Goal: Task Accomplishment & Management: Manage account settings

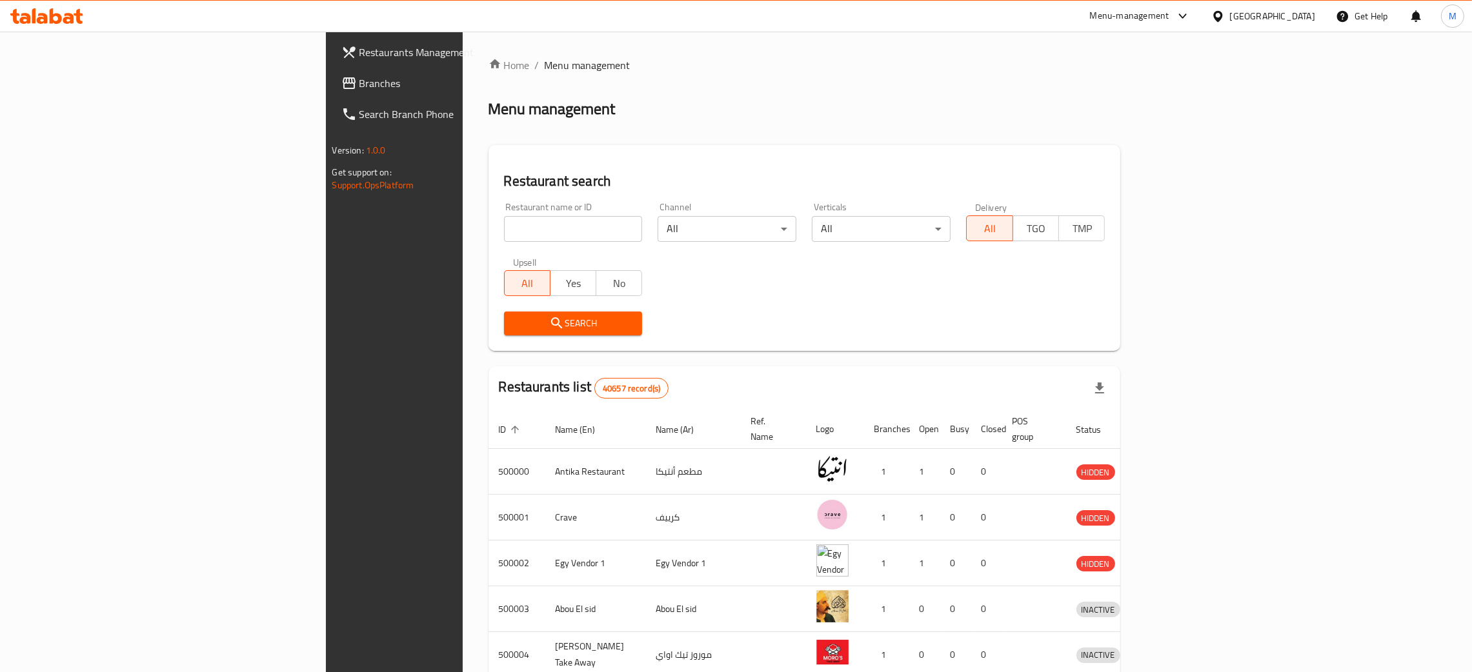
click at [1225, 10] on icon at bounding box center [1218, 17] width 14 height 14
click at [1132, 218] on div "Kuwait" at bounding box center [1174, 219] width 85 height 14
click at [1304, 5] on div "Egypt" at bounding box center [1263, 16] width 125 height 31
click at [1299, 12] on div "[GEOGRAPHIC_DATA]" at bounding box center [1272, 16] width 85 height 14
click at [1132, 212] on div "Kuwait" at bounding box center [1174, 219] width 85 height 14
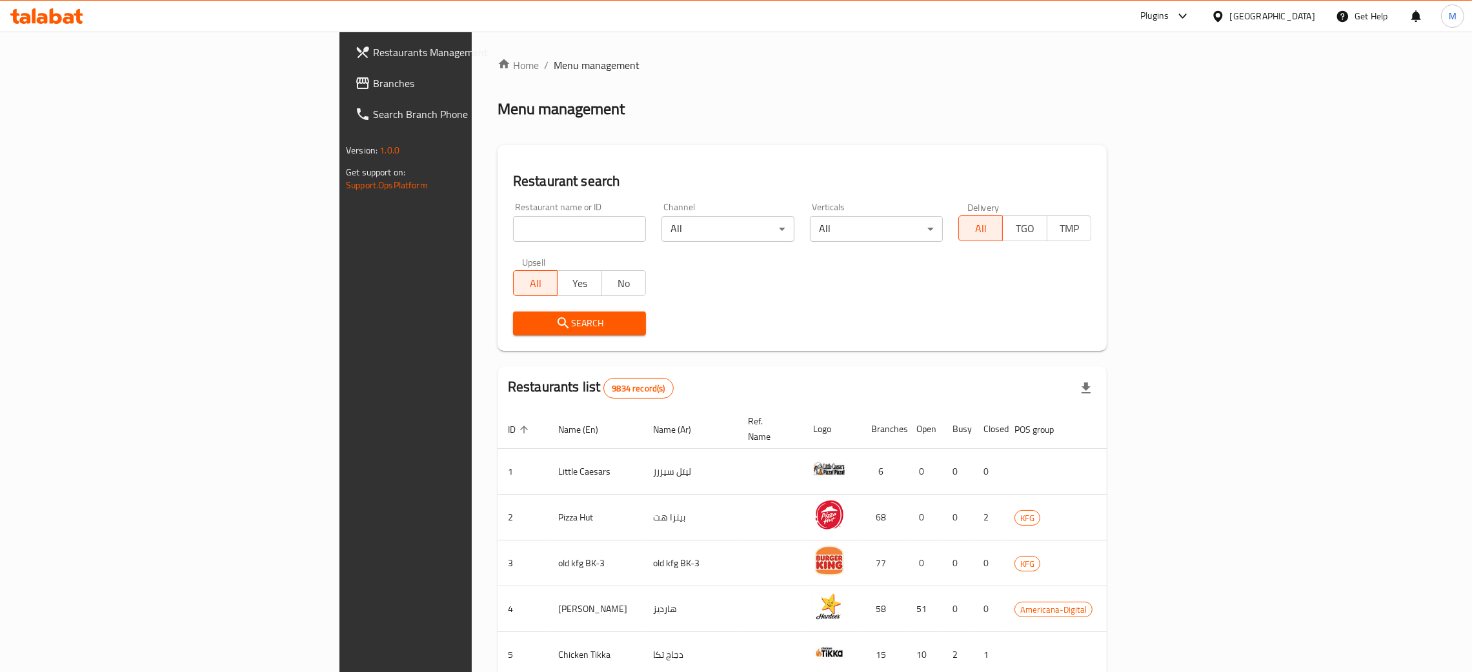
click at [373, 80] on span "Branches" at bounding box center [474, 82] width 202 height 15
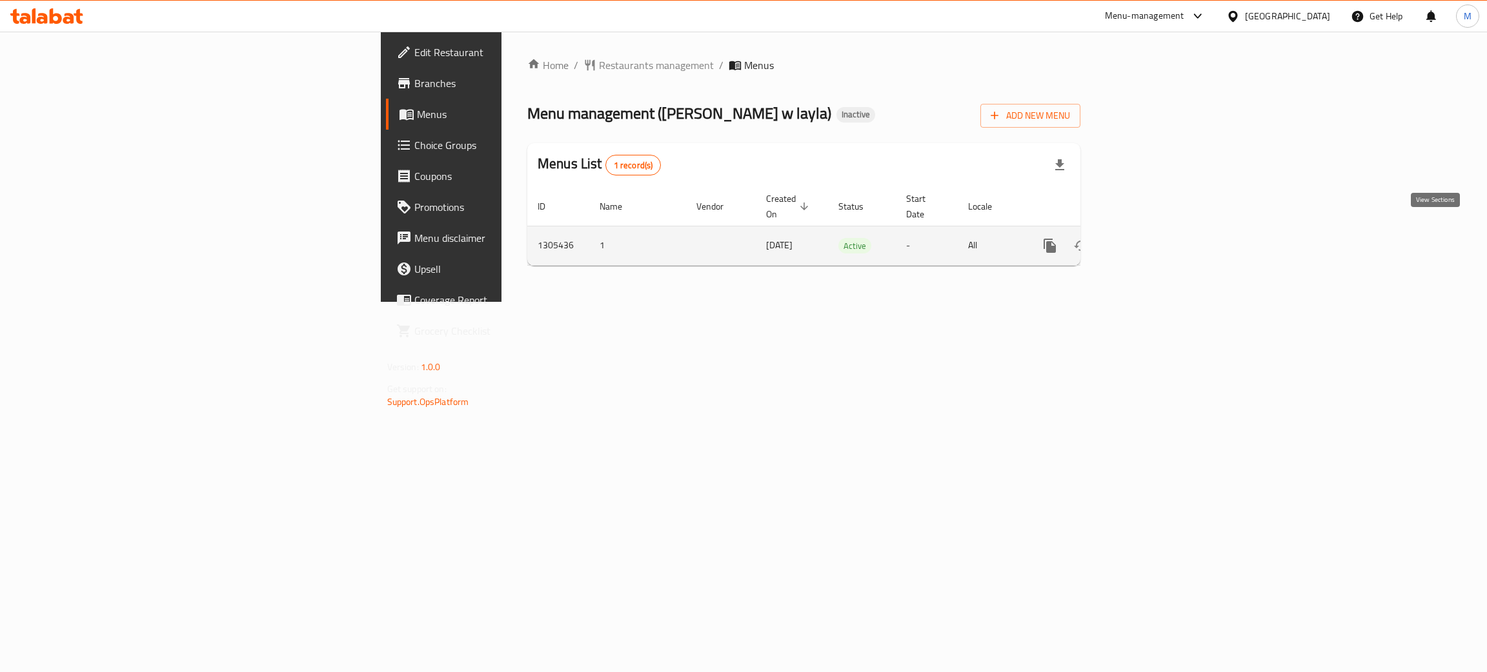
click at [1158, 230] on link "enhanced table" at bounding box center [1142, 245] width 31 height 31
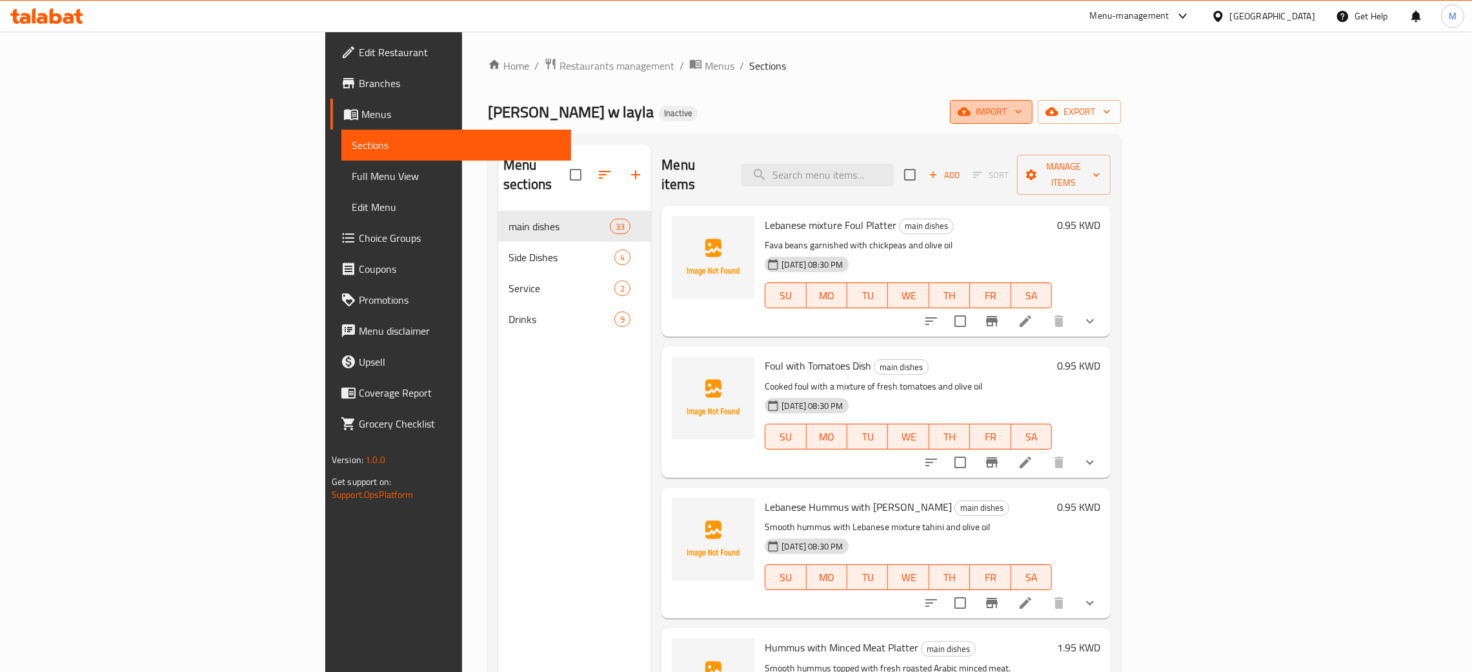
click at [1022, 117] on span "import" at bounding box center [991, 112] width 62 height 16
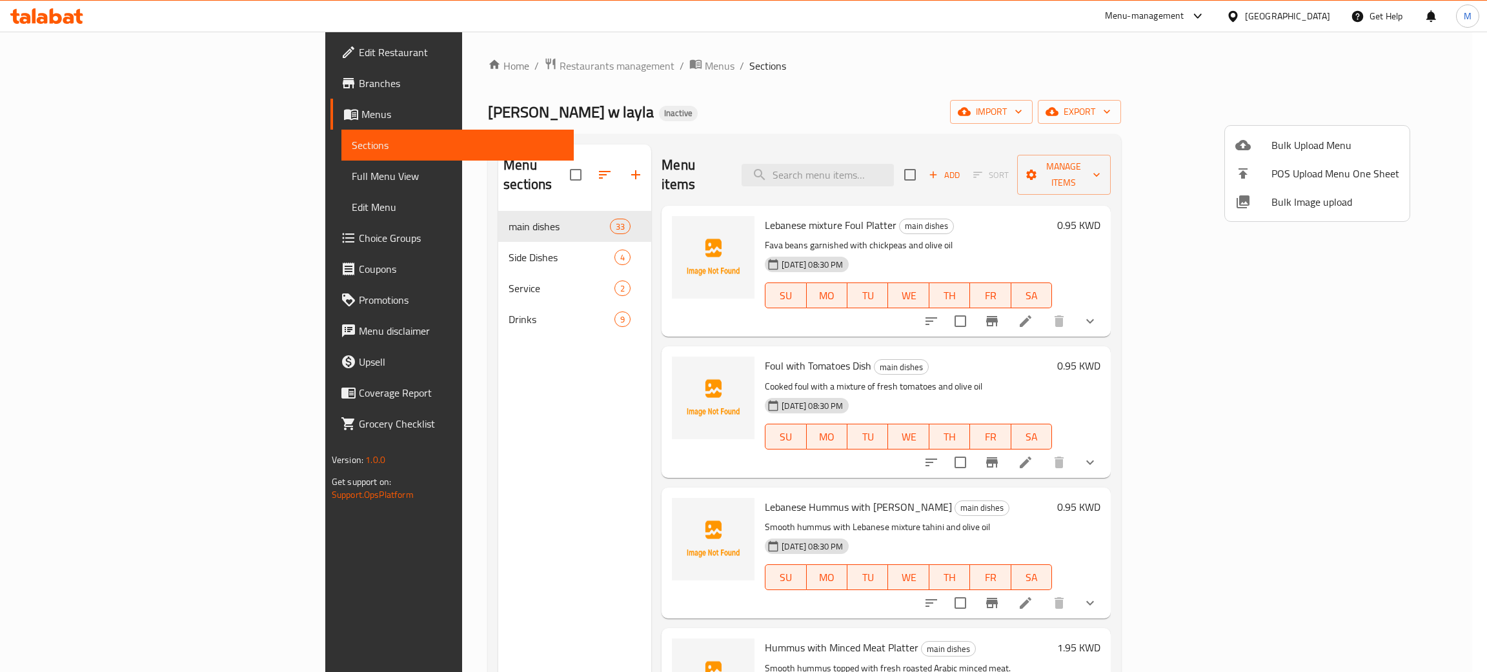
click at [1276, 199] on span "Bulk Image upload" at bounding box center [1335, 201] width 128 height 15
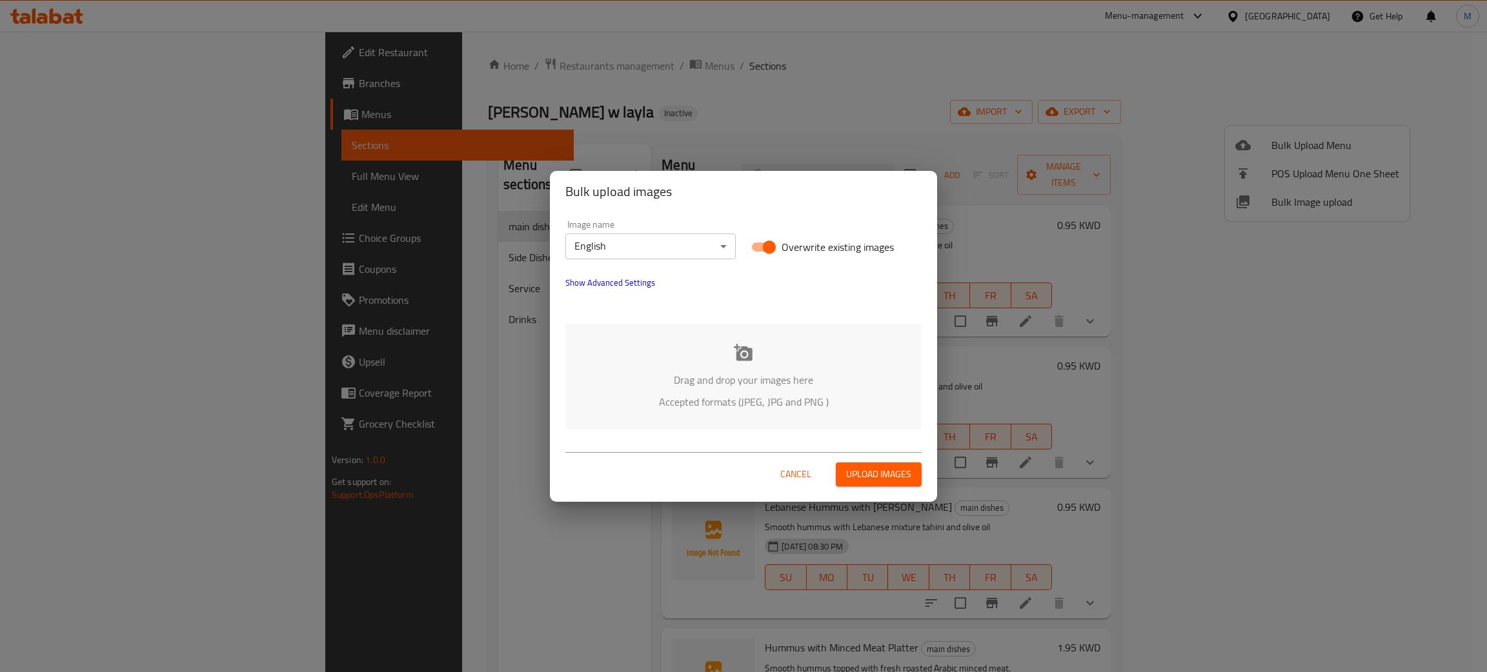
click at [804, 394] on p "Accepted formats (JPEG, JPG and PNG )" at bounding box center [743, 401] width 317 height 15
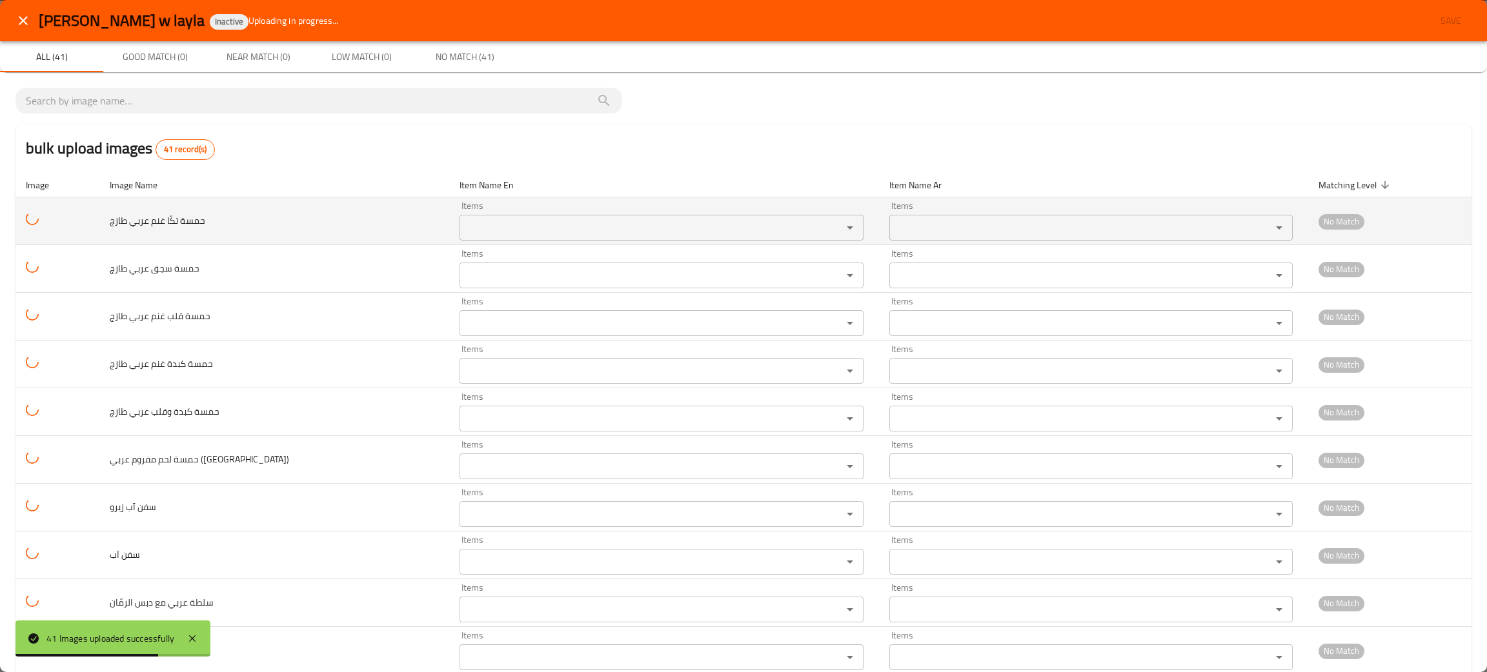
click at [463, 224] on طازج "Items" at bounding box center [642, 228] width 358 height 18
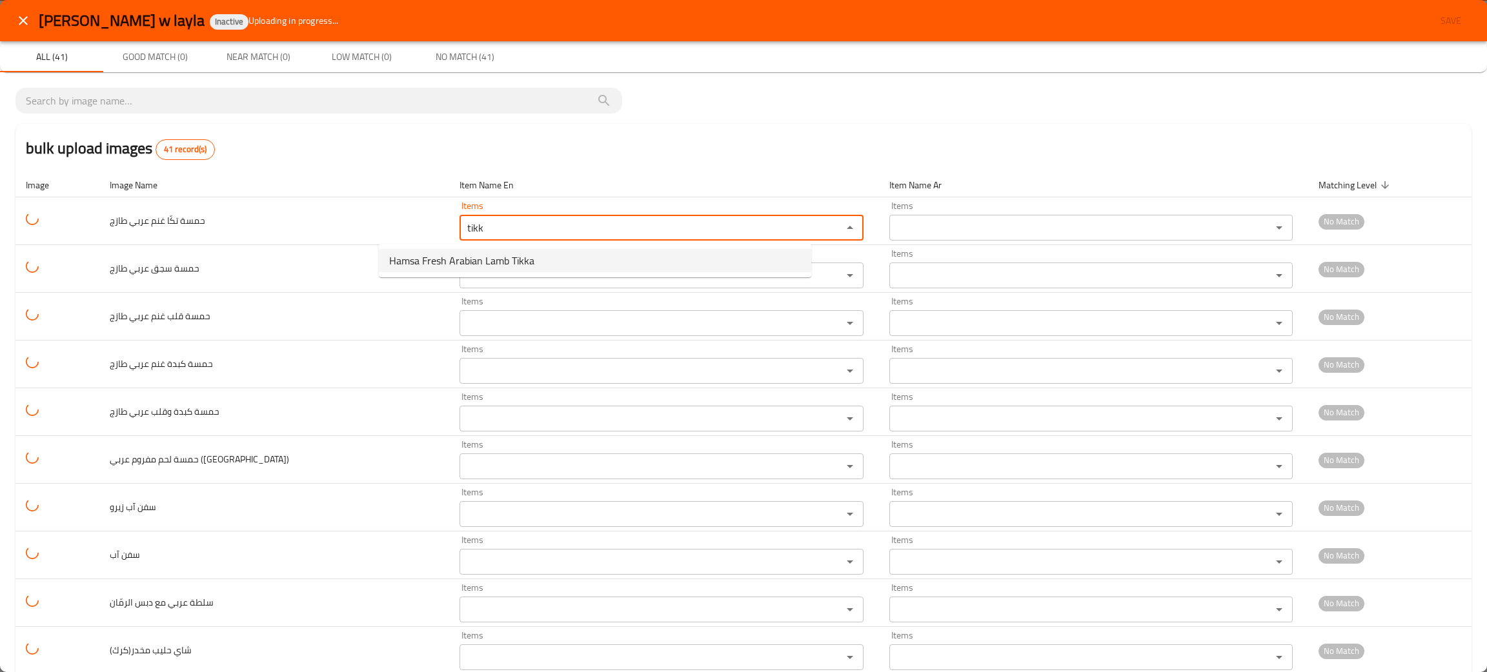
click at [427, 258] on span "Hamsa Fresh Arabian Lamb Tikka" at bounding box center [461, 260] width 145 height 15
type طازج "Hamsa Fresh Arabian Lamb Tikka"
type طازج-ar "حمسة تكّا غنم عربي طازج"
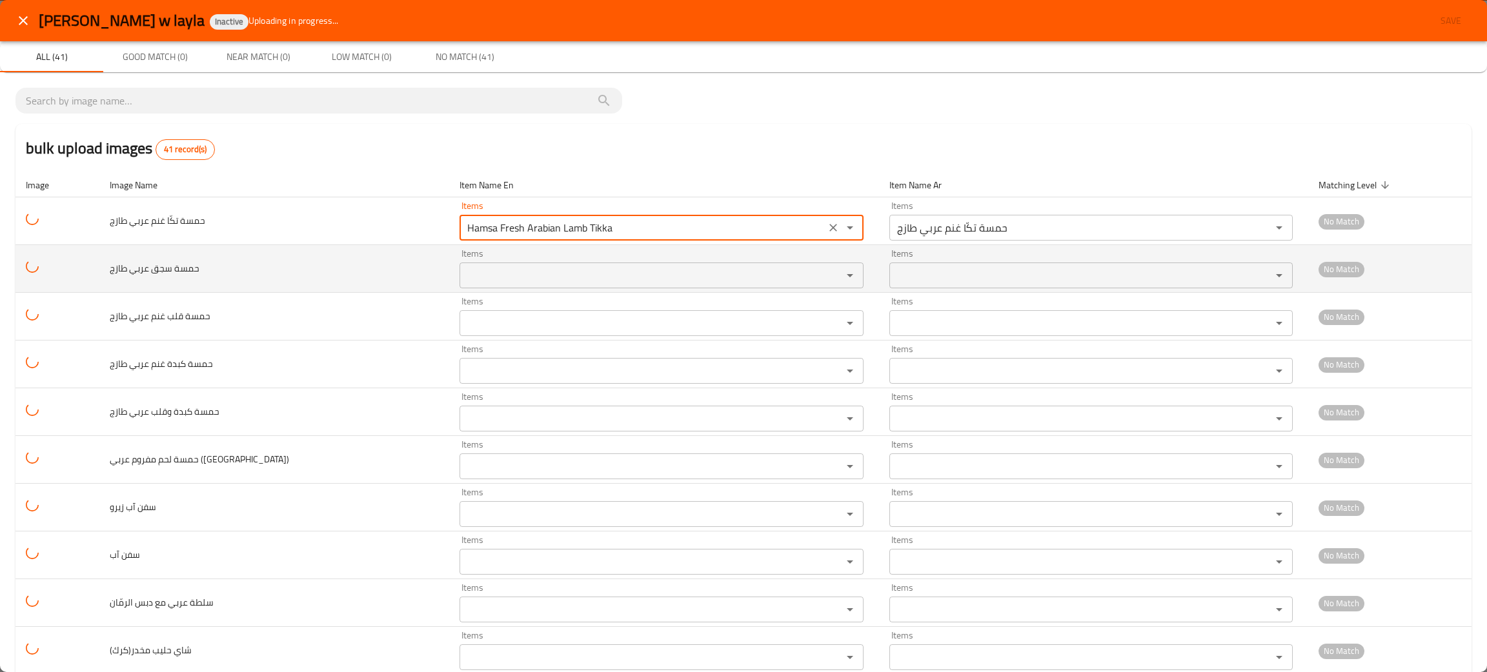
type طازج "Hamsa Fresh Arabian Lamb Tikka"
click at [463, 272] on طازج "Items" at bounding box center [642, 275] width 358 height 18
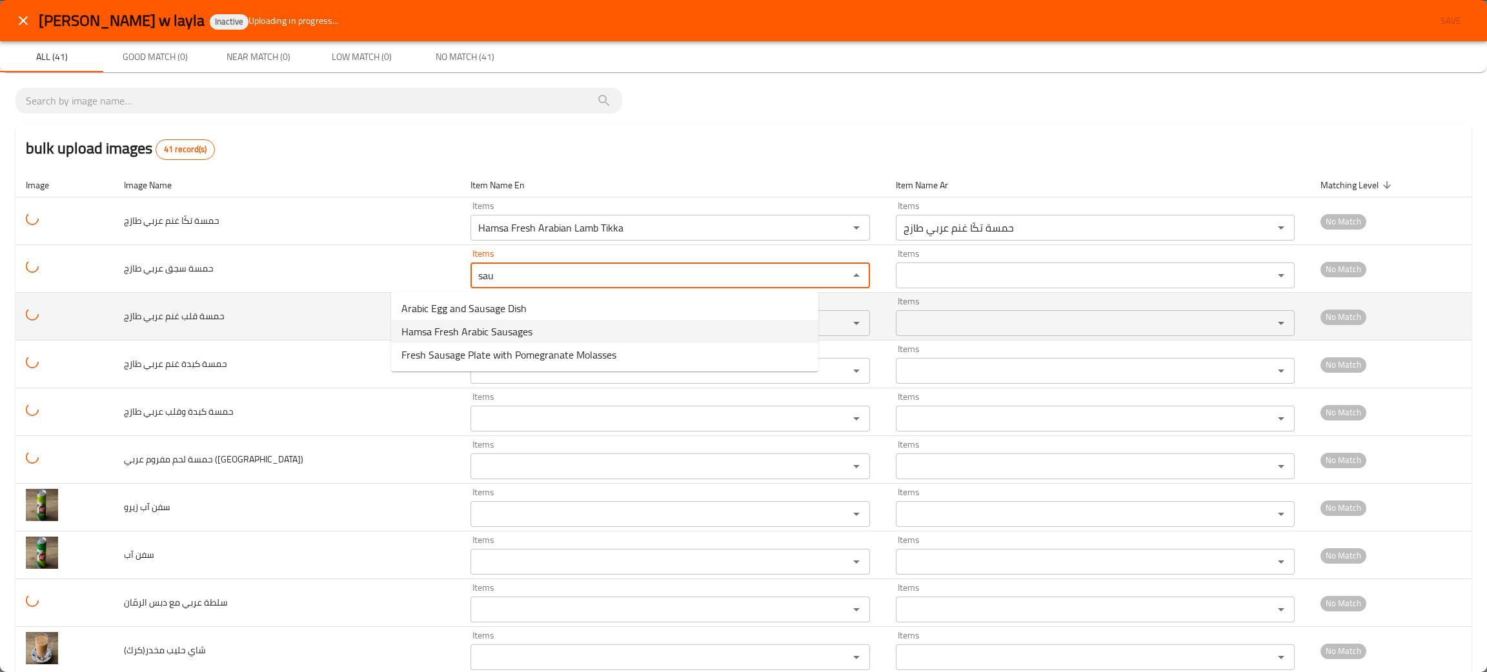
click at [463, 328] on span "Hamsa Fresh Arabic Sausages" at bounding box center [466, 331] width 131 height 15
type طازج "Hamsa Fresh Arabic Sausages"
type طازج-ar "حمسة سجق عربي طازج"
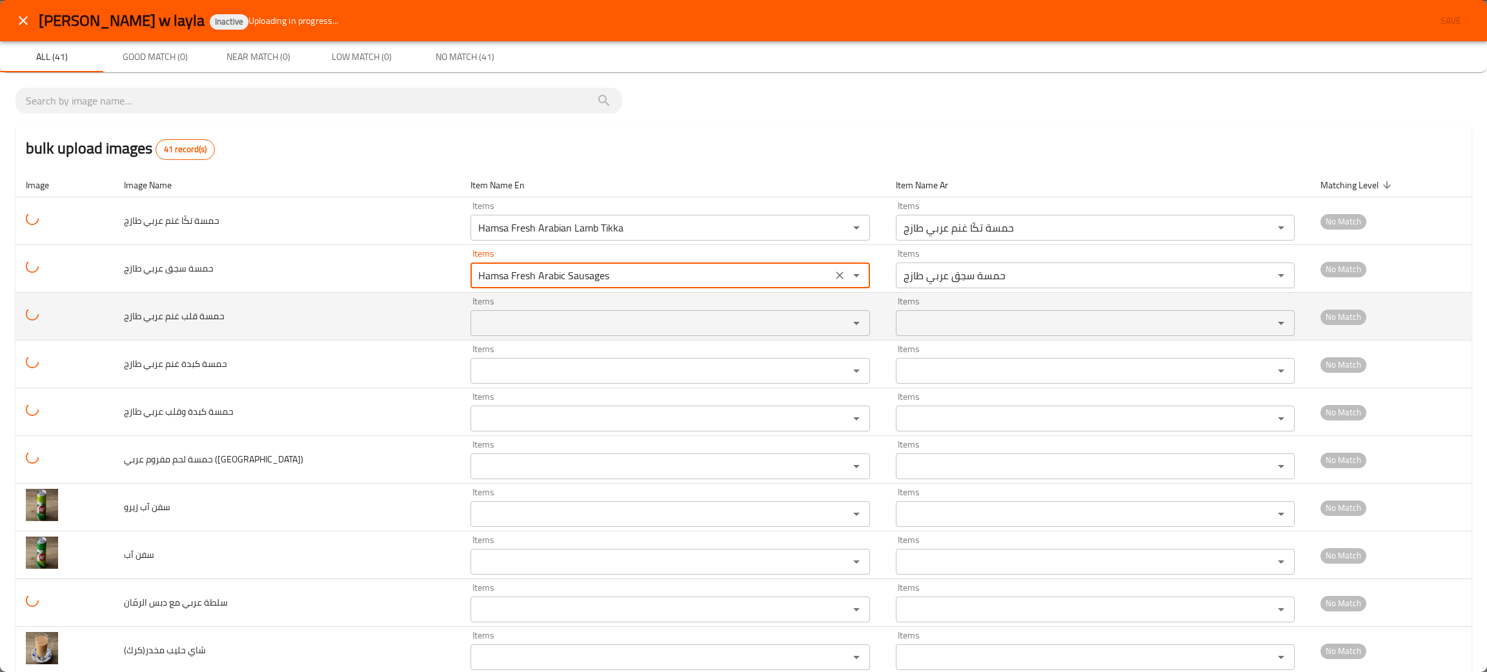
type طازج "Hamsa Fresh Arabic Sausages"
click at [474, 329] on طازج "Items" at bounding box center [651, 323] width 354 height 18
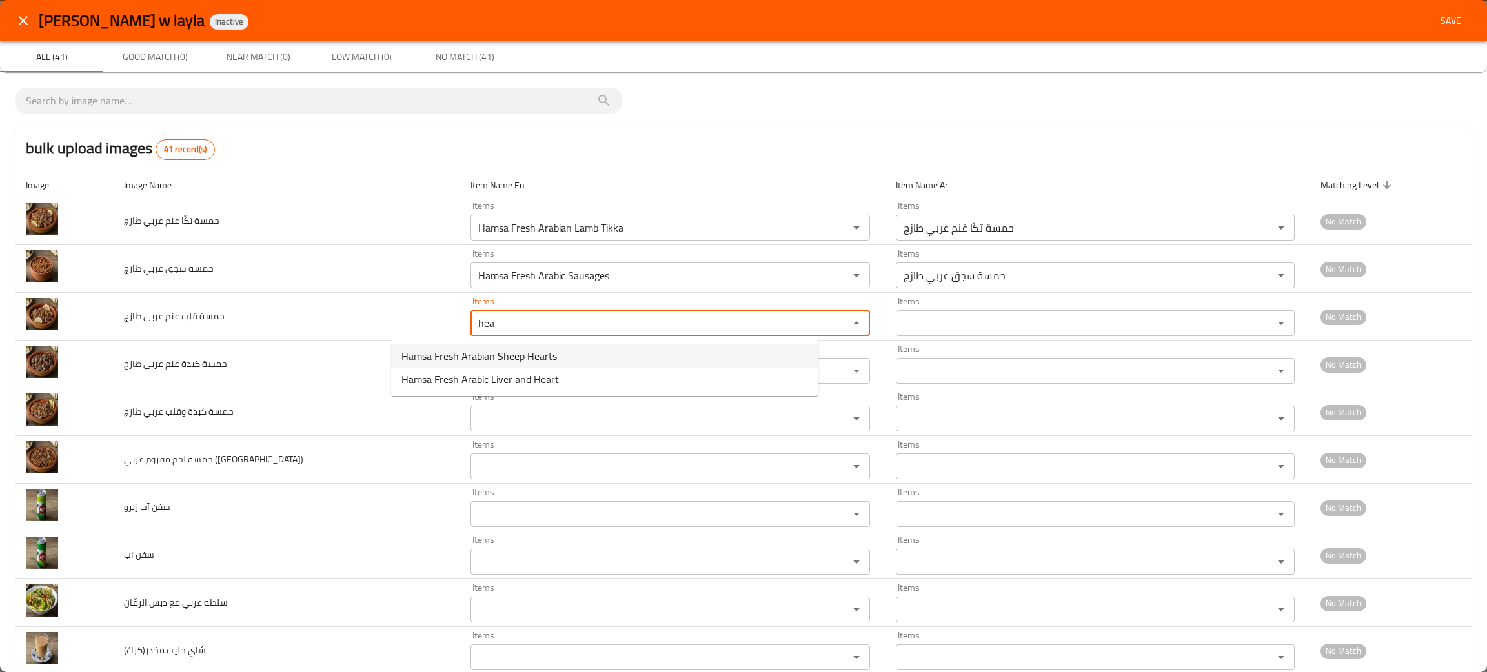
click at [455, 348] on span "Hamsa Fresh Arabian Sheep Hearts" at bounding box center [478, 355] width 155 height 15
type طازج "Hamsa Fresh Arabian Sheep Hearts"
type طازج-ar "حمسة قلب غنم عربي طازج"
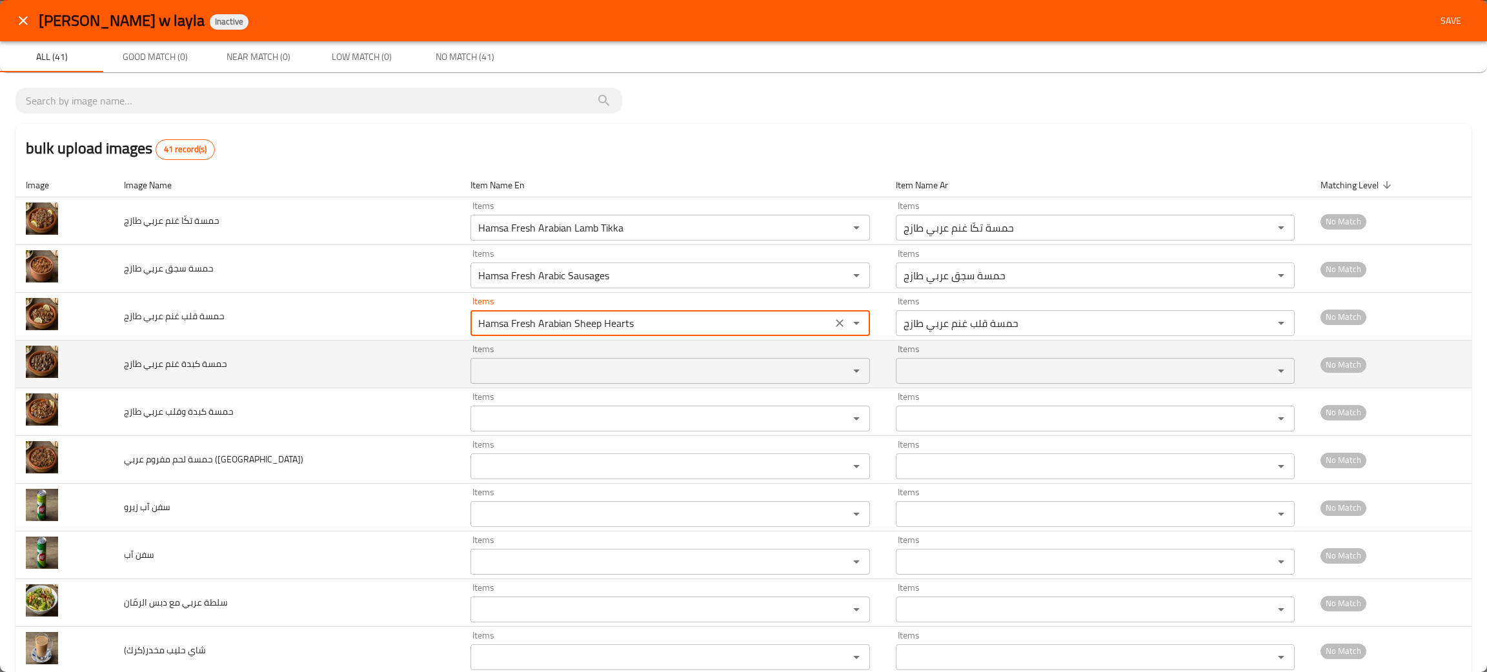
type طازج "Hamsa Fresh Arabian Sheep Hearts"
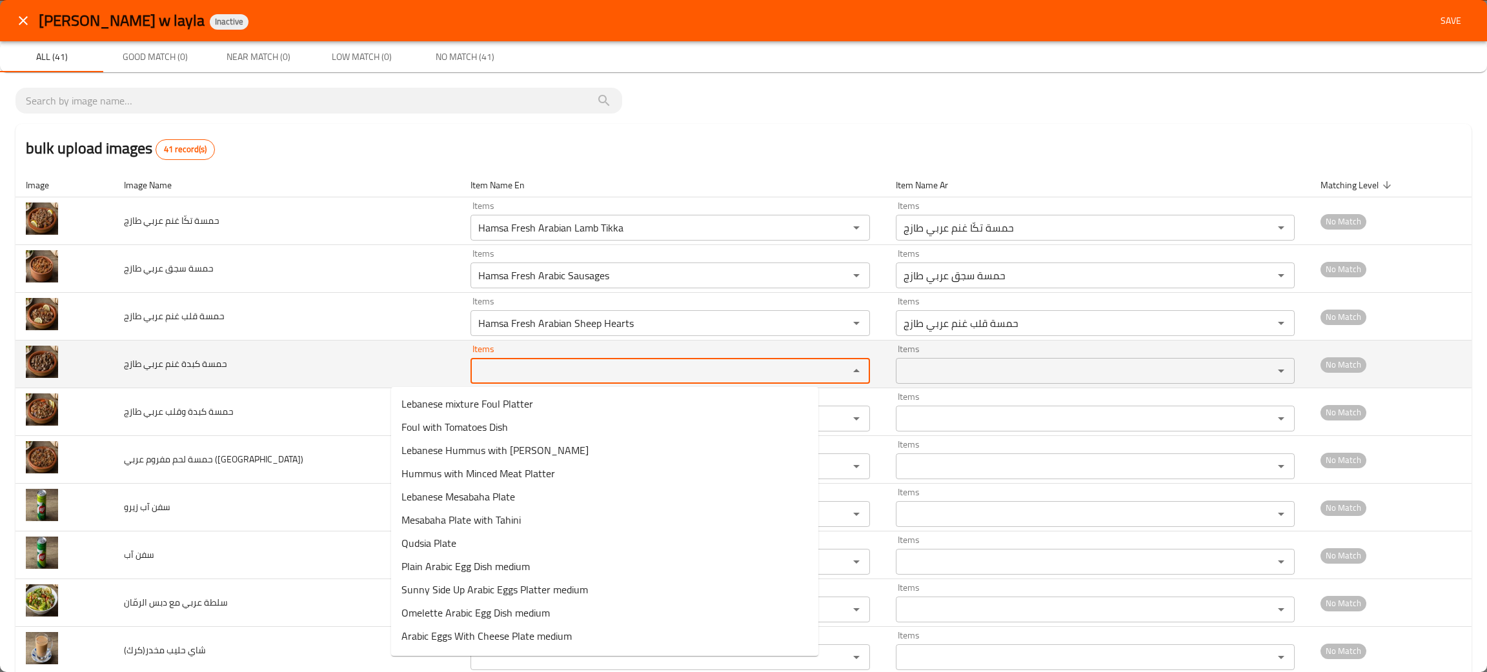
click at [474, 368] on طازج "Items" at bounding box center [651, 371] width 354 height 18
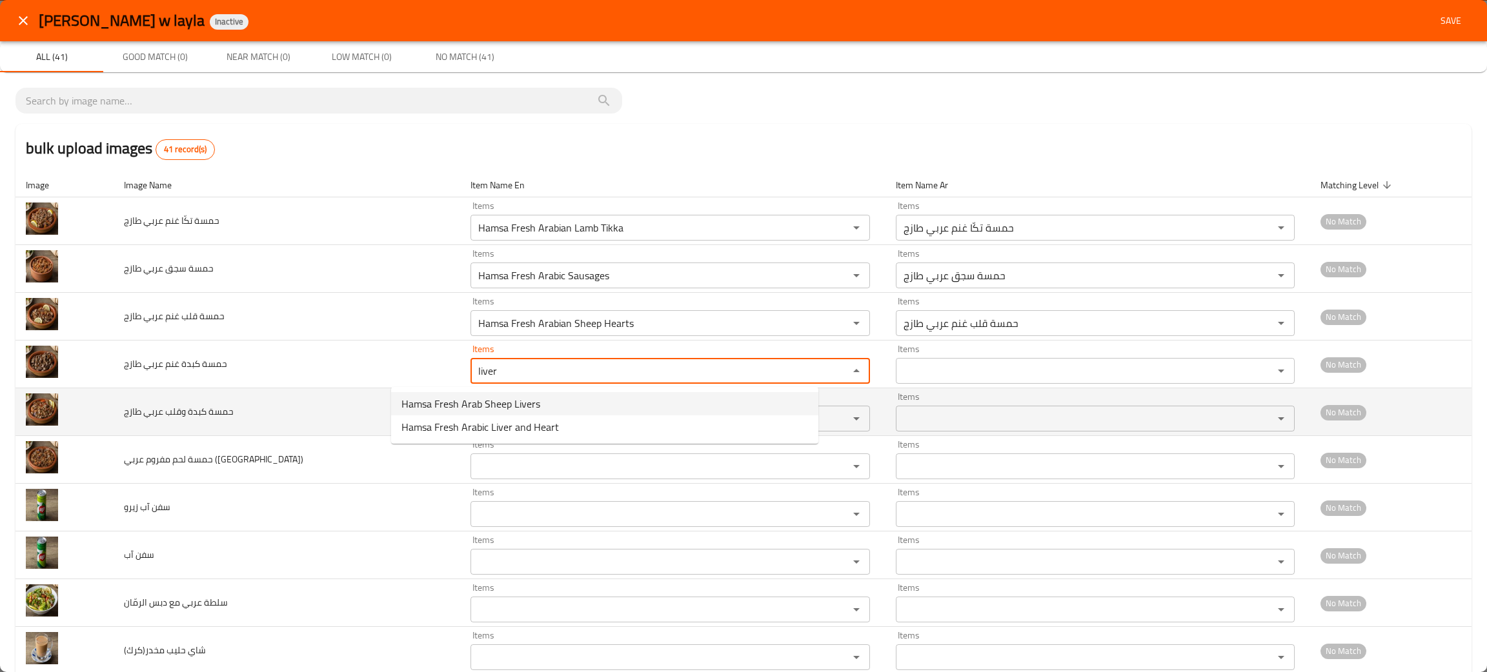
click at [510, 397] on span "Hamsa Fresh Arab Sheep Livers" at bounding box center [470, 403] width 139 height 15
type طازج "Hamsa Fresh Arab Sheep Livers"
type طازج-ar "حمسة كبدة غنم عربي طازج"
type طازج "Hamsa Fresh Arab Sheep Livers"
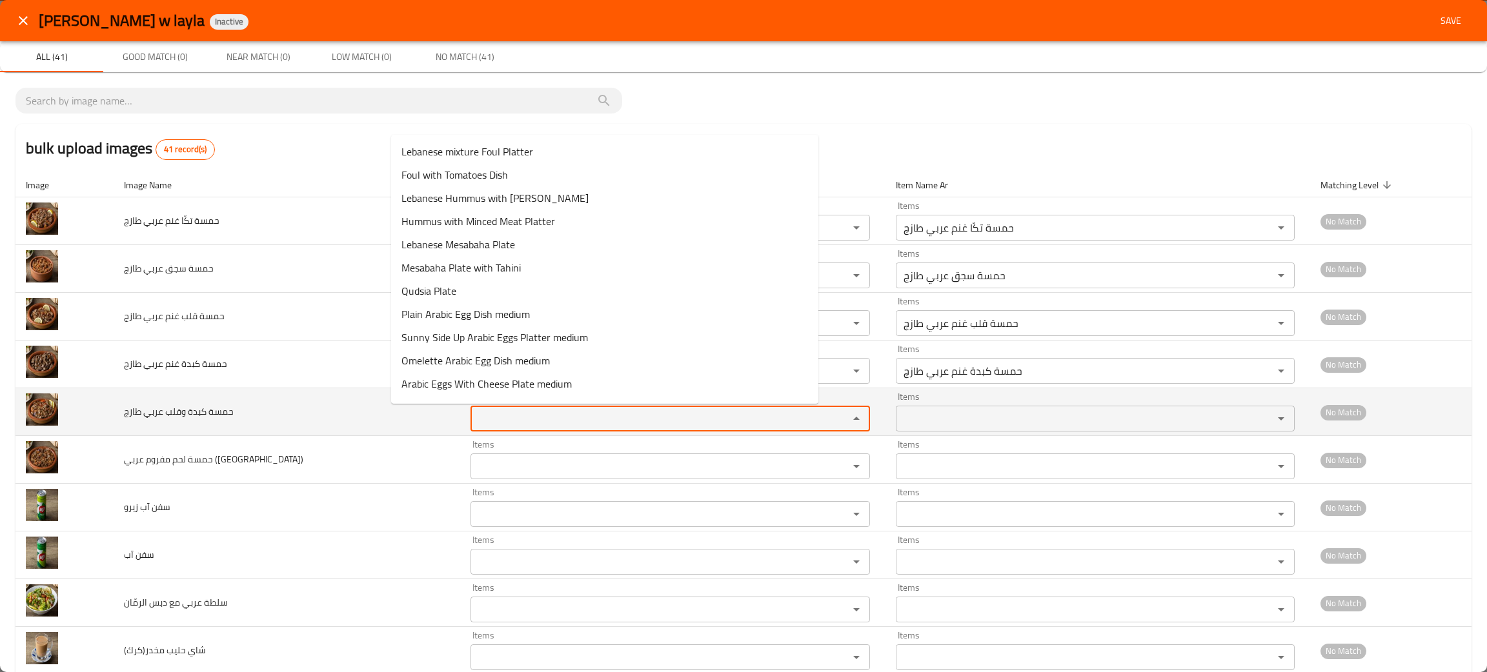
click at [474, 417] on طازج "Items" at bounding box center [651, 419] width 354 height 18
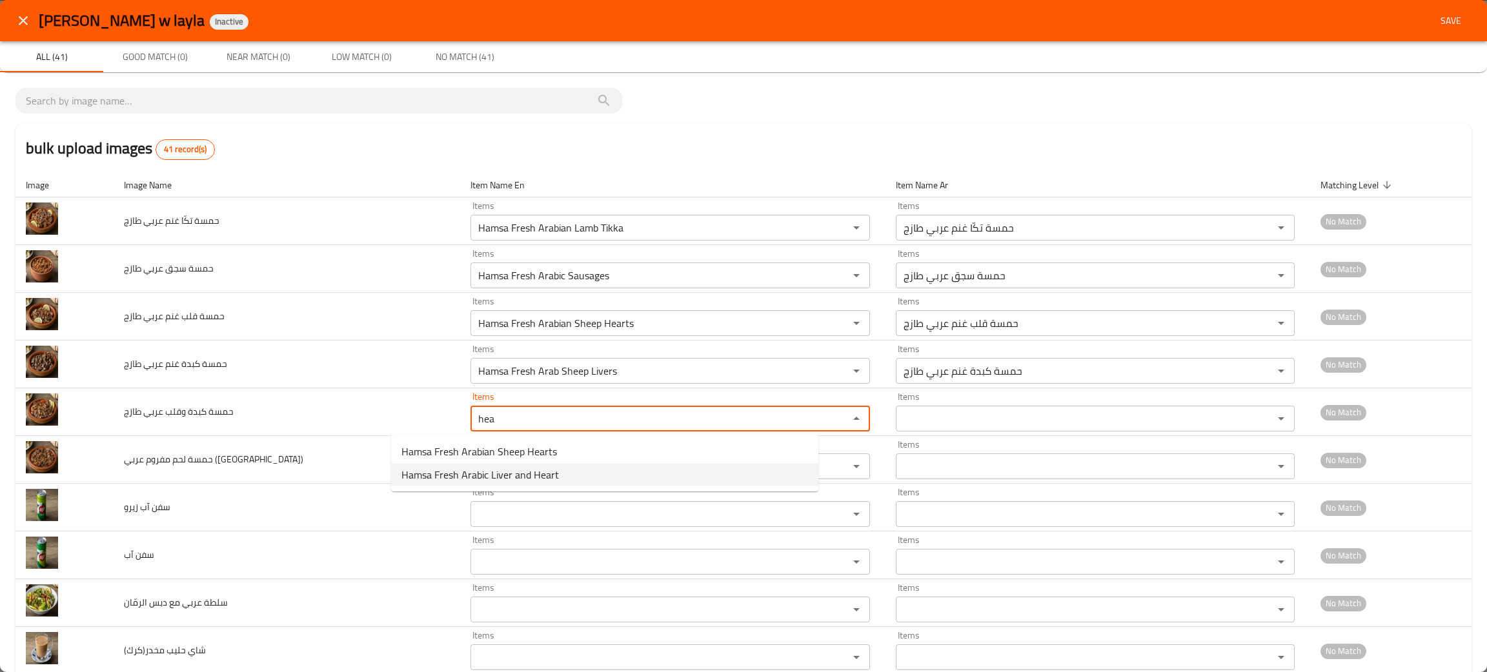
click at [474, 471] on span "Hamsa Fresh Arabic Liver and Heart" at bounding box center [479, 474] width 157 height 15
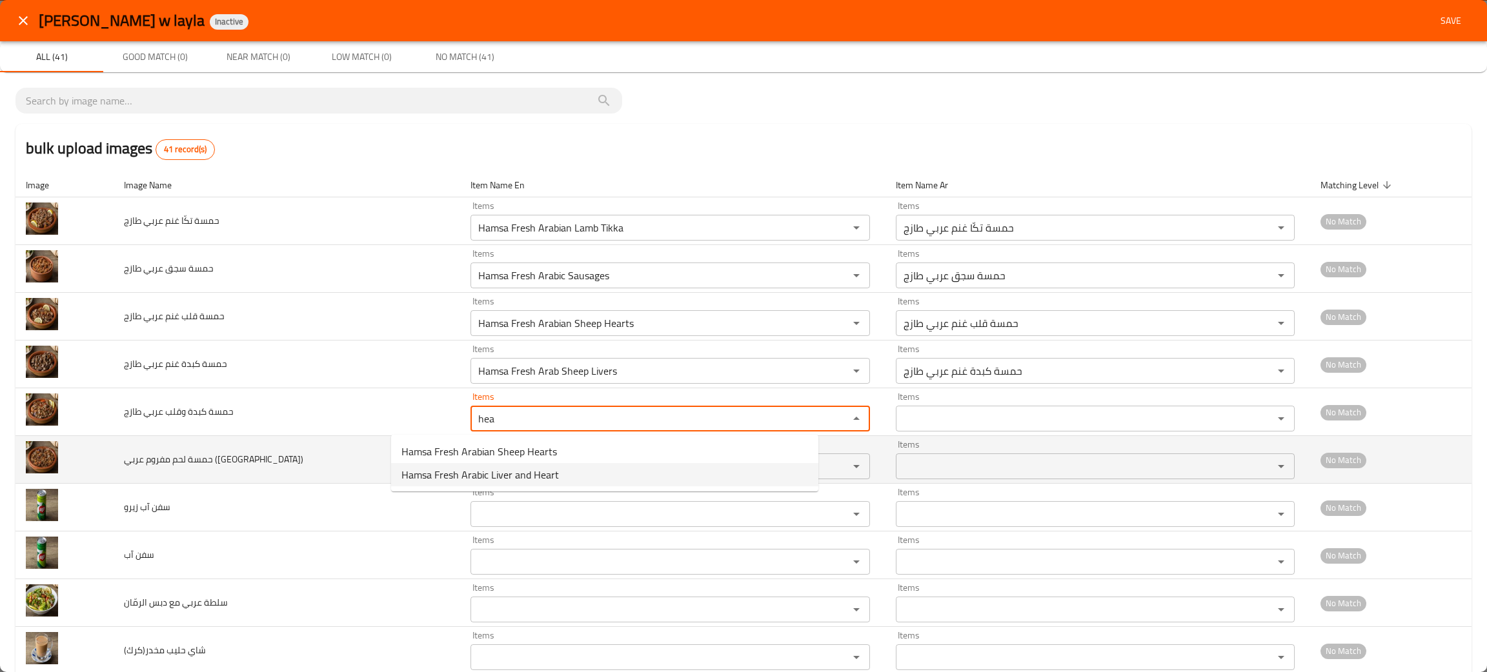
type طازج "Hamsa Fresh Arabic Liver and Heart"
type طازج-ar "حمسة كبدة وقلب عربي طازج"
type طازج "Hamsa Fresh Arabic Liver and Heart"
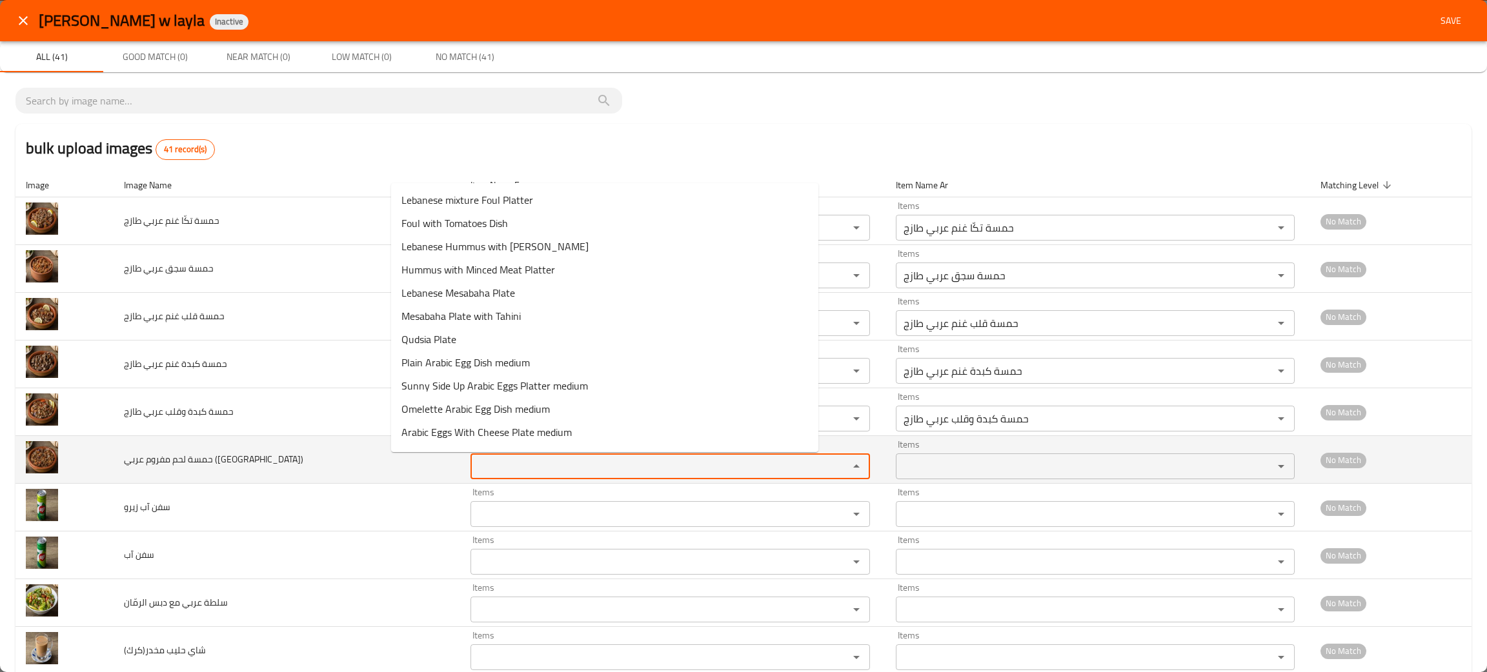
click at [474, 472] on \(قيما\) "Items" at bounding box center [651, 466] width 354 height 18
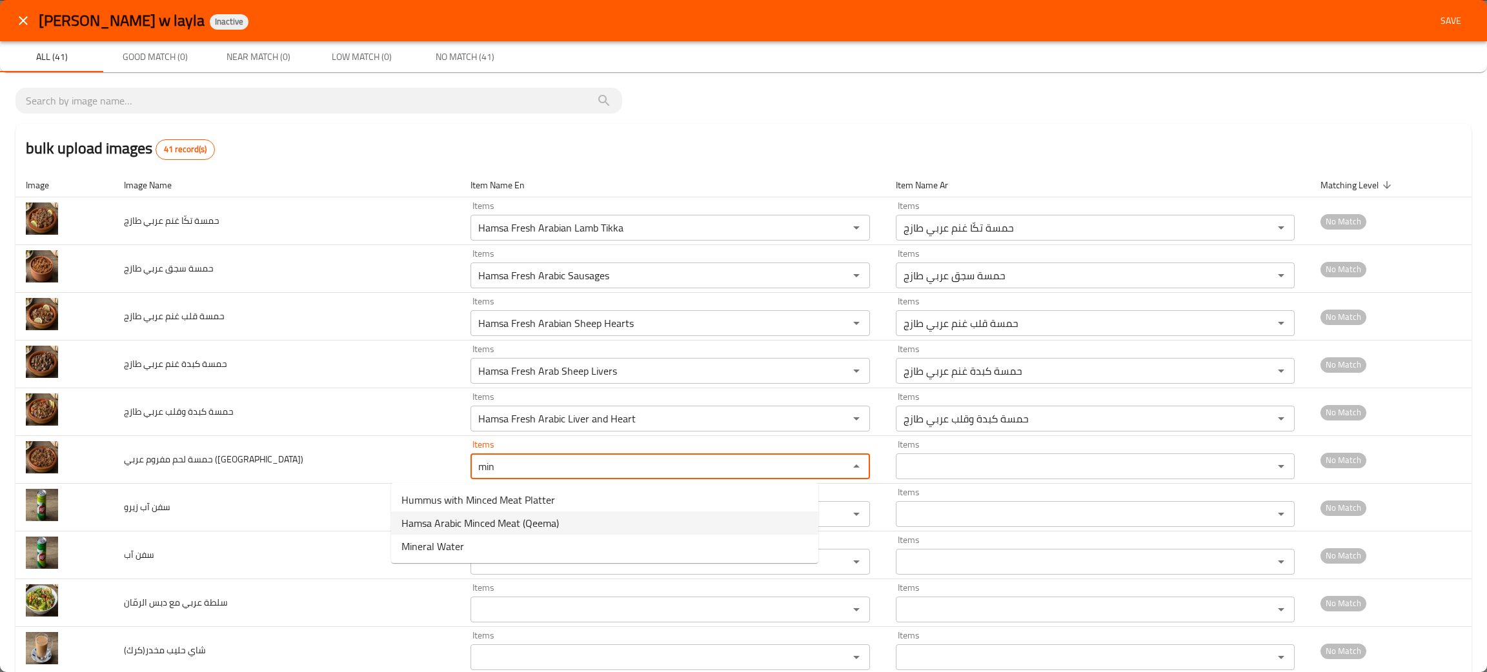
click at [494, 521] on span "Hamsa Arabic Minced Meat (Qeema)" at bounding box center [479, 523] width 157 height 15
type \(قيما\) "Hamsa Arabic Minced Meat (Qeema)"
type \(قيما\)-ar "حمسة لحم مفروم عربي (قيما)"
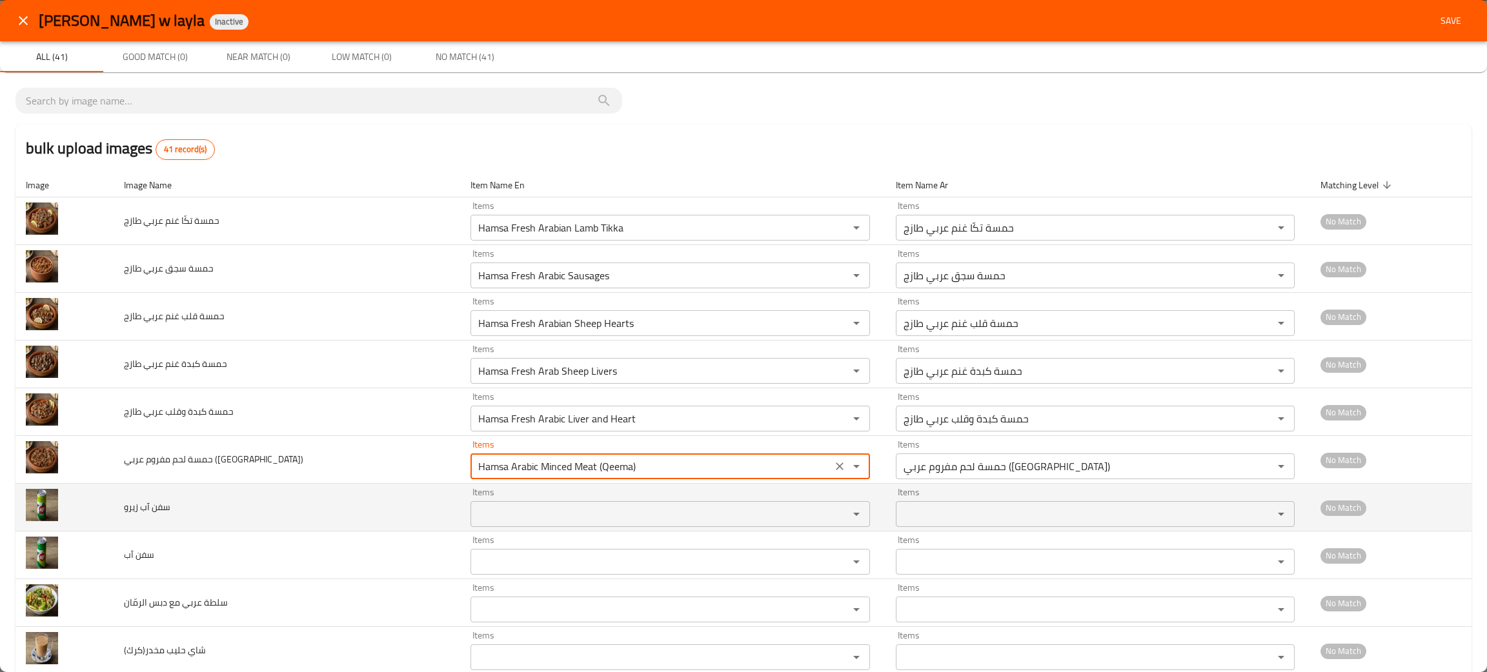
type \(قيما\) "Hamsa Arabic Minced Meat (Qeema)"
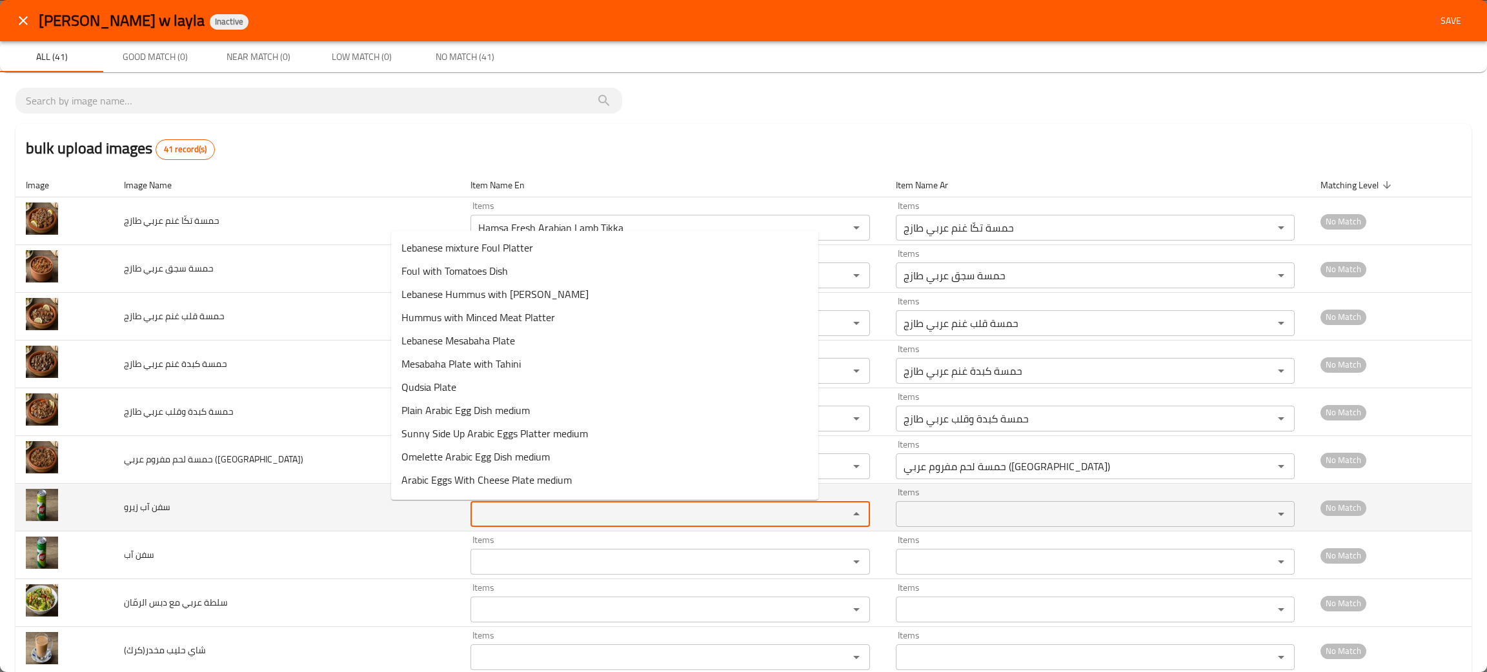
click at [492, 521] on زيرو "Items" at bounding box center [651, 514] width 354 height 18
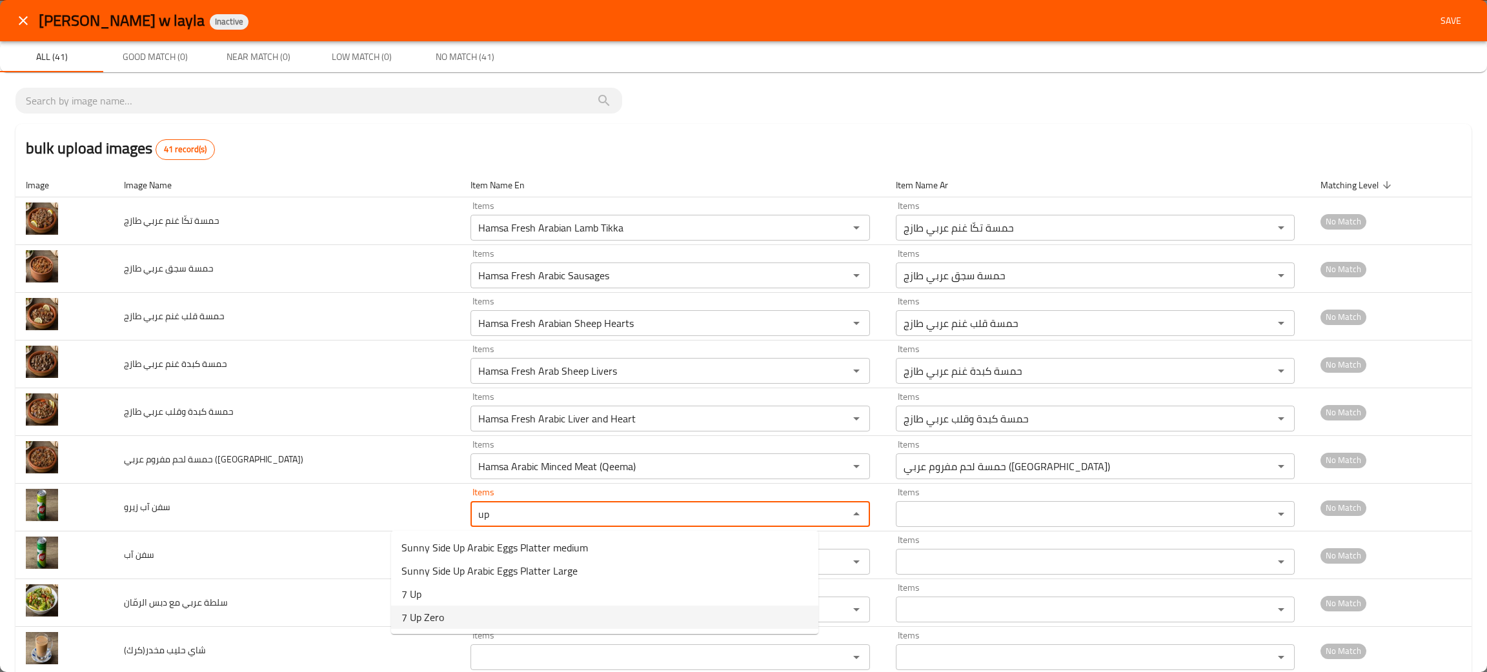
click at [439, 614] on span "7 Up Zero" at bounding box center [422, 617] width 43 height 15
type زيرو "7 Up Zero"
type زيرو-ar "سفن آب زيرو"
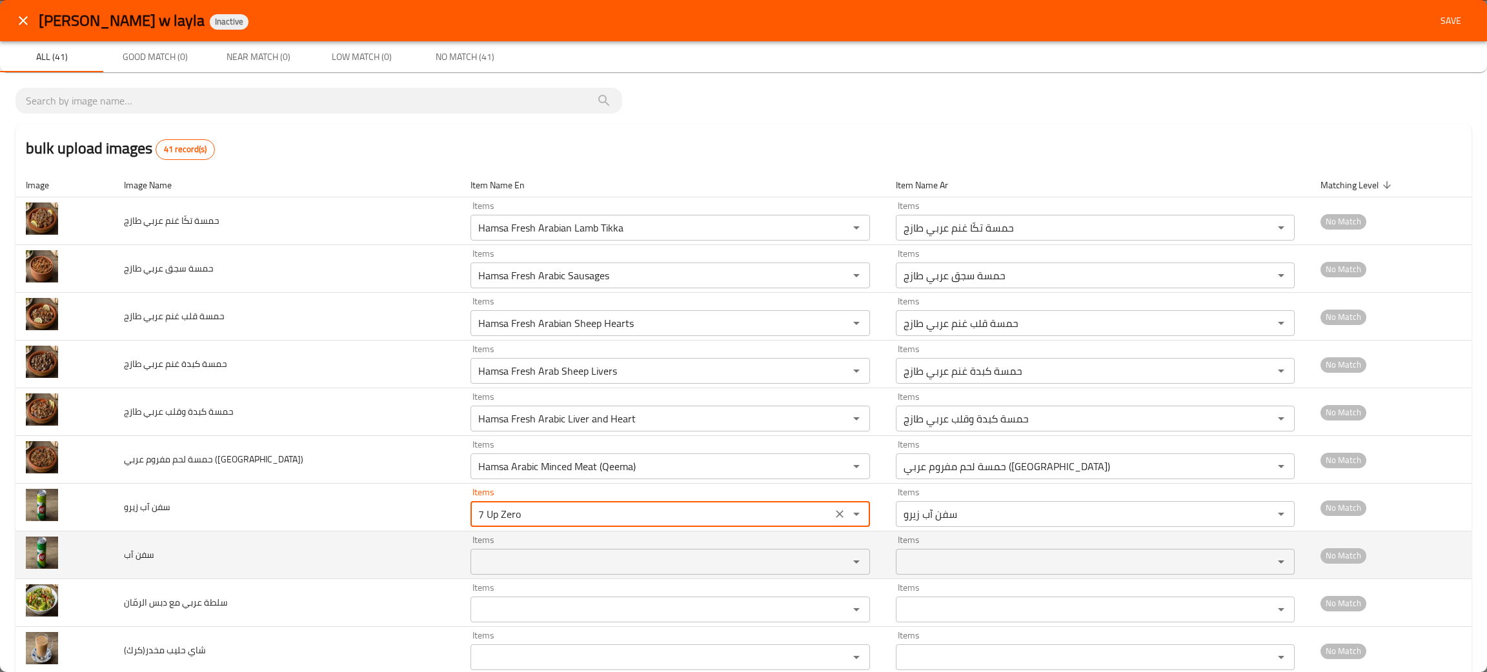
type زيرو "7 Up Zero"
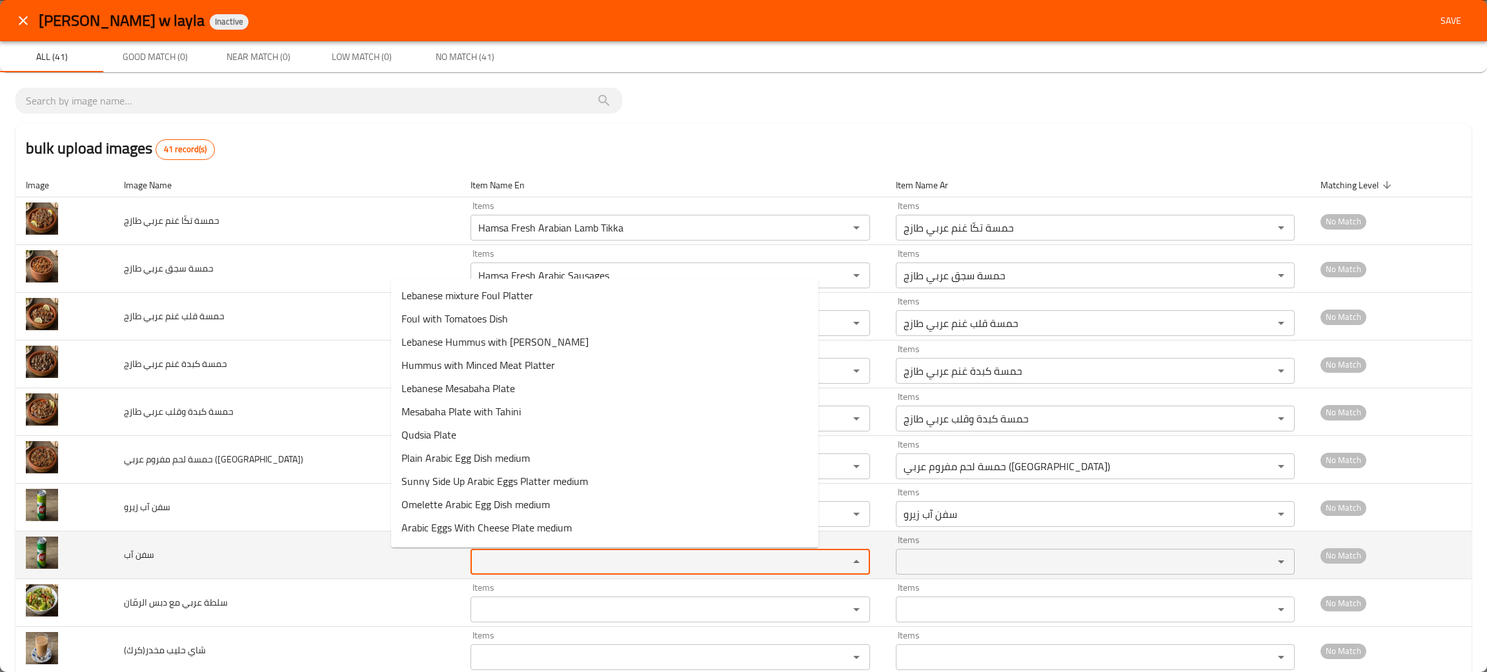
click at [474, 554] on آب "Items" at bounding box center [651, 562] width 354 height 18
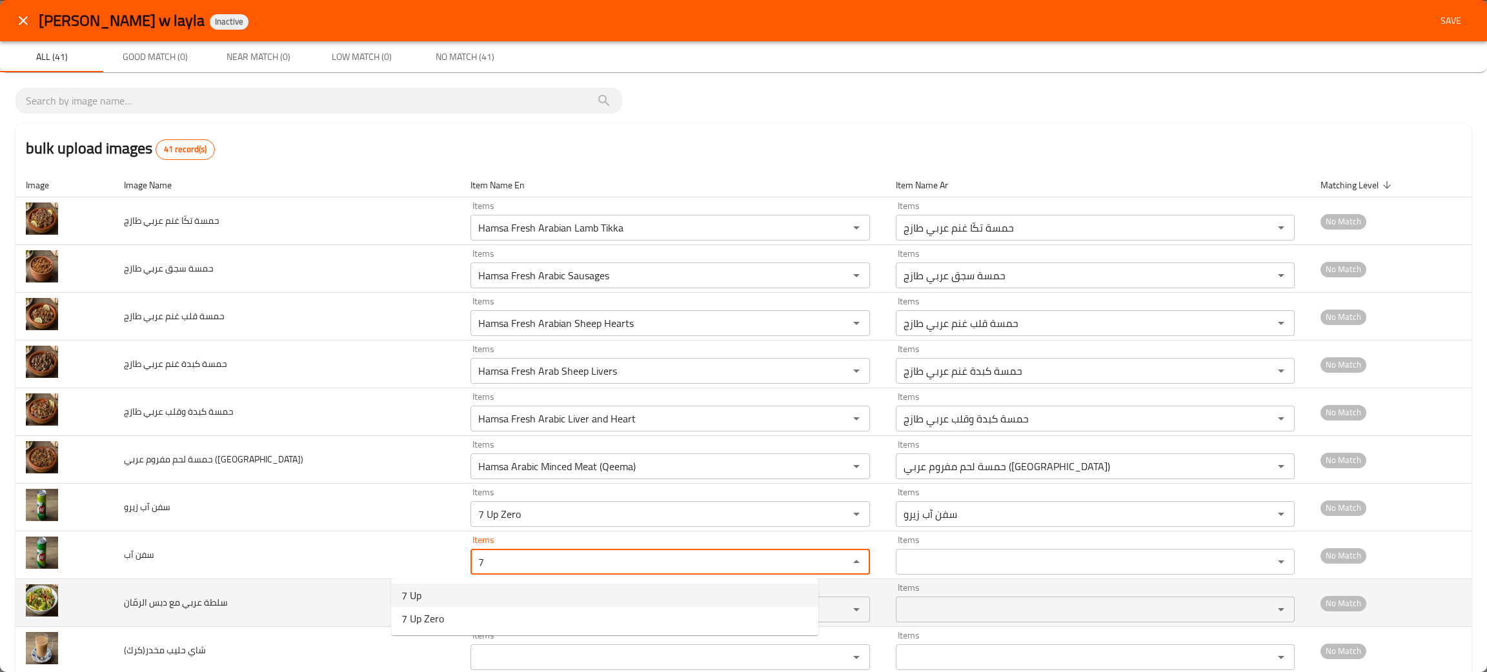
click at [428, 594] on آب-option-0 "7 Up" at bounding box center [604, 595] width 427 height 23
type آب "7 Up"
type آب-ar "سفن آب"
type آب "7 Up"
click at [474, 607] on الرمّان "Items" at bounding box center [651, 610] width 354 height 18
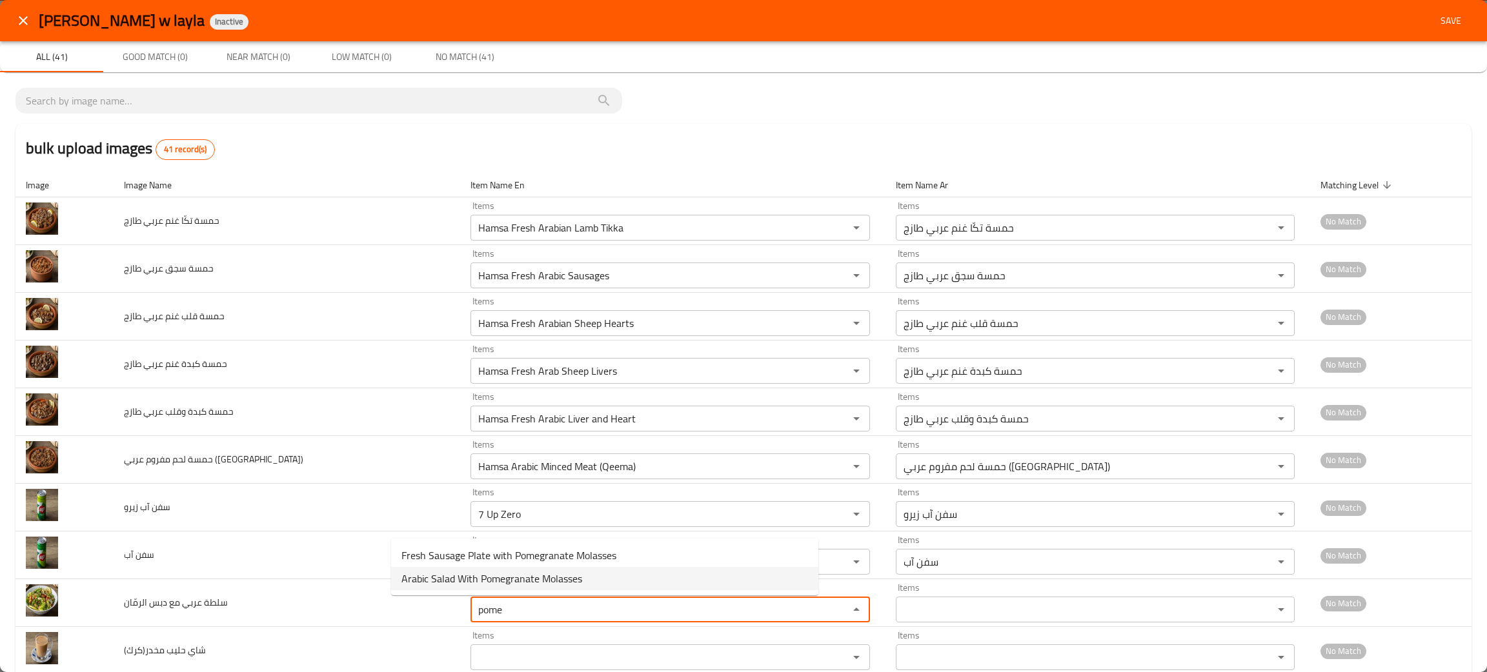
click at [425, 571] on span "Arabic Salad With Pomegranate Molasses" at bounding box center [491, 578] width 181 height 15
type الرمّان "Arabic Salad With Pomegranate Molasses"
type الرمّان-ar "سلطة عربي مع دبس الرمّان"
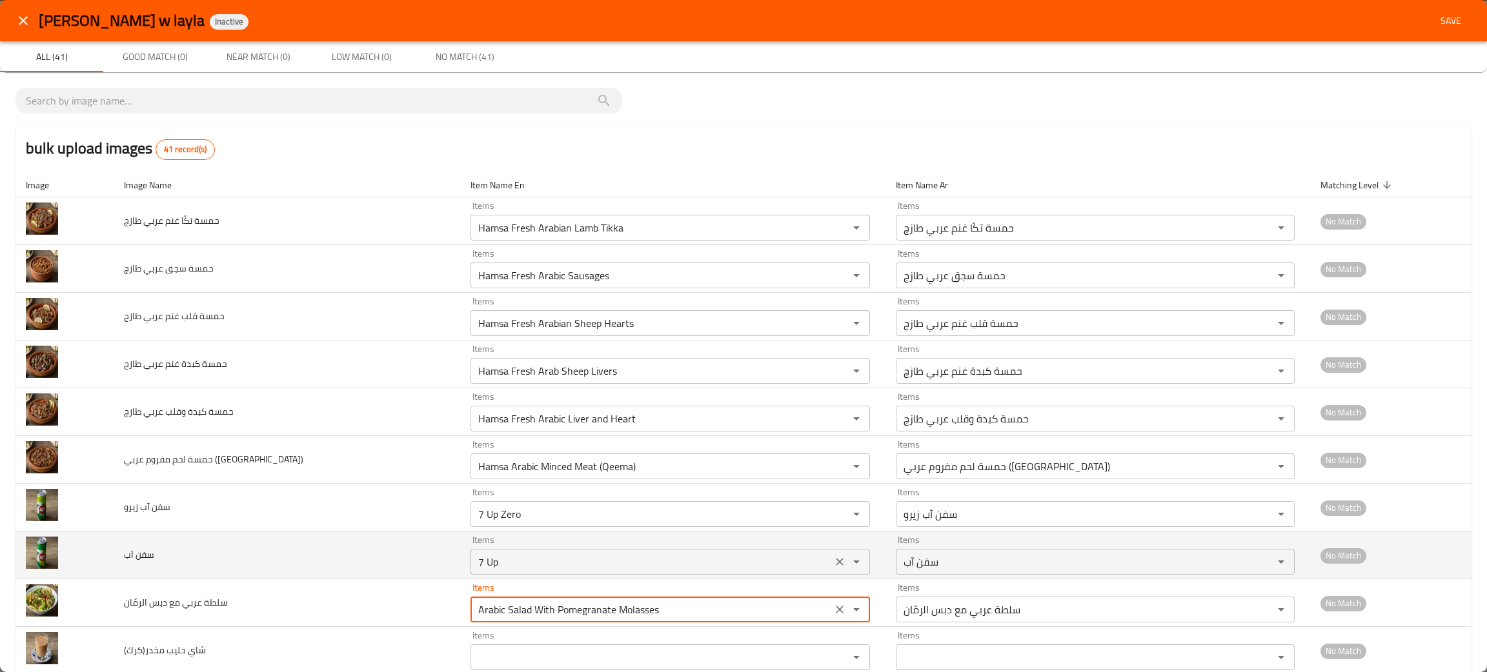
scroll to position [97, 0]
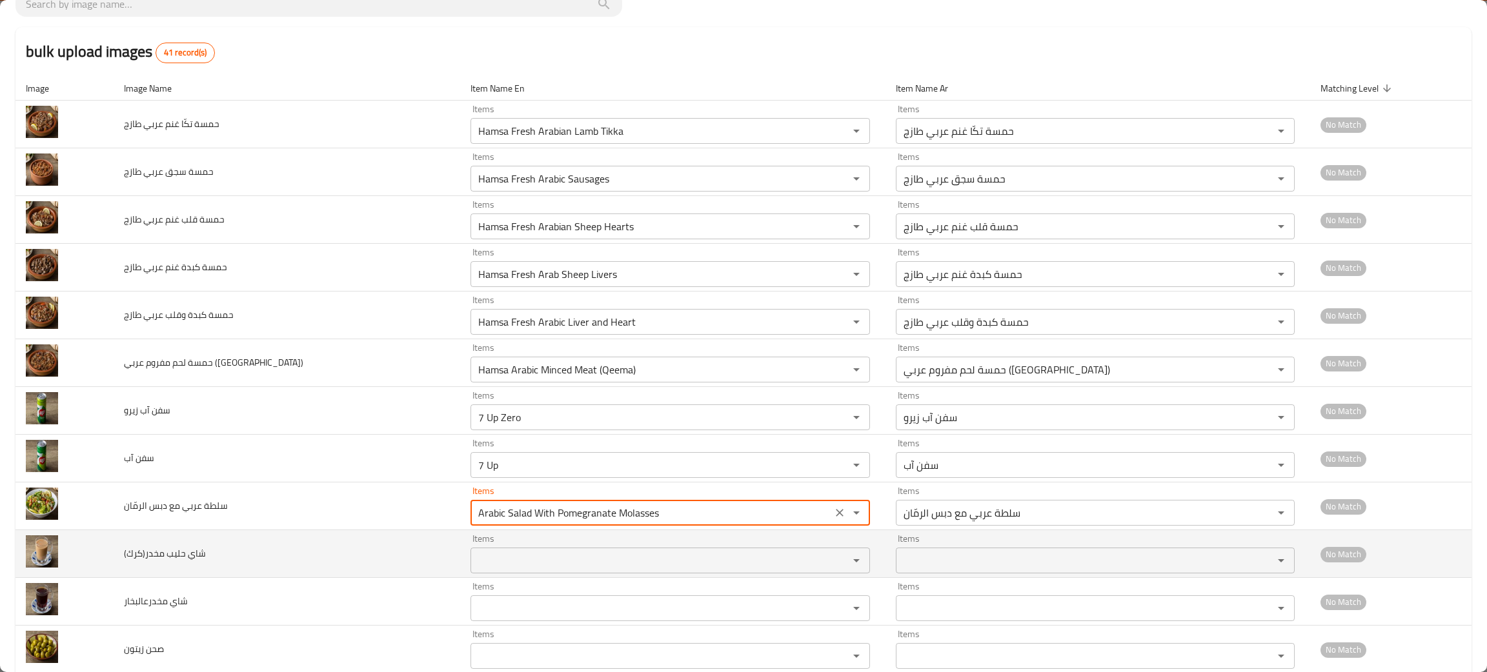
type الرمّان "Arabic Salad With Pomegranate Molasses"
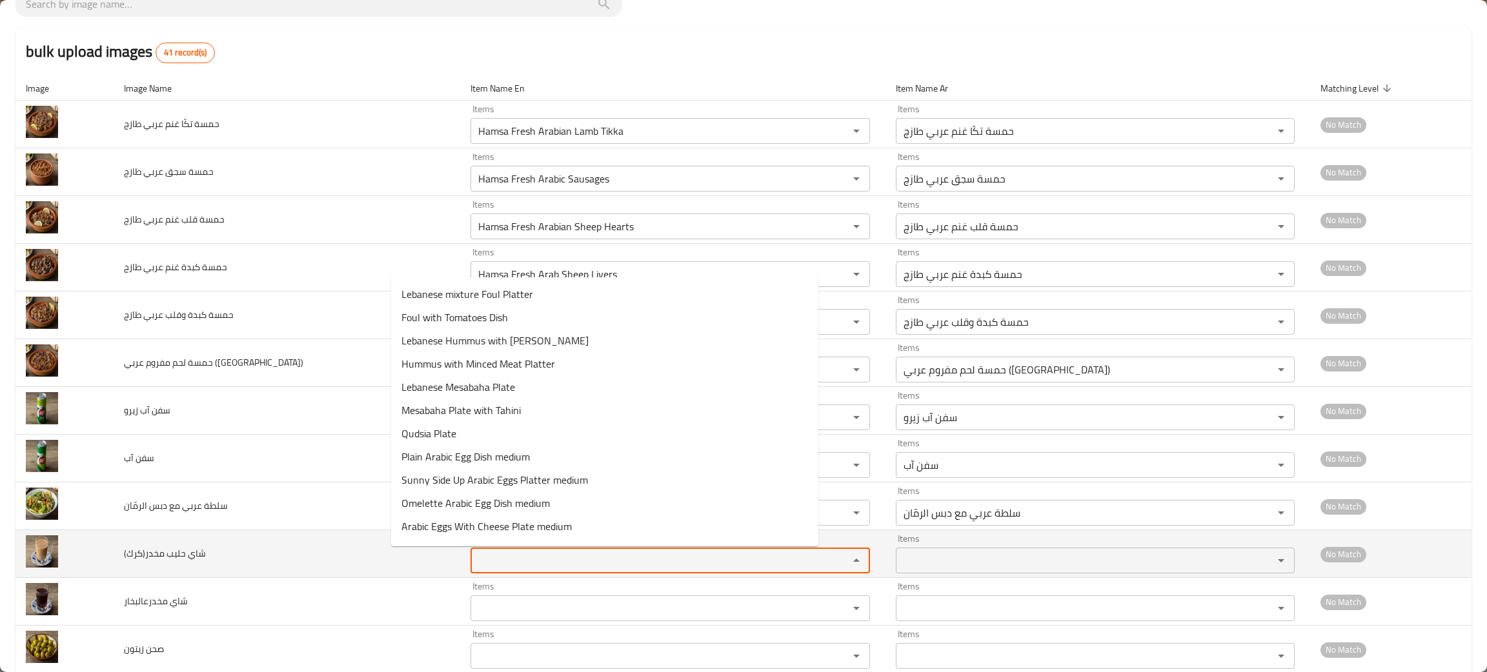
click at [474, 563] on مخدر\(كرك\) "Items" at bounding box center [651, 561] width 354 height 18
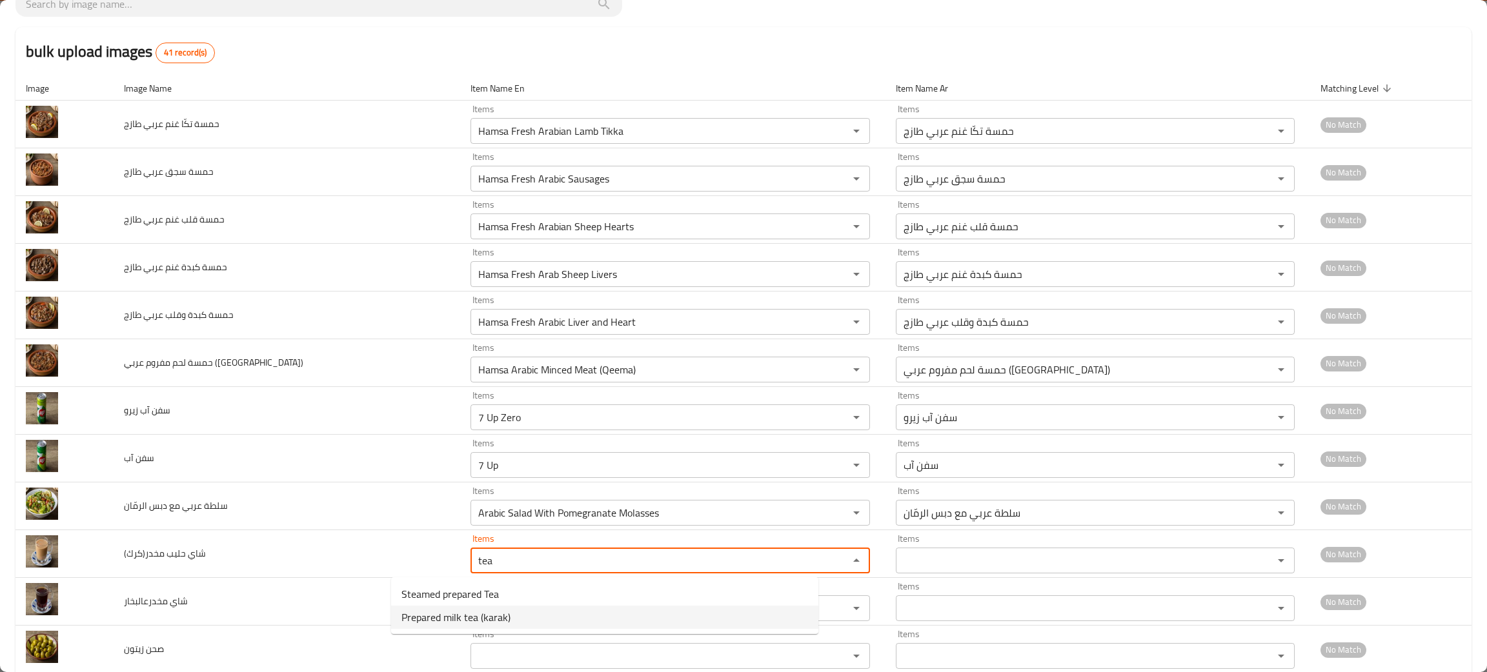
click at [441, 614] on span "Prepared milk tea (karak)" at bounding box center [455, 617] width 109 height 15
type مخدر\(كرك\) "Prepared milk tea (karak)"
type مخدر\(كرك\)-ar "شاي حليب محضر(كرك)"
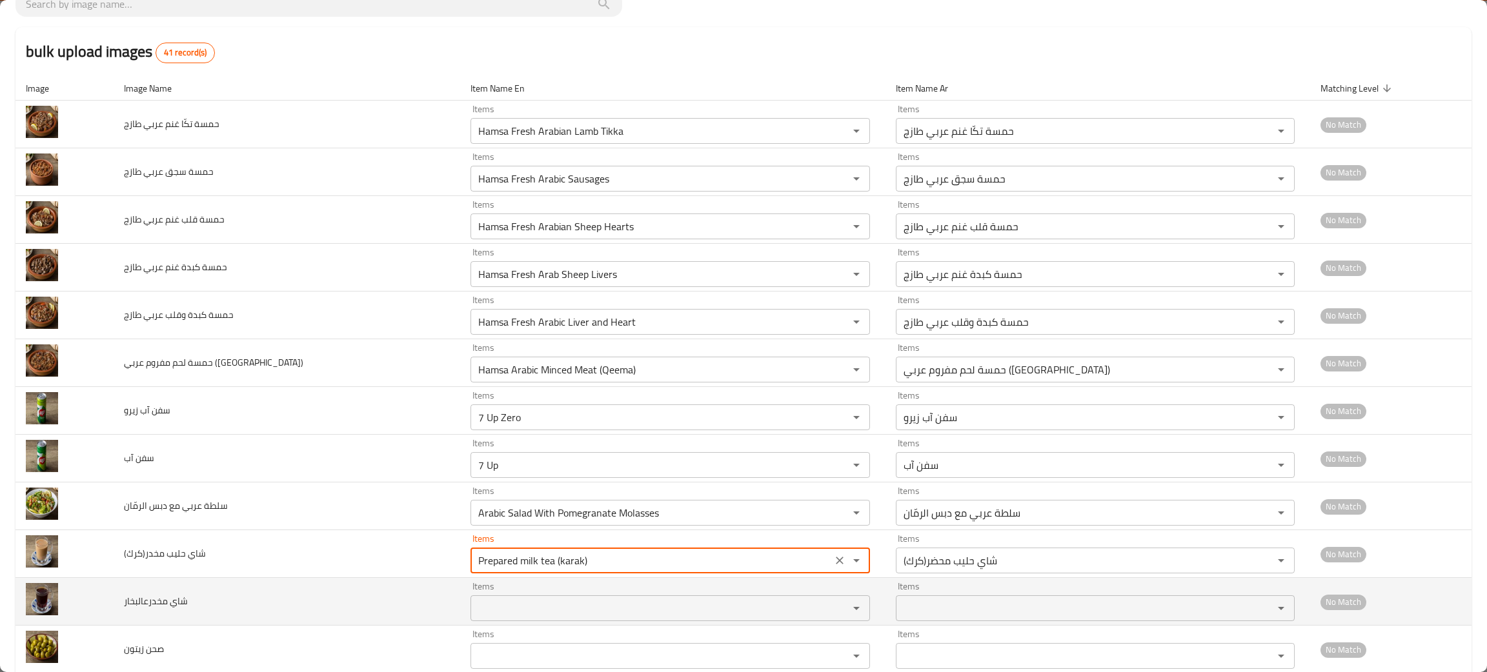
type مخدر\(كرك\) "Prepared milk tea (karak)"
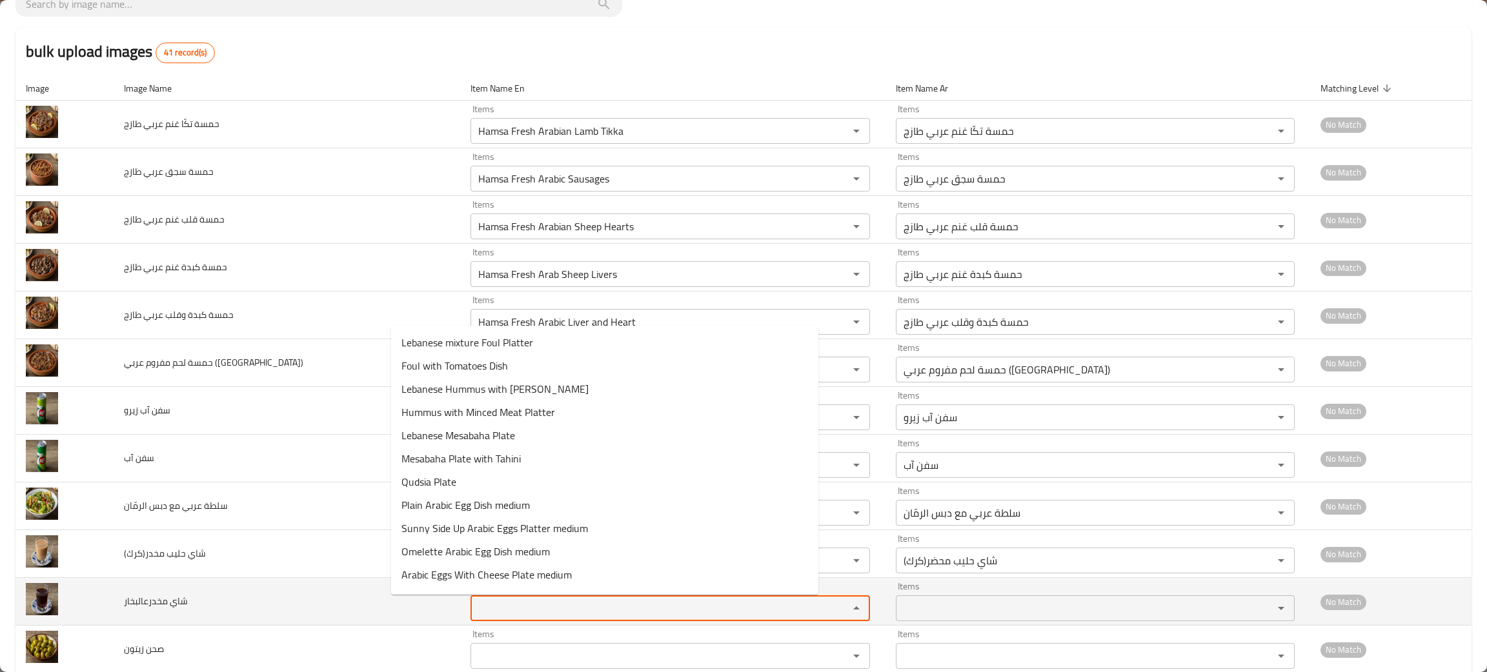
click at [474, 611] on مخدرعالبخار "Items" at bounding box center [651, 608] width 354 height 18
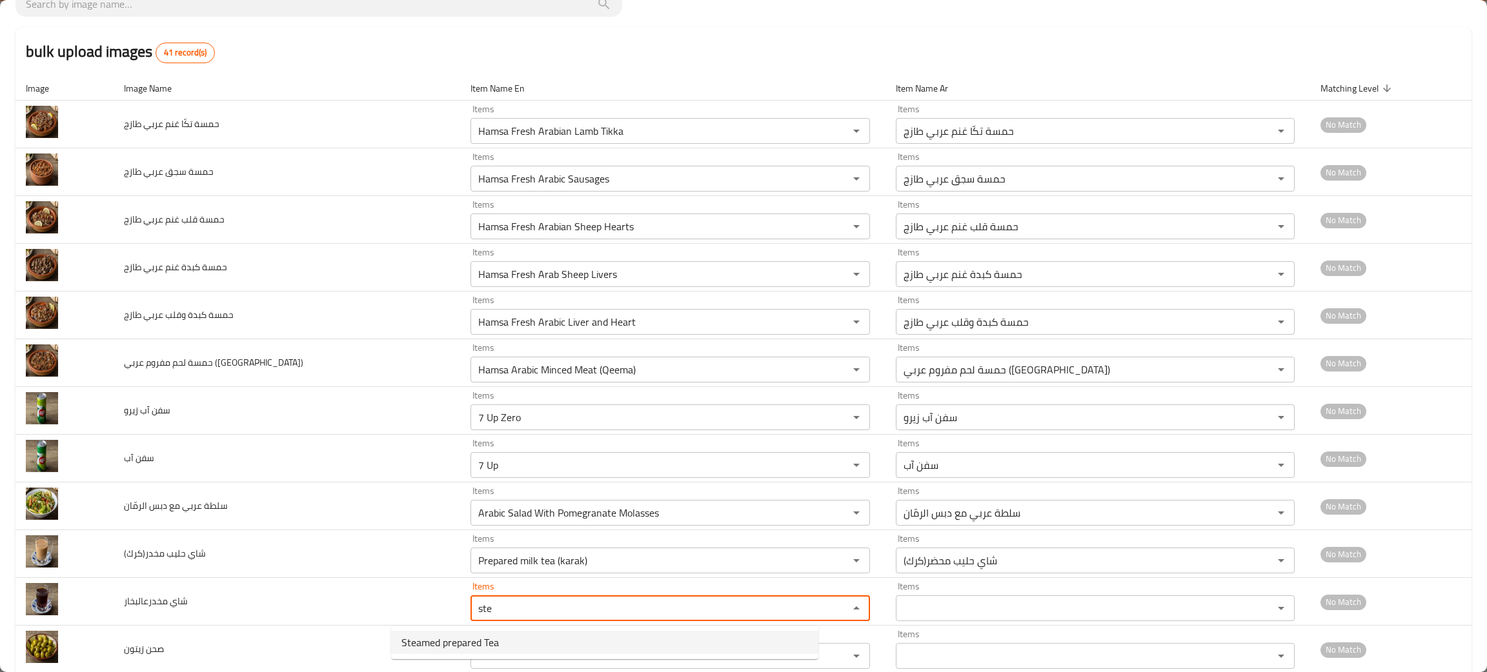
click at [470, 645] on span "Steamed prepared Tea" at bounding box center [449, 642] width 97 height 15
type مخدرعالبخار "Steamed prepared Tea"
type مخدرعالبخار-ar "شاي محضر عالبخار"
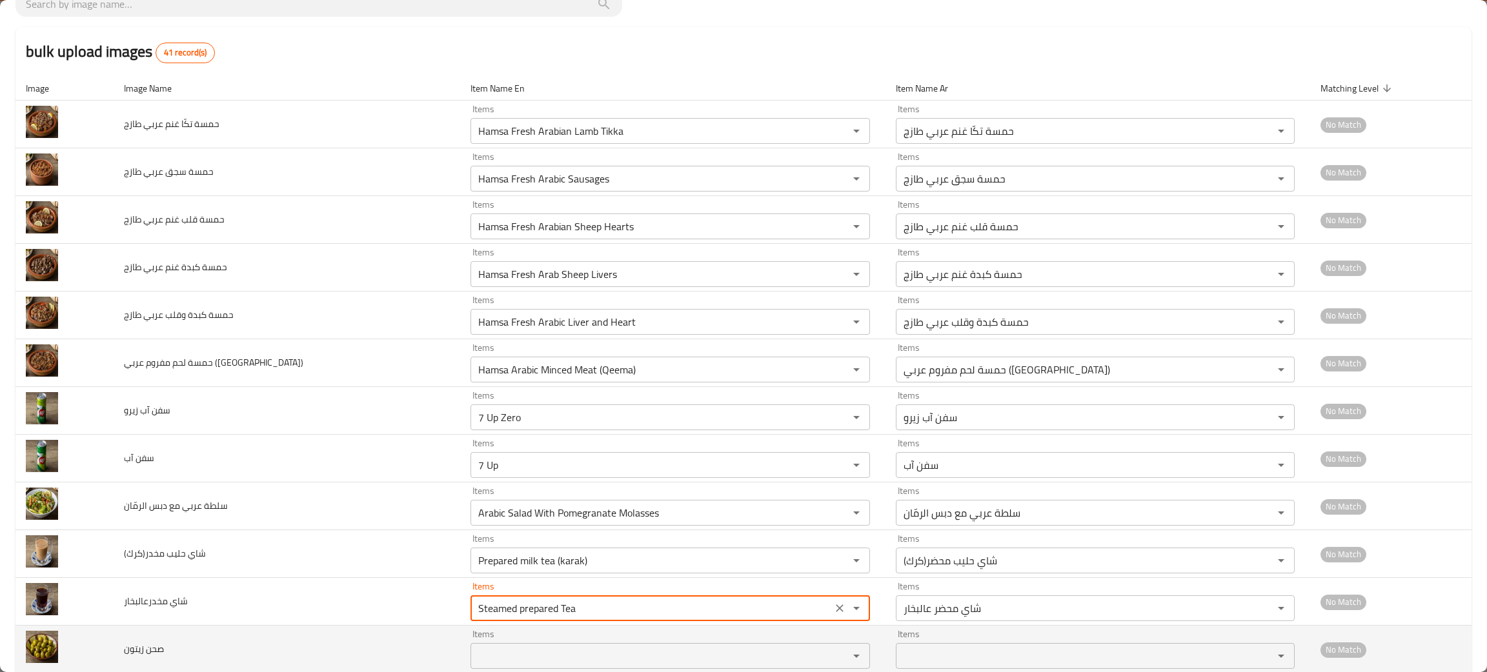
click at [470, 648] on div "Items" at bounding box center [669, 656] width 399 height 26
type مخدرعالبخار "Steamed prepared Tea"
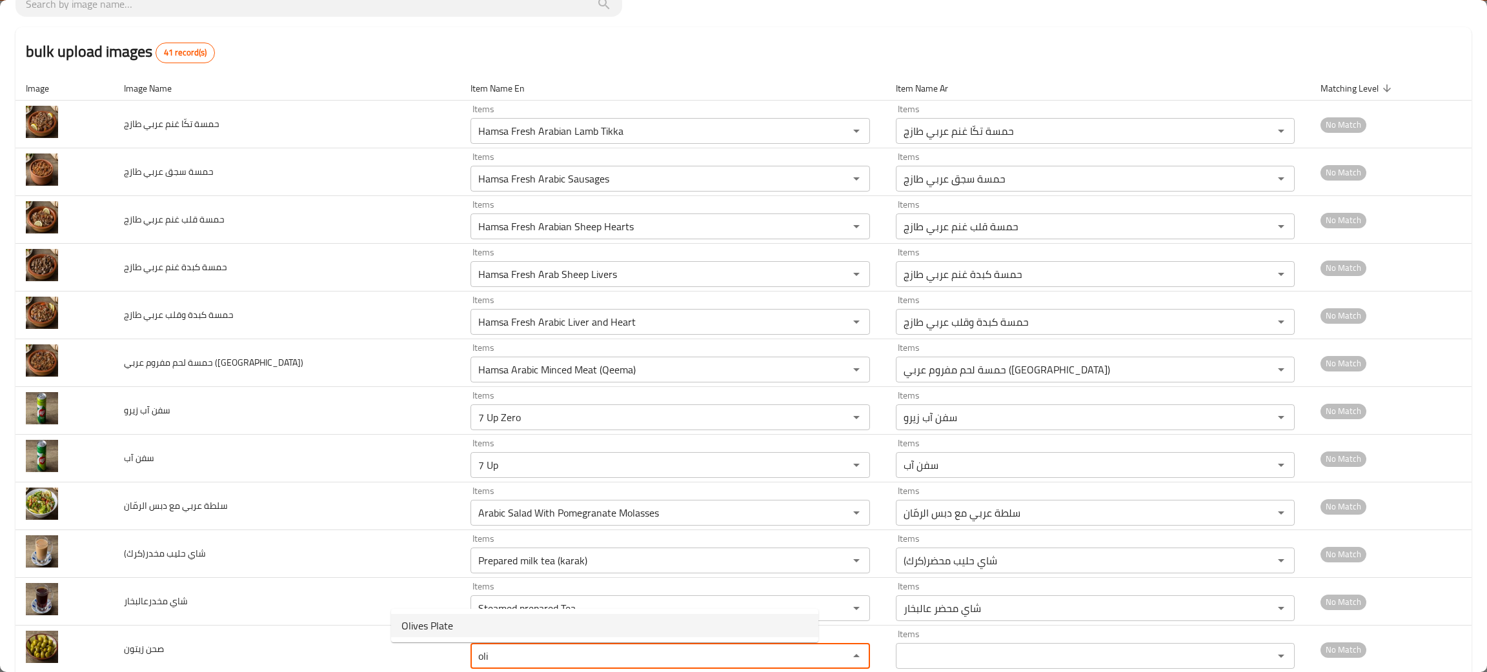
click at [421, 623] on span "Olives Plate" at bounding box center [427, 625] width 52 height 15
type زيتون "Olives Plate"
type زيتون-ar "صحن زيتون"
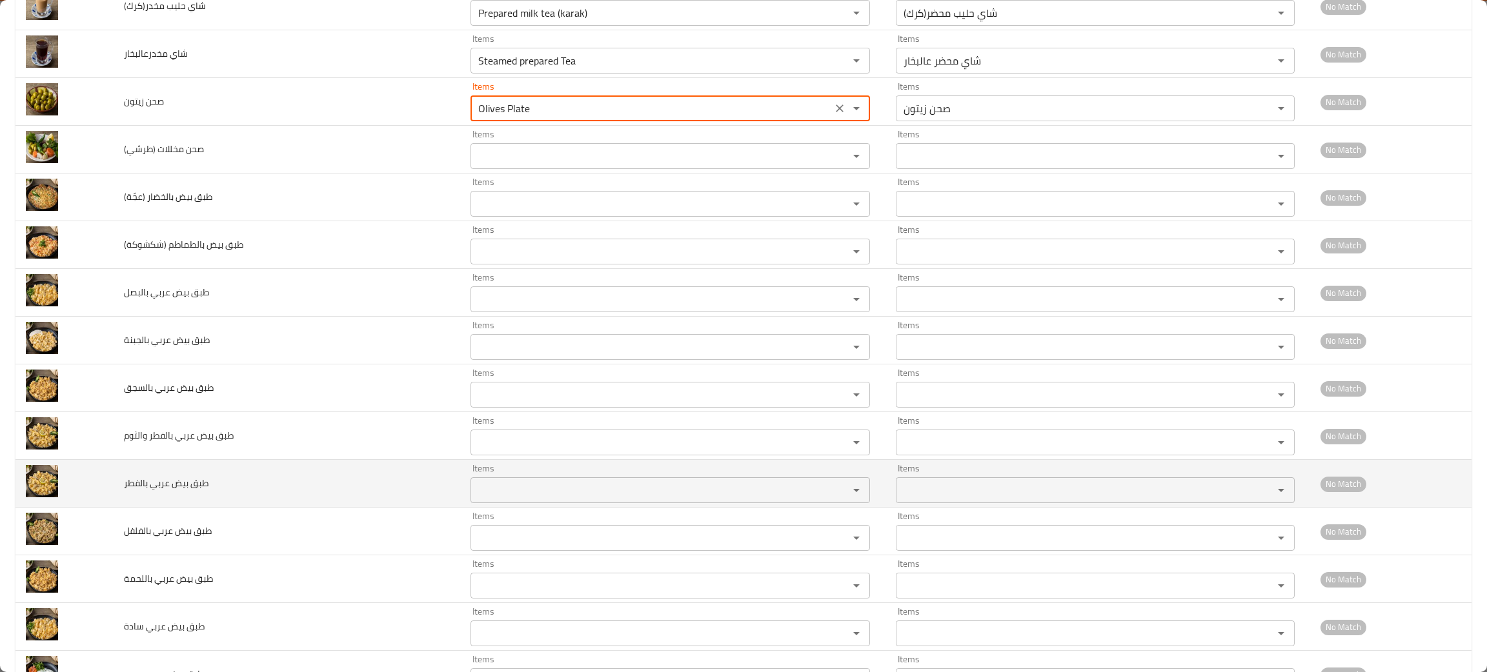
scroll to position [642, 0]
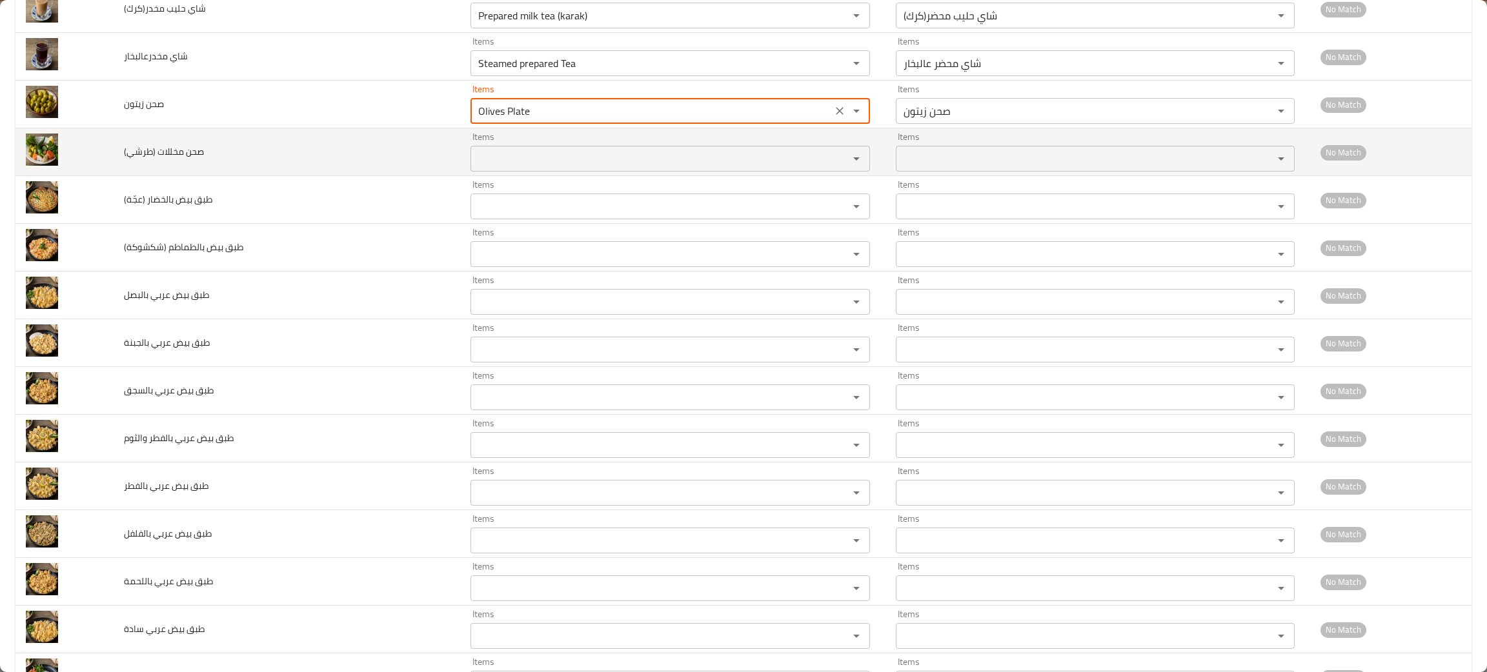
type زيتون "Olives Plate"
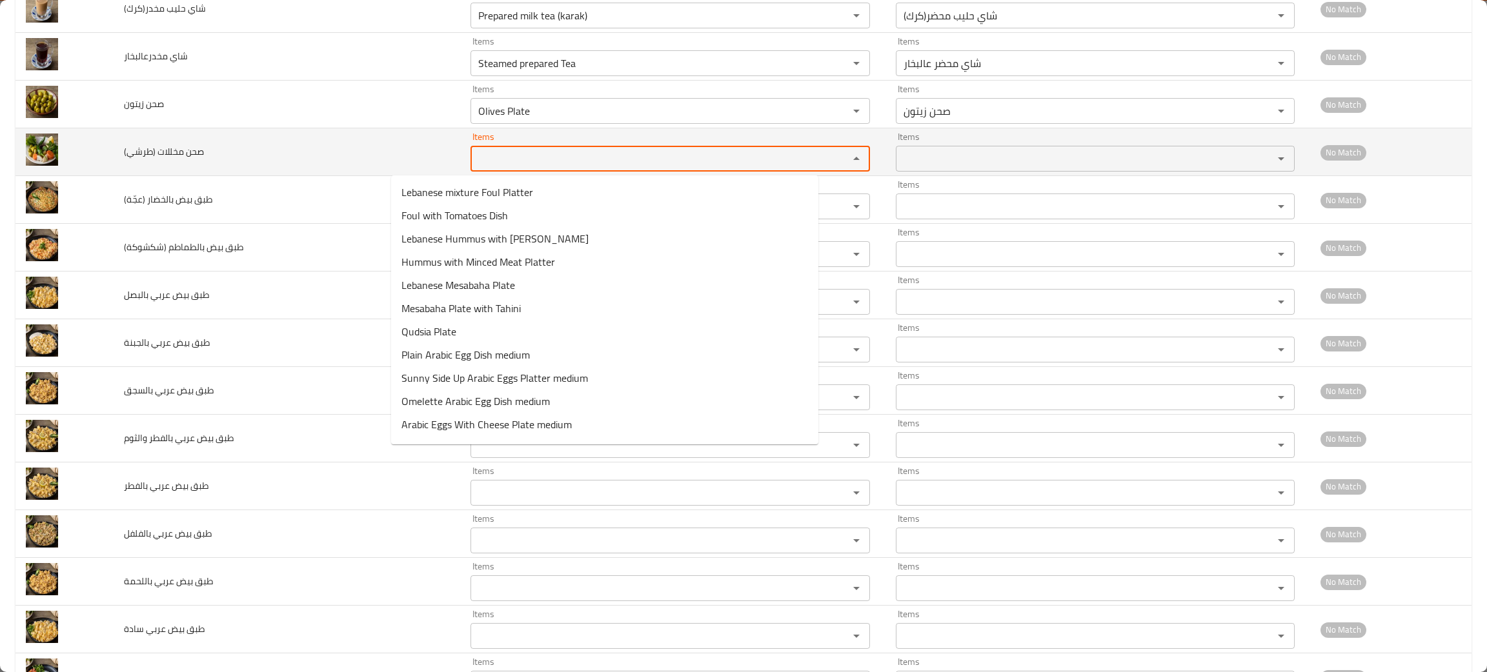
click at [474, 154] on \(طرشي\) "Items" at bounding box center [651, 159] width 354 height 18
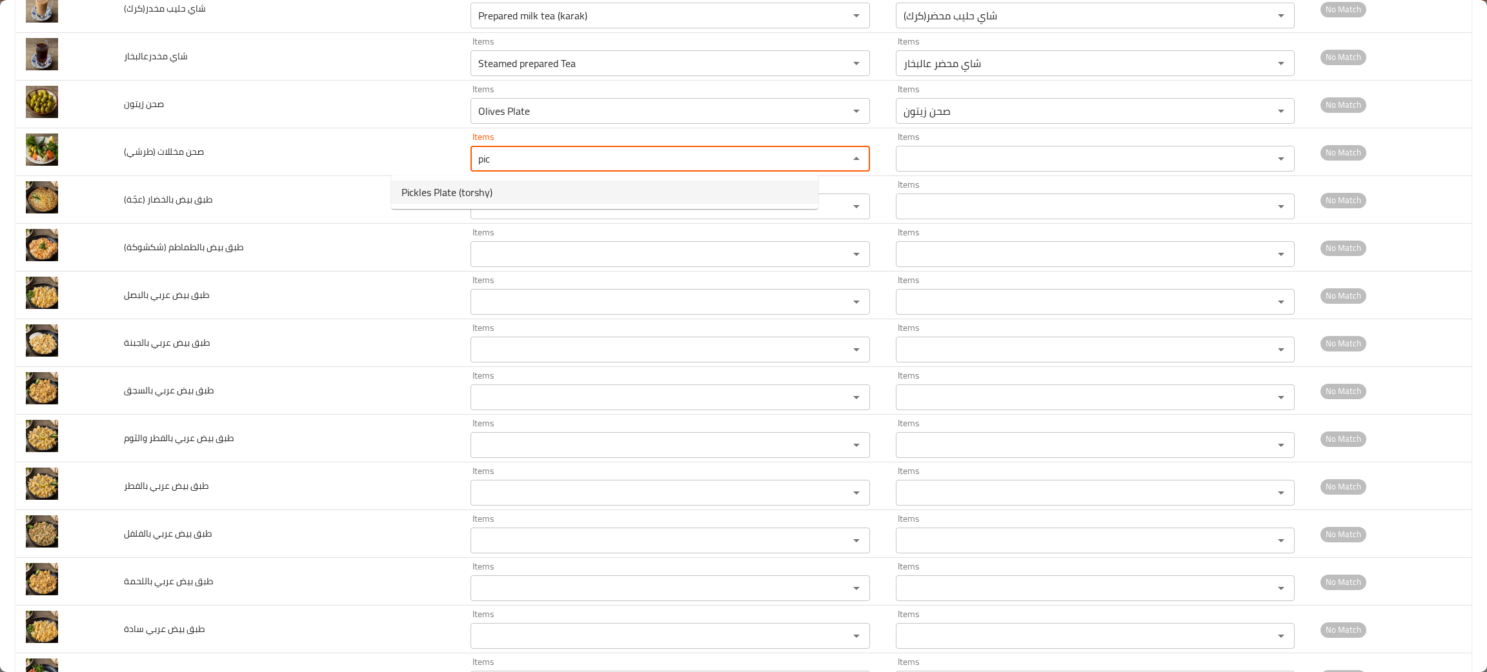
click at [441, 193] on span "Pickles Plate (torshy)" at bounding box center [446, 192] width 91 height 15
type \(طرشي\) "Pickles Plate (torshy)"
type \(طرشي\)-ar "صحن مخللات (طرشي)"
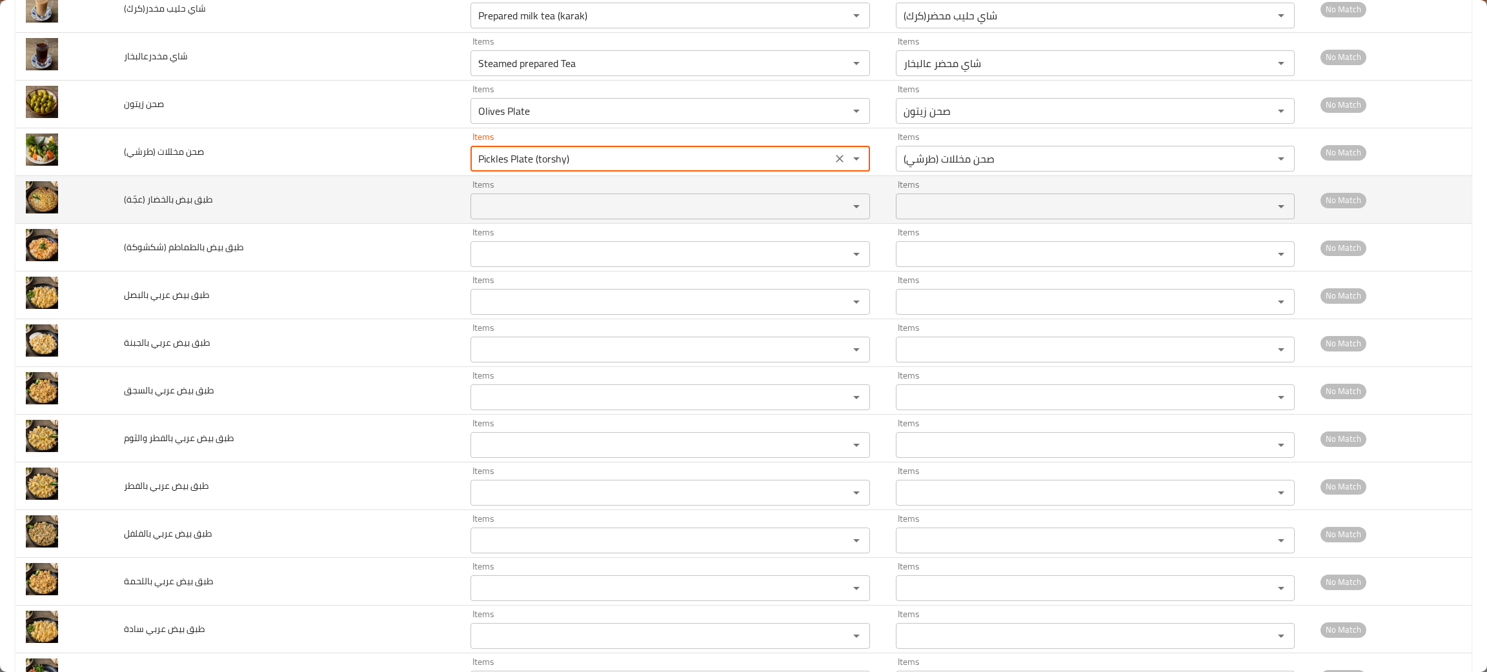
type \(طرشي\) "Pickles Plate (torshy)"
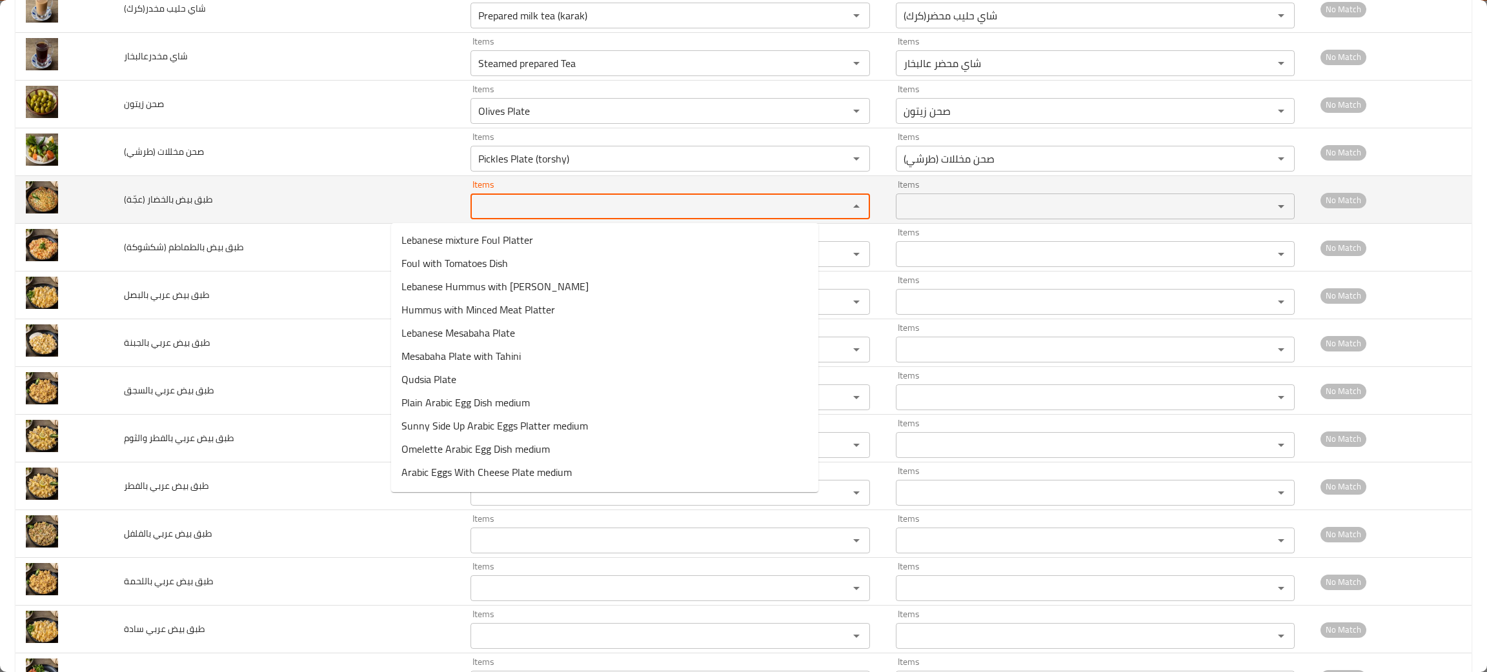
click at [474, 199] on \(عجّة\) "Items" at bounding box center [651, 206] width 354 height 18
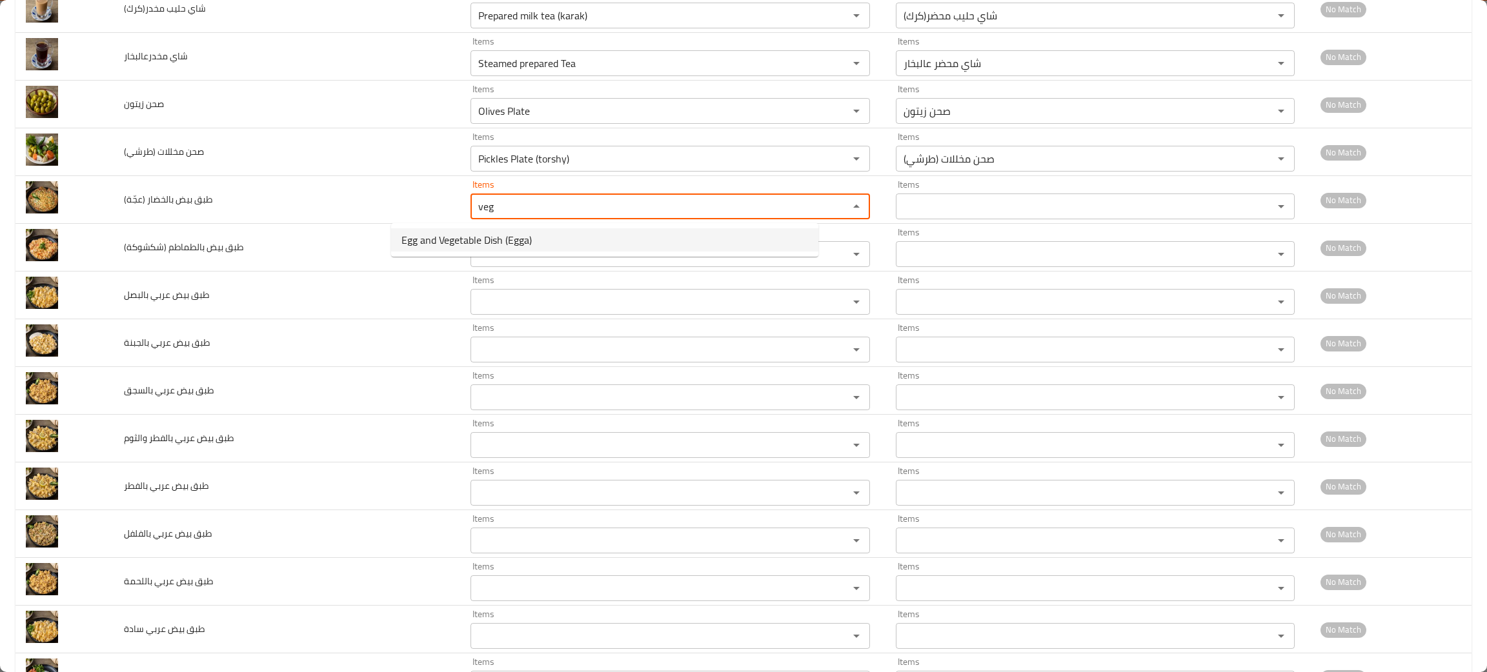
click at [477, 238] on span "Egg and Vegetable Dish (Egga)" at bounding box center [466, 239] width 130 height 15
type \(عجّة\) "Egg and Vegetable Dish (Egga)"
type \(عجّة\)-ar "طبق بيض بالخضار (عجّة)"
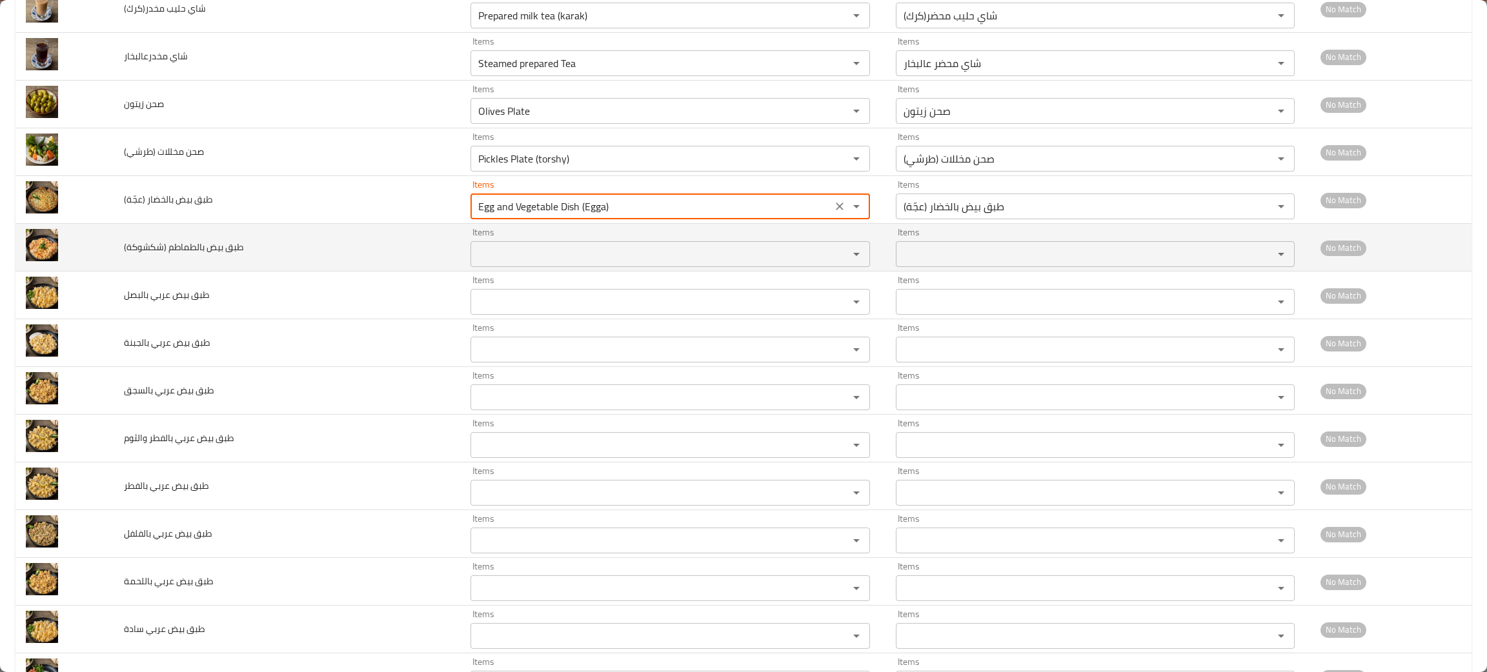
type \(عجّة\) "Egg and Vegetable Dish (Egga)"
click at [487, 263] on \(شكشوكة\) "Items" at bounding box center [651, 254] width 354 height 18
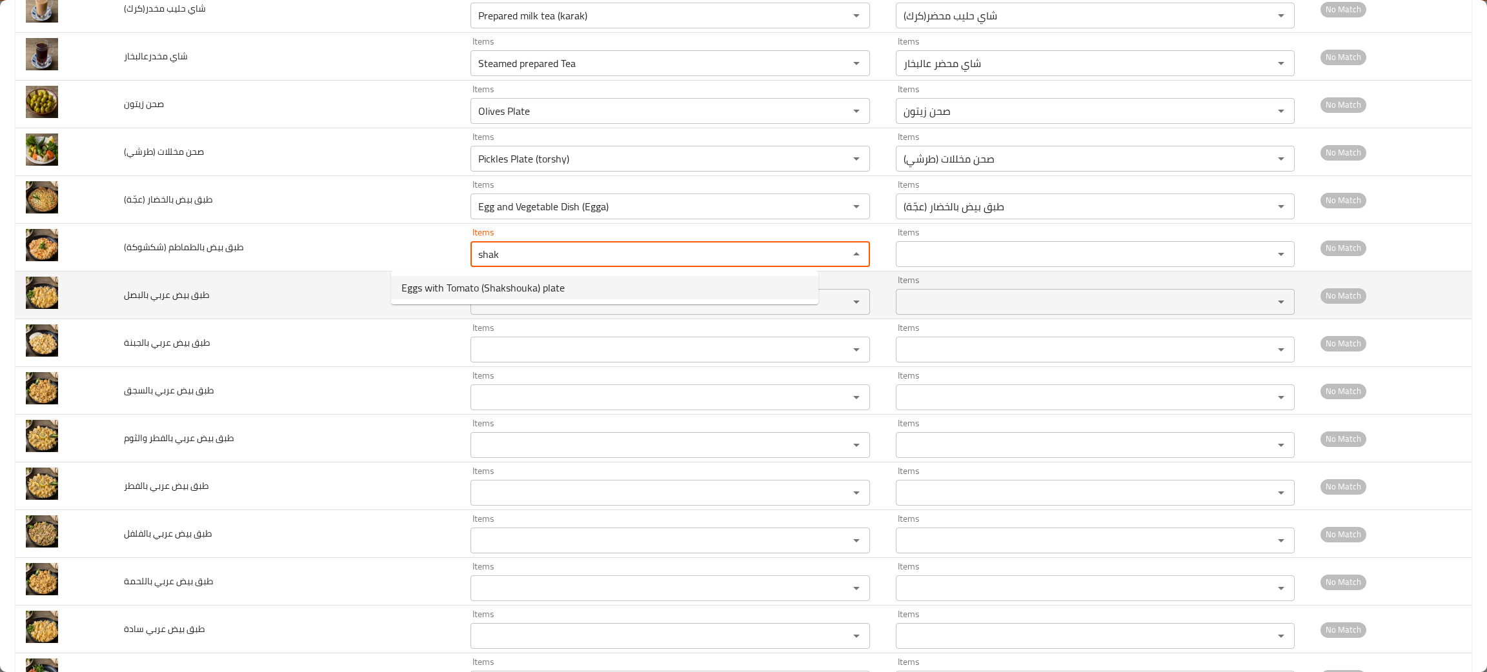
click at [462, 284] on span "Eggs with Tomato (Shakshouka) plate" at bounding box center [482, 287] width 163 height 15
type \(شكشوكة\) "Eggs with Tomato (Shakshouka) plate"
type \(شكشوكة\)-ar "طبق بيض بالطماطم (شكشوكة)"
type \(شكشوكة\) "Eggs with Tomato (Shakshouka) plate"
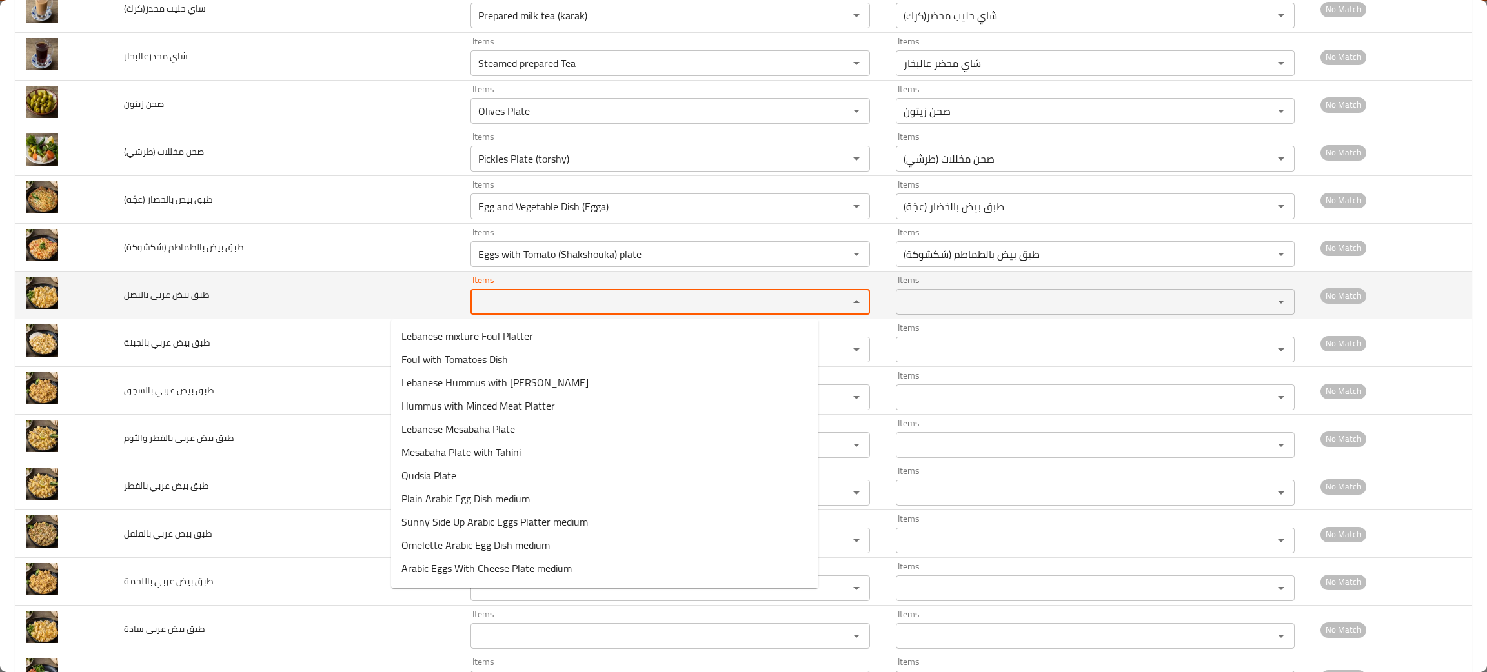
click at [474, 297] on بالبصل "Items" at bounding box center [651, 302] width 354 height 18
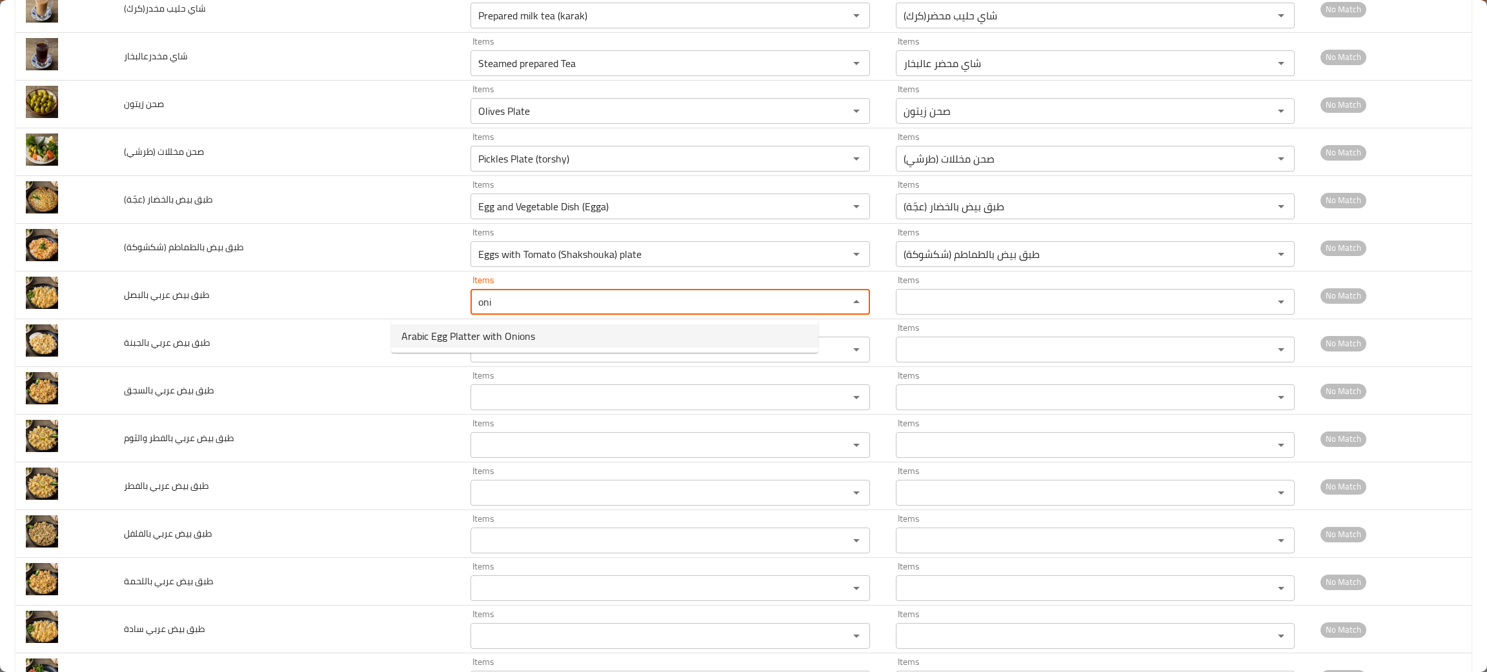
click at [464, 334] on span "Arabic Egg Platter with Onions" at bounding box center [468, 335] width 134 height 15
type بالبصل "Arabic Egg Platter with Onions"
type بالبصل-ar "طبق بيض عربي بالبصل"
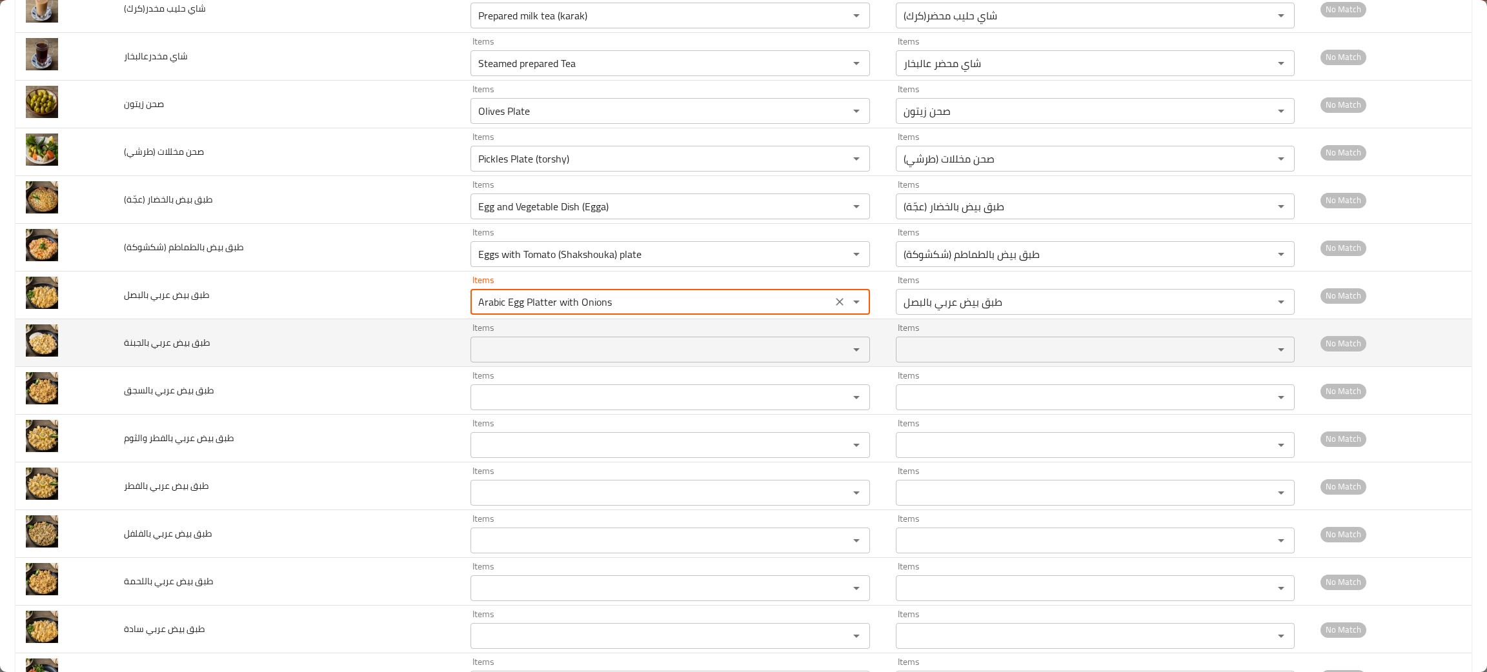
type بالبصل "Arabic Egg Platter with Onions"
click at [474, 346] on بالجبنة "Items" at bounding box center [651, 350] width 354 height 18
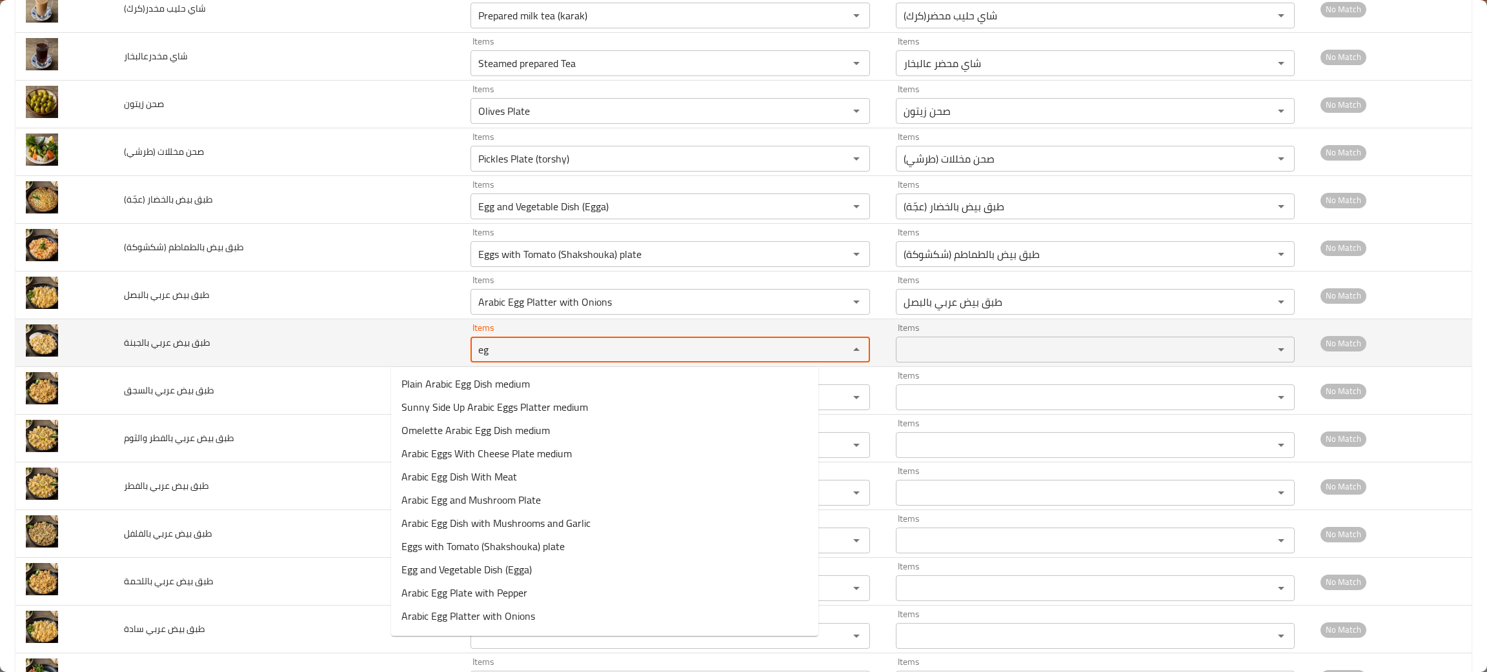
type بالجبنة "e"
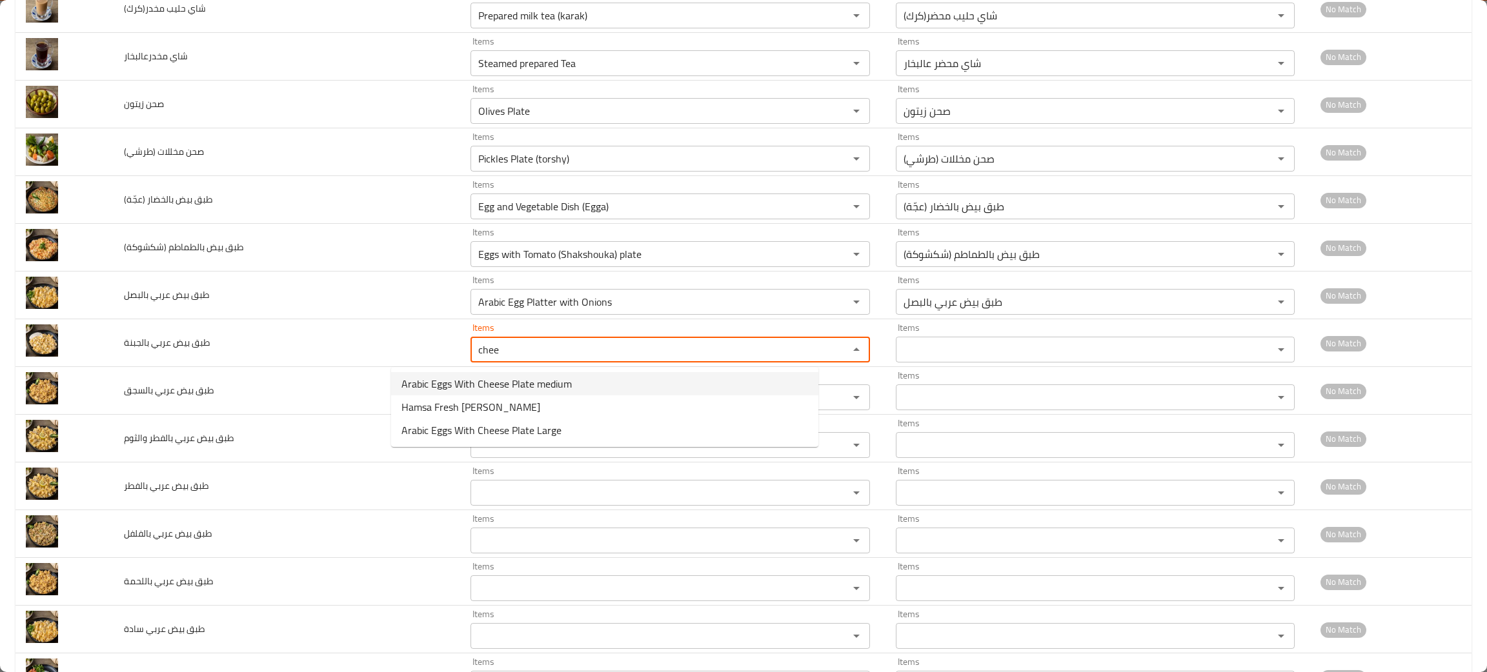
click at [525, 377] on span "Arabic Eggs With Cheese Plate medium" at bounding box center [486, 383] width 170 height 15
type بالجبنة "Arabic Eggs With Cheese Plate medium"
type بالجبنة-ar "طبق بيض عربي بالجبنة وسط"
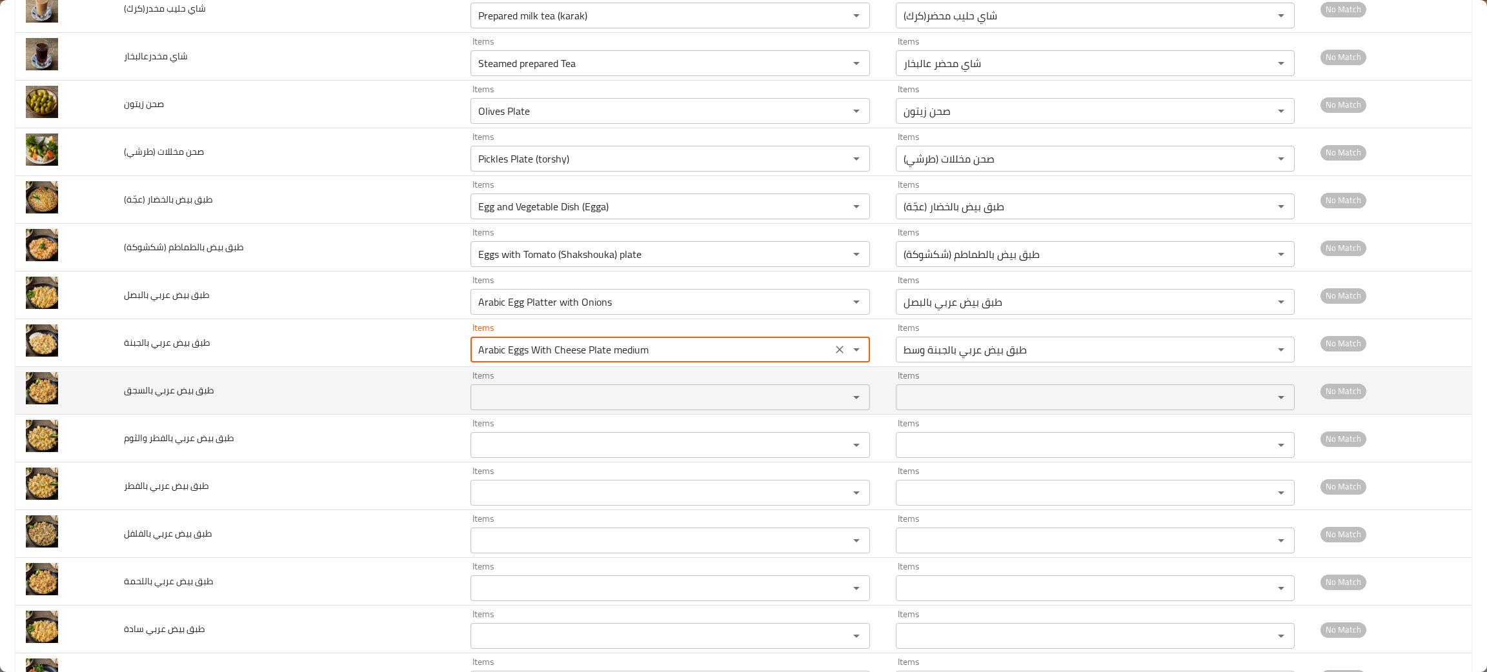
type بالجبنة "Arabic Eggs With Cheese Plate medium"
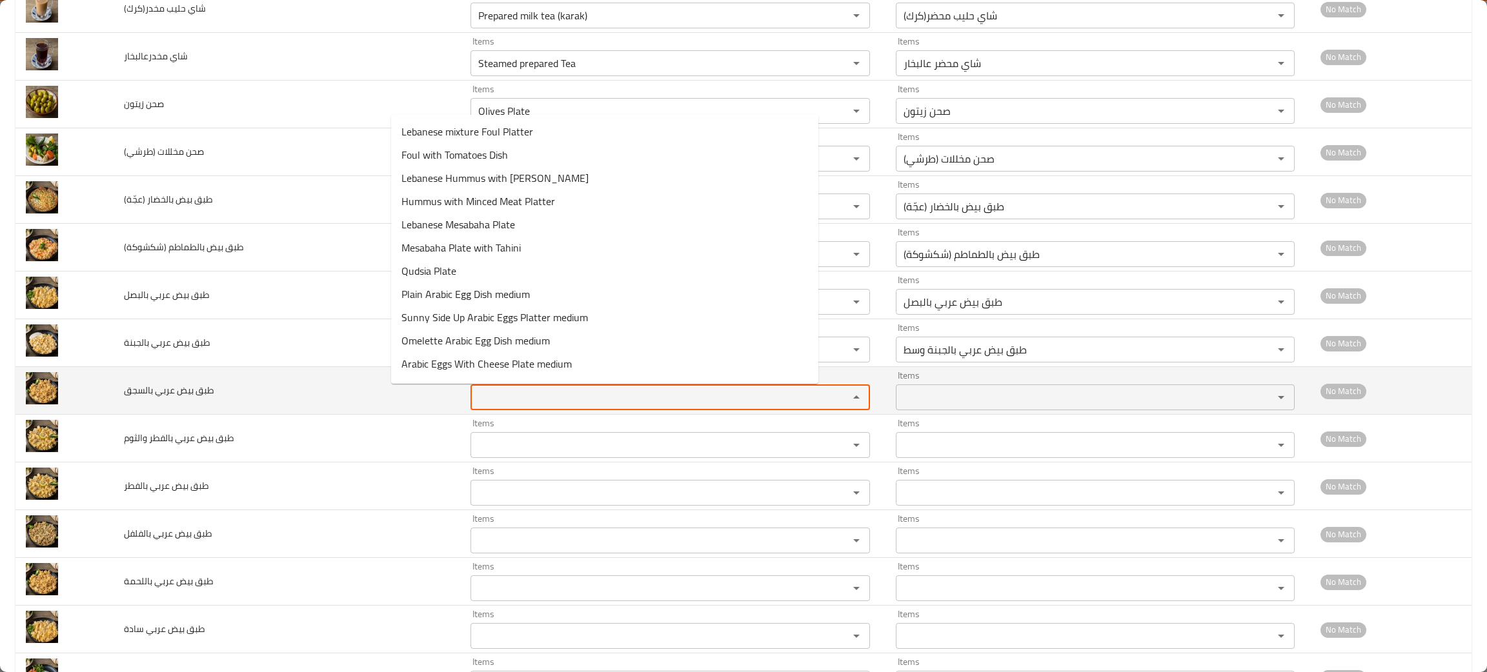
click at [474, 393] on بالسجق "Items" at bounding box center [651, 397] width 354 height 18
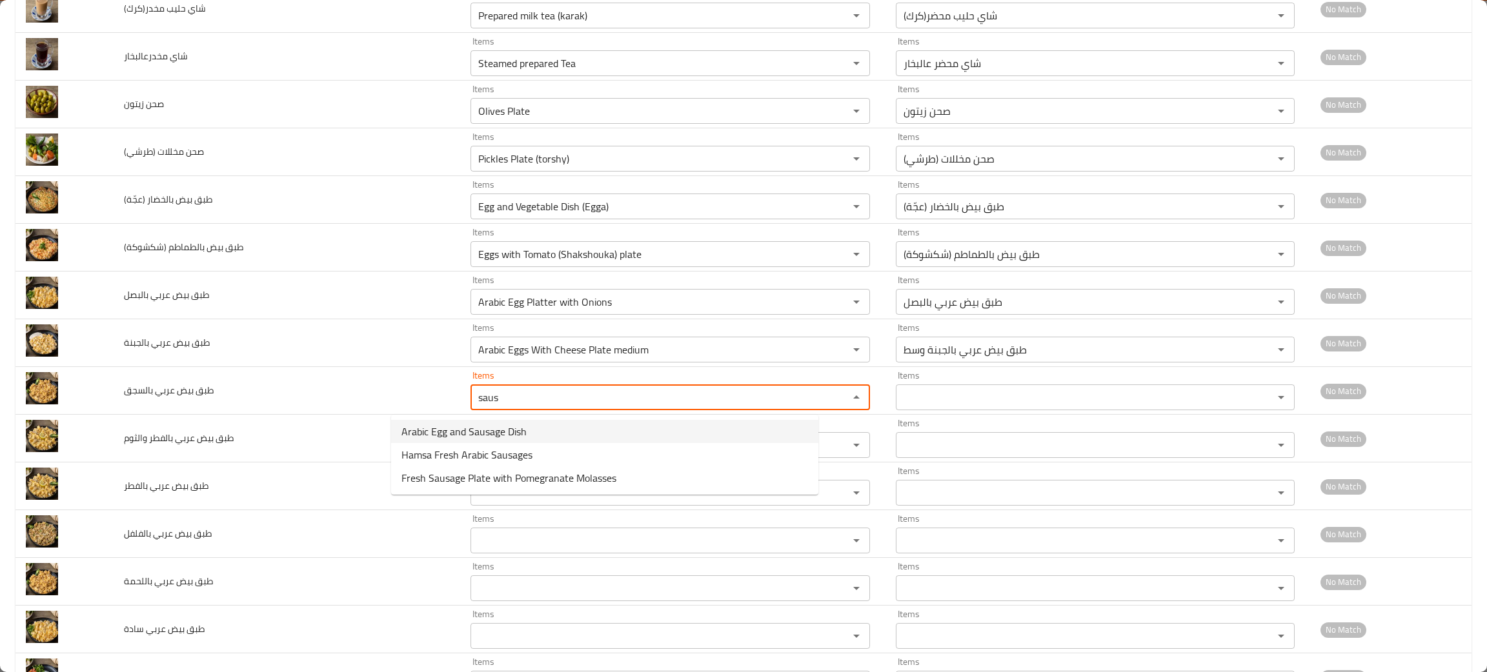
click at [452, 428] on span "Arabic Egg and Sausage Dish" at bounding box center [463, 431] width 125 height 15
type بالسجق "Arabic Egg and Sausage Dish"
type بالسجق-ar "طبق بيض عربي بالسجق"
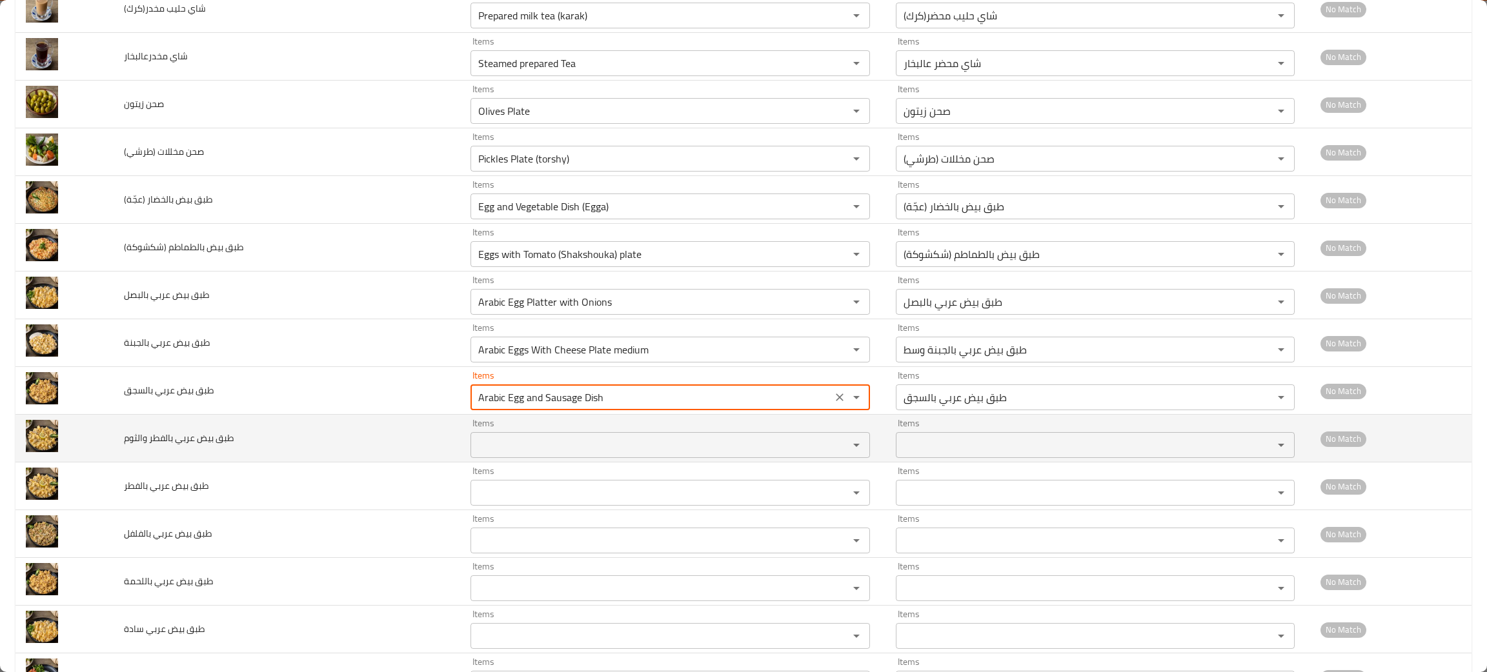
type بالسجق "Arabic Egg and Sausage Dish"
click at [474, 453] on والثوم "Items" at bounding box center [651, 445] width 354 height 18
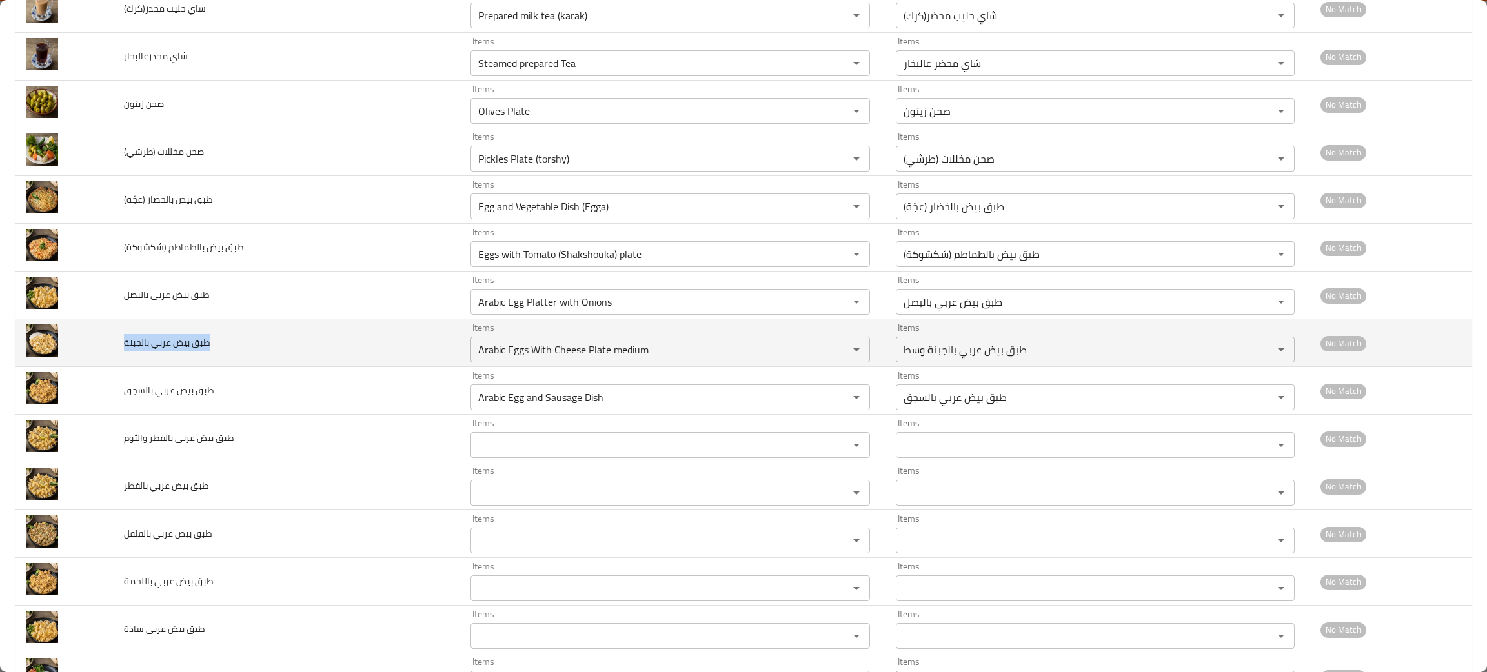
drag, startPoint x: 223, startPoint y: 344, endPoint x: 119, endPoint y: 338, distance: 103.4
click at [119, 338] on td "طبق بيض عربي بالجبنة" at bounding box center [287, 343] width 346 height 48
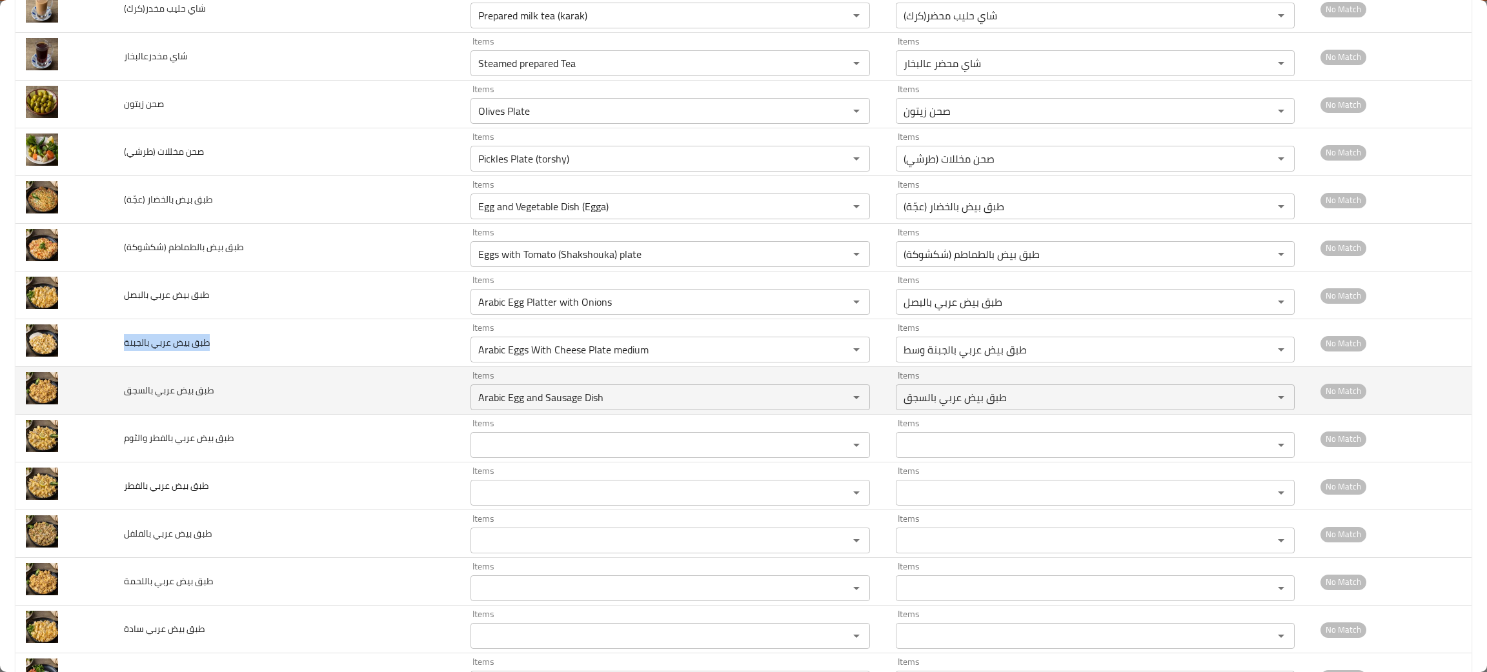
copy span "طبق بيض عربي بالجبنة"
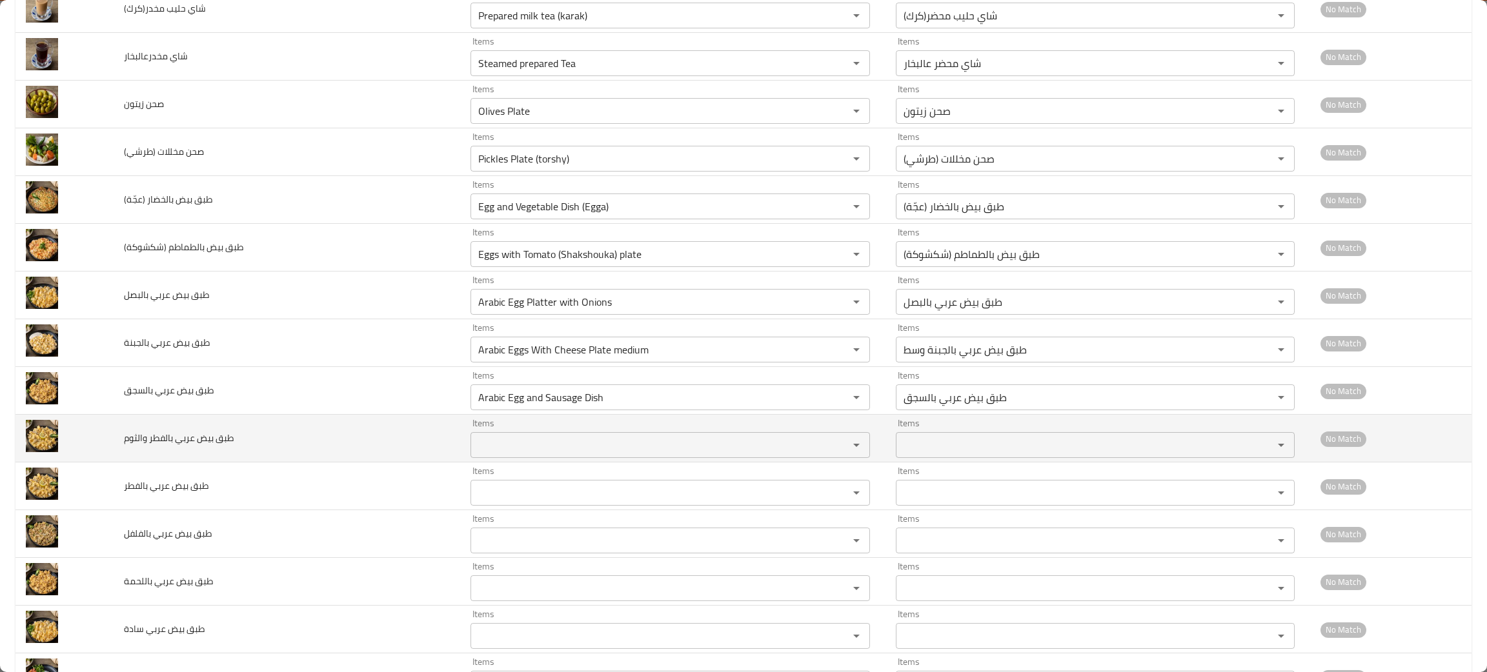
click at [274, 446] on td "طبق بيض عربي بالفطر والثوم" at bounding box center [287, 439] width 346 height 48
click at [474, 452] on والثوم "Items" at bounding box center [651, 445] width 354 height 18
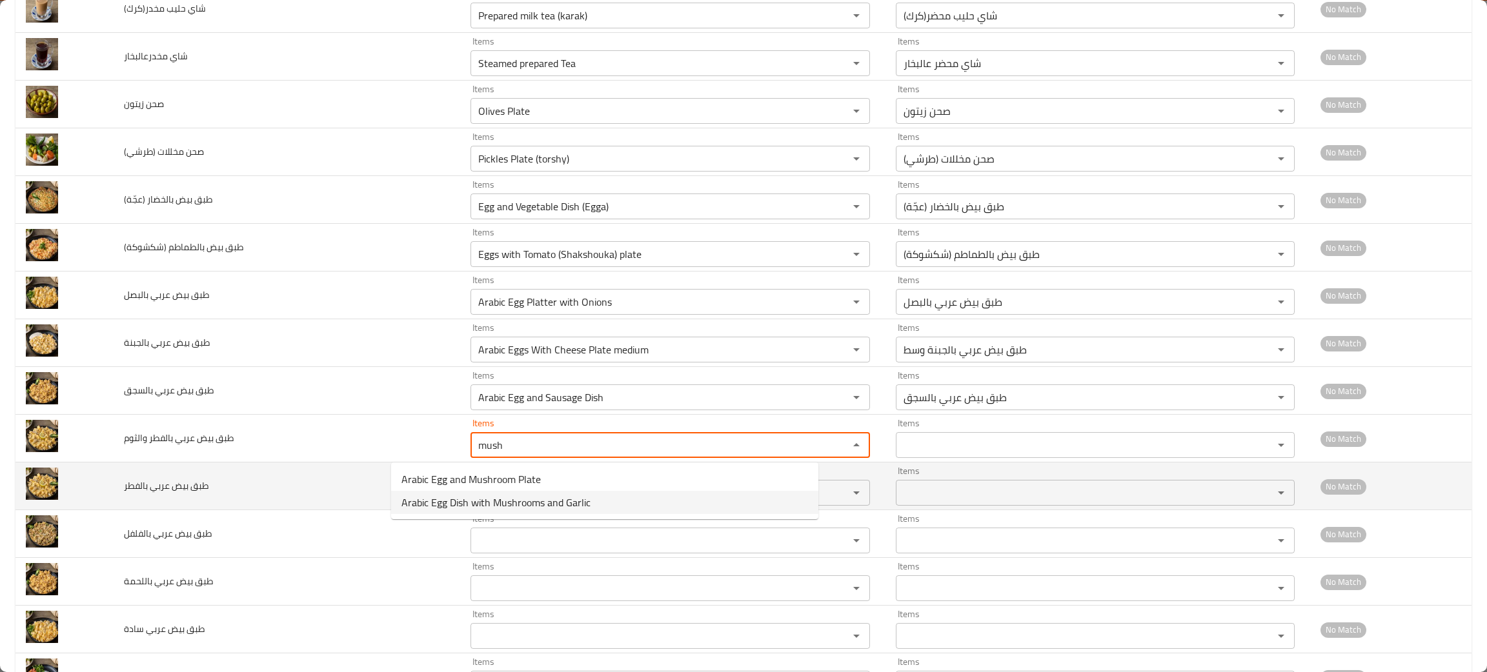
click at [501, 497] on span "Arabic Egg Dish with Mushrooms and Garlic" at bounding box center [495, 502] width 189 height 15
type والثوم "Arabic Egg Dish with Mushrooms and Garlic"
type والثوم-ar "طبق بيض عربي بالفطر والثوم"
click at [477, 483] on div "Items" at bounding box center [669, 493] width 399 height 26
type والثوم "Arabic Egg Dish with Mushrooms and Garlic"
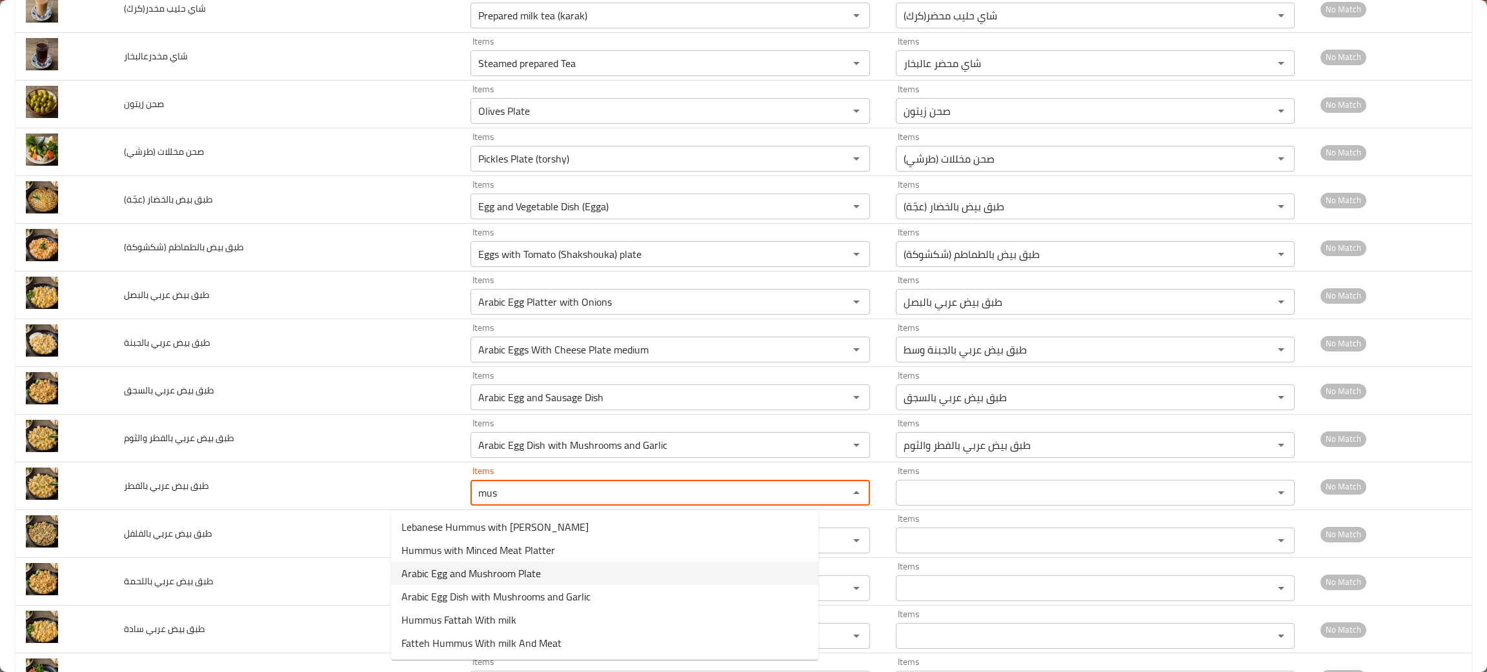
click at [486, 568] on span "Arabic Egg and Mushroom Plate" at bounding box center [470, 573] width 139 height 15
type بالفطر "Arabic Egg and Mushroom Plate"
type بالفطر-ar "طبق بيض عربي بالفطر"
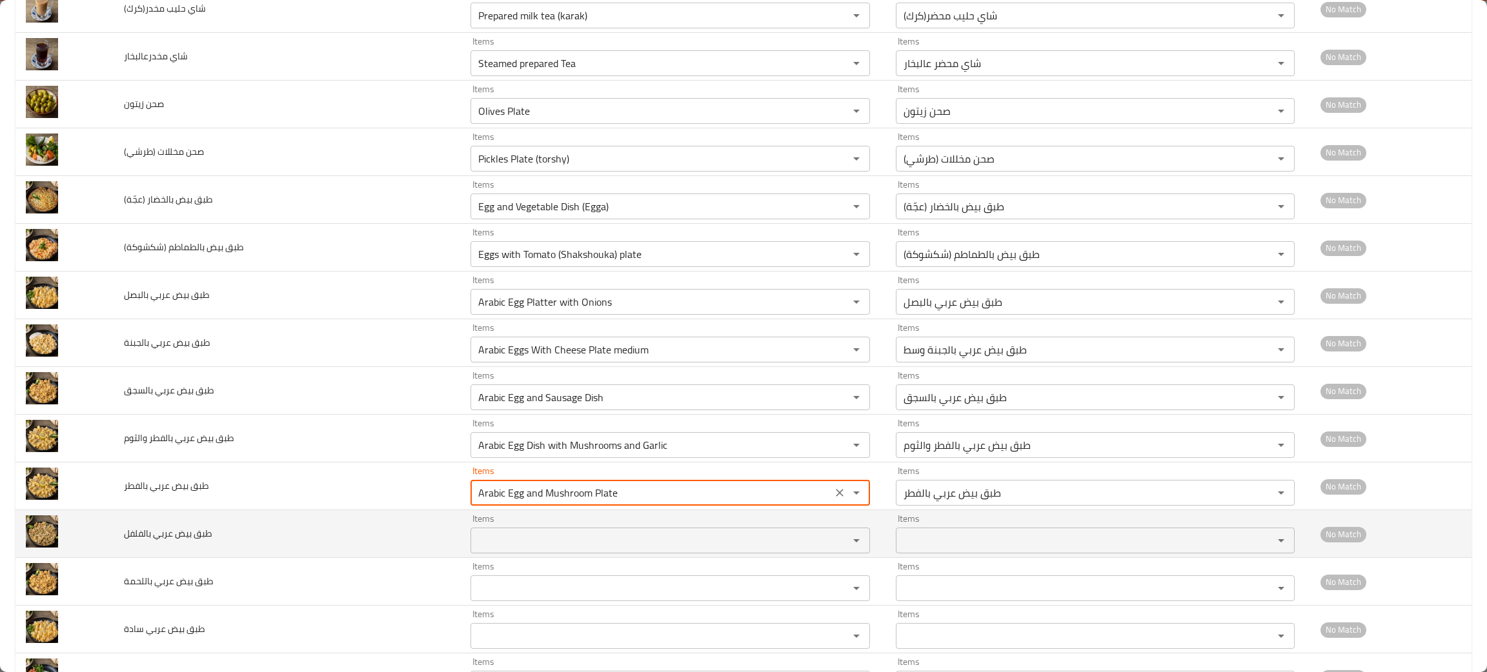
type بالفطر "Arabic Egg and Mushroom Plate"
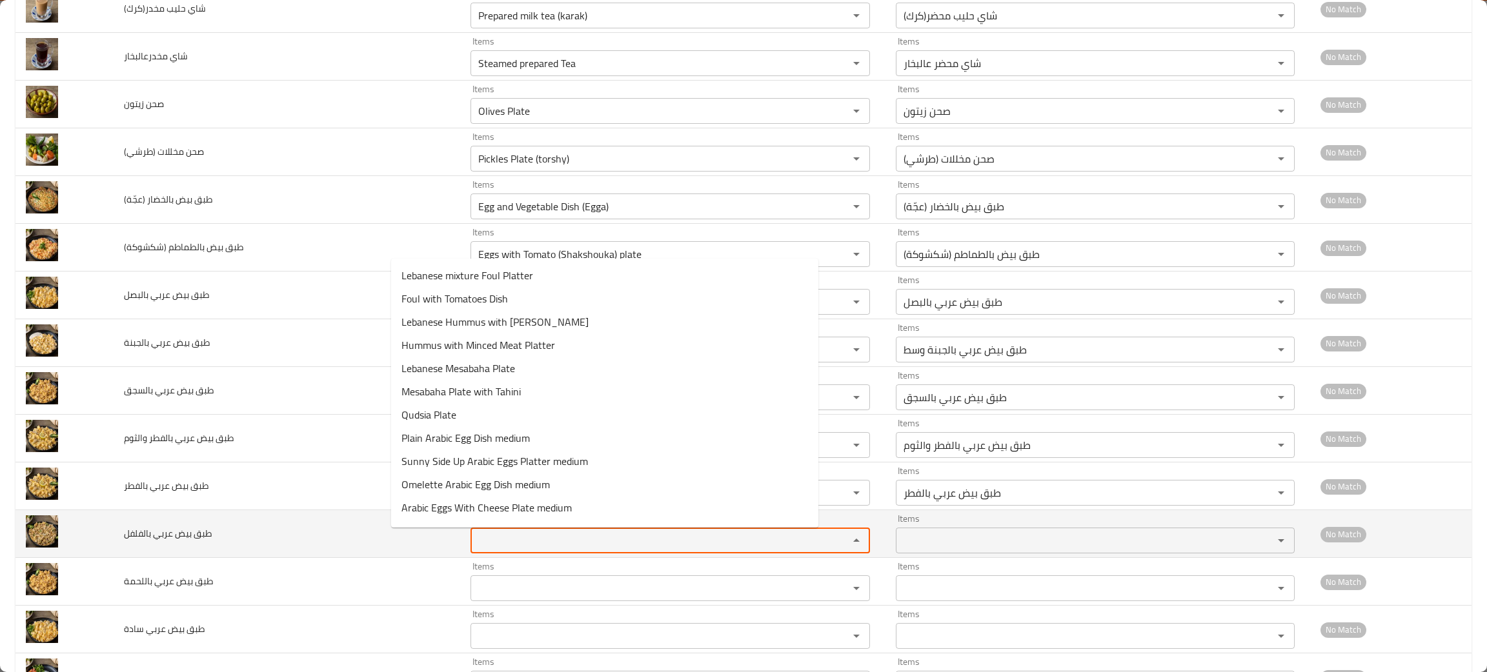
click at [474, 541] on بالفلفل "Items" at bounding box center [651, 541] width 354 height 18
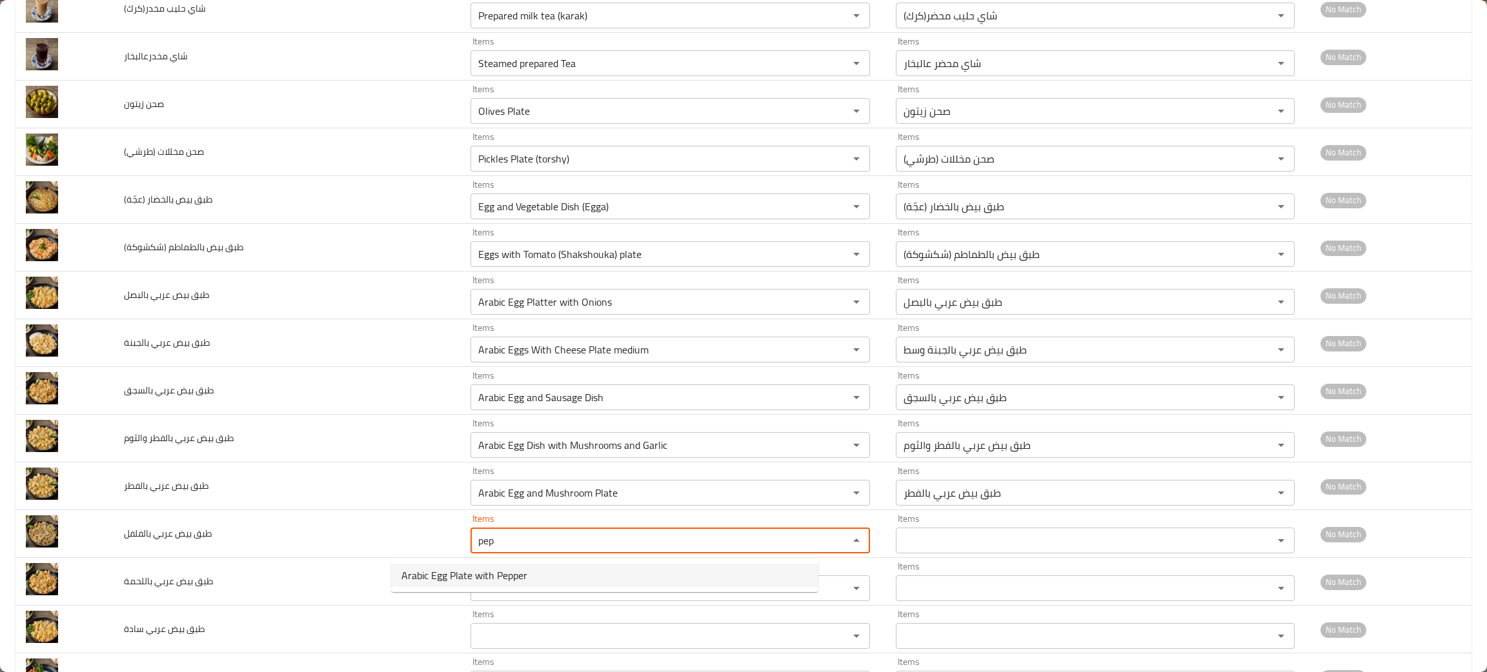
click at [457, 572] on span "Arabic Egg Plate with Pepper" at bounding box center [464, 575] width 126 height 15
type بالفلفل "Arabic Egg Plate with Pepper"
type بالفلفل-ar "طبق بيض عربي بالفلفل"
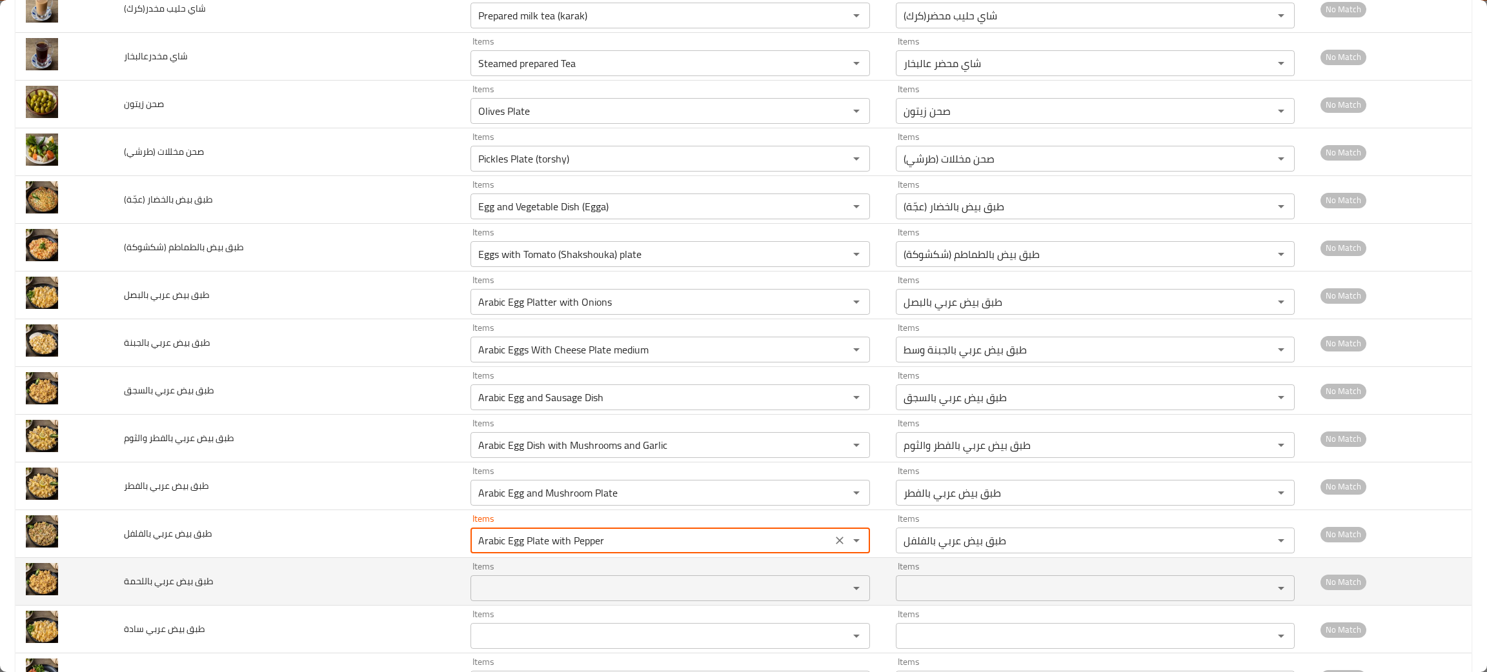
type بالفلفل "Arabic Egg Plate with Pepper"
click at [474, 588] on باللحمة "Items" at bounding box center [651, 588] width 354 height 18
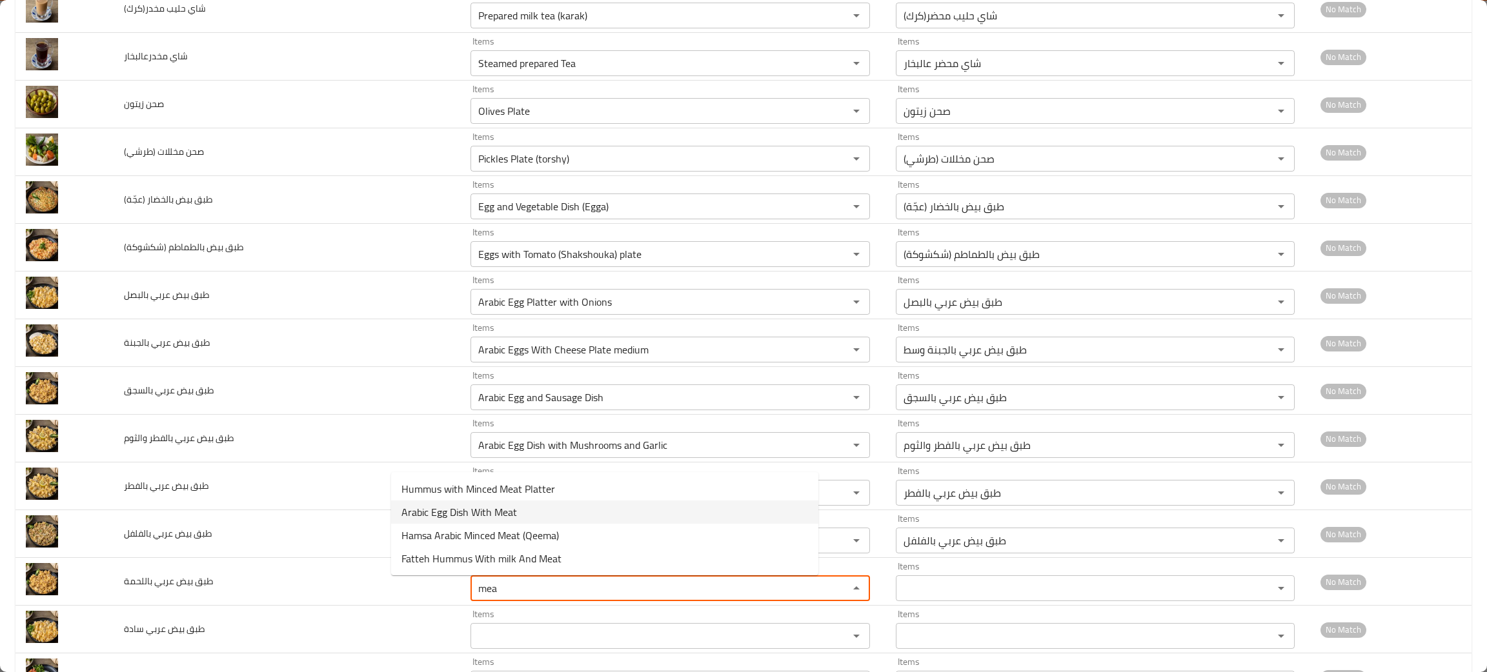
click at [425, 506] on span "Arabic Egg Dish With Meat" at bounding box center [458, 512] width 115 height 15
type باللحمة "Arabic Egg Dish With Meat"
type باللحمة-ar "طبق بيض عربي باللحمة"
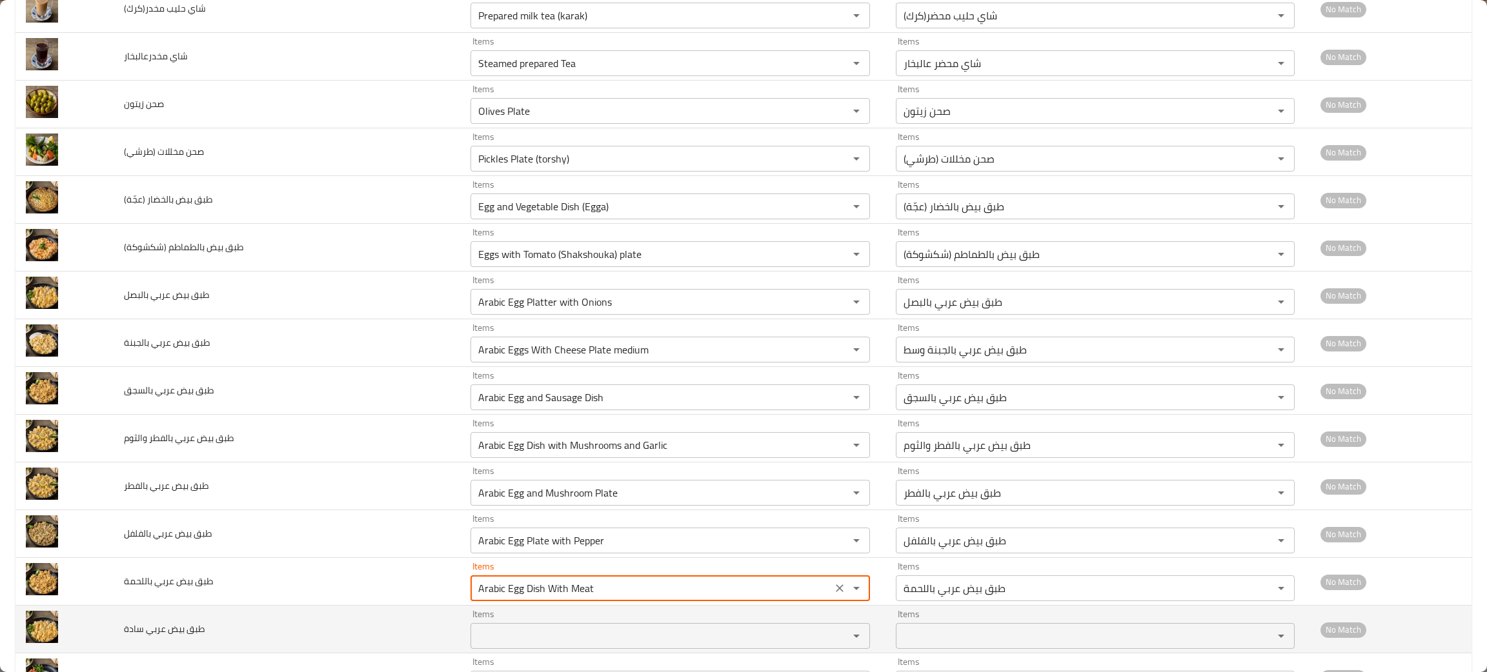
type باللحمة "Arabic Egg Dish With Meat"
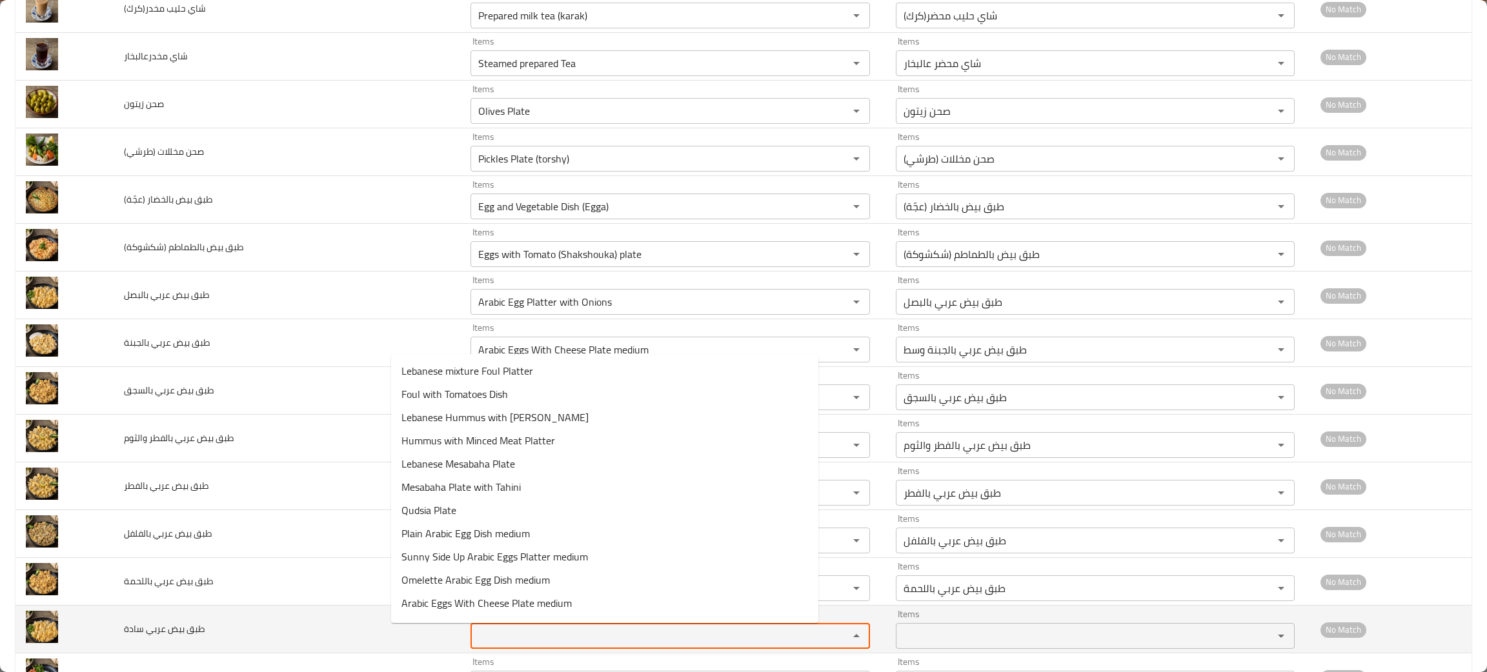
click at [474, 641] on سادة "Items" at bounding box center [651, 636] width 354 height 18
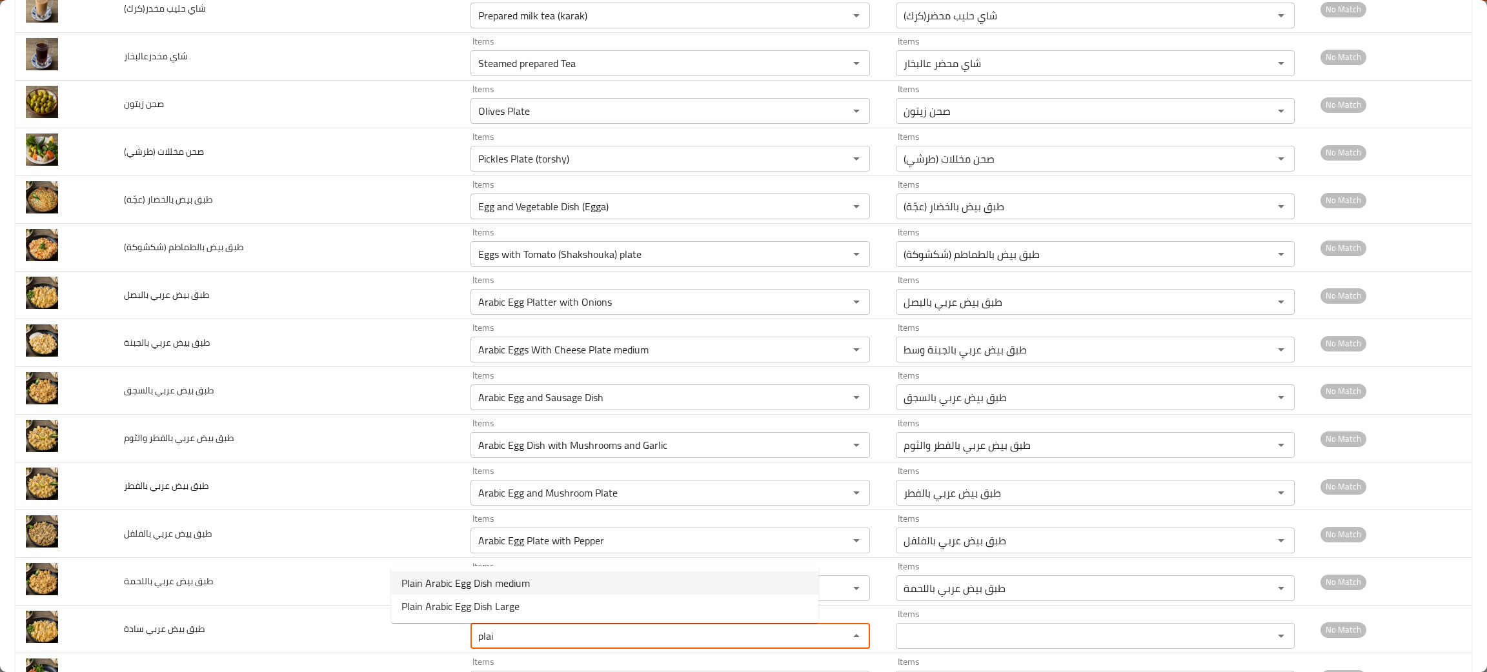
click at [455, 578] on span "Plain Arabic Egg Dish medium" at bounding box center [465, 583] width 128 height 15
type سادة "Plain Arabic Egg Dish medium"
type سادة-ar "طبق بيض عربي سادة وسط"
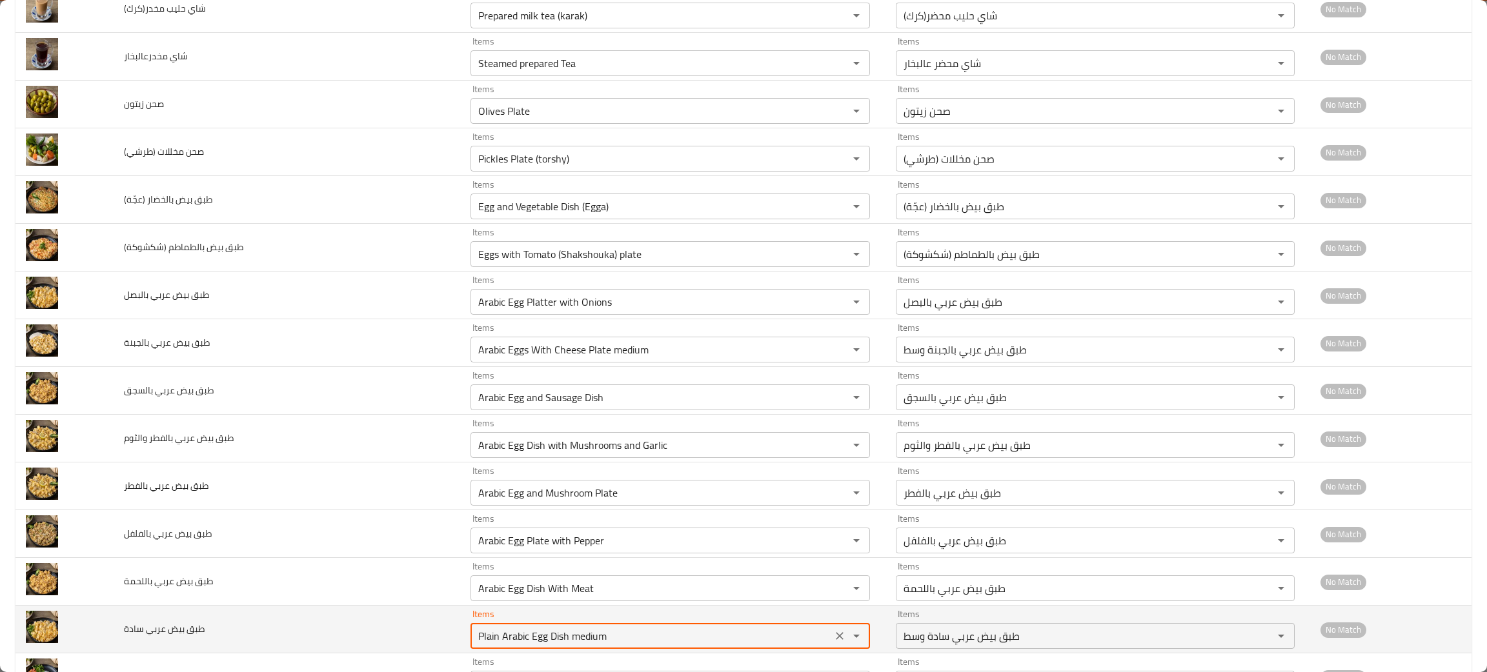
type سادة "Plain Arabic Egg Dish medium"
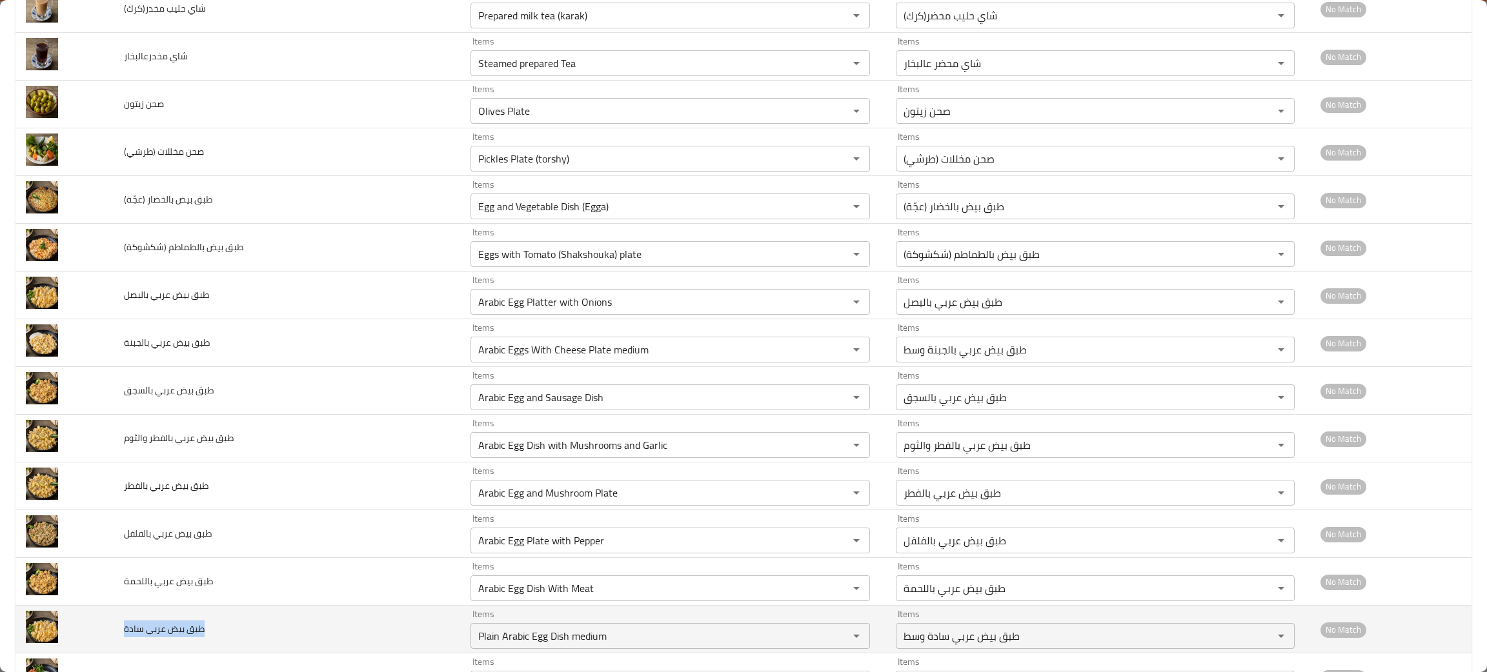
drag, startPoint x: 250, startPoint y: 640, endPoint x: 131, endPoint y: 638, distance: 118.7
click at [131, 638] on td "طبق بيض عربي سادة" at bounding box center [287, 630] width 346 height 48
copy span "طبق بيض عربي سادة"
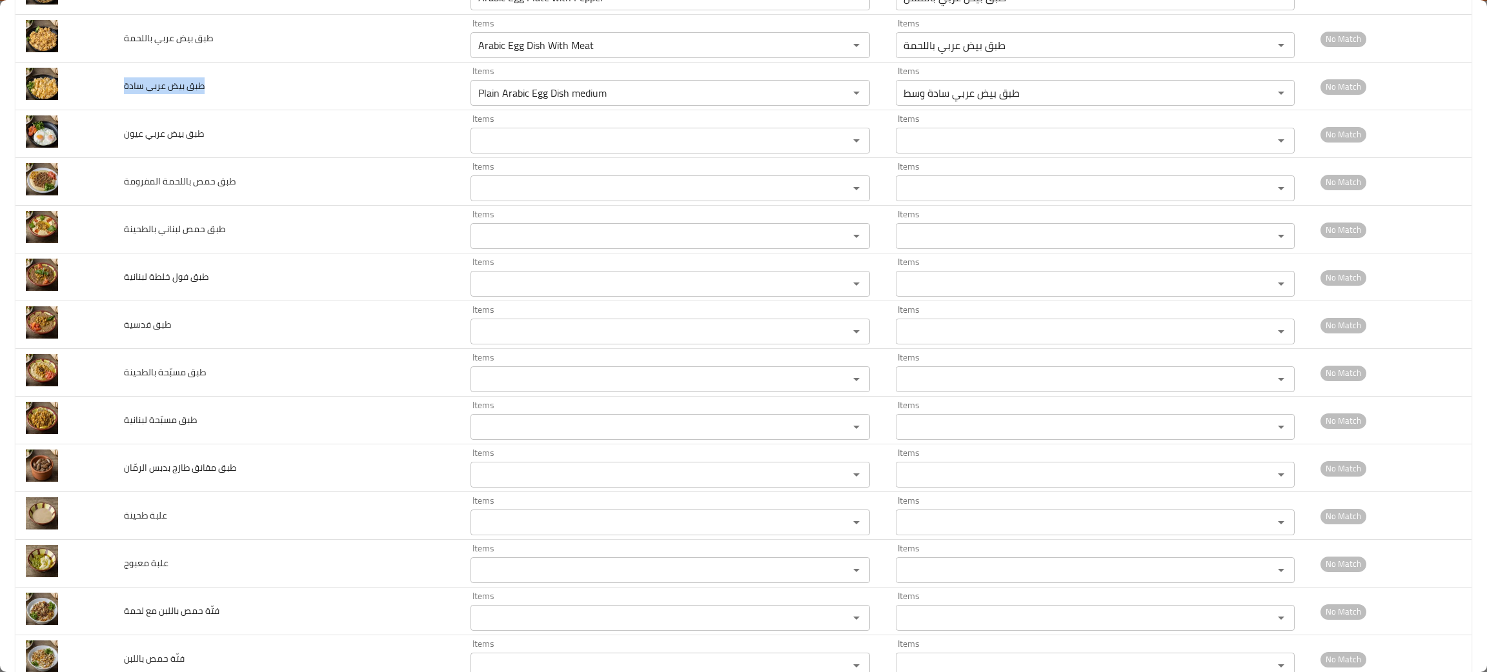
scroll to position [1187, 0]
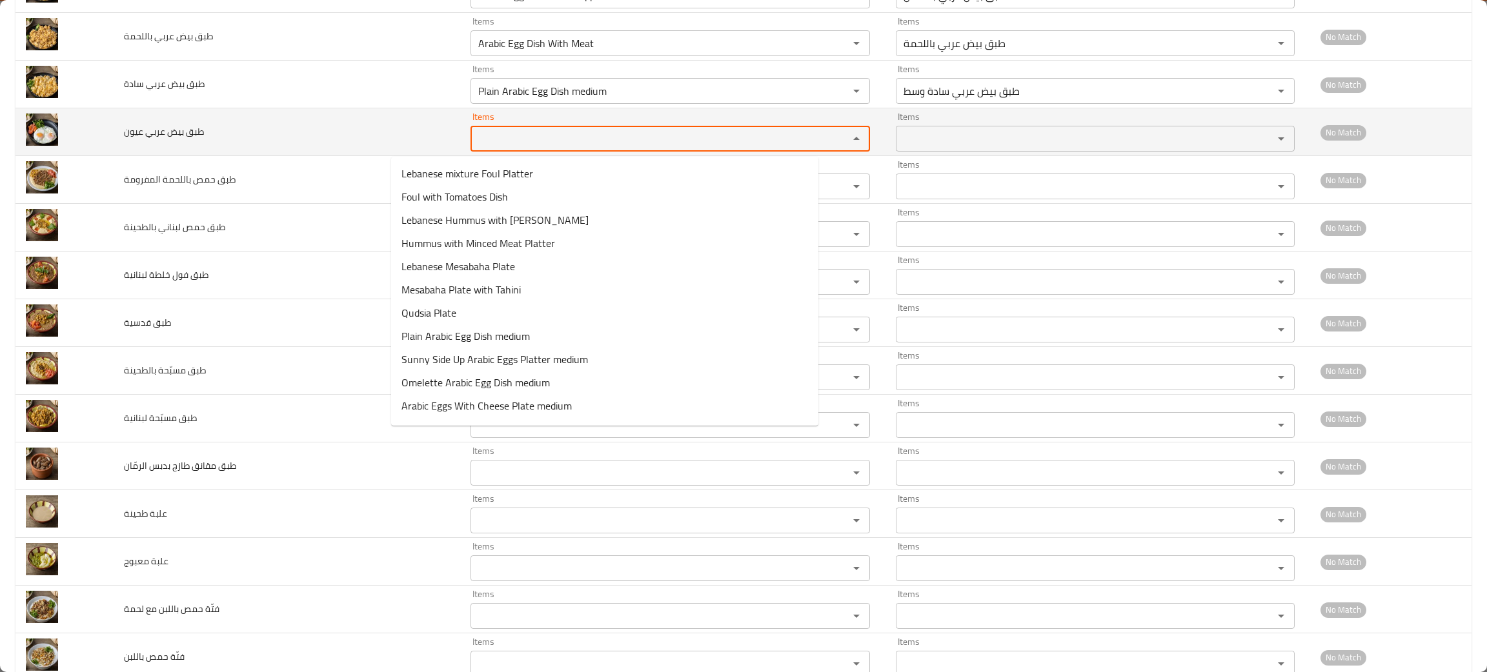
click at [474, 142] on عيون "Items" at bounding box center [651, 139] width 354 height 18
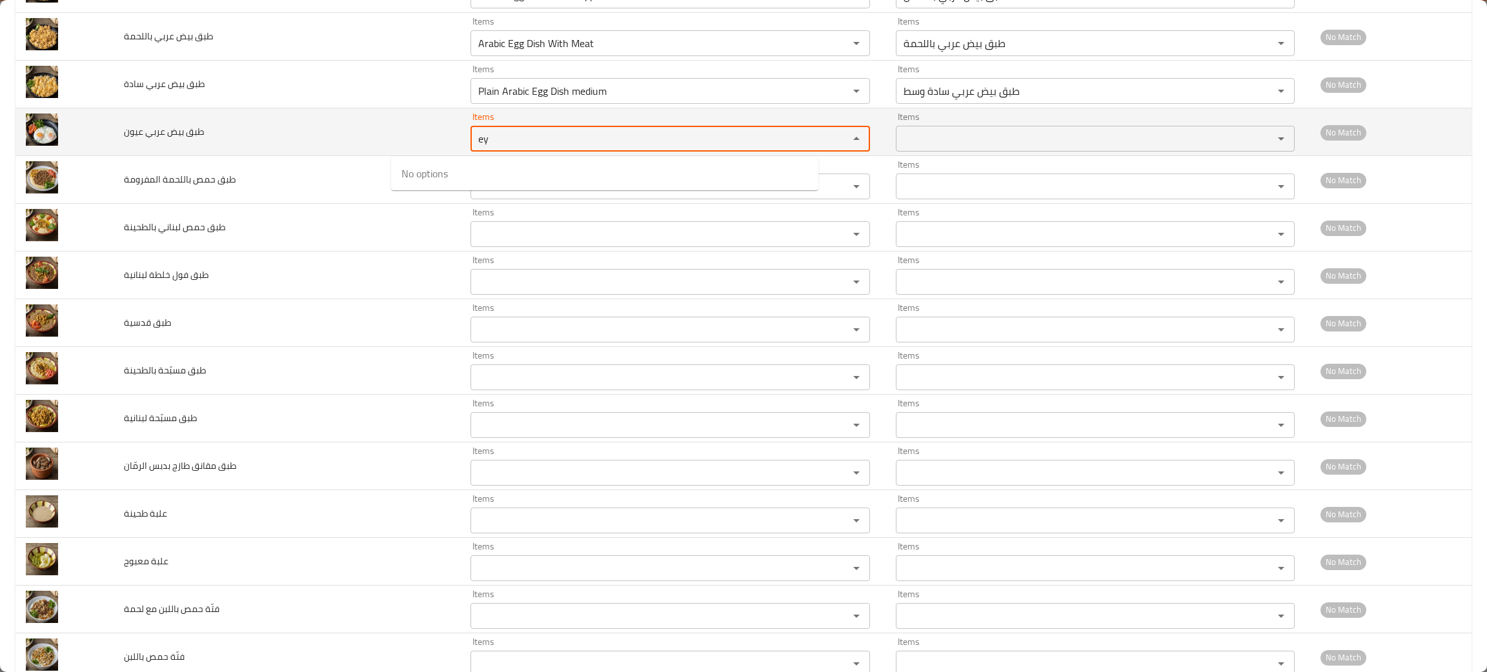
type عيون "e"
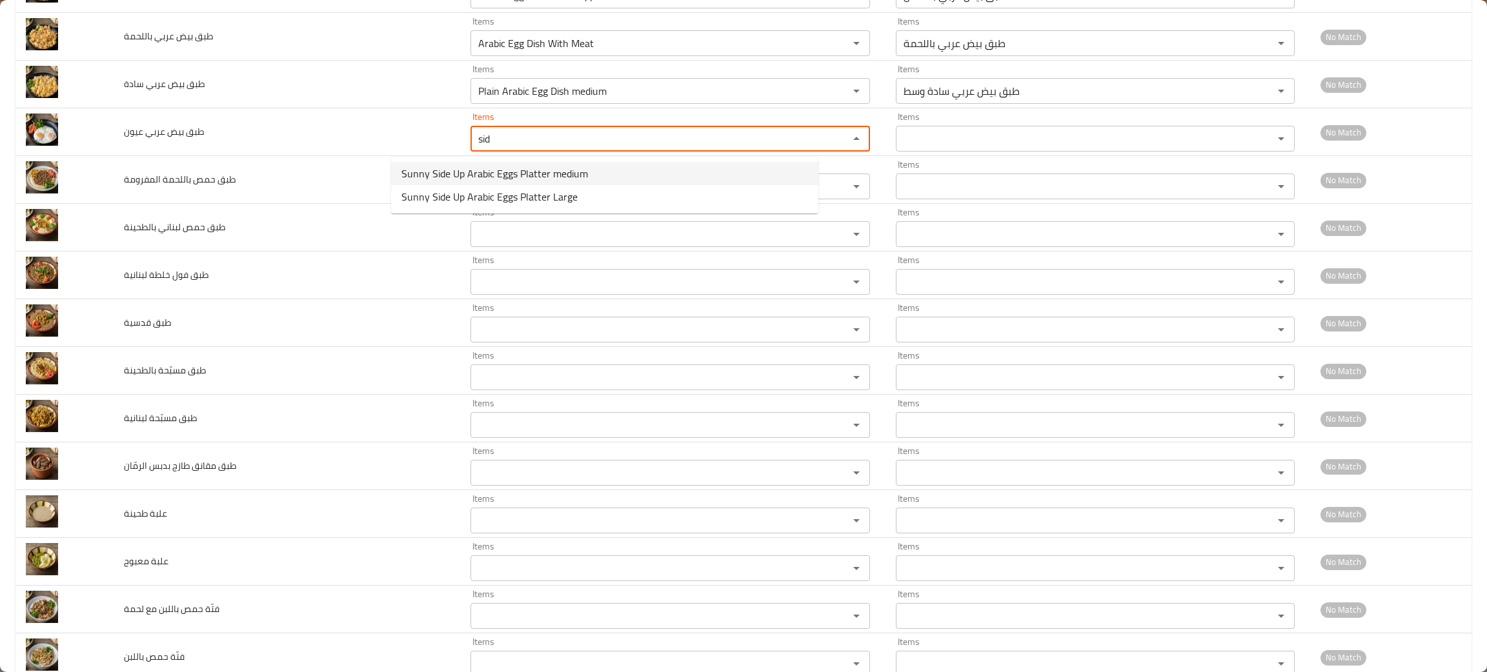
click at [447, 169] on span "Sunny Side Up Arabic Eggs Platter medium" at bounding box center [494, 173] width 186 height 15
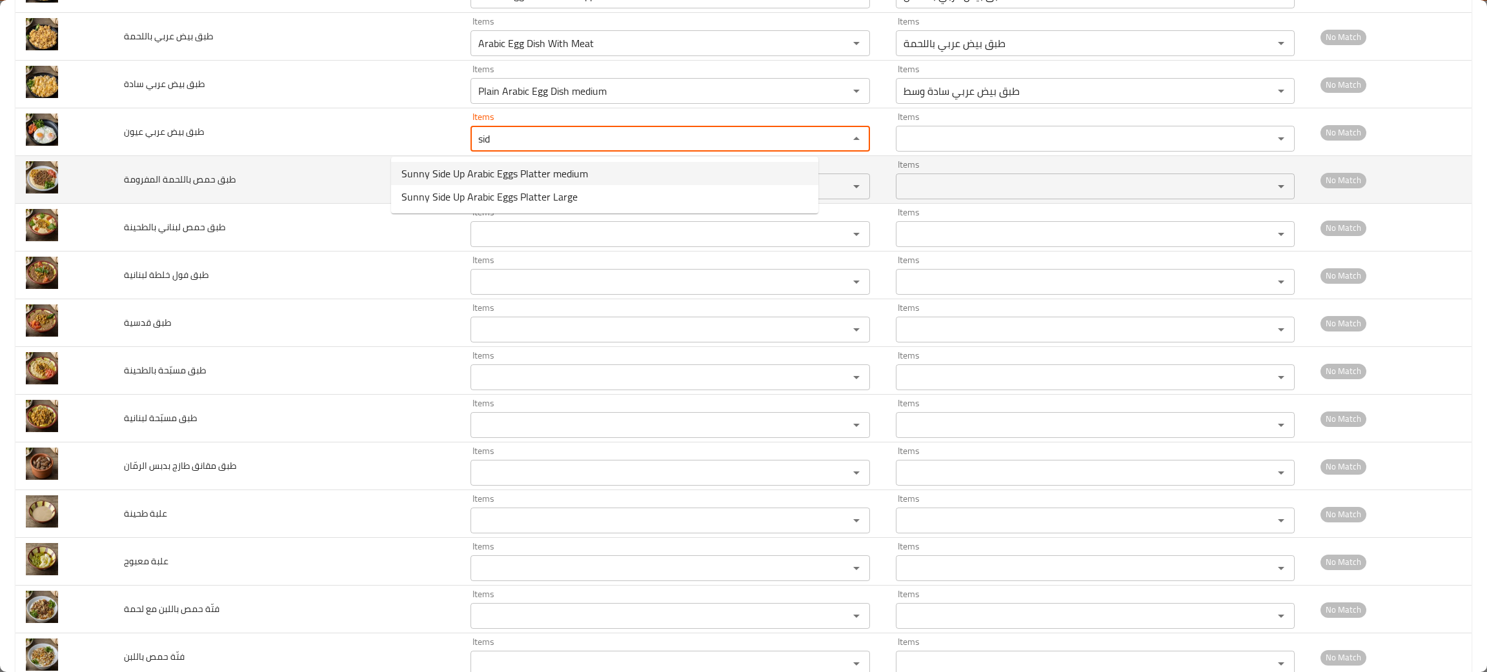
type عيون "Sunny Side Up Arabic Eggs Platter medium"
type عيون-ar "طبق بيض عربي عيون وسط"
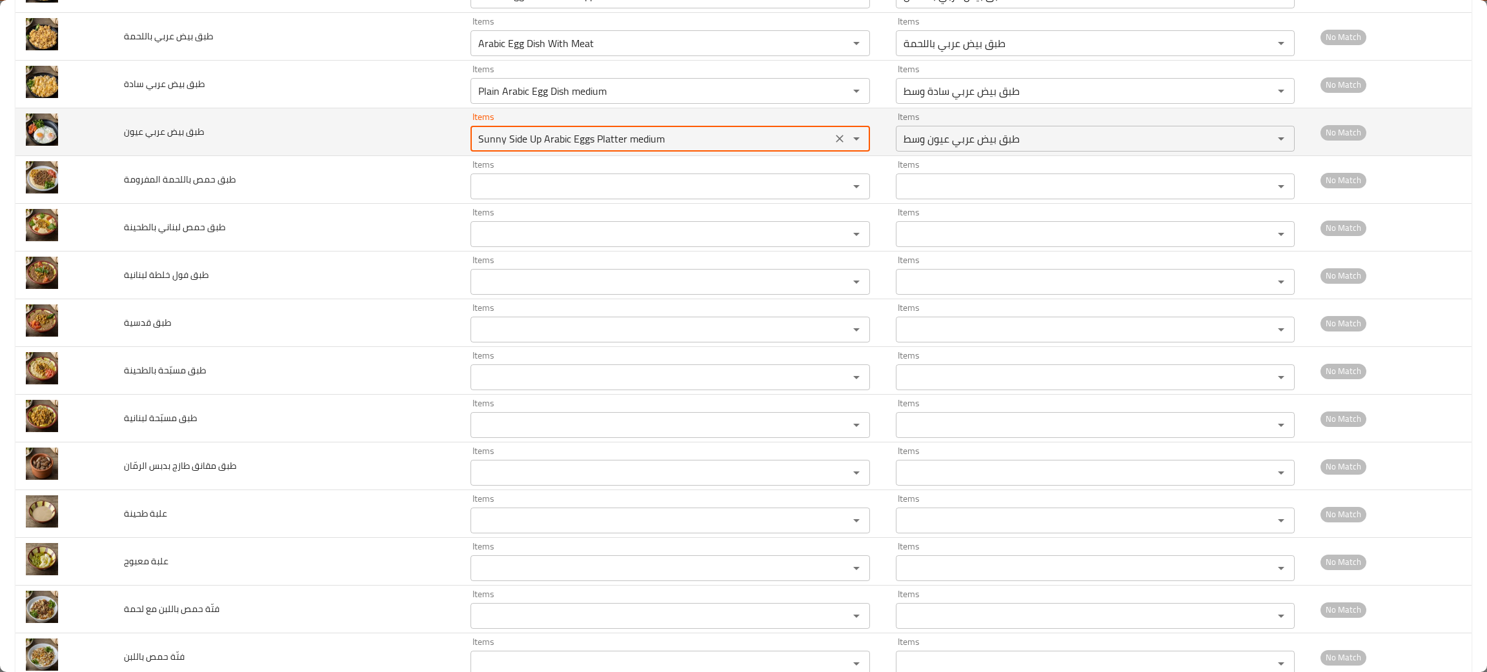
type عيون "Sunny Side Up Arabic Eggs Platter medium"
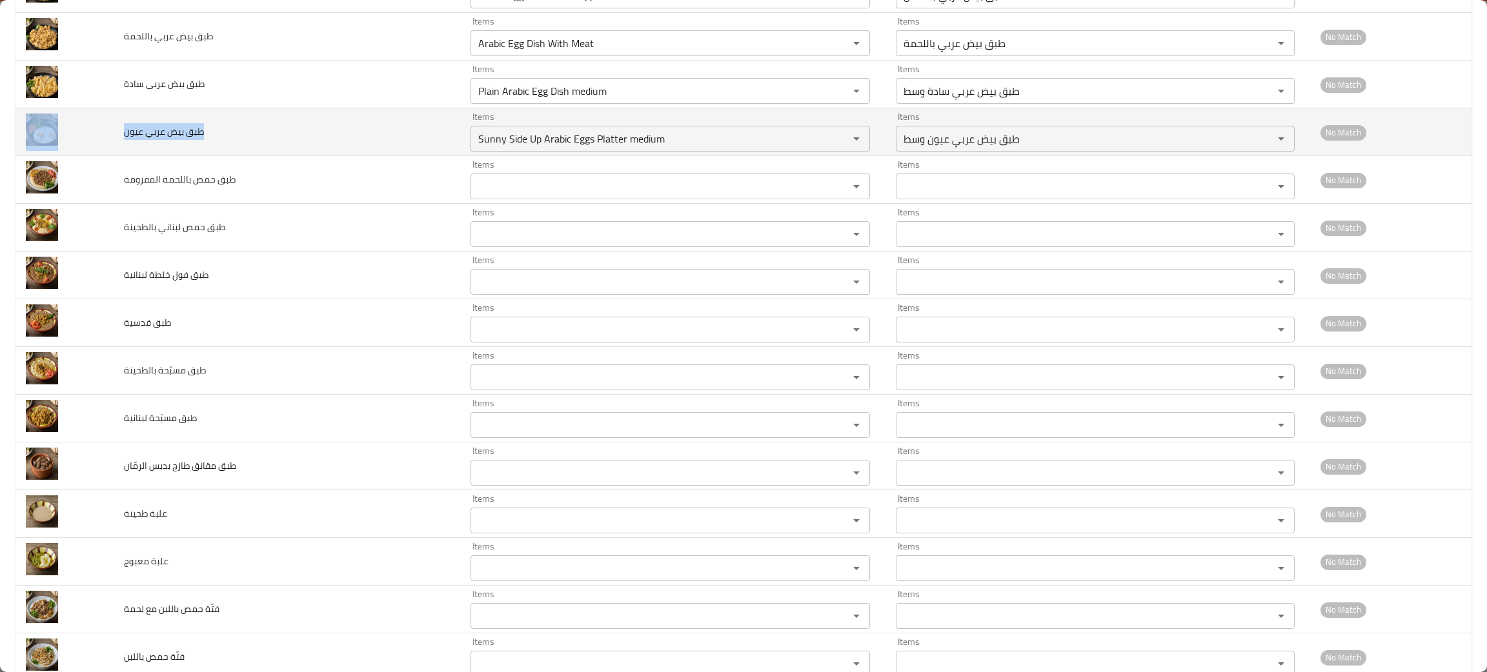
drag, startPoint x: 245, startPoint y: 143, endPoint x: 112, endPoint y: 137, distance: 133.0
click at [112, 137] on tr "طبق بيض عربي عيون Items Sunny Side Up Arabic Eggs Platter medium Items Items طب…" at bounding box center [743, 132] width 1456 height 48
copy tr "طبق بيض عربي عيون"
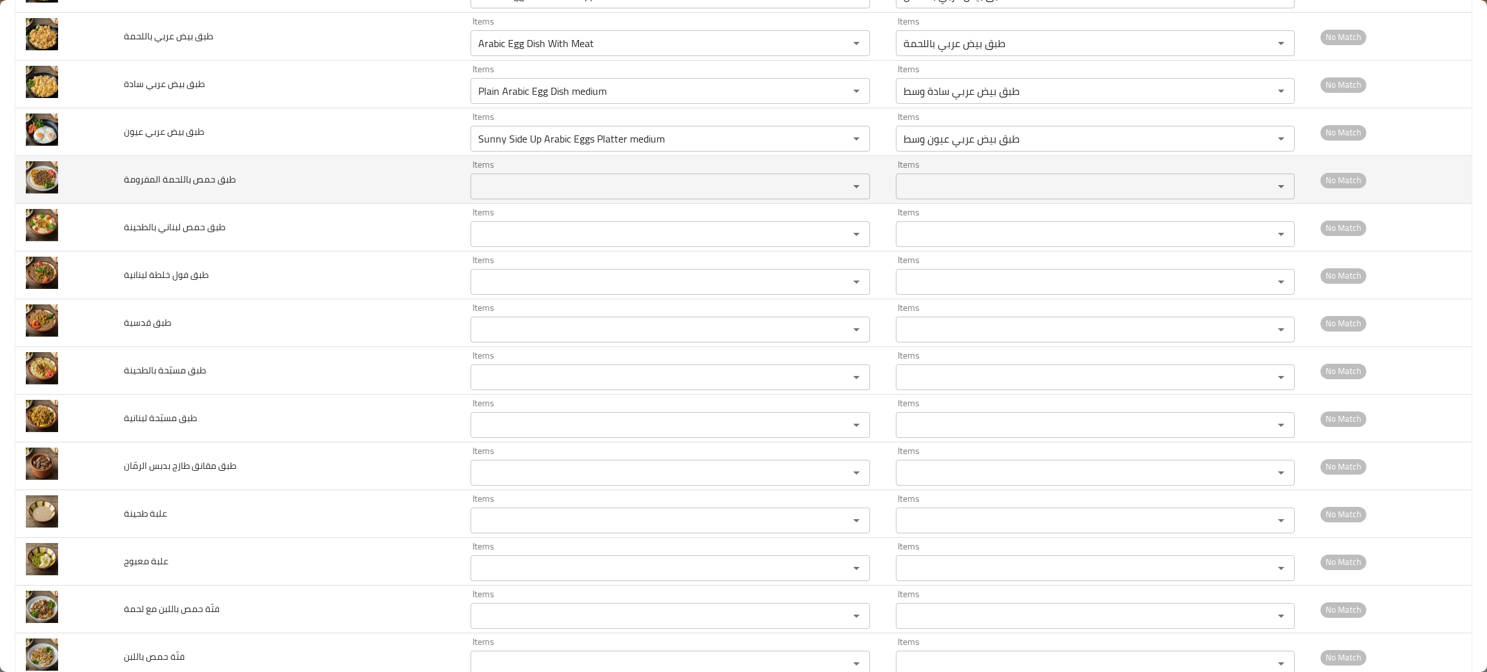
click at [280, 187] on td "طبق حمص باللحمة المفرومة" at bounding box center [287, 180] width 346 height 48
click at [474, 195] on المفرومة "Items" at bounding box center [651, 186] width 354 height 18
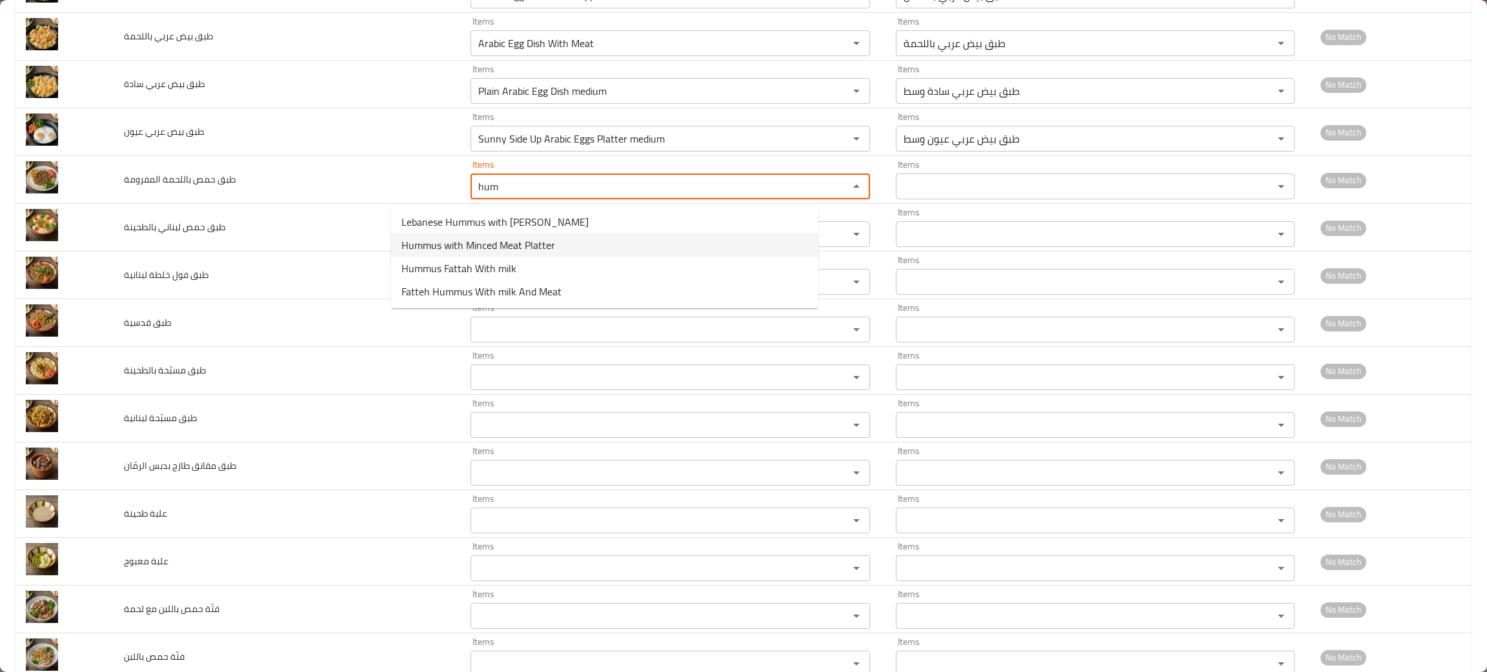
click at [457, 239] on span "Hummus with Minced Meat Platter" at bounding box center [478, 244] width 154 height 15
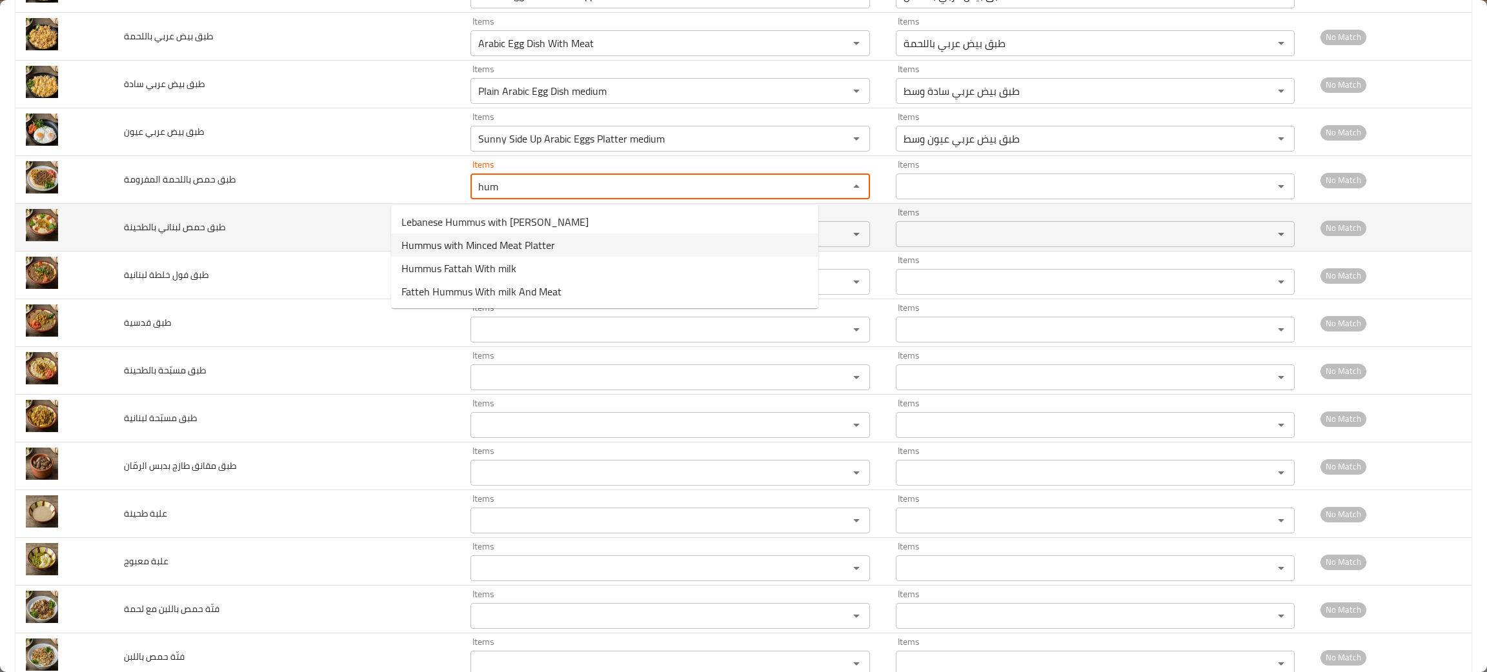
type المفرومة "Hummus with Minced Meat Platter"
type المفرومة-ar "طبق حمص باللحمة المفرومة"
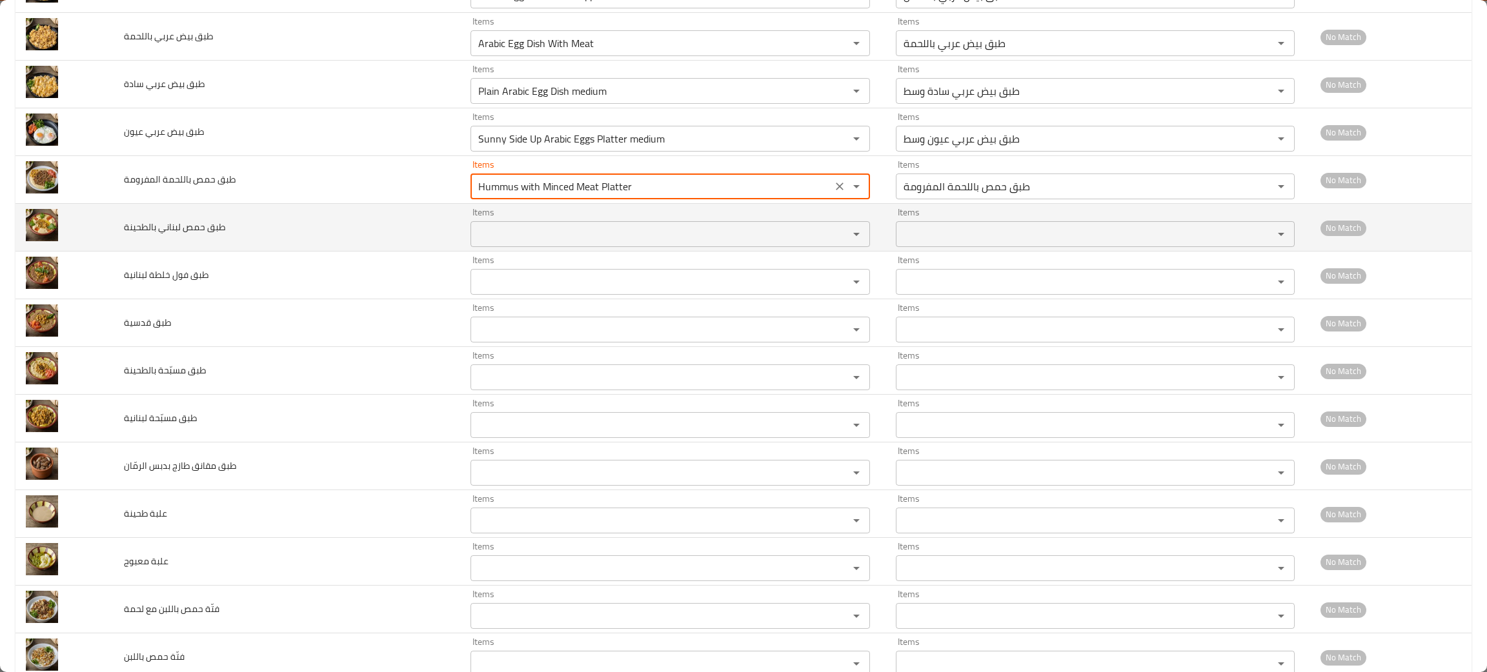
type المفرومة "Hummus with Minced Meat Platter"
click at [474, 243] on بالطحينة "Items" at bounding box center [651, 234] width 354 height 18
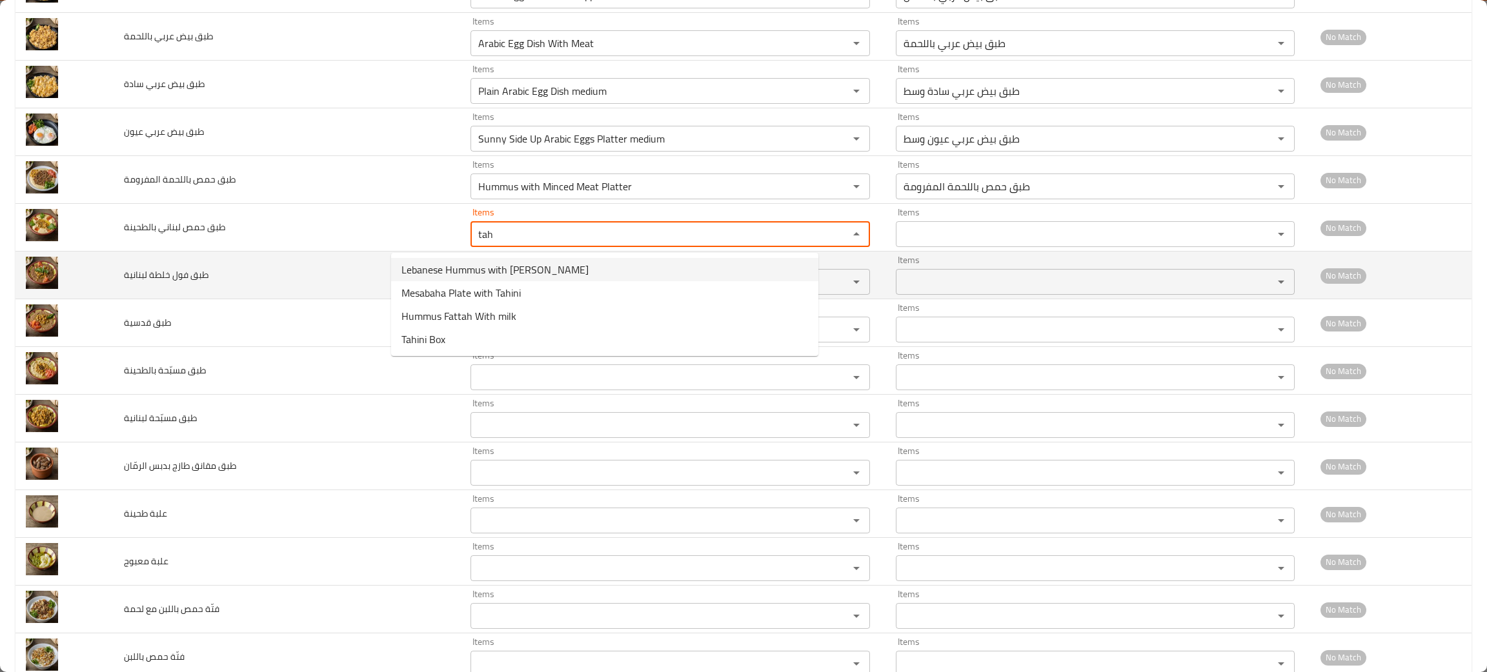
click at [460, 272] on span "Lebanese Hummus with Tahini Platter" at bounding box center [494, 269] width 187 height 15
type بالطحينة "Lebanese Hummus with Tahini Platter"
type بالطحينة-ar "طبق حمص لبناني بالطحينة"
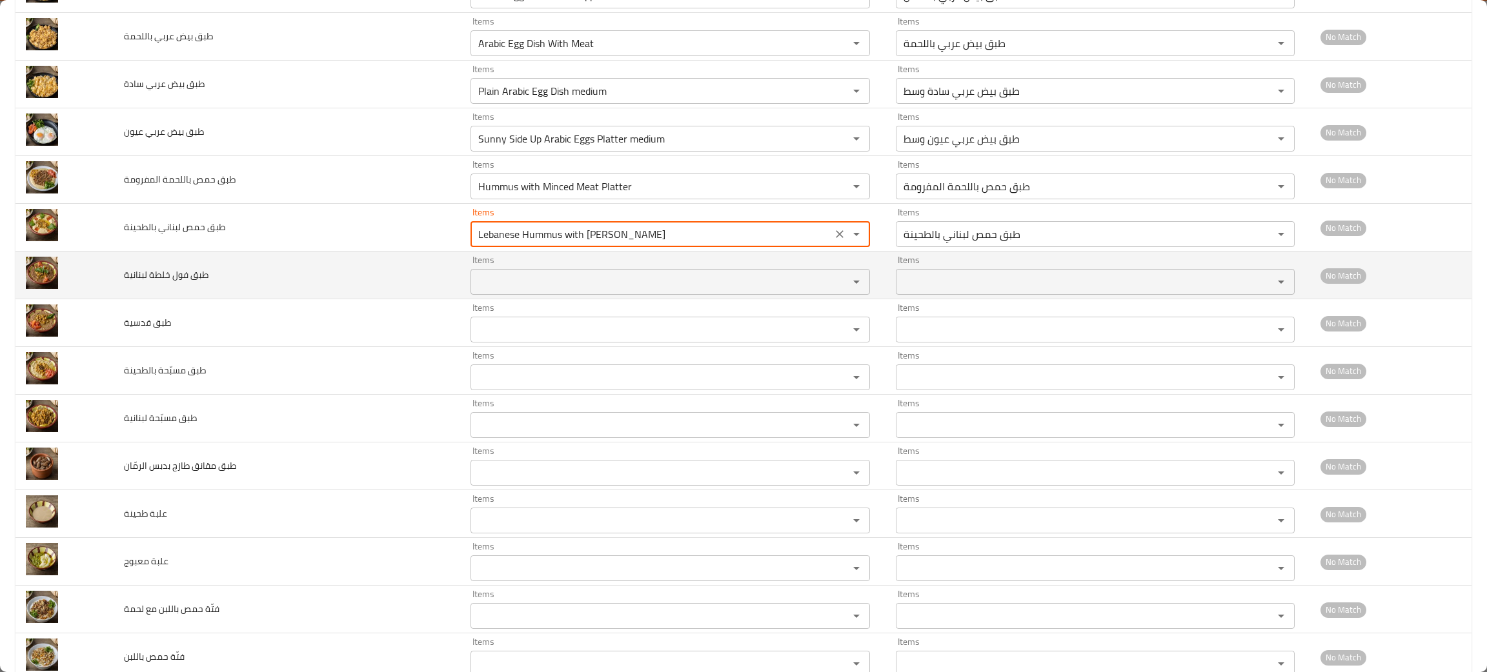
type بالطحينة "Lebanese Hummus with Tahini Platter"
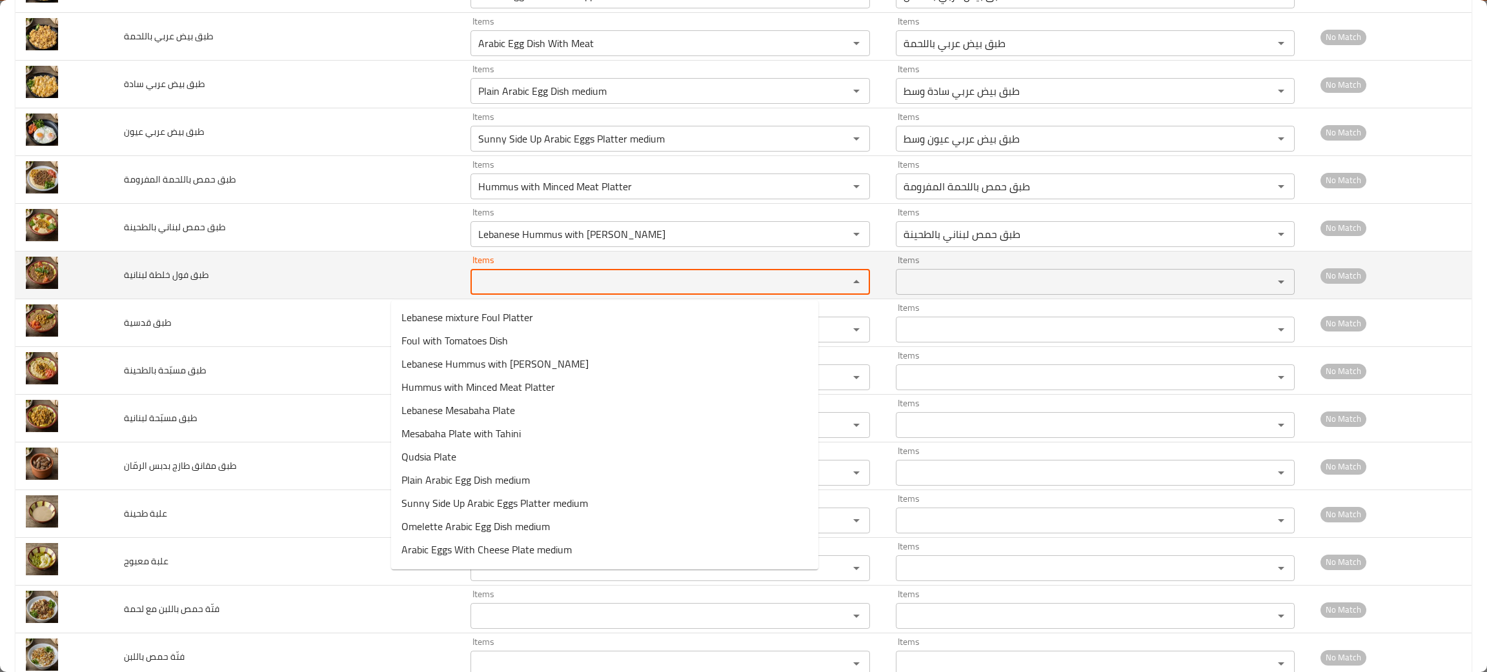
click at [474, 282] on لبنانية "Items" at bounding box center [651, 282] width 354 height 18
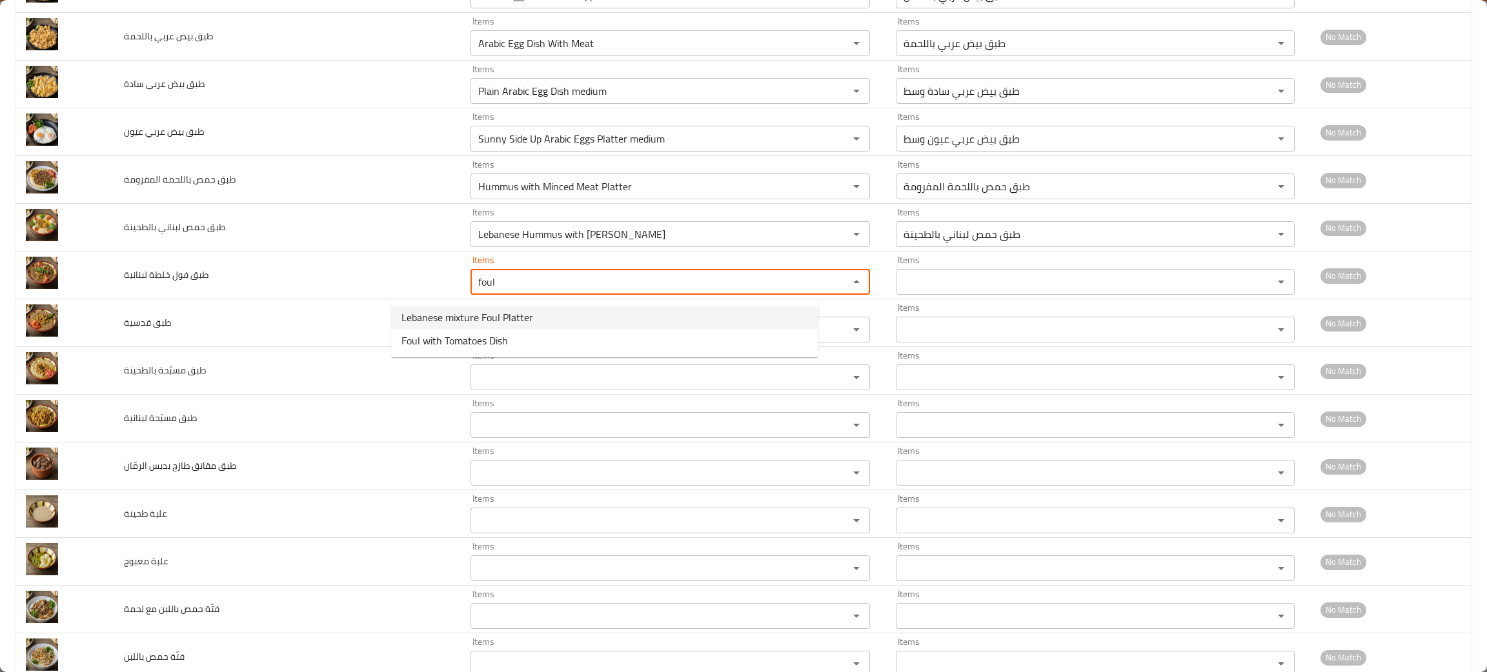
click at [446, 310] on span "Lebanese mixture Foul Platter" at bounding box center [467, 317] width 132 height 15
type لبنانية "Lebanese mixture Foul Platter"
type لبنانية-ar "طبق فول خلطة لبنانية"
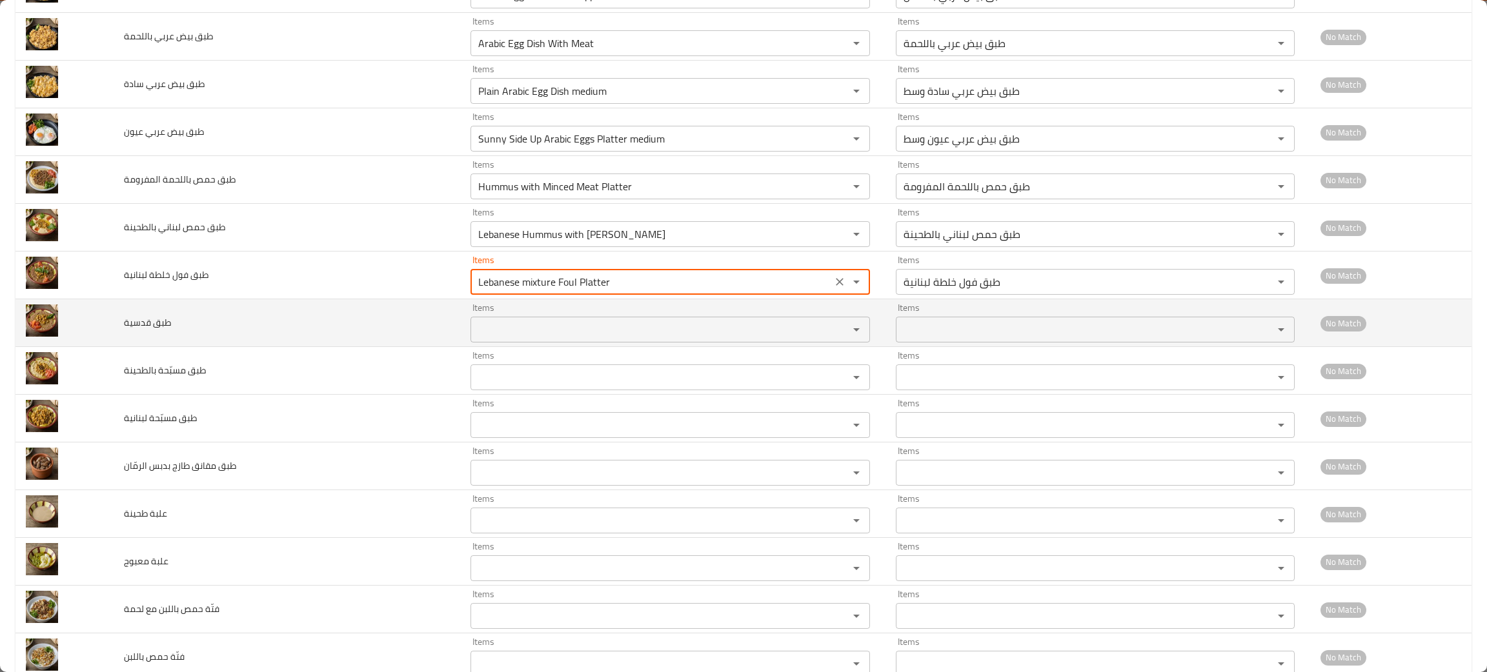
type لبنانية "Lebanese mixture Foul Platter"
click at [474, 327] on قدسية "Items" at bounding box center [651, 330] width 354 height 18
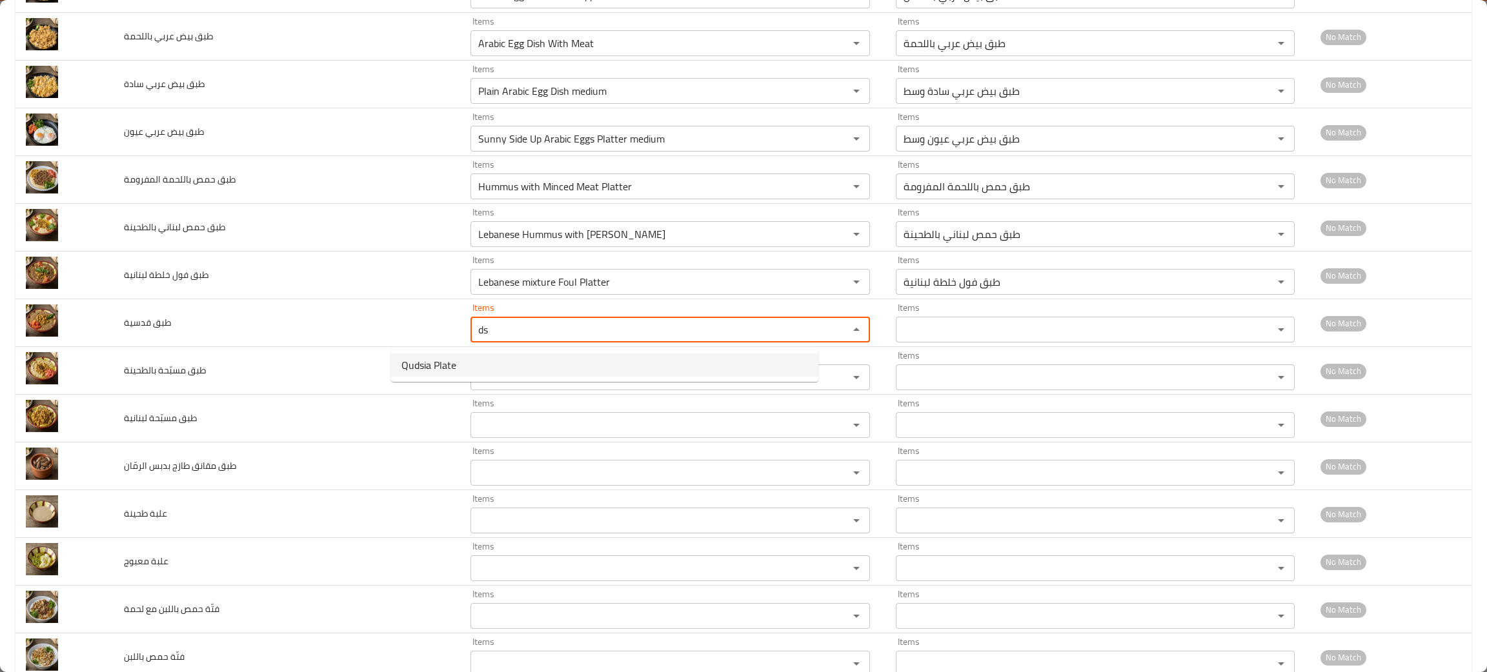
click at [437, 357] on span "Qudsia Plate" at bounding box center [428, 364] width 55 height 15
type قدسية "Qudsia Plate"
type قدسية-ar "طبق قدسية"
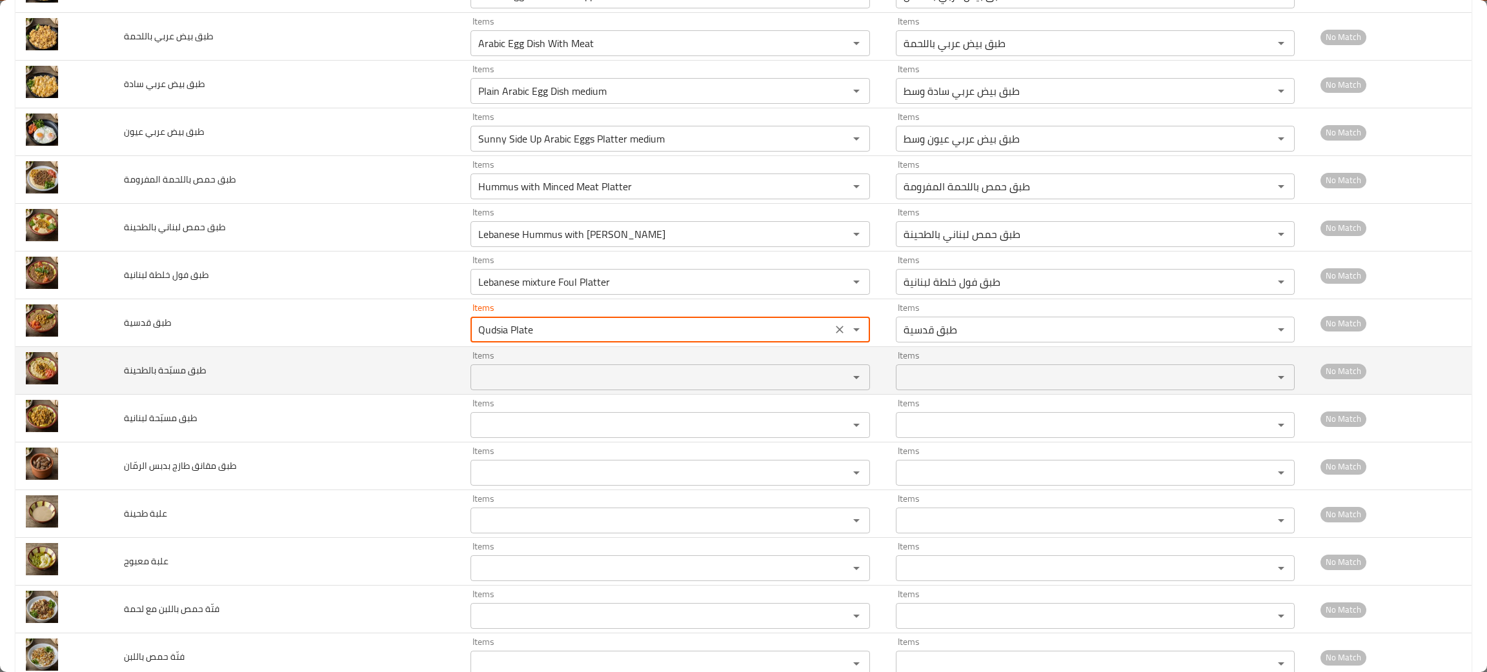
click at [470, 370] on div "Items" at bounding box center [669, 378] width 399 height 26
type قدسية "Qudsia Plate"
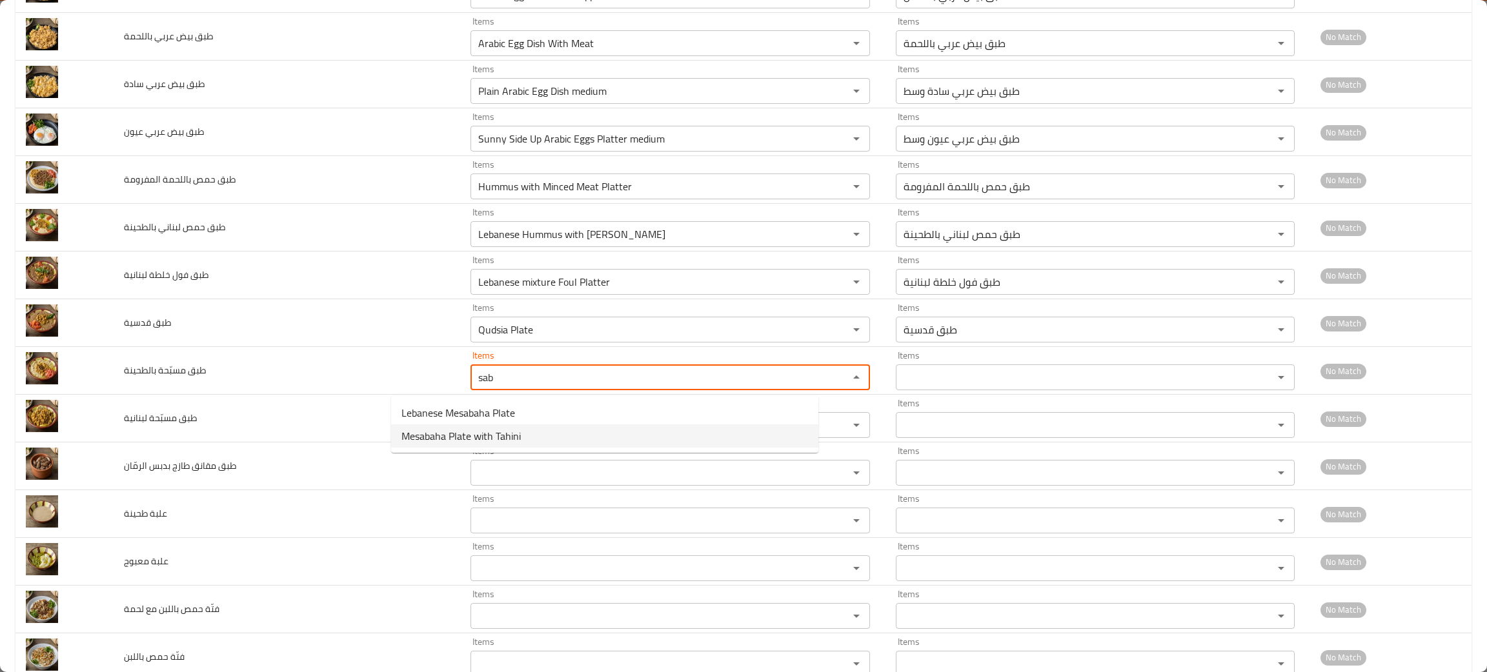
click at [456, 437] on span "Mesabaha Plate with Tahini" at bounding box center [460, 435] width 119 height 15
type بالطحينة "Mesabaha Plate with Tahini"
type بالطحينة-ar "طبق مسبّحة بالطحينة"
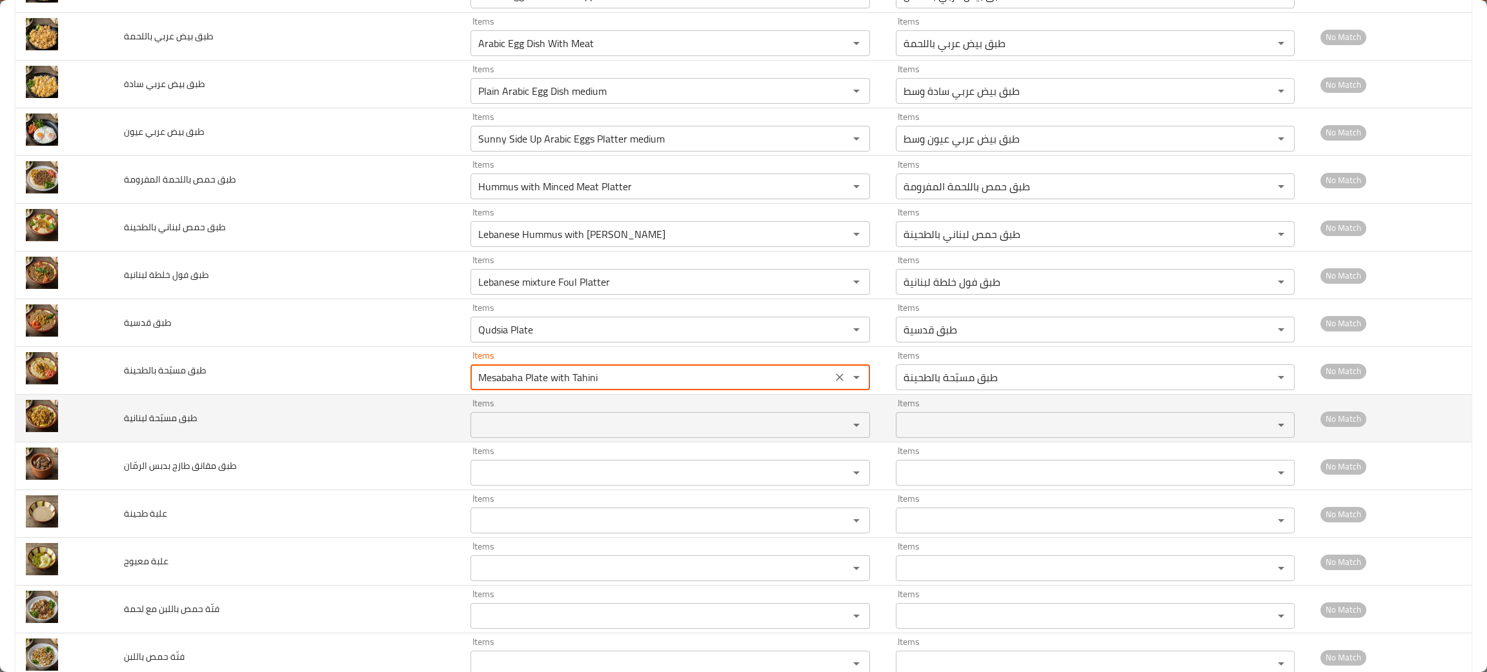
click at [470, 437] on div "Items" at bounding box center [669, 425] width 399 height 26
type بالطحينة "Mesabaha Plate with Tahini"
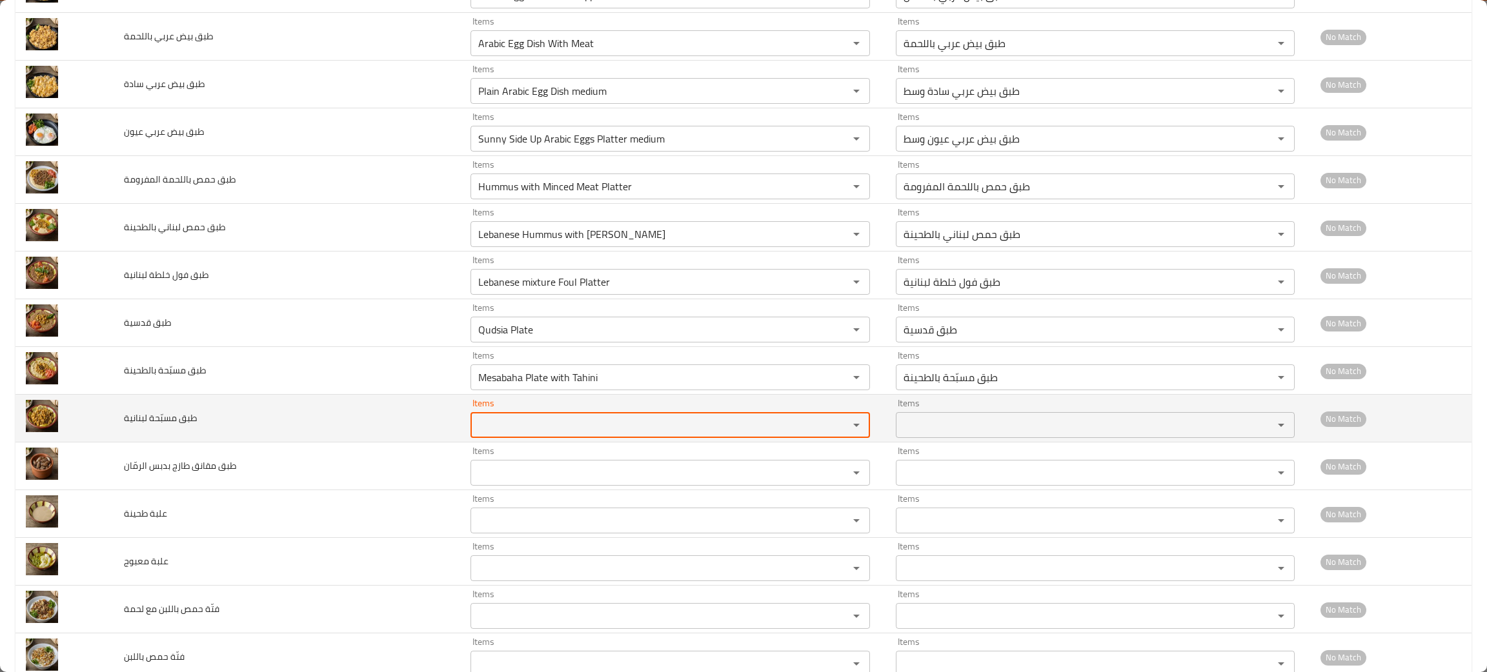
click at [474, 434] on لبنانية "Items" at bounding box center [651, 425] width 354 height 18
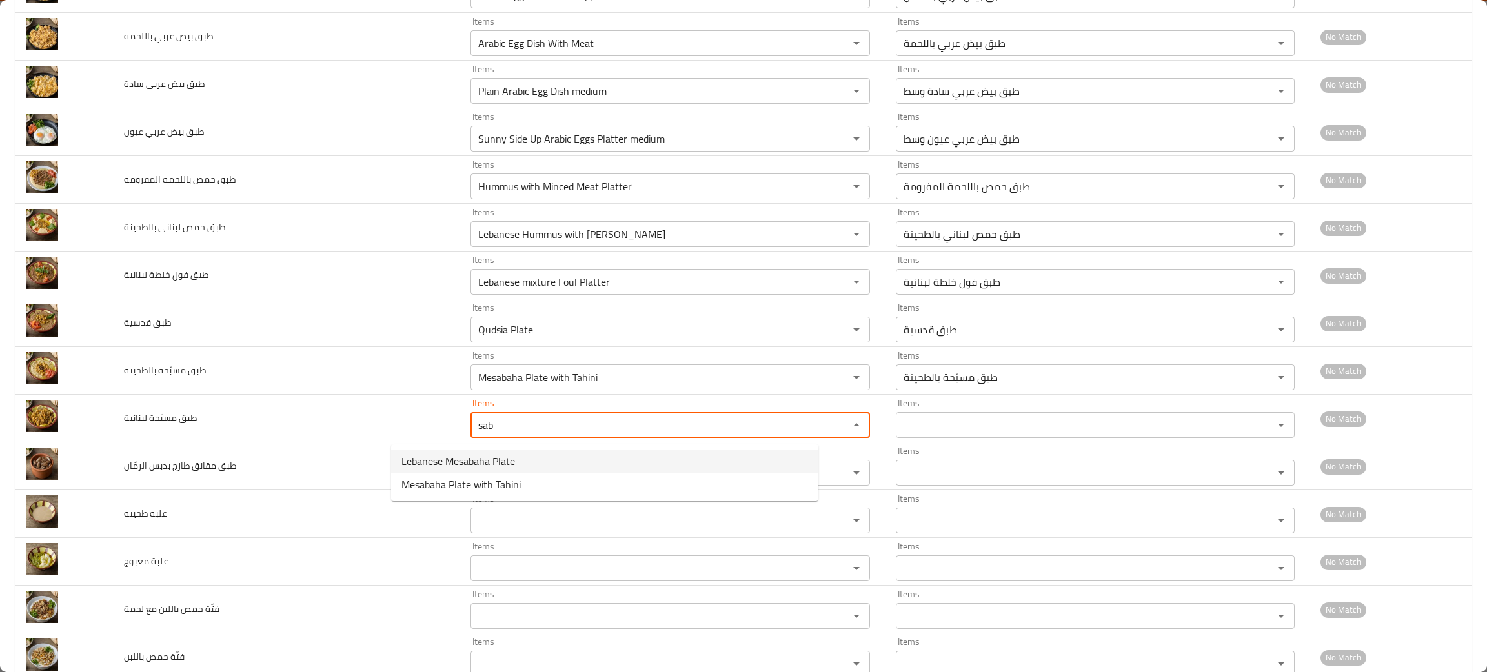
click at [446, 454] on span "Lebanese Mesabaha Plate" at bounding box center [458, 461] width 114 height 15
type لبنانية "Lebanese Mesabaha Plate"
type لبنانية-ar "طبق مسبّحة لبنانية"
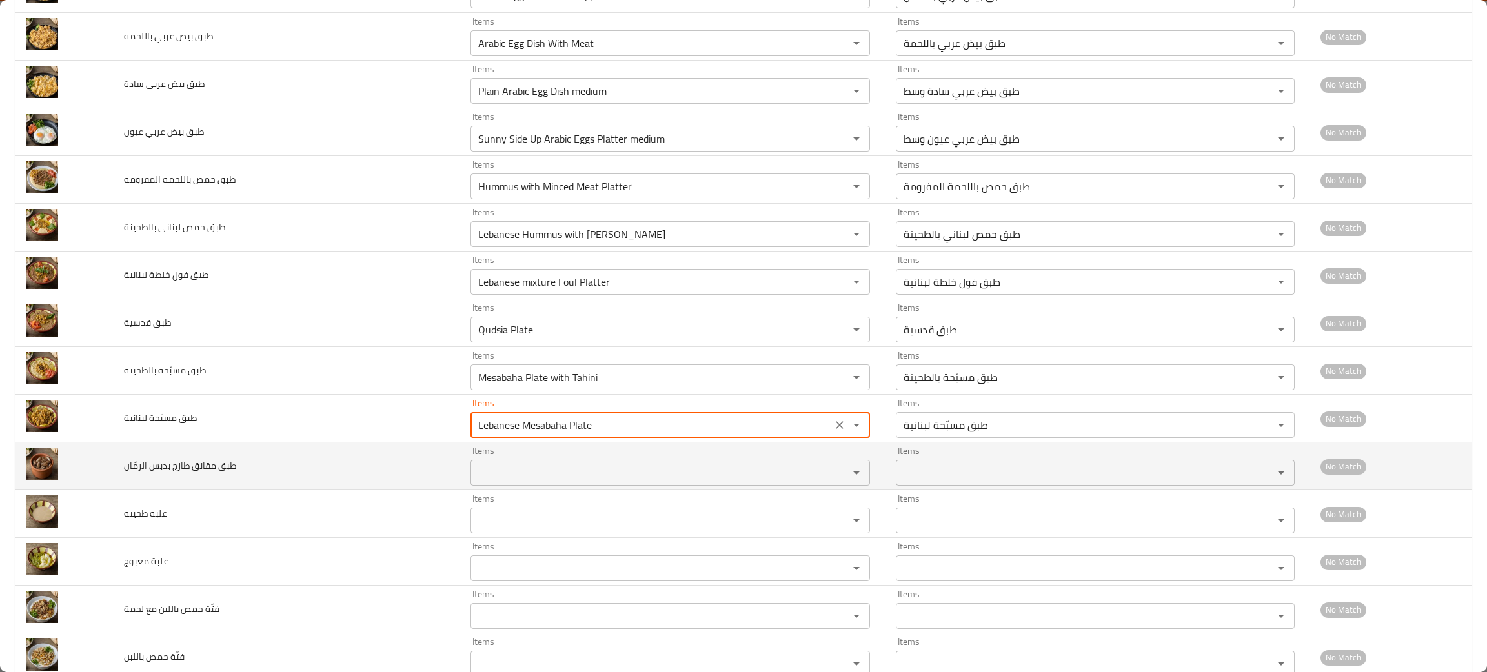
click at [470, 486] on div "Items" at bounding box center [669, 473] width 399 height 26
type لبنانية "Lebanese Mesabaha Plate"
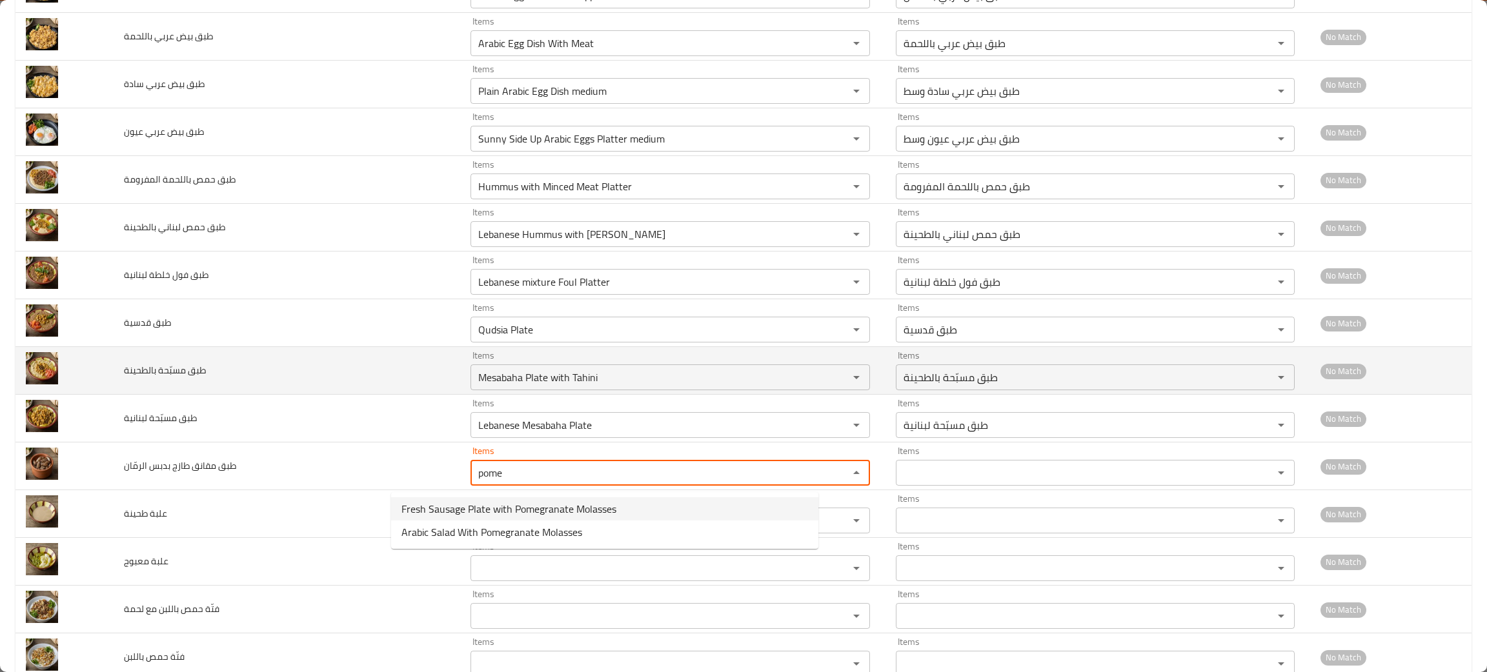
type الرمّان "pome"
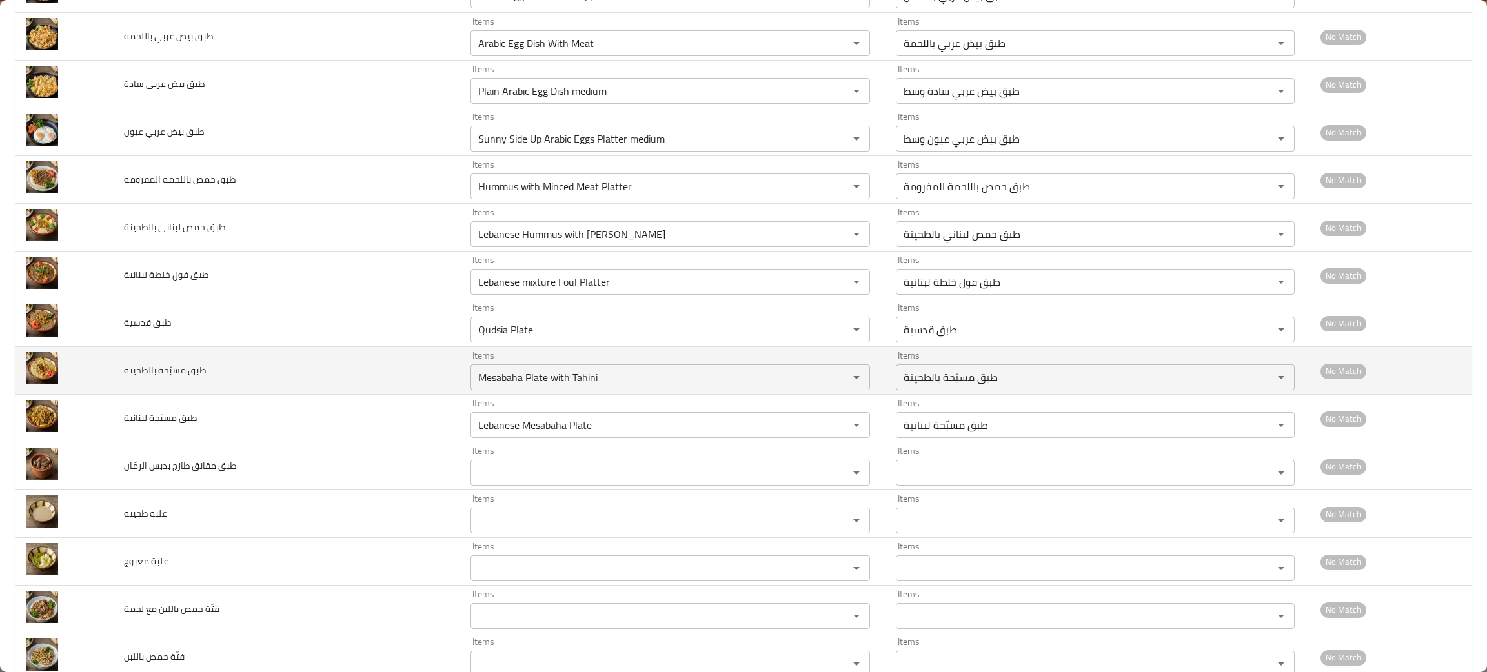
click at [307, 383] on td "طبق مسبّحة بالطحينة" at bounding box center [287, 371] width 346 height 48
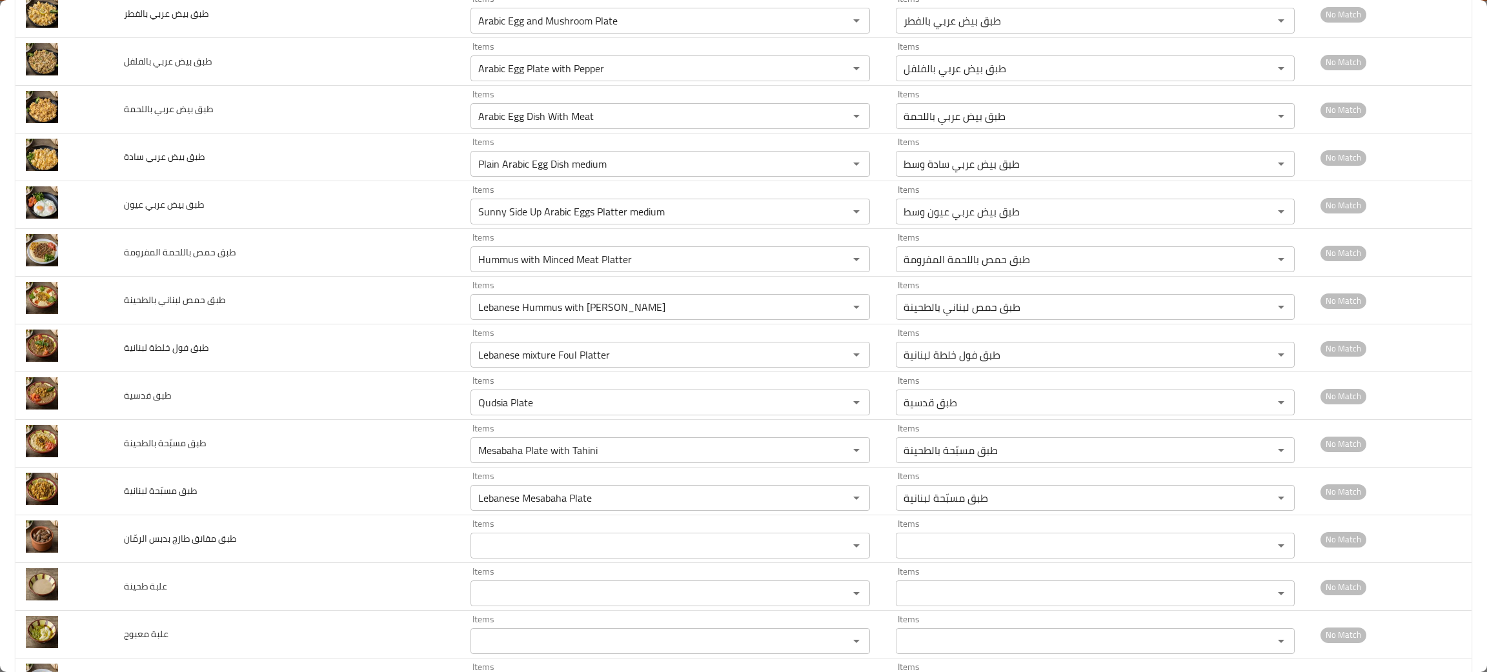
scroll to position [1161, 0]
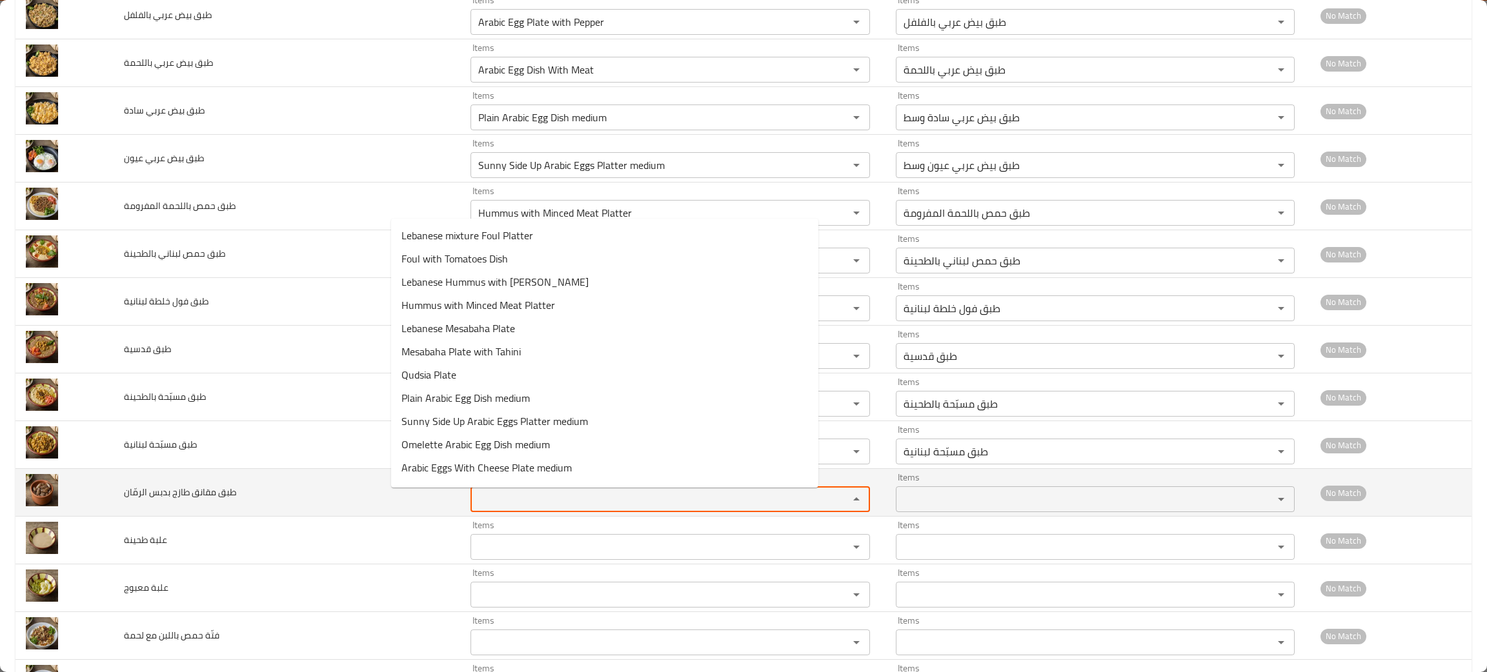
click at [474, 498] on الرمّان "Items" at bounding box center [651, 499] width 354 height 18
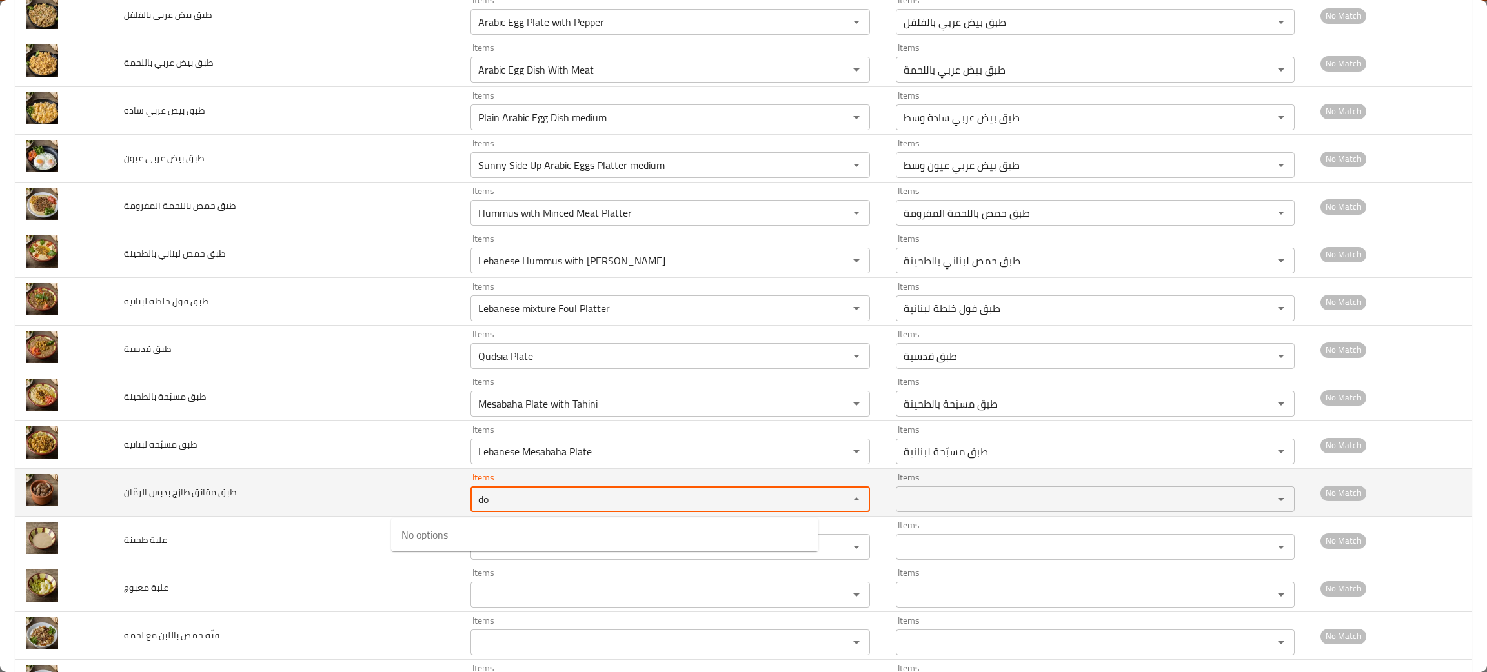
type الرمّان "d"
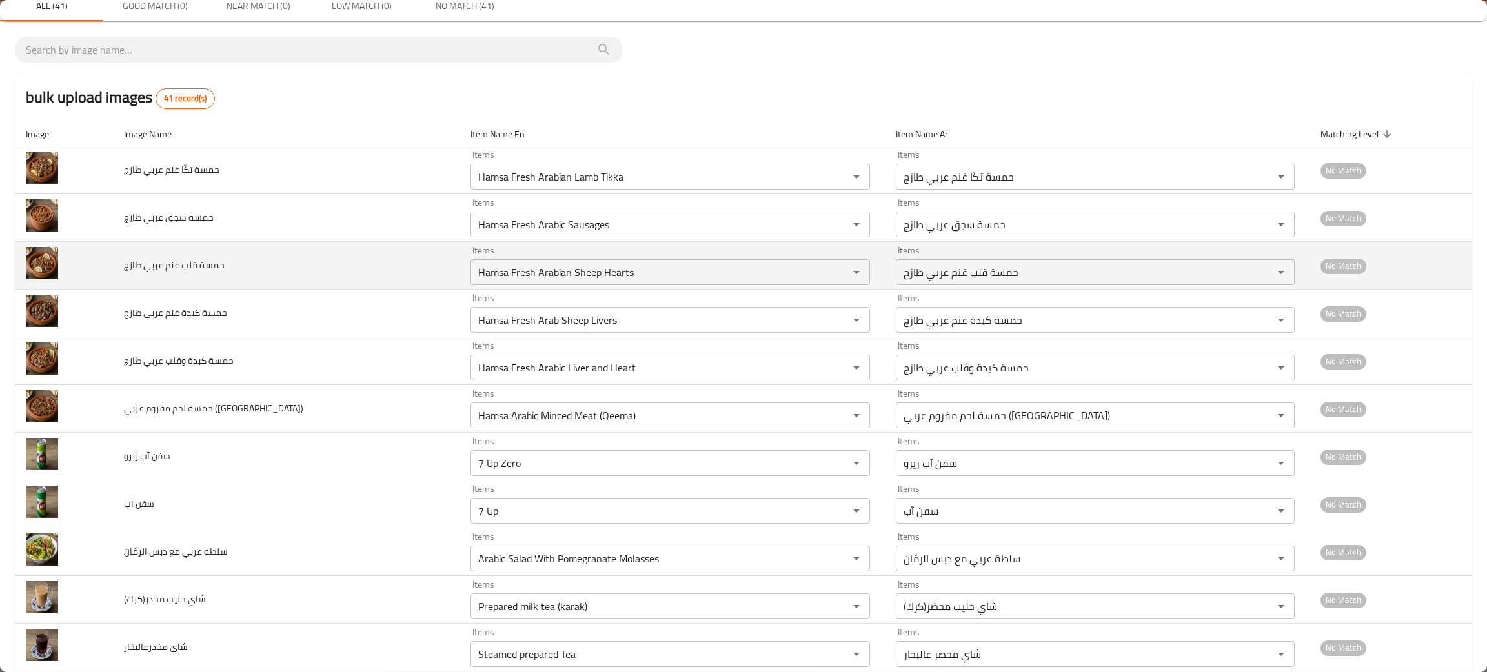
scroll to position [97, 0]
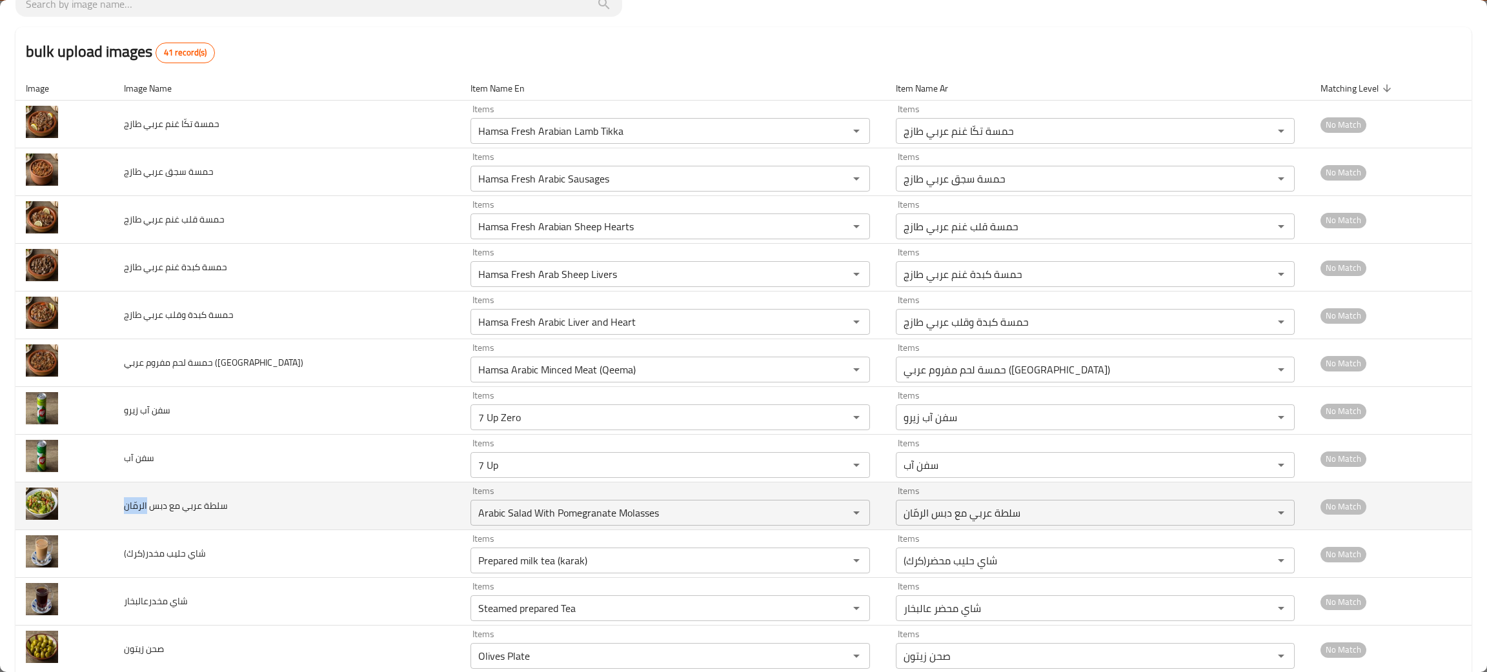
drag, startPoint x: 122, startPoint y: 508, endPoint x: 152, endPoint y: 511, distance: 30.4
click at [152, 511] on td "سلطة عربي مع دبس الرمّان" at bounding box center [287, 507] width 346 height 48
copy span "الرمّان"
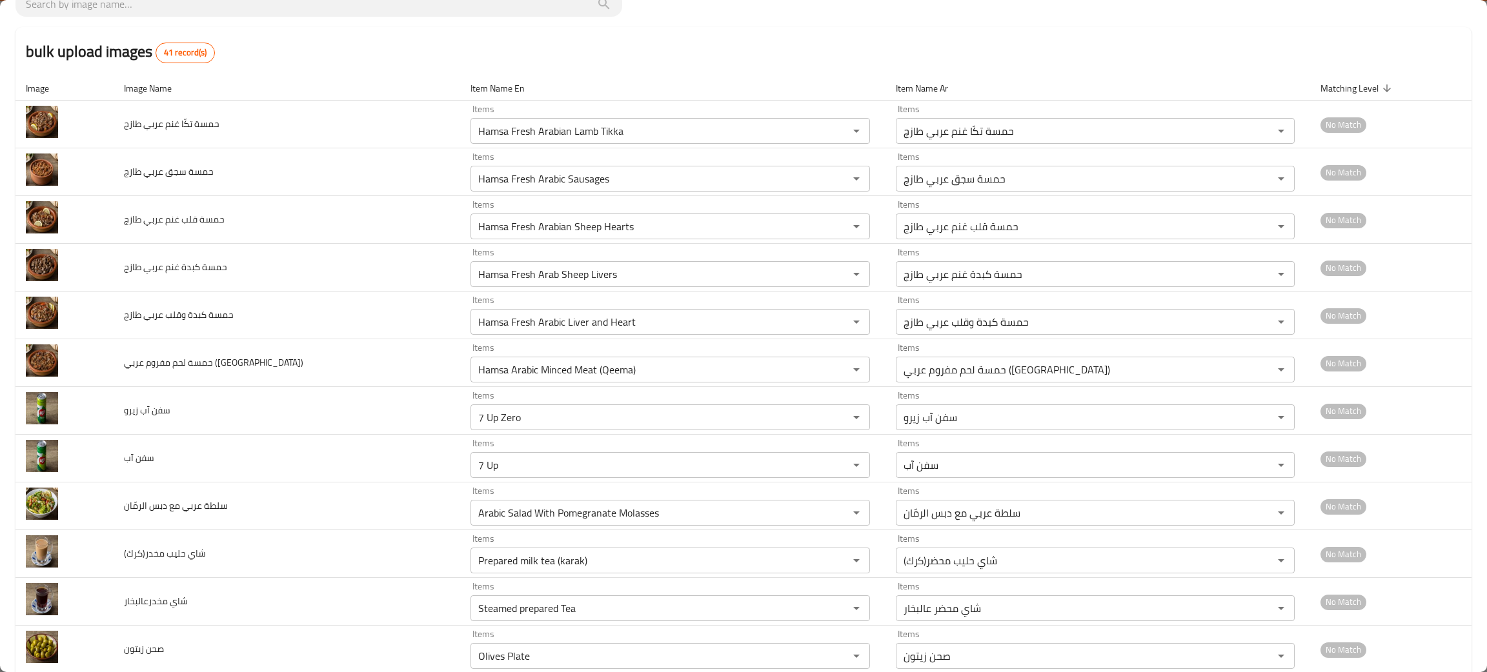
scroll to position [1321, 0]
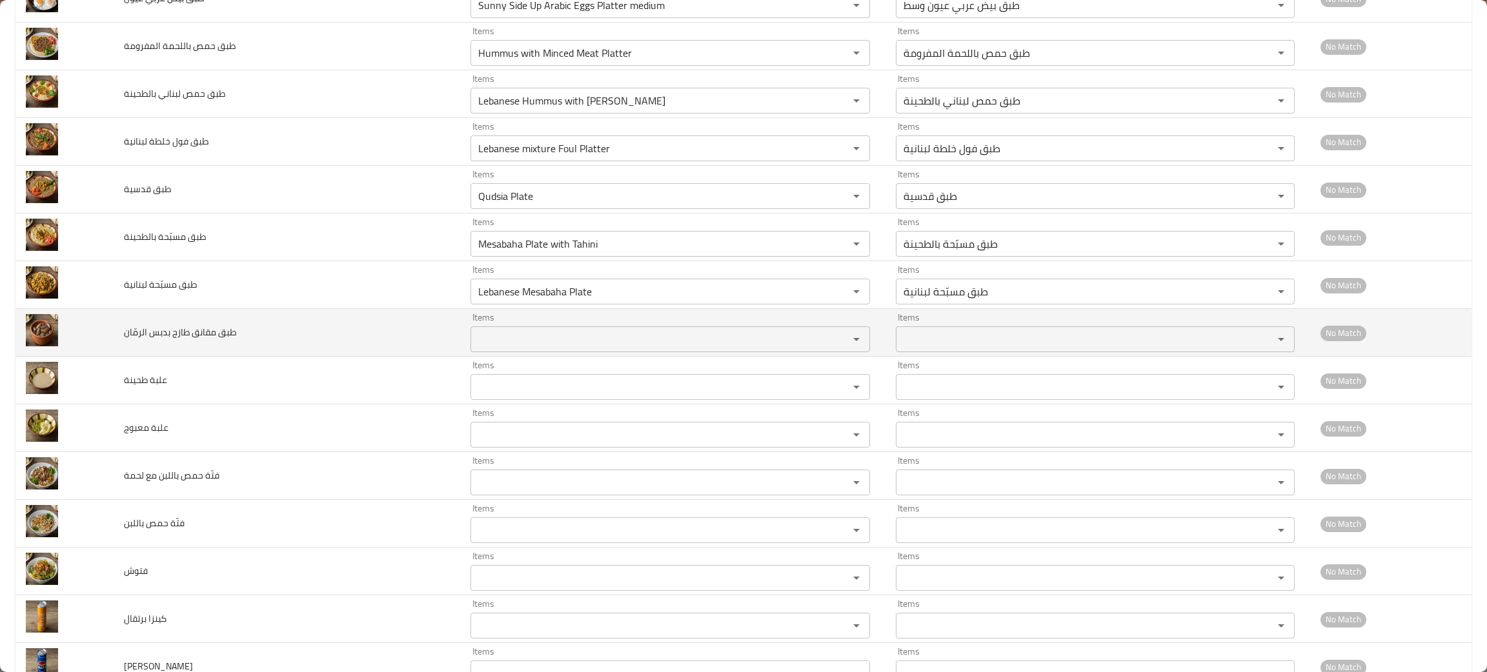
click at [486, 335] on الرمّان "Items" at bounding box center [651, 339] width 354 height 18
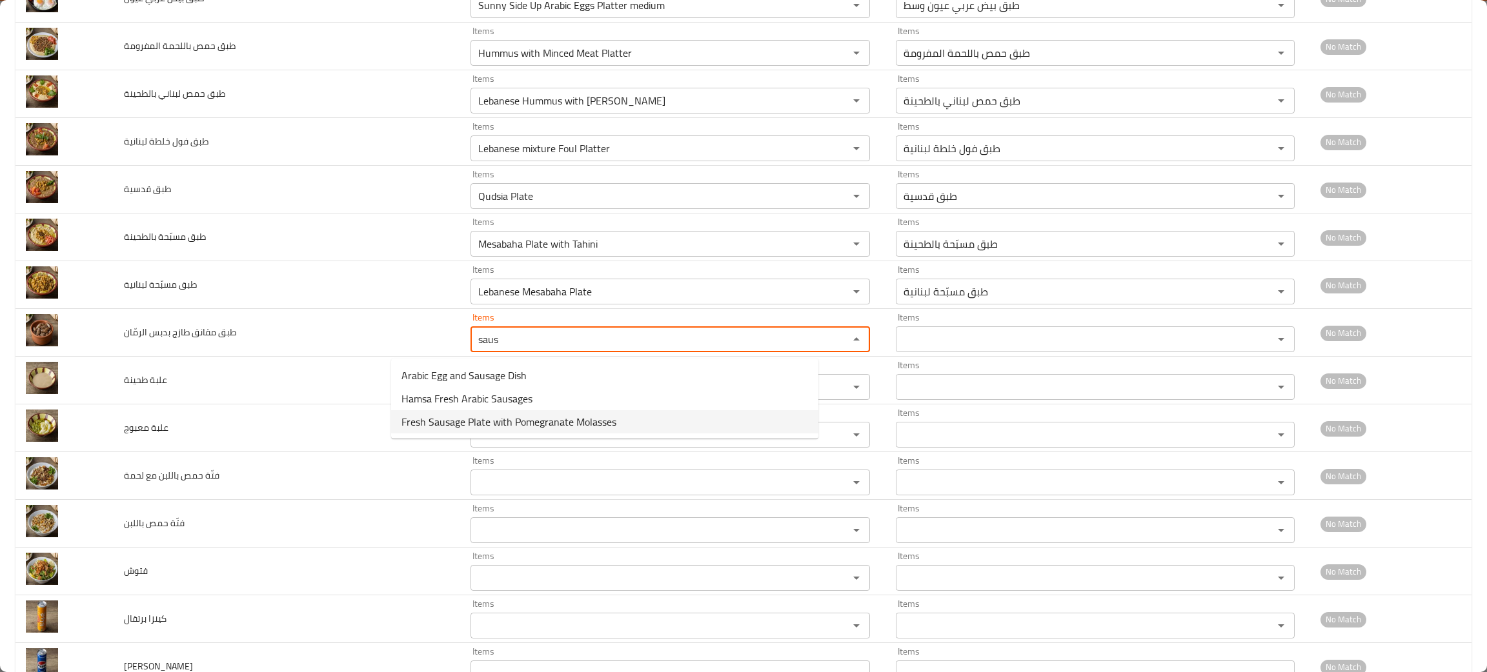
click at [479, 422] on span "Fresh Sausage Plate with Pomegranate Molasses" at bounding box center [508, 421] width 215 height 15
type الرمّان "Fresh Sausage Plate with Pomegranate Molasses"
type الرمّان-ar "طبق مقانق طازج بدبس الرمان"
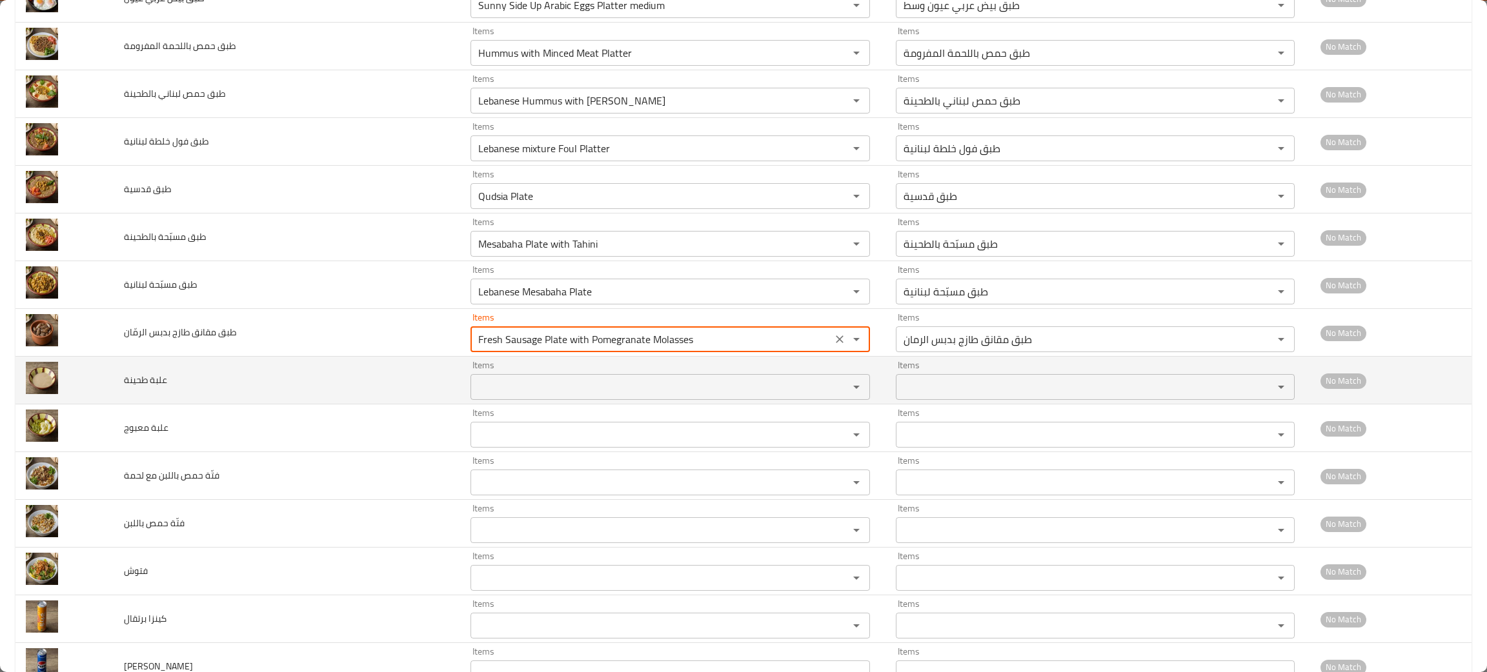
type الرمّان "Fresh Sausage Plate with Pomegranate Molasses"
click at [474, 396] on طحينة "Items" at bounding box center [651, 387] width 354 height 18
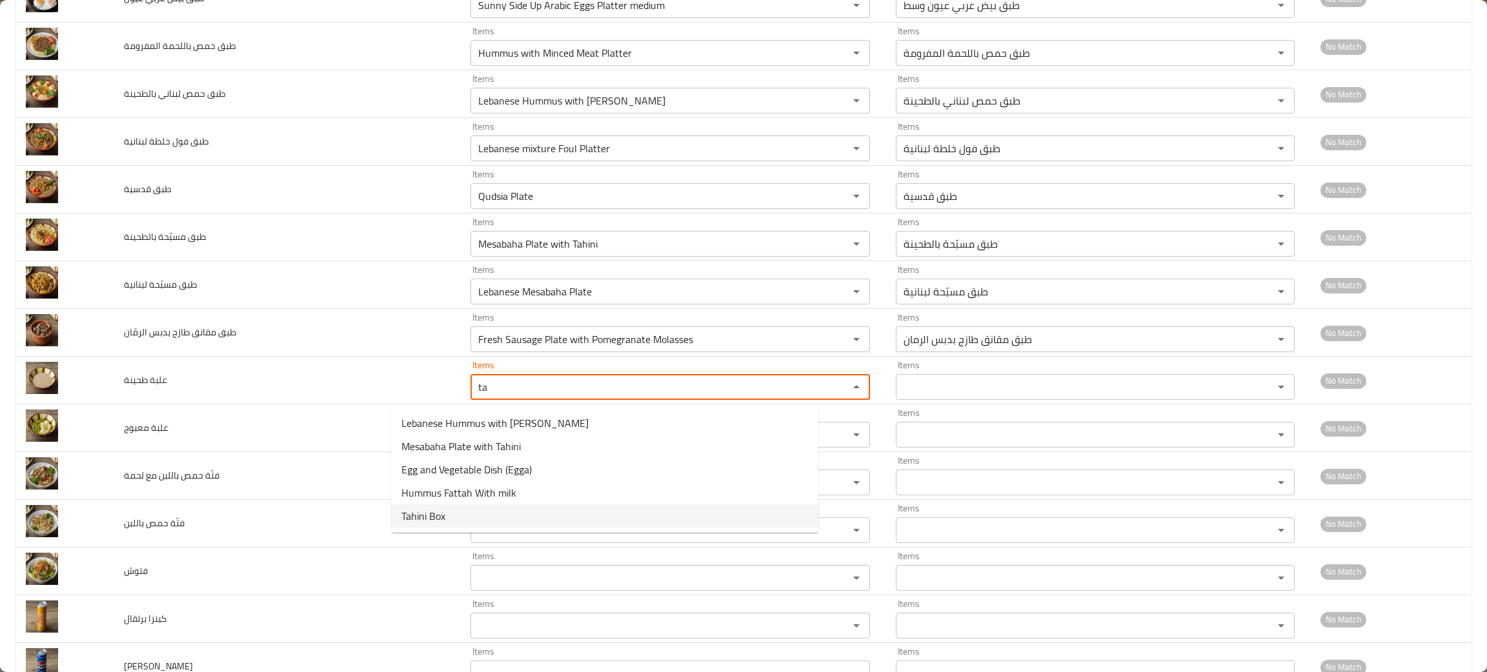
click at [439, 519] on span "Tahini Box" at bounding box center [423, 515] width 44 height 15
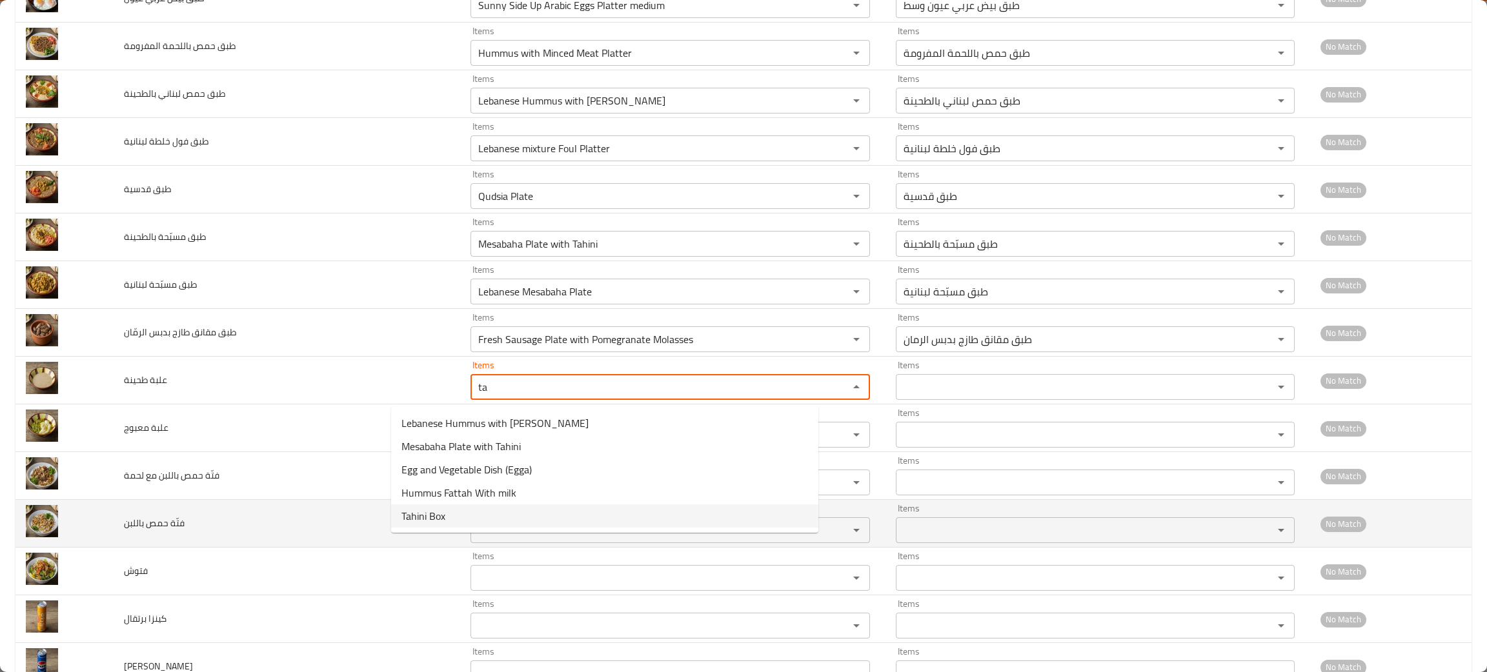
type طحينة "Tahini Box"
type طحينة-ar "علبة طحينة"
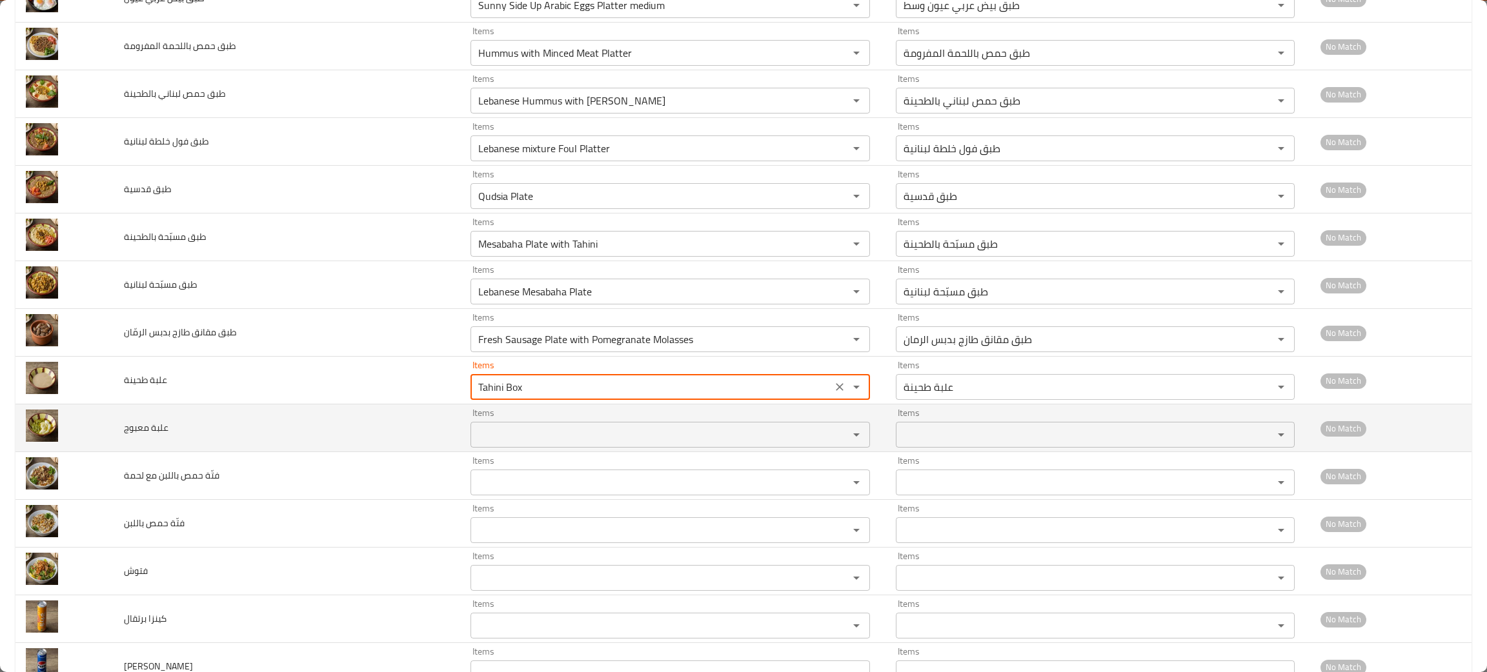
type طحينة "Tahini Box"
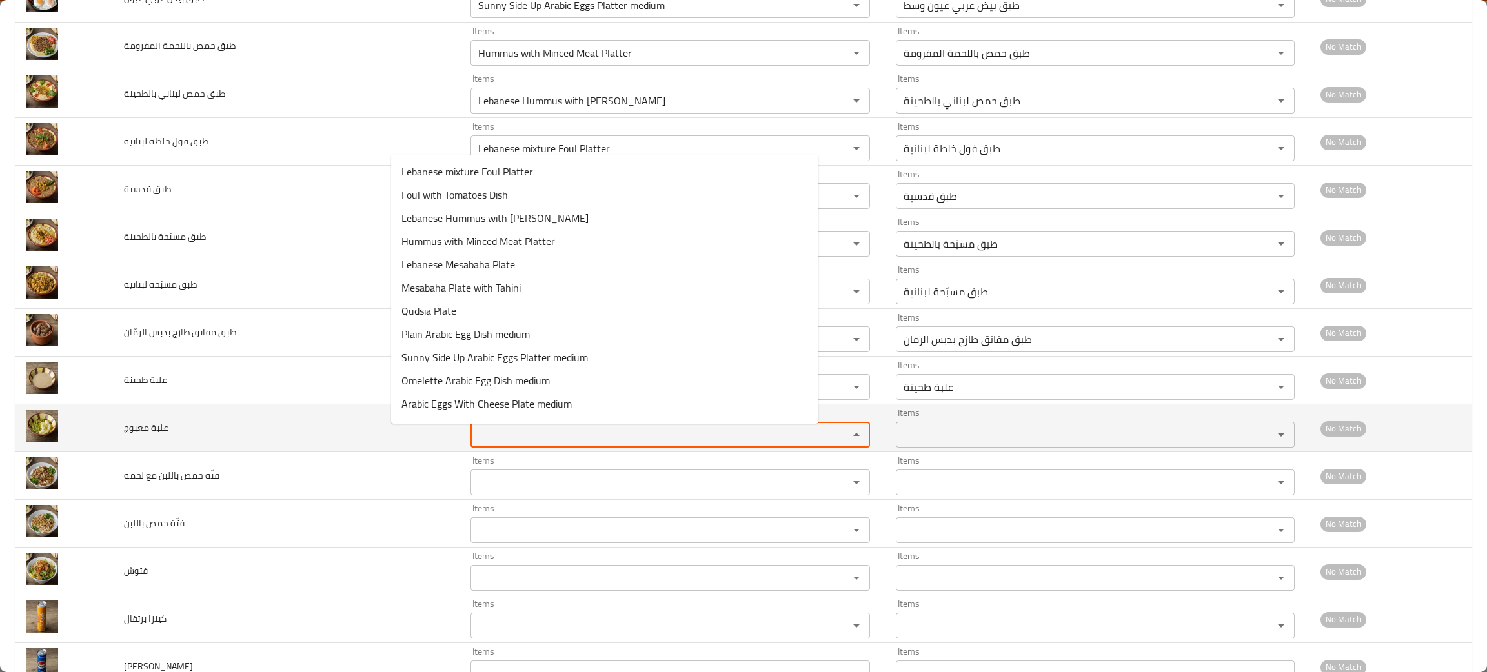
click at [474, 437] on معبوج "Items" at bounding box center [651, 435] width 354 height 18
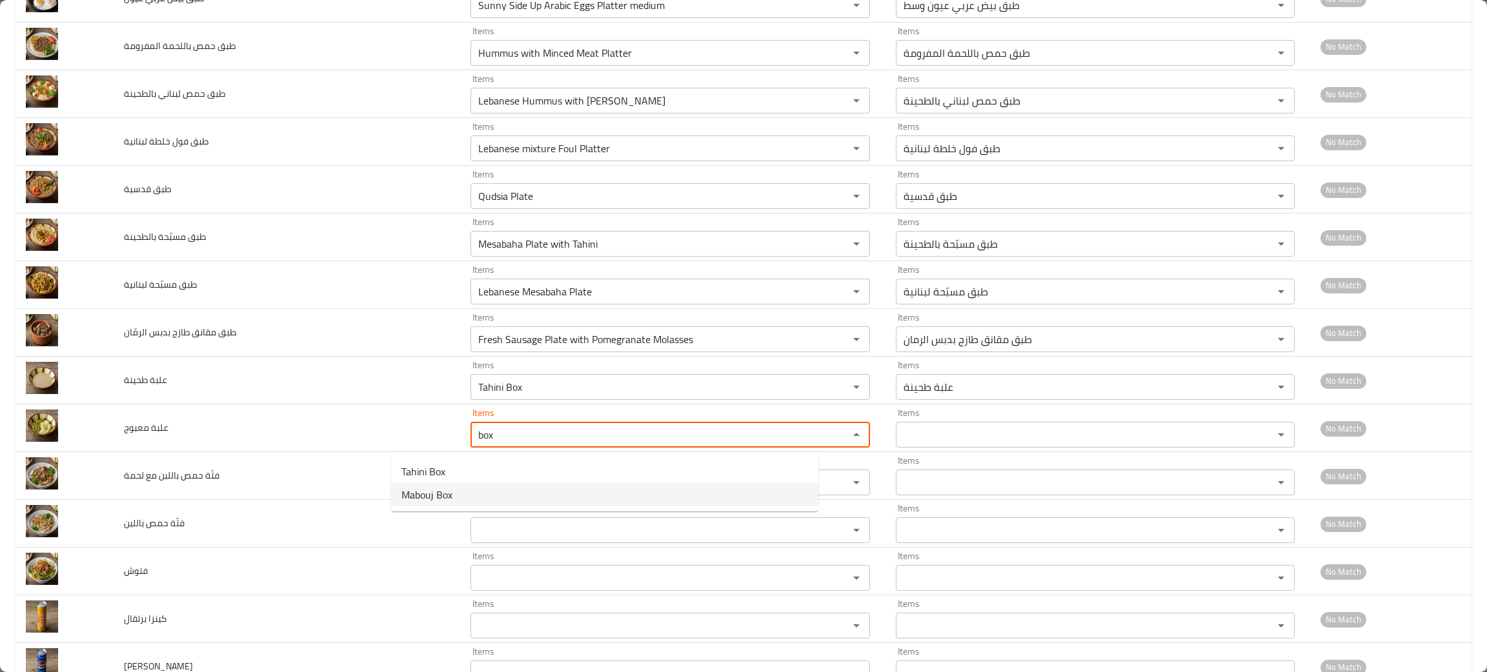
click at [439, 488] on span "Mabouj Box" at bounding box center [426, 494] width 51 height 15
type معبوج "Mabouj Box"
type معبوج-ar "علبة معبوج"
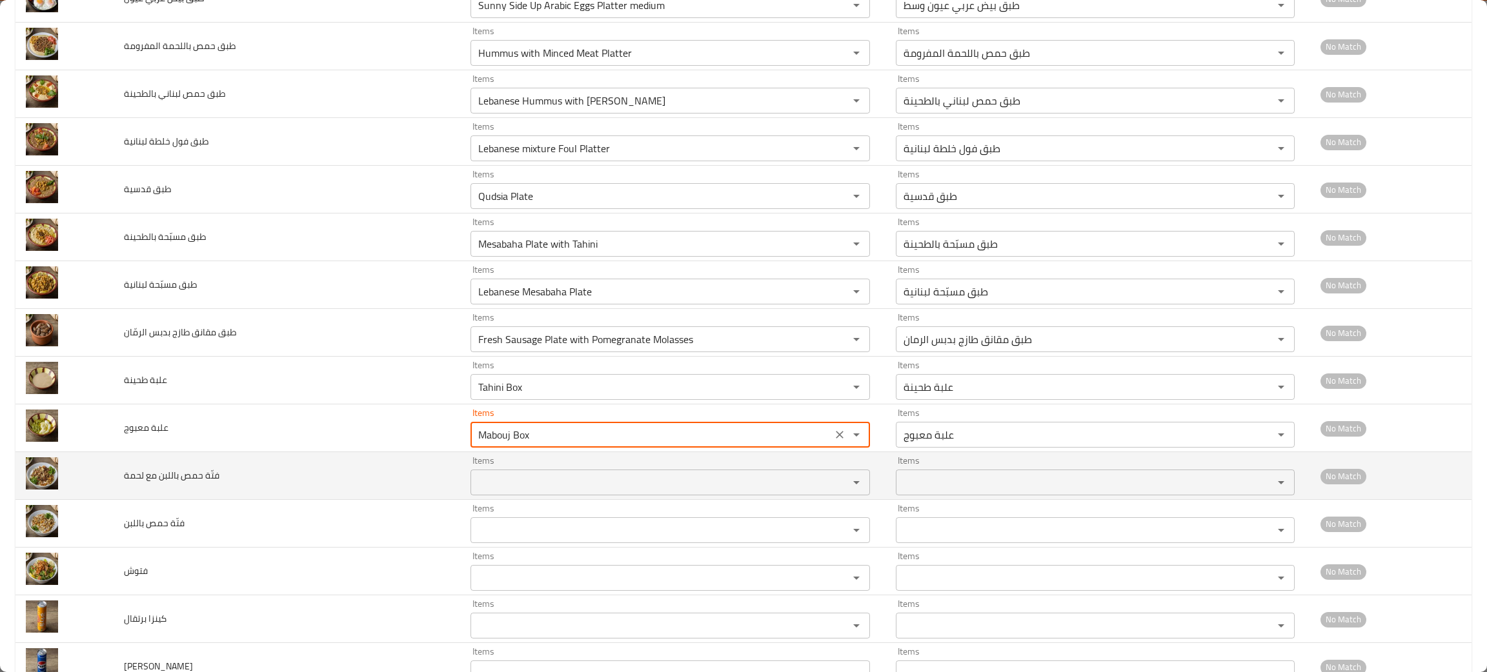
type معبوج "Mabouj Box"
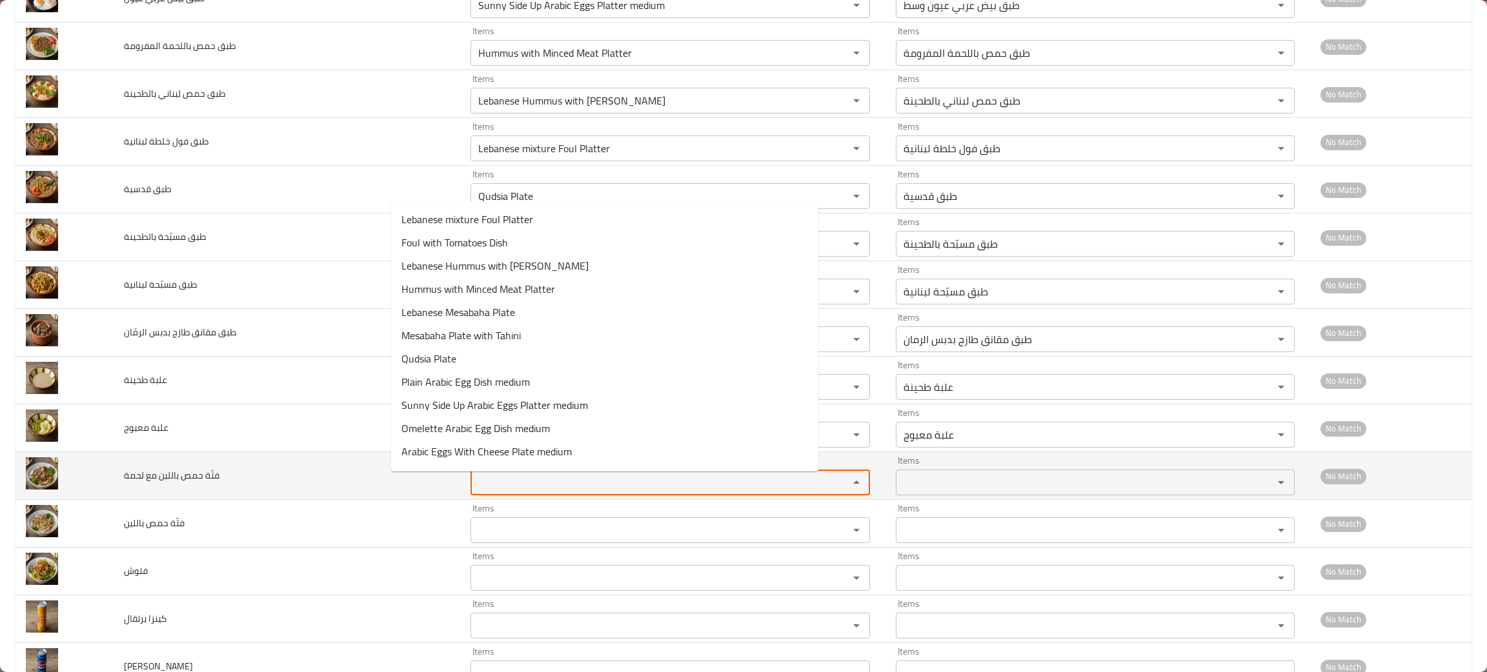
click at [474, 477] on لحمة "Items" at bounding box center [651, 483] width 354 height 18
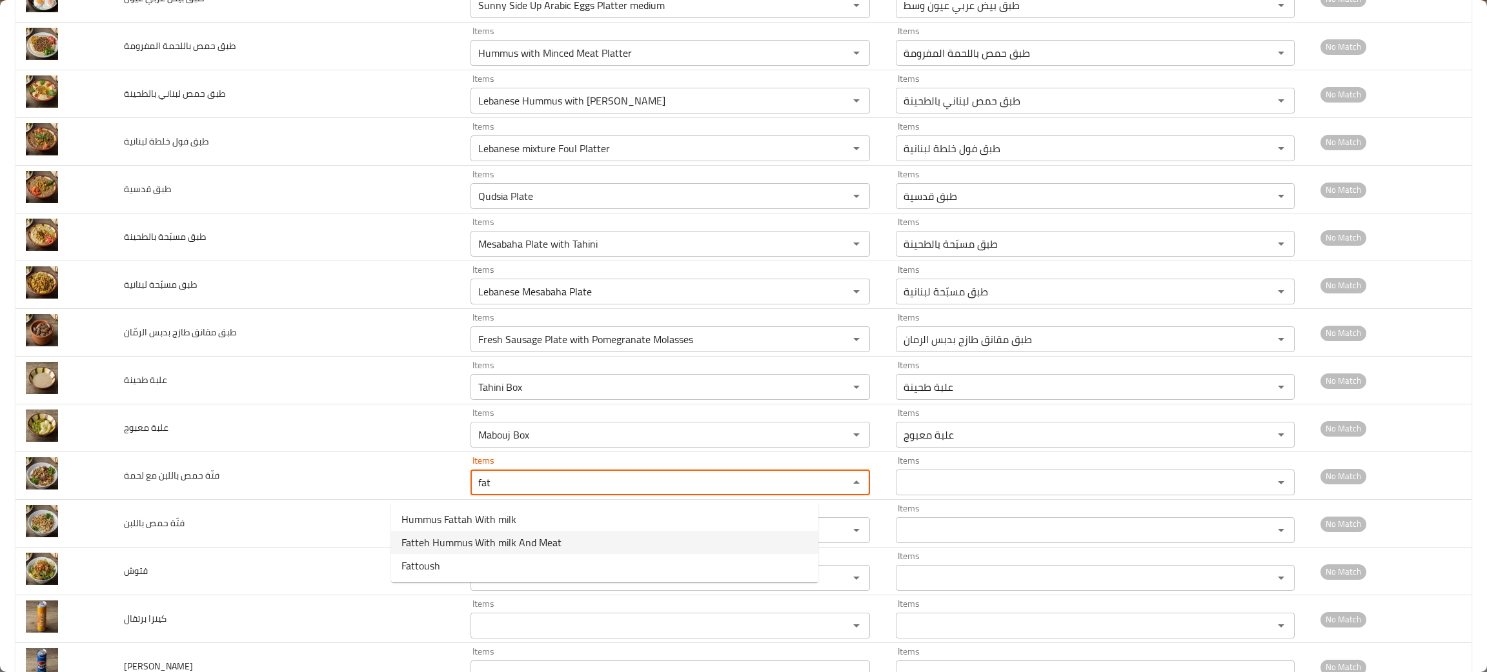
click at [497, 541] on span "Fatteh Hummus With milk And Meat" at bounding box center [481, 542] width 160 height 15
type لحمة "Fatteh Hummus With milk And Meat"
type لحمة-ar "فتّة حمص باللبن مع لحمة"
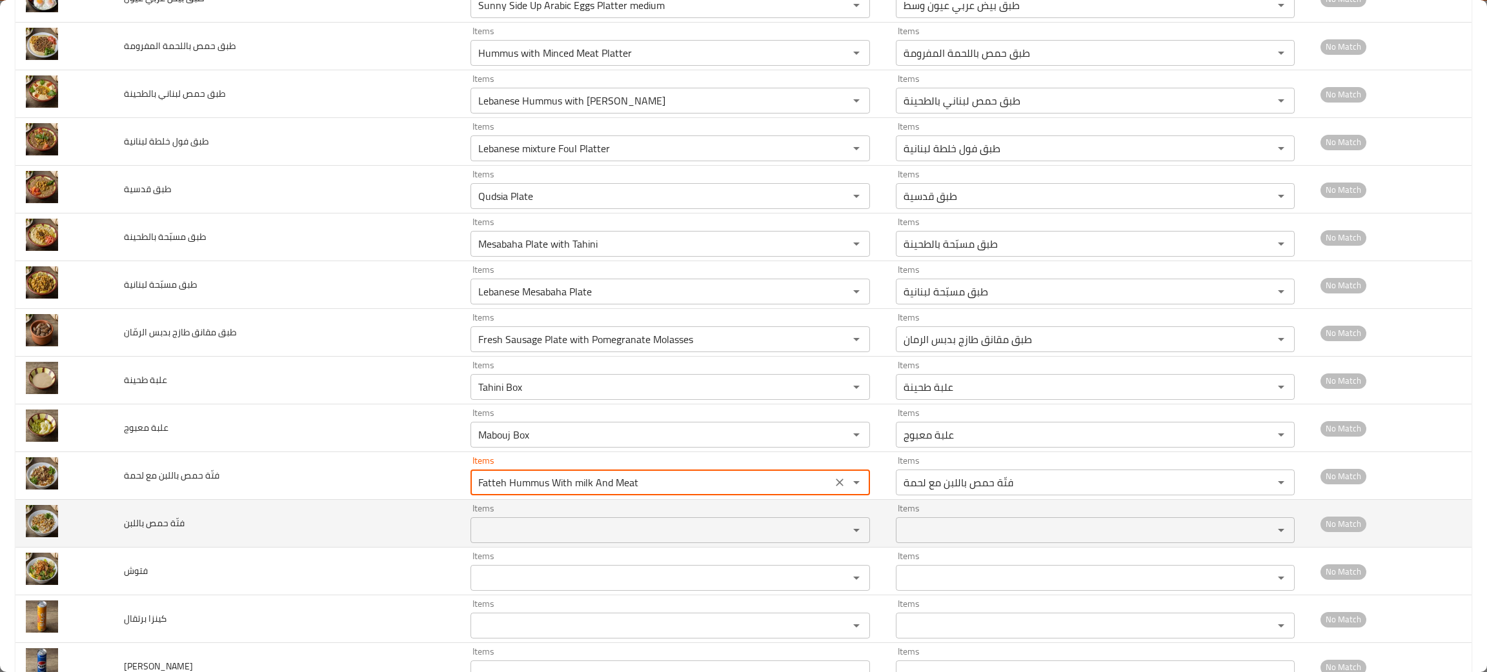
type لحمة "Fatteh Hummus With milk And Meat"
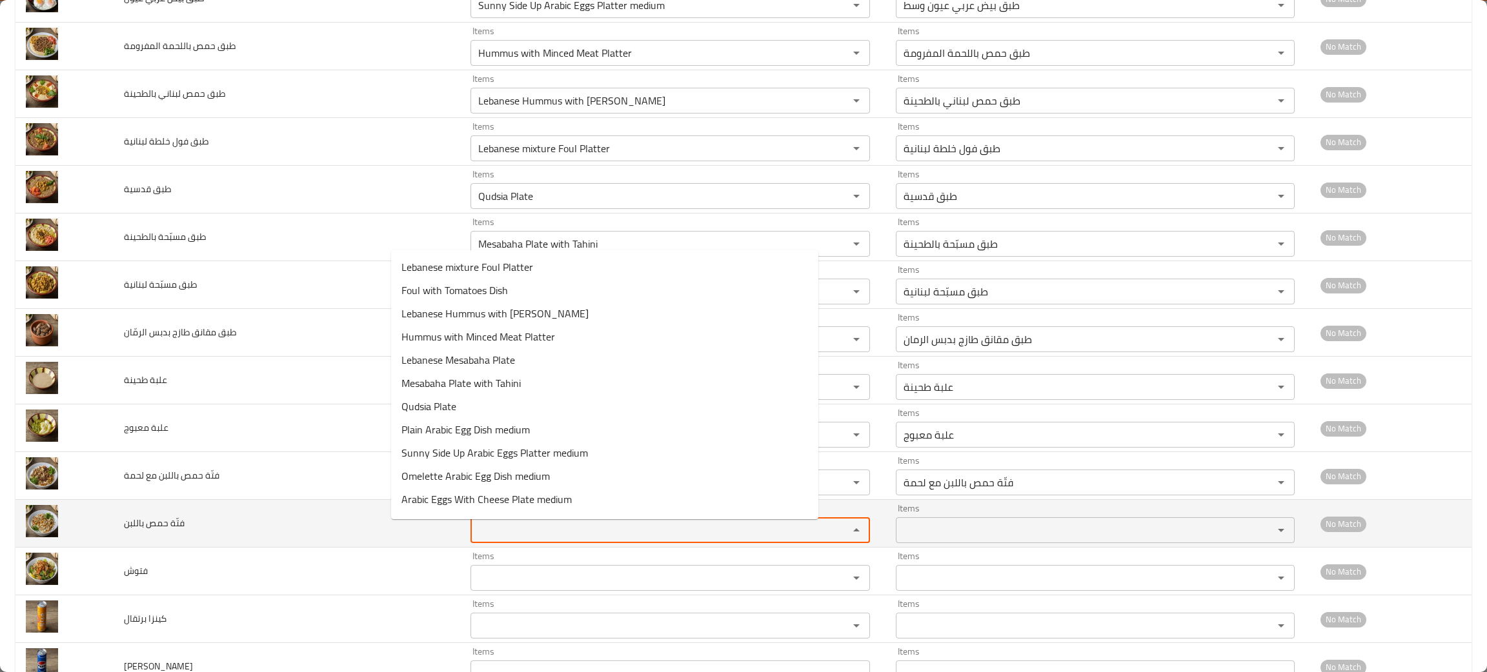
click at [474, 532] on باللبن "Items" at bounding box center [651, 530] width 354 height 18
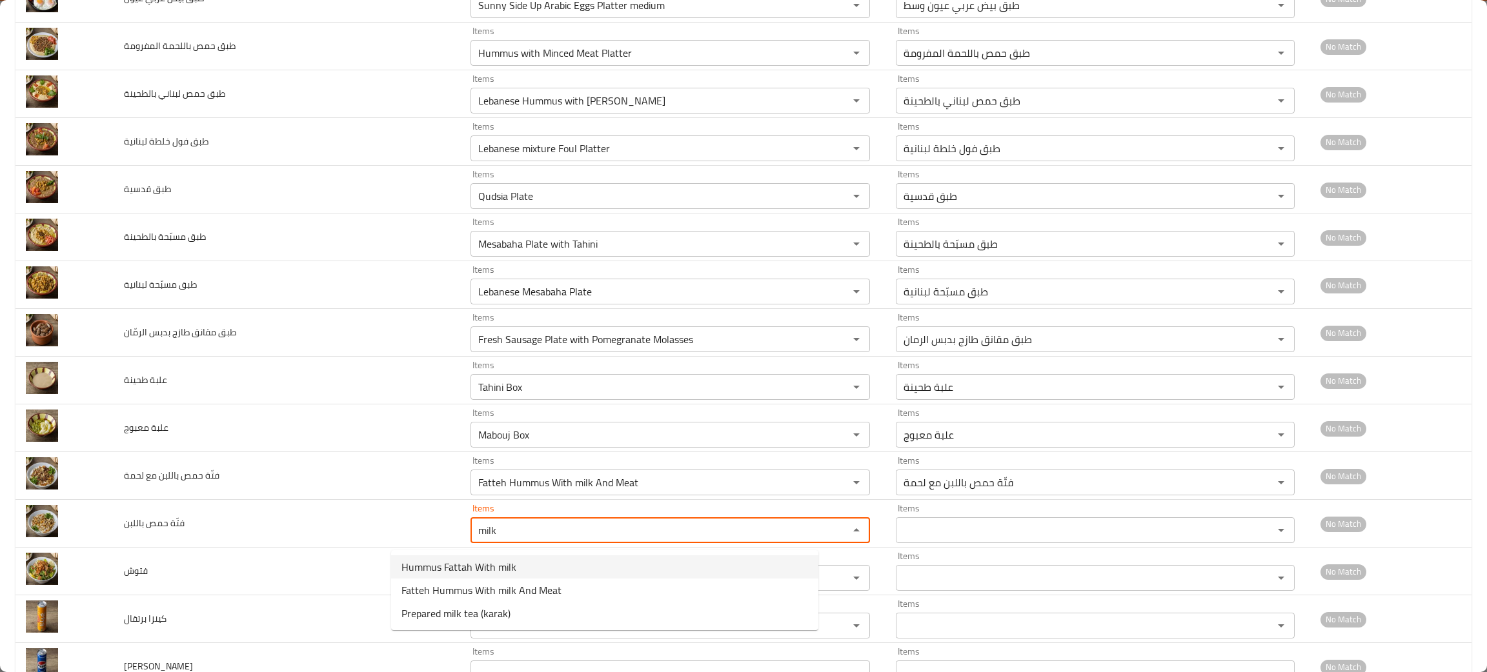
click at [483, 559] on span "Hummus Fattah With milk" at bounding box center [458, 566] width 115 height 15
type باللبن "Hummus Fattah With milk"
type باللبن-ar "فتّة حمص باللبن"
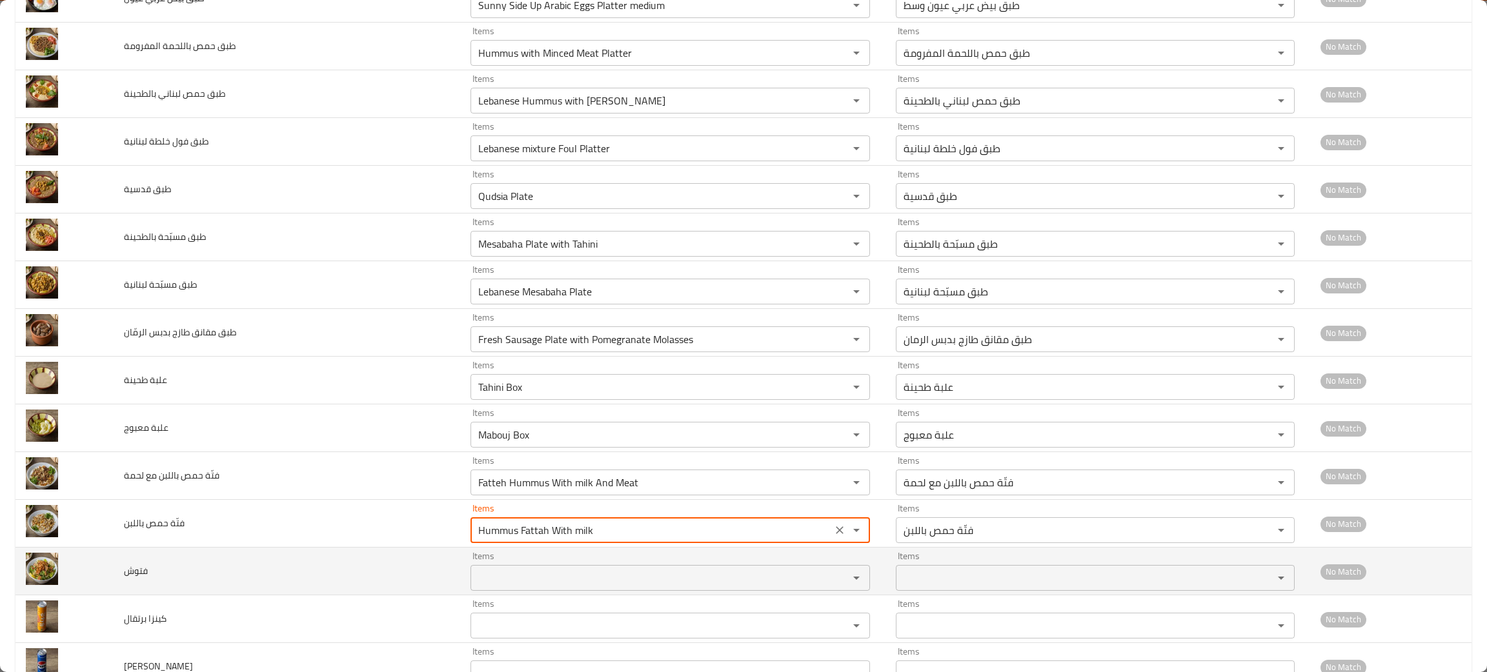
type باللبن "Hummus Fattah With milk"
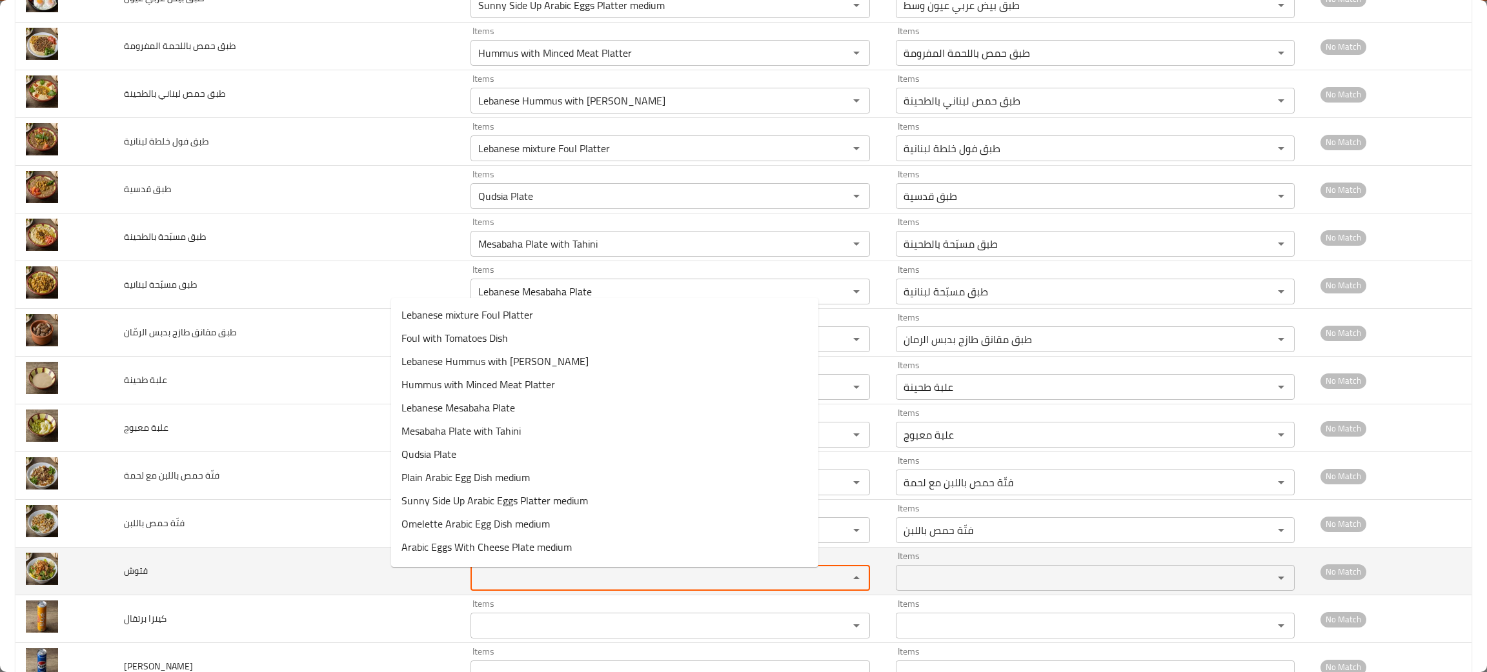
click at [474, 581] on input "Items" at bounding box center [651, 578] width 354 height 18
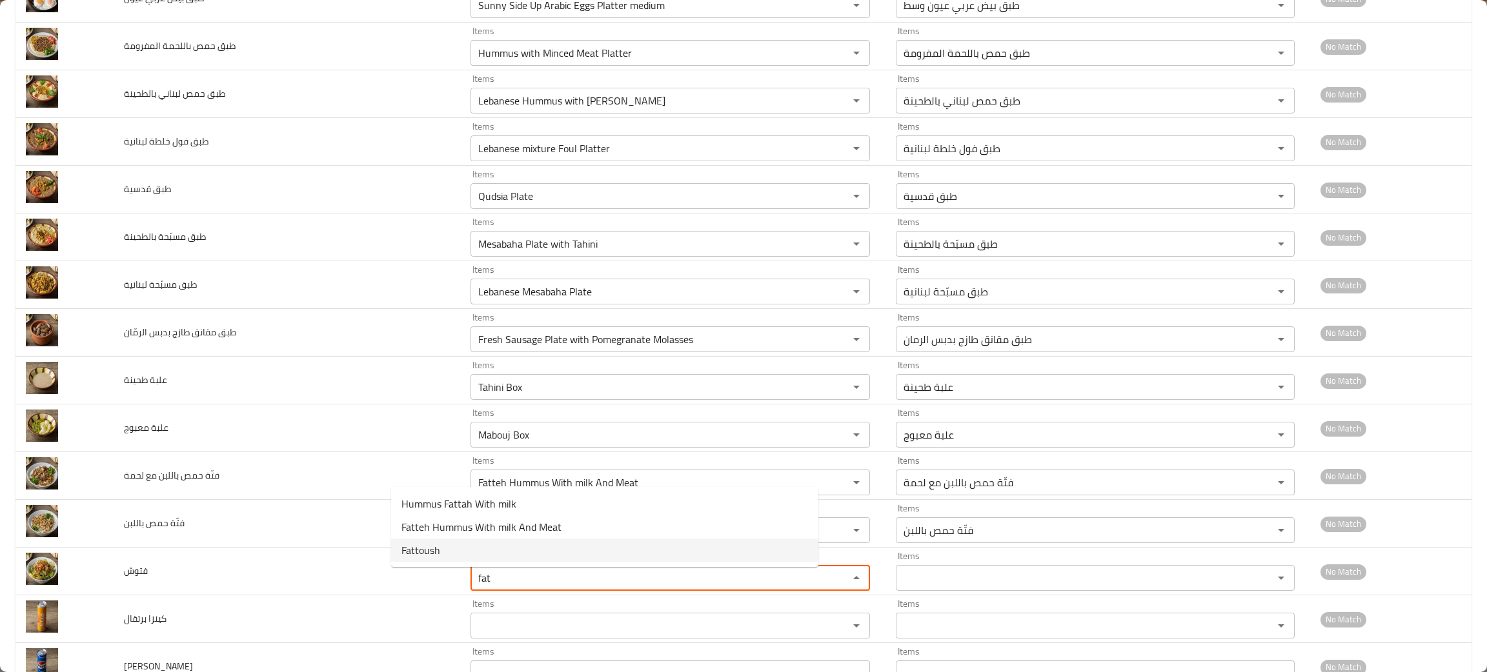
click at [430, 547] on span "Fattoush" at bounding box center [420, 550] width 39 height 15
type input "Fattoush"
type input "فتوش"
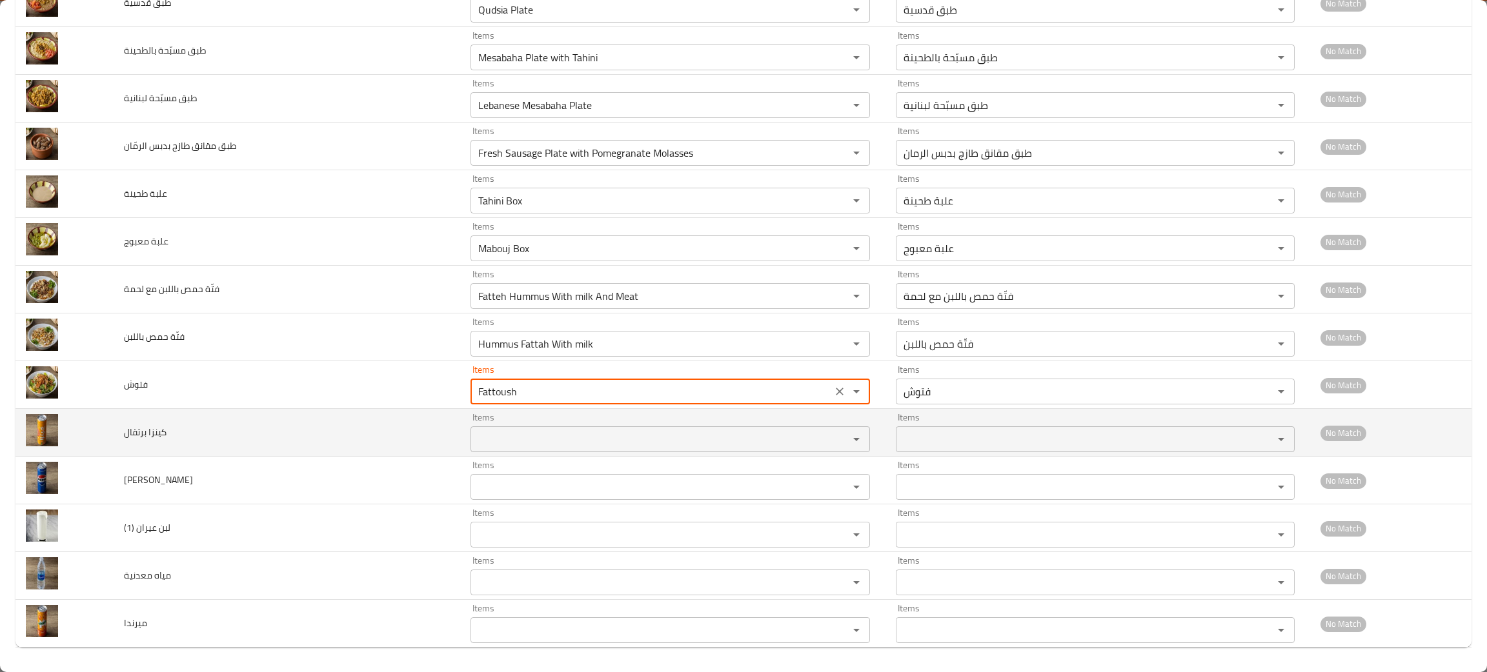
scroll to position [1514, 0]
type input "Fattoush"
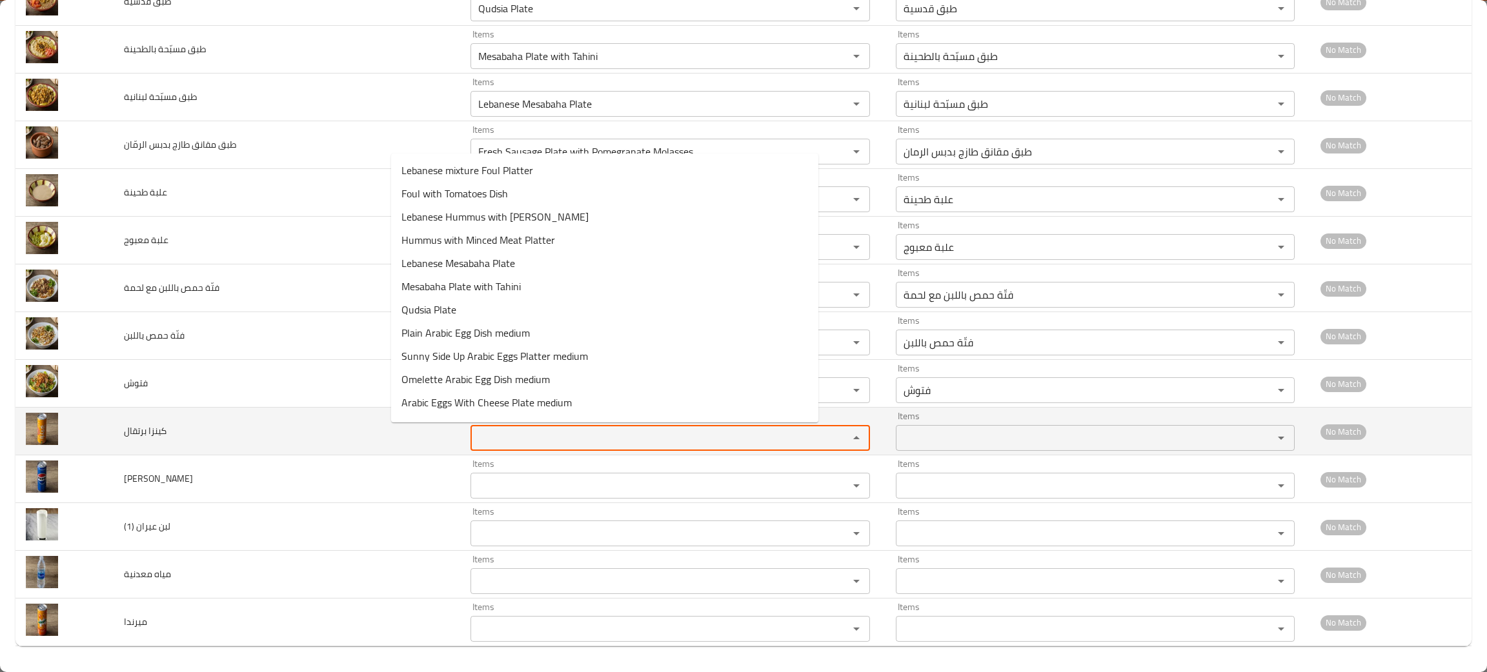
click at [474, 431] on برتقال "Items" at bounding box center [651, 438] width 354 height 18
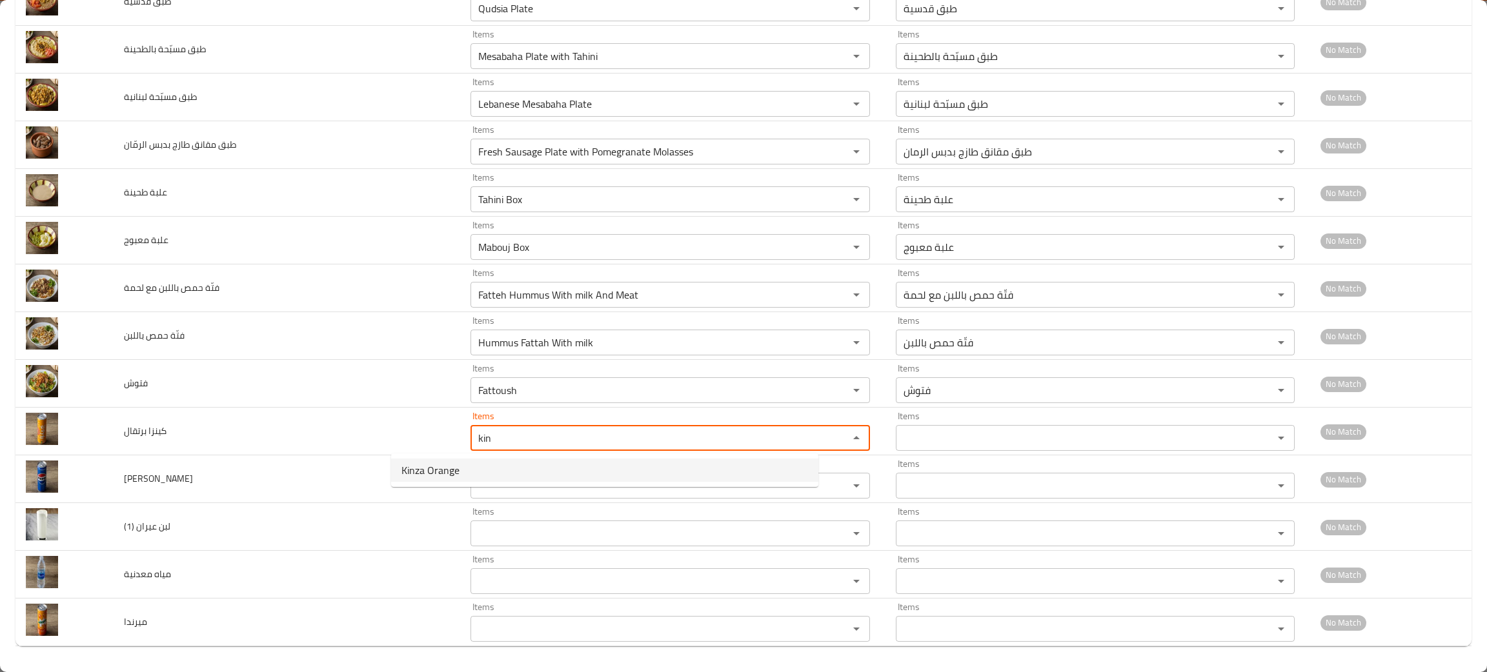
click at [463, 470] on برتقال-option-0 "Kinza Orange" at bounding box center [604, 470] width 427 height 23
type برتقال "Kinza Orange"
type برتقال-ar "كينزا برتقال"
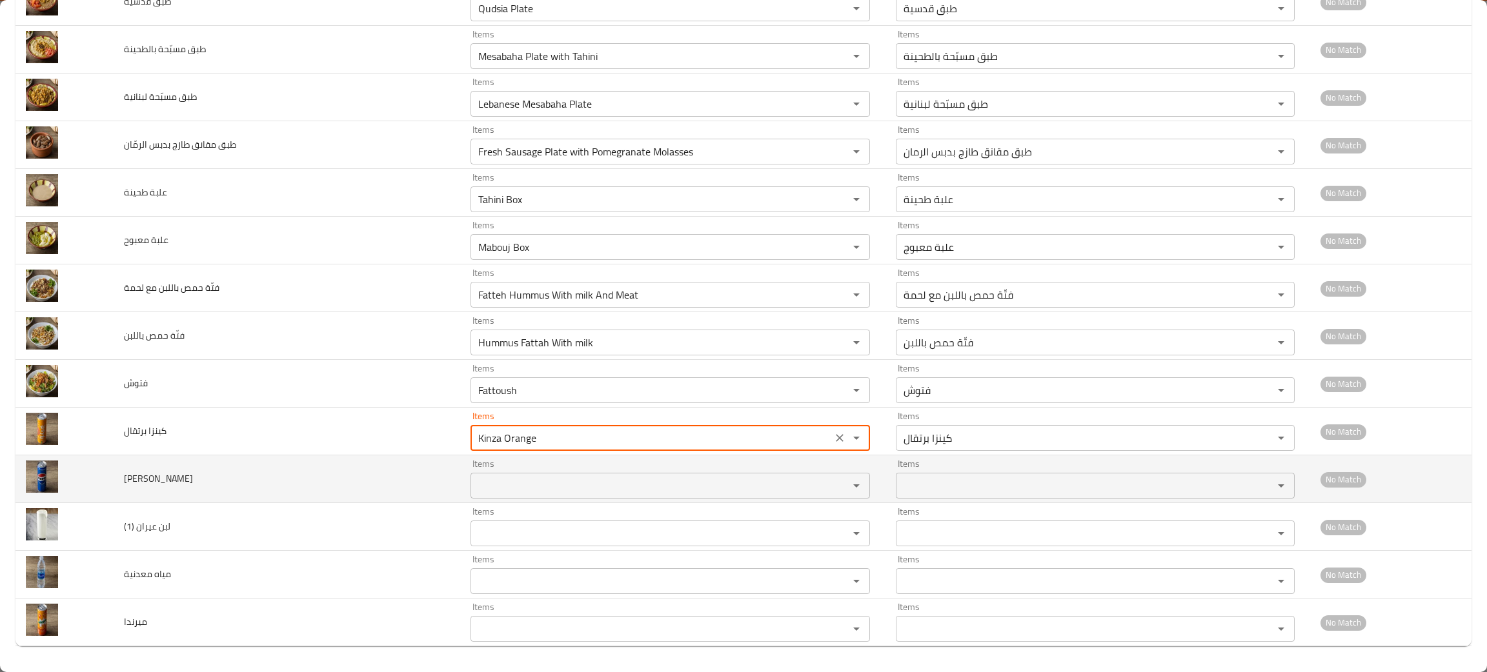
type برتقال "Kinza Orange"
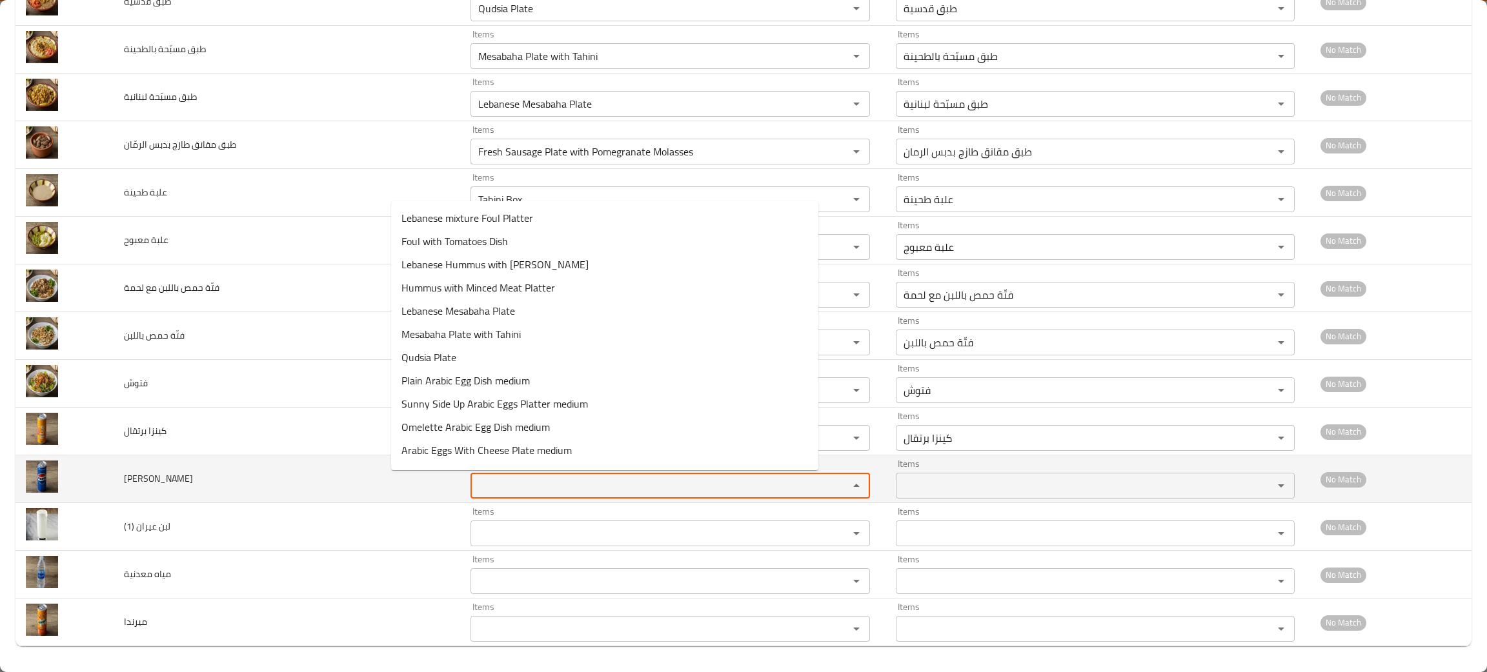
click at [474, 486] on كولا "Items" at bounding box center [651, 486] width 354 height 18
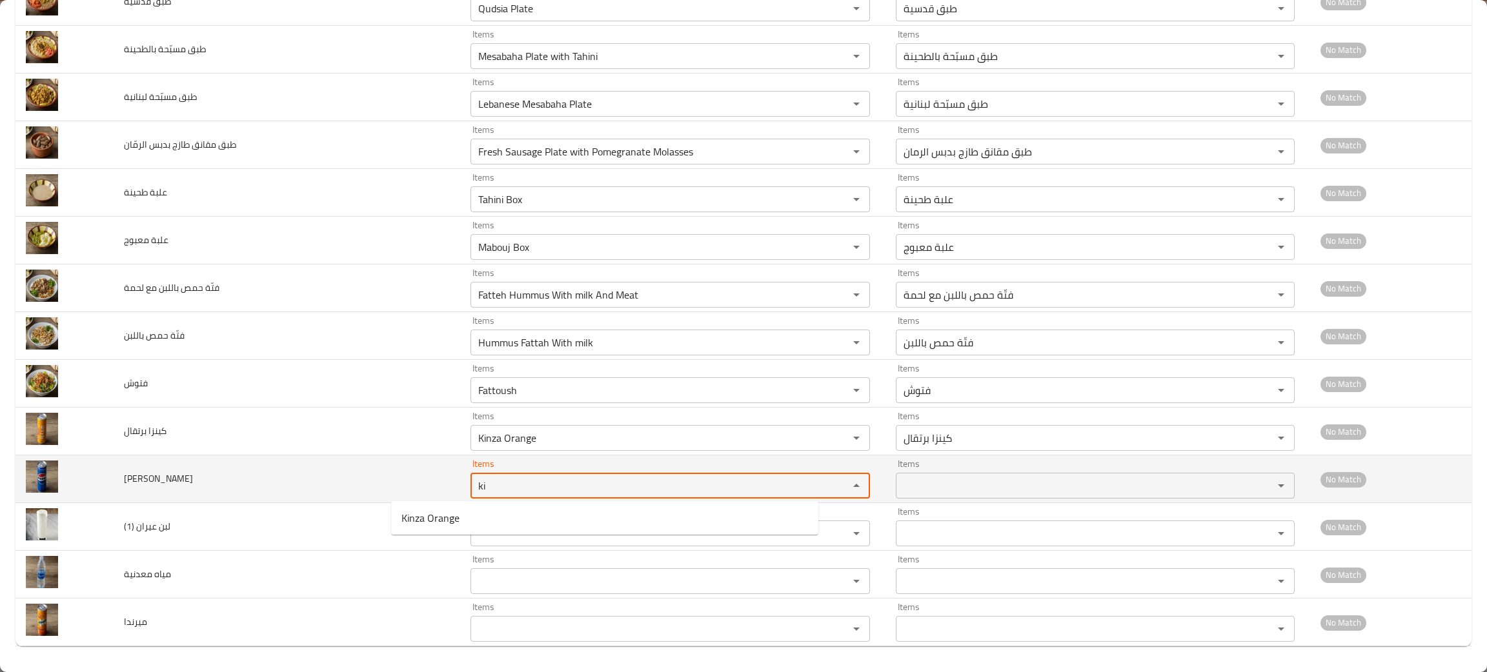
type كولا "kin"
drag, startPoint x: 392, startPoint y: 482, endPoint x: 323, endPoint y: 471, distance: 69.3
click at [323, 471] on tr "كينزا كولا Items kin Items Items Items No Match" at bounding box center [743, 480] width 1456 height 48
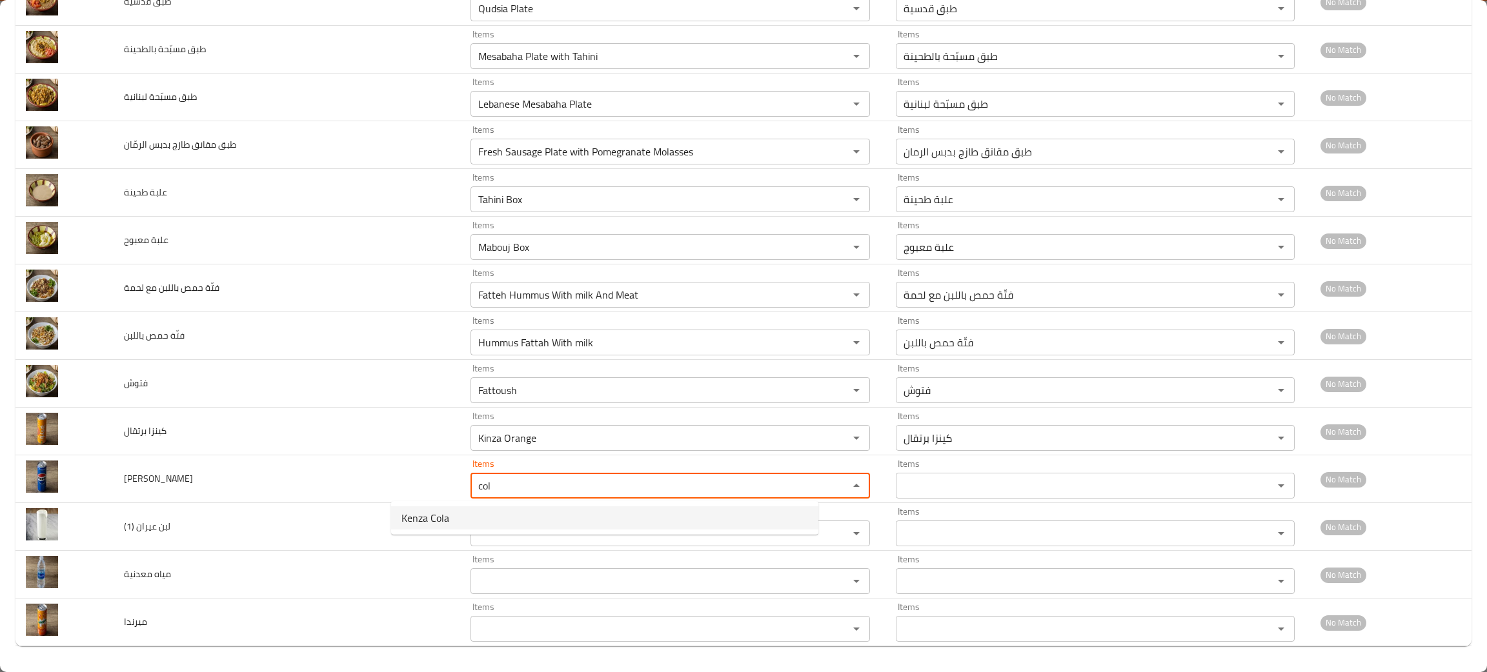
click at [435, 519] on span "Kenza Cola" at bounding box center [425, 517] width 48 height 15
type كولا "Kenza Cola"
type كولا-ar "كينزا كولا"
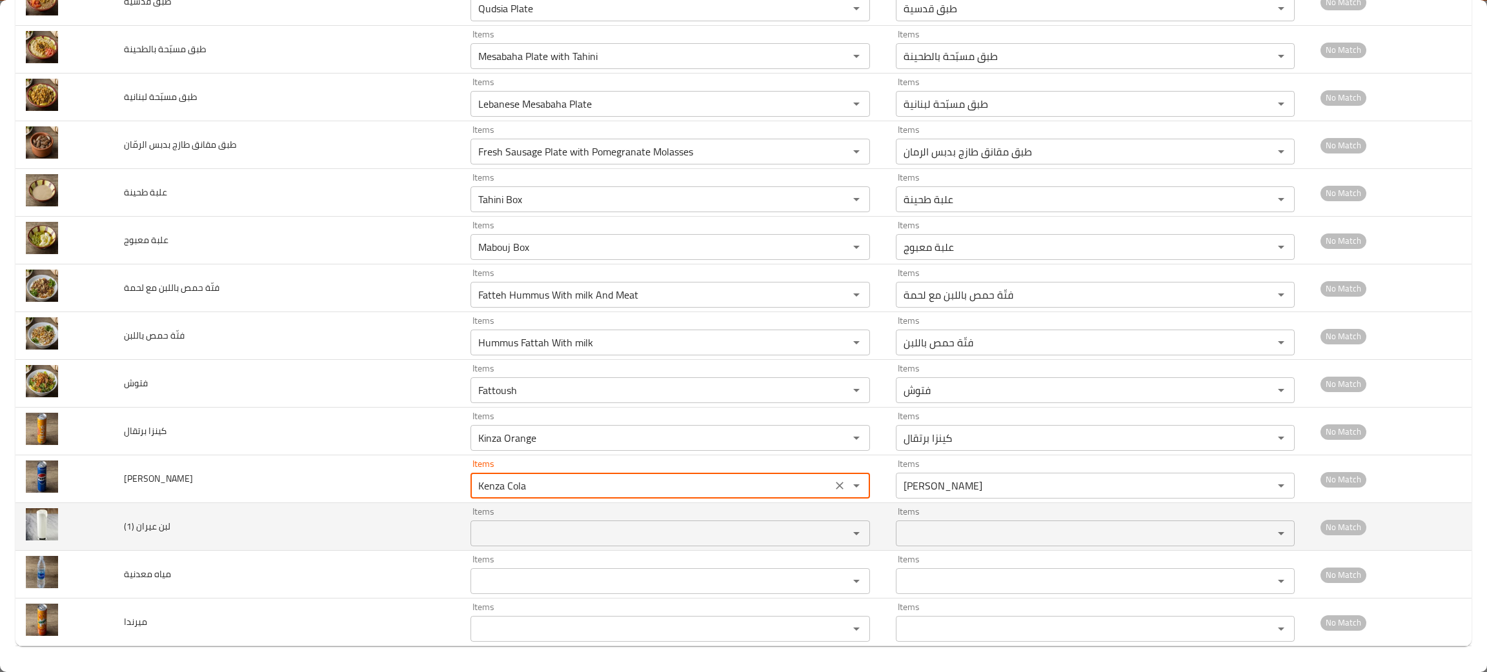
type كولا "Kenza Cola"
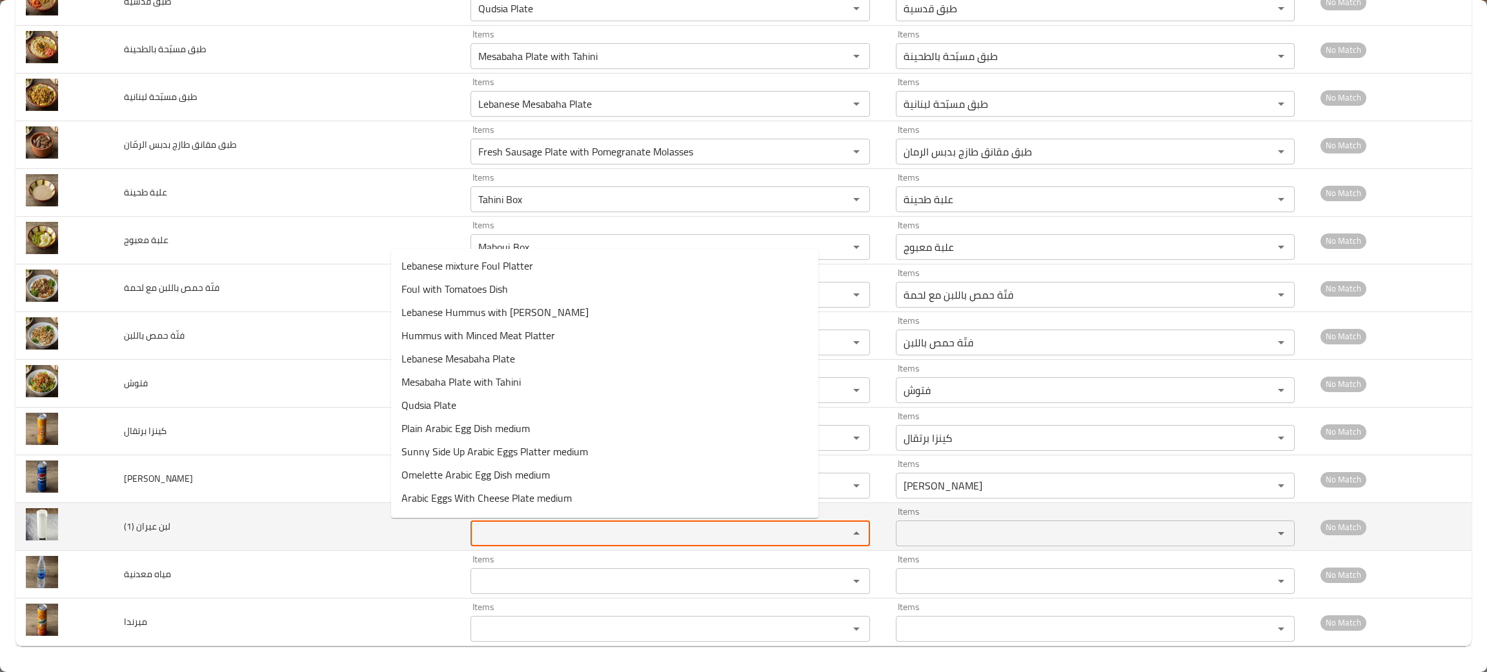
click at [474, 538] on \(1\) "Items" at bounding box center [651, 534] width 354 height 18
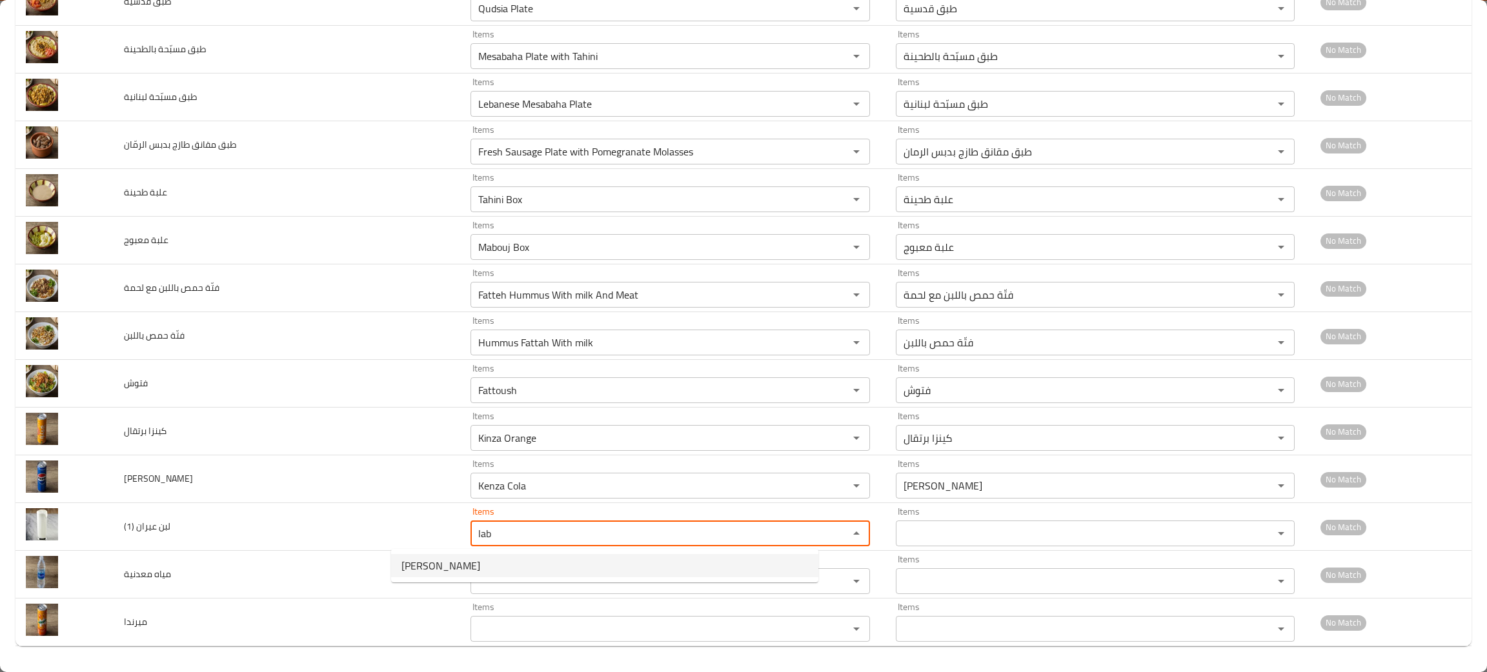
click at [450, 561] on span "Ayran Laban" at bounding box center [440, 565] width 79 height 15
type \(1\) "Ayran Laban"
type \(1\)-ar "لبن عيران"
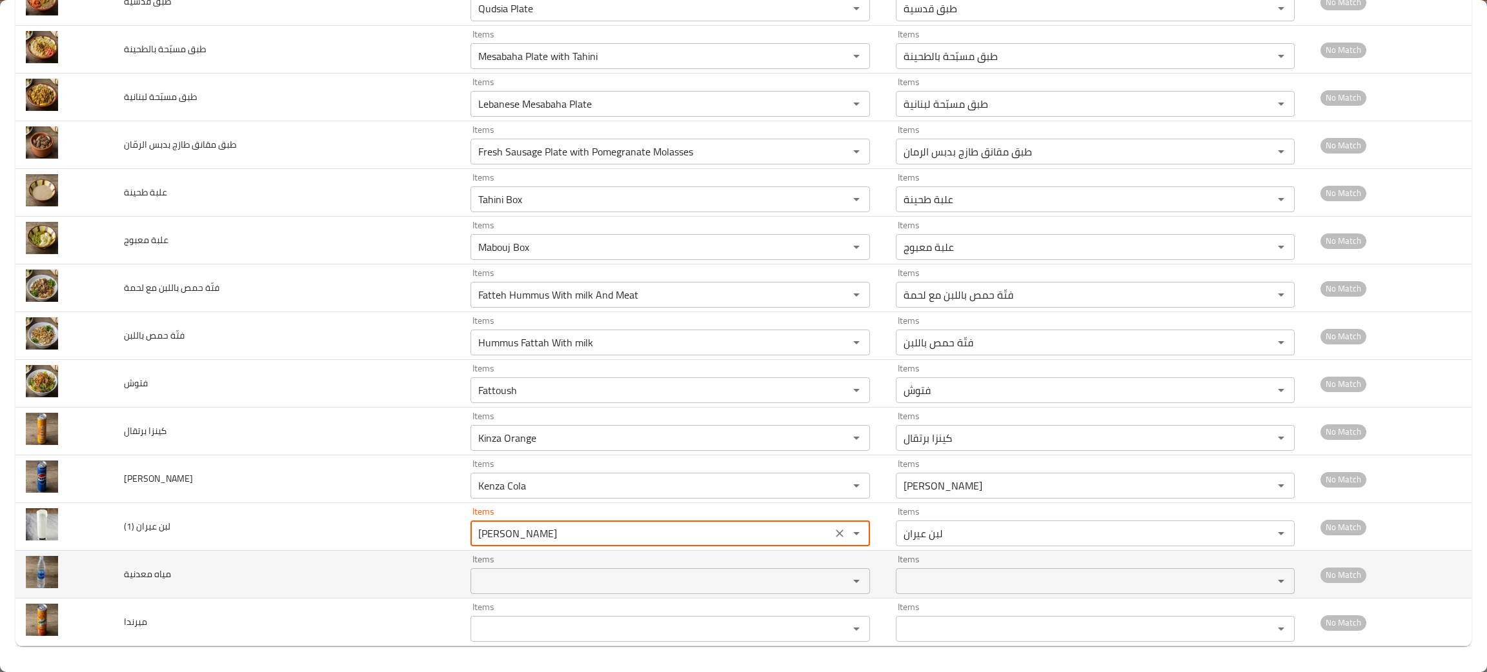
type \(1\) "Ayran Laban"
click at [474, 587] on معدنية "Items" at bounding box center [651, 581] width 354 height 18
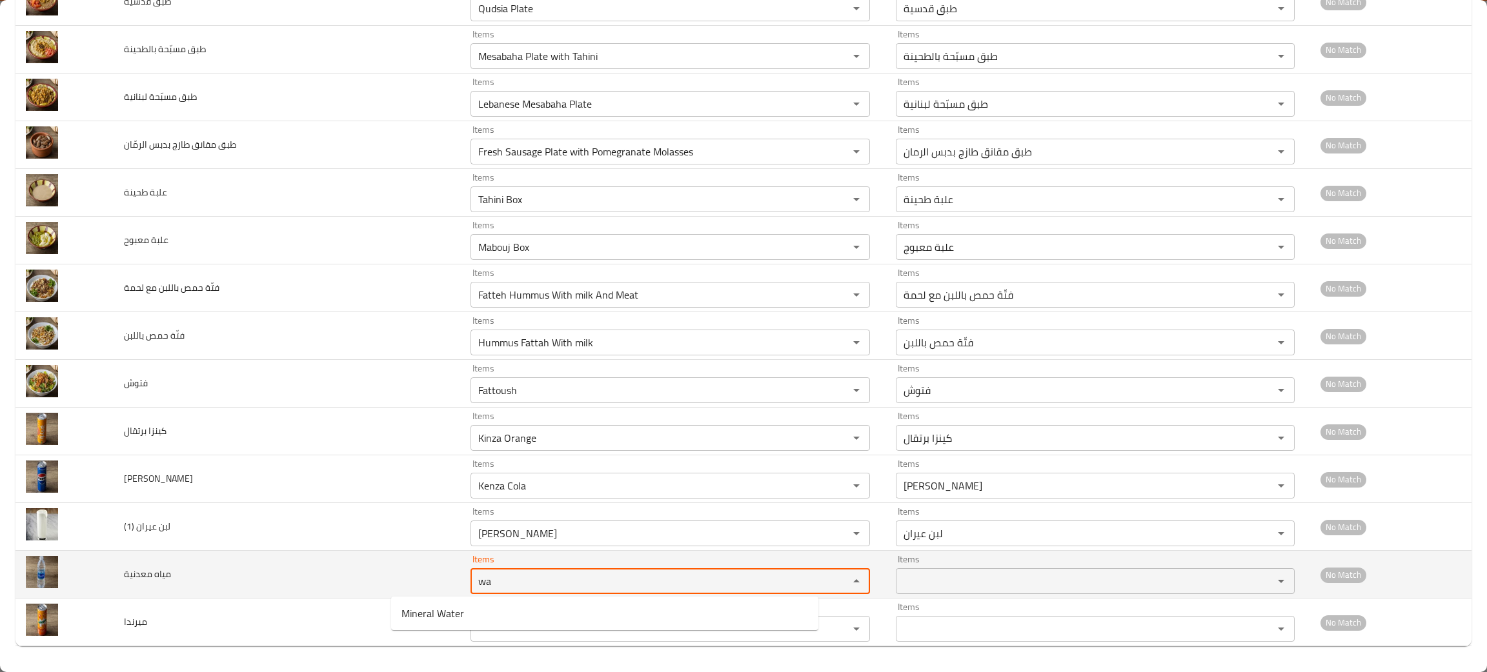
type معدنية "wa"
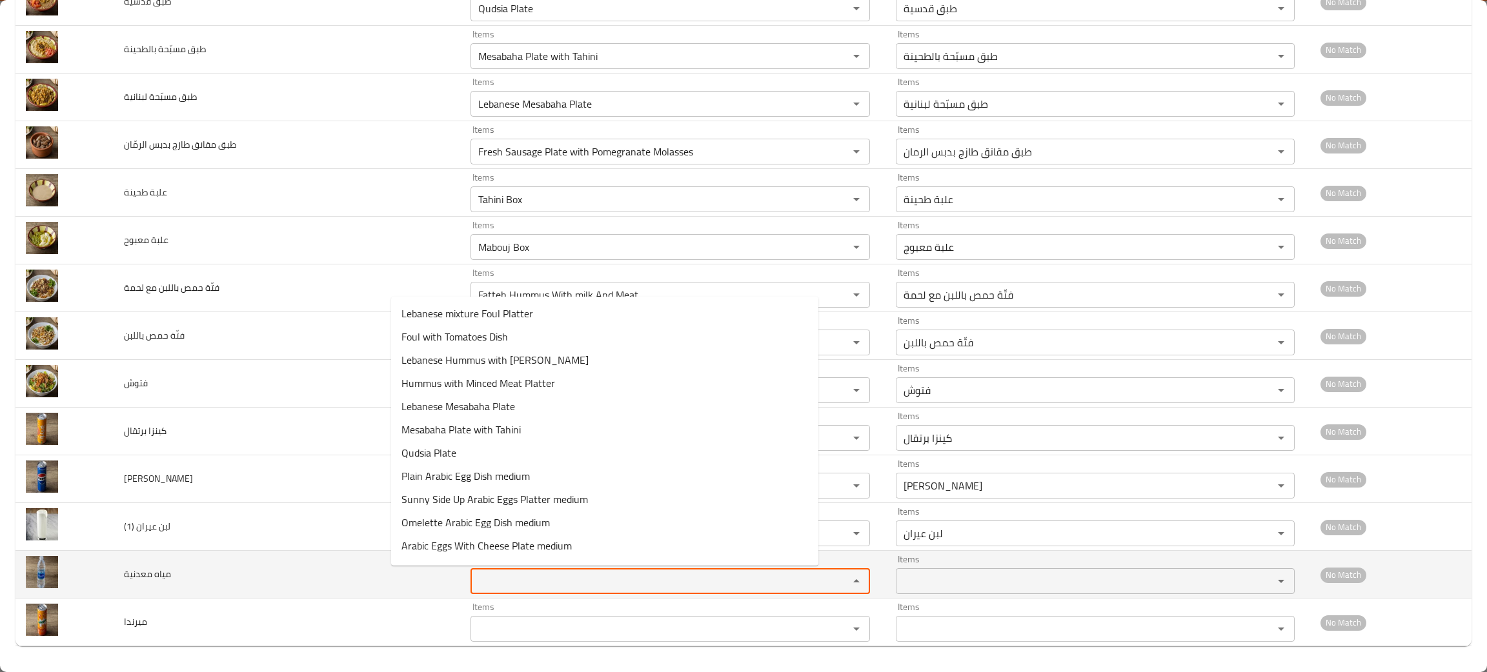
click at [474, 579] on معدنية "Items" at bounding box center [651, 581] width 354 height 18
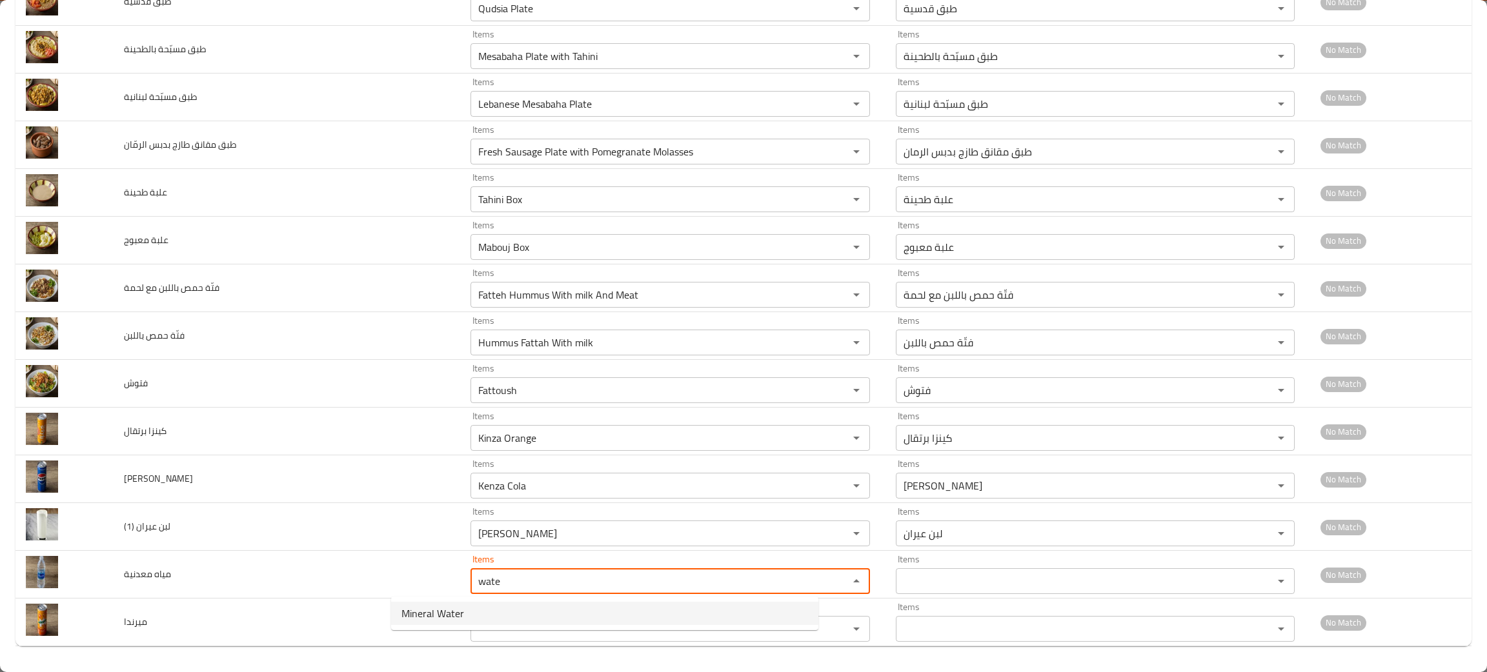
click at [443, 609] on span "Mineral Water" at bounding box center [432, 613] width 63 height 15
type معدنية "Mineral Water"
type معدنية-ar "مياه معدنية"
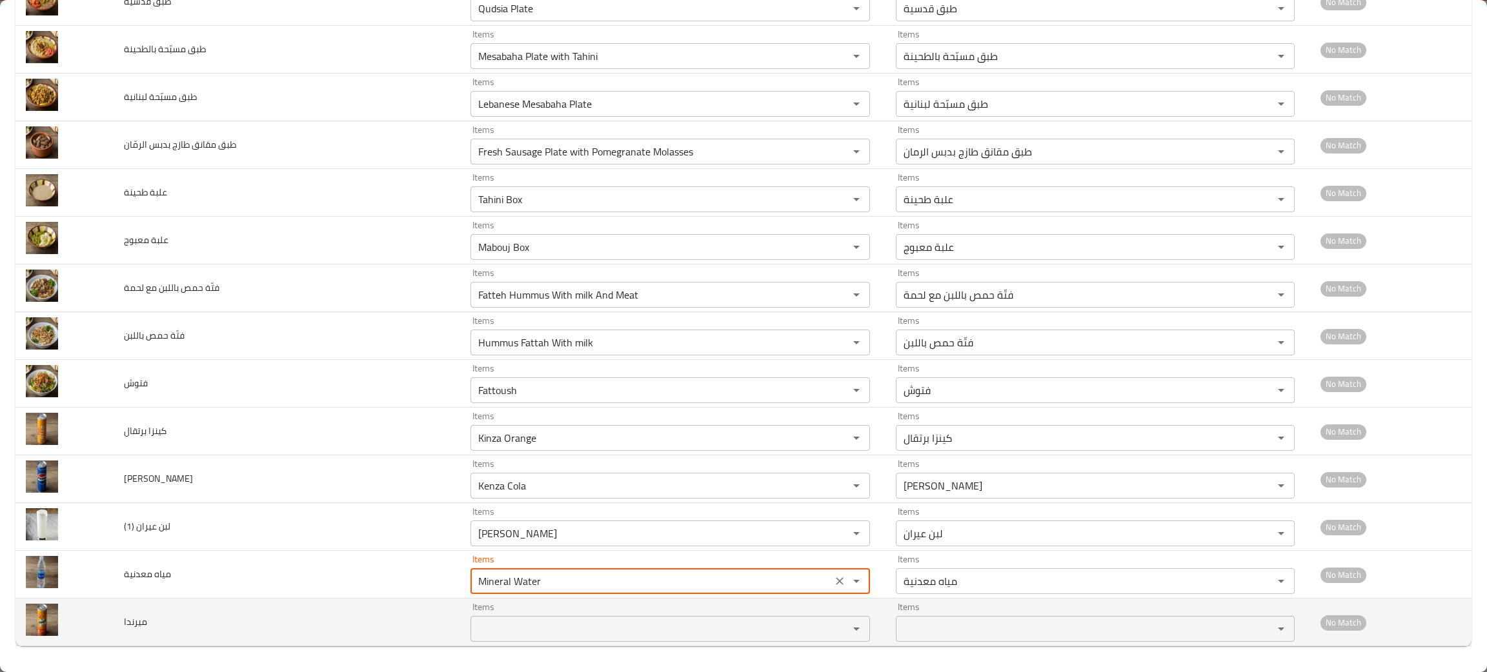
click at [470, 613] on div "Items Items" at bounding box center [669, 622] width 399 height 39
type معدنية "Mineral Water"
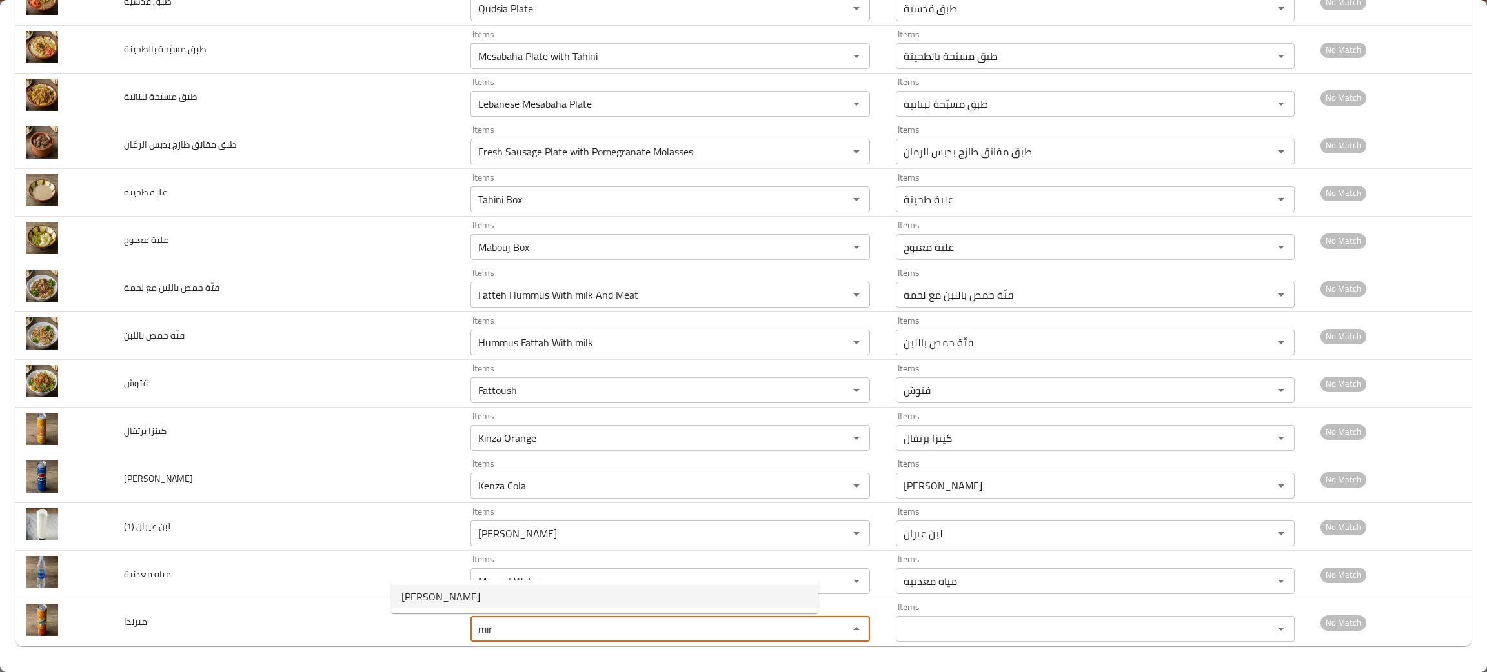
click at [414, 591] on span "Miranda" at bounding box center [440, 596] width 79 height 15
type input "Miranda"
type input "ميرندا"
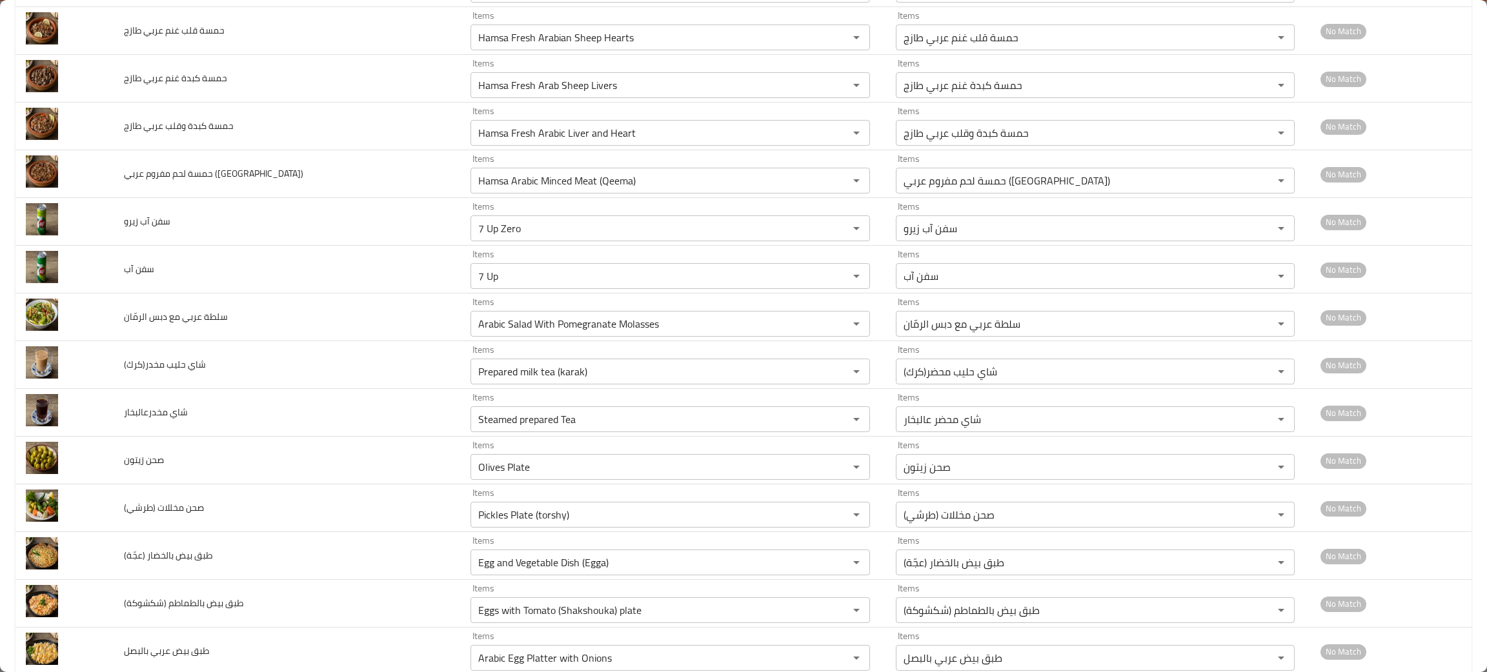
scroll to position [0, 0]
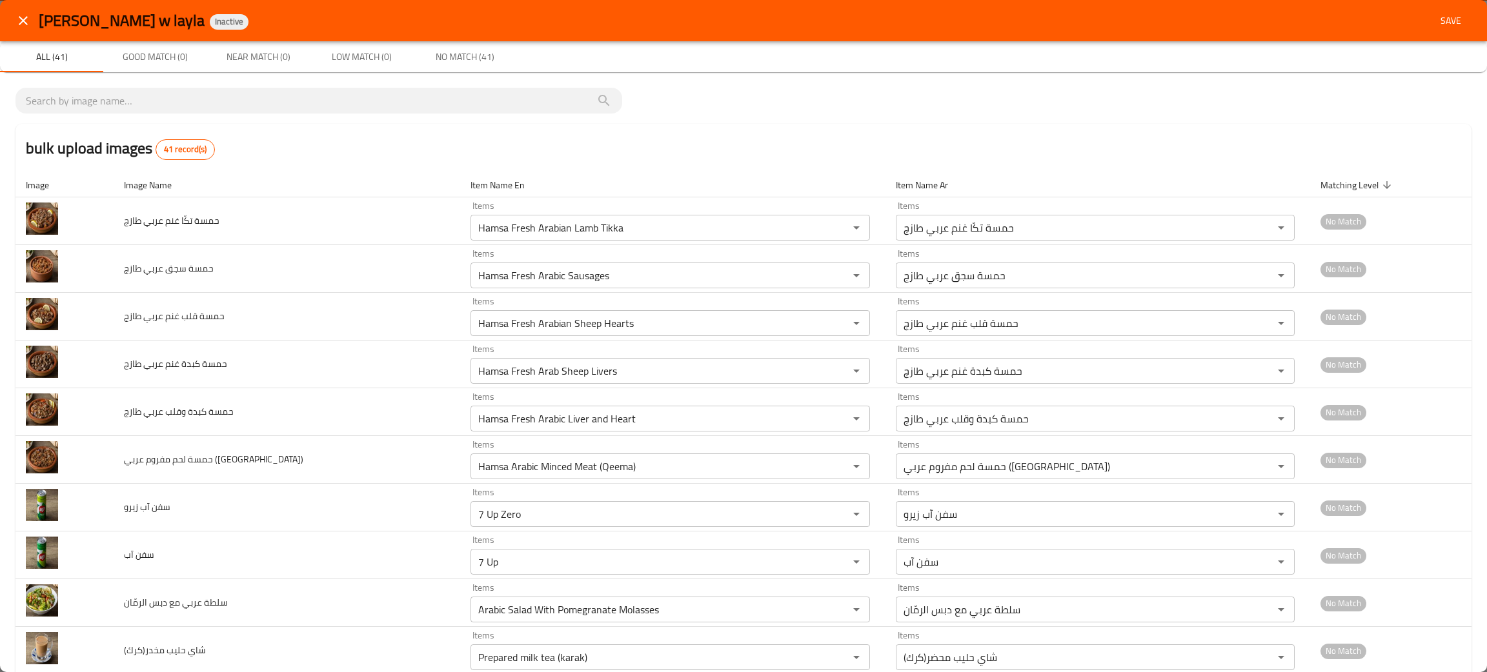
type input "Miranda"
click at [1435, 13] on span "Save" at bounding box center [1450, 21] width 31 height 16
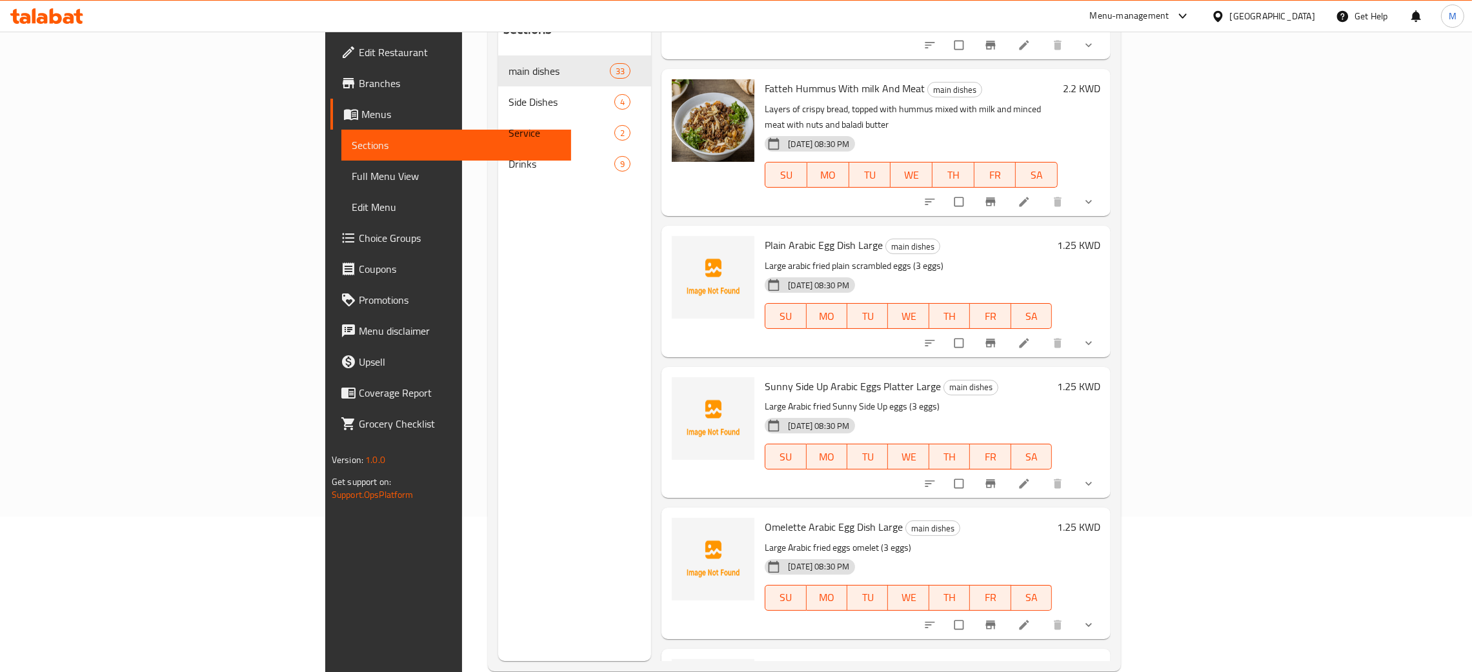
scroll to position [182, 0]
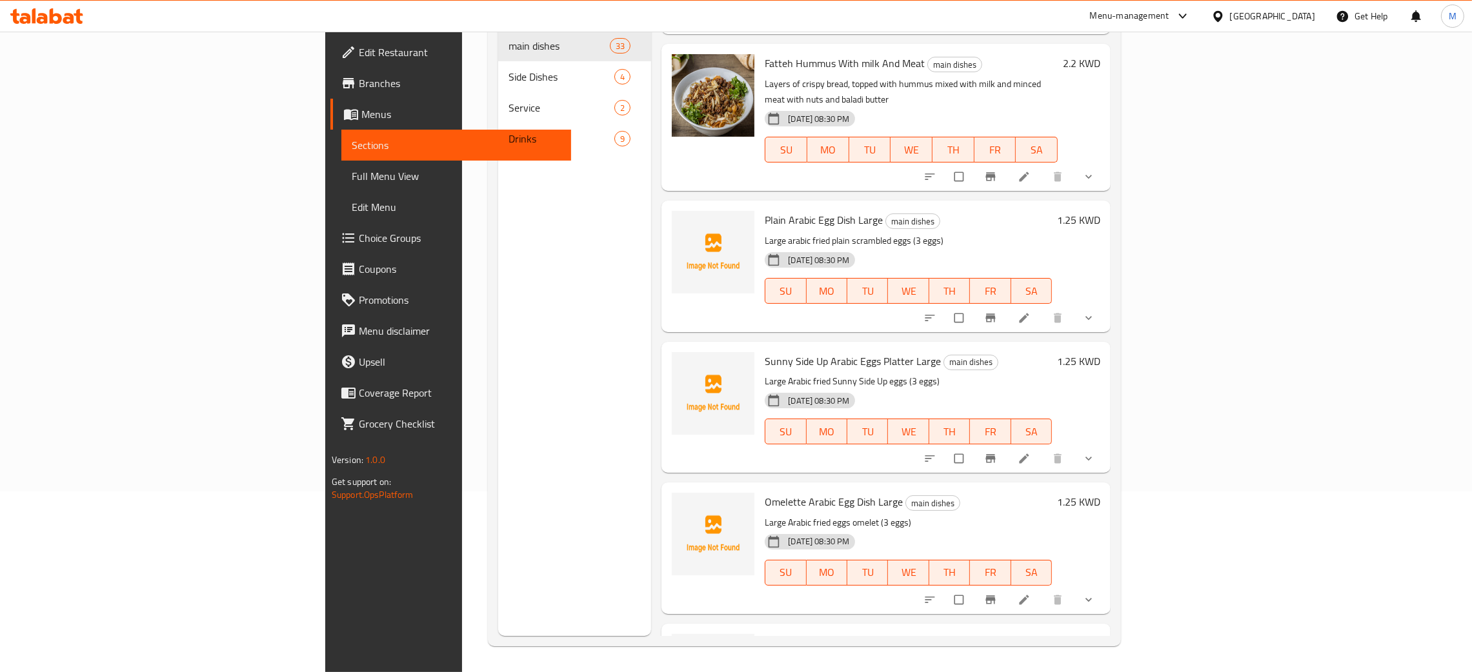
click at [498, 439] on div "Menu sections main dishes 33 Side Dishes 4 Service 2 Drinks 9" at bounding box center [574, 300] width 153 height 672
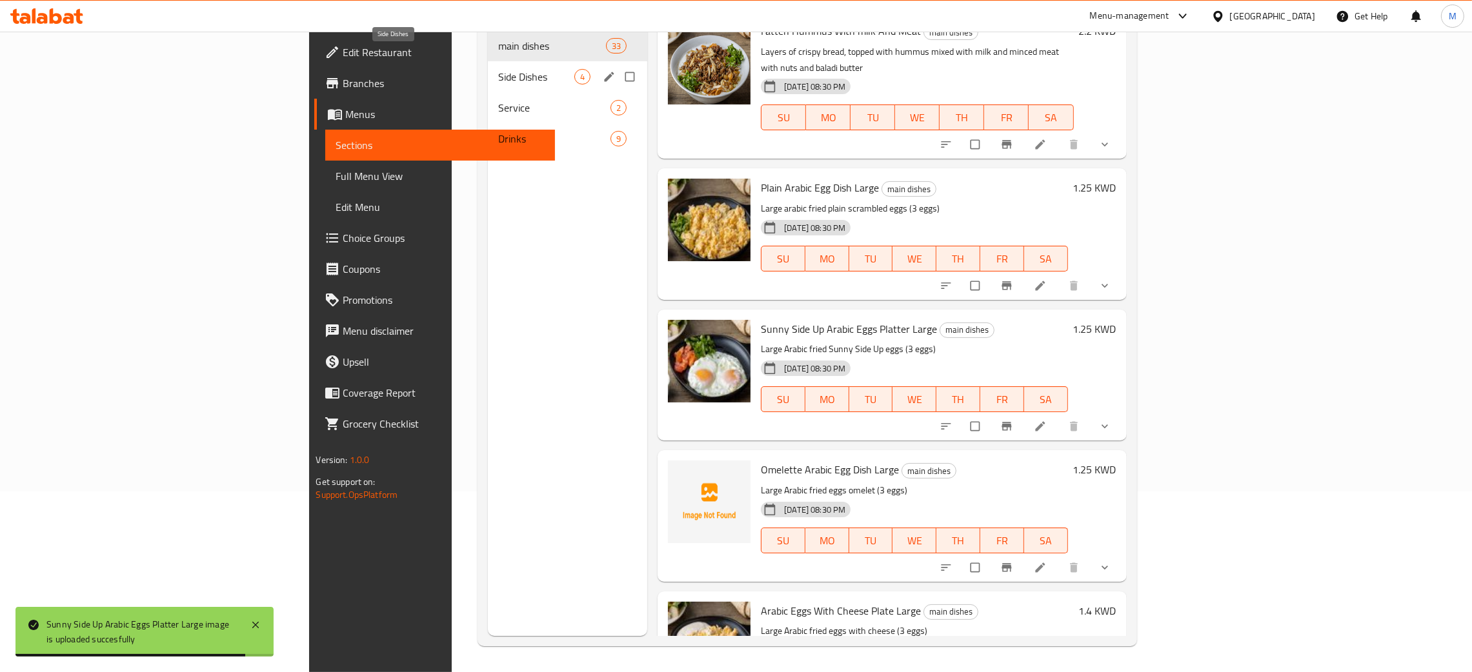
drag, startPoint x: 315, startPoint y: 50, endPoint x: 501, endPoint y: 111, distance: 194.8
click at [498, 69] on span "Side Dishes" at bounding box center [536, 76] width 76 height 15
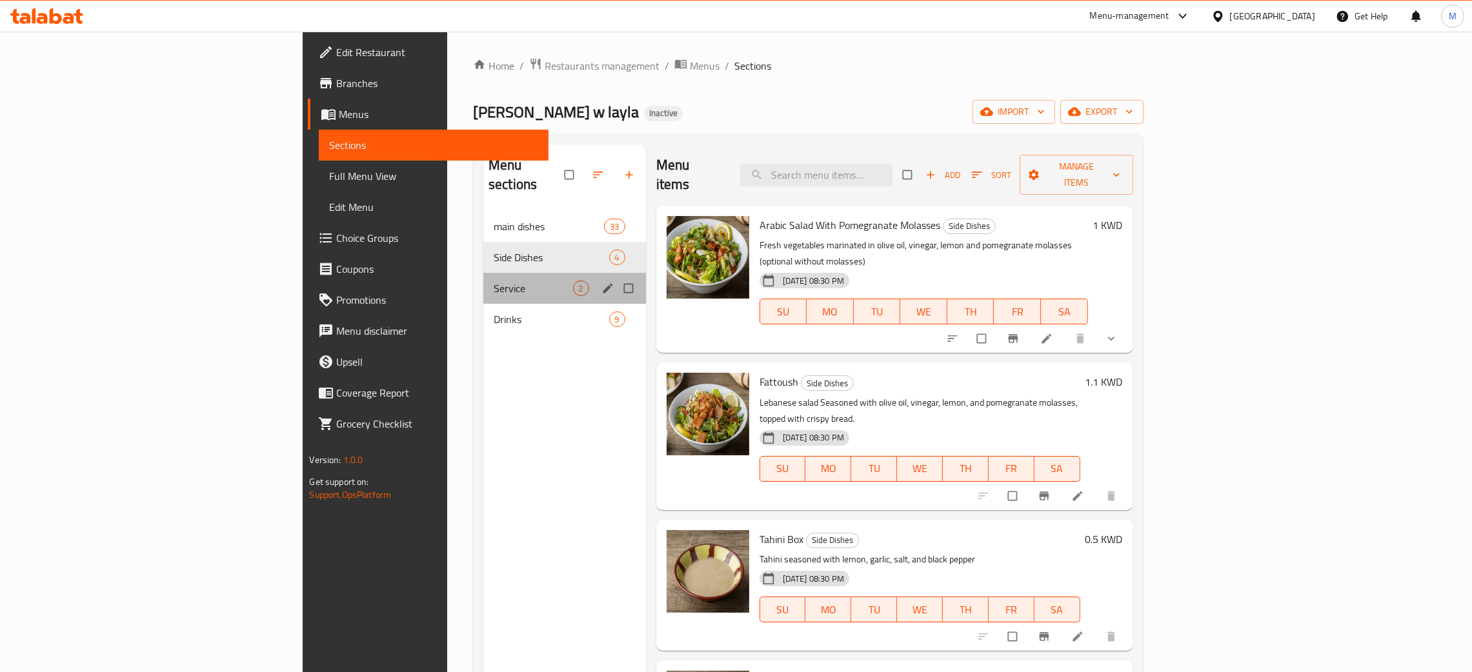
click at [483, 273] on div "Service 2" at bounding box center [564, 288] width 163 height 31
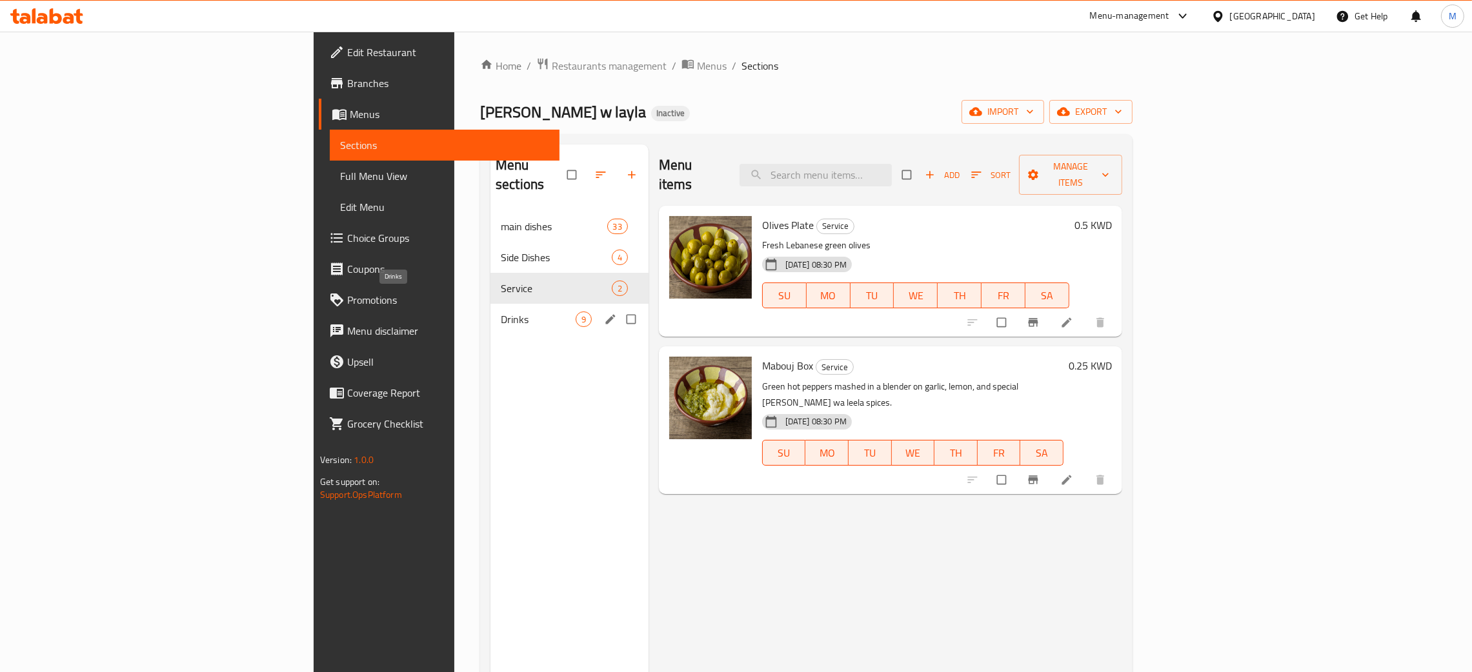
click at [501, 312] on span "Drinks" at bounding box center [538, 319] width 75 height 15
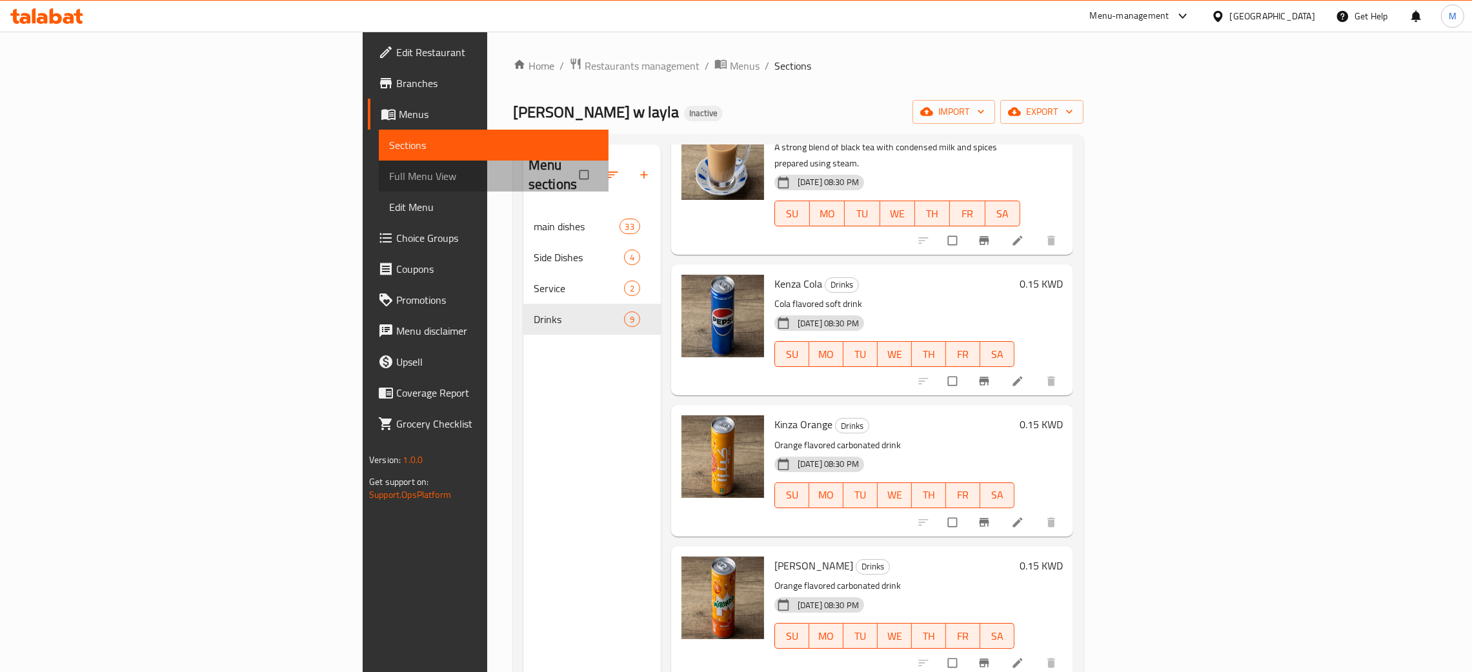
click at [389, 174] on span "Full Menu View" at bounding box center [493, 175] width 209 height 15
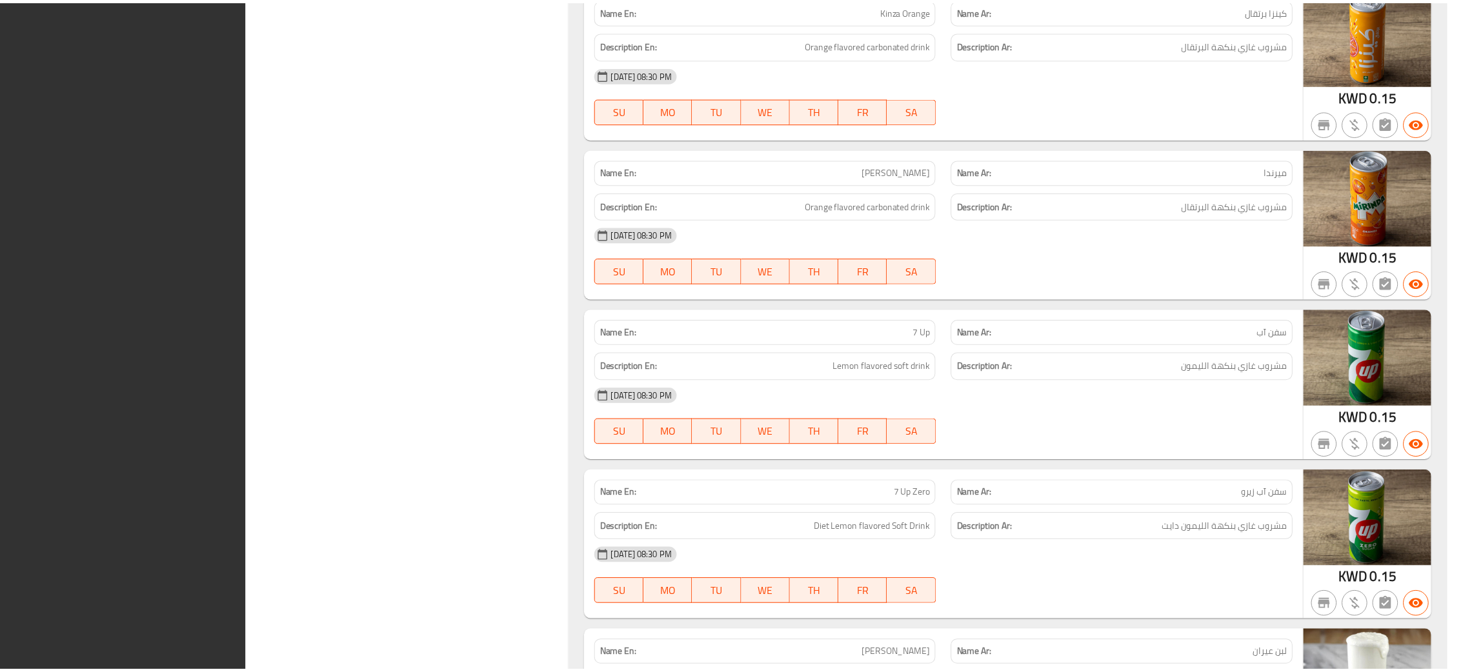
scroll to position [10069, 0]
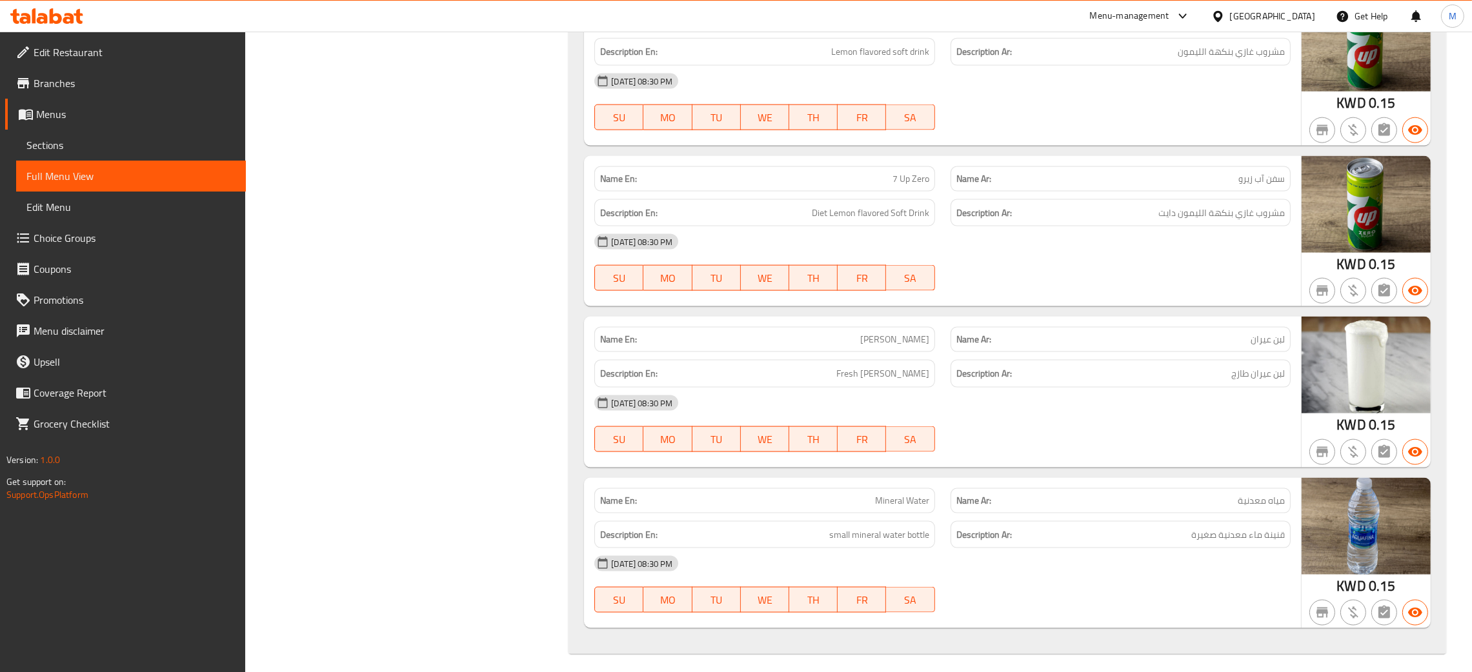
click at [61, 49] on span "Edit Restaurant" at bounding box center [135, 52] width 202 height 15
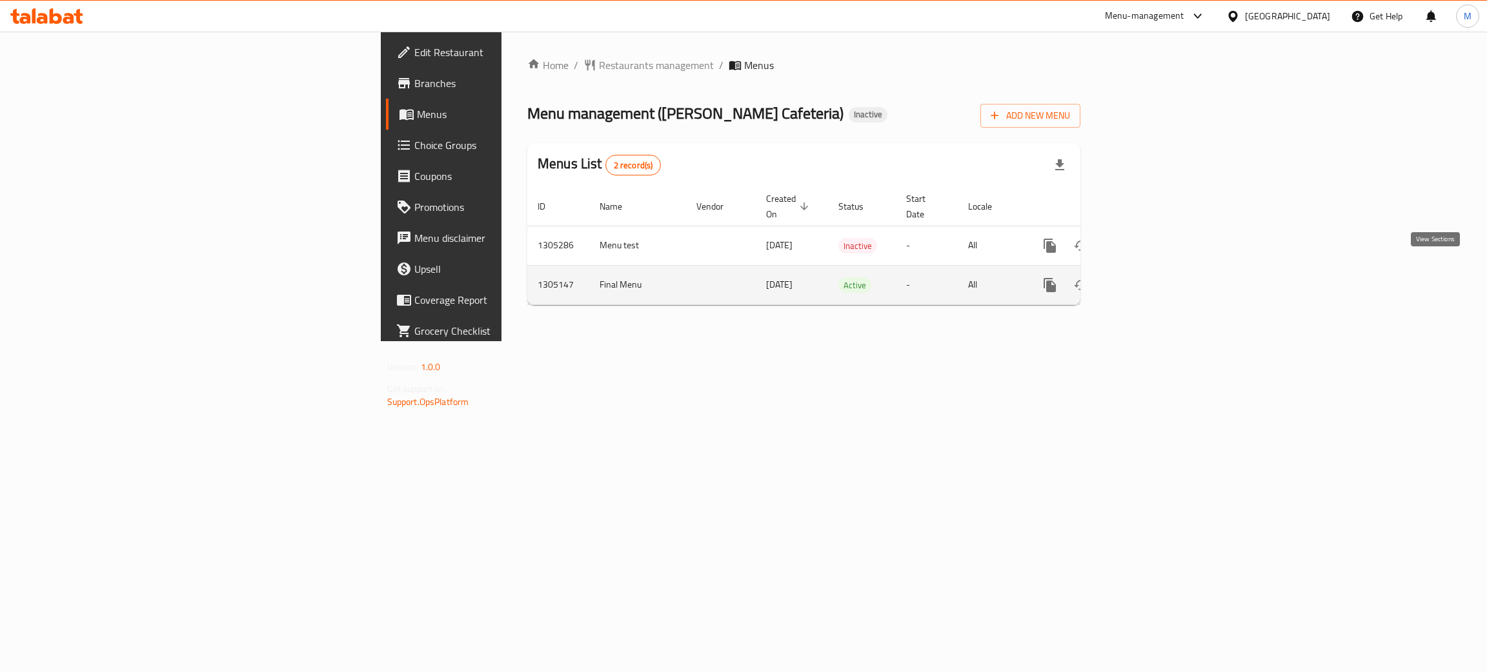
click at [1158, 270] on link "enhanced table" at bounding box center [1142, 285] width 31 height 31
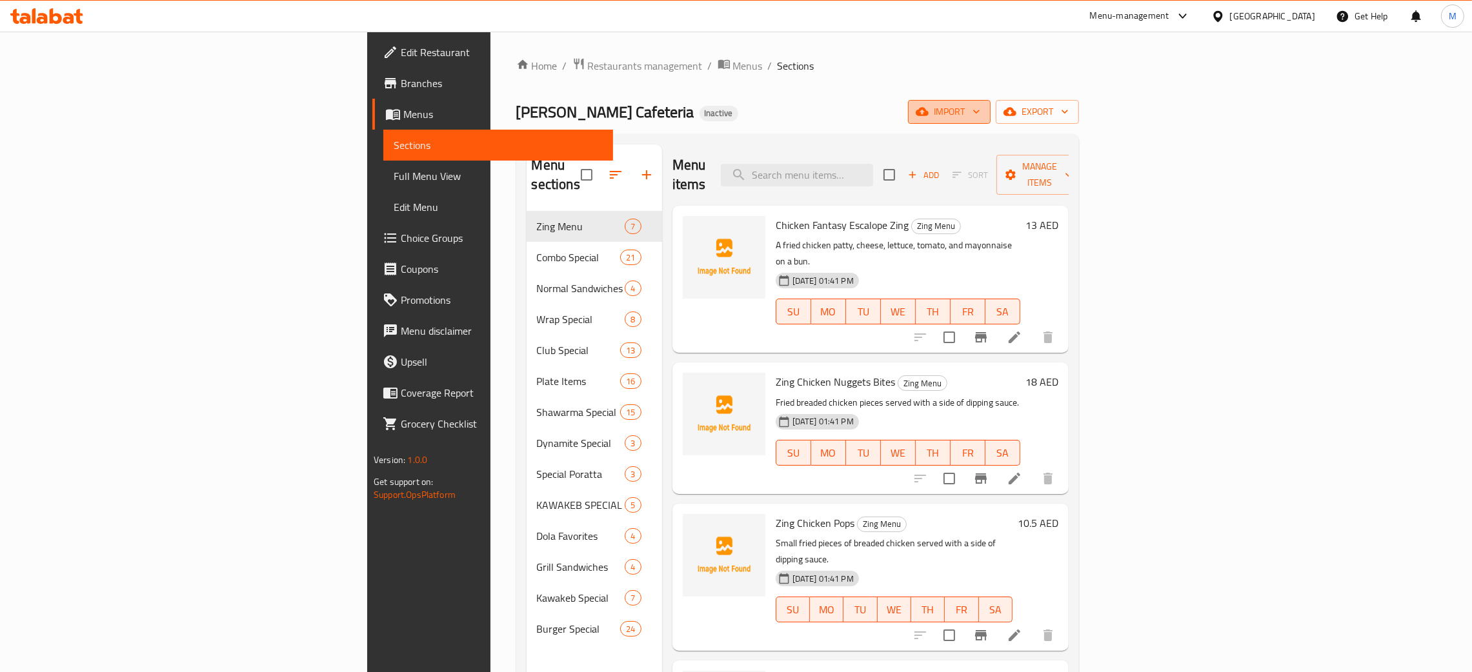
click at [980, 112] on span "import" at bounding box center [949, 112] width 62 height 16
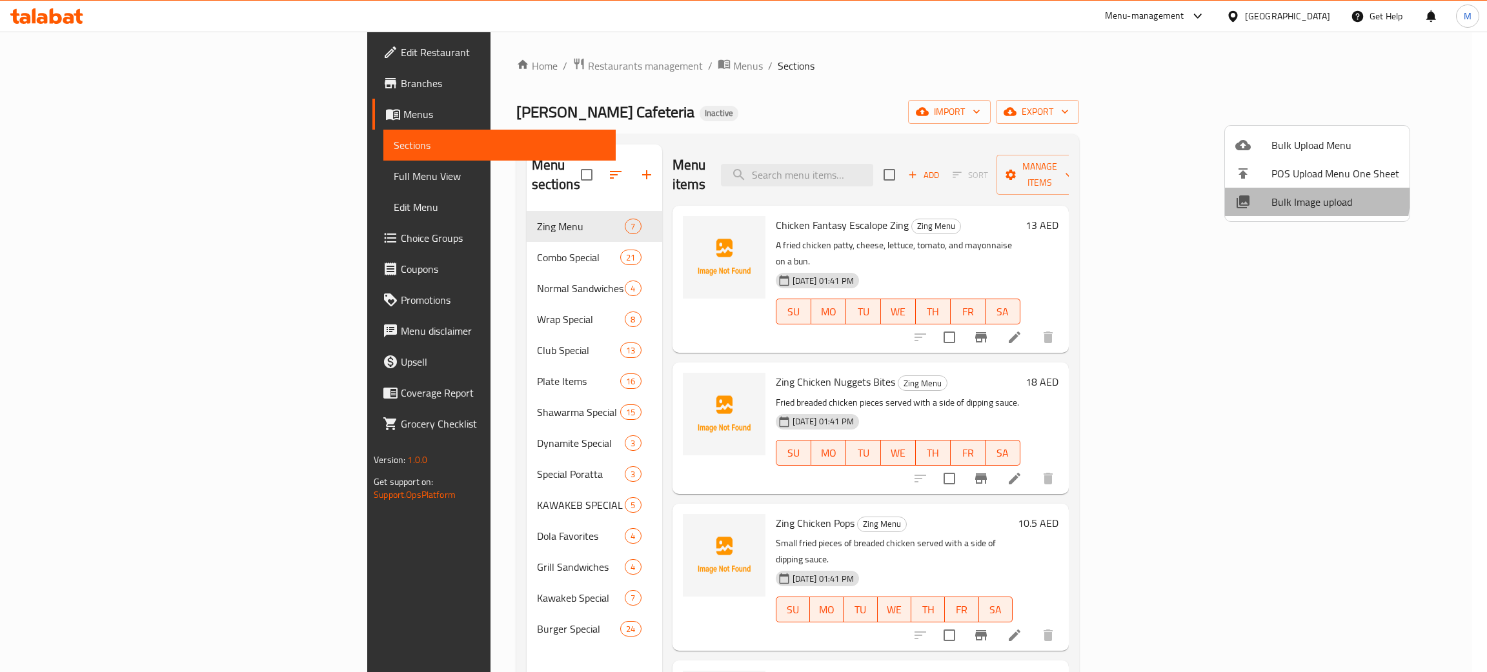
click at [1290, 195] on span "Bulk Image upload" at bounding box center [1335, 201] width 128 height 15
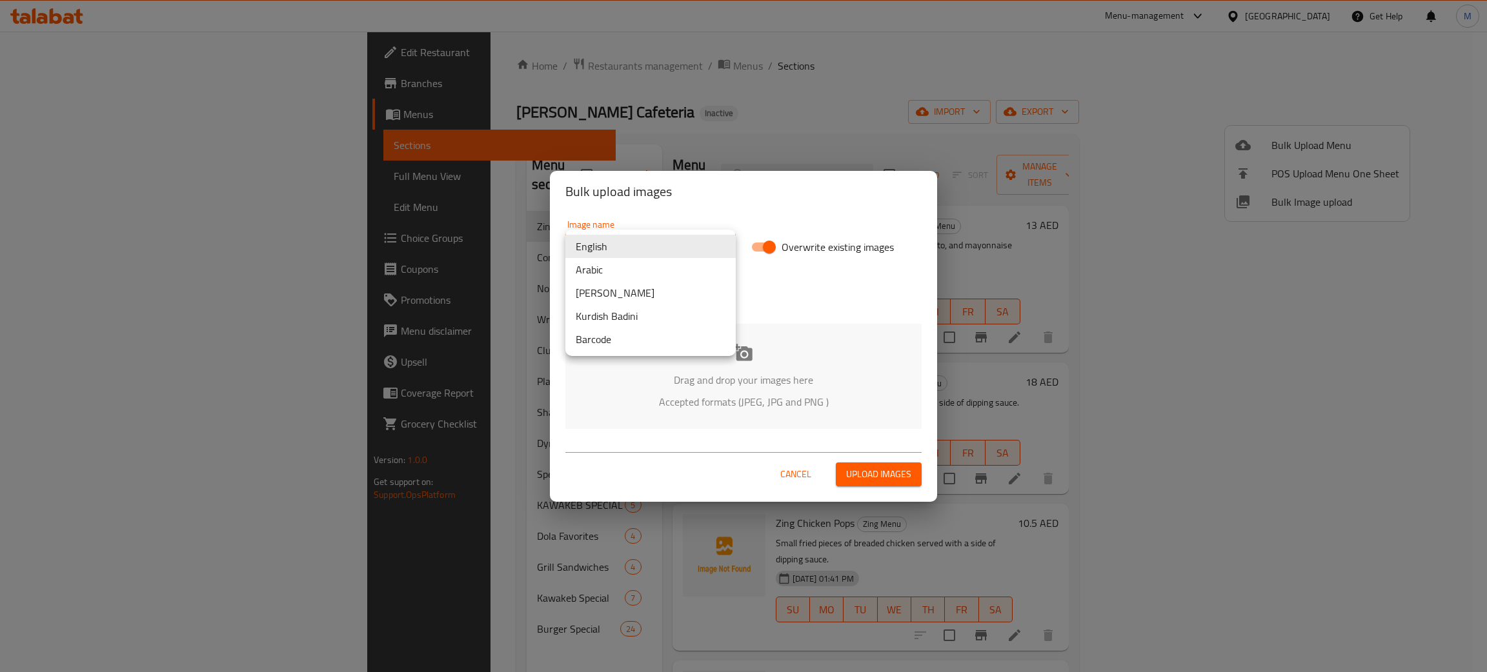
click at [623, 244] on body "​ Menu-management United Arab Emirates Get Help M Edit Restaurant Branches Menu…" at bounding box center [743, 352] width 1487 height 641
click at [611, 266] on li "Arabic" at bounding box center [650, 269] width 170 height 23
click at [636, 389] on div "Drag and drop your images here Accepted formats (JPEG, JPG and PNG )" at bounding box center [743, 376] width 356 height 105
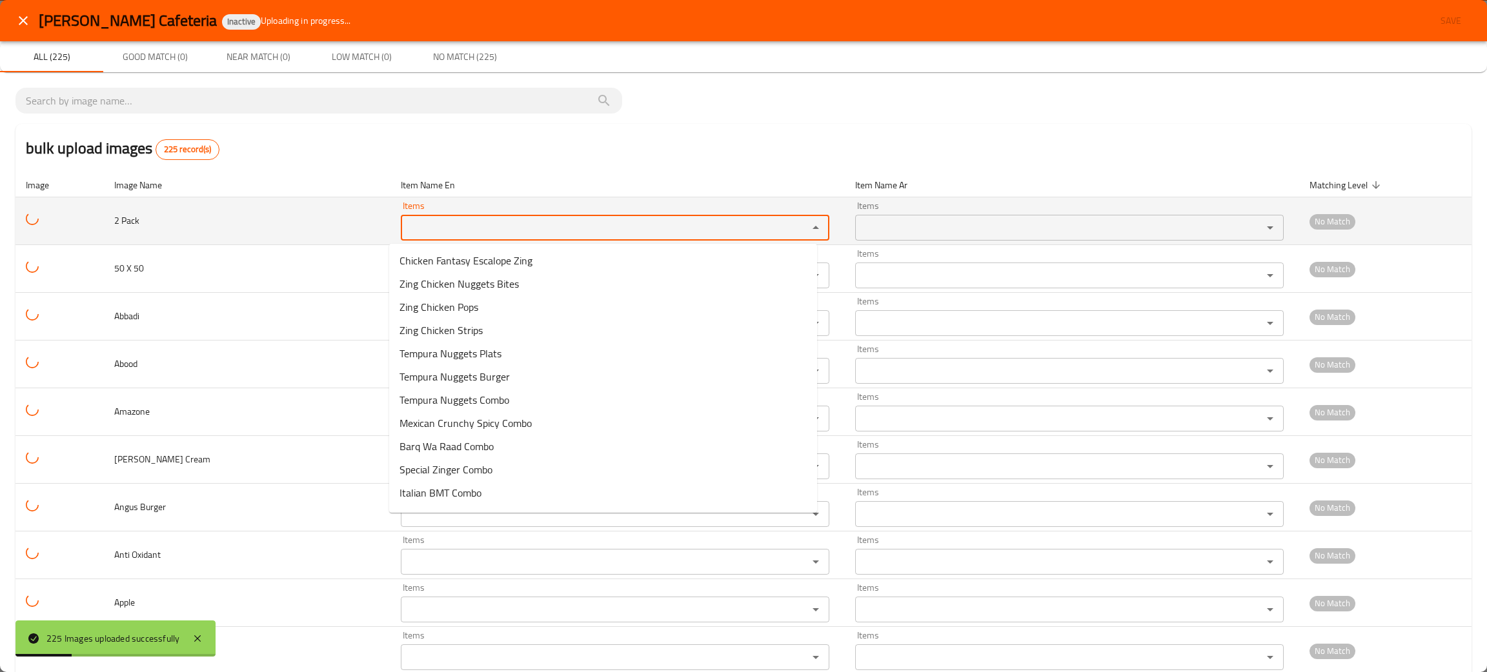
click at [436, 223] on Pack "Items" at bounding box center [596, 228] width 383 height 18
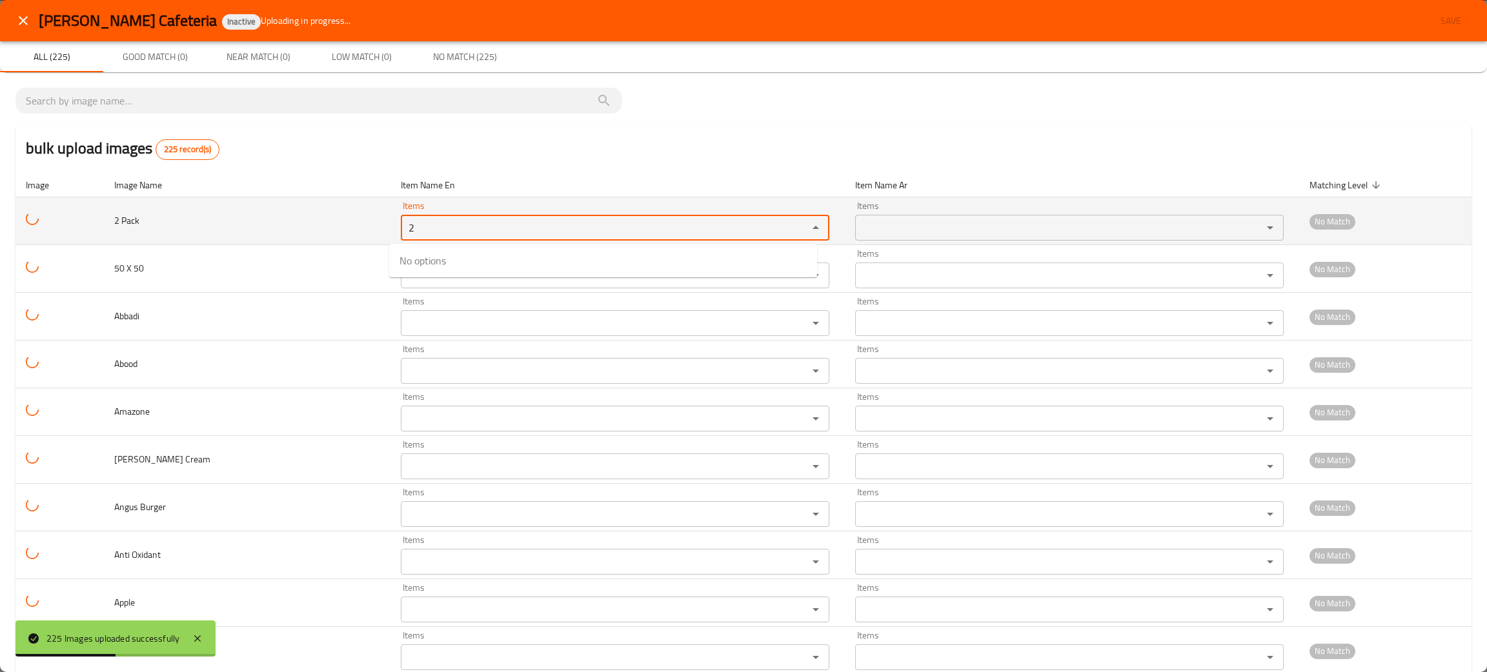
type Pack "2"
click at [216, 226] on td "2 Pack" at bounding box center [247, 221] width 286 height 48
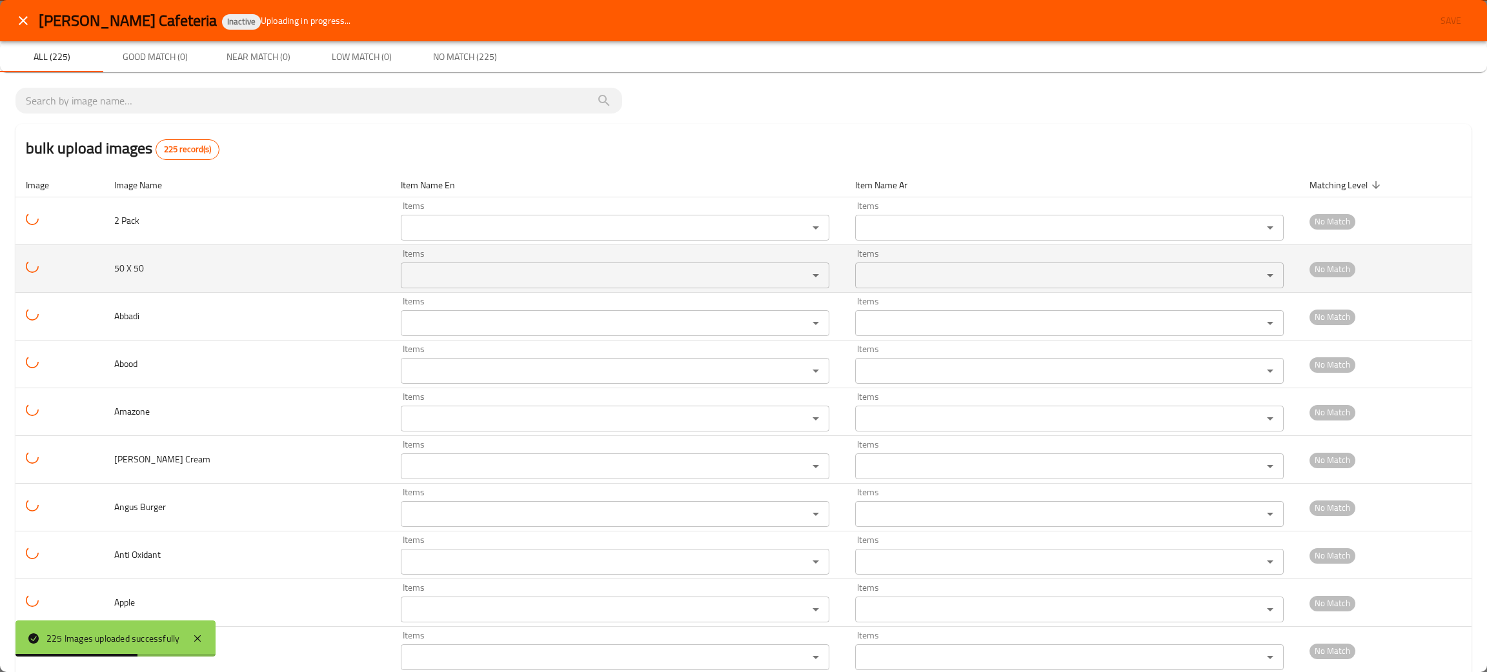
click at [446, 276] on 50 "Items" at bounding box center [596, 275] width 383 height 18
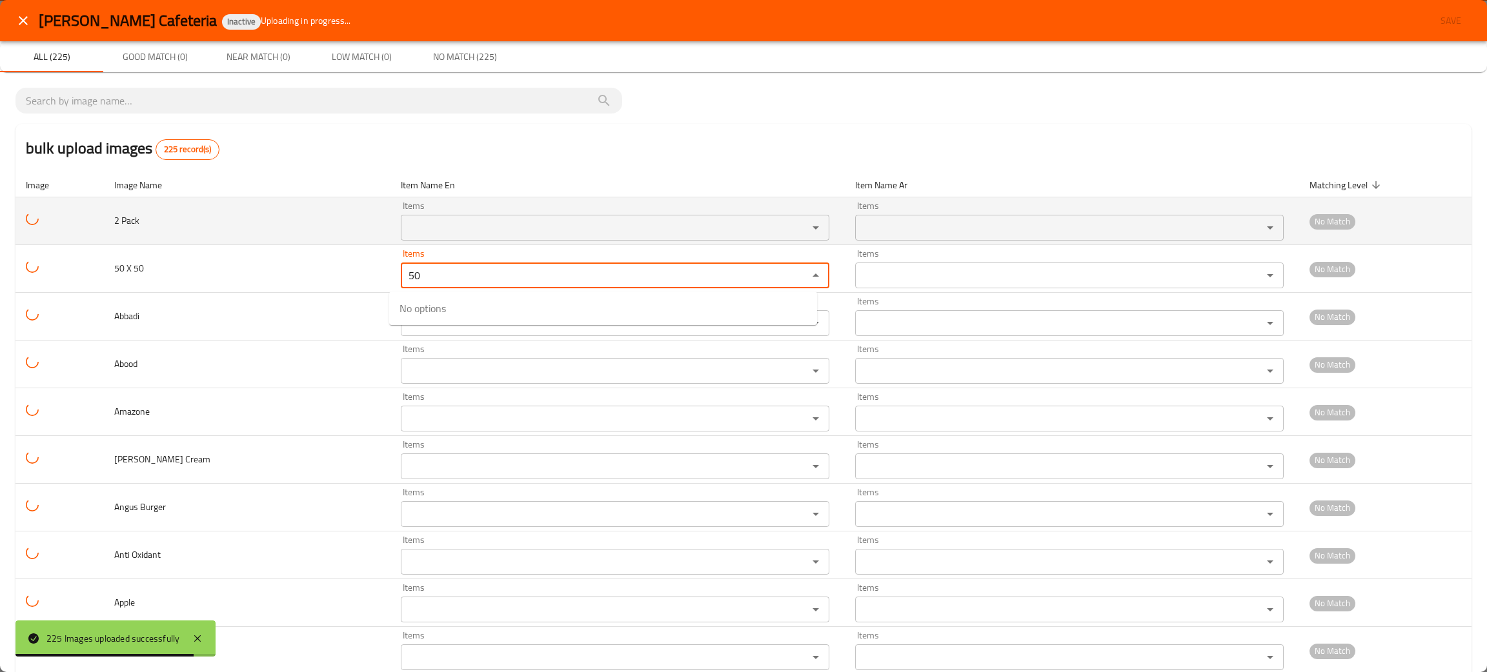
type 50 "50"
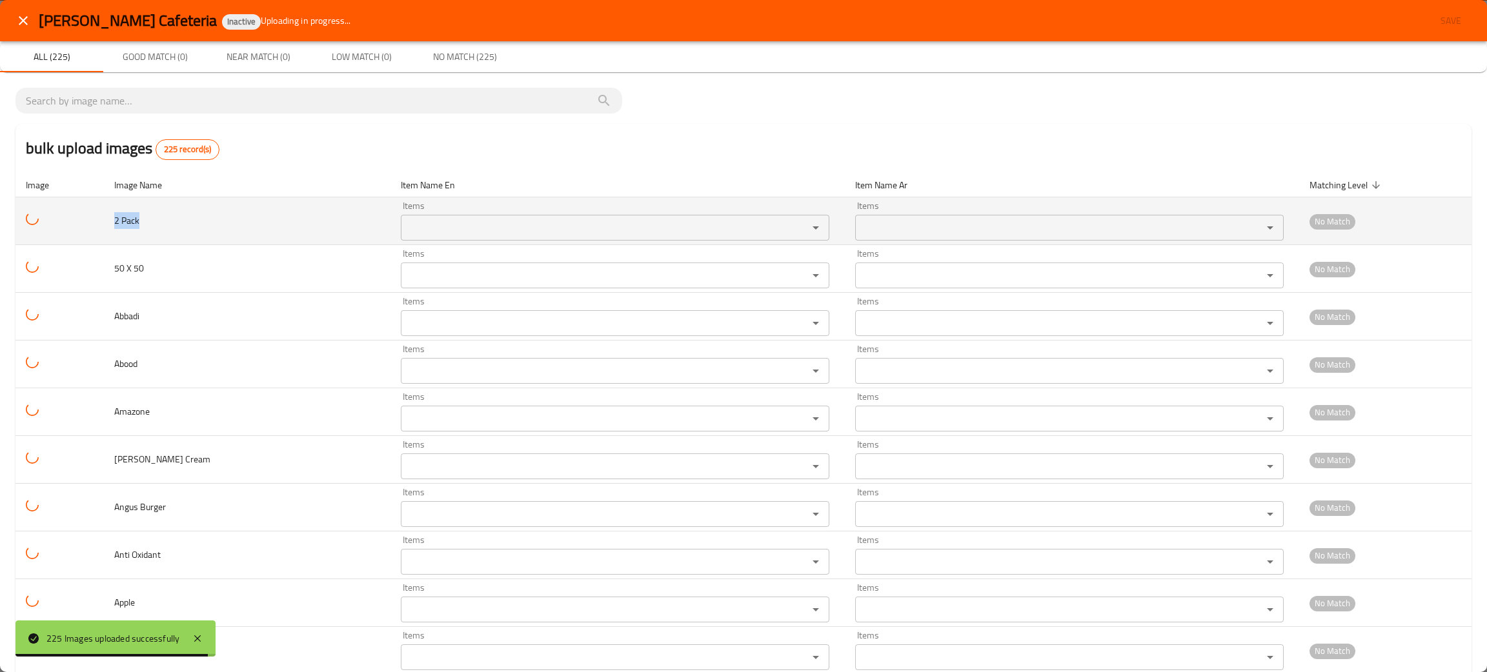
drag, startPoint x: 152, startPoint y: 226, endPoint x: 106, endPoint y: 215, distance: 47.0
click at [106, 215] on td "2 Pack" at bounding box center [247, 221] width 286 height 48
copy span "2 Pack"
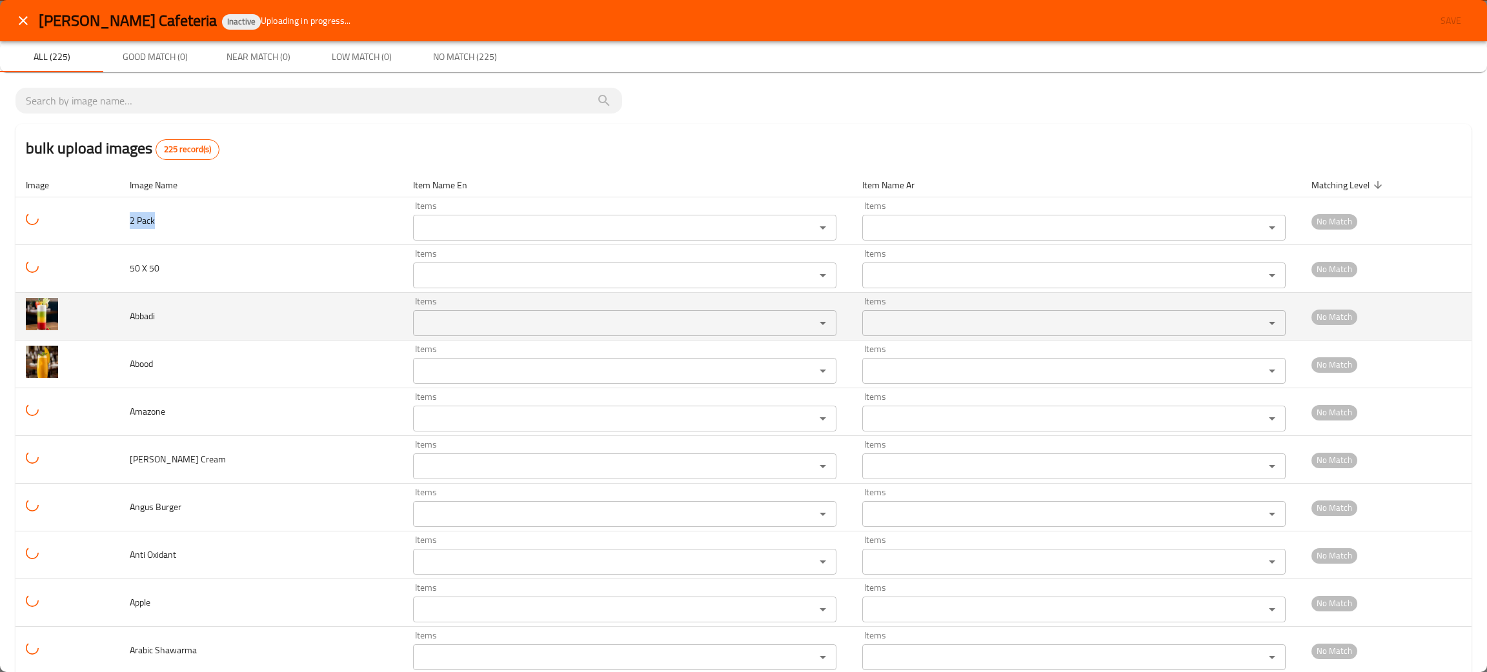
click at [458, 321] on input "Items" at bounding box center [605, 323] width 377 height 18
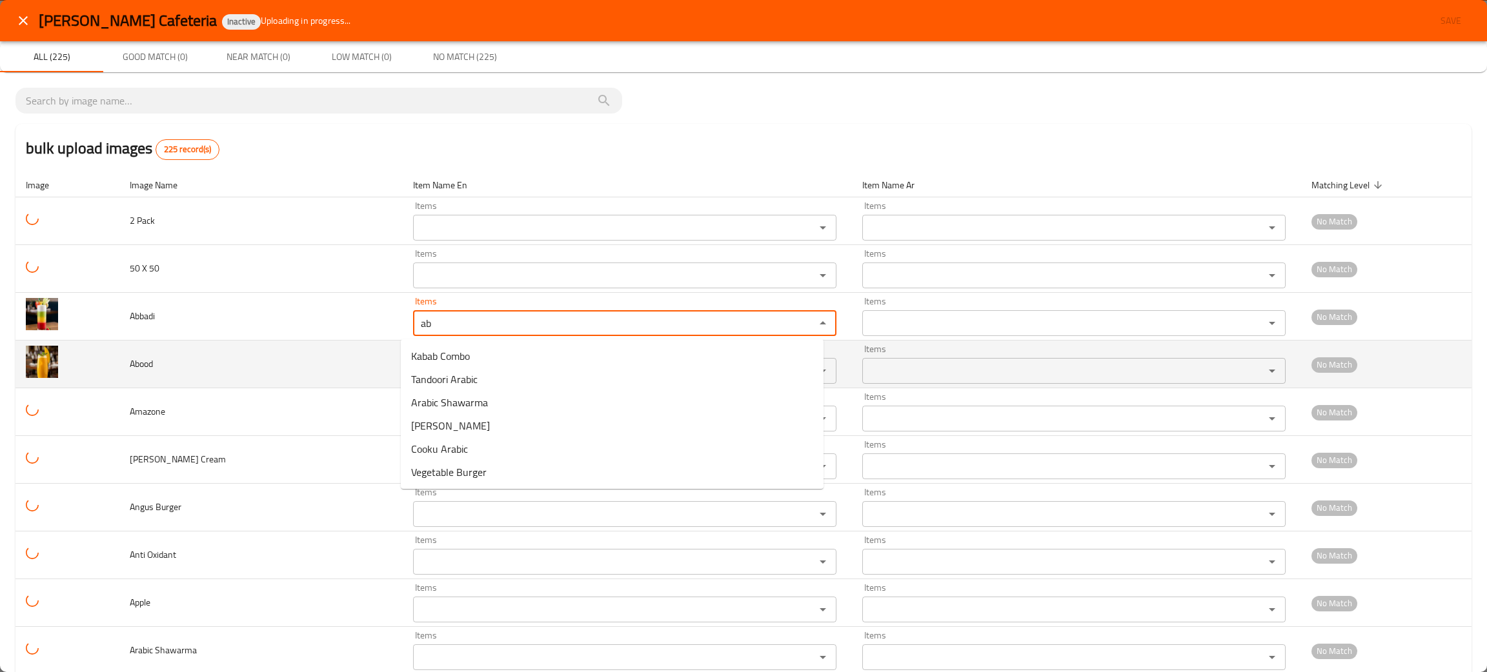
type input "ab"
click at [297, 377] on td "Abood" at bounding box center [260, 365] width 283 height 48
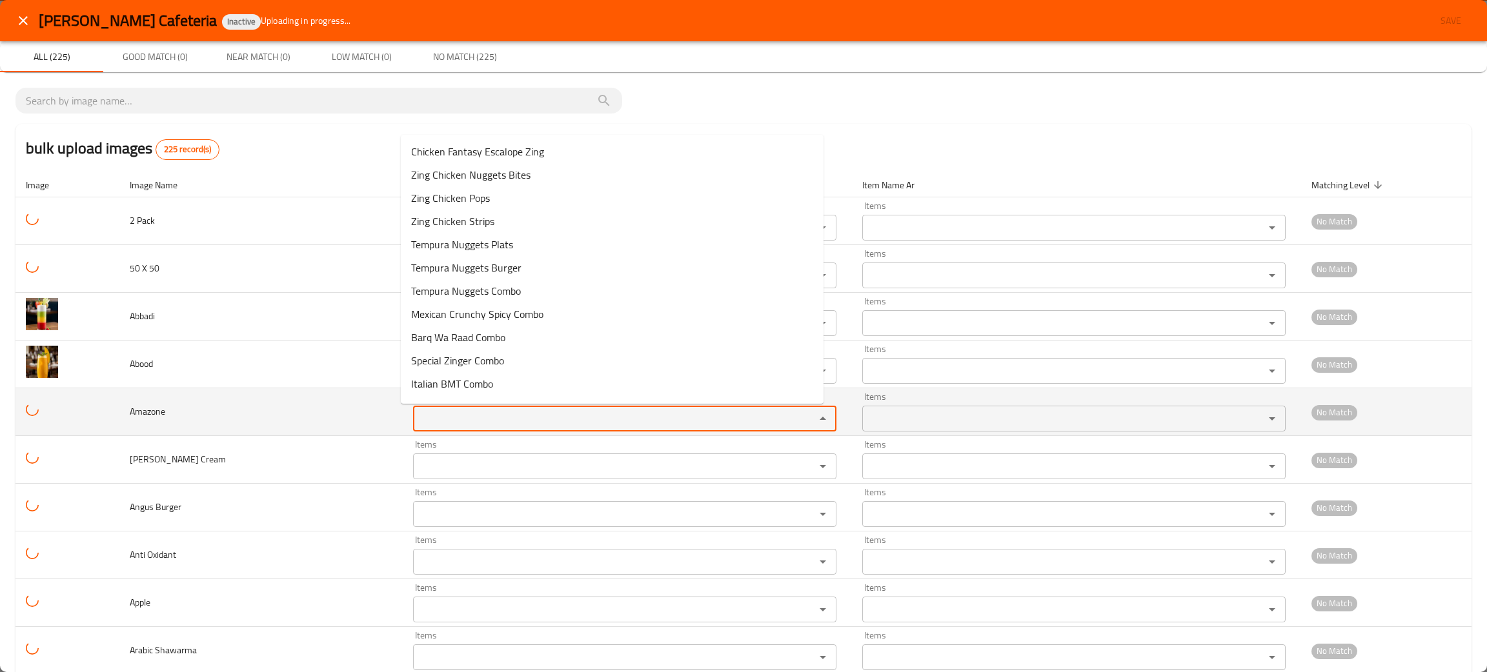
click at [443, 414] on input "Items" at bounding box center [605, 419] width 377 height 18
click at [446, 406] on div "am Items" at bounding box center [624, 419] width 423 height 26
click at [448, 419] on input "am" at bounding box center [605, 419] width 377 height 18
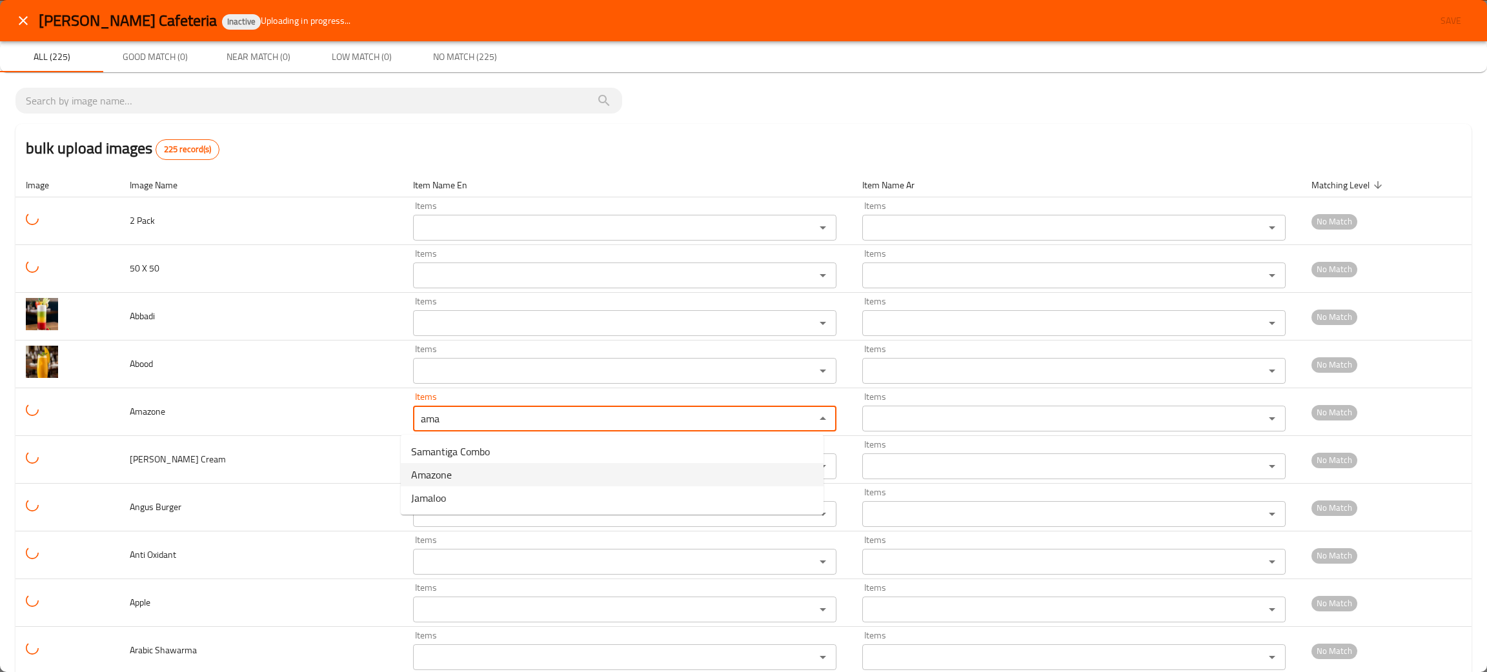
click at [444, 472] on span "Amazone" at bounding box center [431, 474] width 41 height 15
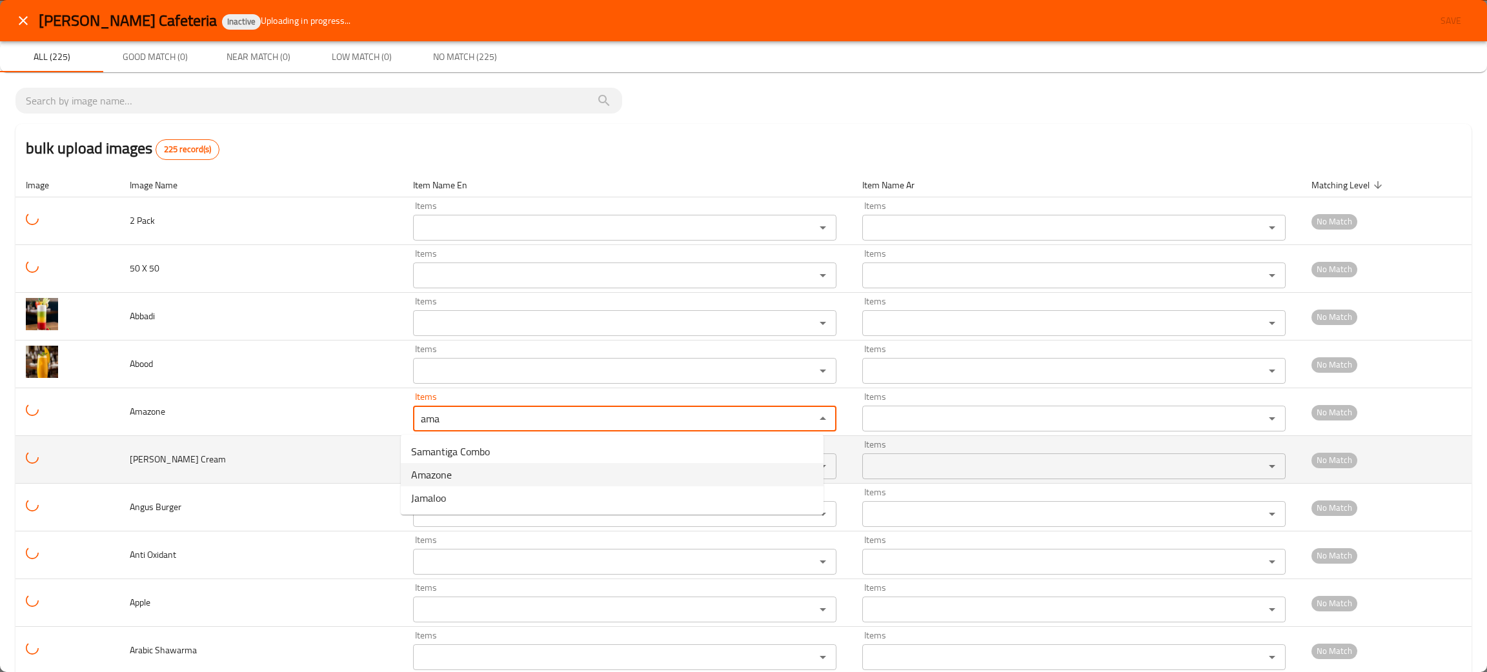
type input "Amazone"
type input "أمازون"
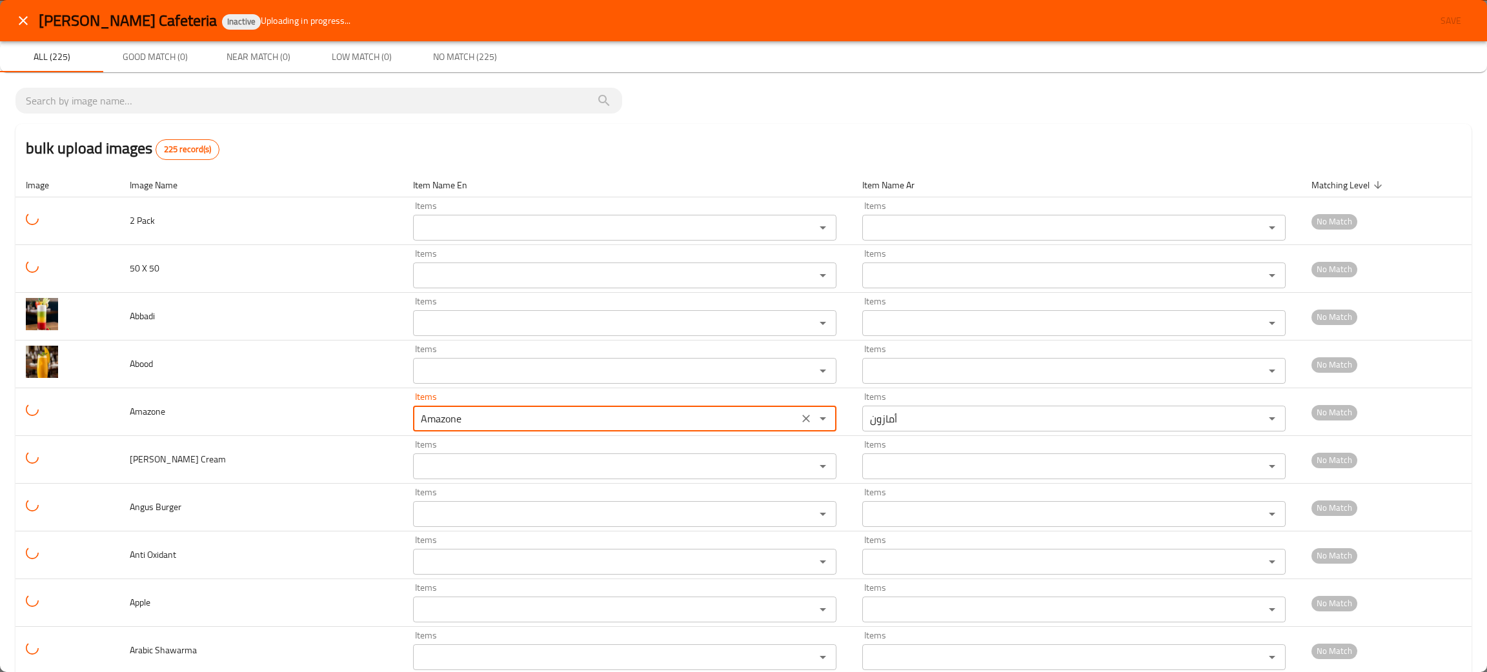
type input "Amazone"
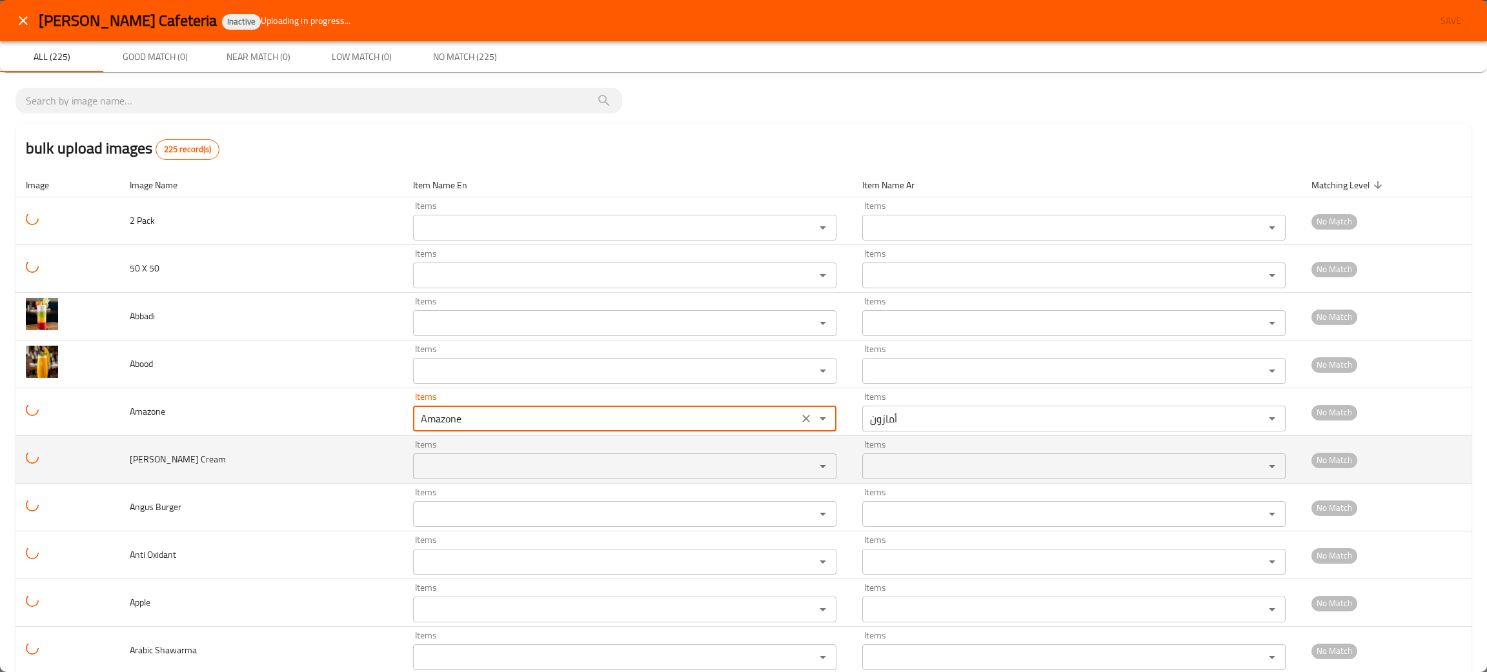
click at [423, 471] on Cream "Items" at bounding box center [605, 466] width 377 height 18
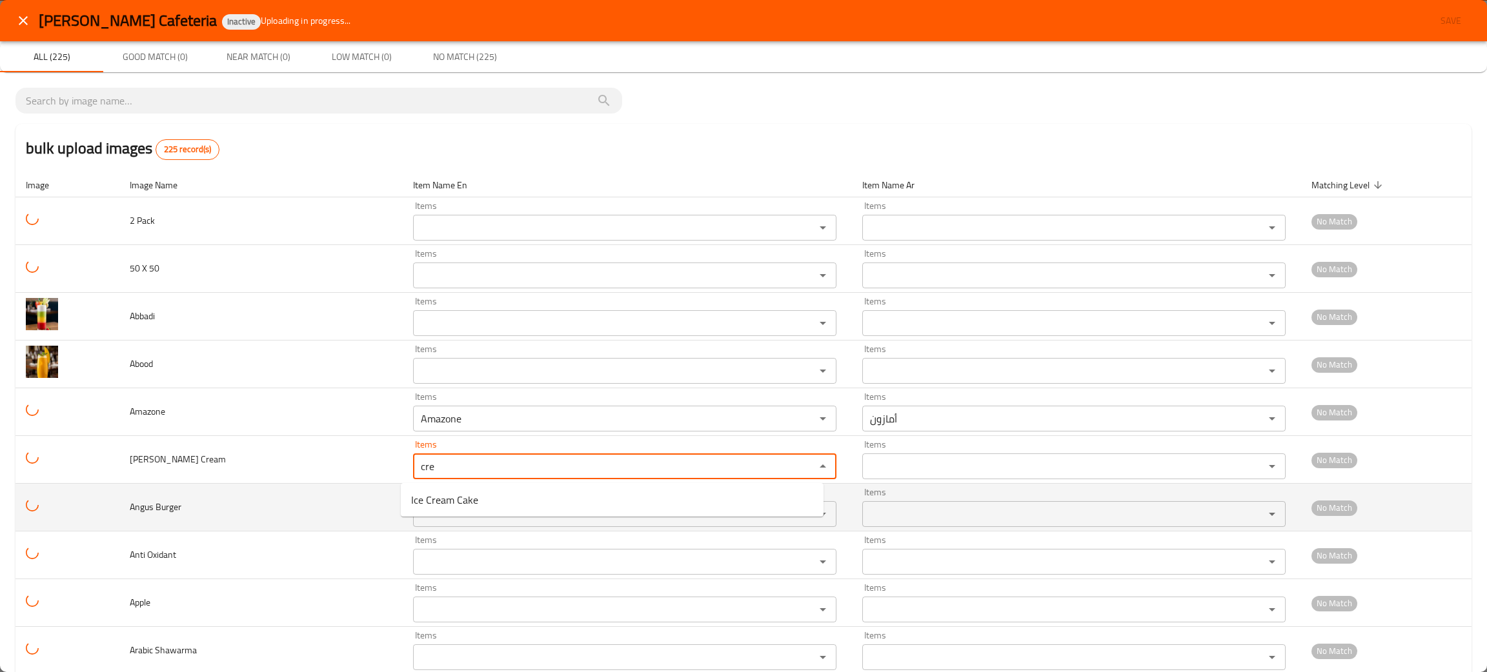
type Cream "cre"
click at [353, 510] on td "Angus Burger" at bounding box center [260, 508] width 283 height 48
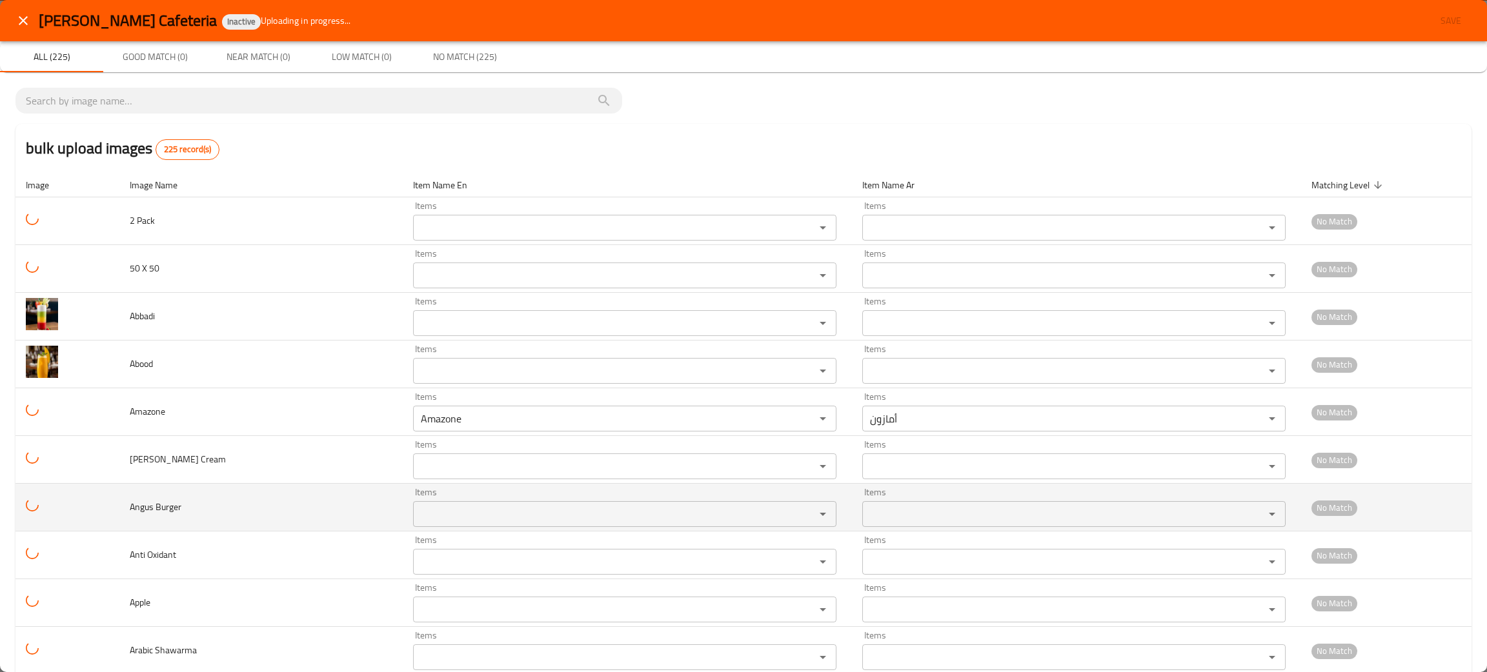
click at [437, 514] on Burger "Items" at bounding box center [605, 514] width 377 height 18
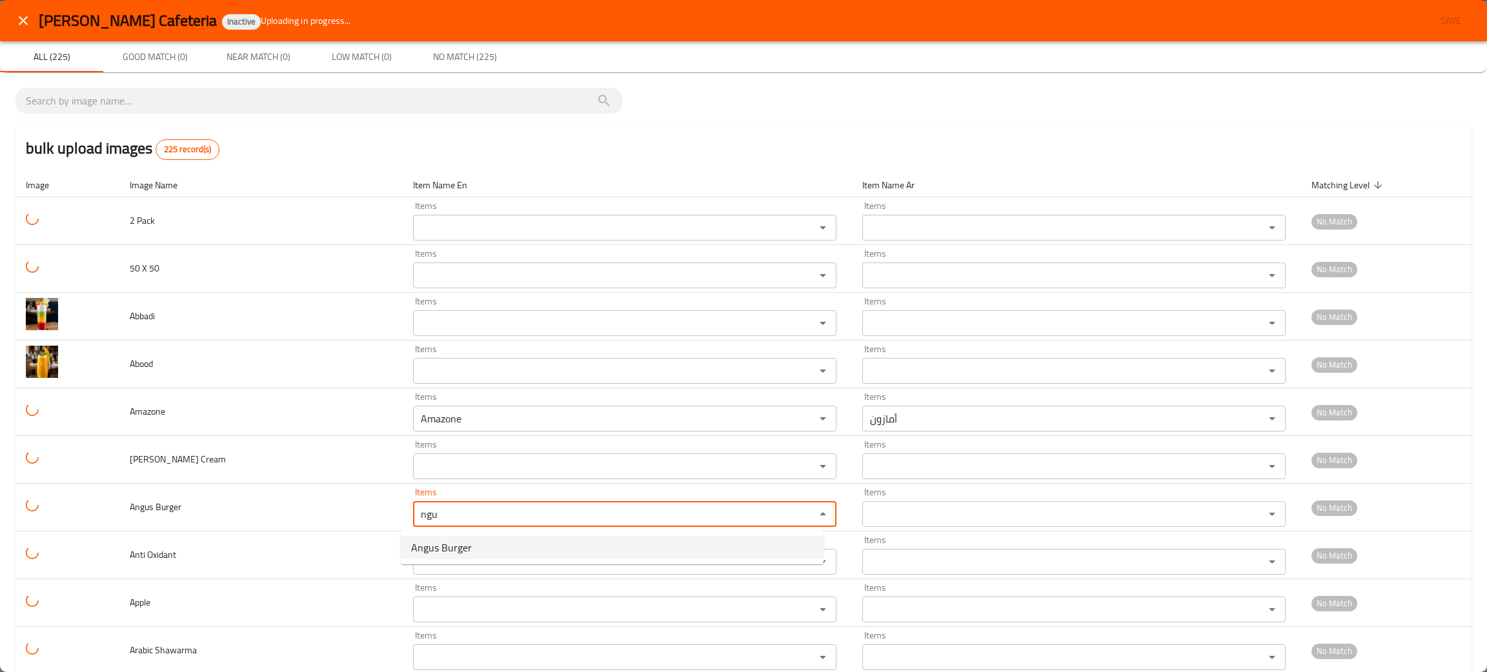
click at [439, 541] on span "Angus Burger" at bounding box center [441, 547] width 61 height 15
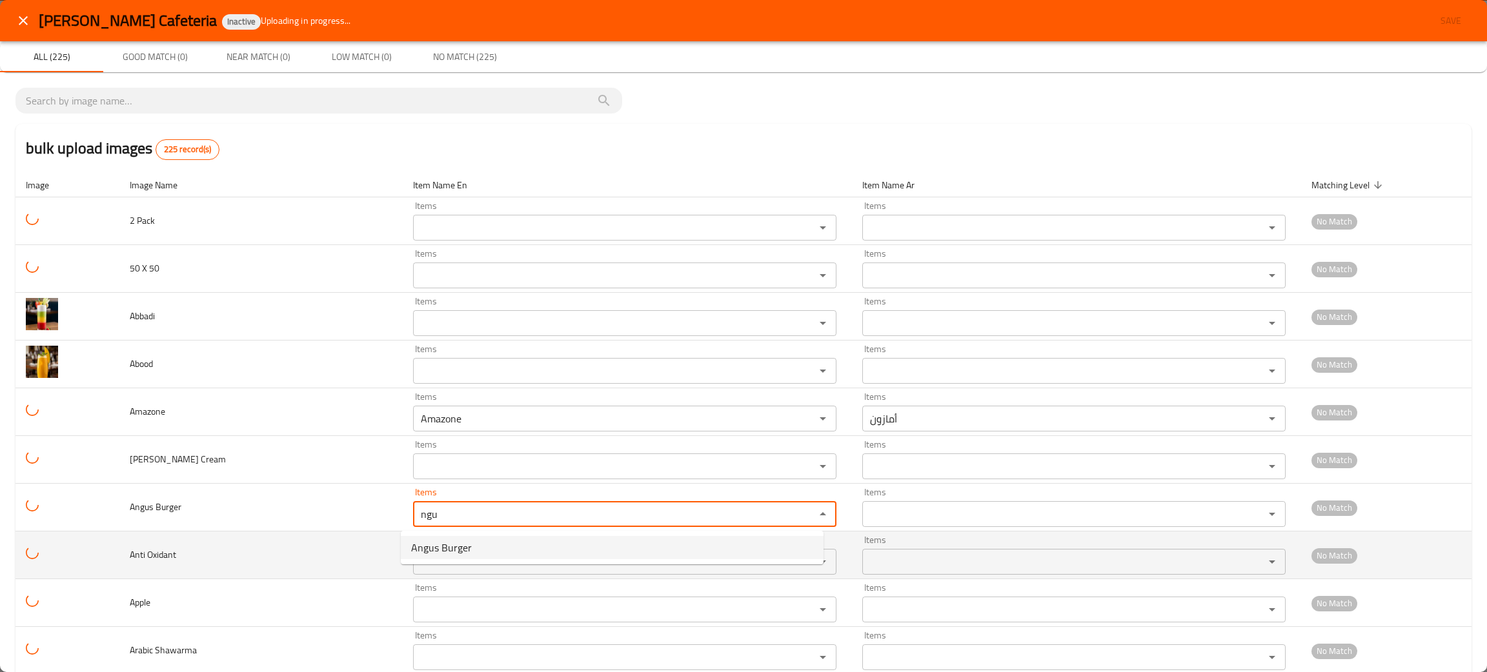
type Burger "Angus Burger"
type Burger-ar "برجر أنغس"
type Burger "Angus Burger"
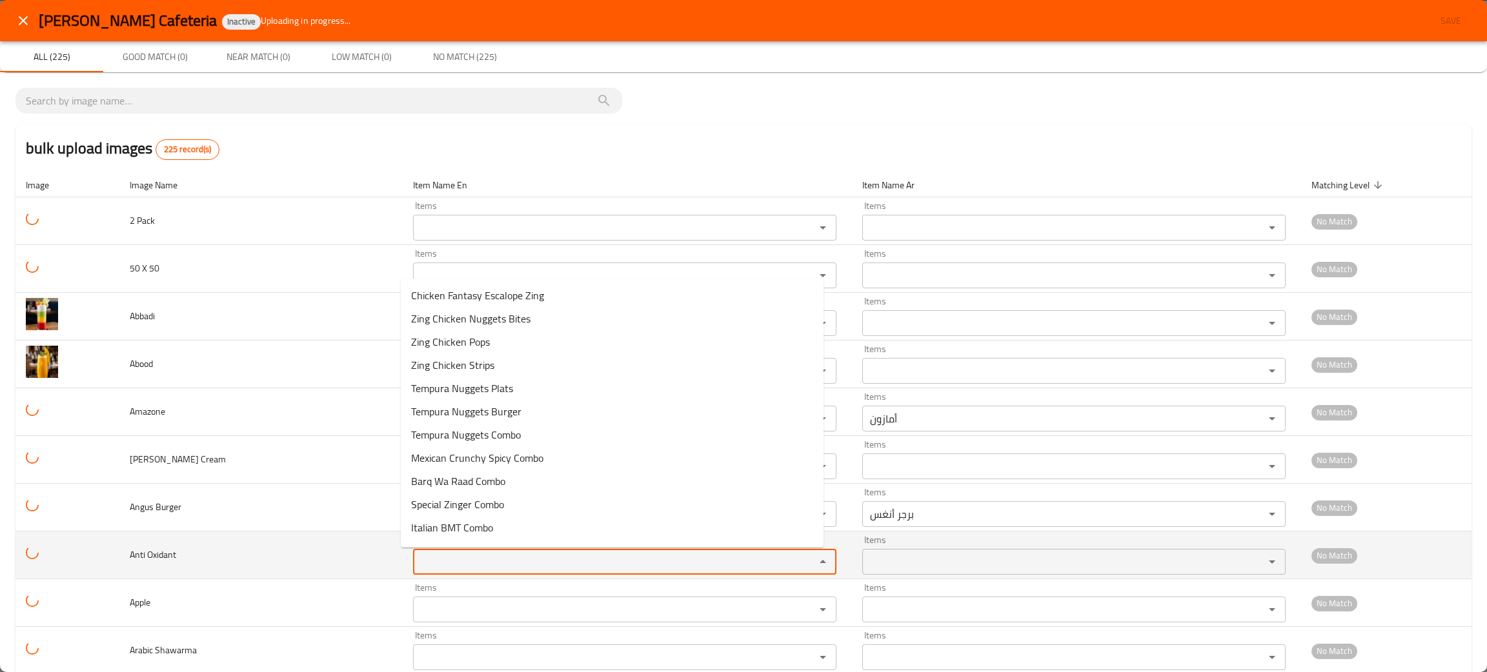
click at [455, 571] on Oxidant "Items" at bounding box center [605, 562] width 377 height 18
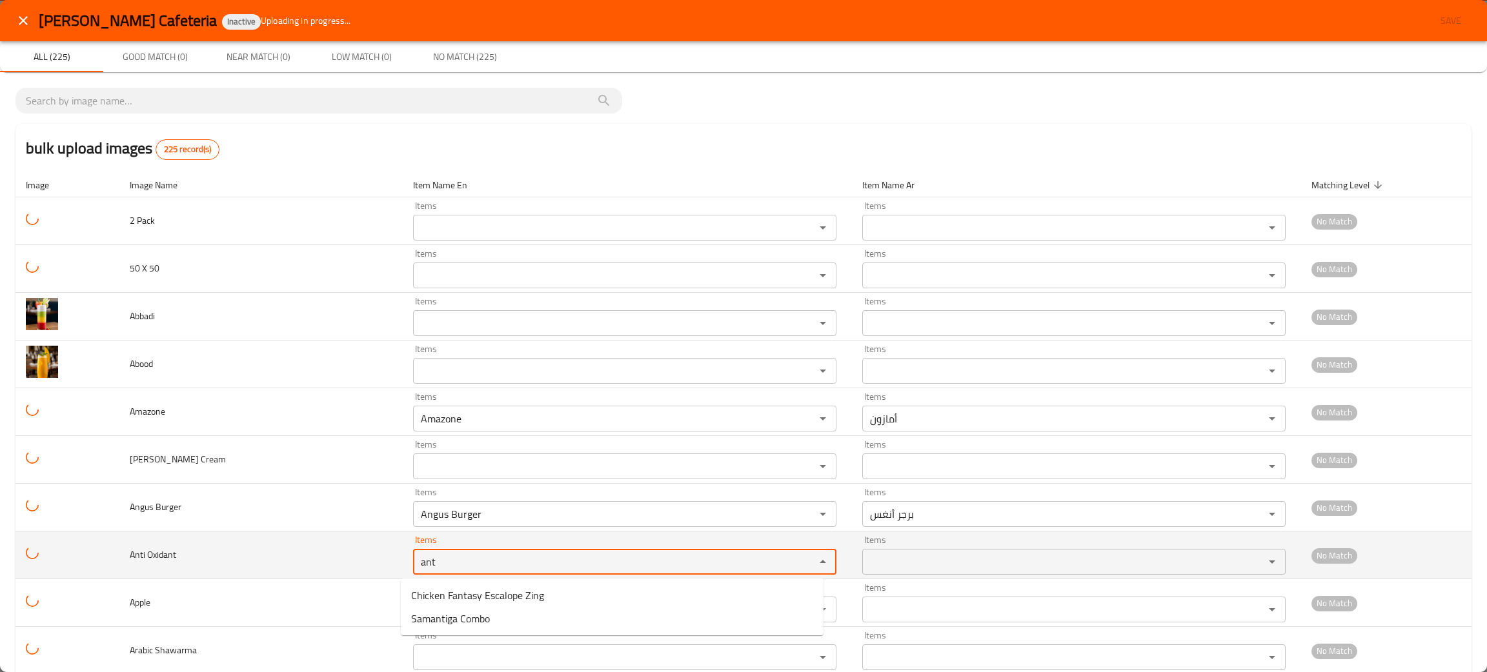
type Oxidant "ant"
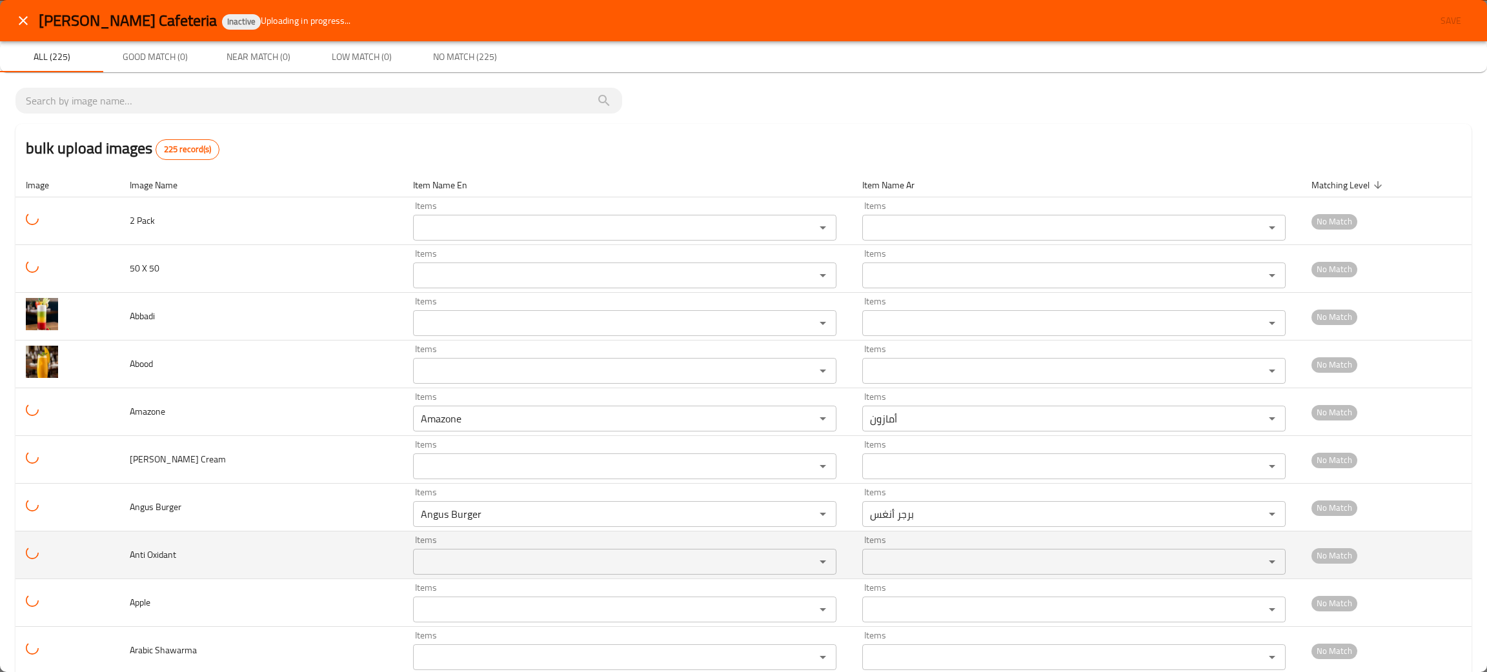
click at [266, 574] on td "Anti Oxidant" at bounding box center [260, 556] width 283 height 48
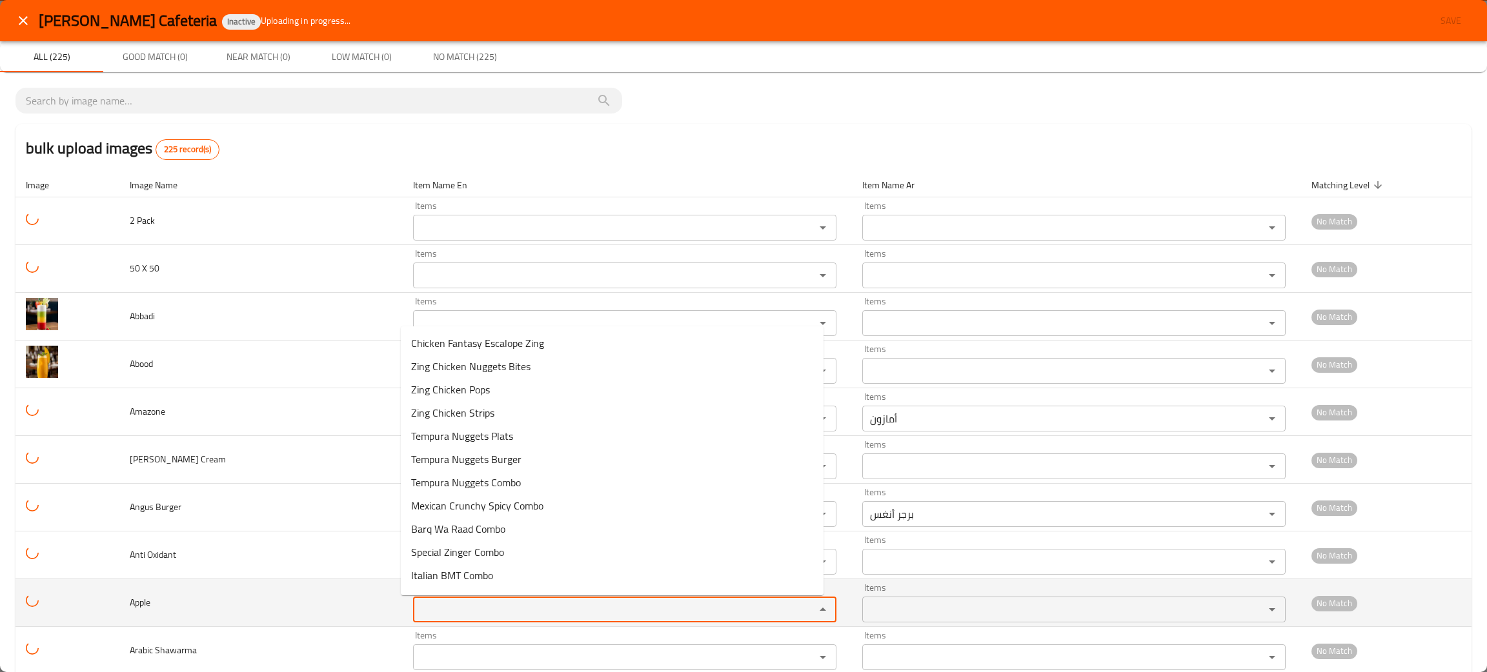
drag, startPoint x: 414, startPoint y: 609, endPoint x: 408, endPoint y: 605, distance: 7.0
click at [417, 609] on input "Items" at bounding box center [605, 610] width 377 height 18
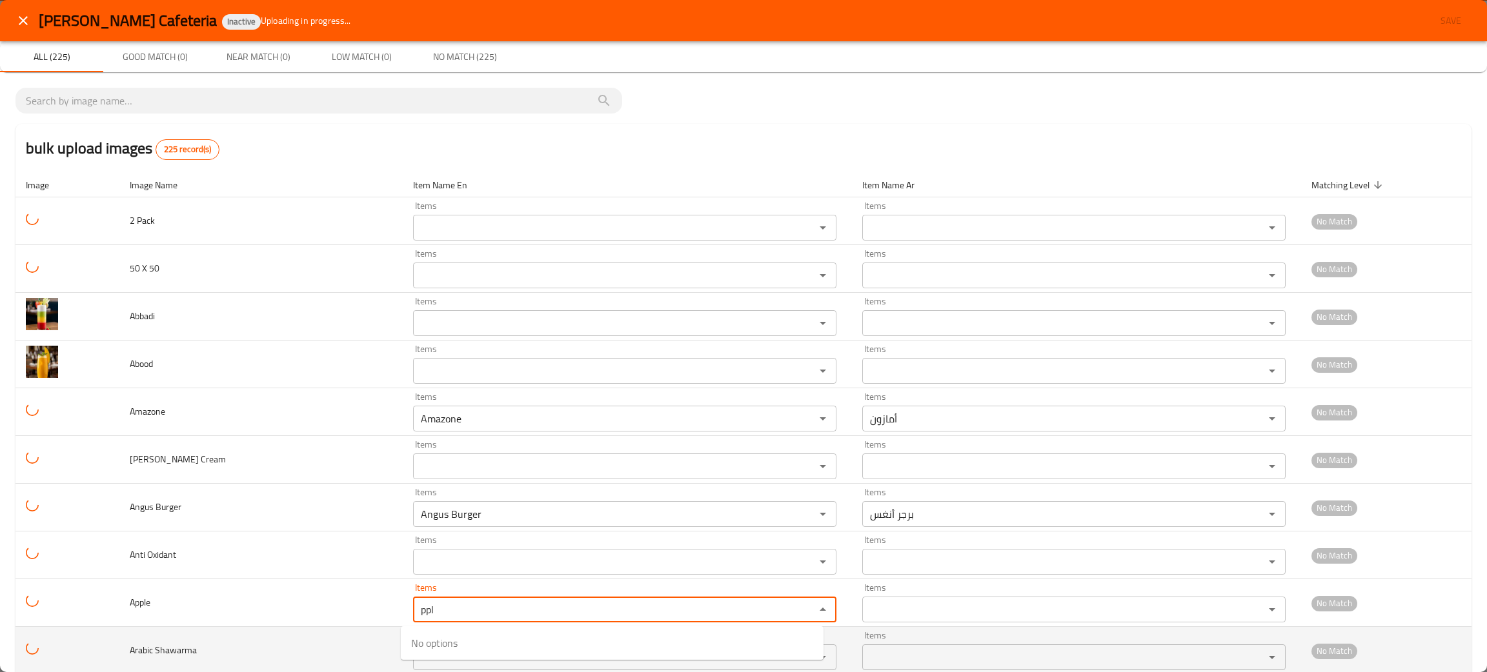
type input "ppl"
click at [358, 648] on td "Arabic Shawarma" at bounding box center [260, 651] width 283 height 48
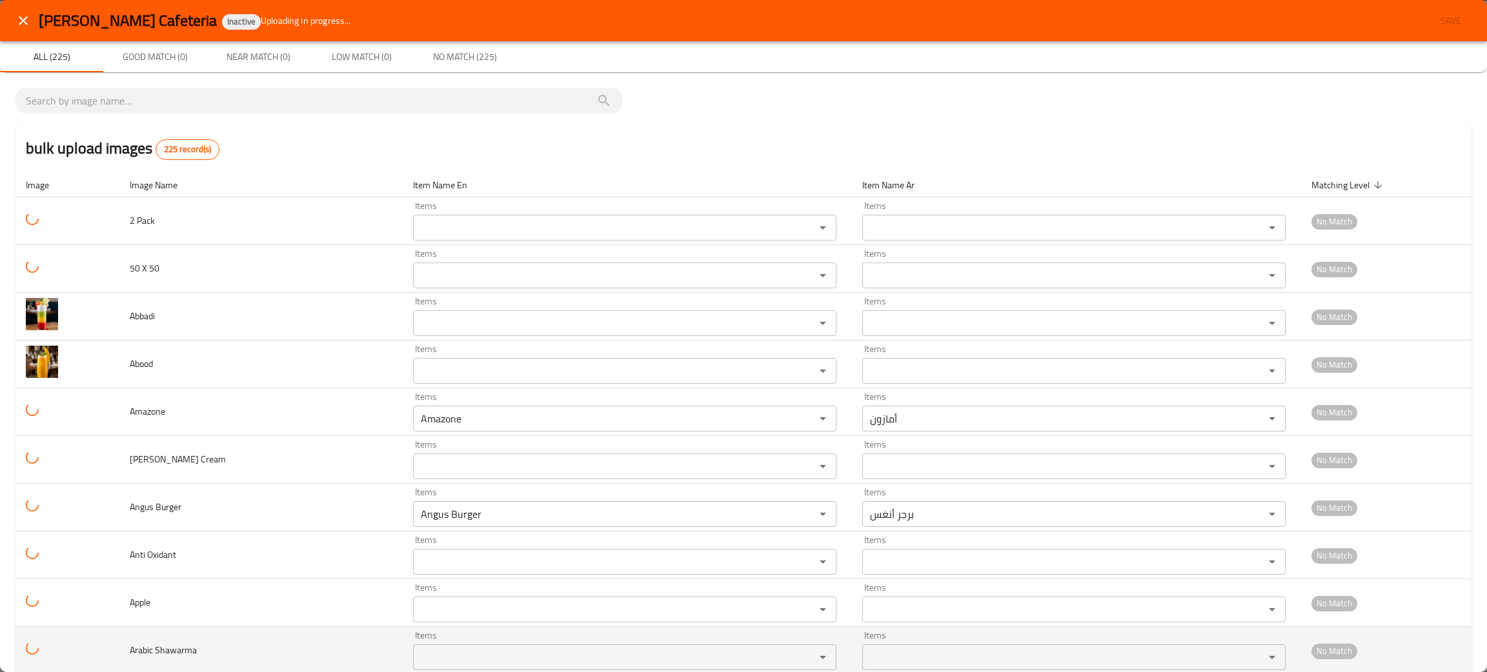
click at [439, 654] on Shawarma "Items" at bounding box center [605, 657] width 377 height 18
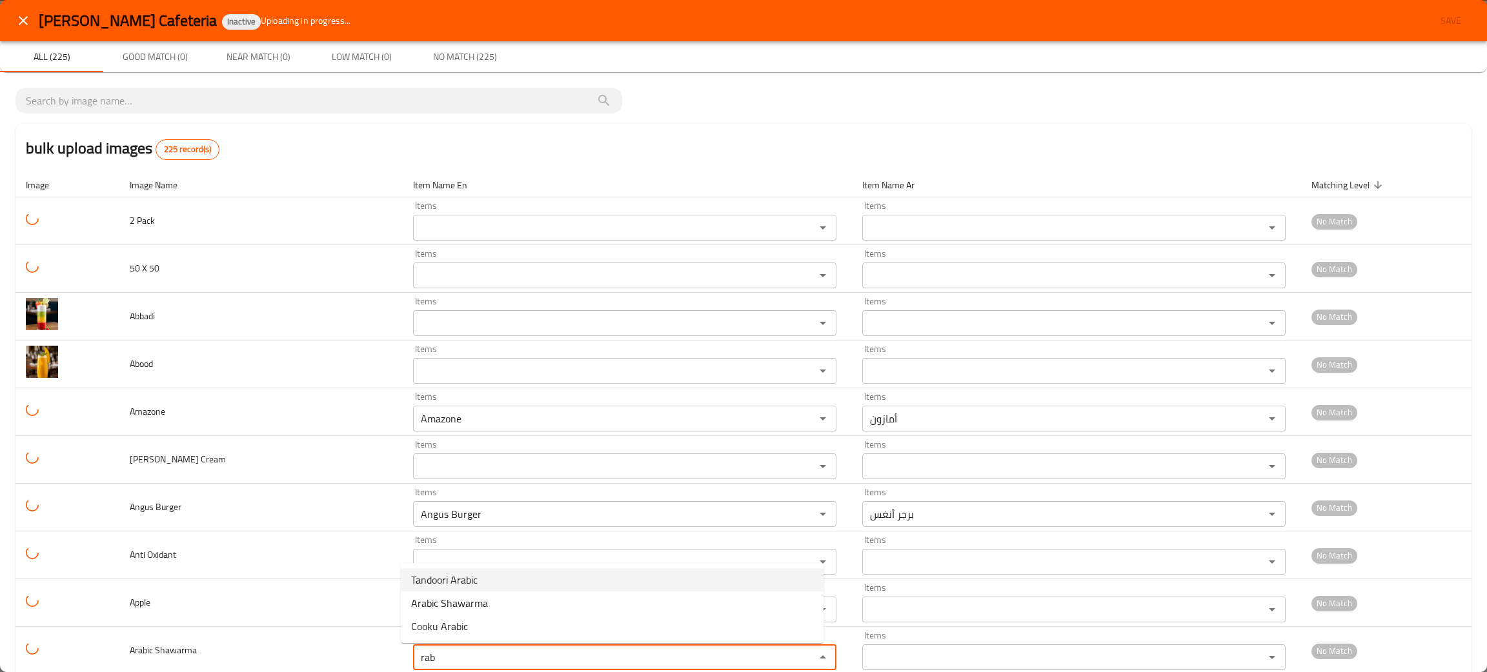
click at [470, 590] on Shawarma-option-0 "Tandoori Arabic" at bounding box center [612, 579] width 423 height 23
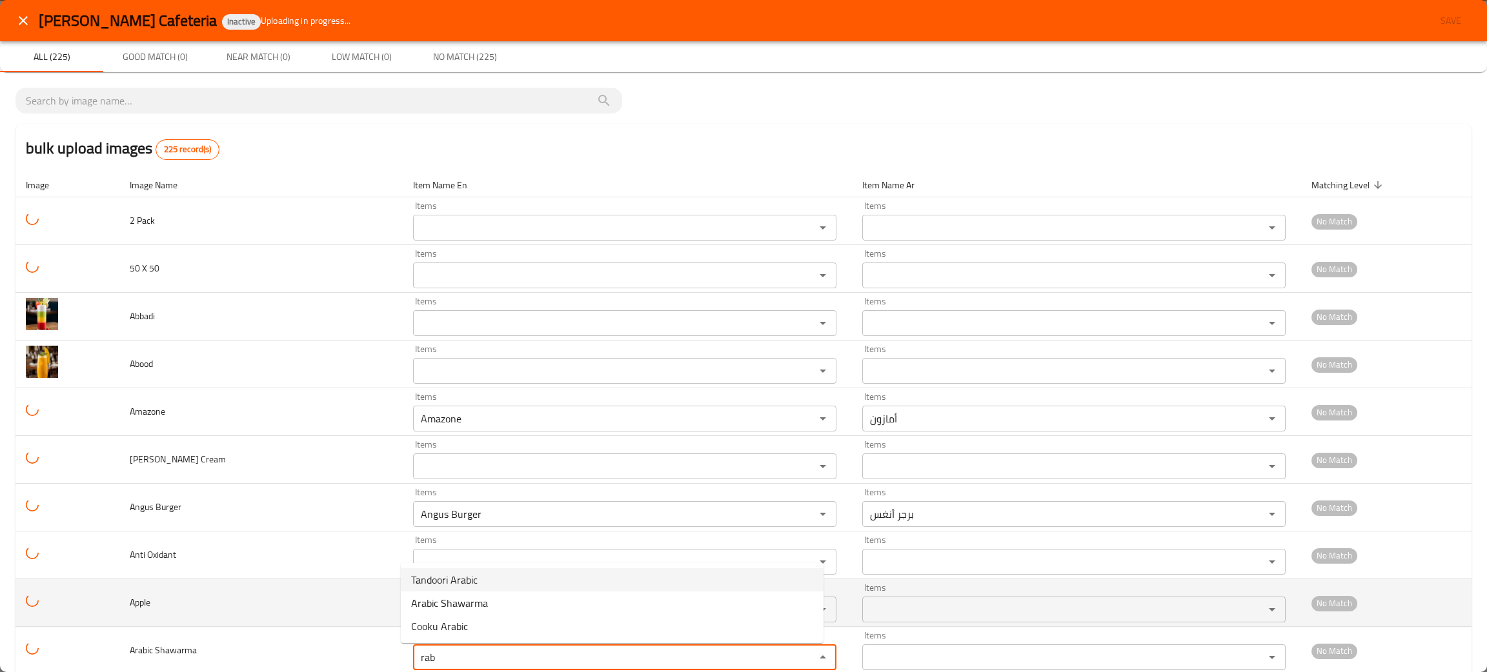
type Shawarma "Tandoori Arabic"
type Shawarma-ar "تندوري عربي"
type Shawarma "T"
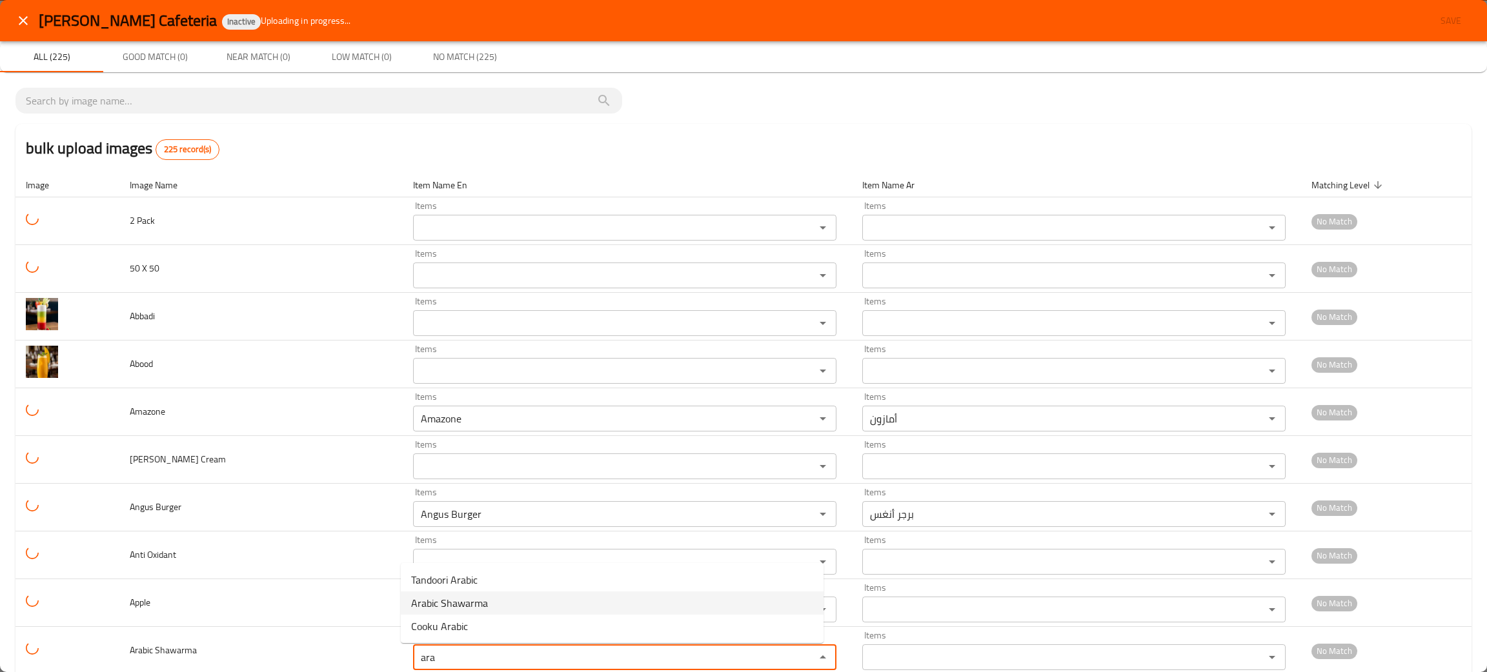
click at [447, 599] on span "Arabic Shawarma" at bounding box center [449, 603] width 77 height 15
type Shawarma "Arabic Shawarma"
type Shawarma-ar "شاورما عربي"
type Shawarma "Arabic Shawarma"
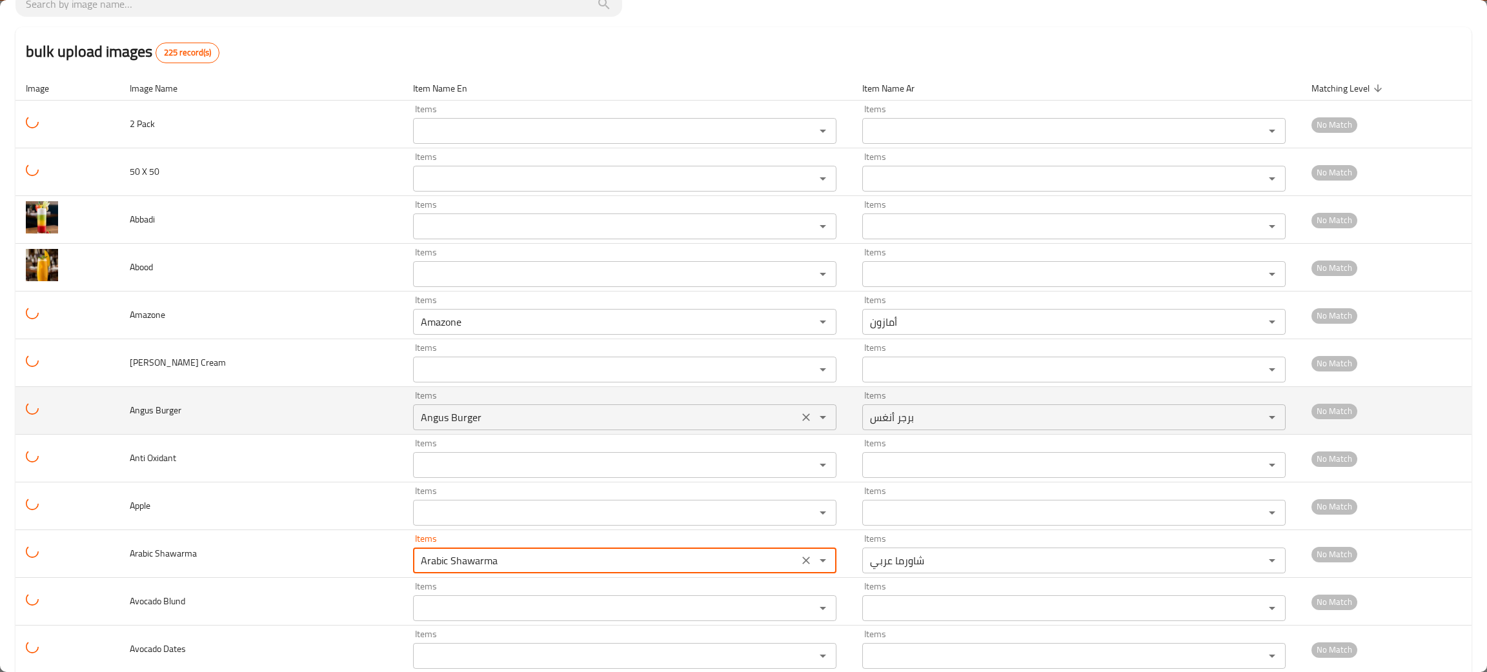
scroll to position [580, 0]
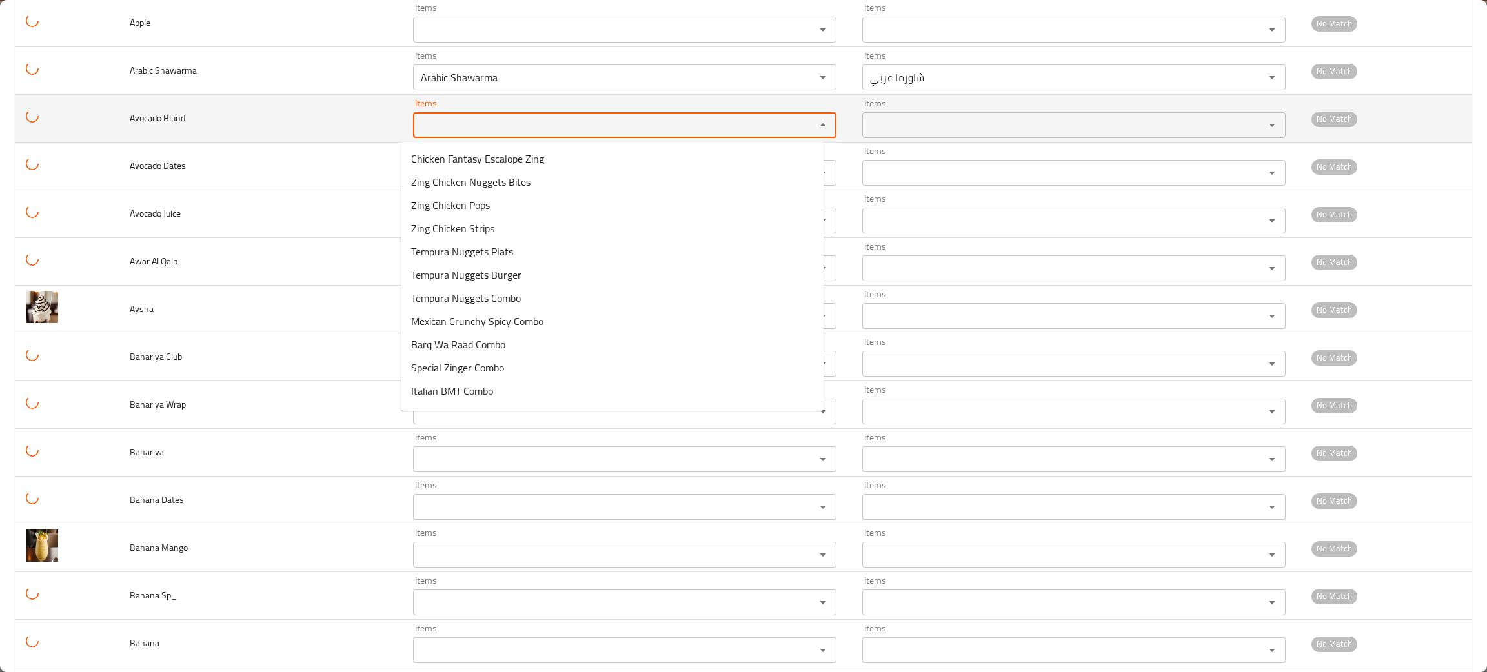
click at [452, 120] on Blund "Items" at bounding box center [605, 125] width 377 height 18
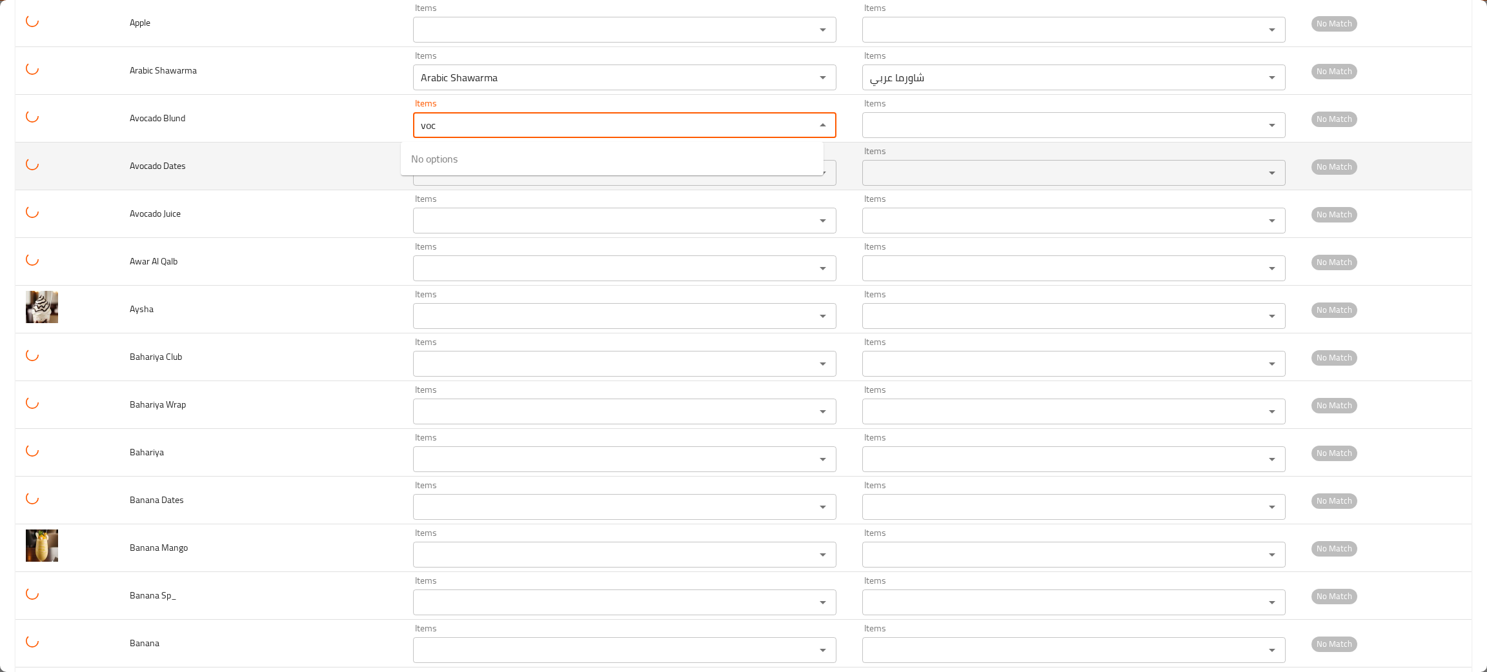
type Blund "voc"
click at [202, 177] on td "Avocado Dates" at bounding box center [260, 167] width 283 height 48
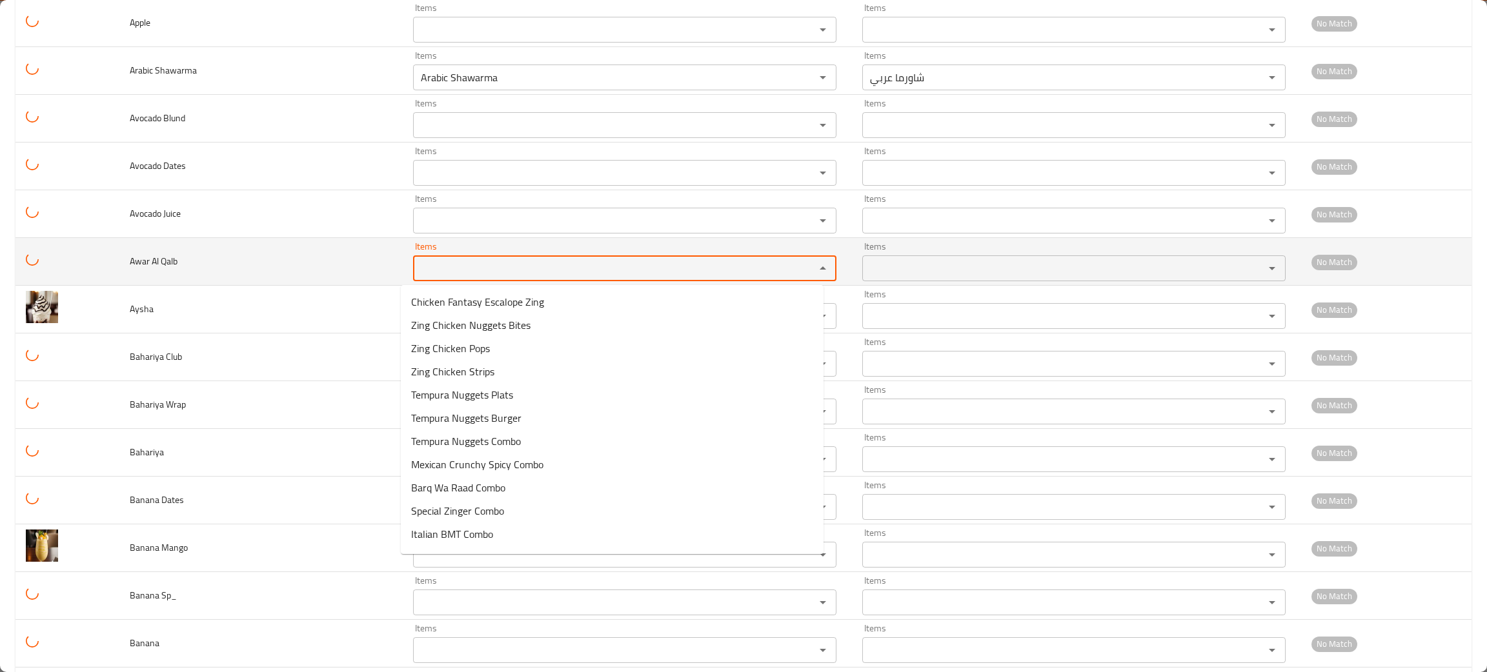
click at [421, 266] on Qalb "Items" at bounding box center [605, 268] width 377 height 18
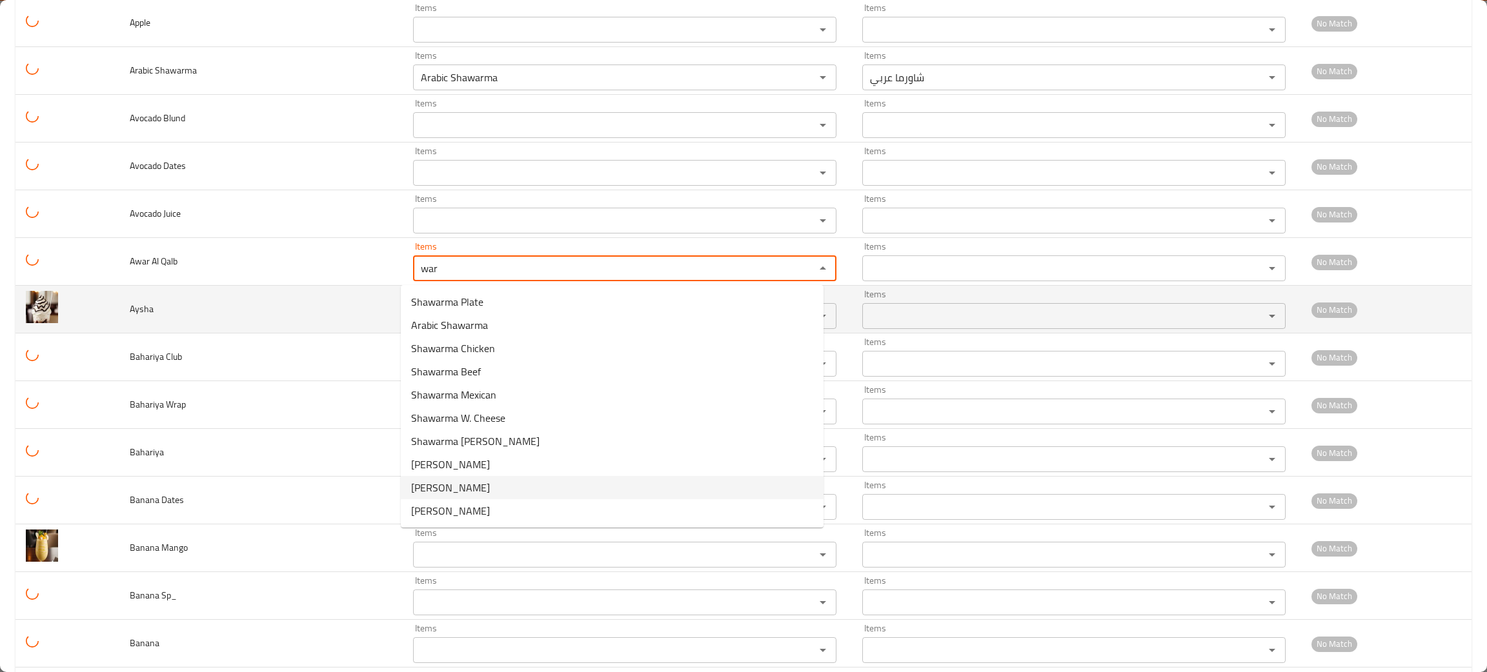
type Qalb "war"
click at [281, 310] on td "Aysha" at bounding box center [260, 310] width 283 height 48
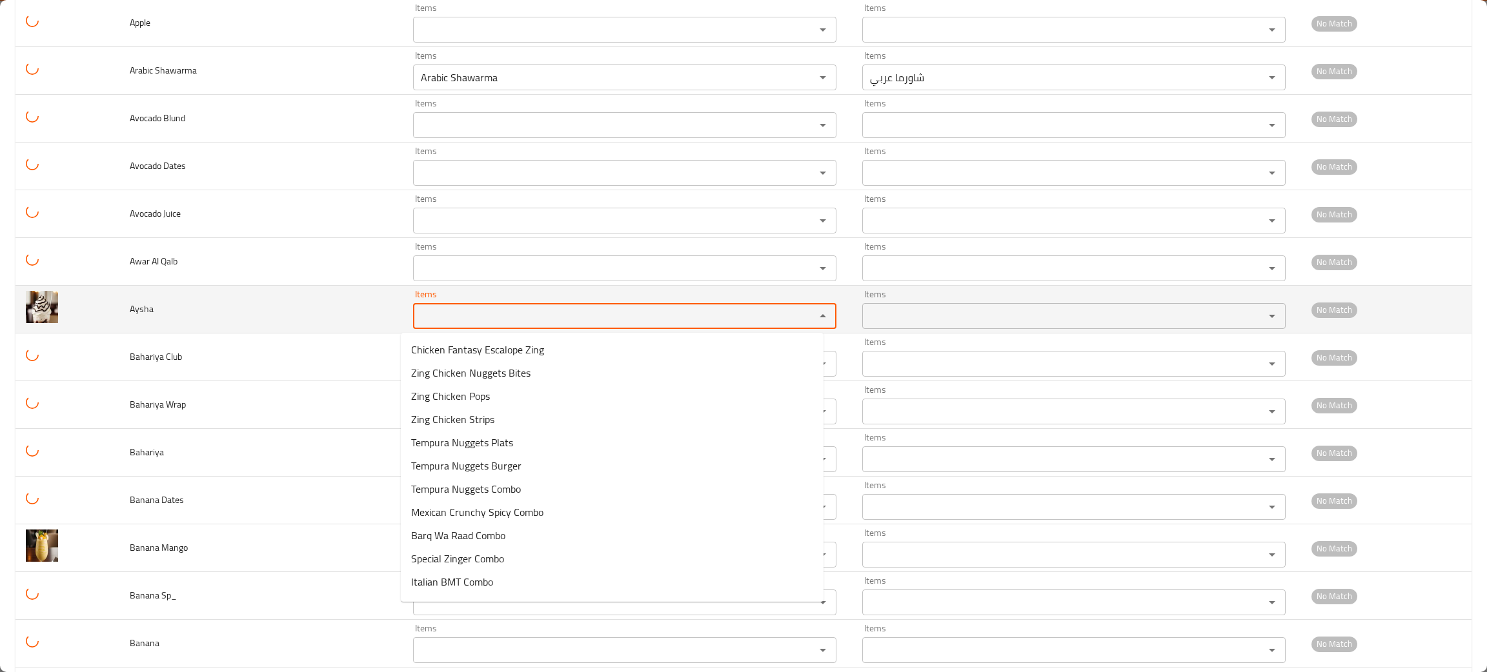
click at [466, 317] on input "Items" at bounding box center [605, 316] width 377 height 18
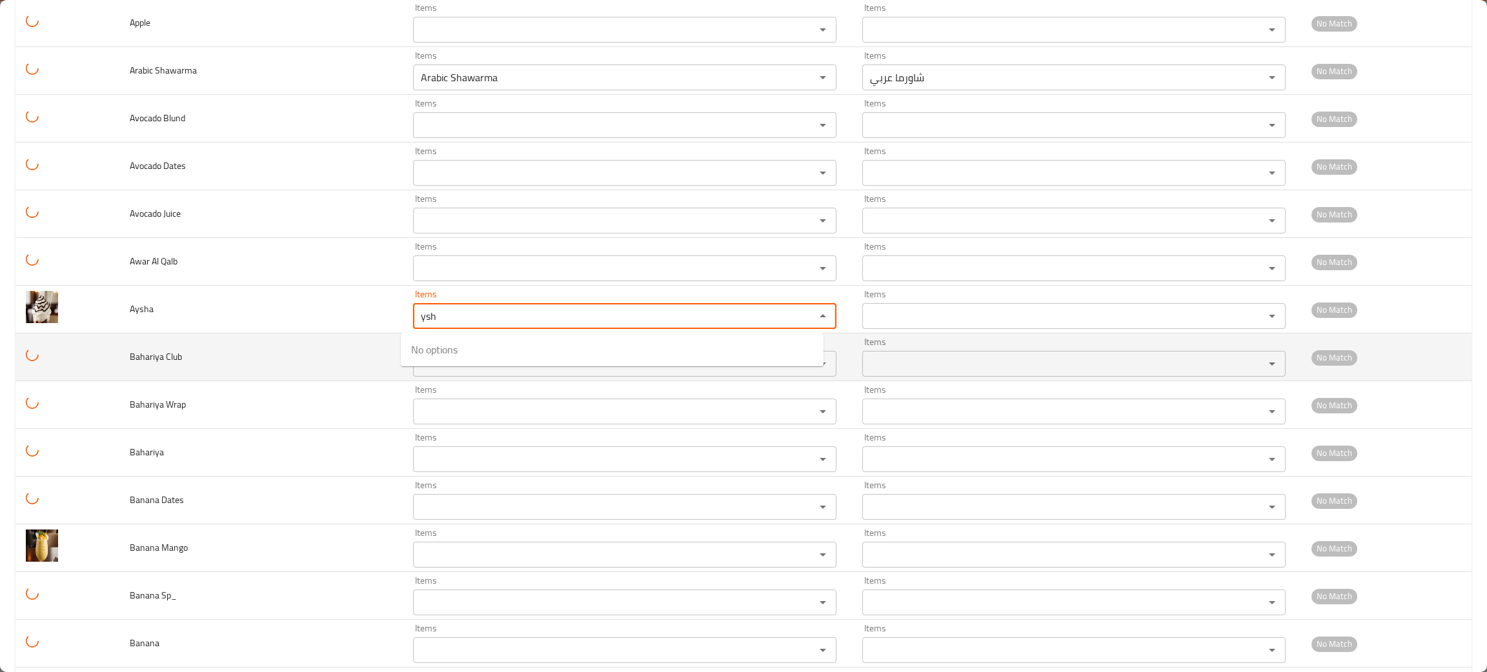
type input "ysh"
click at [266, 363] on td "Bahariya Club" at bounding box center [260, 358] width 283 height 48
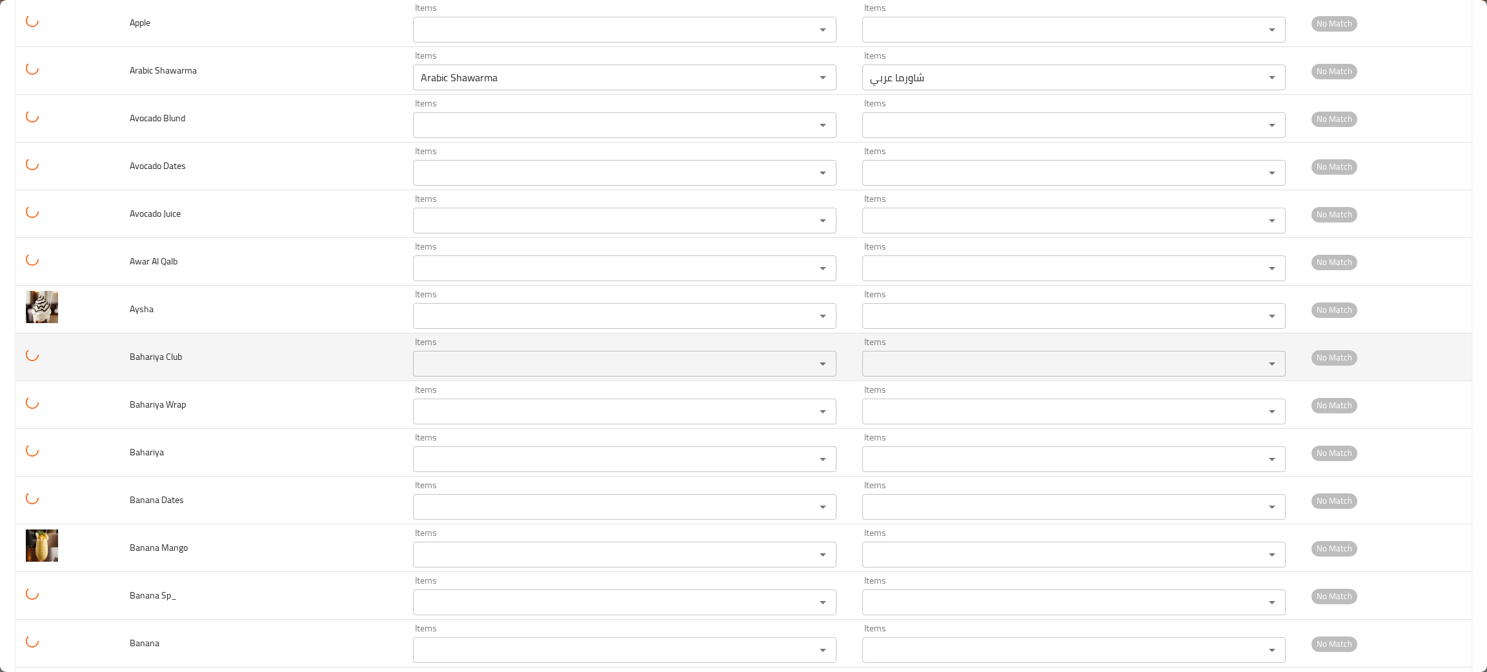
click at [417, 366] on Club "Items" at bounding box center [605, 364] width 377 height 18
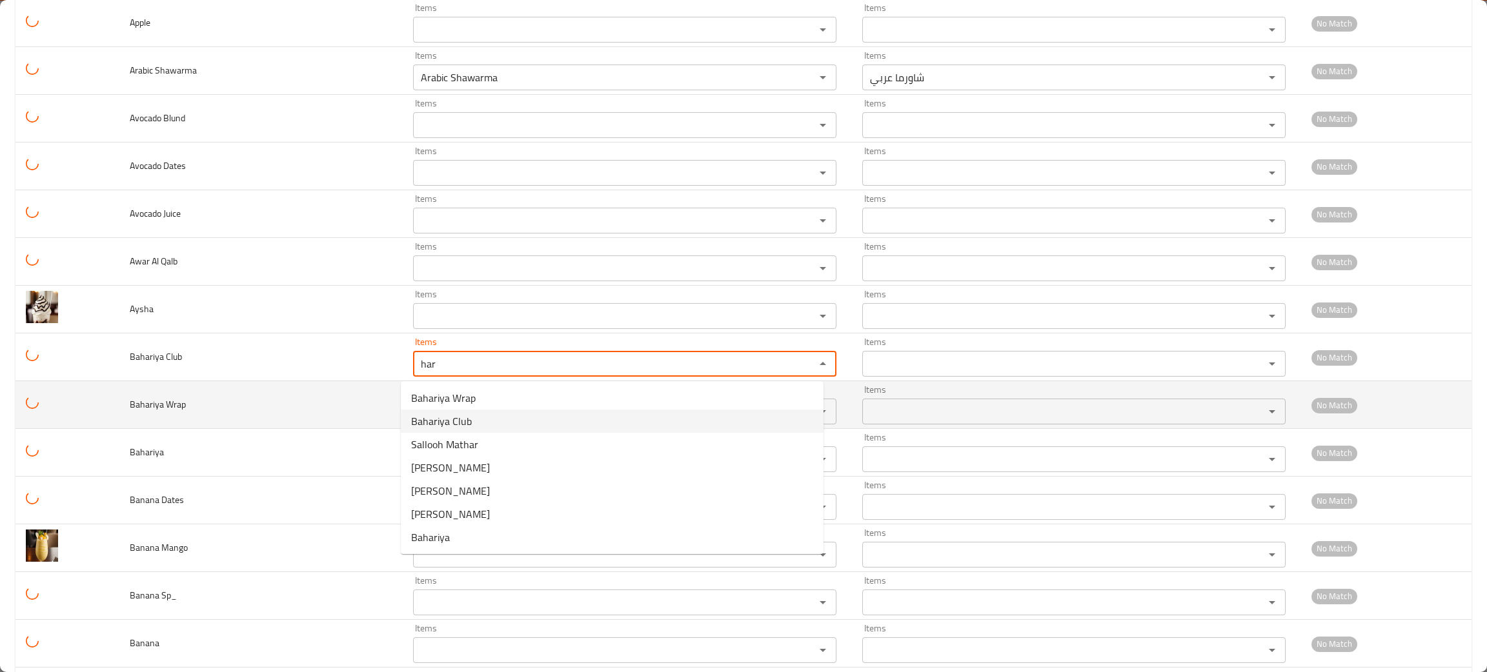
click at [441, 414] on span "Bahariya Club" at bounding box center [441, 421] width 61 height 15
type Club "Bahariya Club"
type Club-ar "كلوب بحرية"
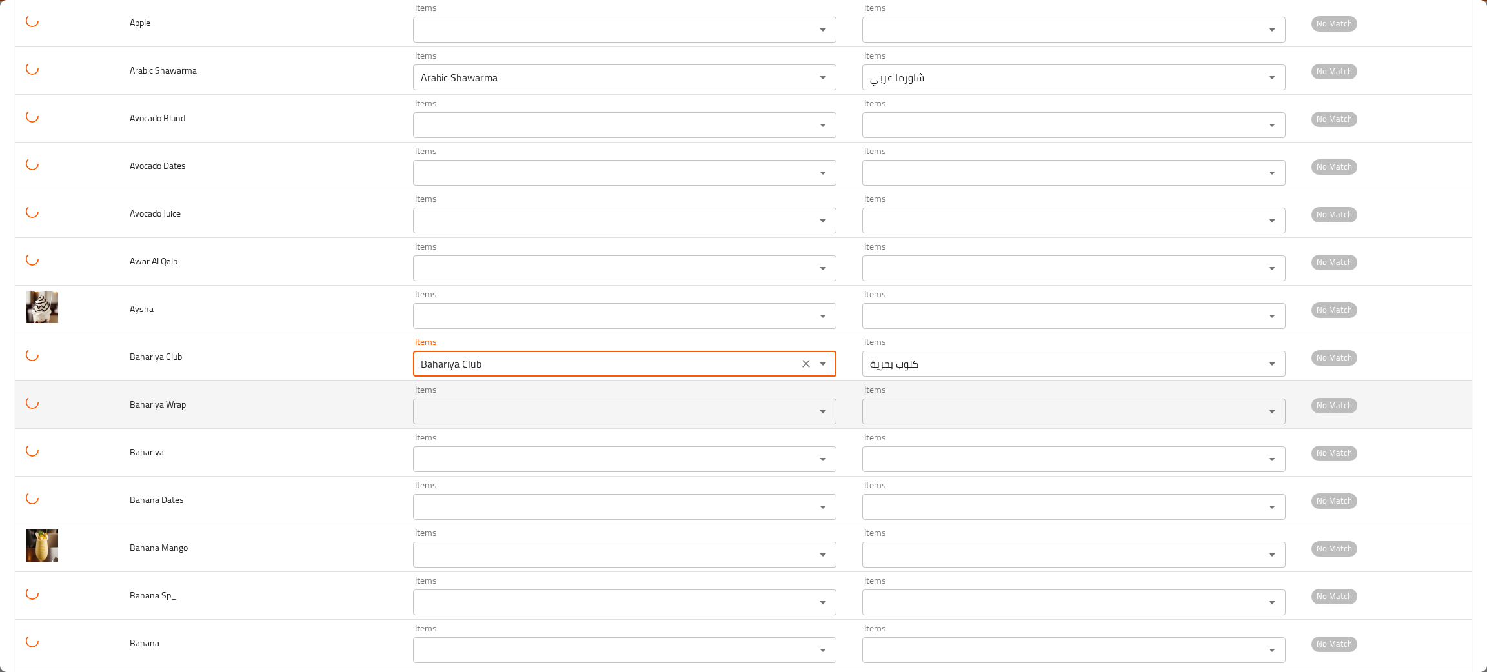
type Club "Bahariya Club"
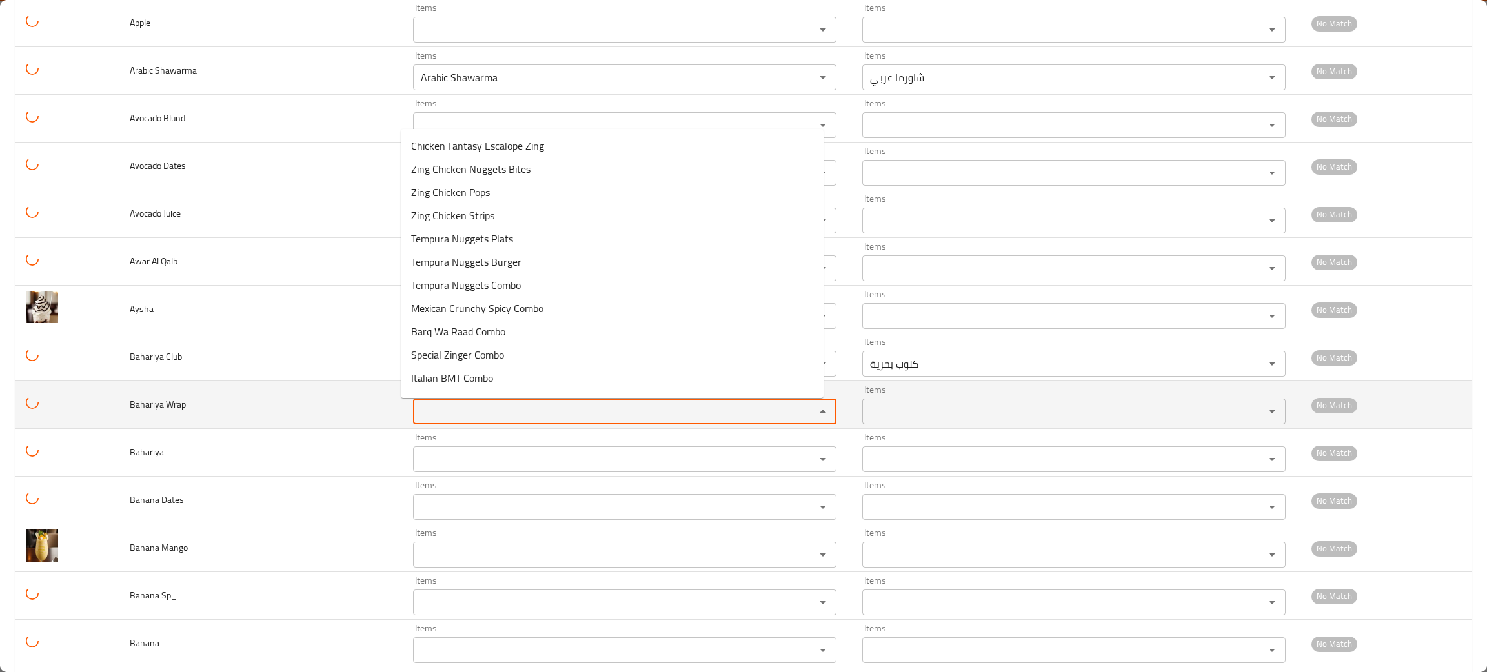
click at [443, 412] on Wrap "Items" at bounding box center [605, 412] width 377 height 18
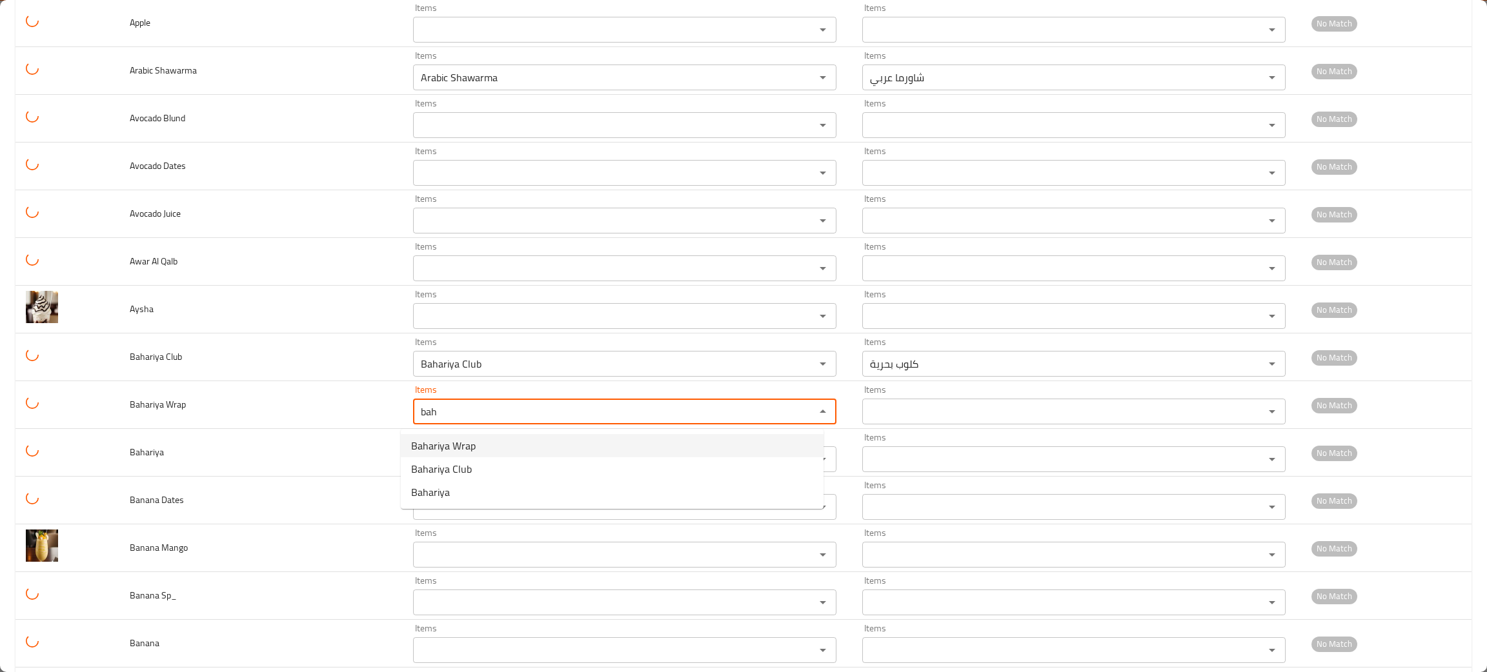
click at [444, 441] on span "Bahariya Wrap" at bounding box center [443, 445] width 65 height 15
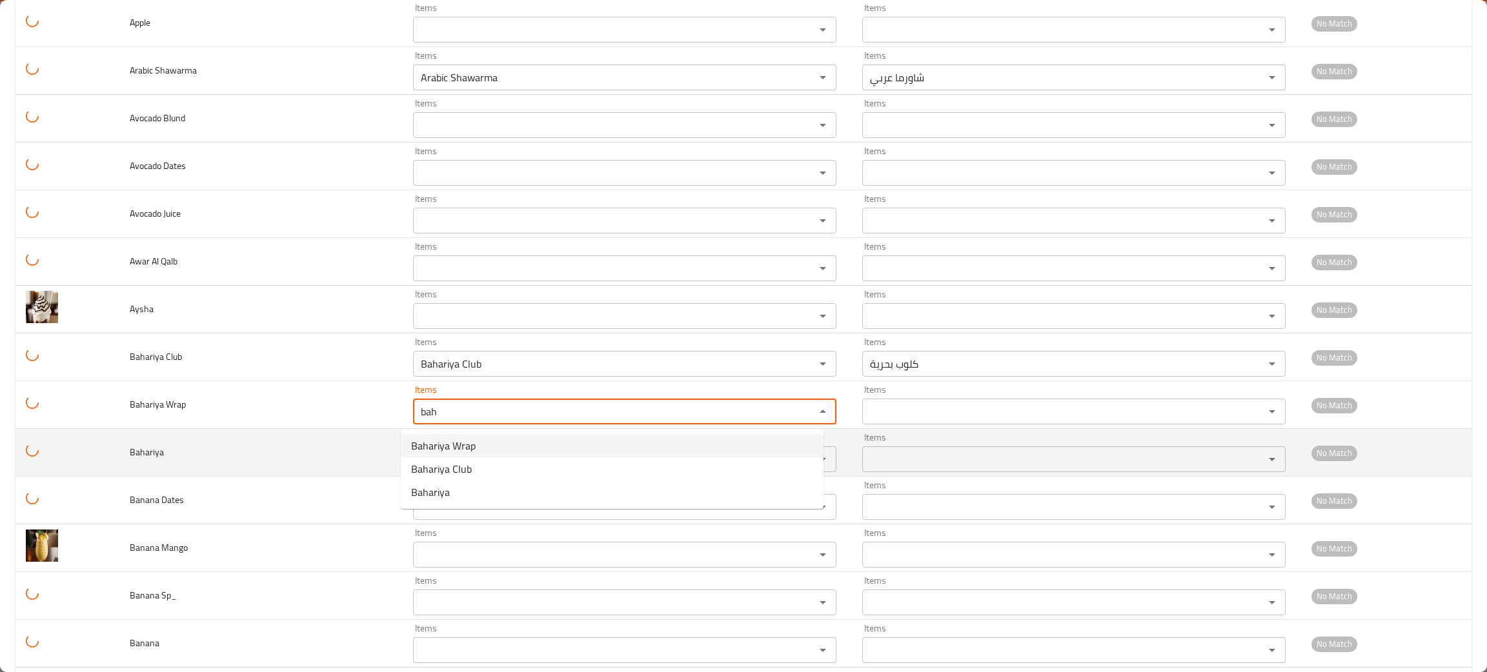
type Wrap "Bahariya Wrap"
type Wrap-ar "راب بحرية"
type Wrap "Bahariya Wrap"
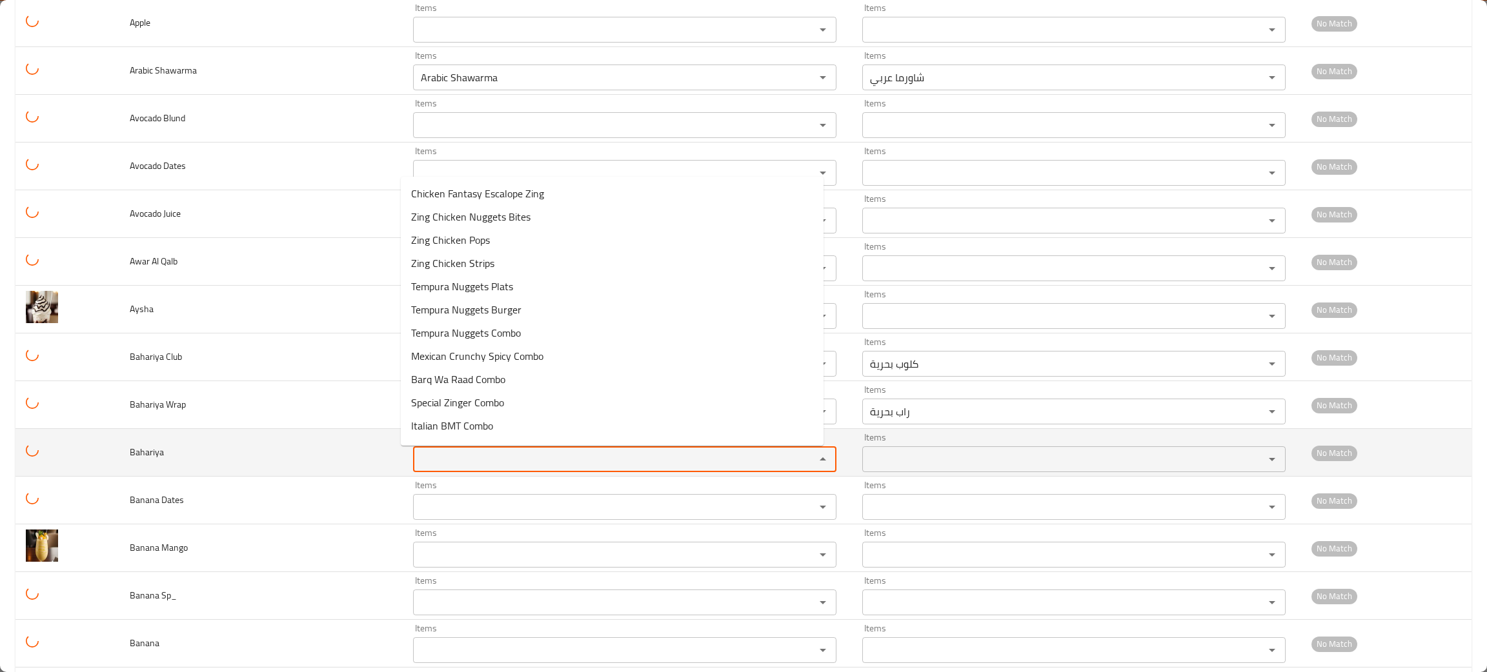
click at [439, 462] on input "Items" at bounding box center [605, 459] width 377 height 18
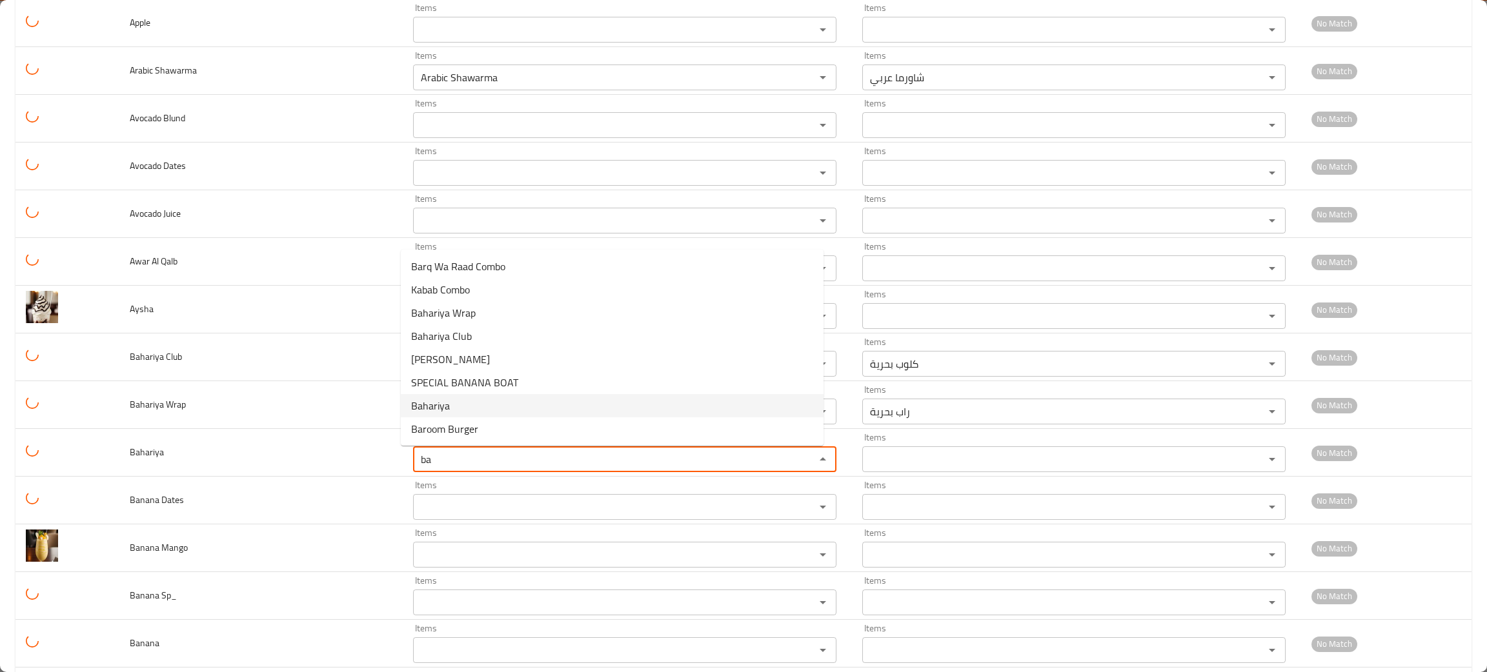
click at [444, 398] on span "Bahariya" at bounding box center [430, 405] width 39 height 15
type input "Bahariya"
type input "بحرية"
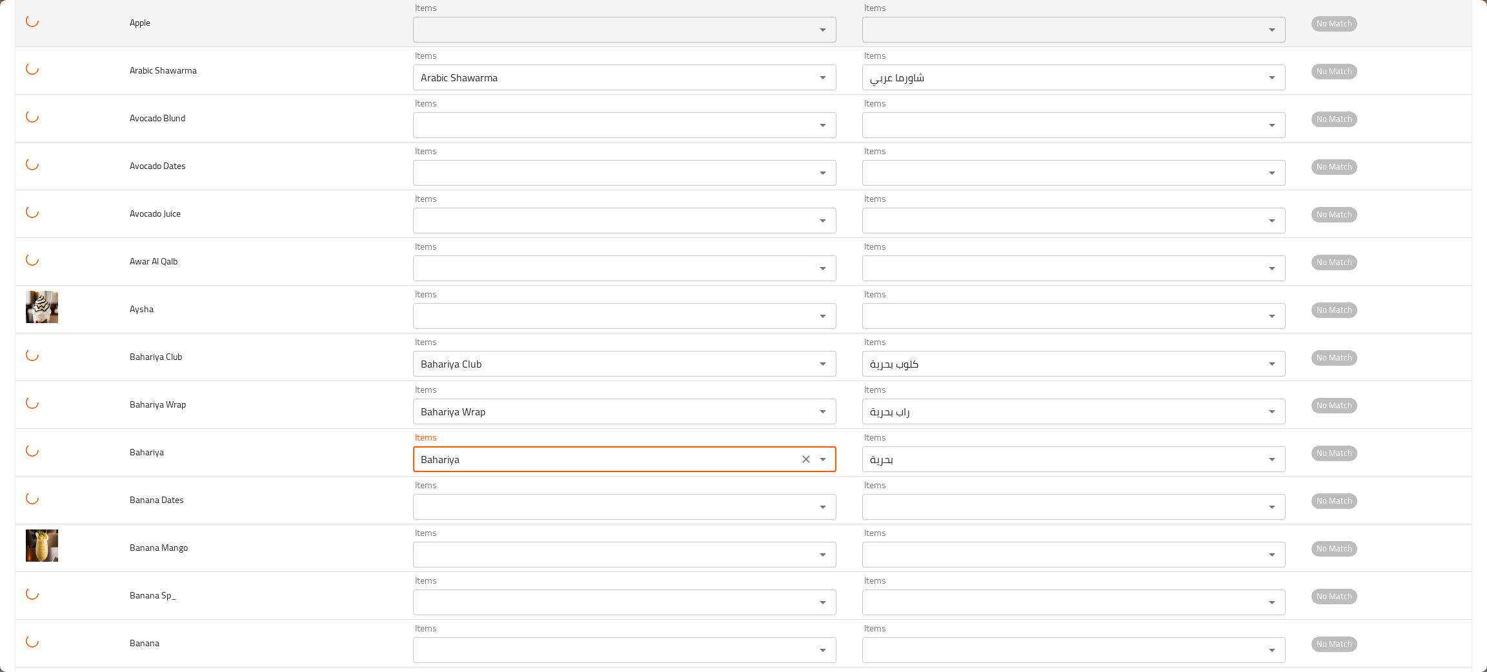
type input "Bahariya"
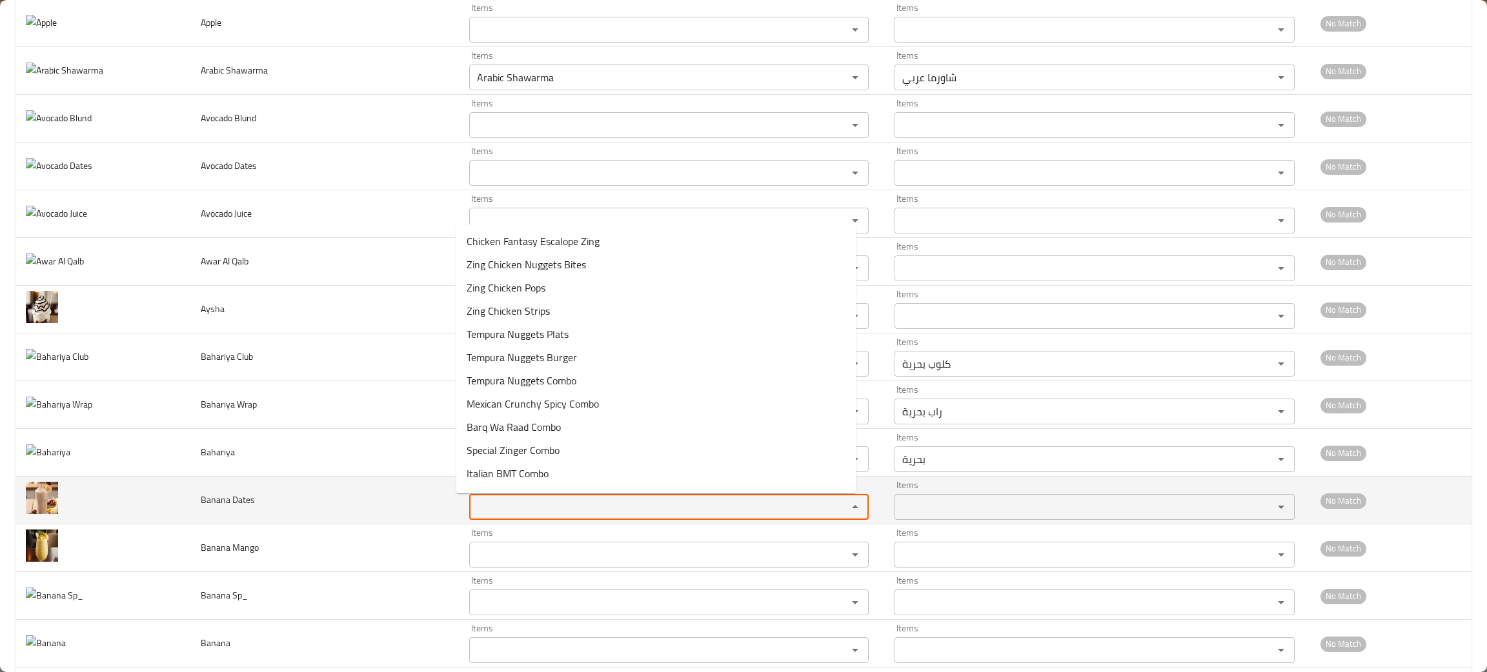
click at [539, 511] on Dates "Items" at bounding box center [650, 507] width 354 height 18
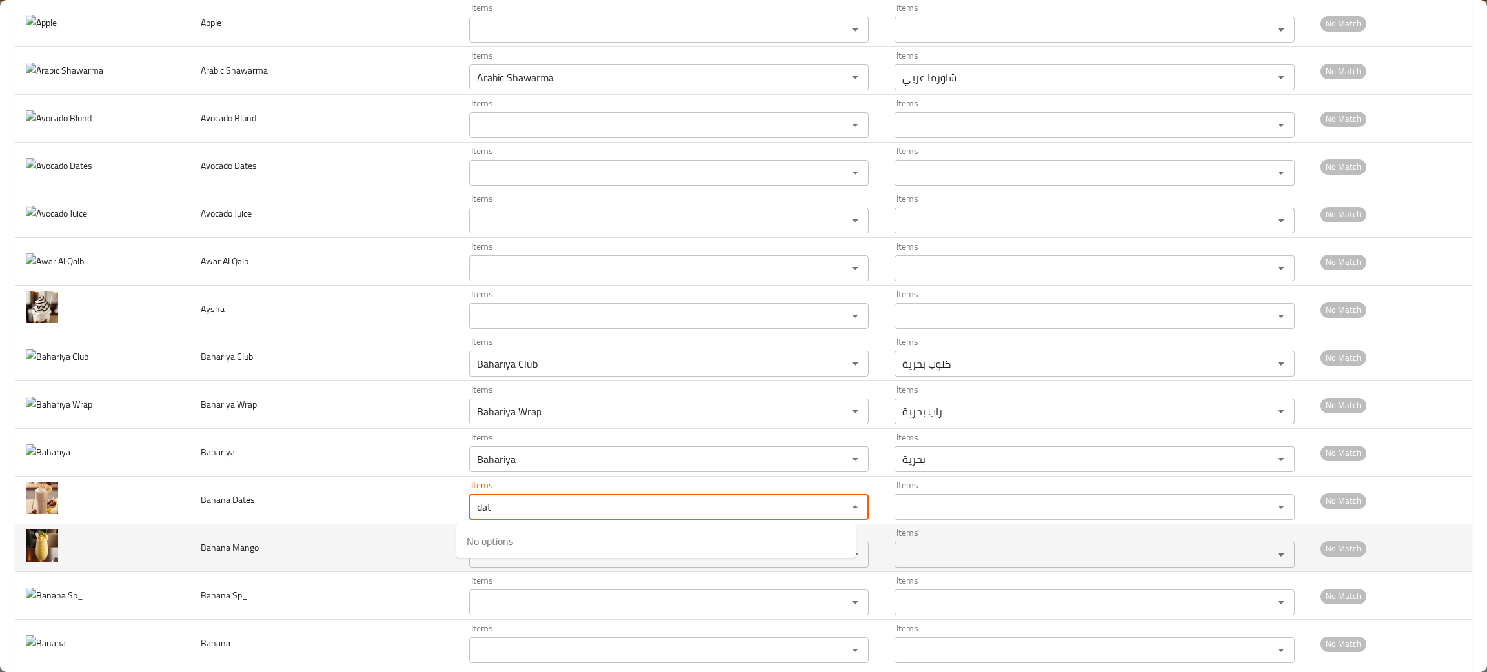
type Dates "dat"
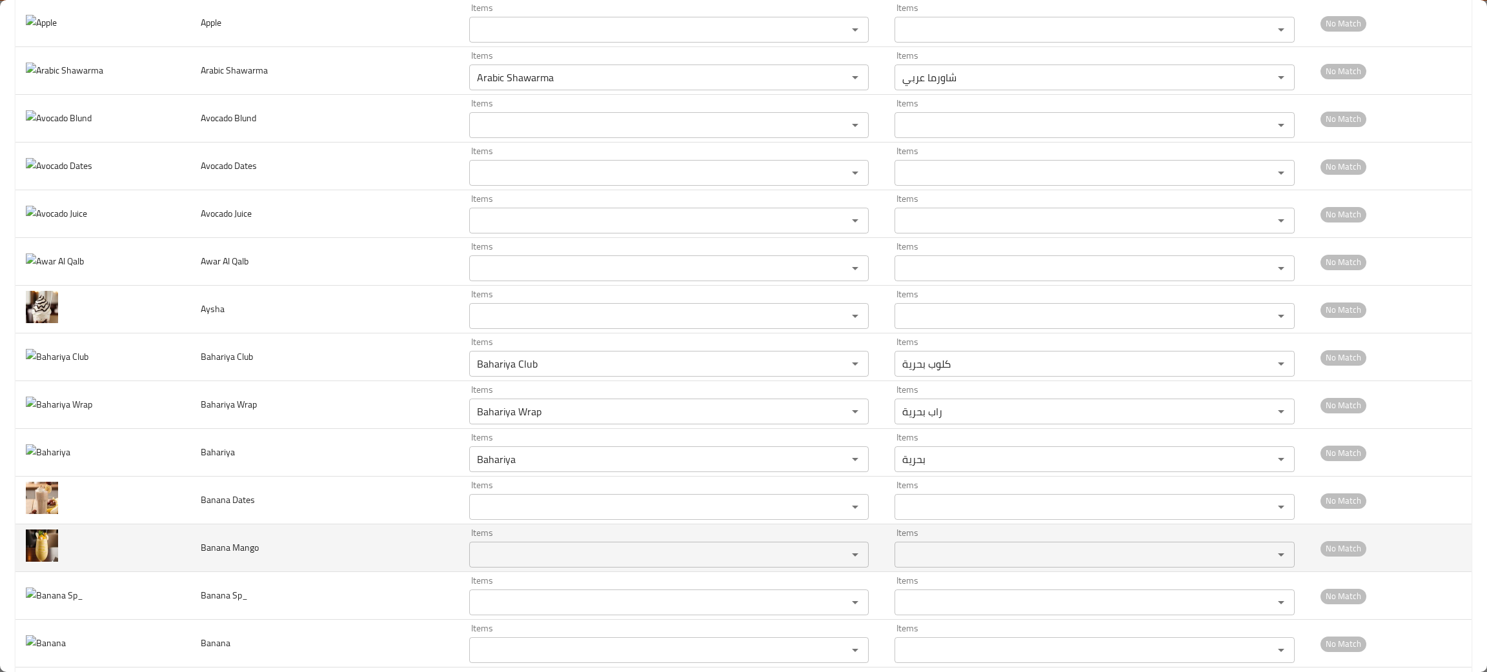
click at [361, 564] on td "Banana Mango" at bounding box center [324, 549] width 268 height 48
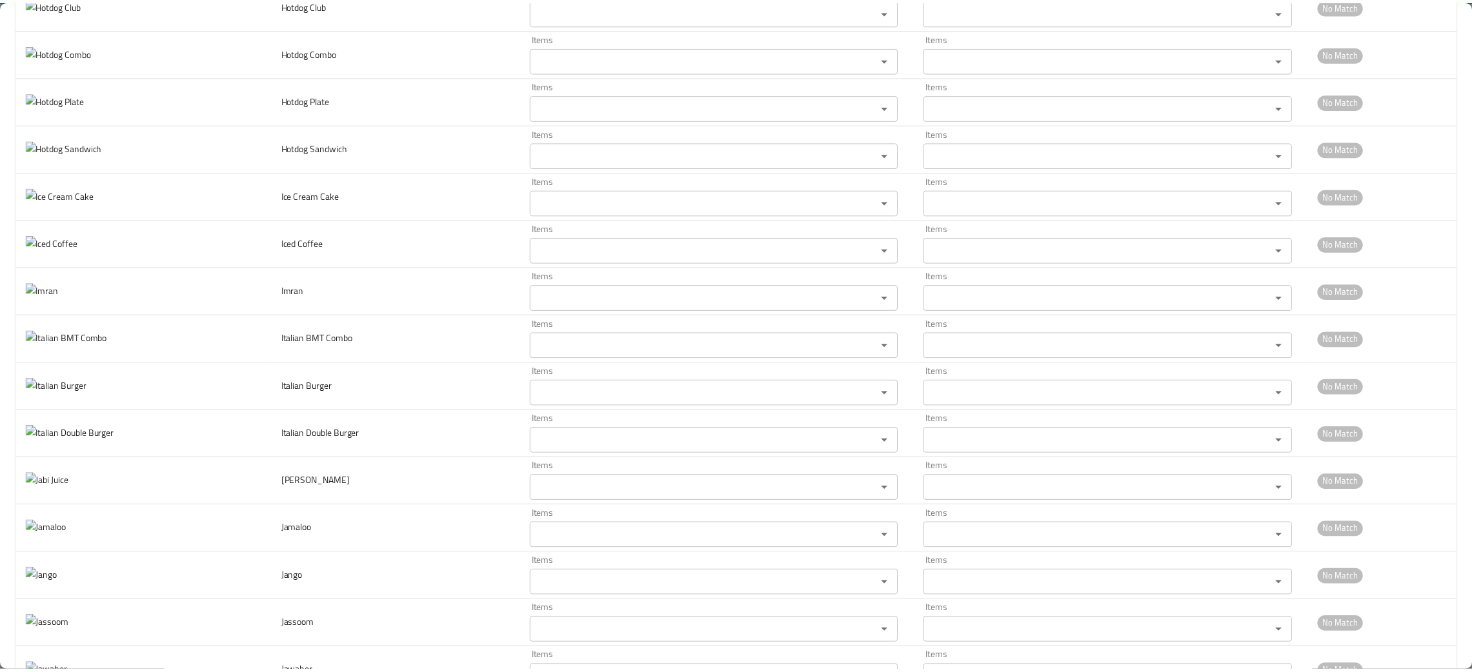
scroll to position [0, 0]
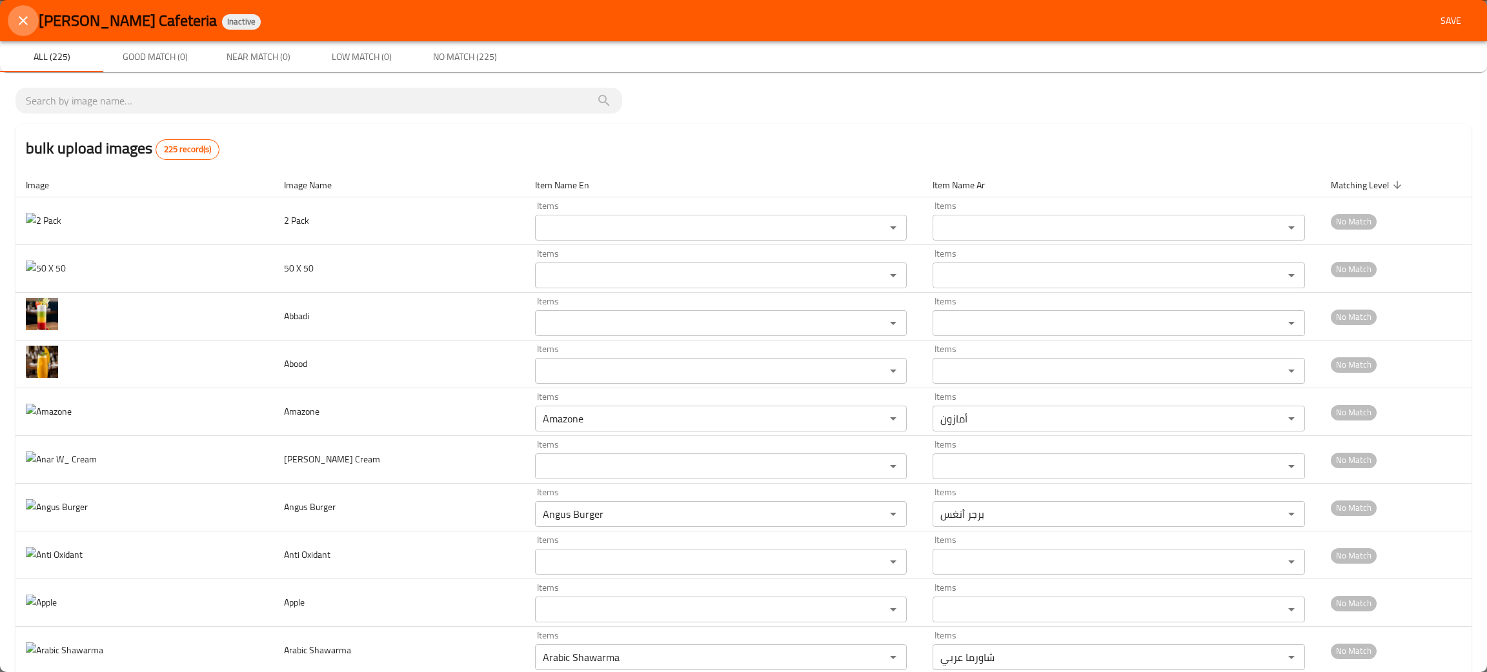
click at [12, 25] on button "close" at bounding box center [23, 20] width 31 height 31
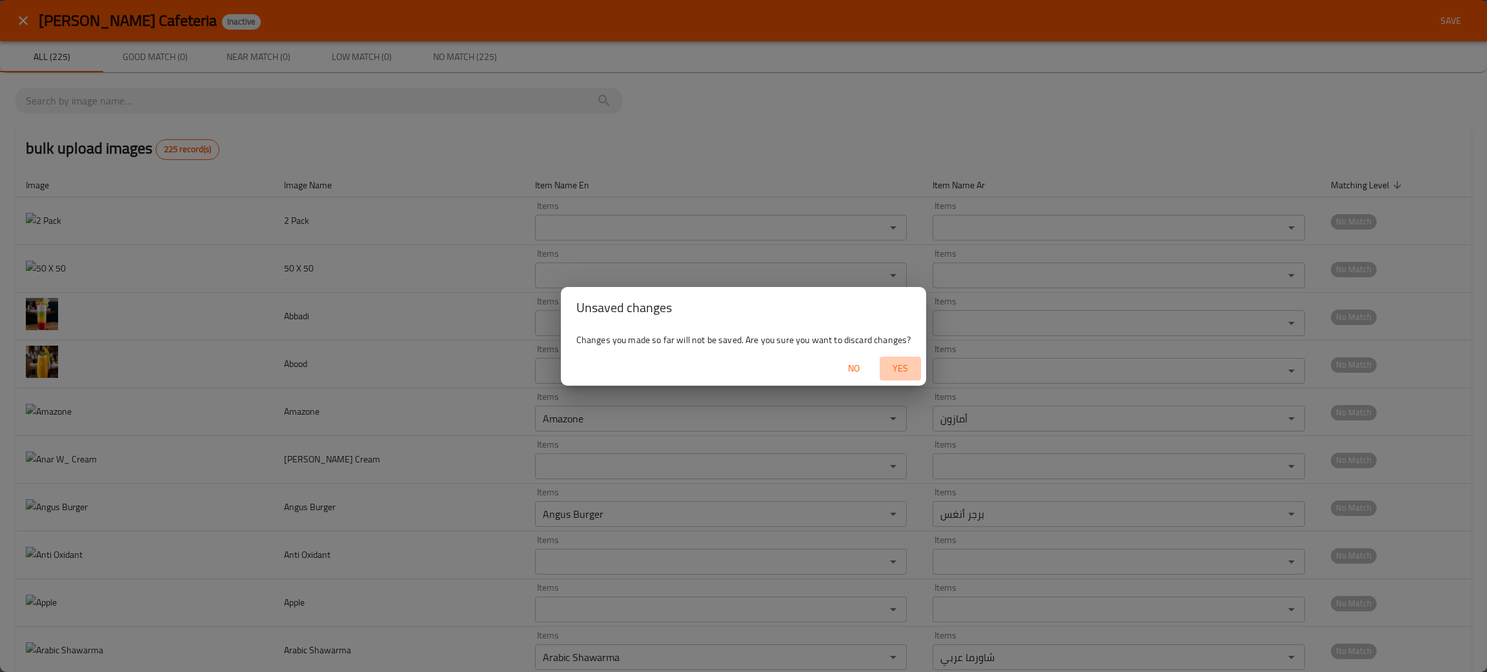
click at [905, 361] on span "Yes" at bounding box center [900, 369] width 31 height 16
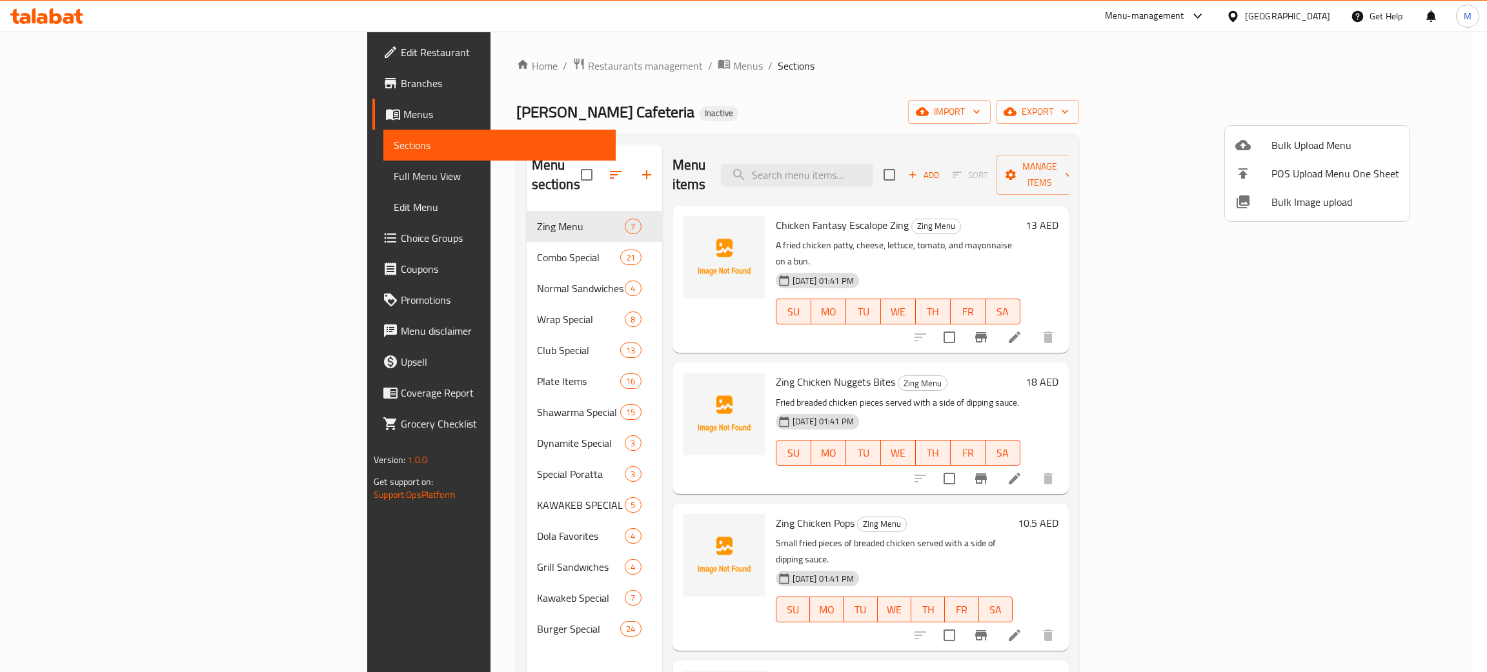
click at [903, 168] on div at bounding box center [743, 336] width 1487 height 672
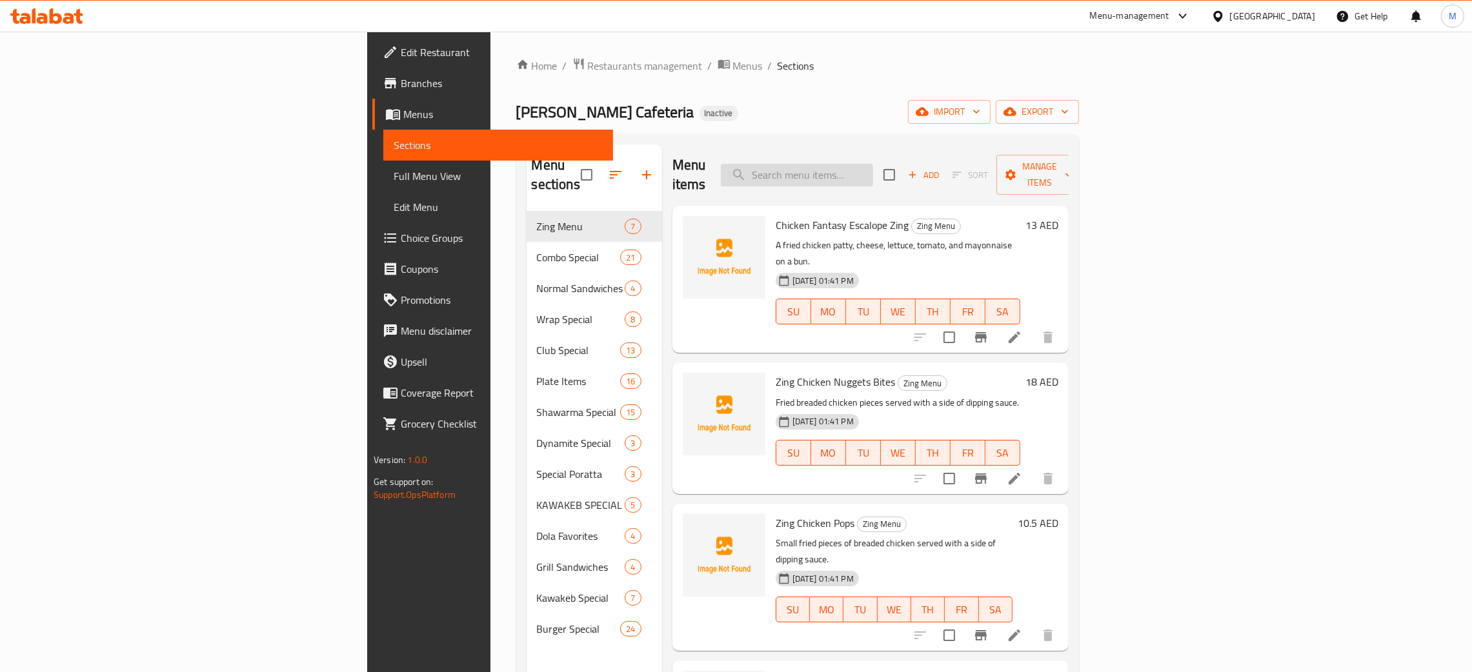
click at [873, 166] on input "search" at bounding box center [797, 175] width 152 height 23
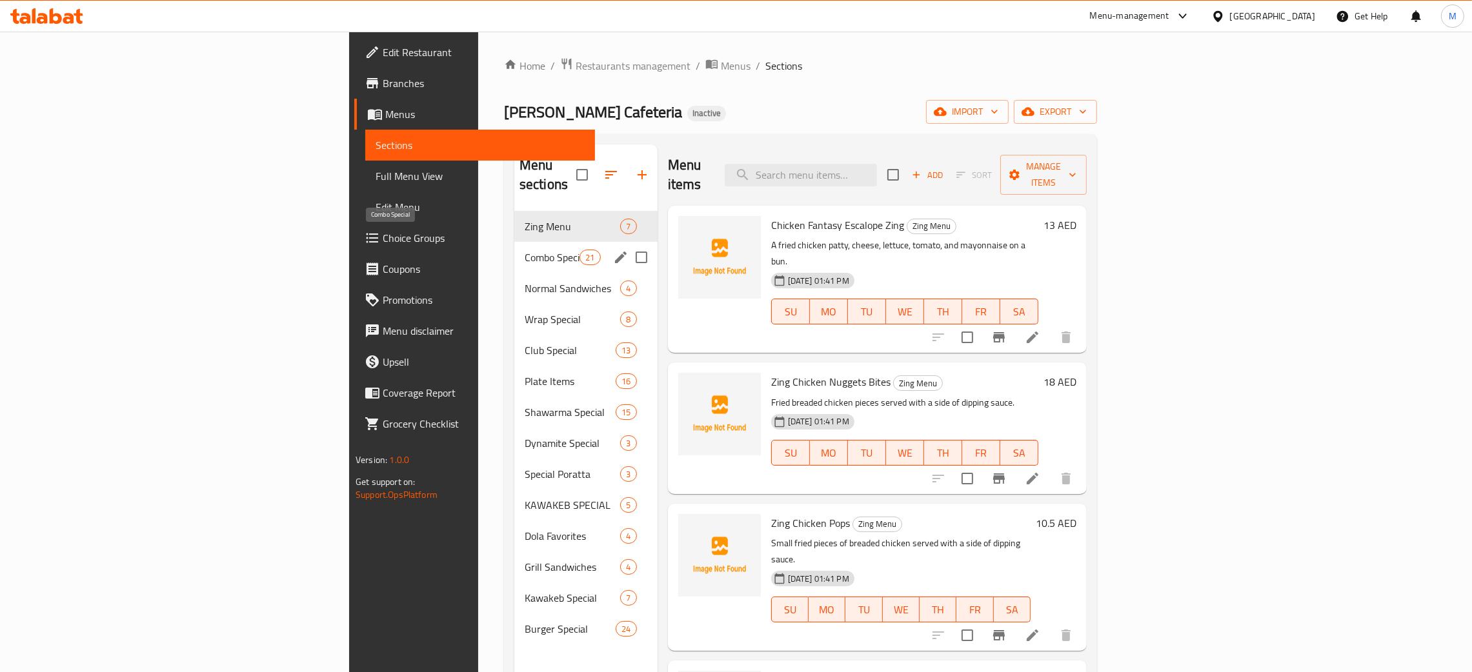
click at [525, 250] on span "Combo Special" at bounding box center [552, 257] width 55 height 15
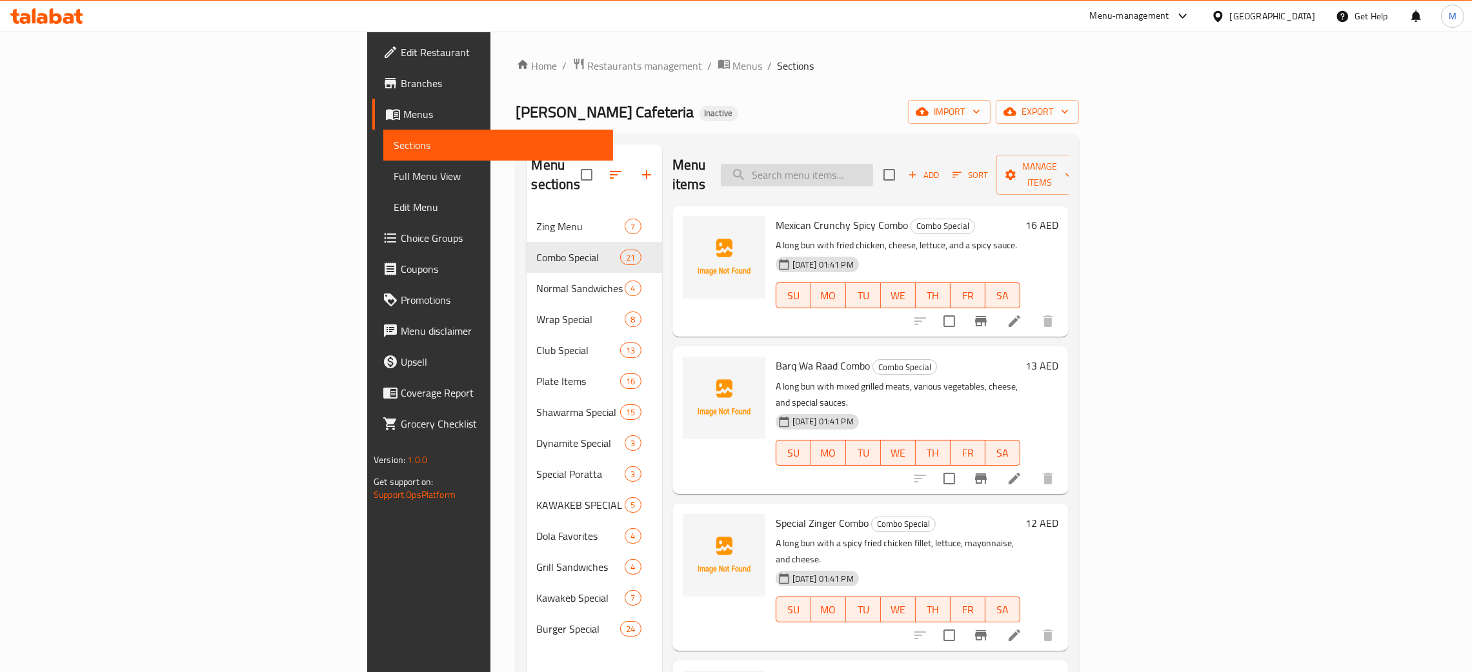
click at [873, 168] on input "search" at bounding box center [797, 175] width 152 height 23
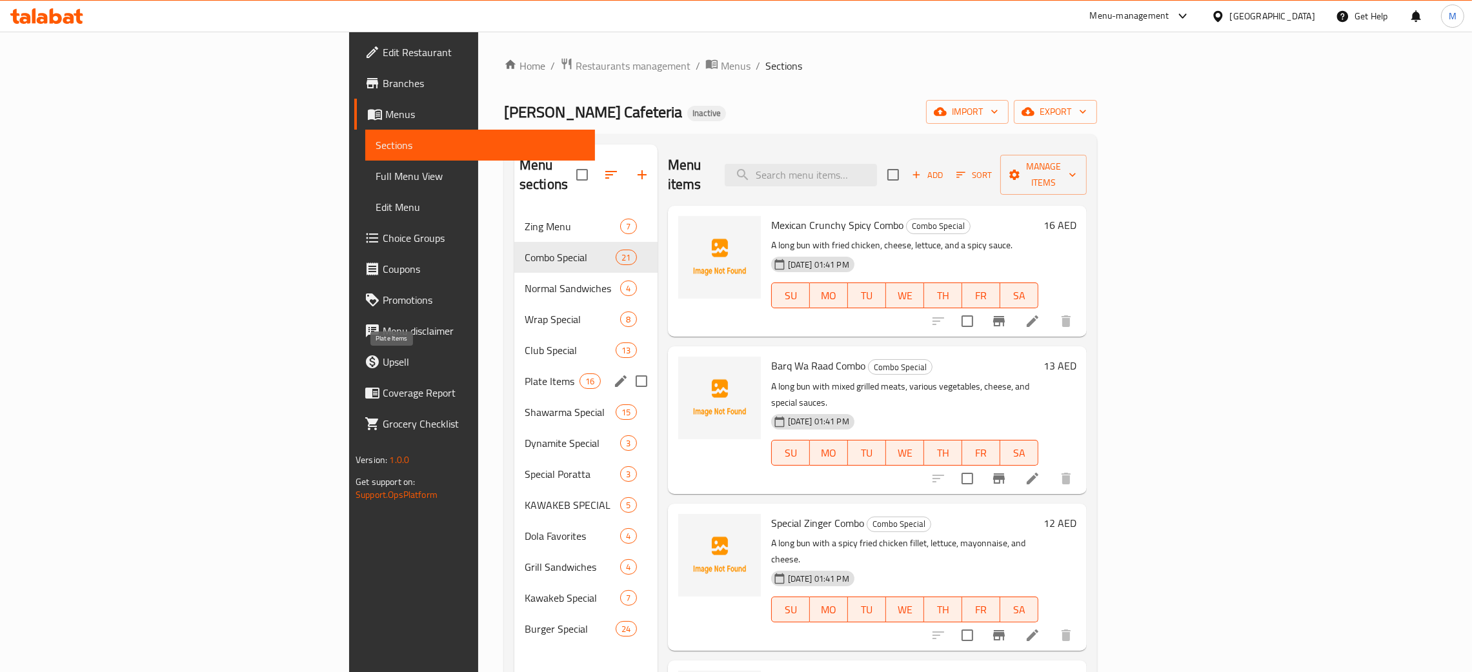
click at [525, 374] on span "Plate Items" at bounding box center [552, 381] width 55 height 15
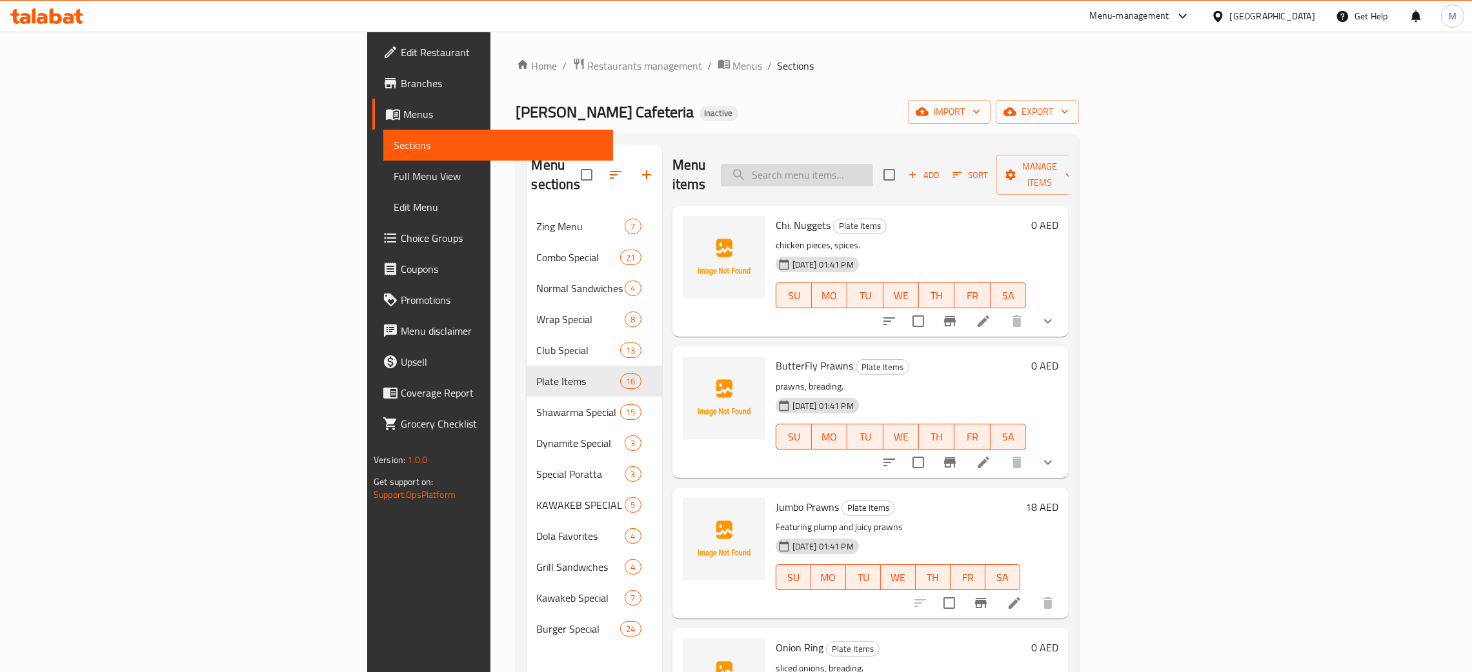
click at [873, 164] on input "search" at bounding box center [797, 175] width 152 height 23
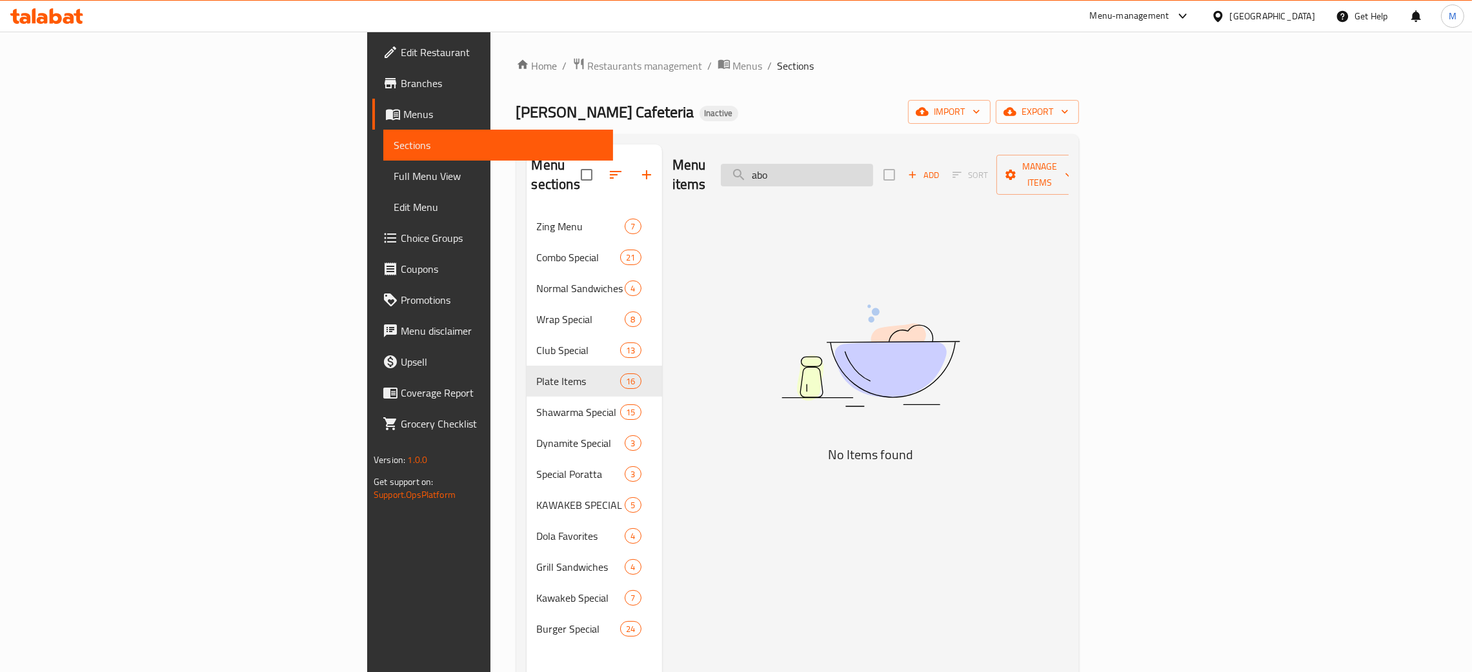
click at [873, 166] on input "abo" at bounding box center [797, 175] width 152 height 23
drag, startPoint x: 911, startPoint y: 161, endPoint x: 891, endPoint y: 154, distance: 21.2
click at [891, 154] on div "Menu items abo Add Sort Manage items" at bounding box center [870, 175] width 396 height 61
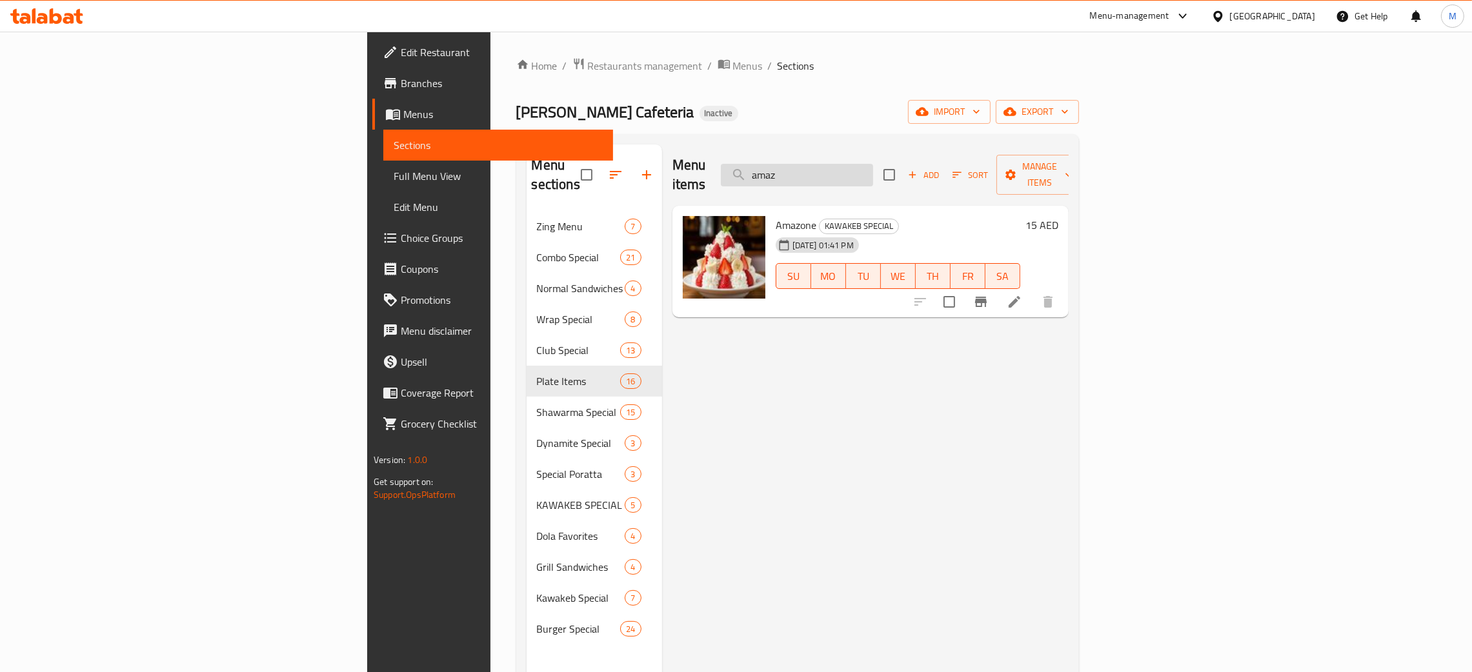
click at [873, 164] on input "amaz" at bounding box center [797, 175] width 152 height 23
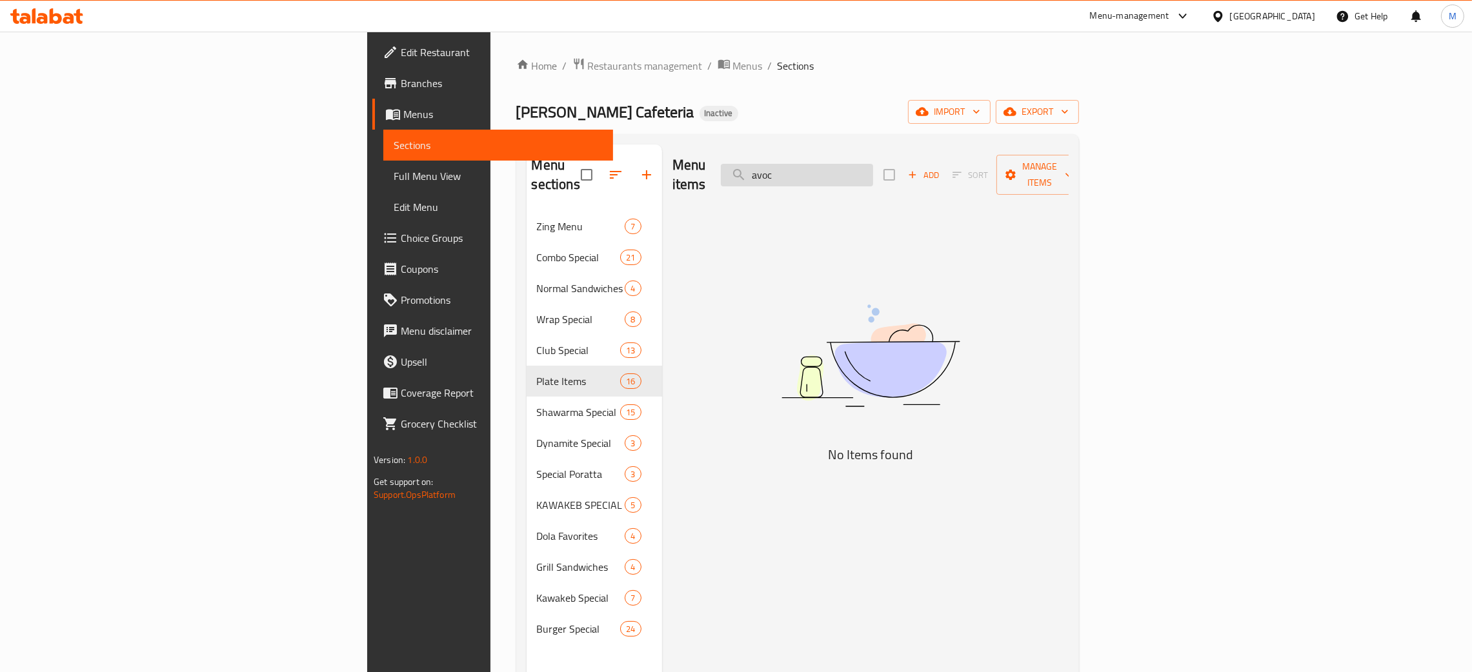
drag, startPoint x: 922, startPoint y: 173, endPoint x: 892, endPoint y: 157, distance: 34.3
click at [873, 164] on input "avoc" at bounding box center [797, 175] width 152 height 23
type input "ays"
drag, startPoint x: 927, startPoint y: 170, endPoint x: 833, endPoint y: 151, distance: 96.0
click at [833, 151] on div "Menu items ays Add Sort Manage items" at bounding box center [870, 175] width 396 height 61
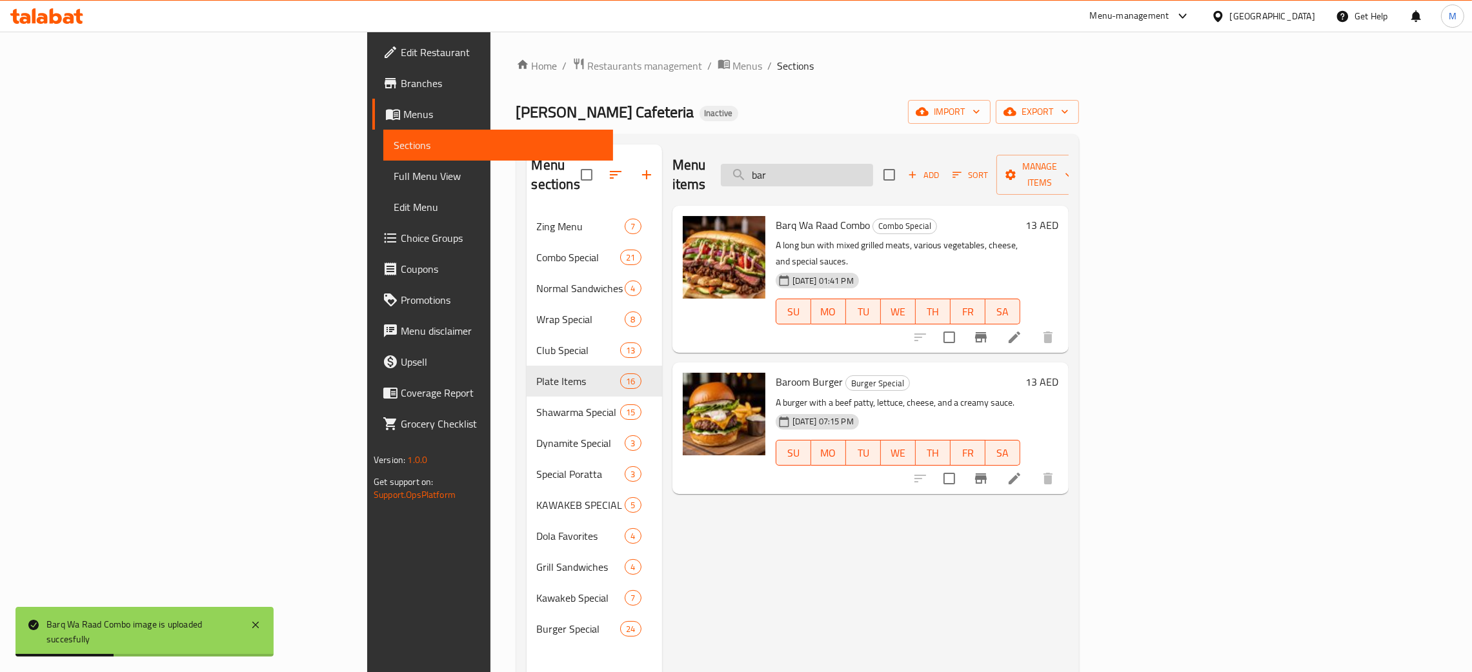
click at [873, 165] on input "bar" at bounding box center [797, 175] width 152 height 23
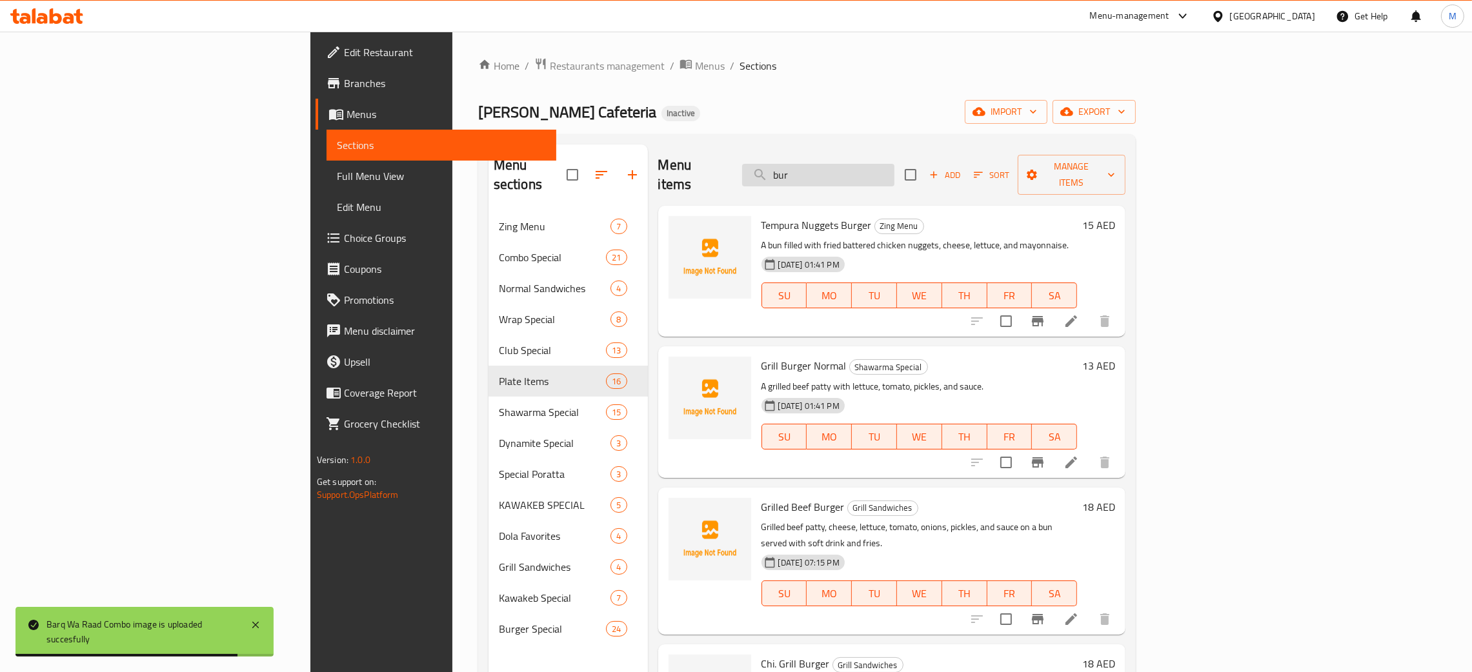
click at [894, 164] on input "bur" at bounding box center [818, 175] width 152 height 23
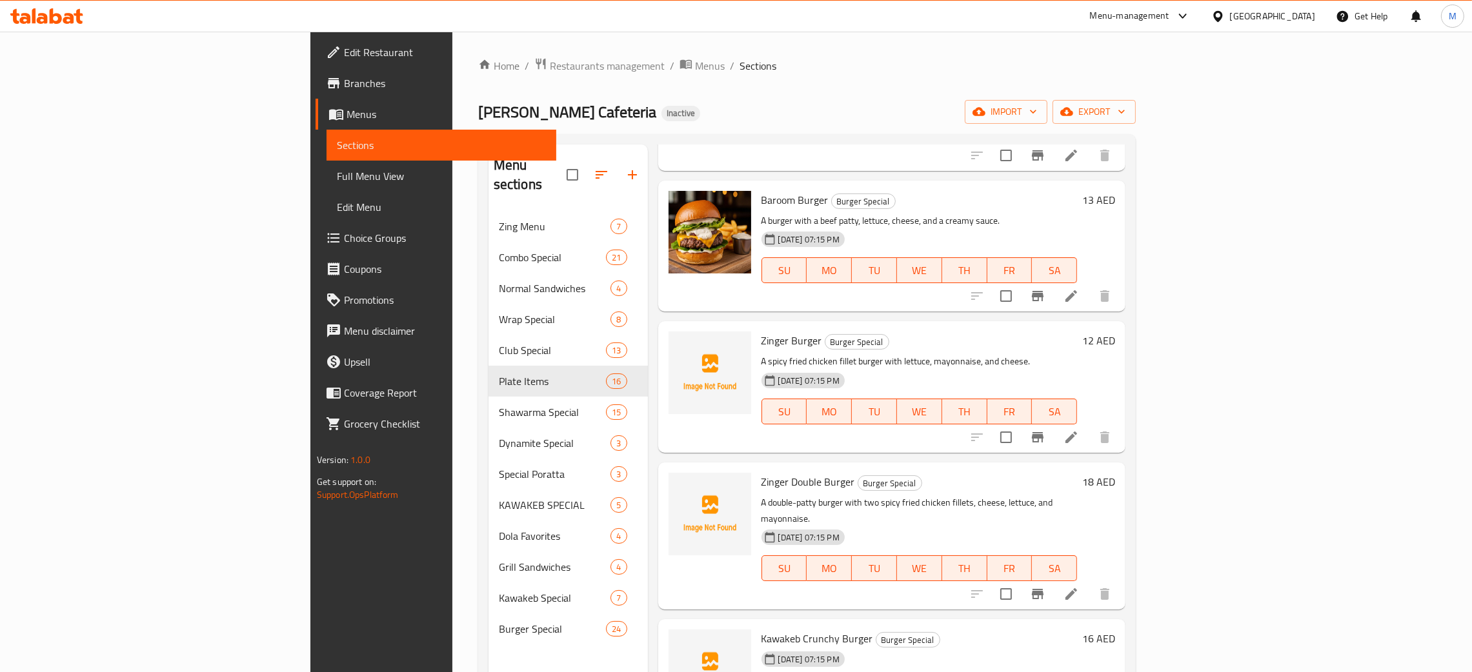
scroll to position [3097, 0]
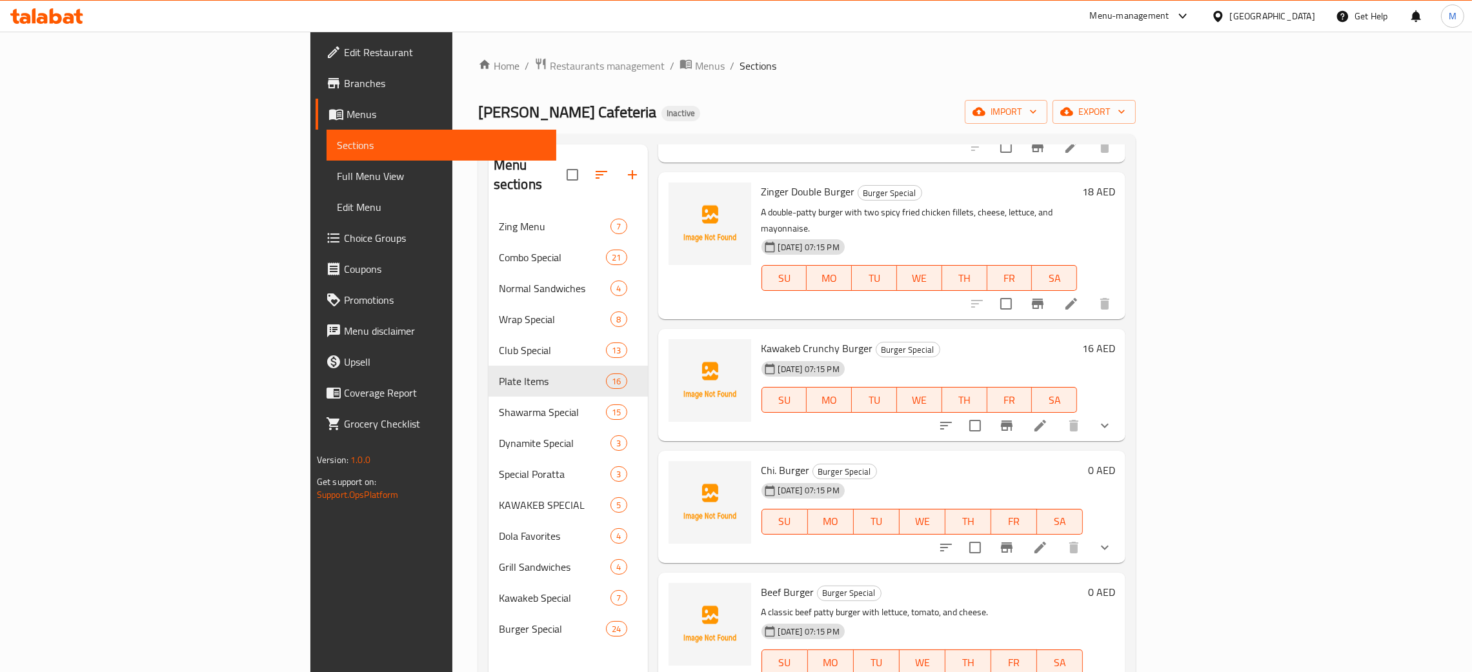
type input "burg"
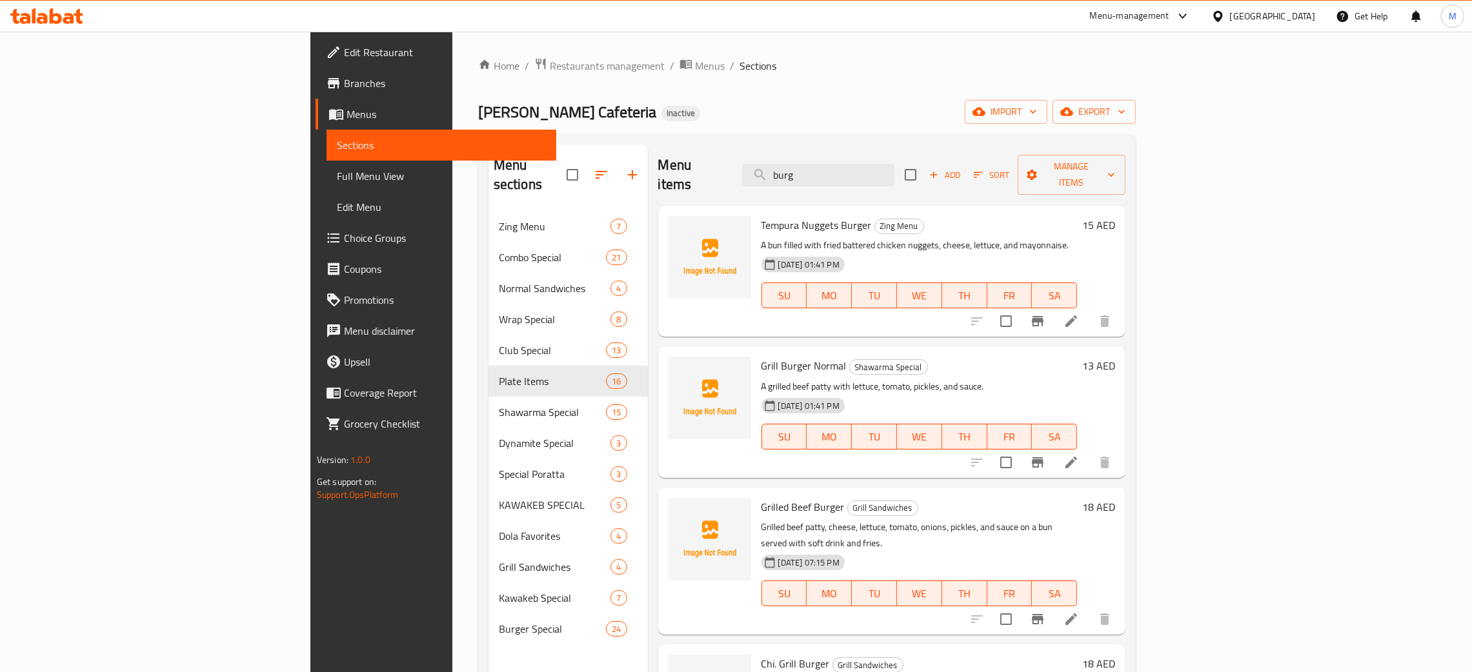
drag, startPoint x: 901, startPoint y: 153, endPoint x: 775, endPoint y: 115, distance: 131.4
click at [771, 117] on div "Home / Restaurants management / Menus / Sections Malik Al Kawakeb Cafeteria Ina…" at bounding box center [806, 442] width 657 height 770
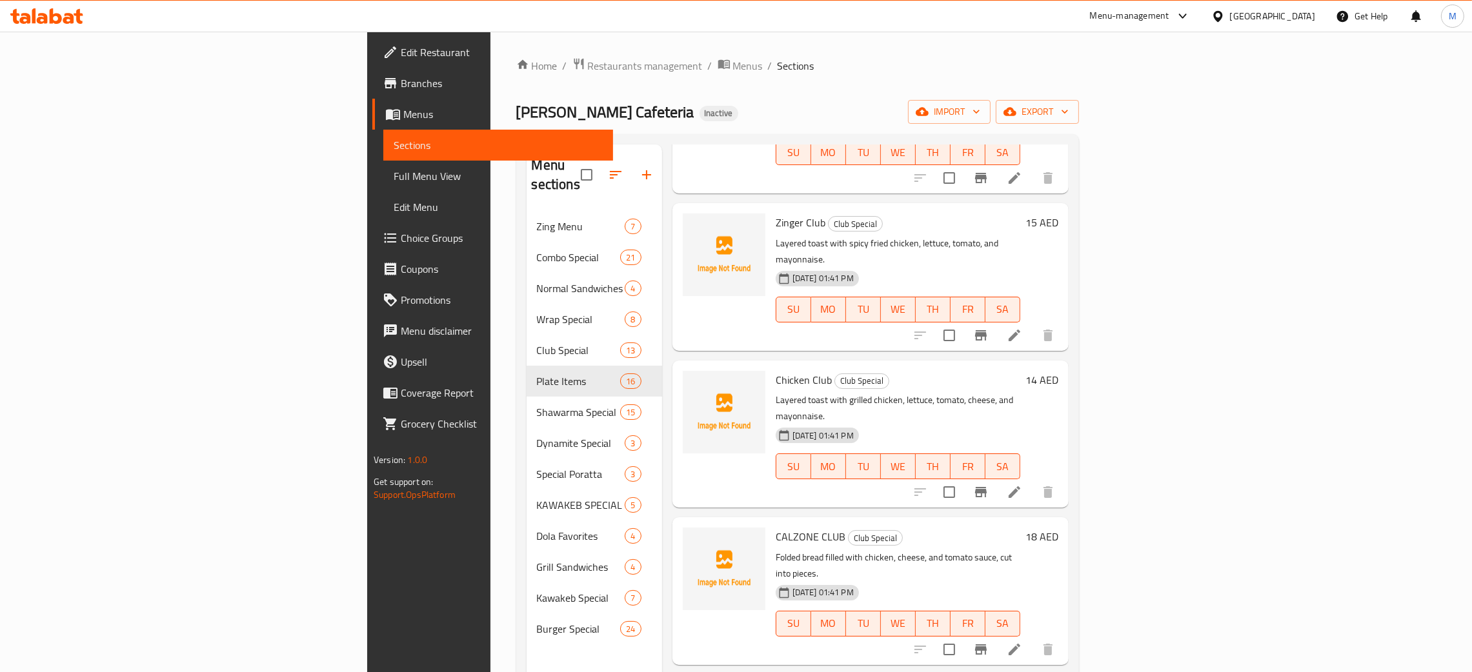
scroll to position [194, 0]
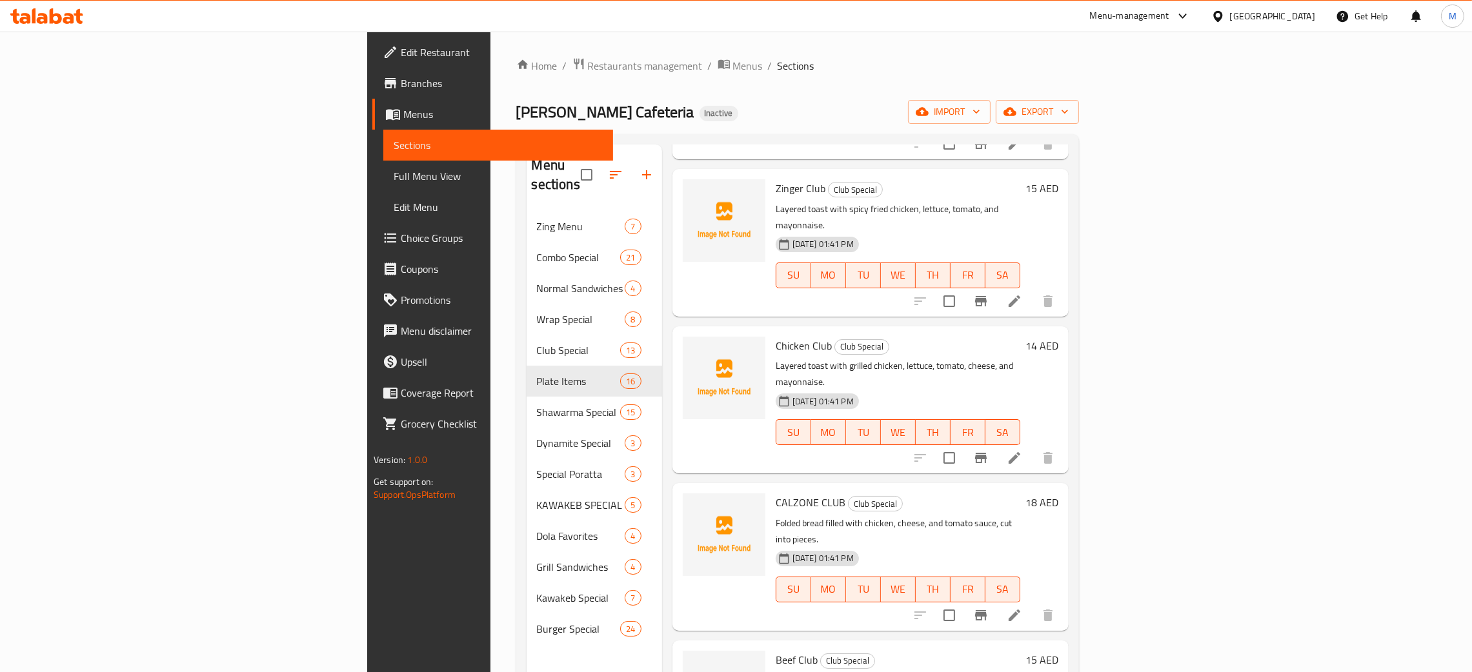
type input "clu"
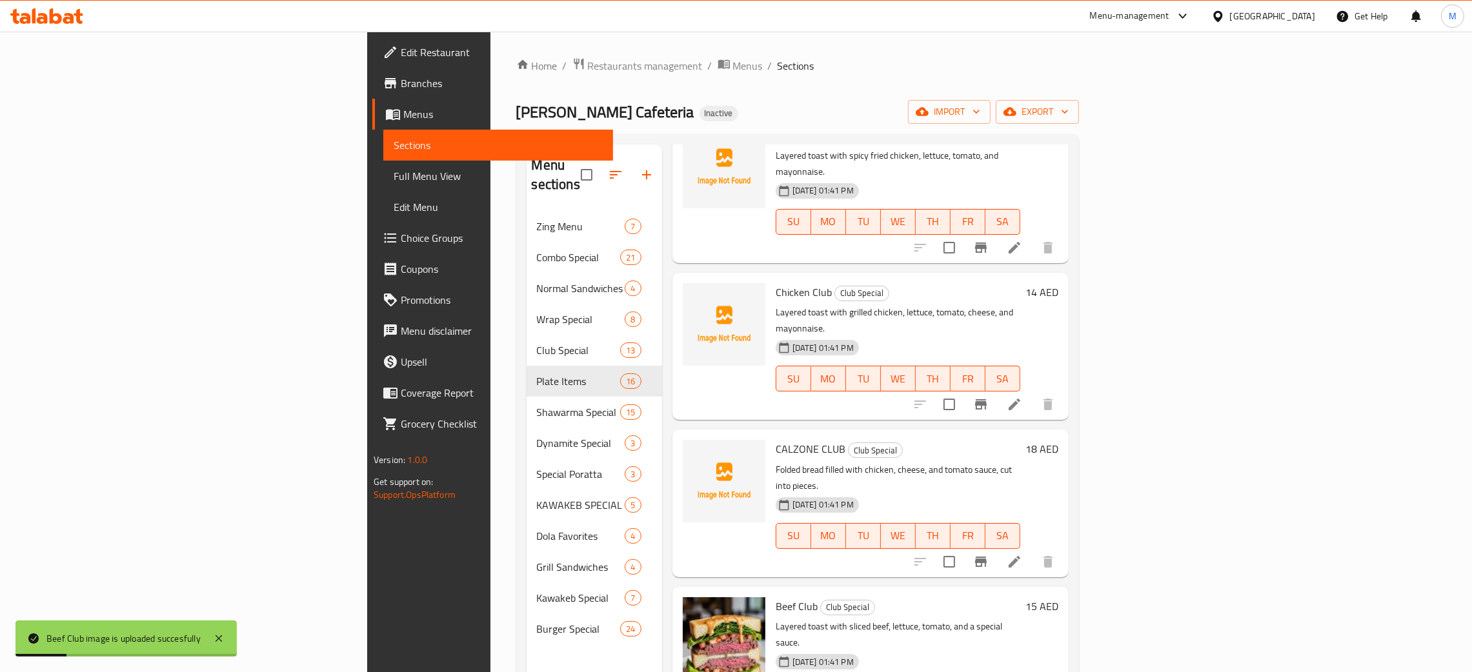
scroll to position [0, 0]
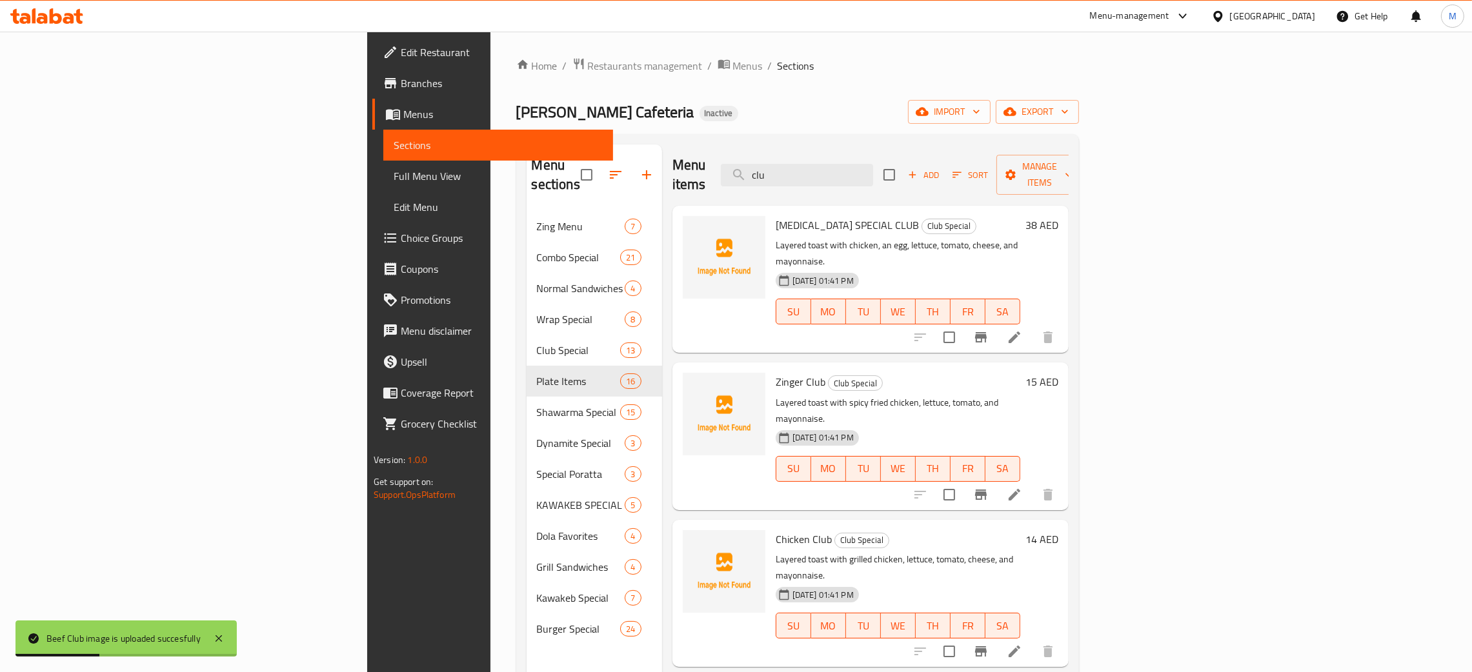
drag, startPoint x: 909, startPoint y: 166, endPoint x: 783, endPoint y: 64, distance: 162.4
click at [754, 104] on div "Home / Restaurants management / Menus / Sections Malik Al Kawakeb Cafeteria Ina…" at bounding box center [797, 442] width 563 height 770
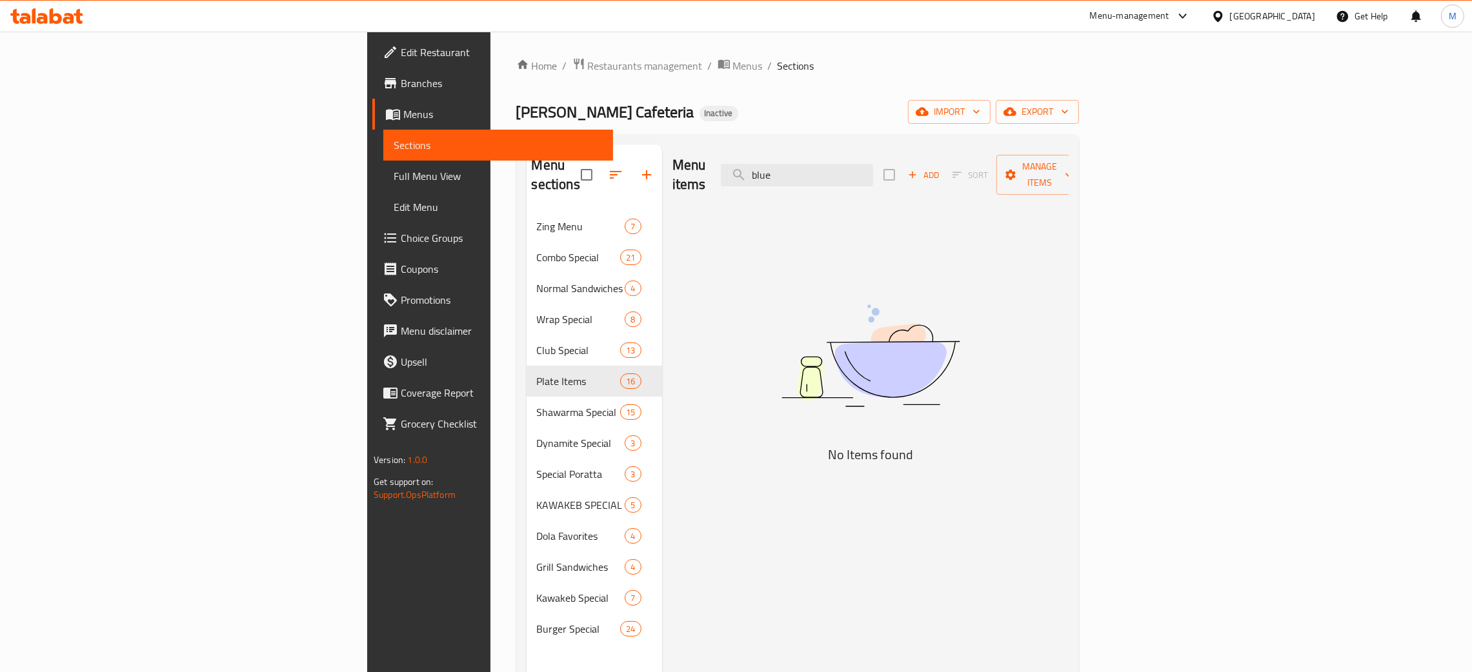
drag, startPoint x: 954, startPoint y: 176, endPoint x: 783, endPoint y: 137, distance: 175.4
click at [783, 137] on div "Menu sections Zing Menu 7 Combo Special 21 Normal Sandwiches 4 Wrap Special 8 C…" at bounding box center [797, 480] width 563 height 693
type input "="
type input "boo"
drag, startPoint x: 923, startPoint y: 174, endPoint x: 846, endPoint y: 154, distance: 79.3
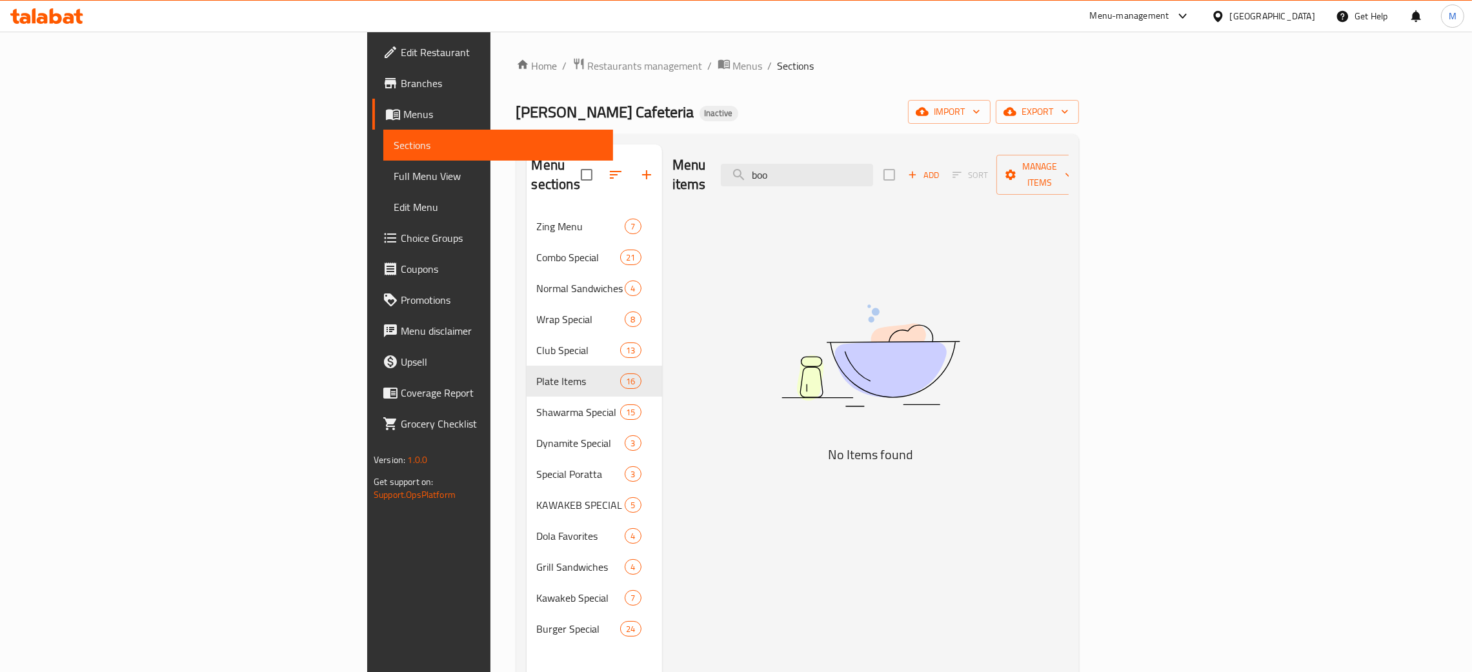
click at [846, 154] on div "Menu items boo Add Sort Manage items" at bounding box center [870, 175] width 396 height 61
type input "a"
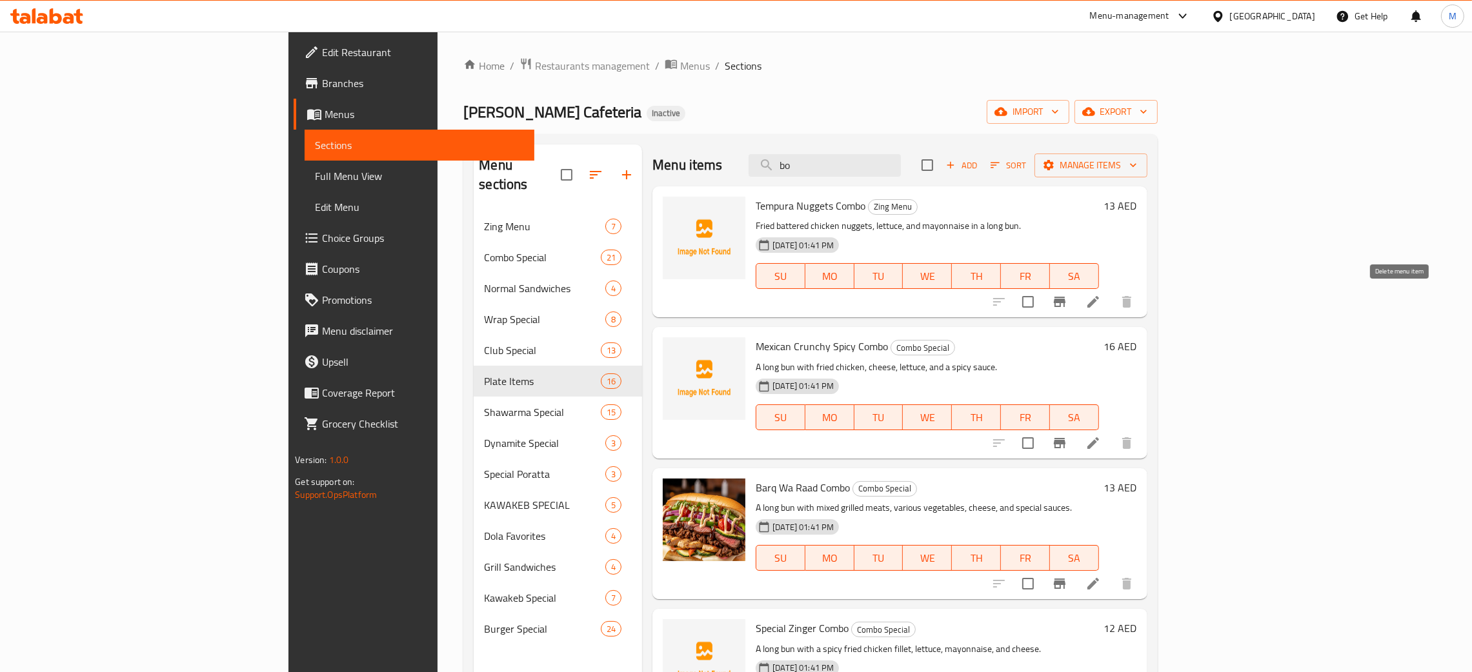
type input "bo"
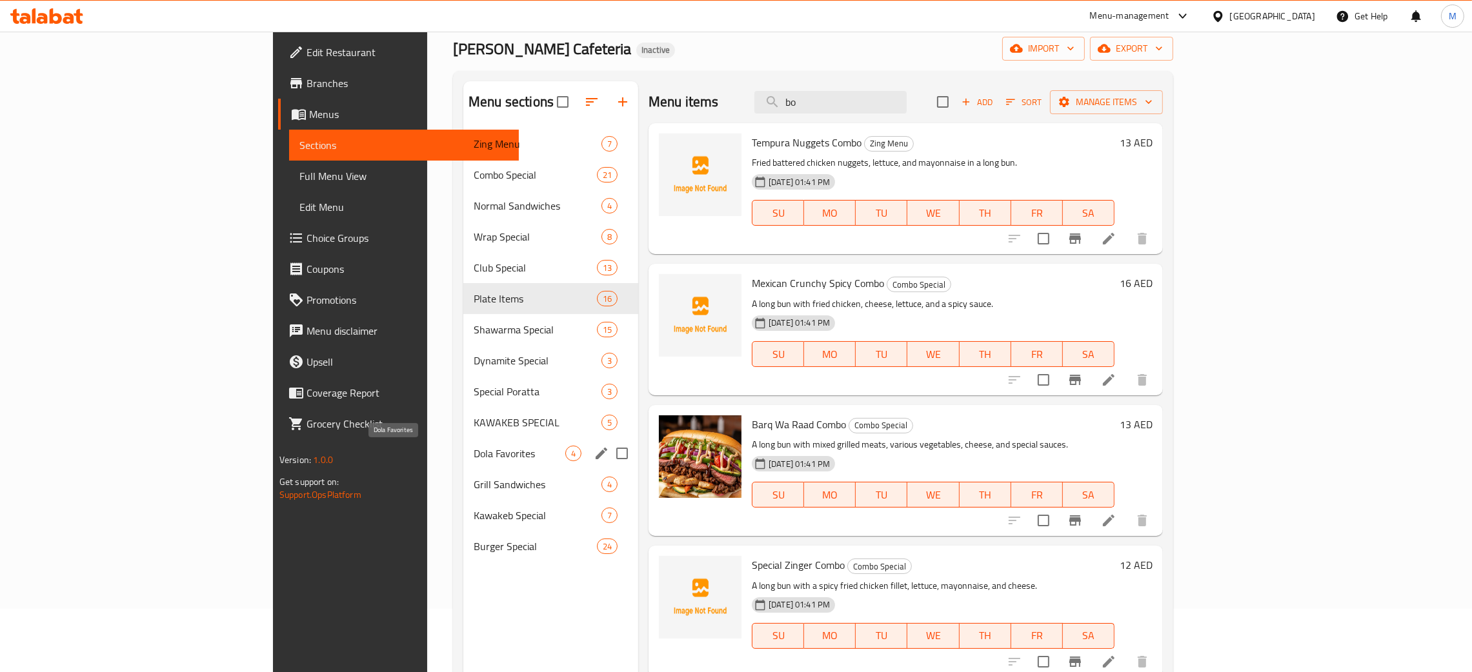
scroll to position [97, 0]
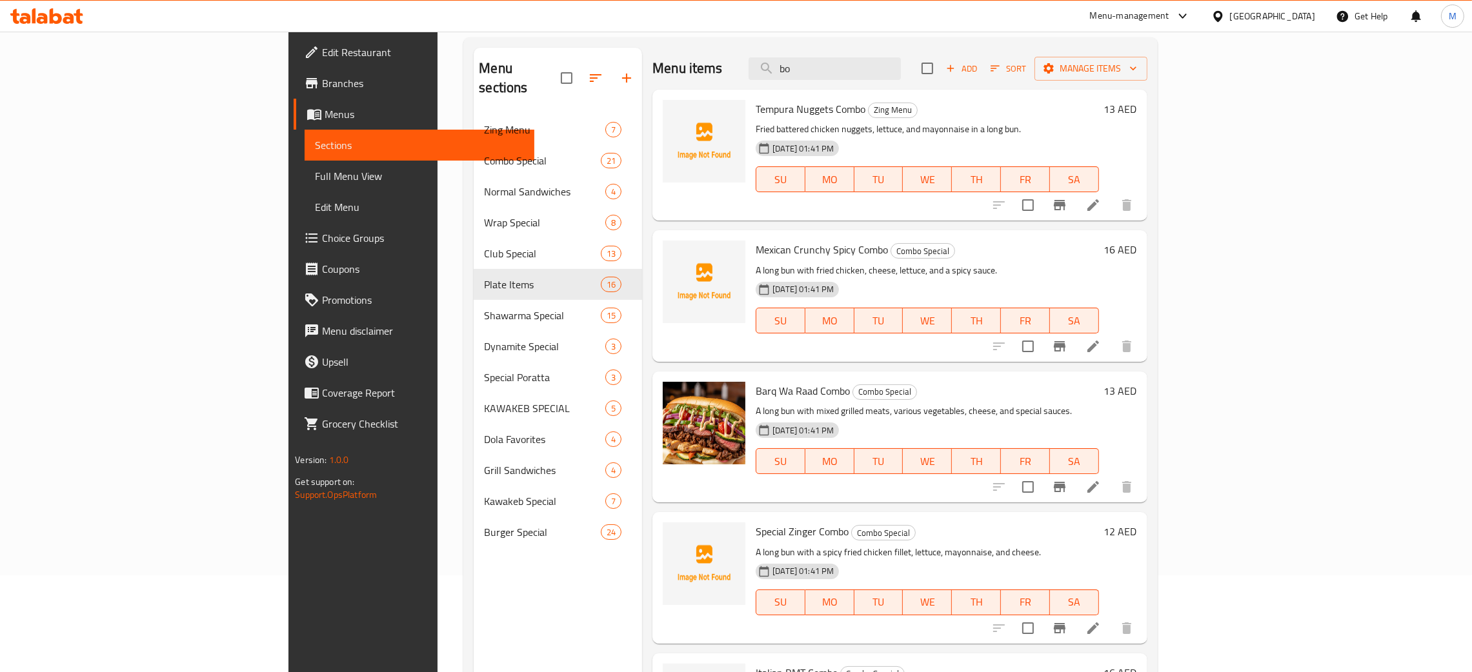
drag, startPoint x: 903, startPoint y: 71, endPoint x: 837, endPoint y: 55, distance: 67.6
click at [837, 55] on div "Menu items bo Add Sort Manage items" at bounding box center [899, 69] width 494 height 42
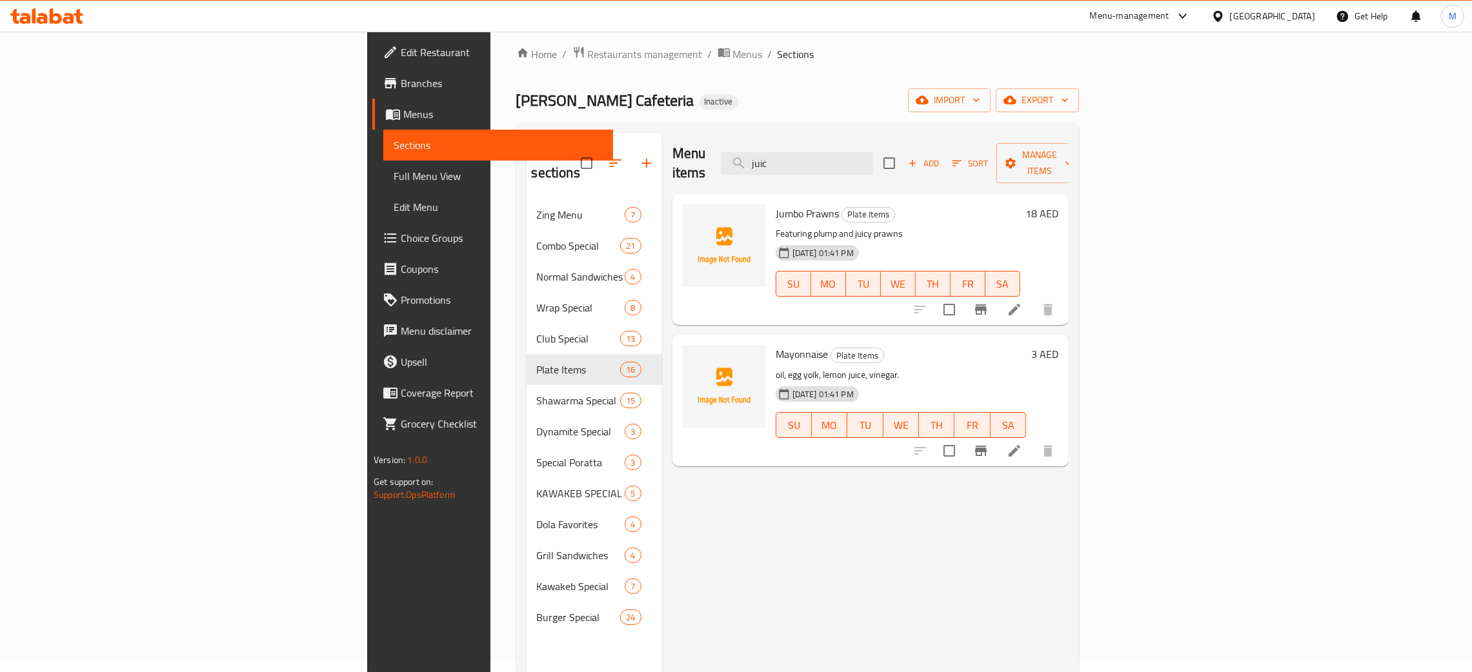
scroll to position [0, 0]
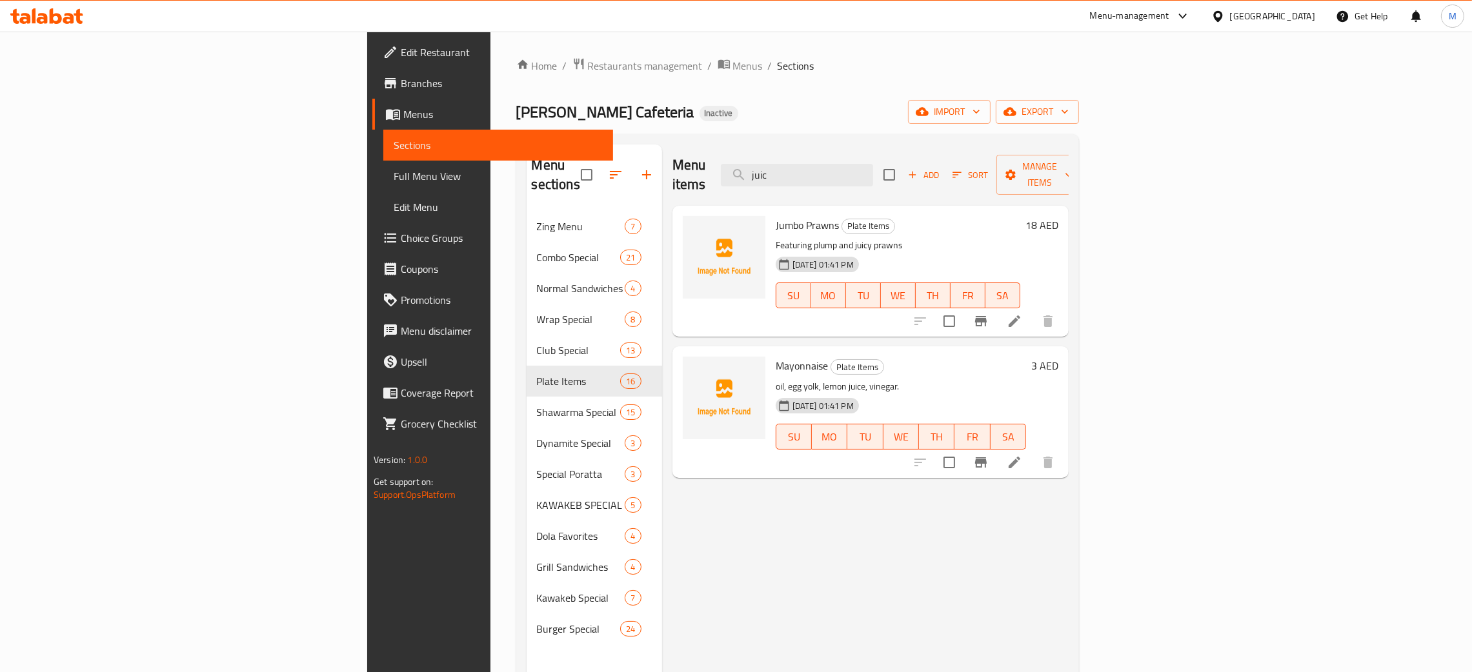
type input "juic"
drag, startPoint x: 887, startPoint y: 165, endPoint x: 836, endPoint y: 150, distance: 53.7
click at [836, 150] on div "Menu items juic Add Sort Manage items" at bounding box center [870, 175] width 396 height 61
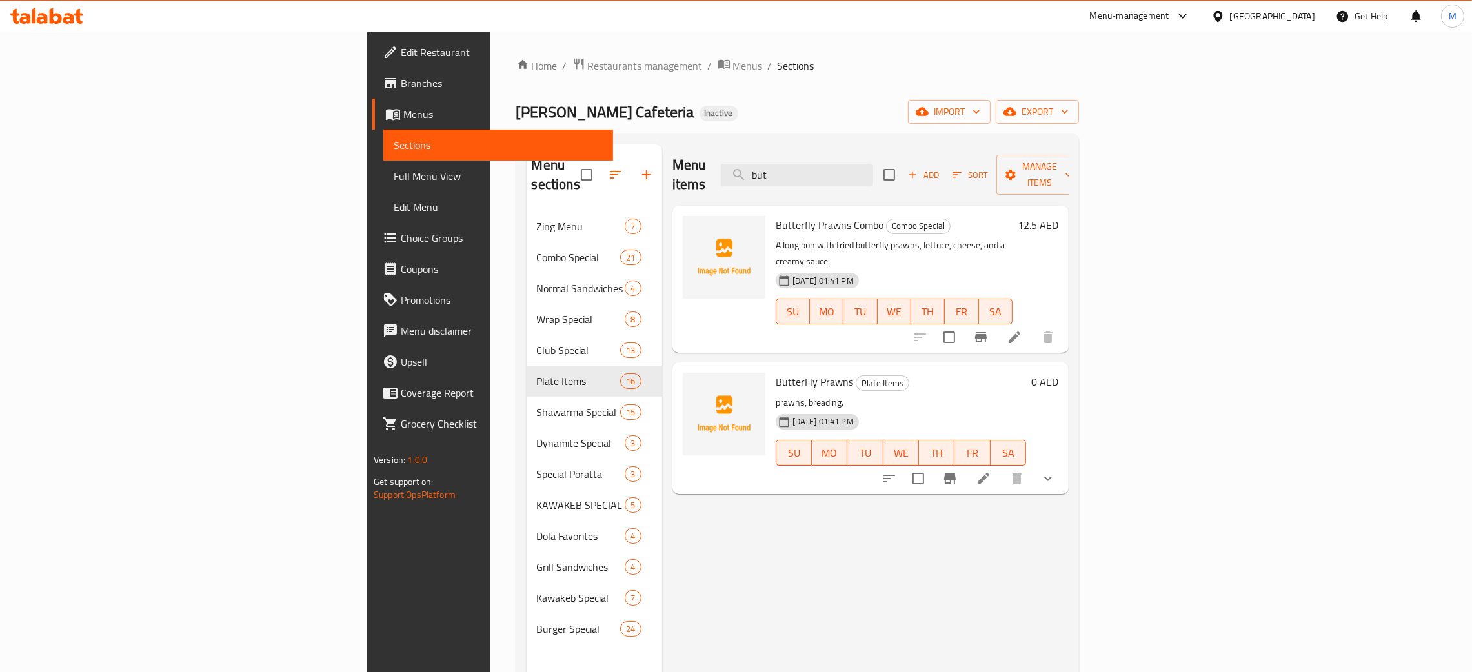
type input "but"
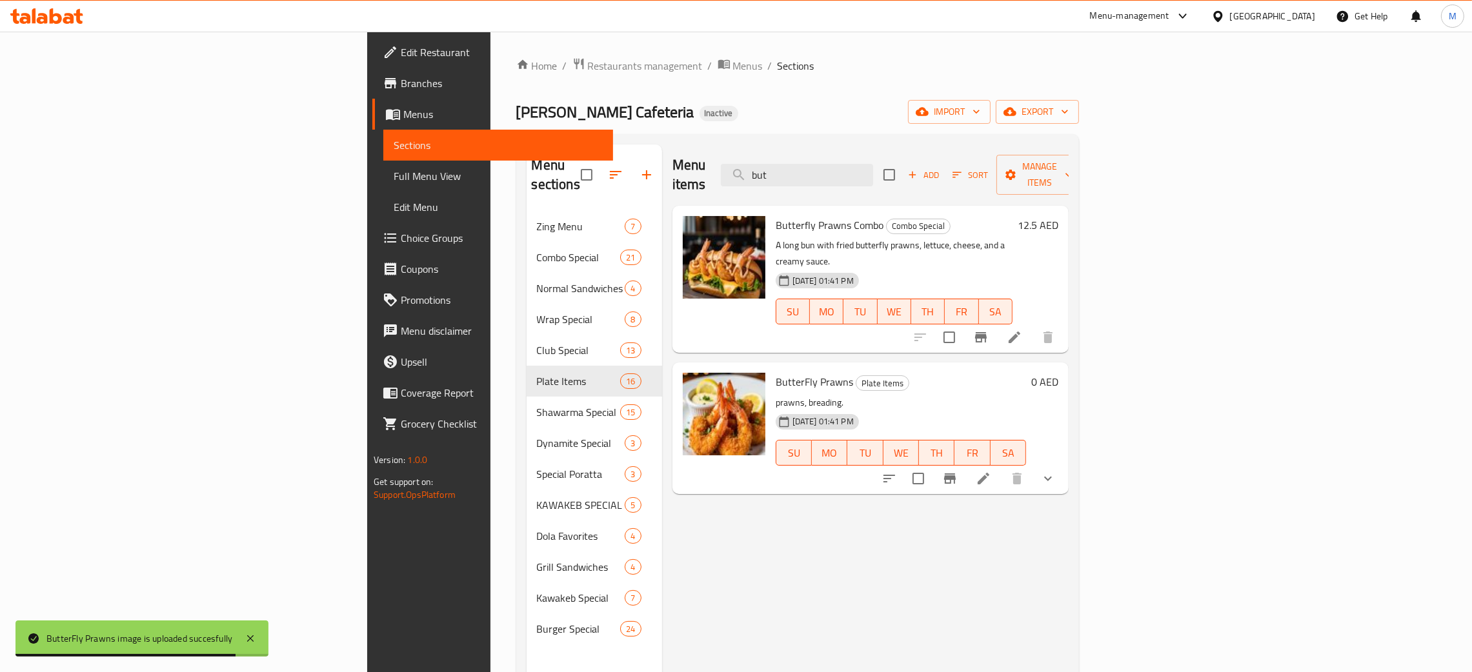
drag, startPoint x: 956, startPoint y: 155, endPoint x: 777, endPoint y: 108, distance: 184.0
click at [777, 108] on div "Home / Restaurants management / Menus / Sections Malik Al Kawakeb Cafeteria Ina…" at bounding box center [797, 442] width 563 height 770
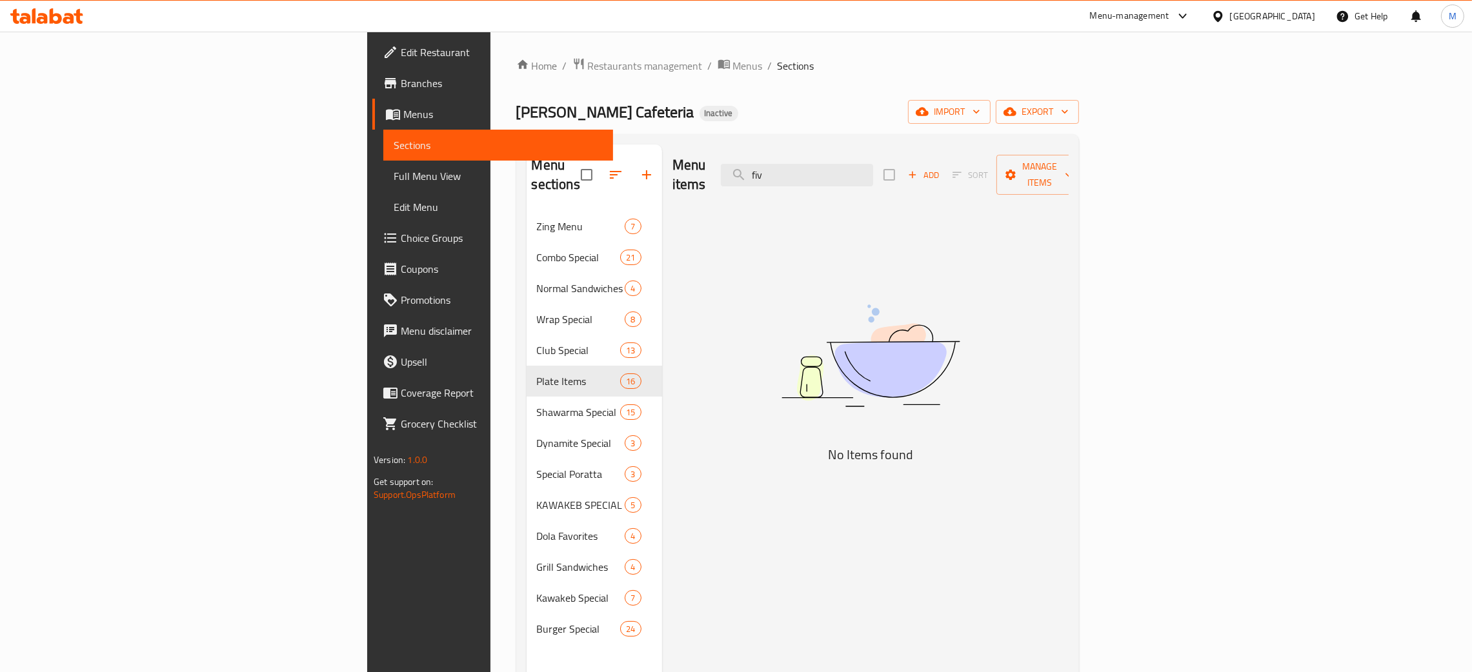
type input "fiv"
drag, startPoint x: 943, startPoint y: 170, endPoint x: 854, endPoint y: 139, distance: 93.4
click at [854, 139] on div "Menu sections Zing Menu 7 Combo Special 21 Normal Sandwiches 4 Wrap Special 8 C…" at bounding box center [797, 480] width 563 height 693
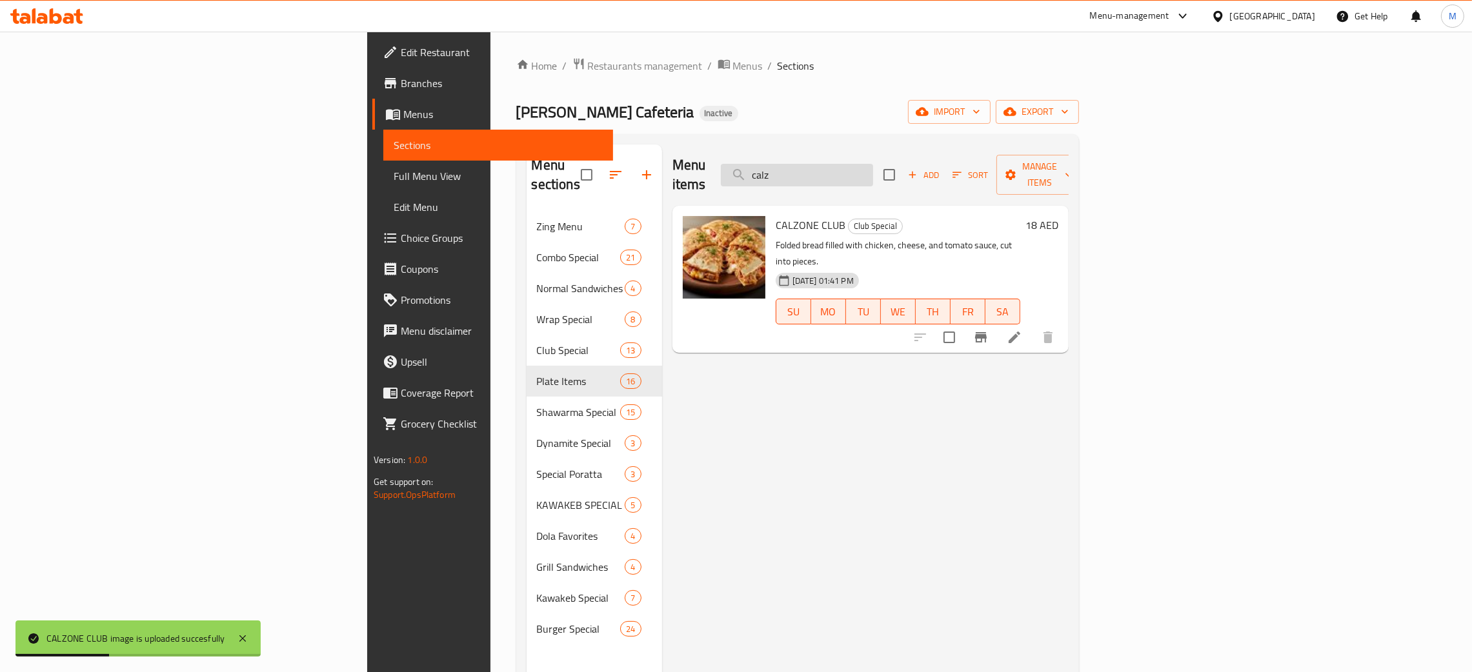
click at [873, 165] on input "calz" at bounding box center [797, 175] width 152 height 23
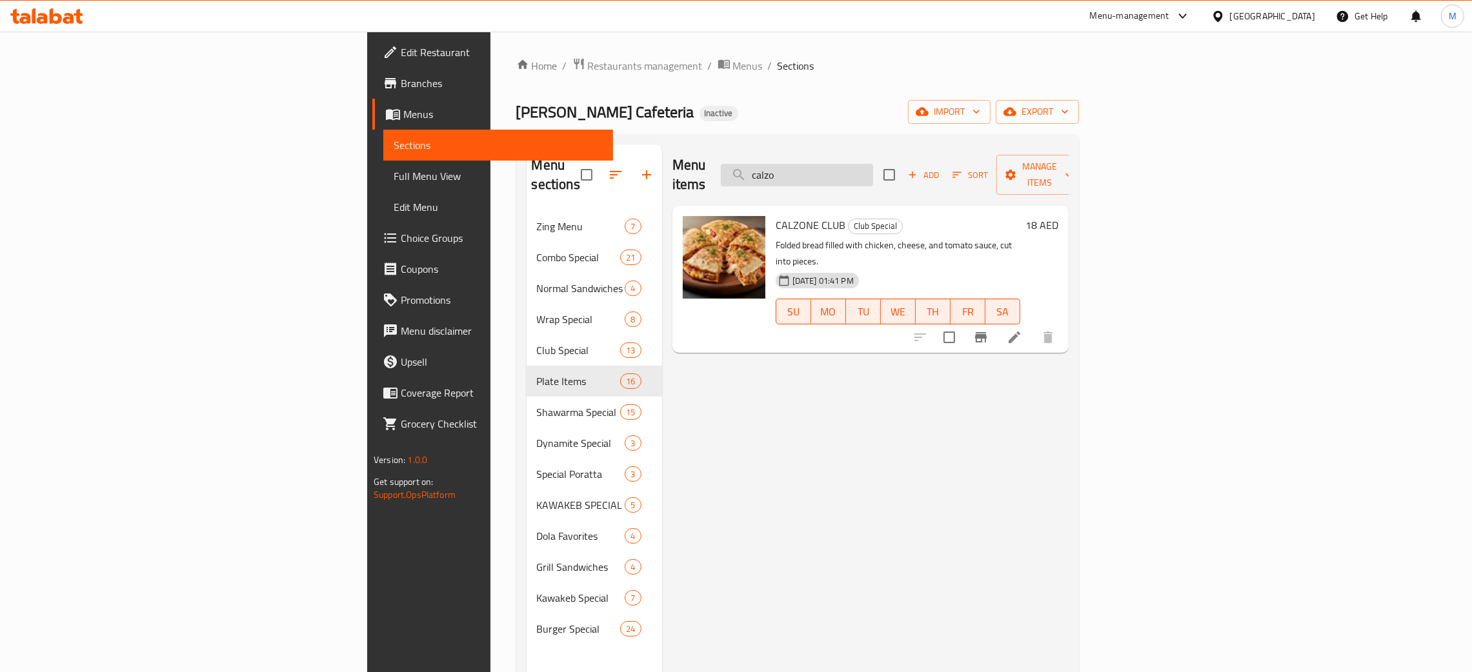
drag, startPoint x: 908, startPoint y: 163, endPoint x: 891, endPoint y: 165, distance: 16.9
click at [873, 165] on input "calzo" at bounding box center [797, 175] width 152 height 23
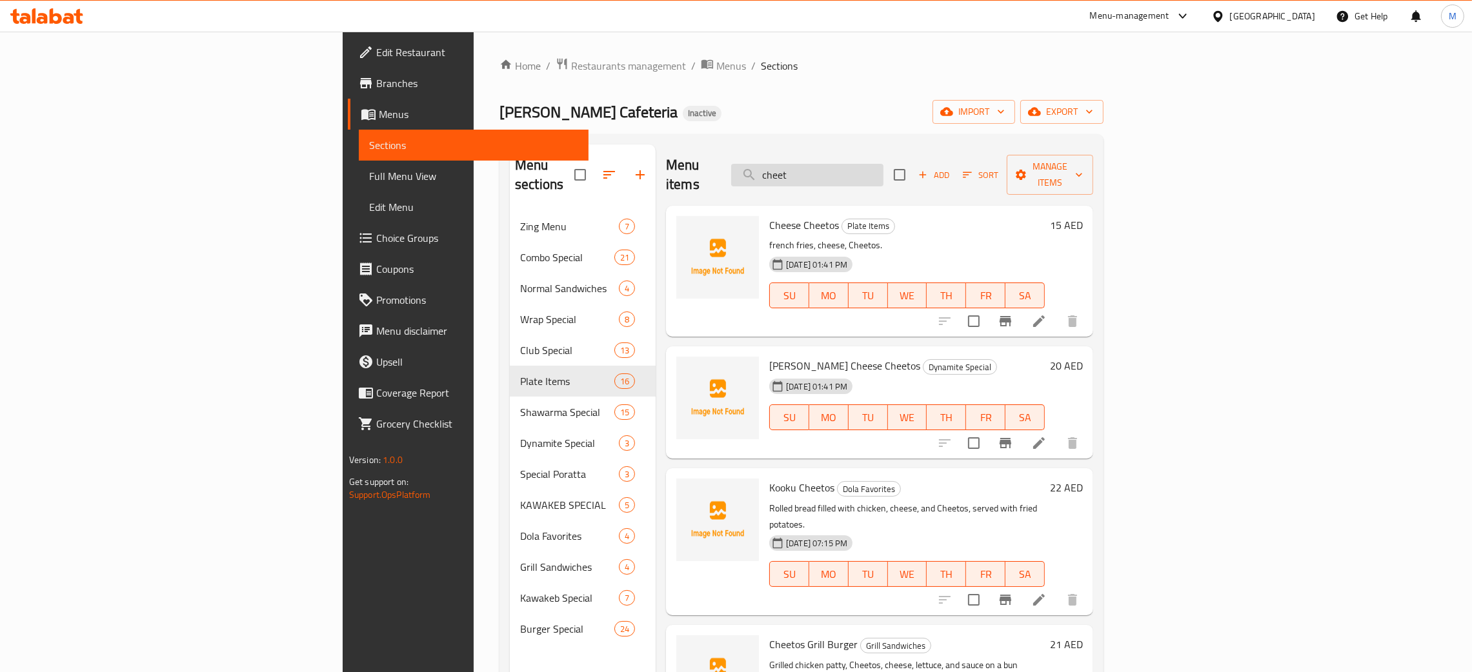
type input "cheet"
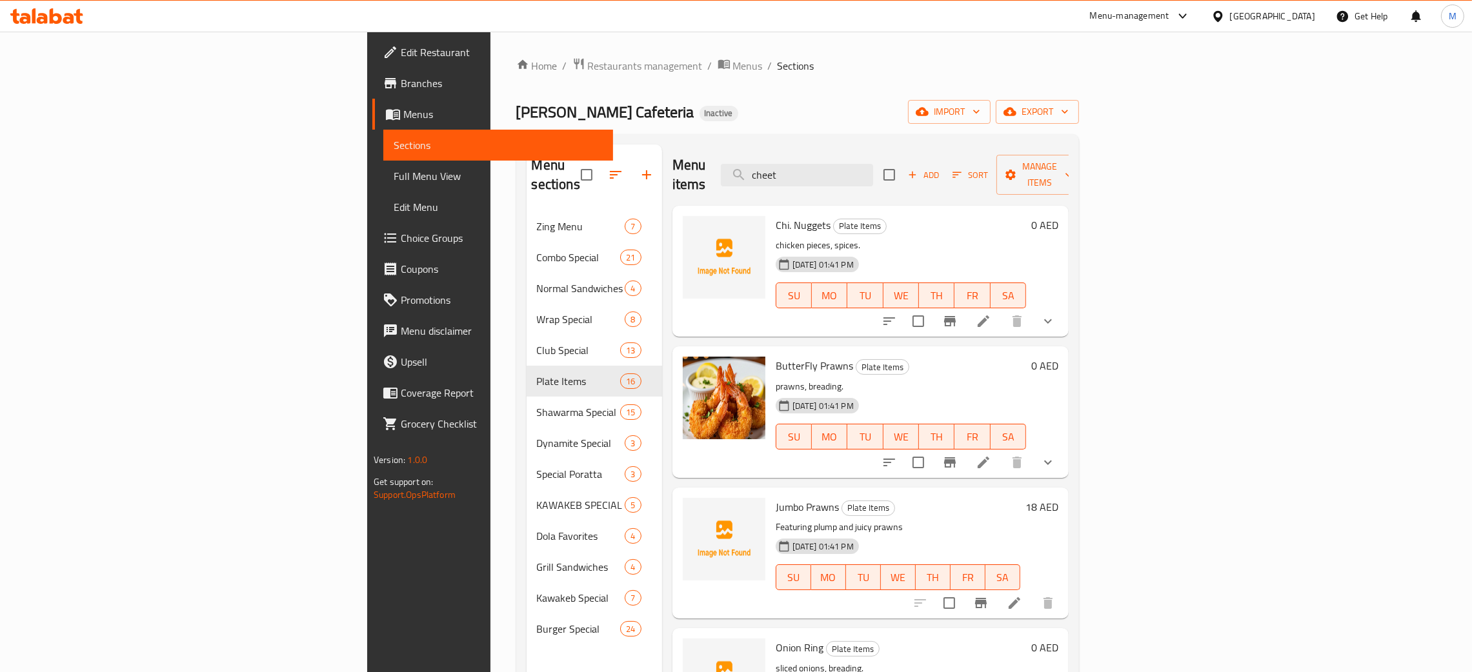
drag, startPoint x: 916, startPoint y: 166, endPoint x: 783, endPoint y: 131, distance: 137.6
click at [781, 131] on div "Home / Restaurants management / Menus / Sections Malik Al Kawakeb Cafeteria Ina…" at bounding box center [797, 442] width 563 height 770
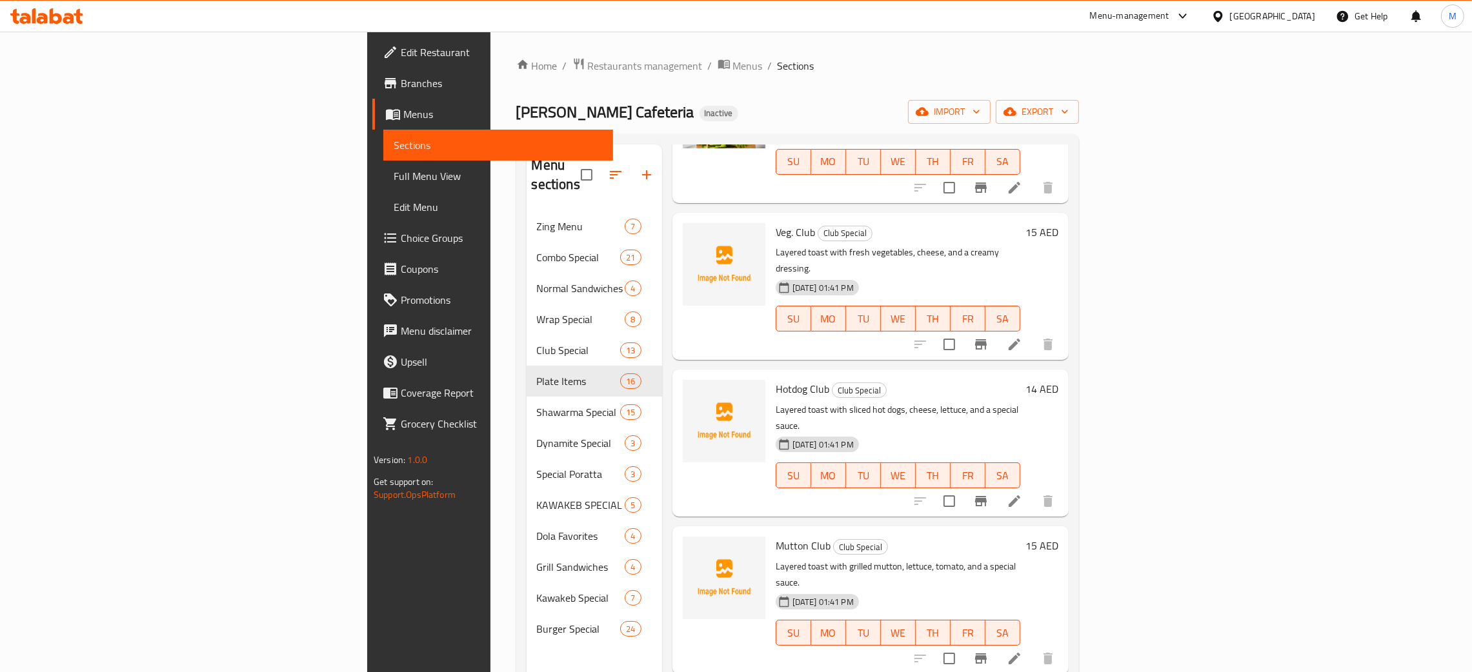
scroll to position [967, 0]
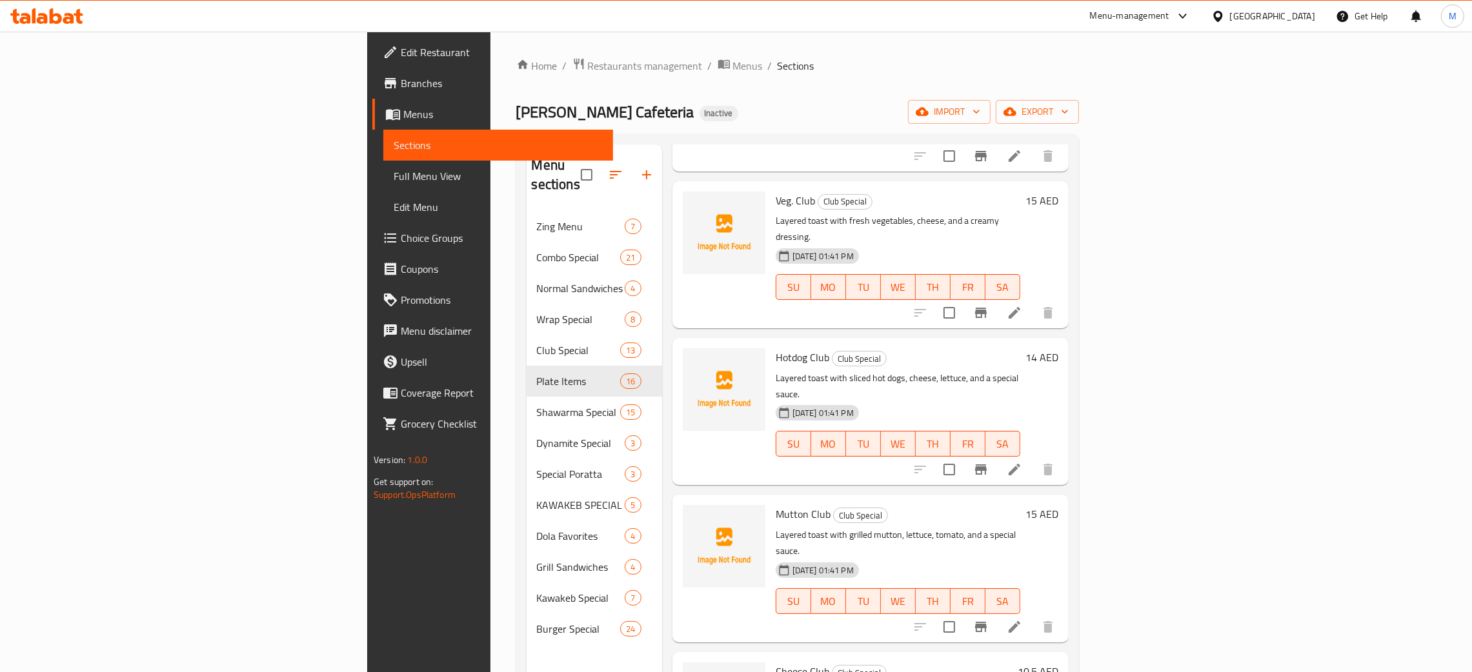
type input "club"
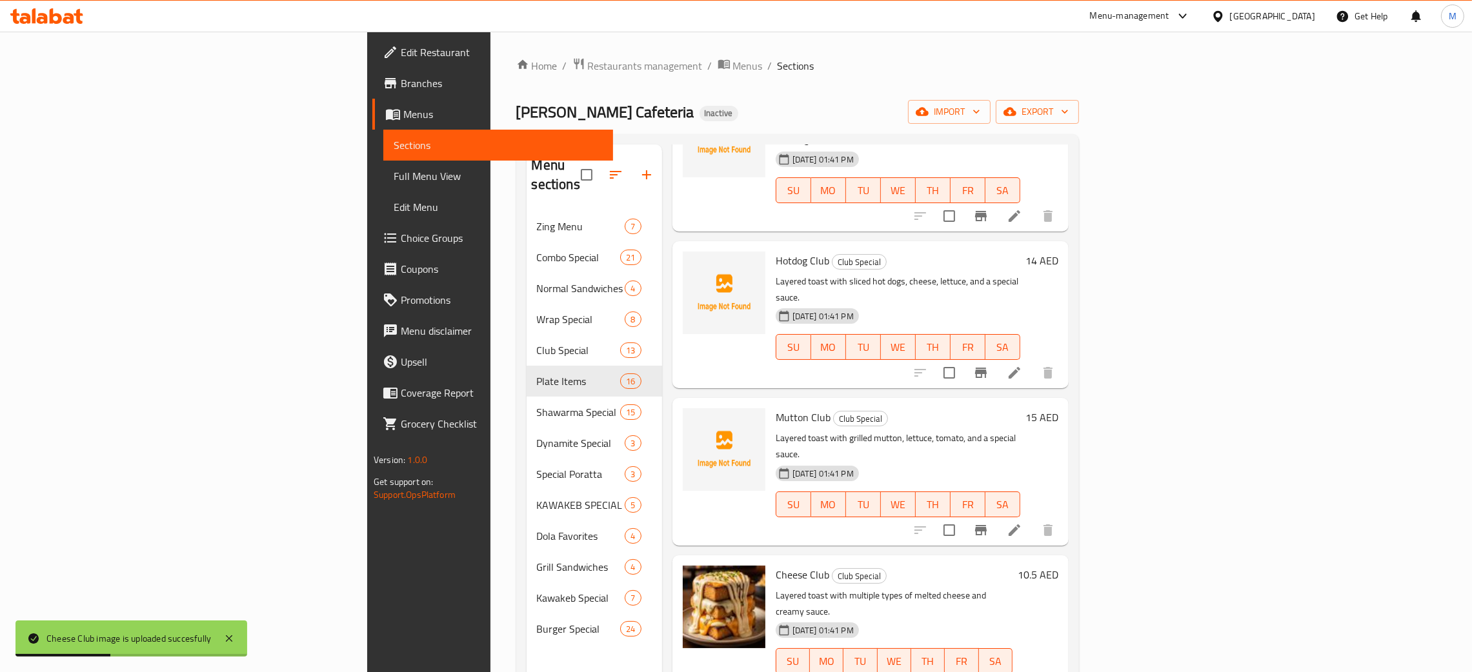
scroll to position [0, 0]
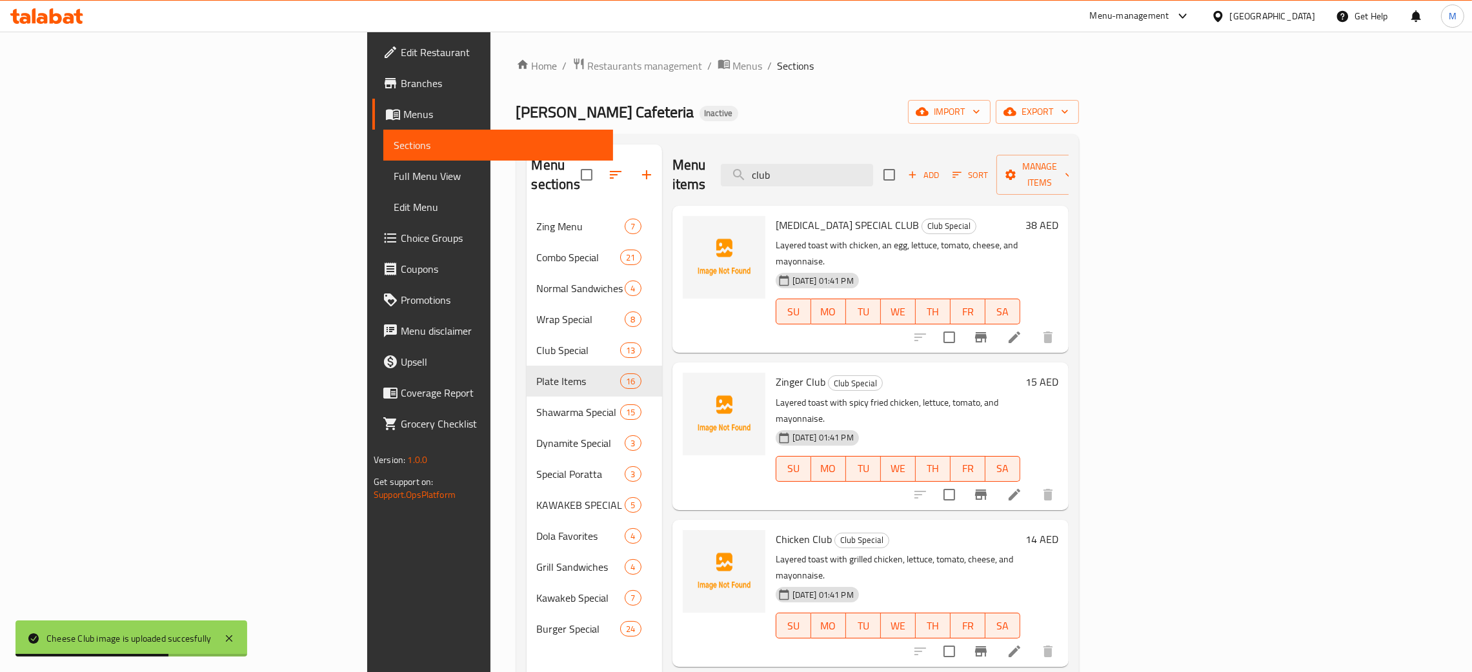
drag, startPoint x: 918, startPoint y: 170, endPoint x: 816, endPoint y: 145, distance: 104.8
click at [816, 145] on div "Menu items club Add Sort Manage items" at bounding box center [870, 175] width 396 height 61
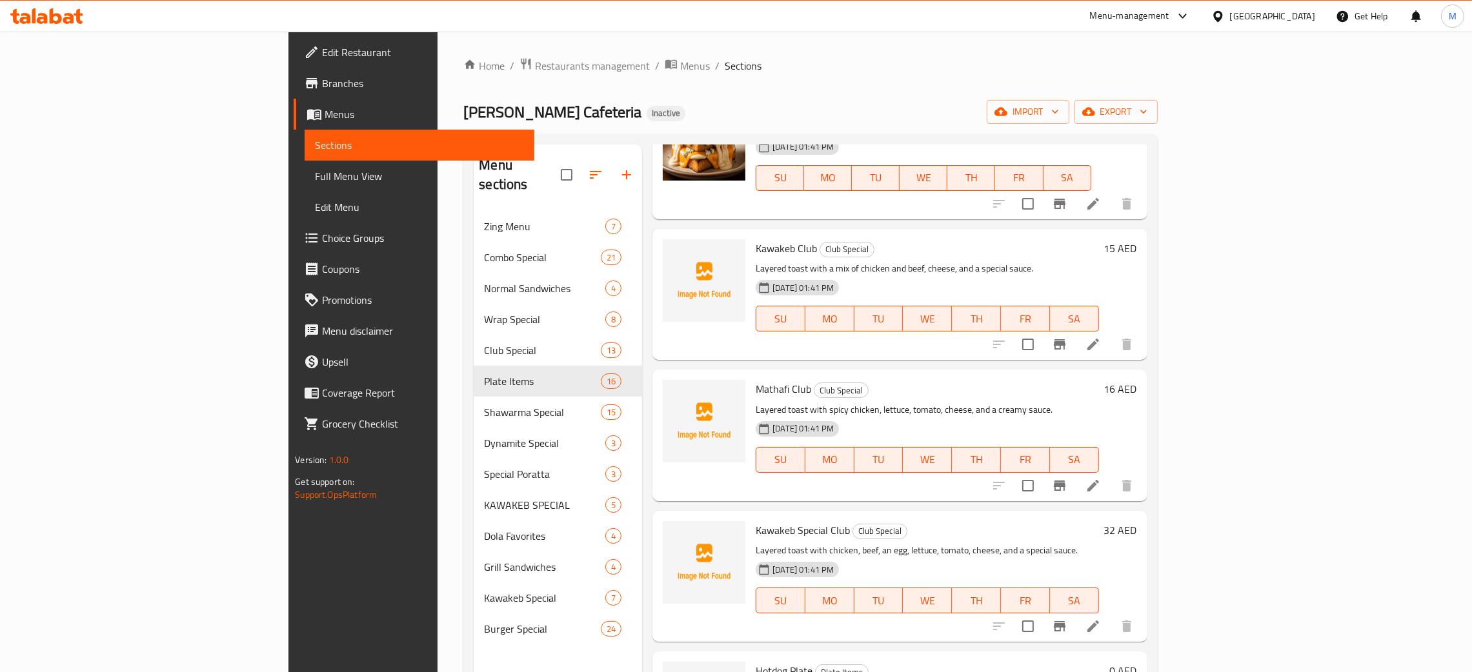
scroll to position [5516, 0]
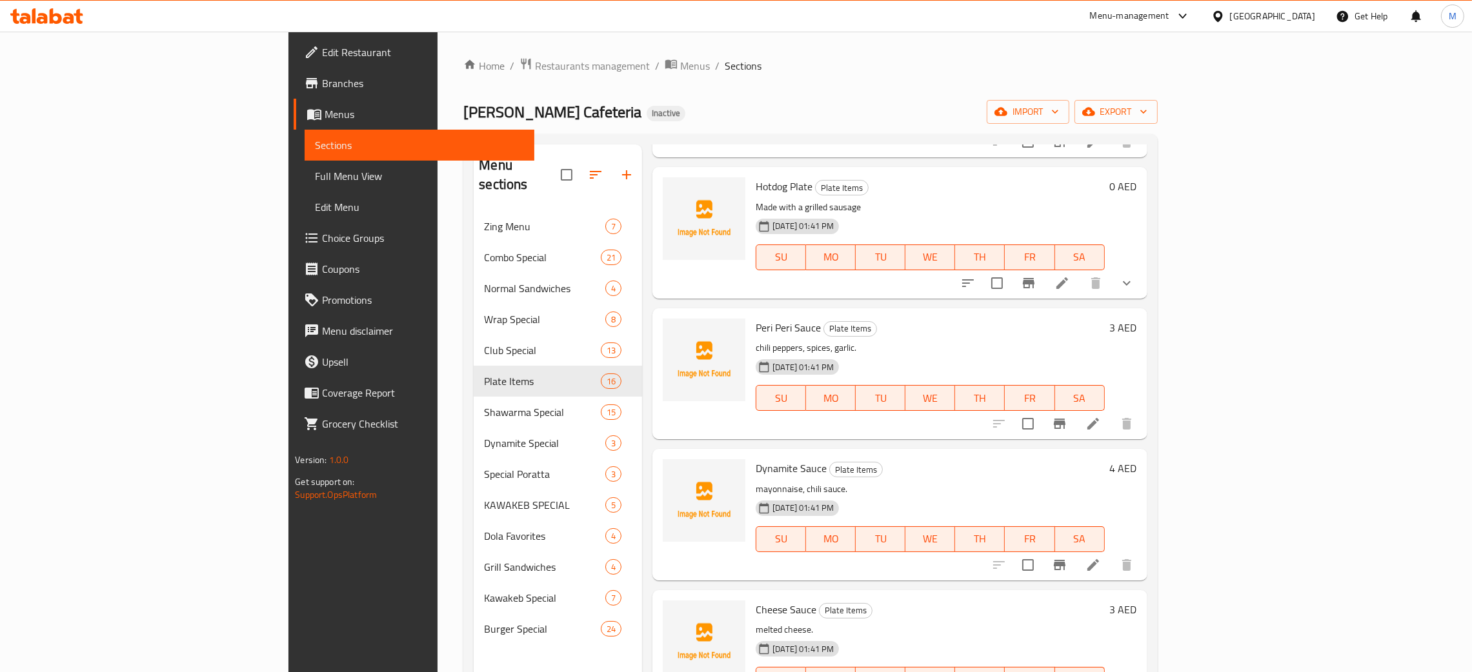
type input "sau"
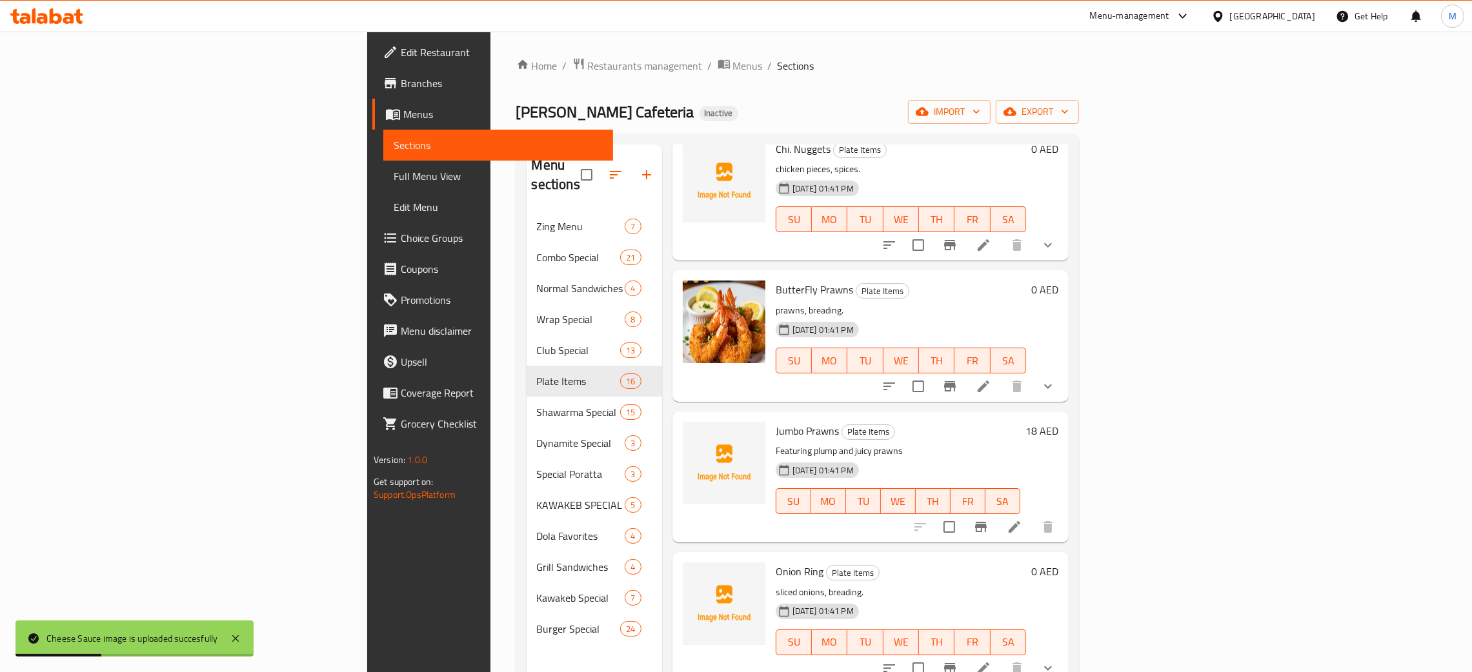
scroll to position [0, 0]
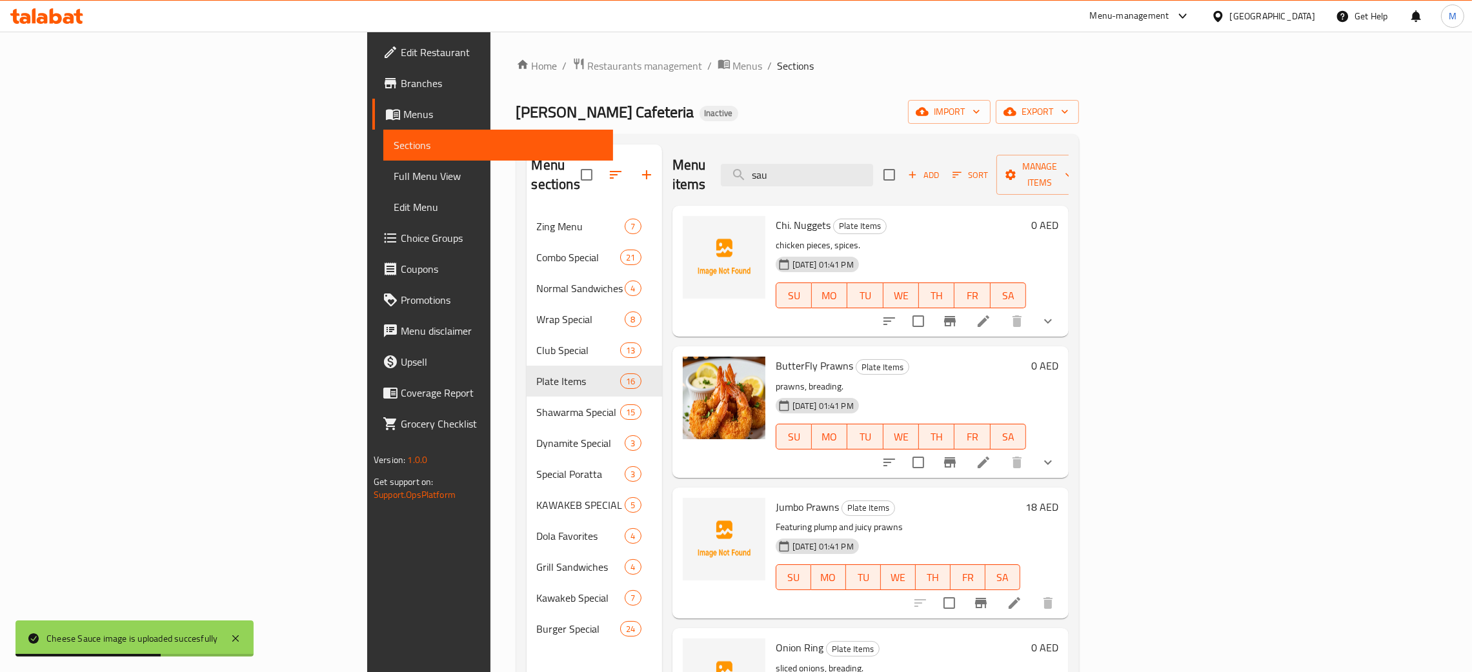
drag, startPoint x: 896, startPoint y: 172, endPoint x: 859, endPoint y: 150, distance: 43.1
click at [859, 150] on div "Menu items sau Add Sort Manage items" at bounding box center [870, 175] width 396 height 61
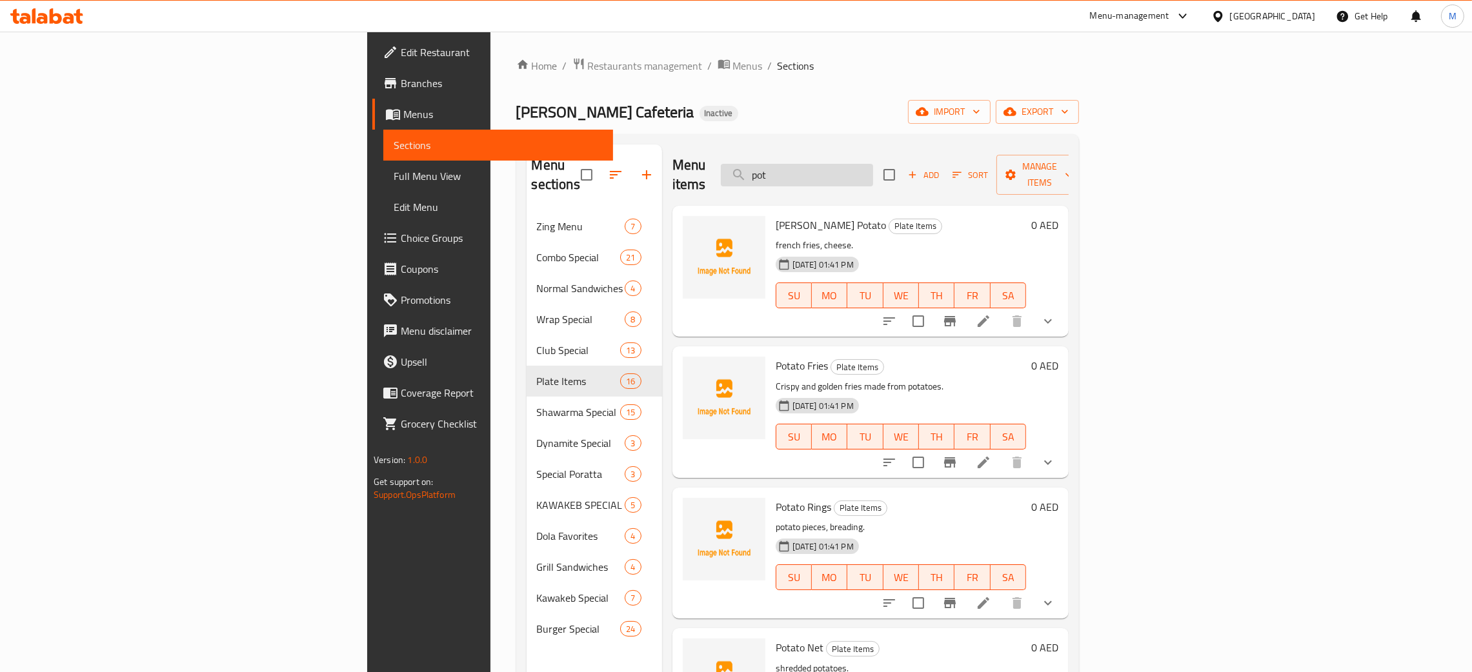
type input "pot"
drag, startPoint x: 908, startPoint y: 166, endPoint x: 812, endPoint y: 143, distance: 98.4
click at [812, 143] on div "Menu sections Zing Menu 7 Combo Special 21 Normal Sandwiches 4 Wrap Special 8 C…" at bounding box center [797, 480] width 563 height 693
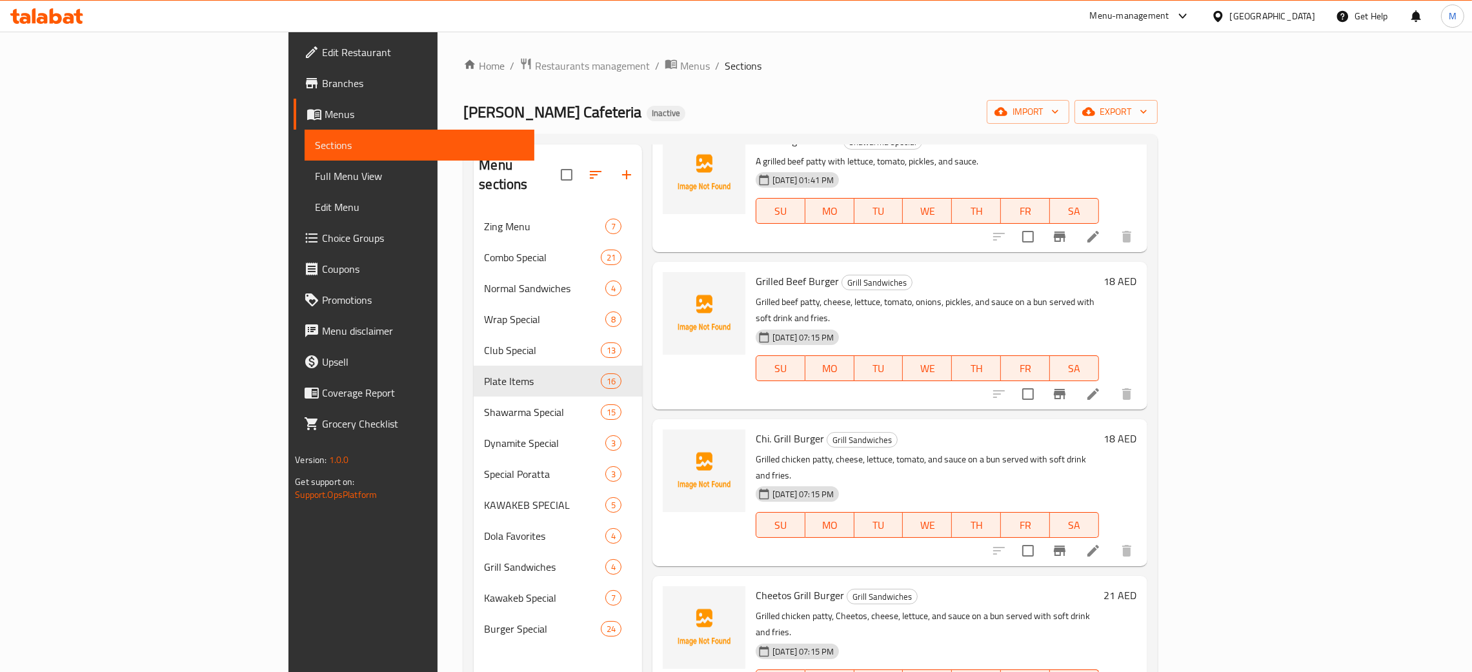
scroll to position [1645, 0]
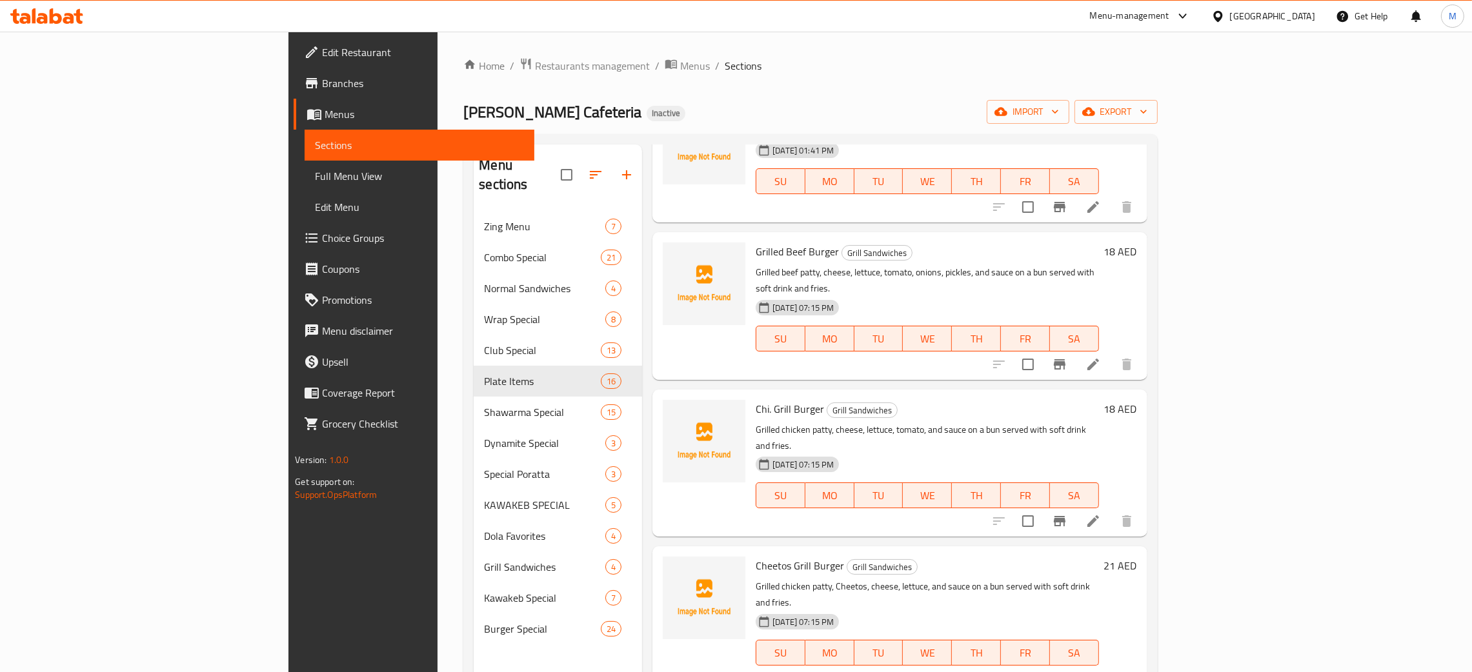
type input "grill"
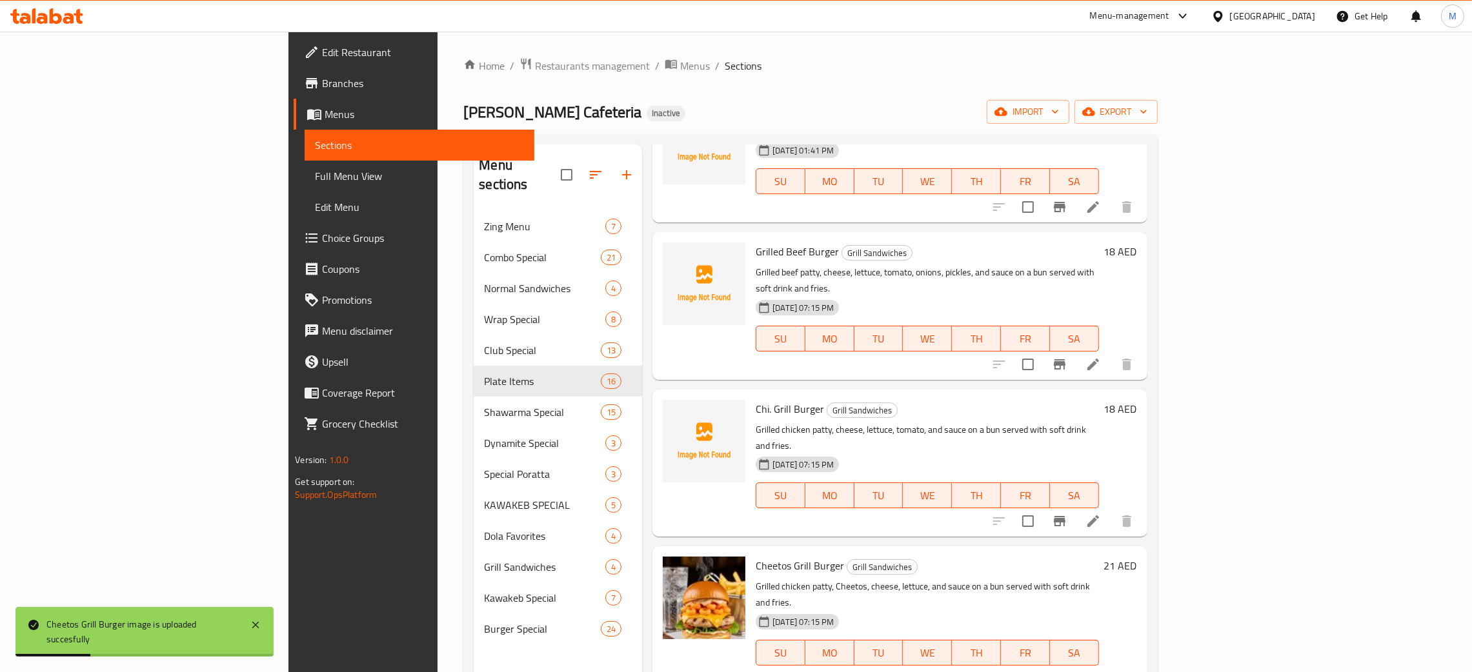
scroll to position [0, 0]
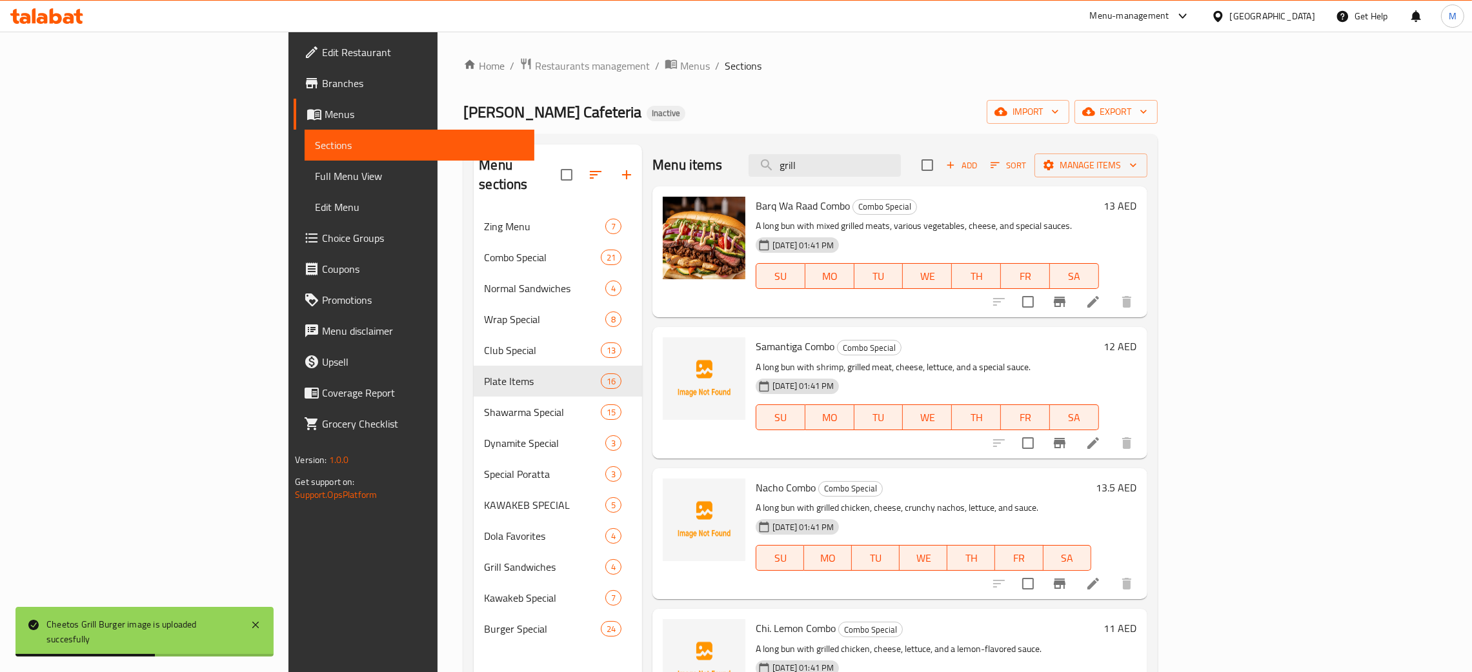
drag, startPoint x: 910, startPoint y: 172, endPoint x: 807, endPoint y: 123, distance: 114.6
click at [804, 126] on div "Home / Restaurants management / Menus / Sections Malik Al Kawakeb Cafeteria Ina…" at bounding box center [810, 442] width 694 height 770
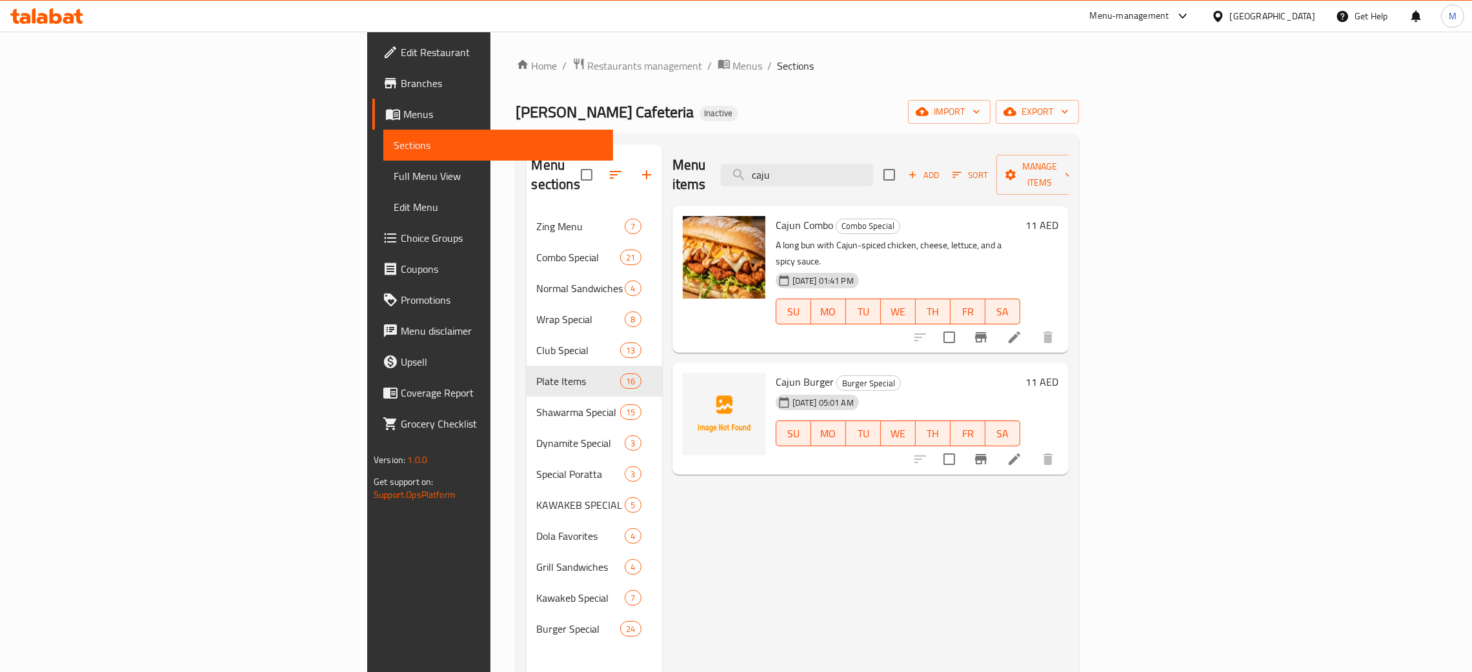
type input "caju"
drag, startPoint x: 932, startPoint y: 163, endPoint x: 829, endPoint y: 146, distance: 104.6
click at [829, 146] on div "Menu items caju Add Sort Manage items" at bounding box center [870, 175] width 396 height 61
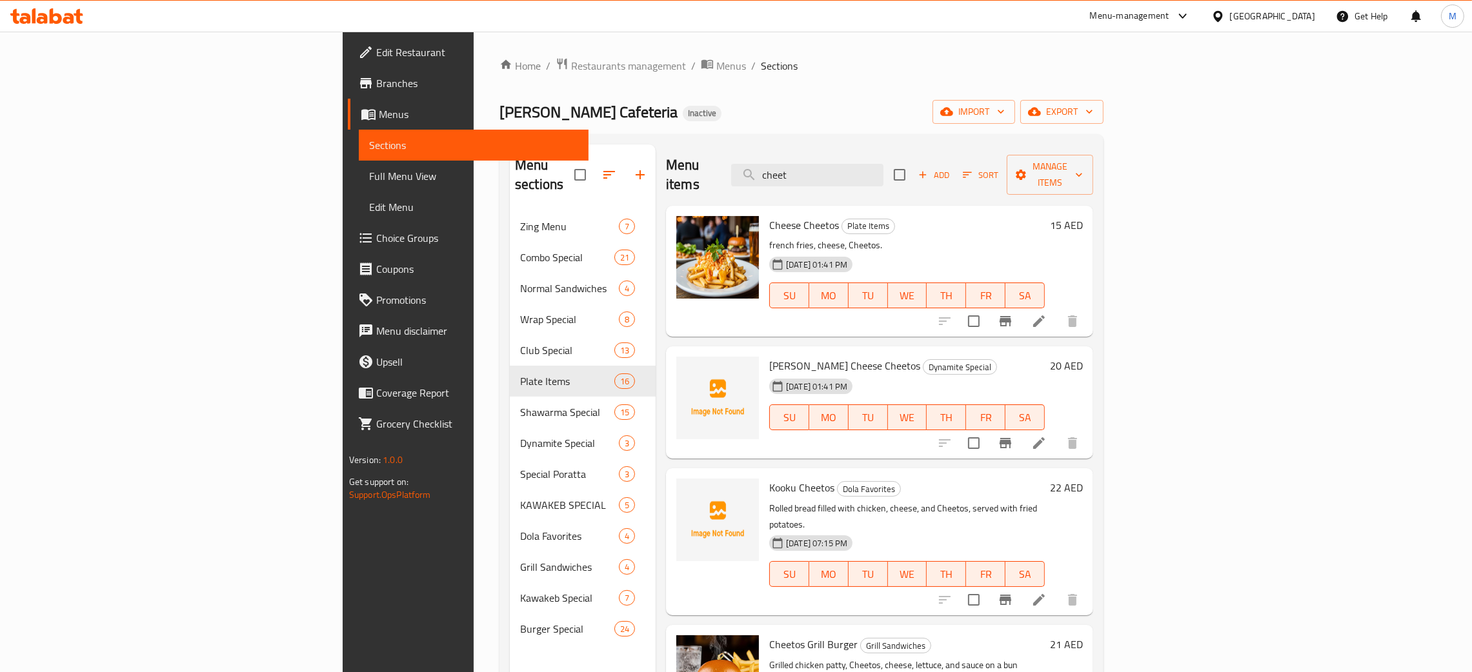
type input "cheet"
drag, startPoint x: 918, startPoint y: 163, endPoint x: 862, endPoint y: 146, distance: 58.6
click at [862, 146] on div "Menu items cheet Add Sort Manage items" at bounding box center [879, 175] width 427 height 61
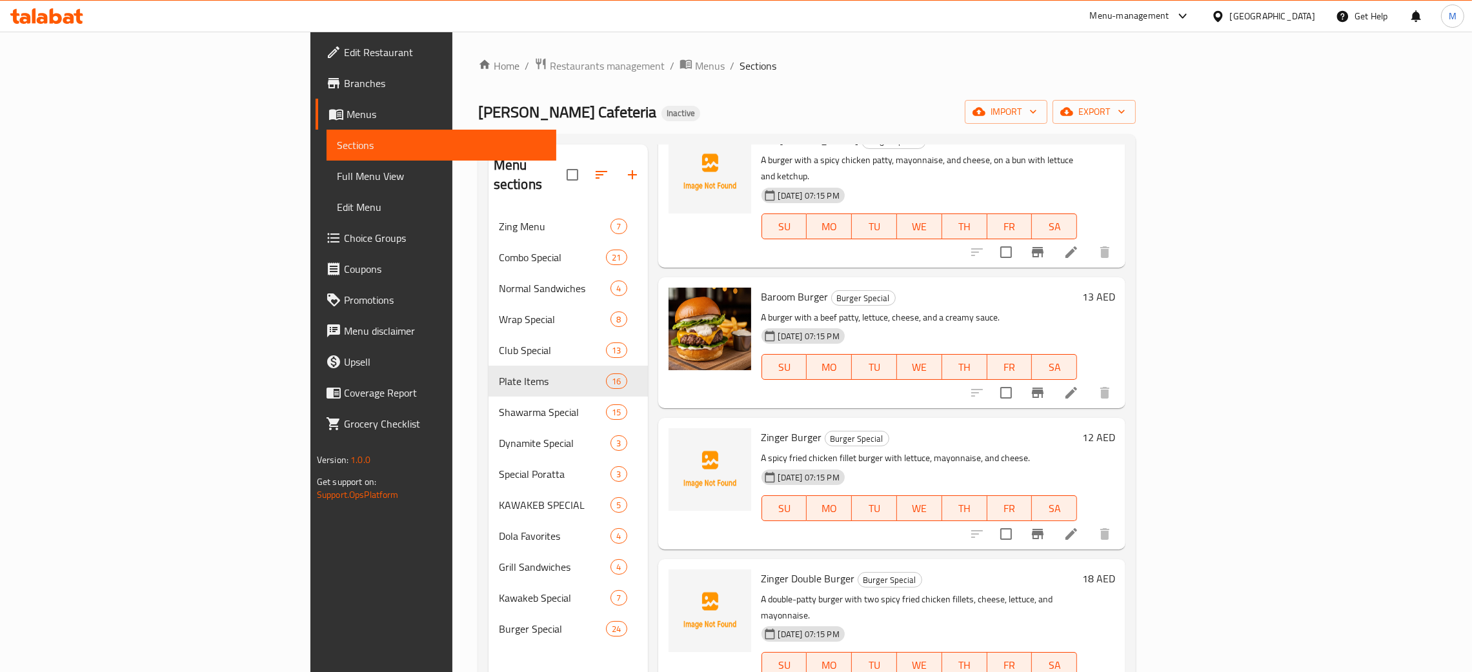
scroll to position [290, 0]
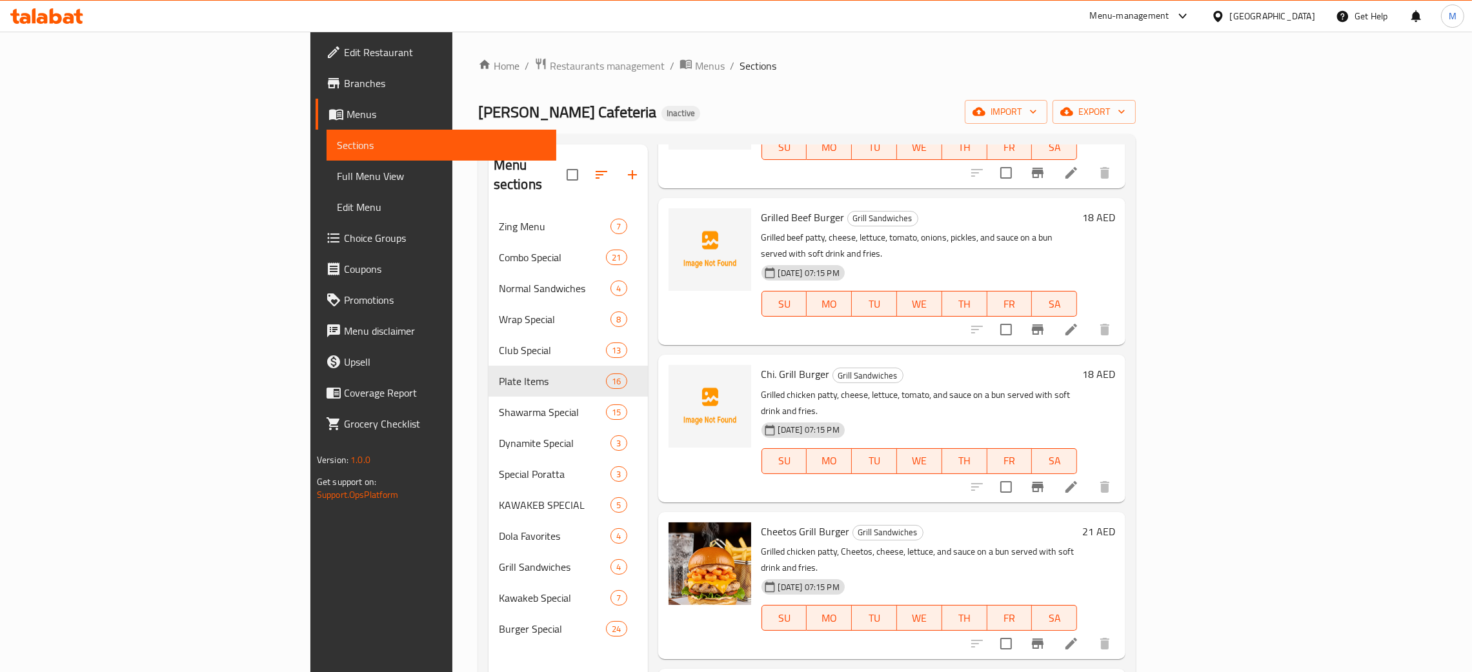
type input "burg"
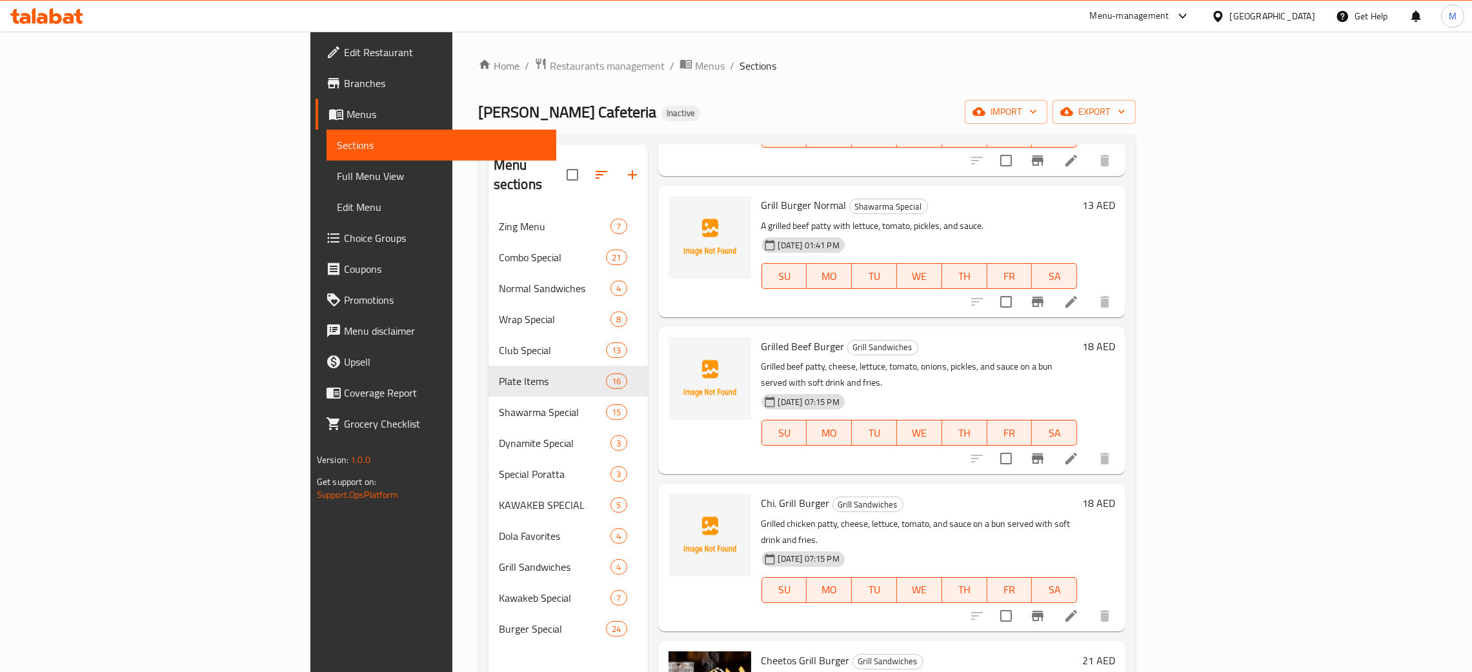
scroll to position [0, 0]
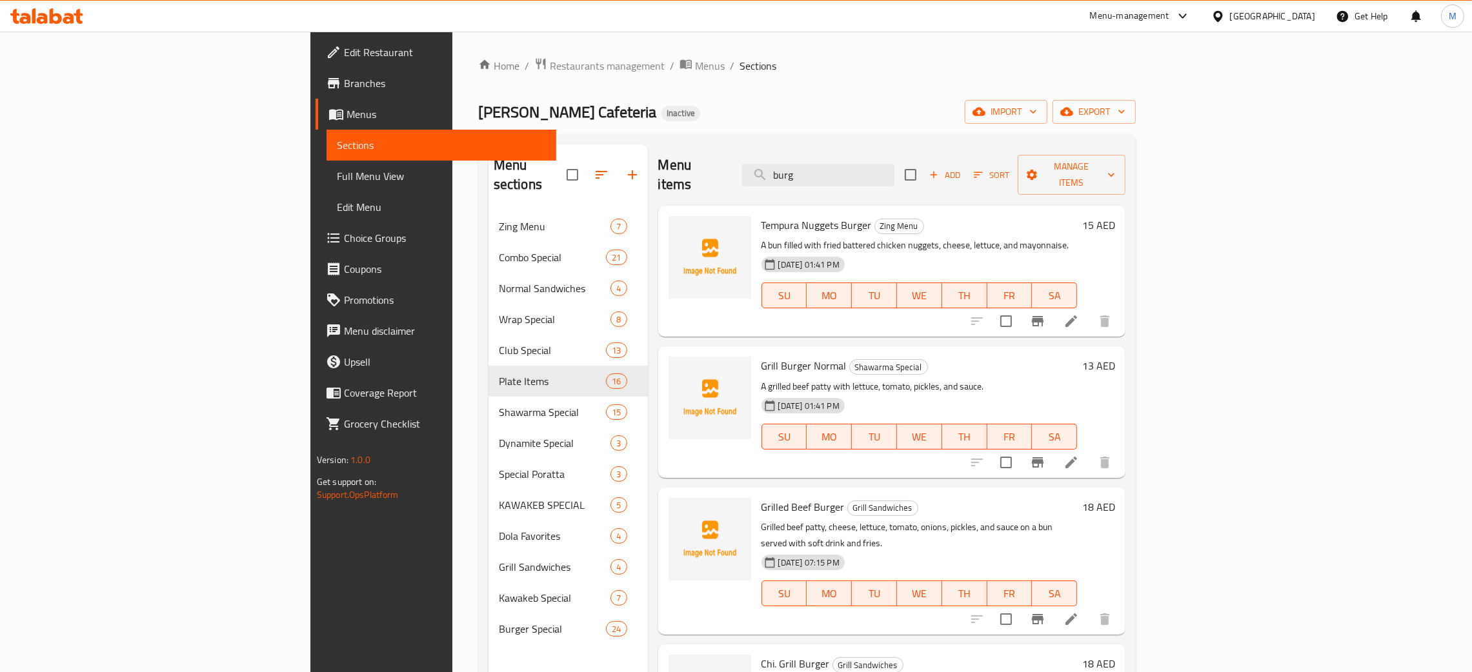
drag, startPoint x: 923, startPoint y: 168, endPoint x: 806, endPoint y: 130, distance: 123.0
click at [806, 130] on div "Home / Restaurants management / Menus / Sections Malik Al Kawakeb Cafeteria Ina…" at bounding box center [806, 442] width 657 height 770
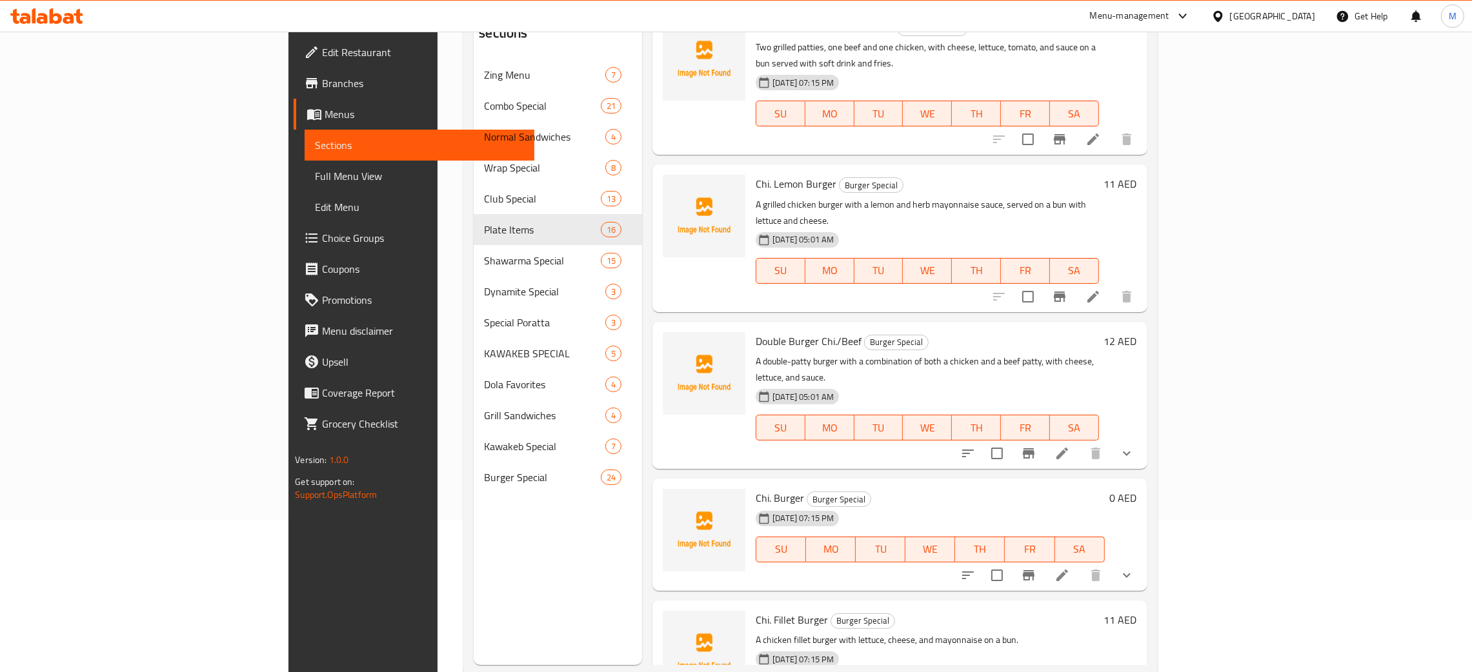
scroll to position [182, 0]
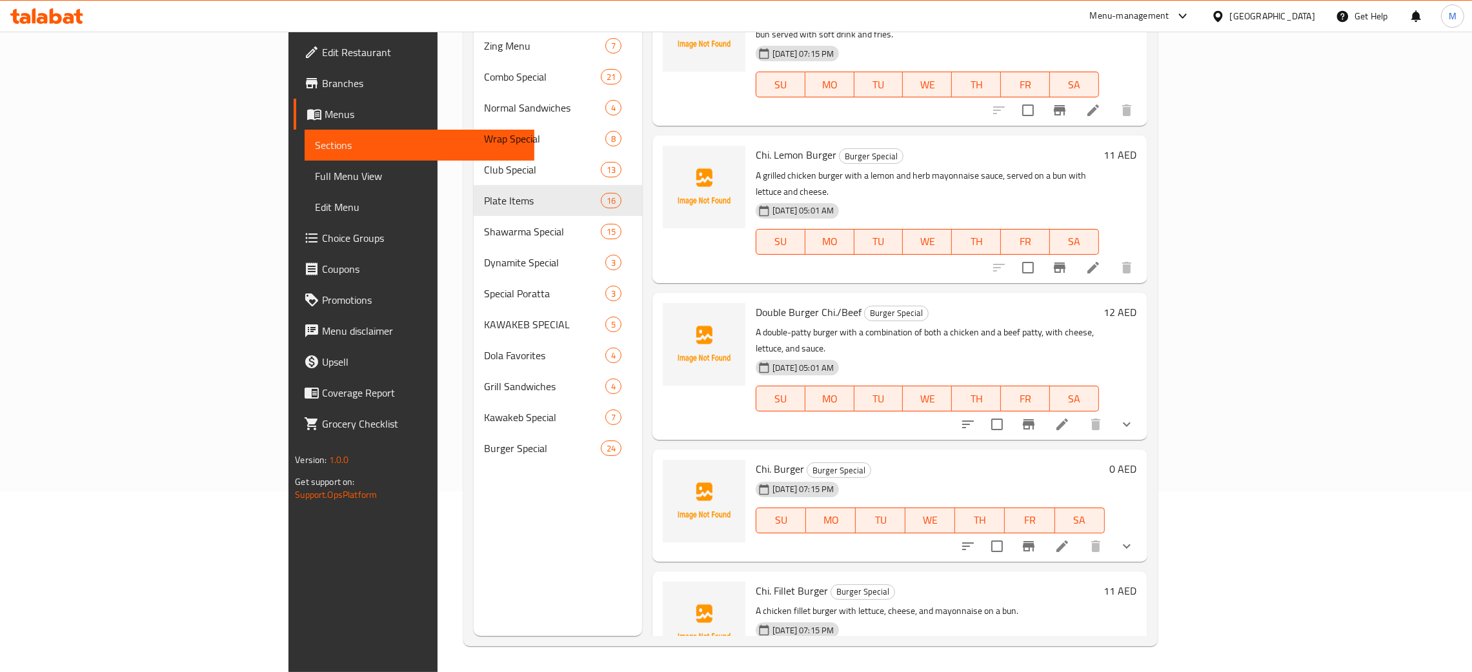
type input "chi."
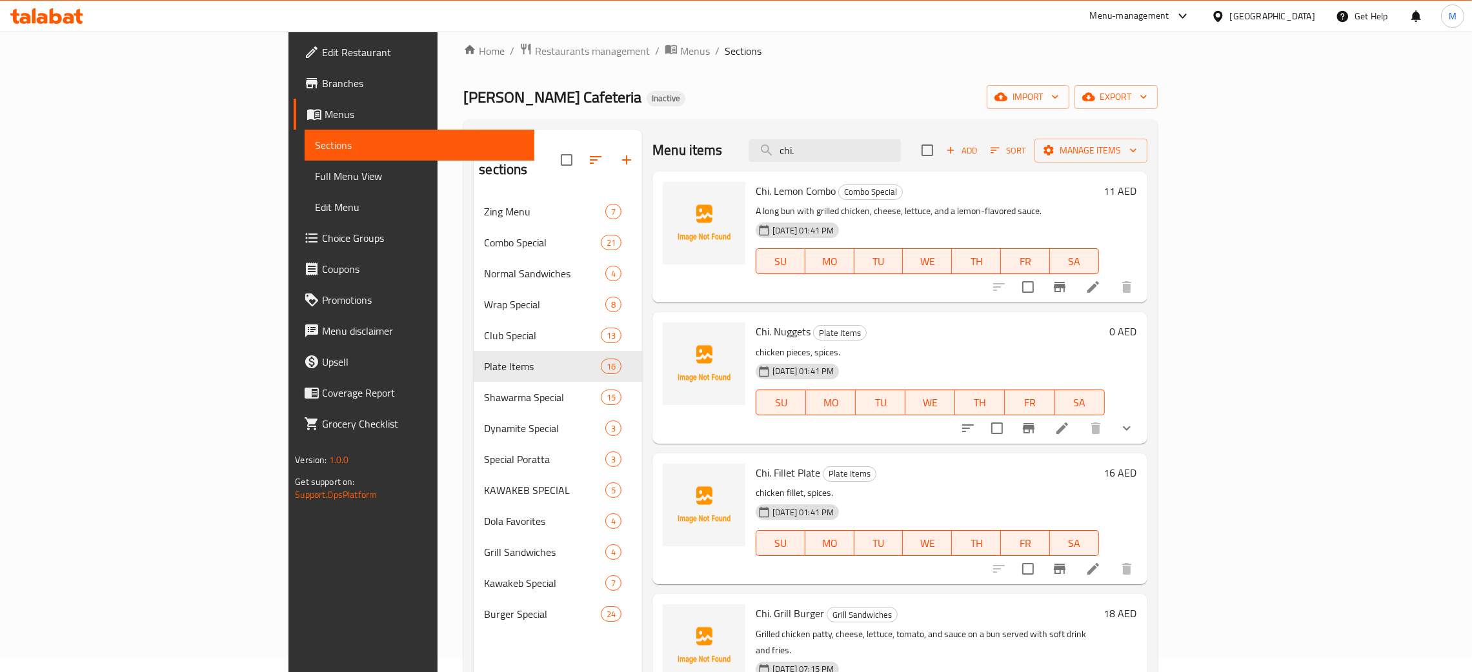
scroll to position [0, 0]
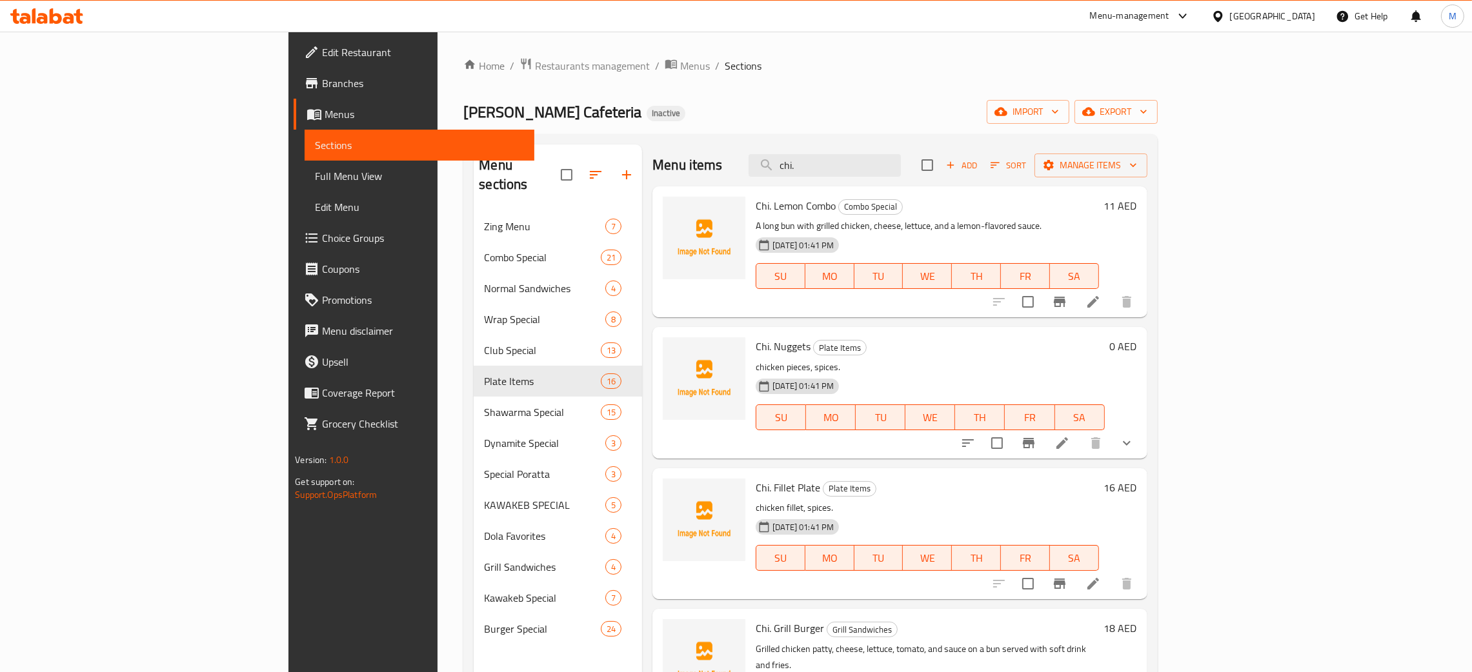
drag, startPoint x: 903, startPoint y: 156, endPoint x: 843, endPoint y: 133, distance: 63.7
click at [843, 133] on div "Home / Restaurants management / Menus / Sections Malik Al Kawakeb Cafeteria Ina…" at bounding box center [810, 442] width 694 height 770
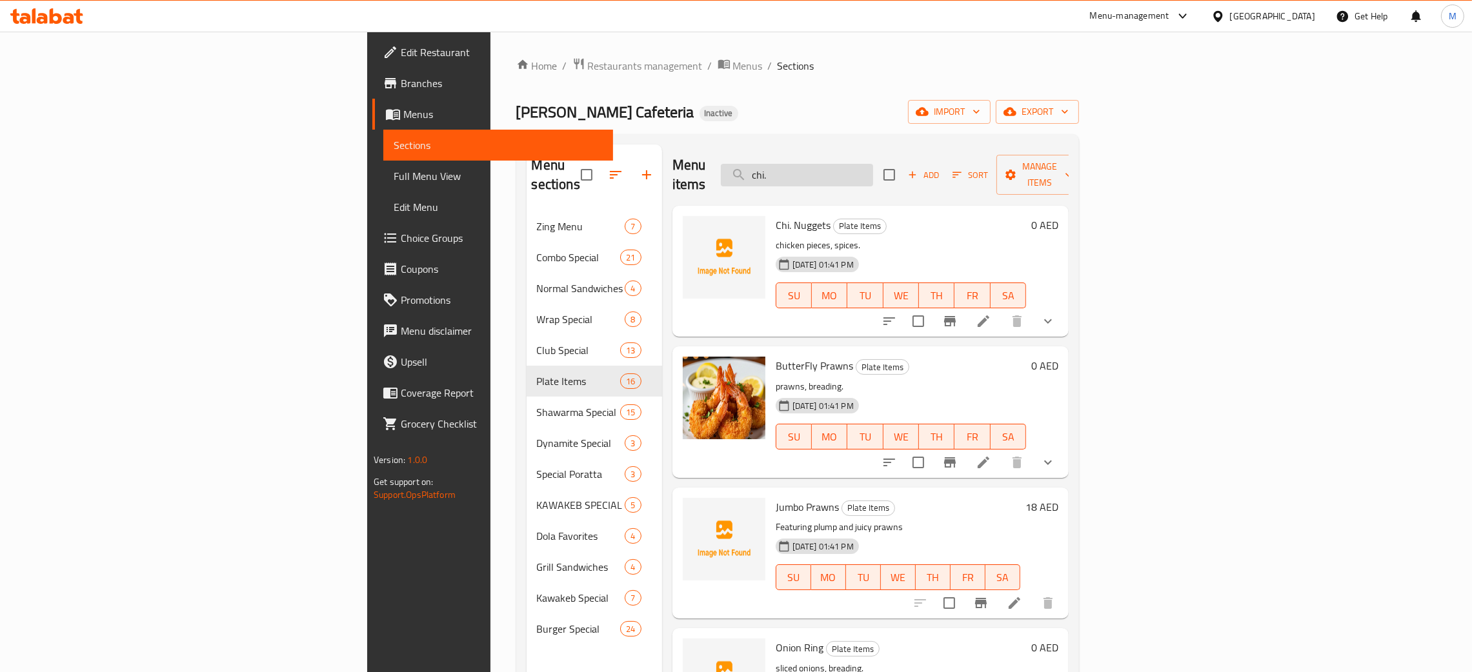
click at [873, 168] on input "chi." at bounding box center [797, 175] width 152 height 23
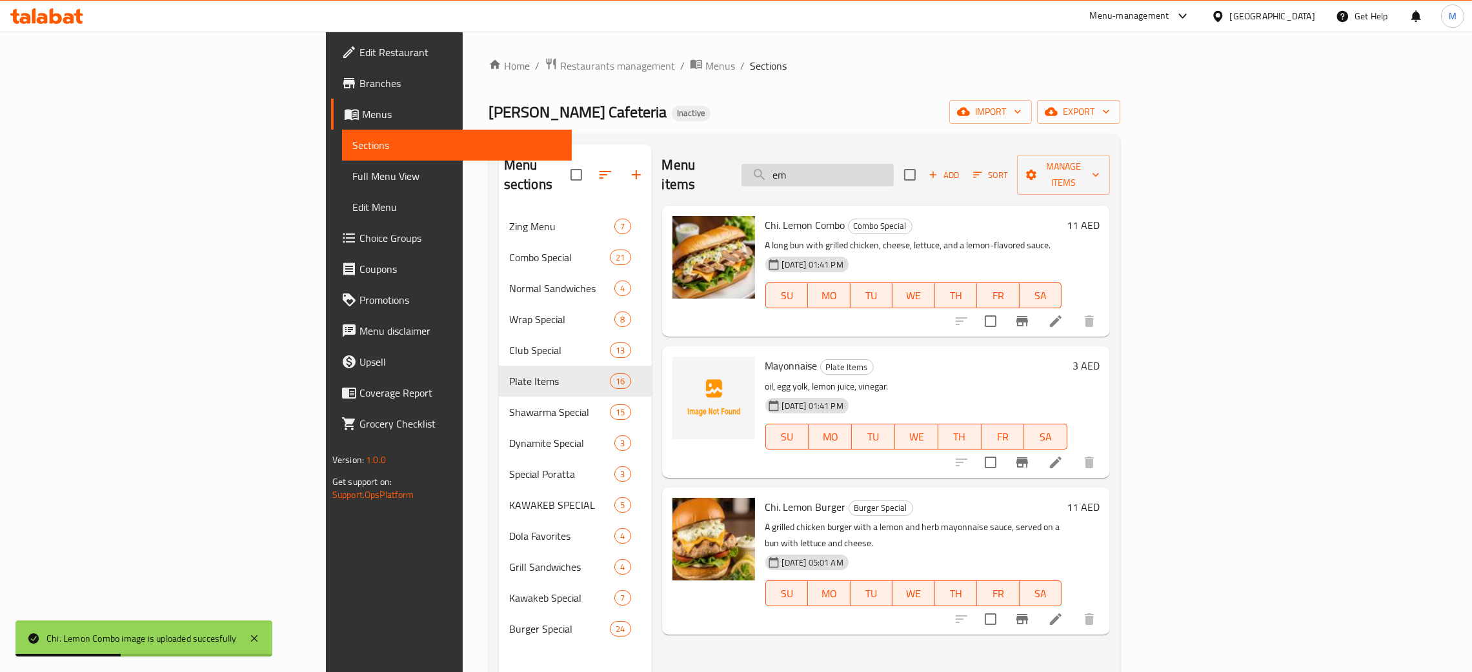
type input "e"
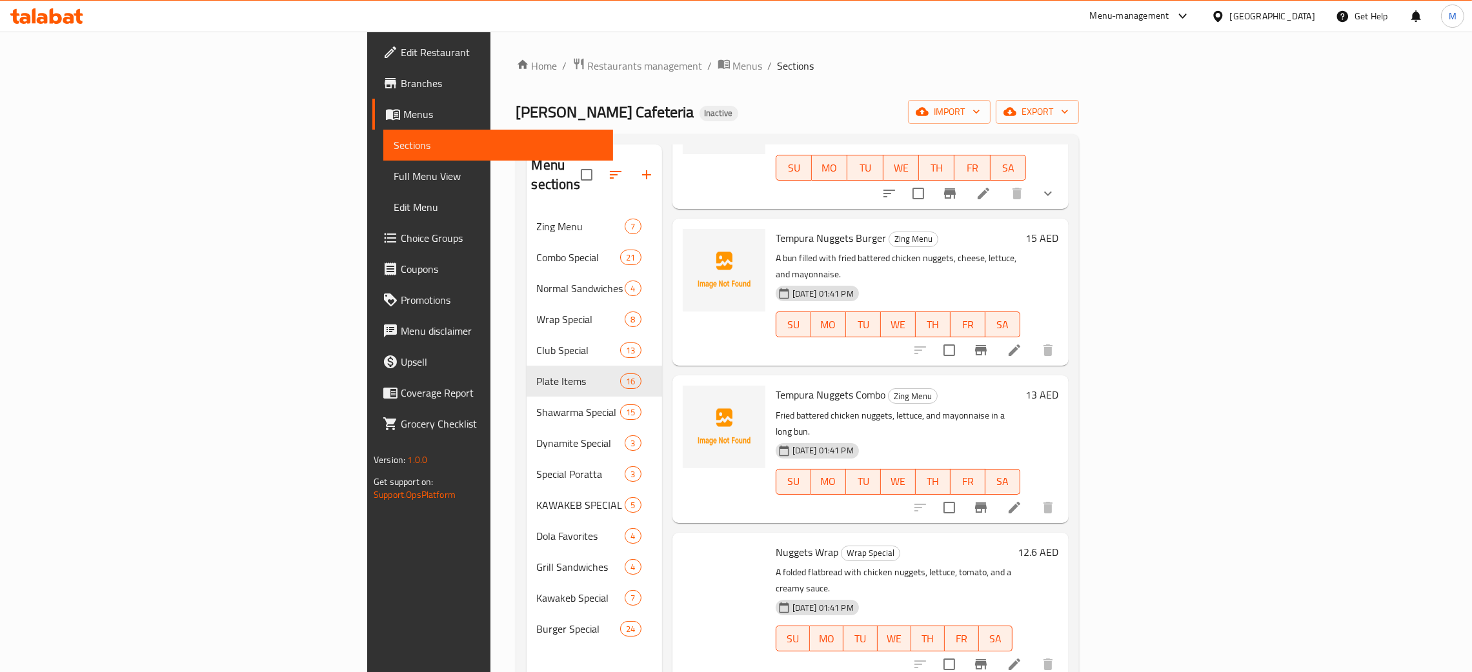
scroll to position [290, 0]
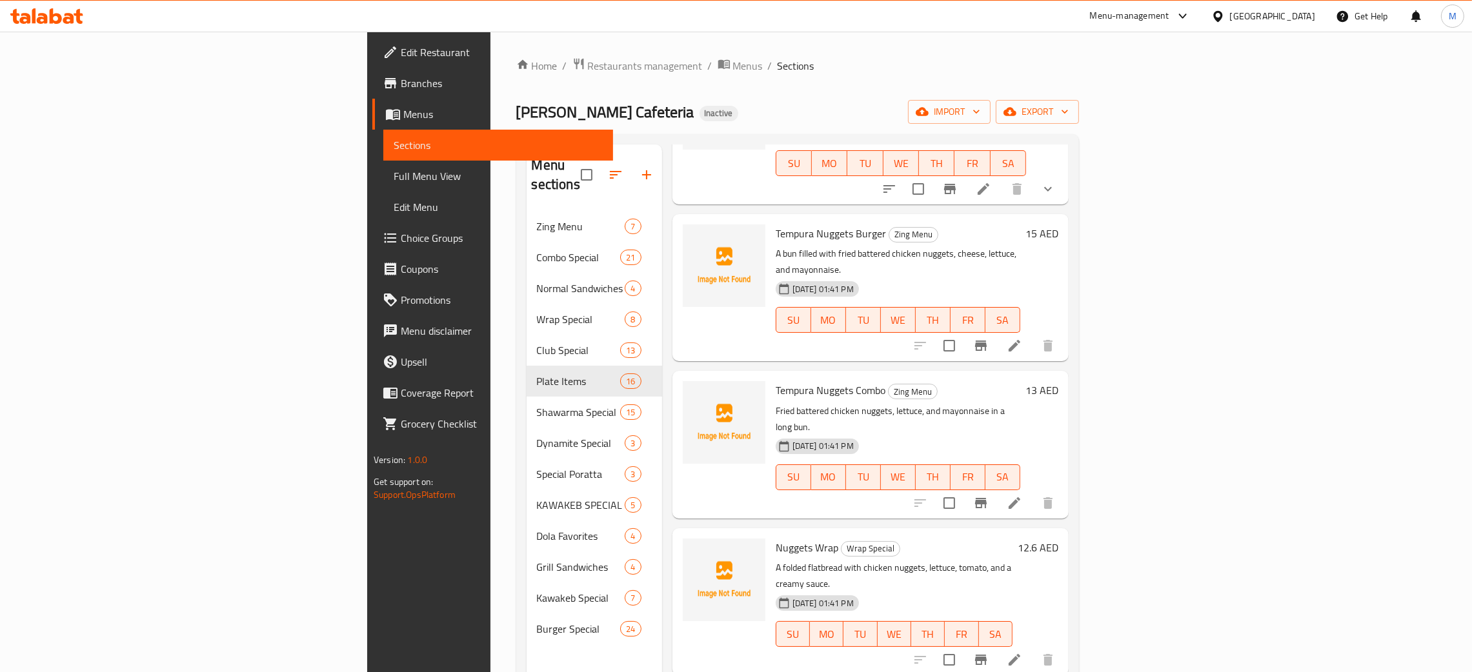
type input "nug"
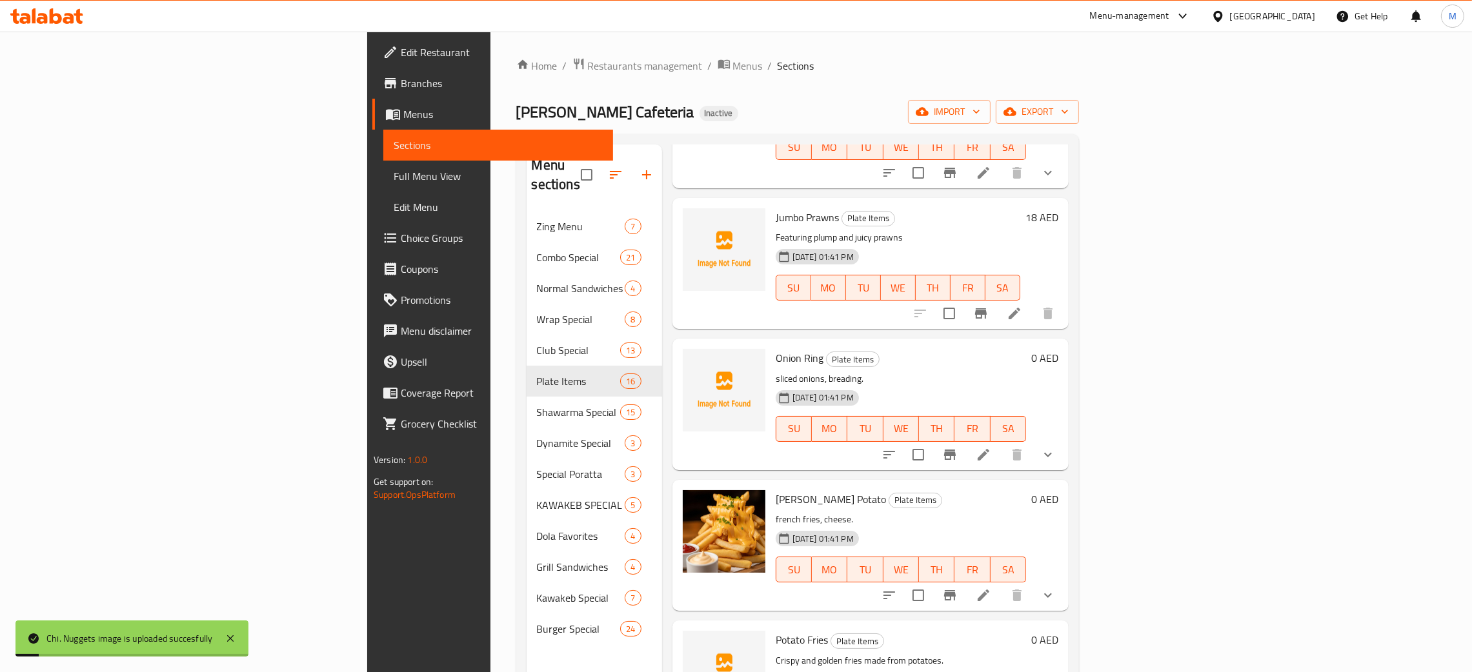
scroll to position [0, 0]
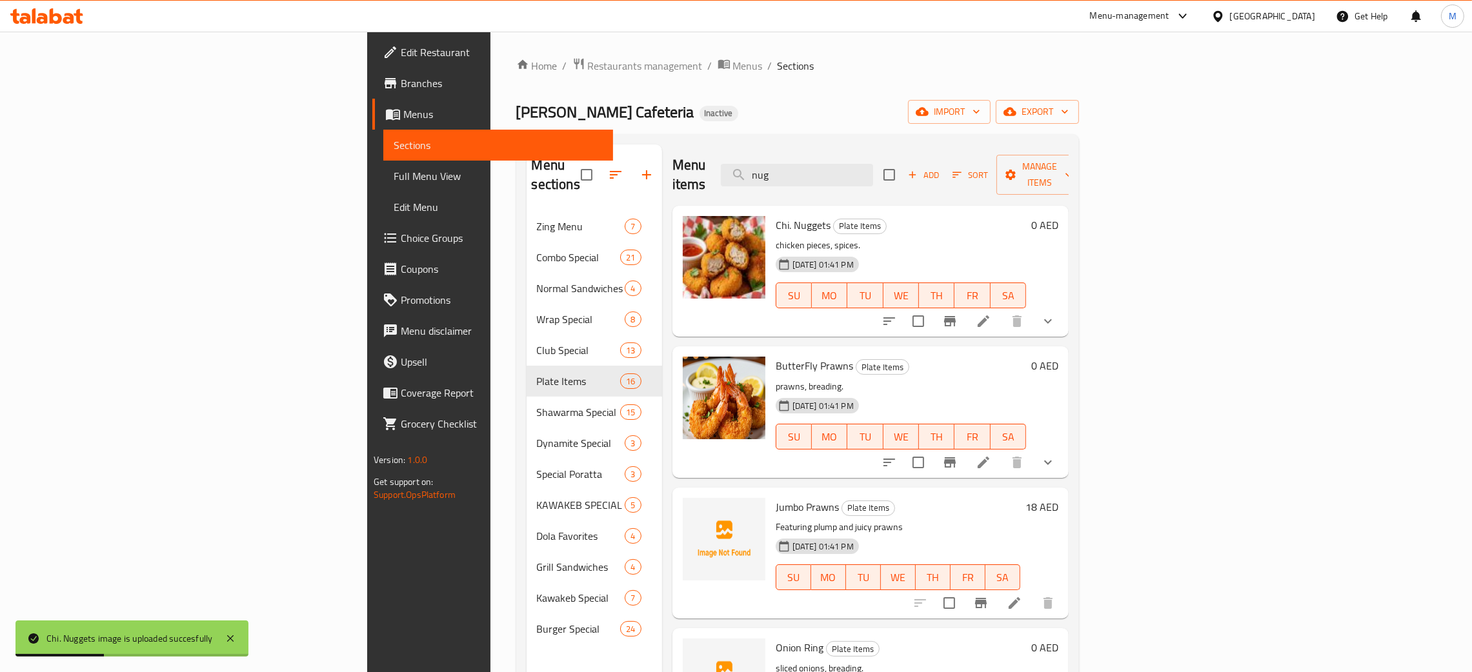
drag, startPoint x: 930, startPoint y: 174, endPoint x: 821, endPoint y: 147, distance: 111.7
click at [821, 147] on div "Menu items nug Add Sort Manage items" at bounding box center [870, 175] width 396 height 61
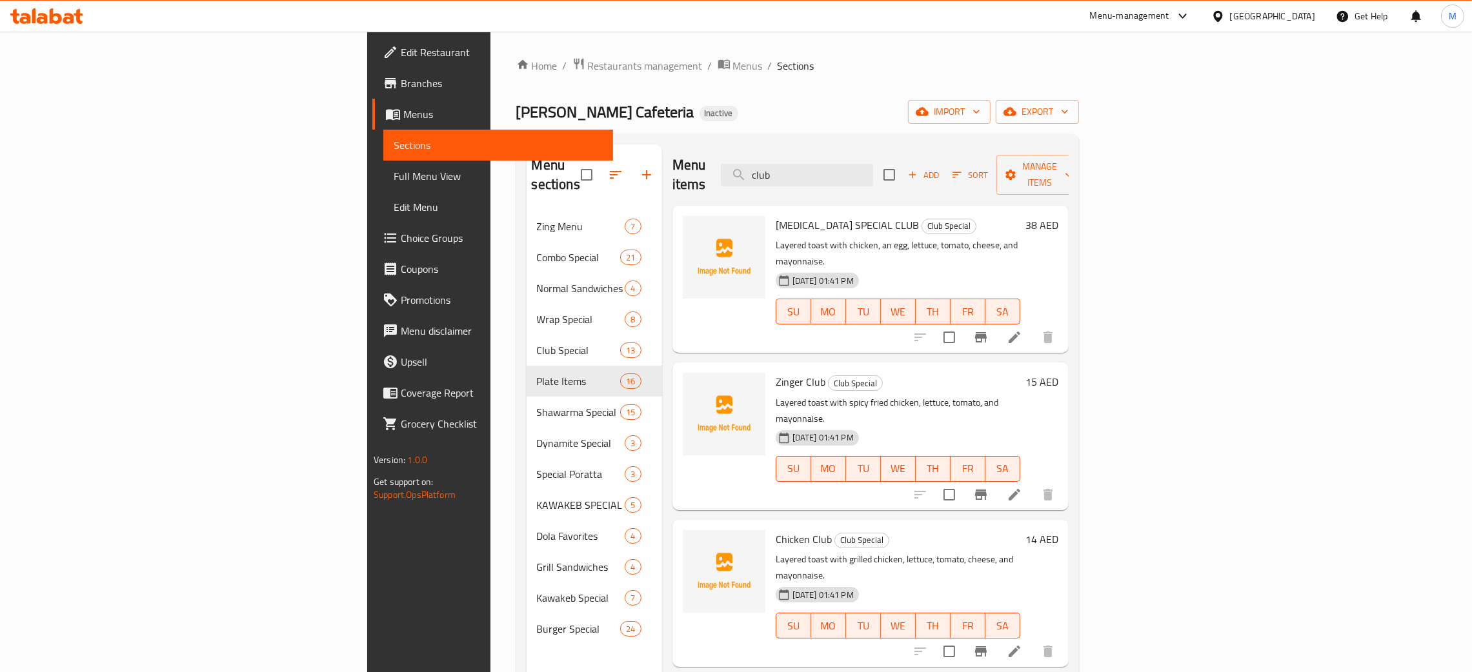
type input "club"
drag, startPoint x: 913, startPoint y: 172, endPoint x: 825, endPoint y: 154, distance: 89.5
click at [825, 154] on div "Menu items club Add Sort Manage items" at bounding box center [870, 175] width 396 height 61
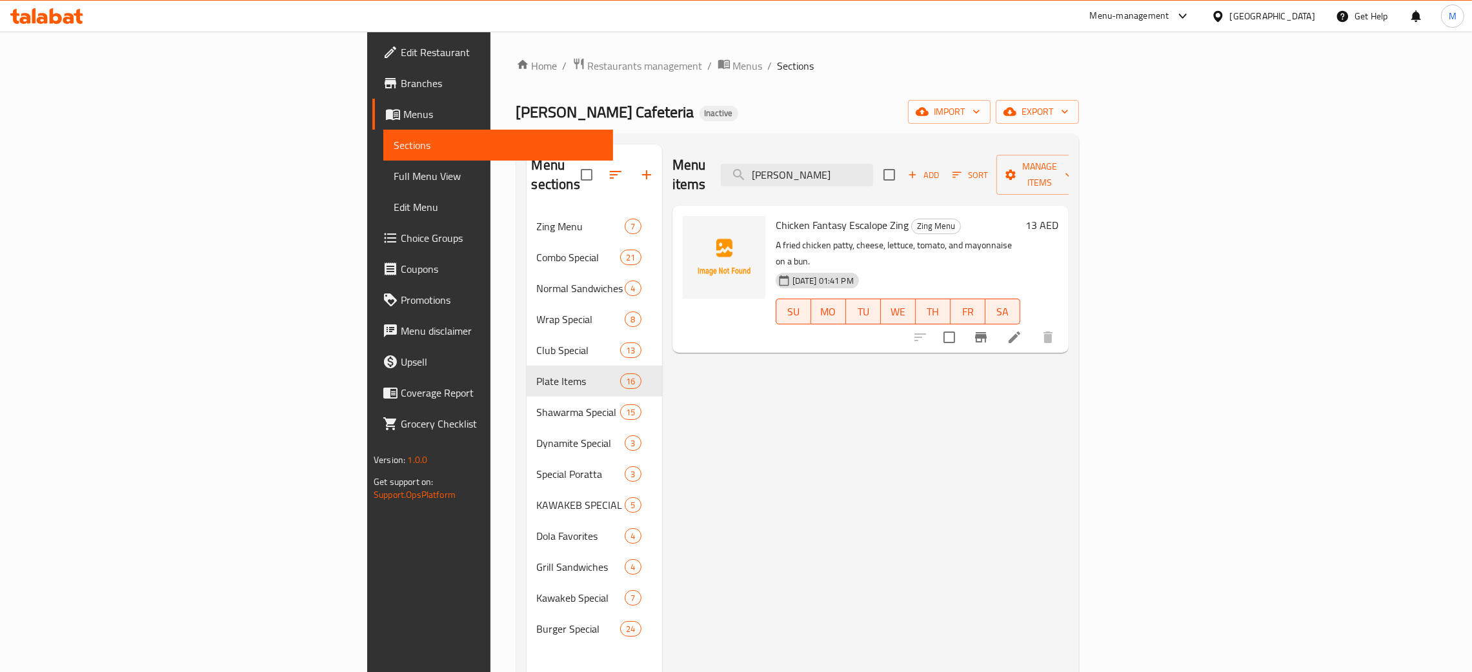
type input "fant"
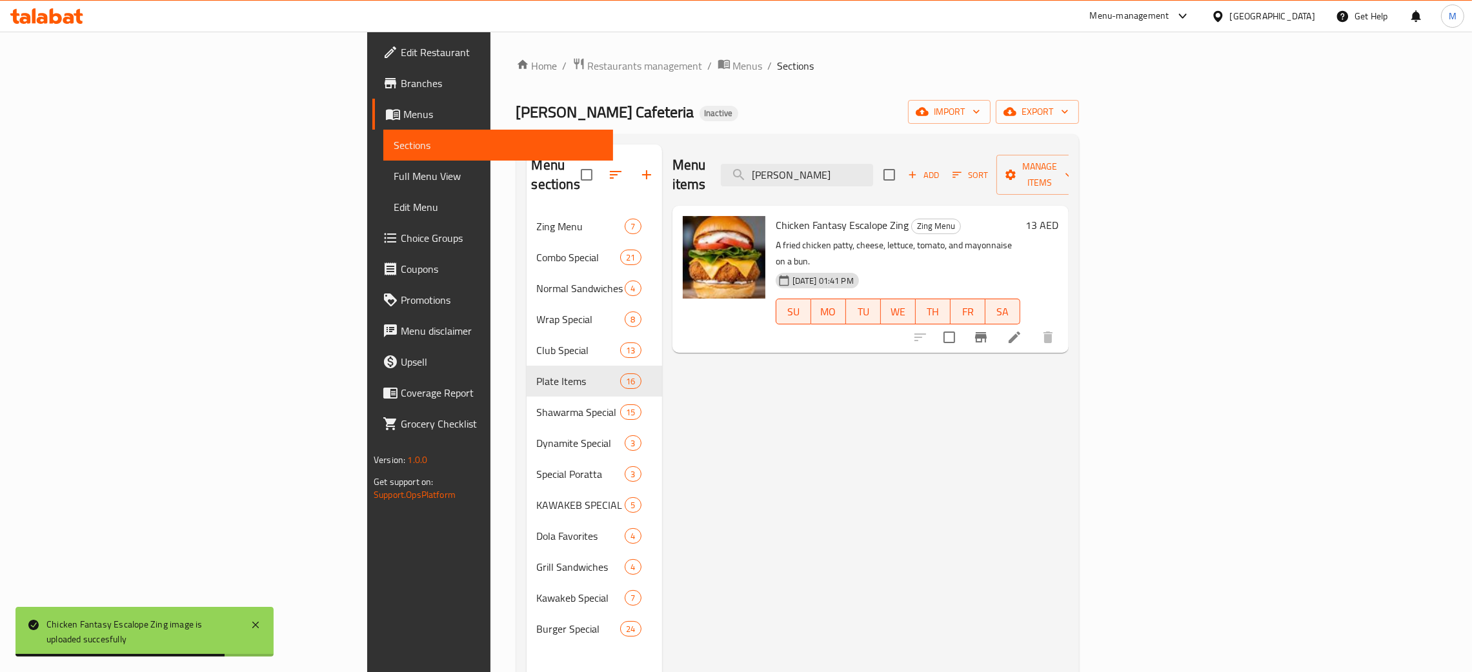
drag, startPoint x: 917, startPoint y: 162, endPoint x: 837, endPoint y: 142, distance: 81.8
click at [837, 142] on div "Menu sections Zing Menu 7 Combo Special 21 Normal Sandwiches 4 Wrap Special 8 C…" at bounding box center [797, 480] width 563 height 693
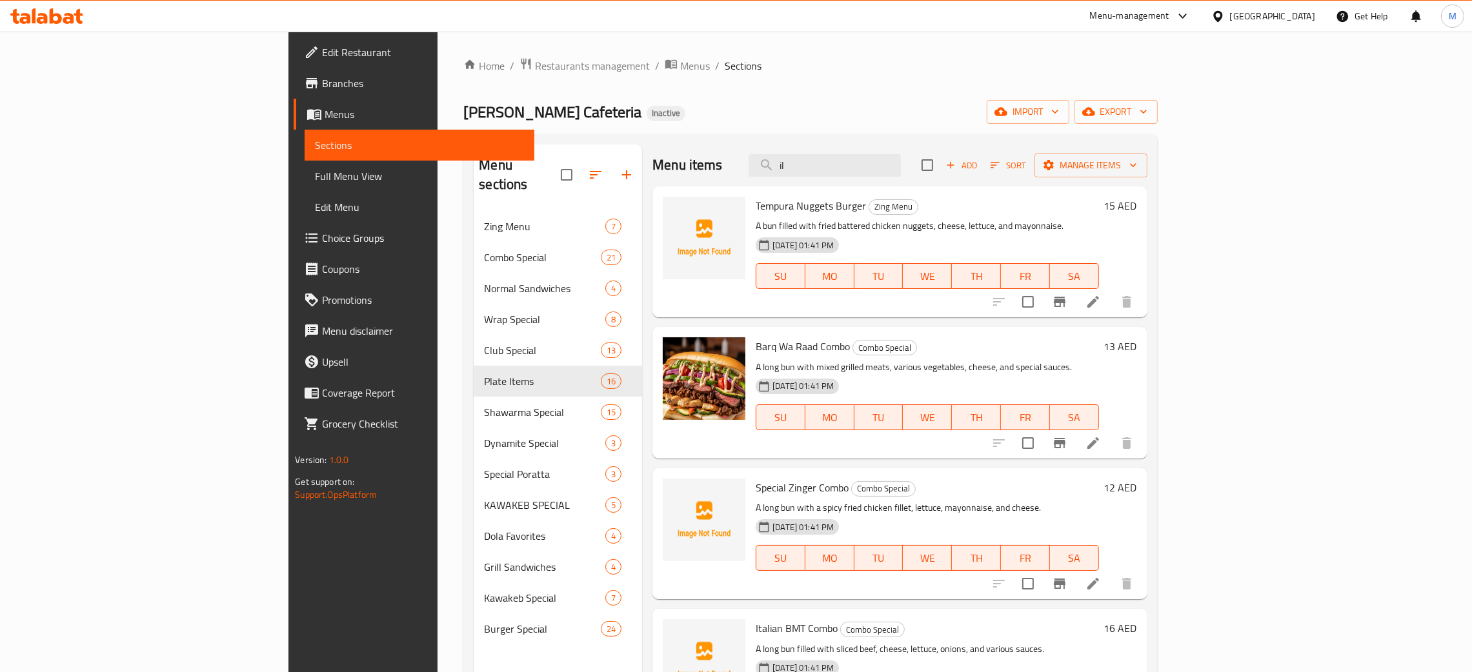
type input "i"
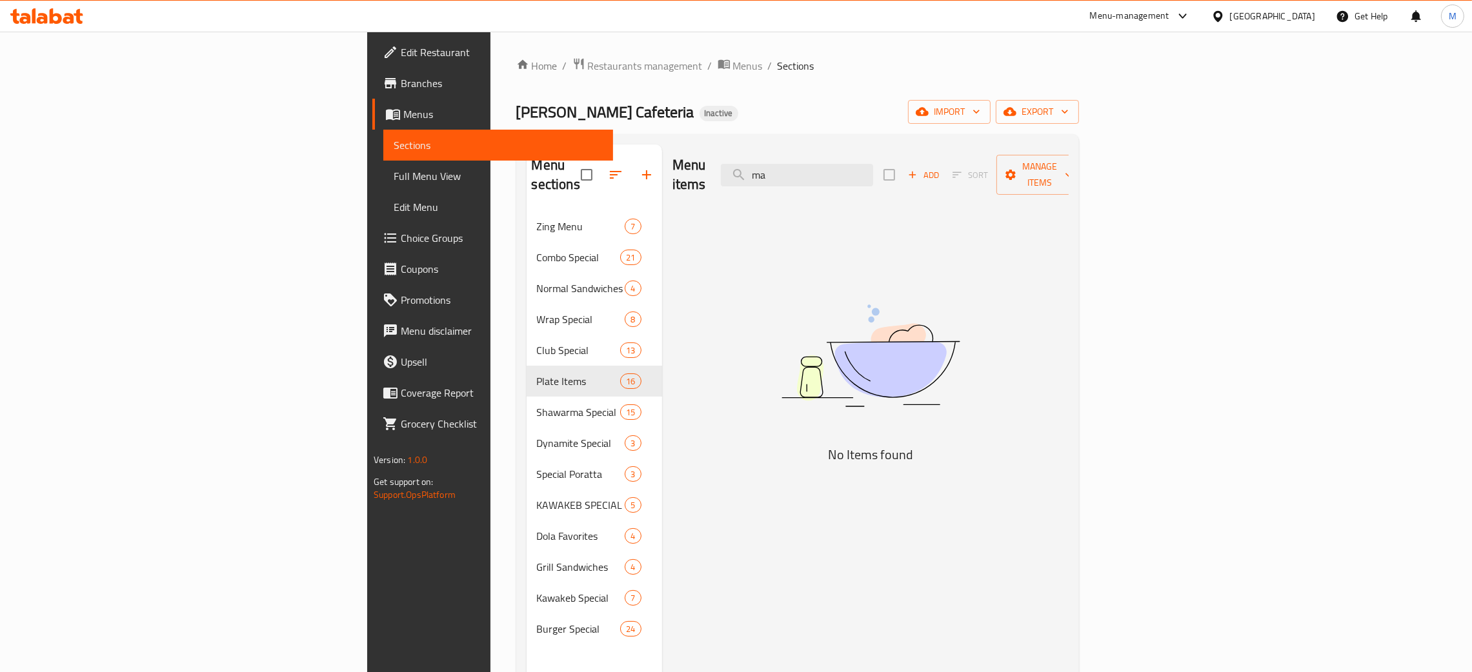
type input "may"
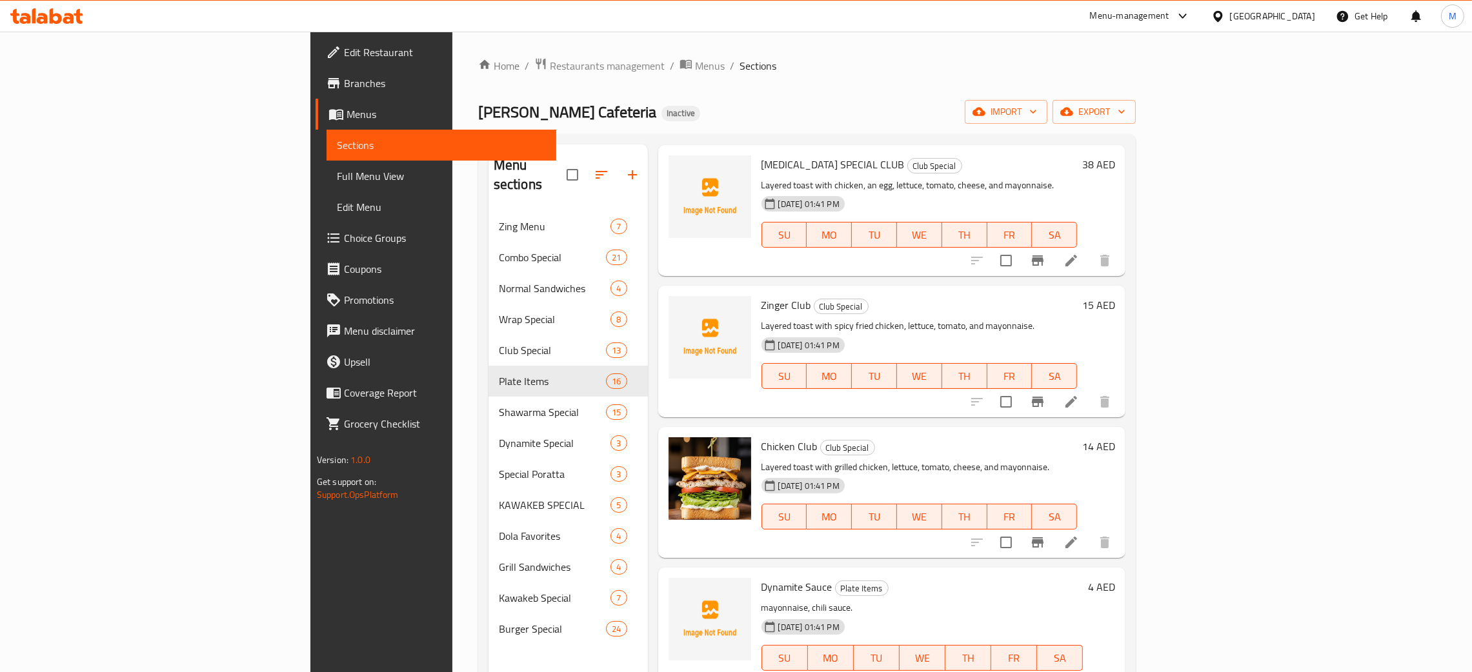
scroll to position [1645, 0]
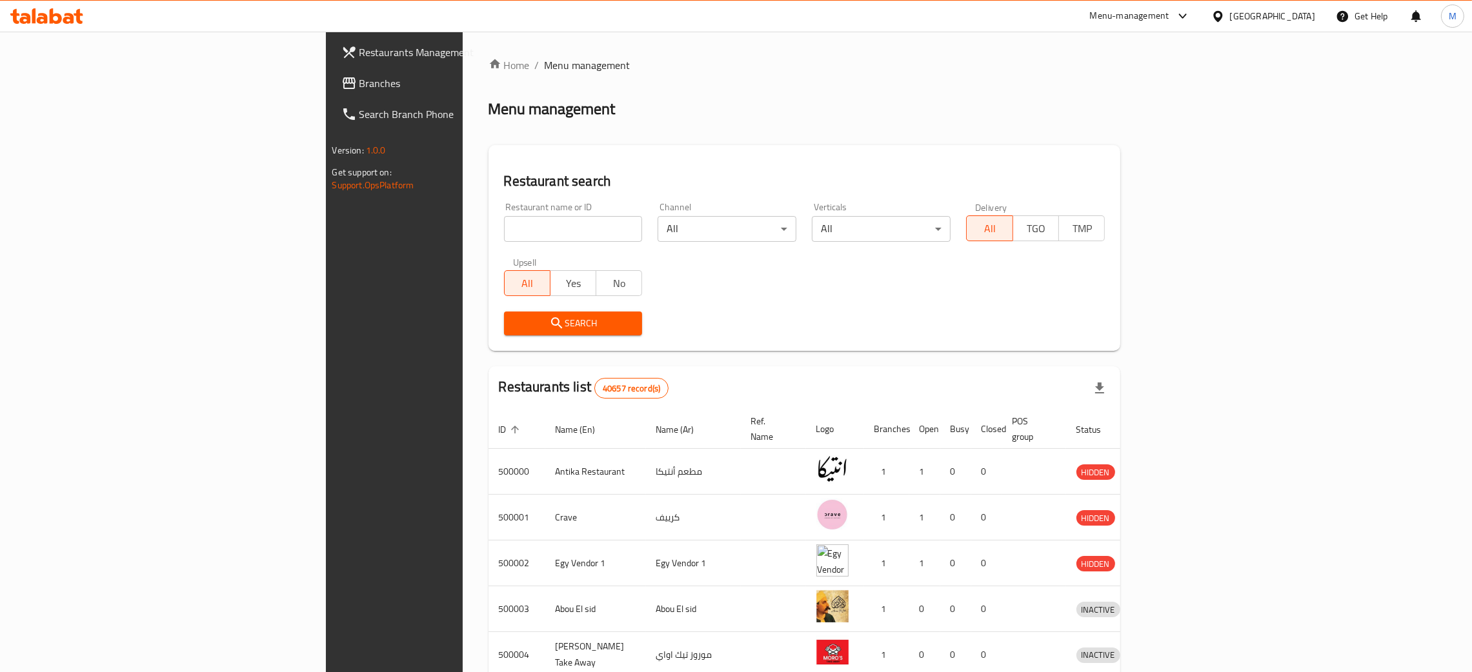
click at [1297, 17] on div "[GEOGRAPHIC_DATA]" at bounding box center [1272, 16] width 85 height 14
click at [1133, 216] on div "[GEOGRAPHIC_DATA]" at bounding box center [1174, 219] width 85 height 14
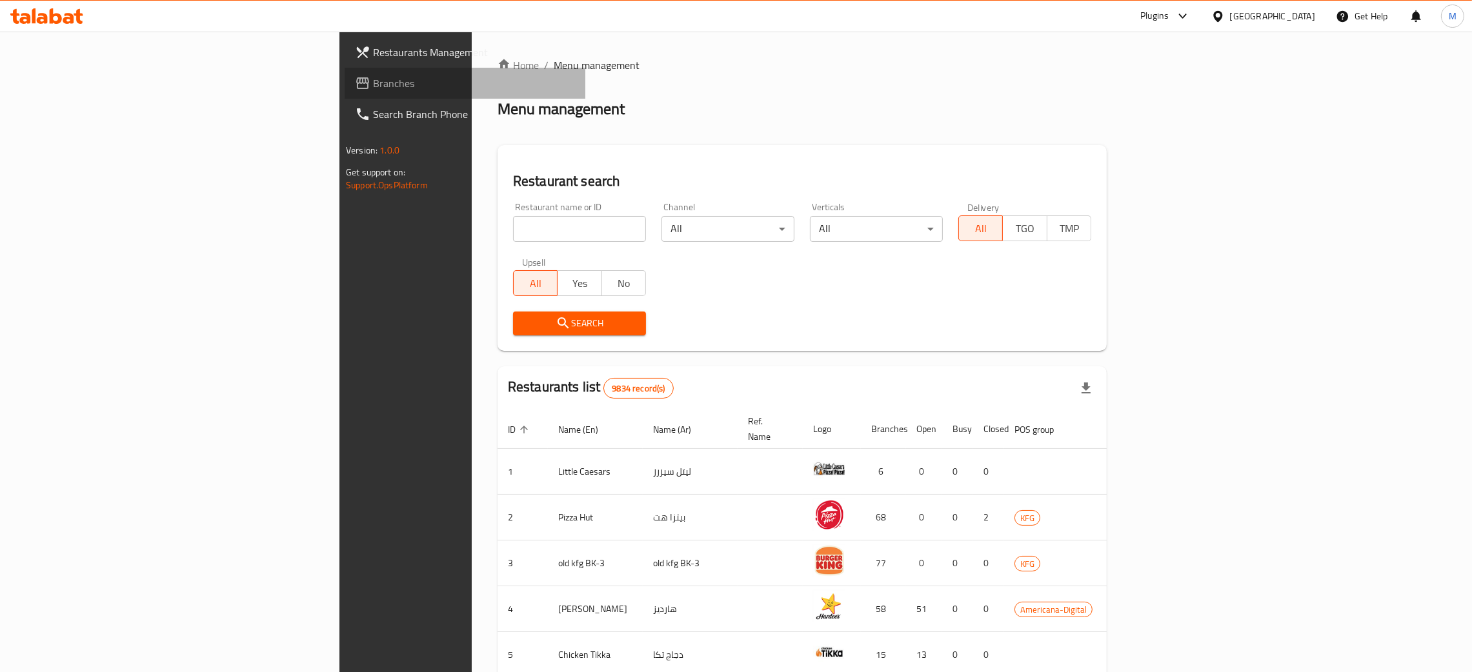
click at [373, 76] on span "Branches" at bounding box center [474, 82] width 202 height 15
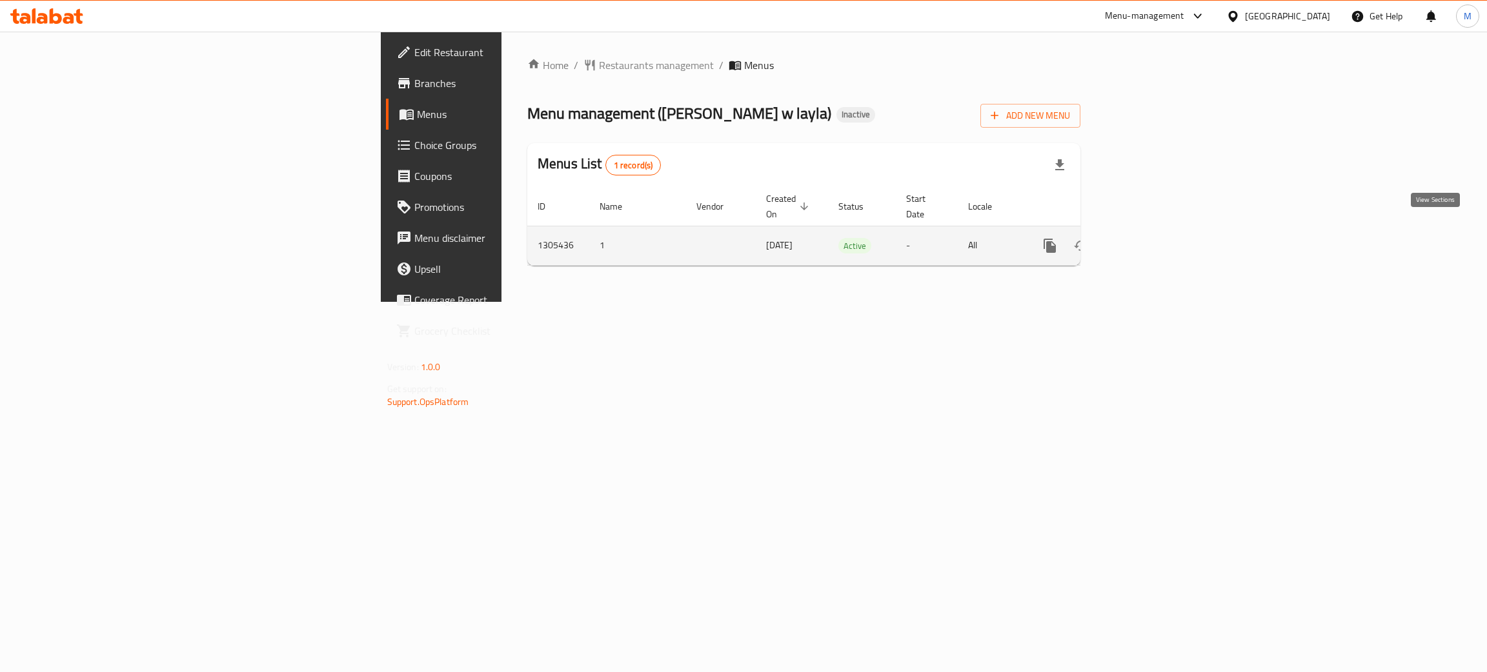
click at [1150, 238] on icon "enhanced table" at bounding box center [1142, 245] width 15 height 15
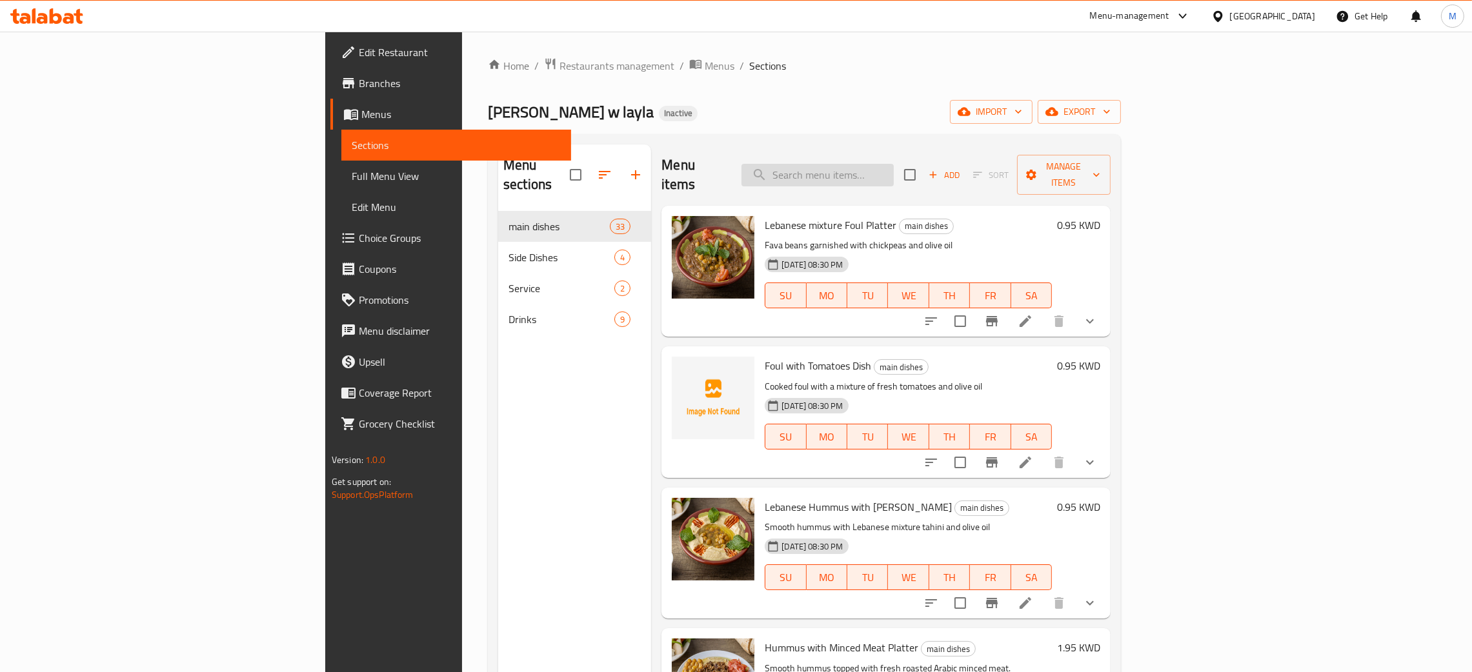
click at [894, 168] on input "search" at bounding box center [817, 175] width 152 height 23
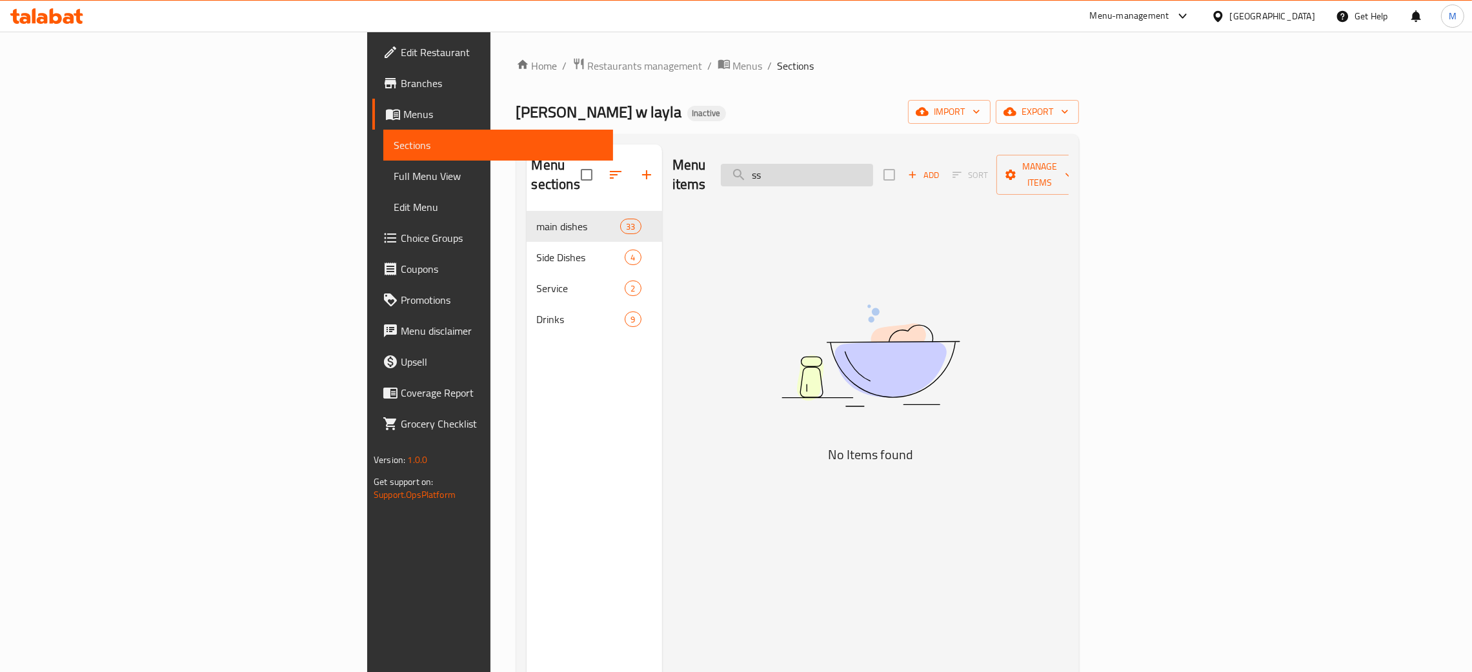
type input "s"
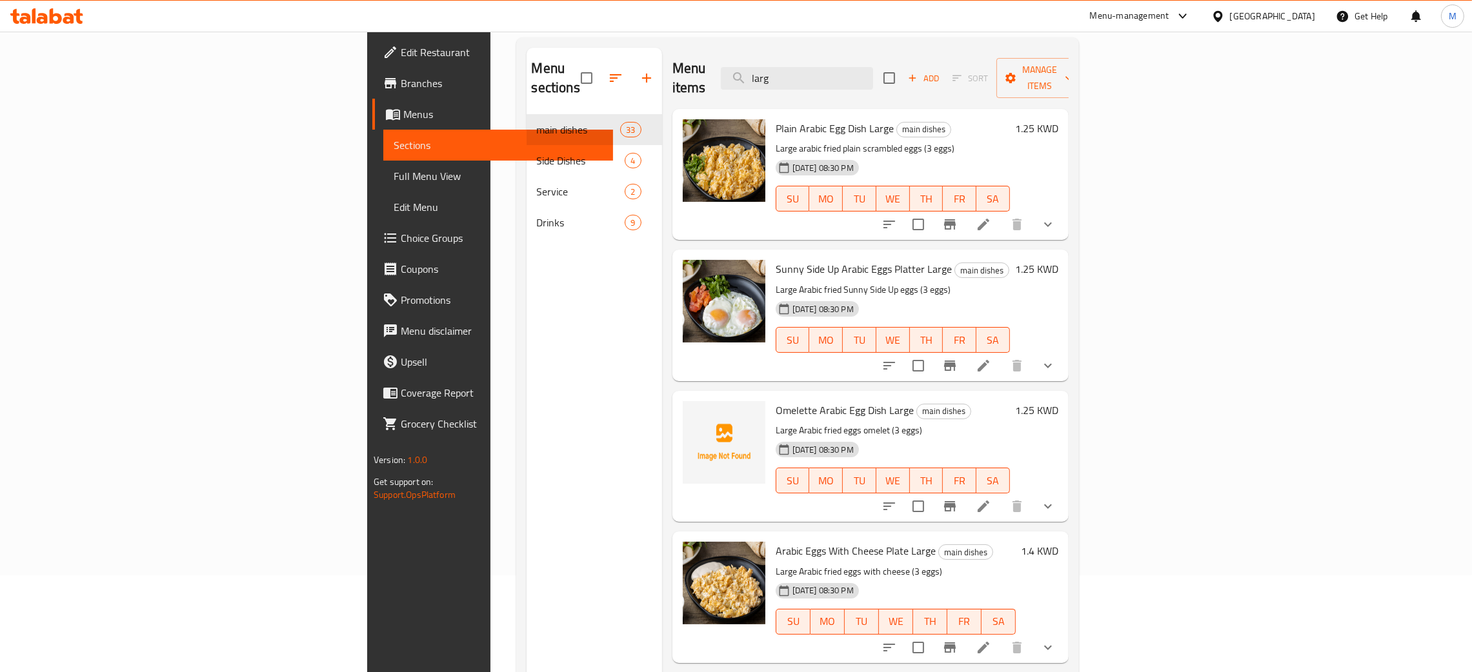
scroll to position [182, 0]
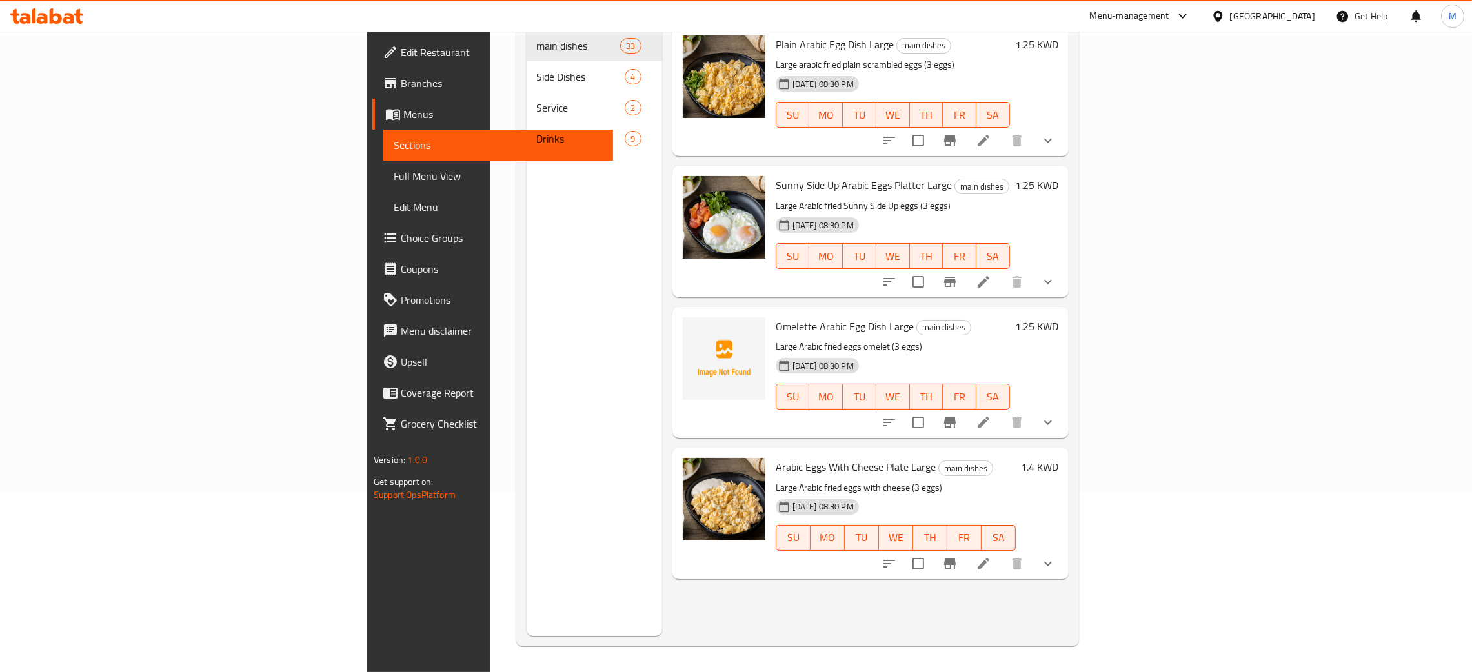
type input "larg"
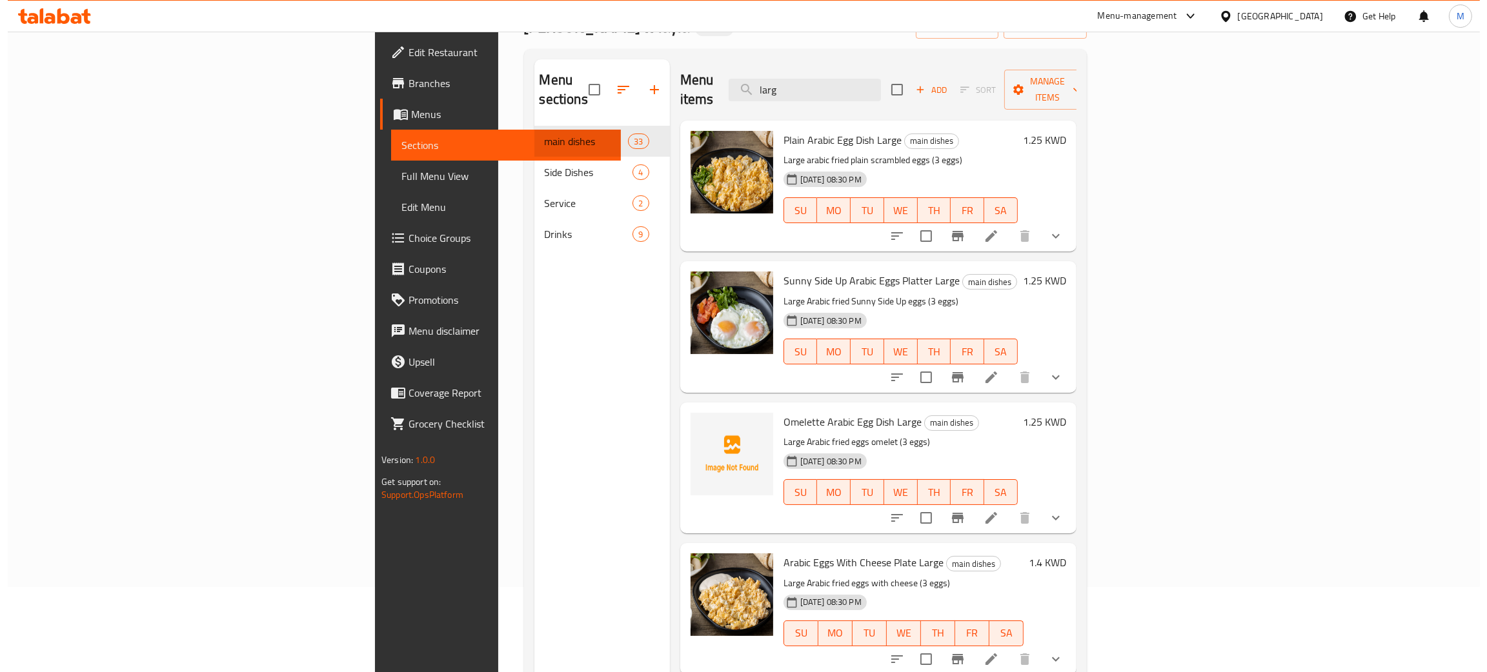
scroll to position [0, 0]
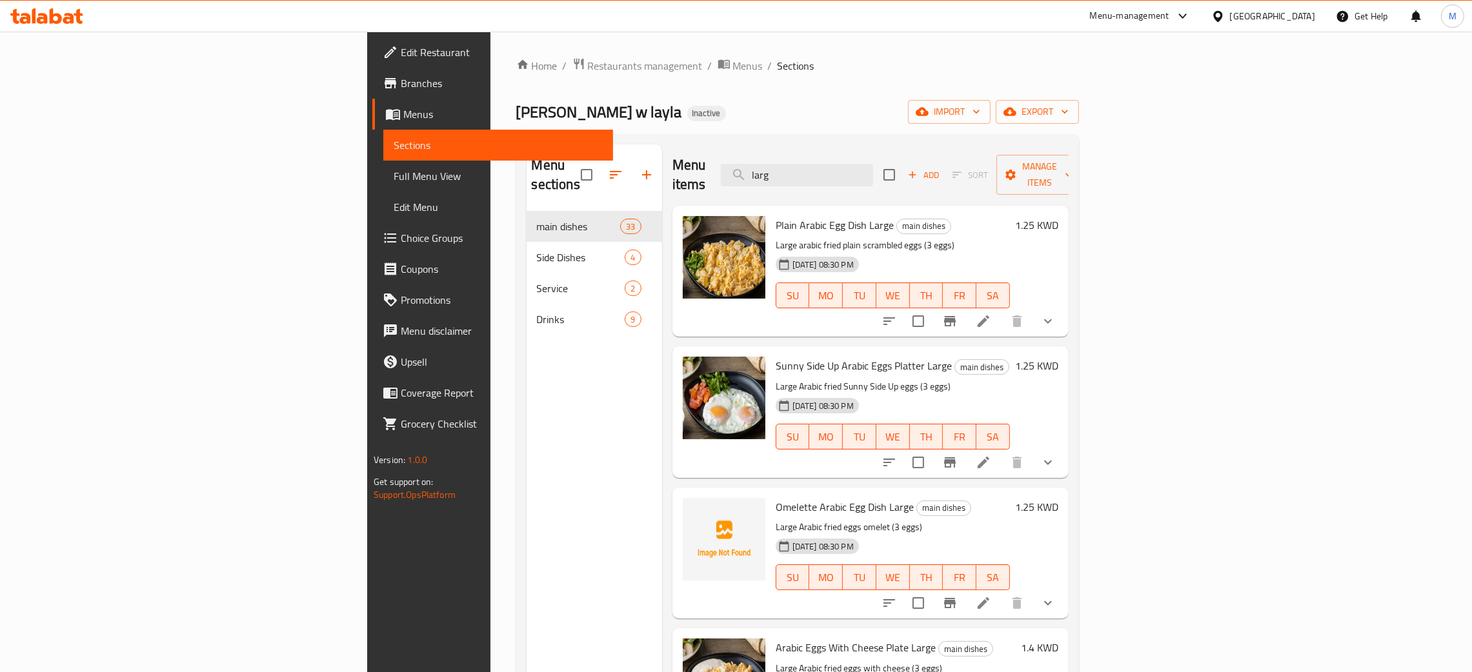
click at [394, 174] on span "Full Menu View" at bounding box center [498, 175] width 209 height 15
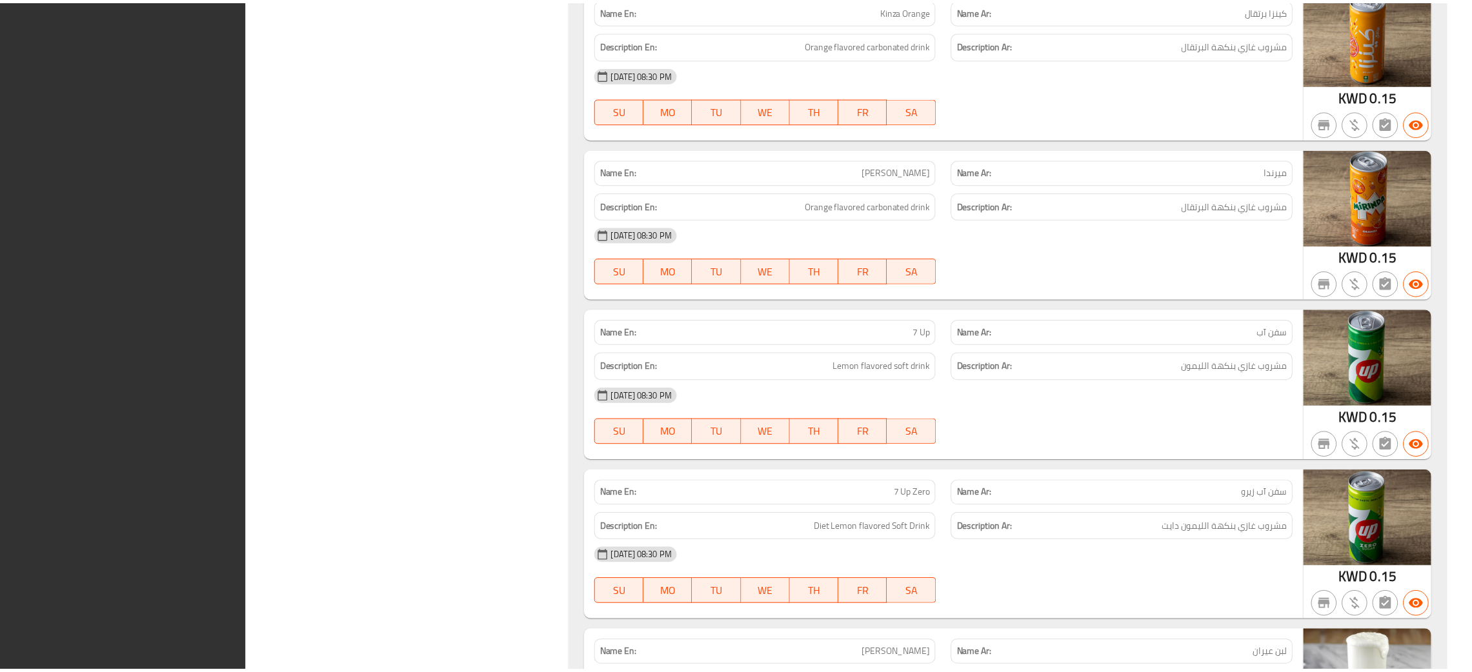
scroll to position [10069, 0]
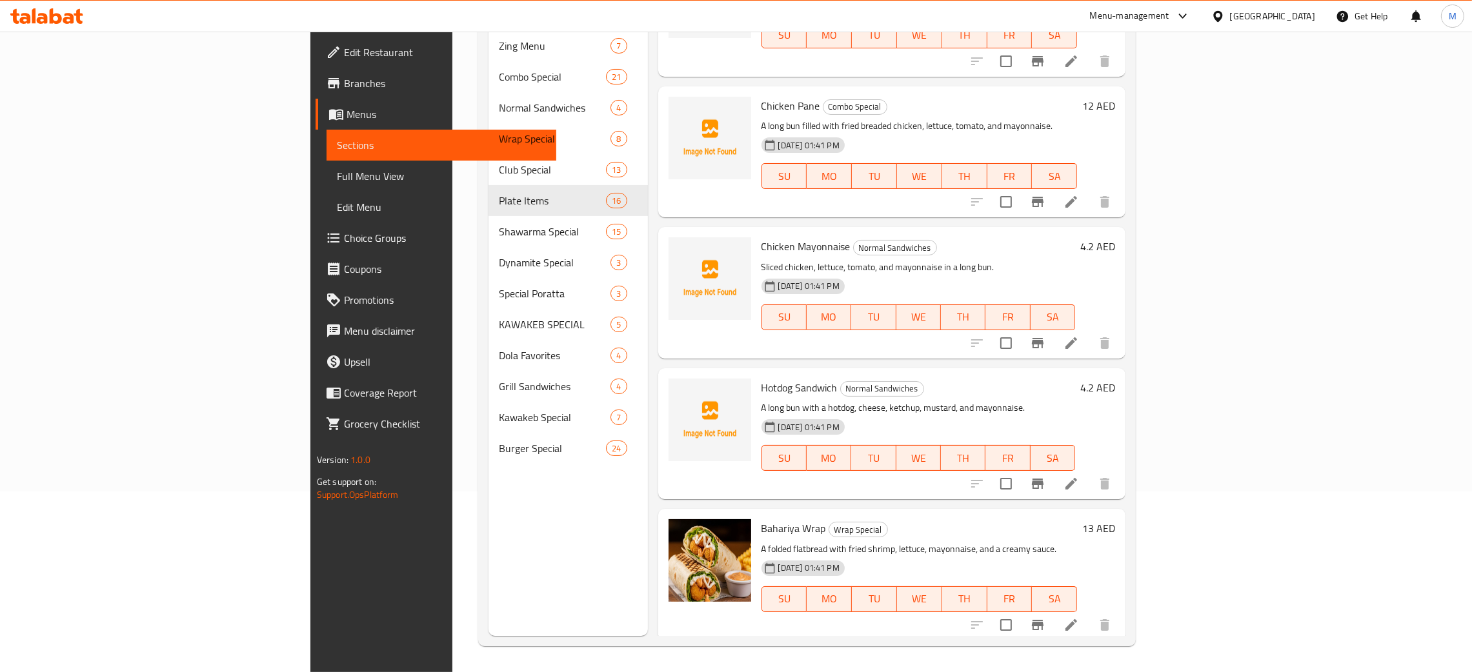
scroll to position [779, 0]
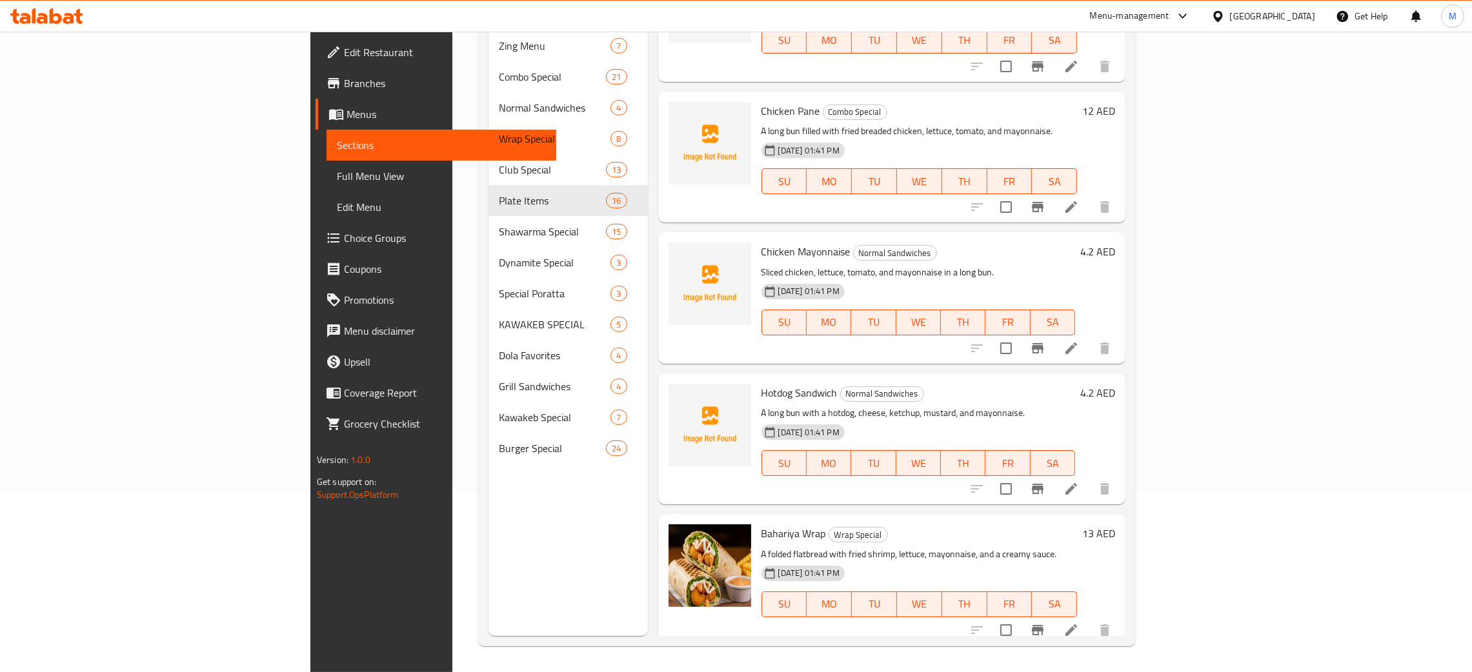
type input "may"
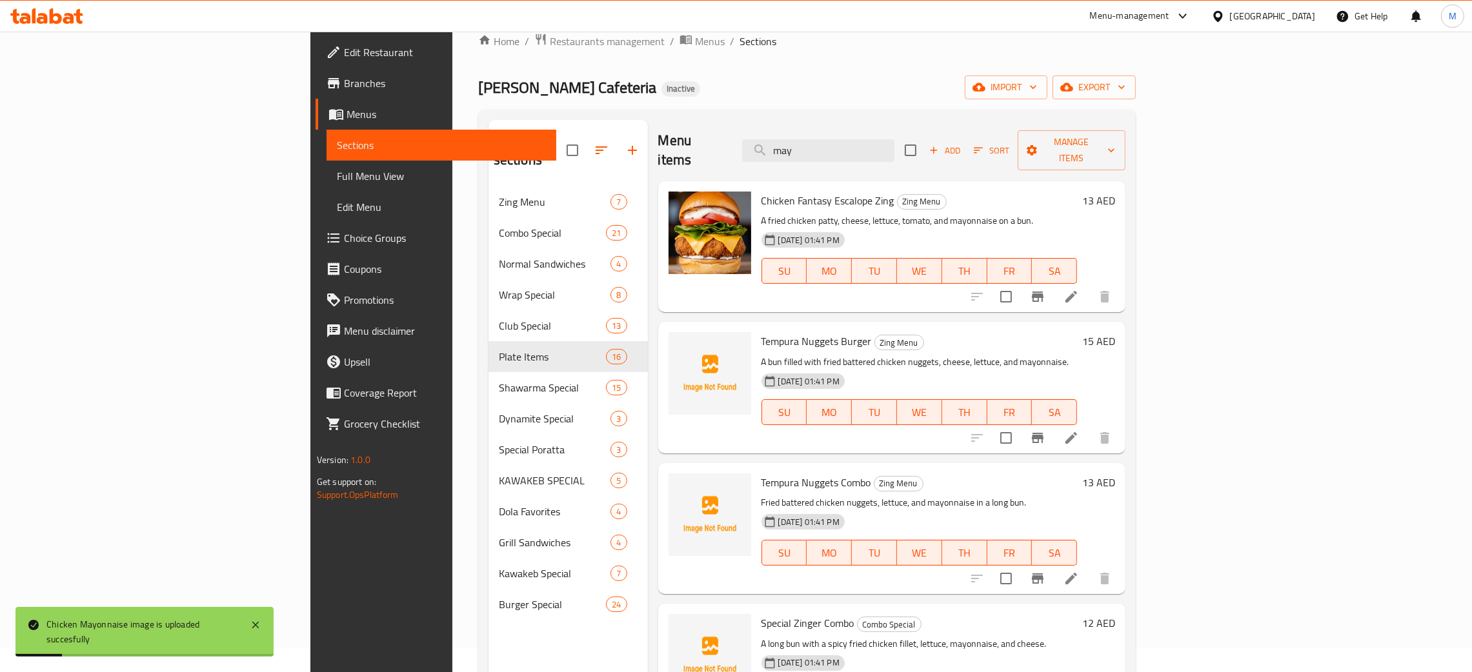
scroll to position [0, 0]
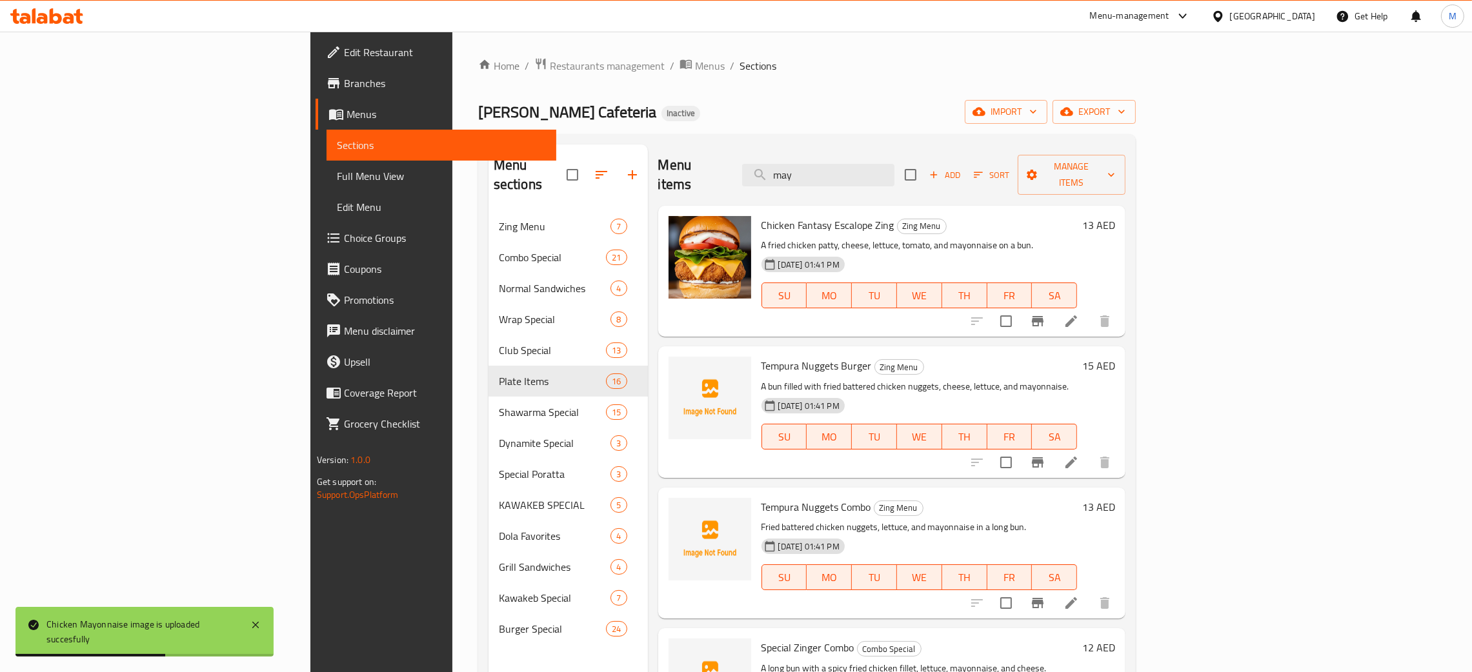
drag, startPoint x: 913, startPoint y: 164, endPoint x: 860, endPoint y: 154, distance: 53.9
click at [859, 154] on div "Menu items may Add Sort Manage items" at bounding box center [892, 175] width 468 height 61
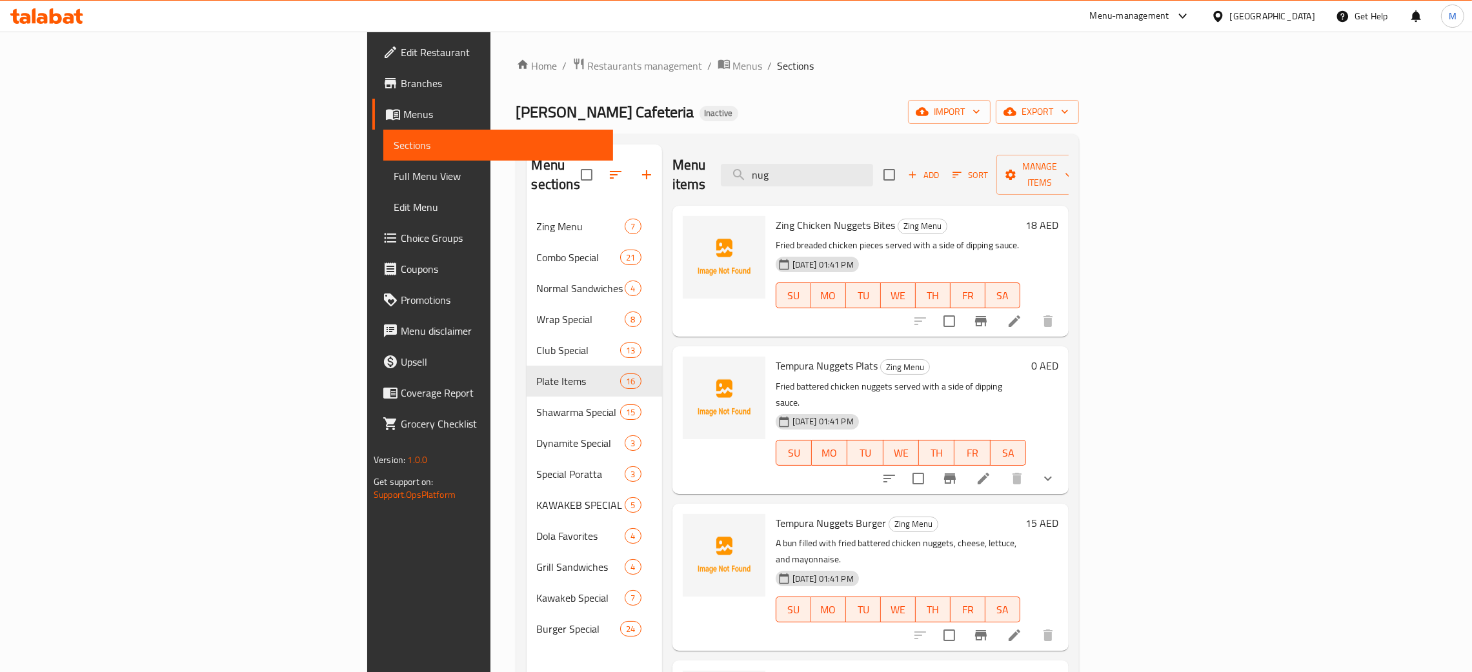
type input "nug"
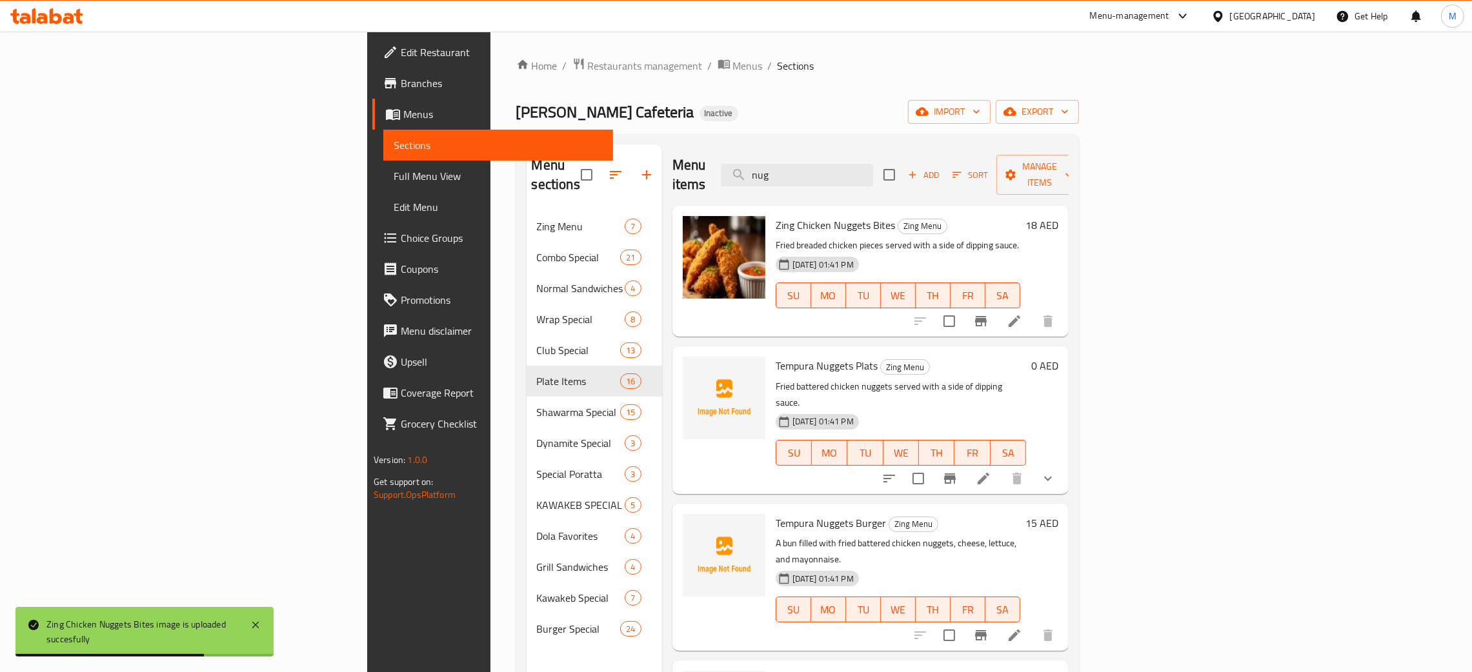
drag, startPoint x: 914, startPoint y: 161, endPoint x: 833, endPoint y: 123, distance: 89.8
click at [833, 123] on div "Home / Restaurants management / Menus / Sections Malik Al Kawakeb Cafeteria Ina…" at bounding box center [797, 442] width 563 height 770
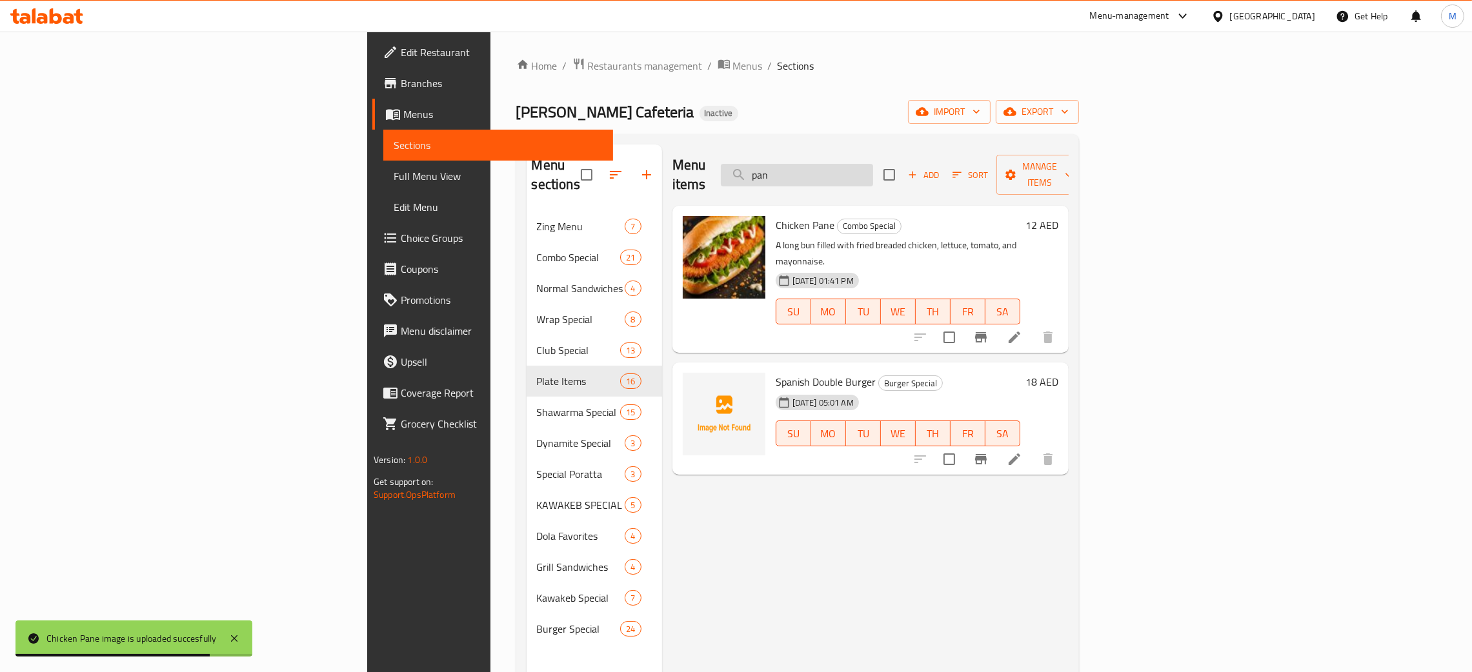
click at [873, 164] on input "pan" at bounding box center [797, 175] width 152 height 23
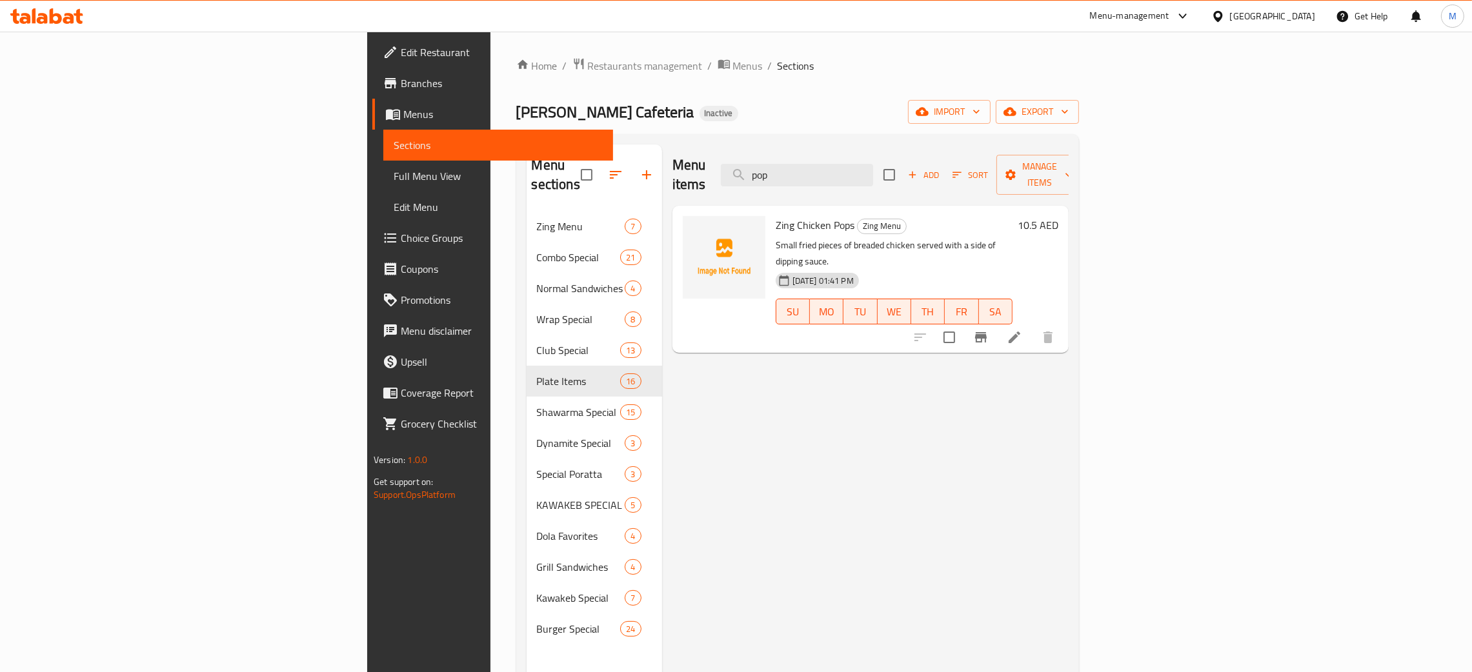
type input "pop"
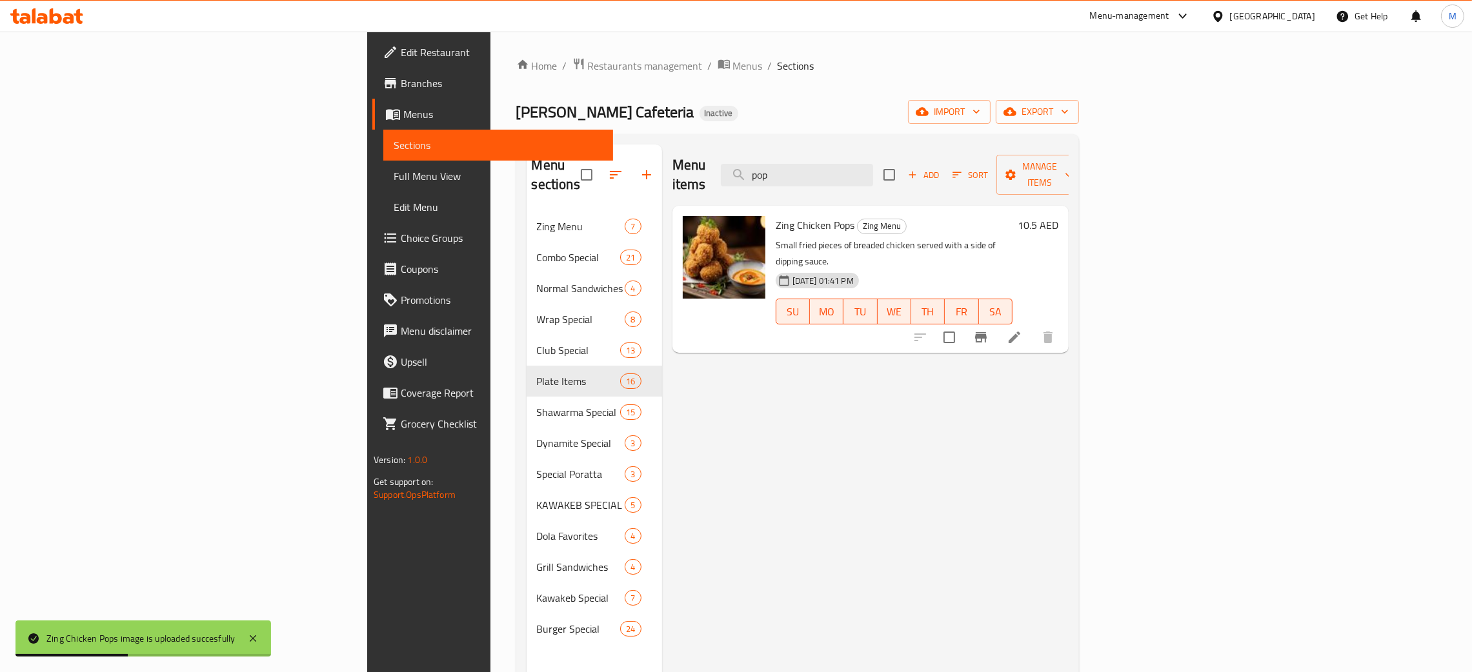
drag, startPoint x: 943, startPoint y: 173, endPoint x: 815, endPoint y: 123, distance: 137.1
click at [799, 134] on div "Home / Restaurants management / Menus / Sections Malik Al Kawakeb Cafeteria Ina…" at bounding box center [797, 442] width 563 height 770
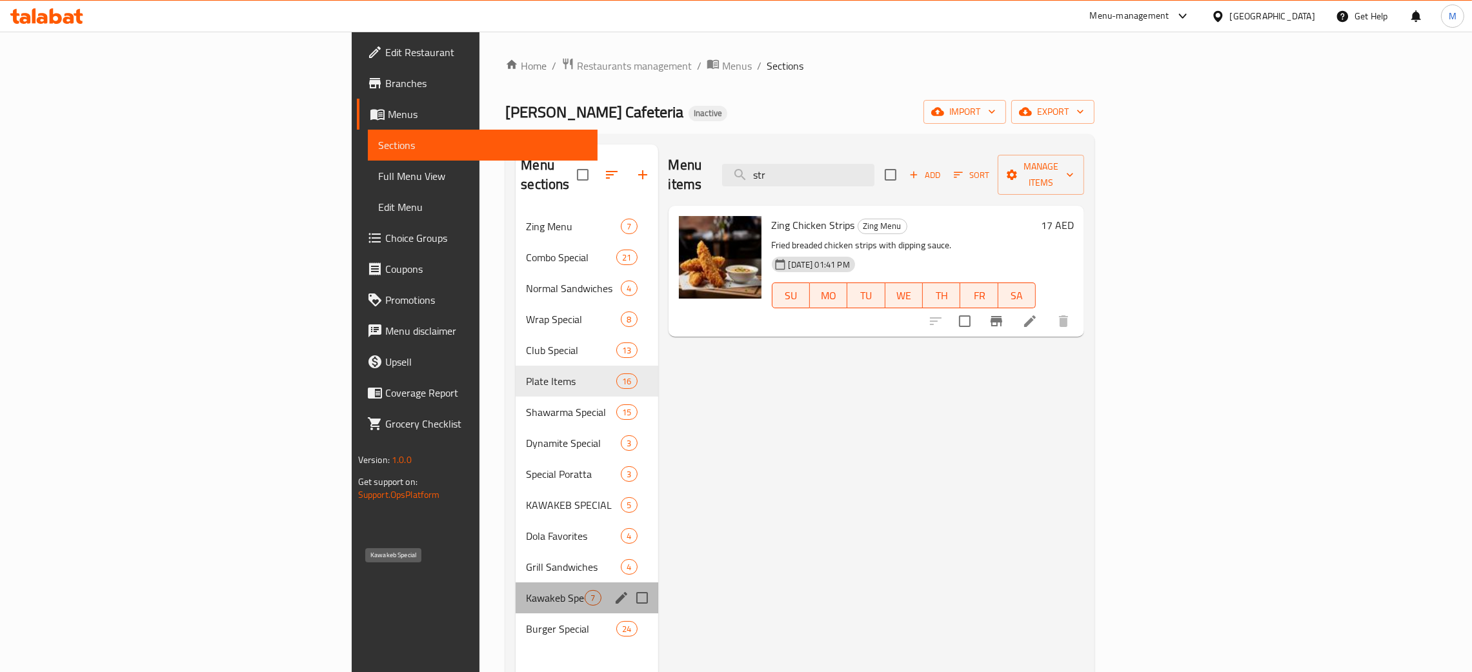
click at [526, 590] on span "Kawakeb Special" at bounding box center [555, 597] width 59 height 15
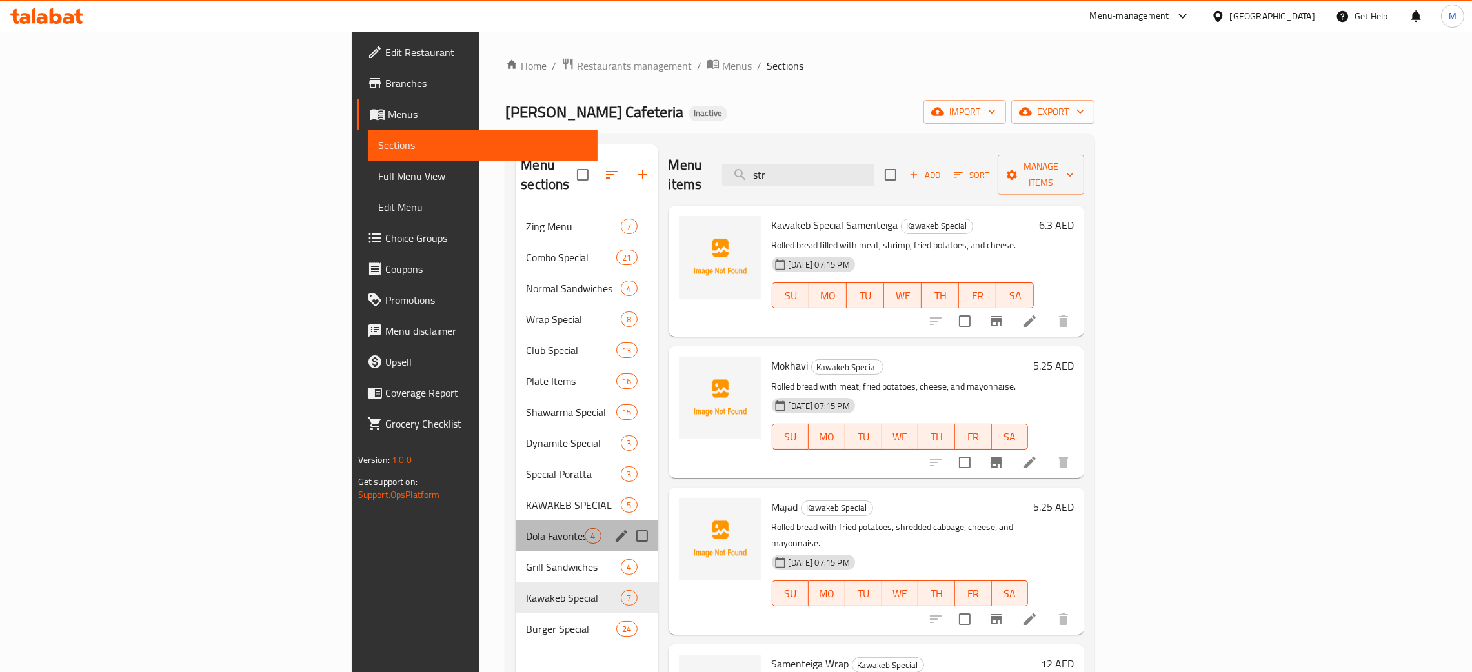
click at [516, 521] on div "Dola Favorites 4" at bounding box center [587, 536] width 142 height 31
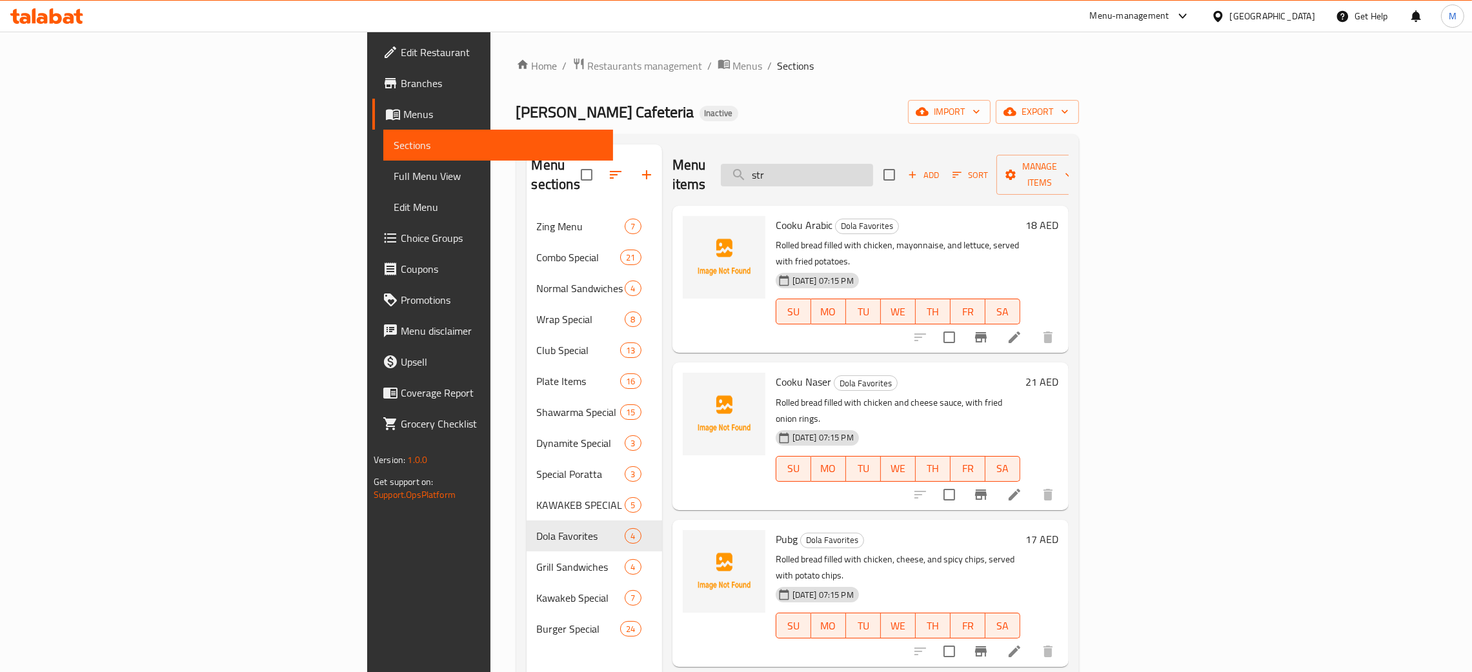
click at [873, 164] on input "str" at bounding box center [797, 175] width 152 height 23
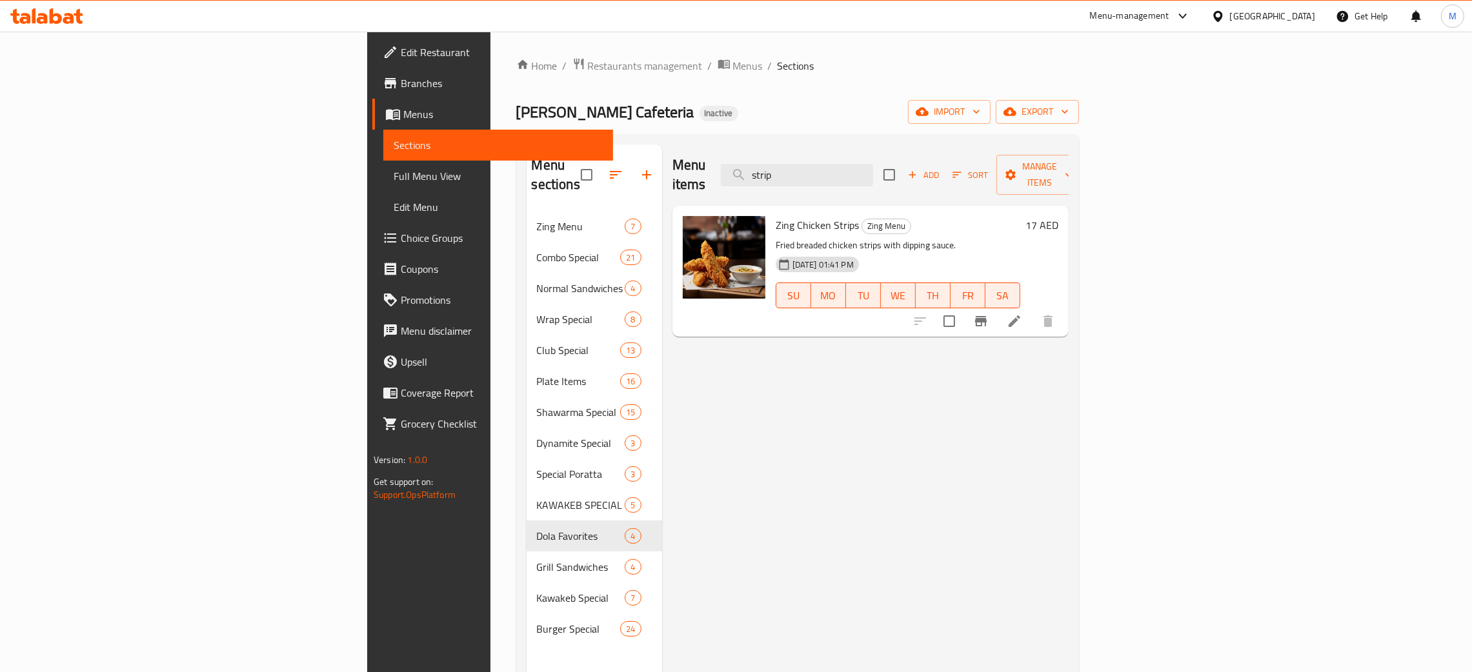
type input "strip"
drag, startPoint x: 925, startPoint y: 165, endPoint x: 814, endPoint y: 139, distance: 113.5
click at [812, 139] on div "Menu sections Zing Menu 7 Combo Special 21 Normal Sandwiches 4 Wrap Special 8 C…" at bounding box center [797, 480] width 563 height 693
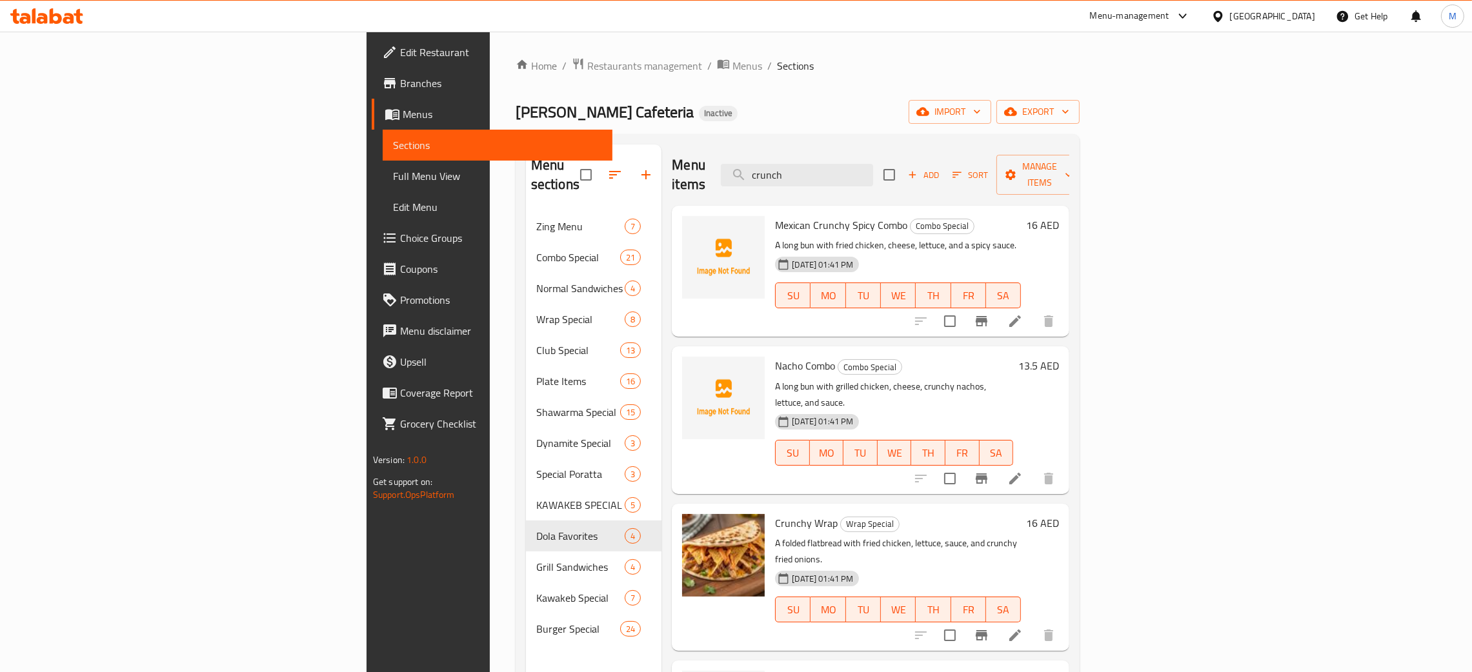
type input "crunch"
drag, startPoint x: 932, startPoint y: 168, endPoint x: 741, endPoint y: 60, distance: 218.7
click at [741, 60] on div "Home / Restaurants management / Menus / Sections Malik Al Kawakeb Cafeteria Ina…" at bounding box center [798, 442] width 564 height 770
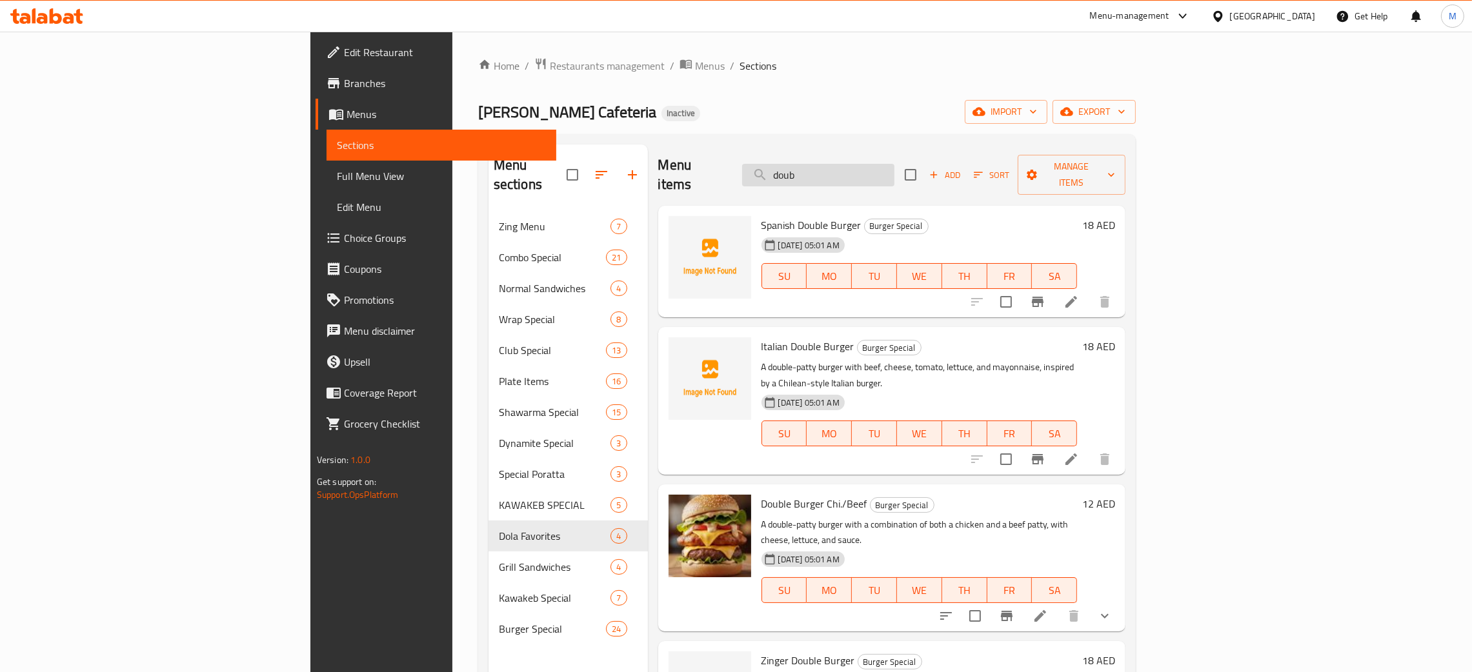
click at [894, 164] on input "doub" at bounding box center [818, 175] width 152 height 23
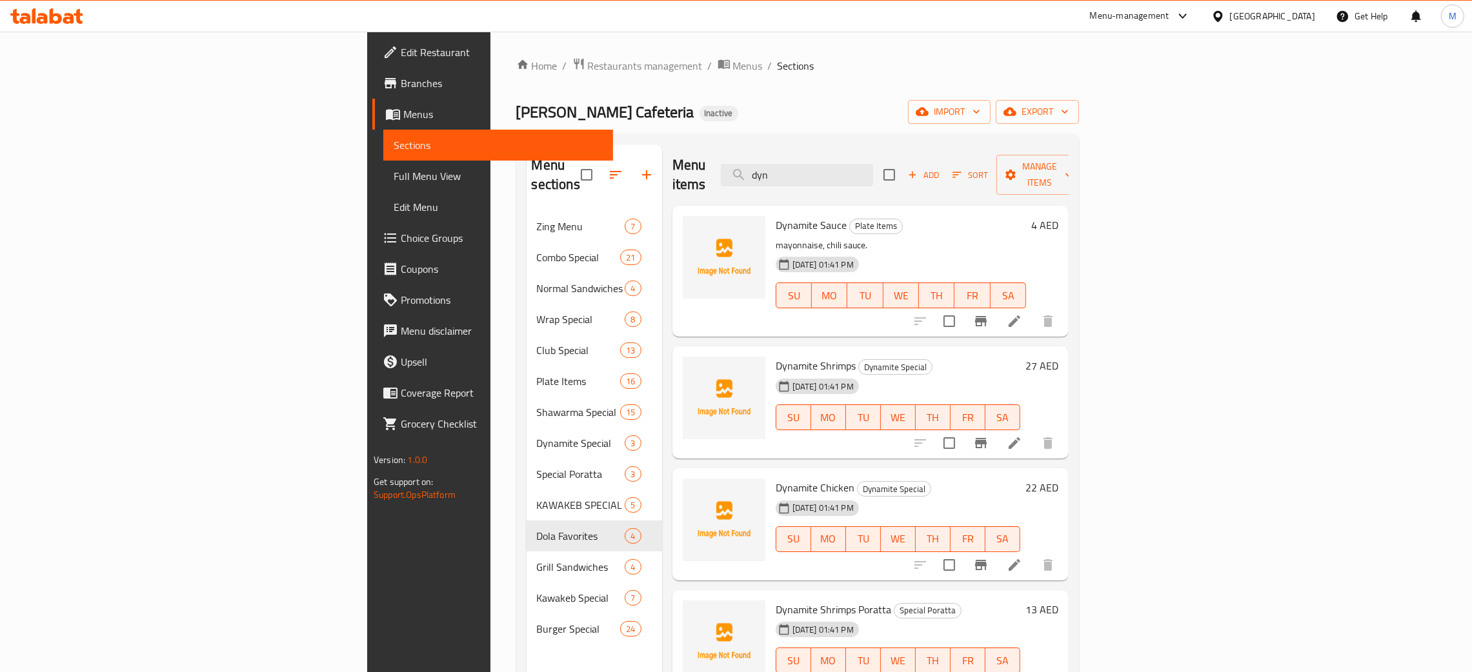
type input "dyn"
drag, startPoint x: 864, startPoint y: 54, endPoint x: 750, endPoint y: -14, distance: 132.8
click at [750, 0] on html "​ Menu-management United Arab Emirates Get Help M Edit Restaurant Branches Menu…" at bounding box center [736, 336] width 1472 height 672
type input "nami"
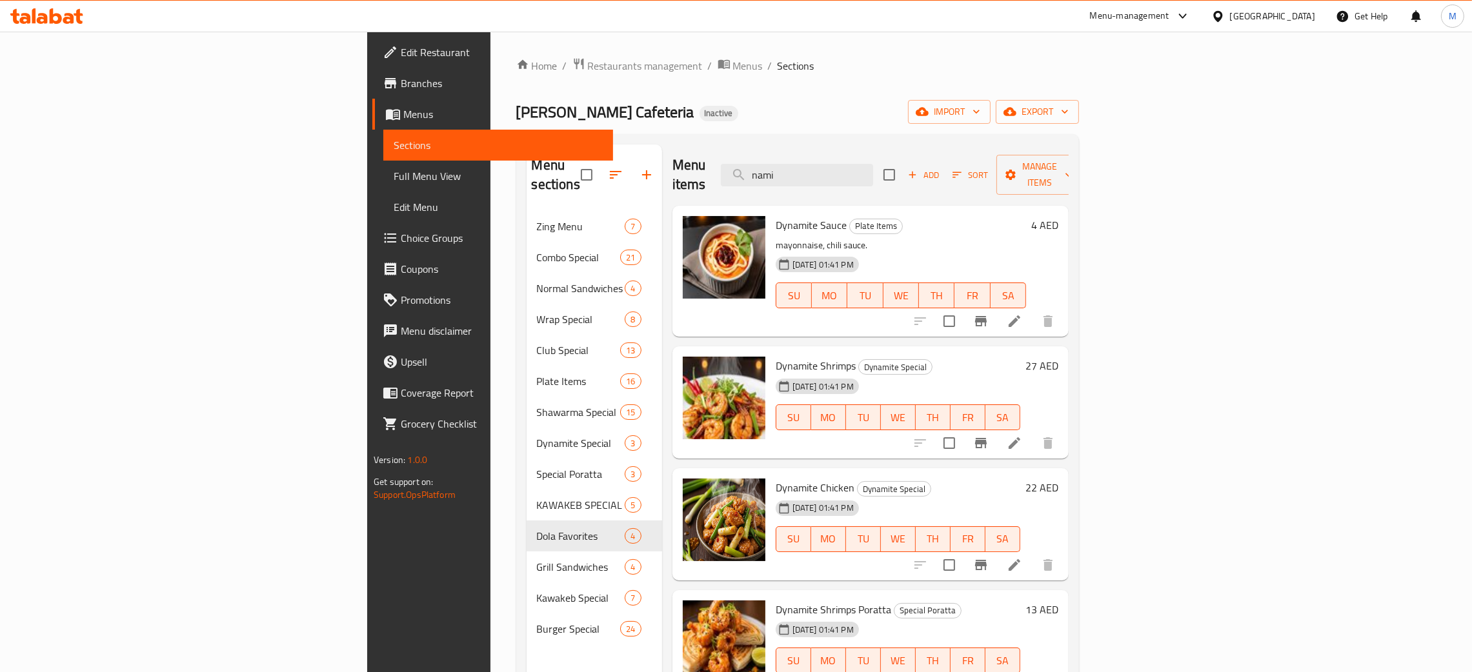
drag, startPoint x: 931, startPoint y: 158, endPoint x: 706, endPoint y: 94, distance: 234.1
click at [706, 98] on div "Home / Restaurants management / Menus / Sections Malik Al Kawakeb Cafeteria Ina…" at bounding box center [797, 442] width 563 height 770
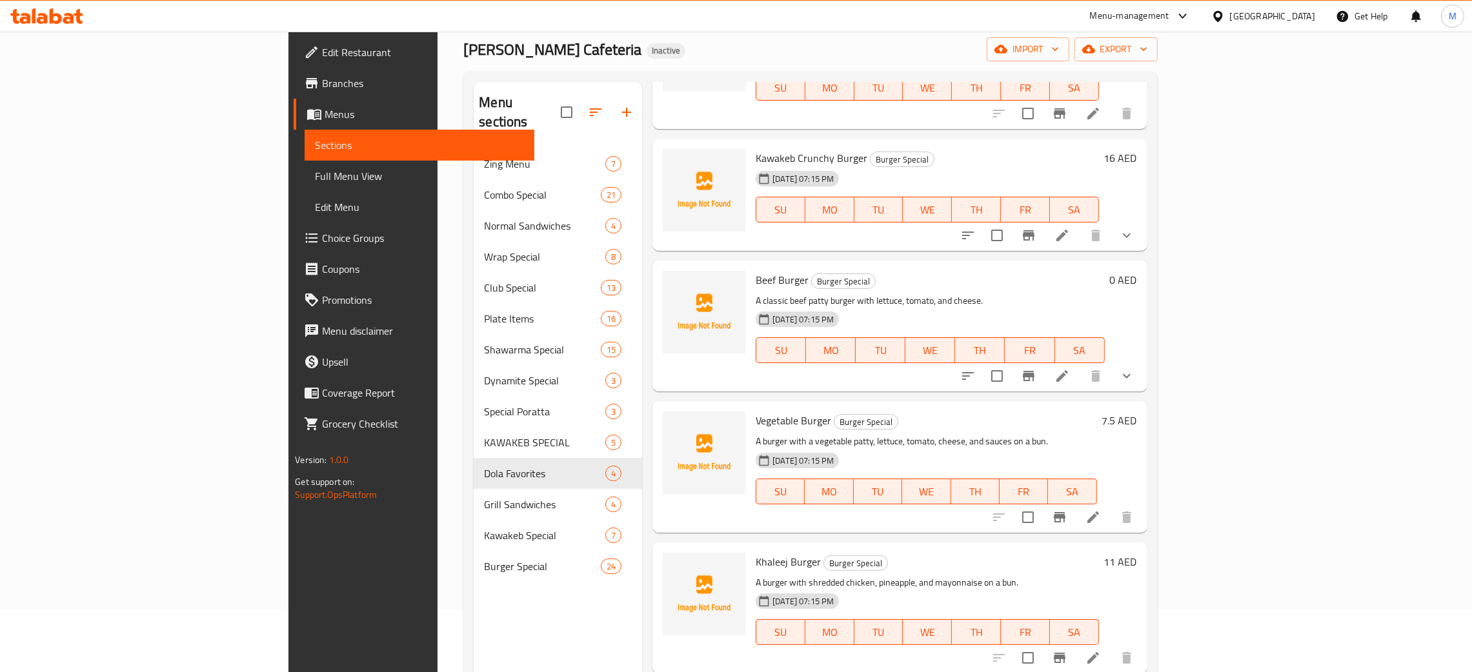
scroll to position [97, 0]
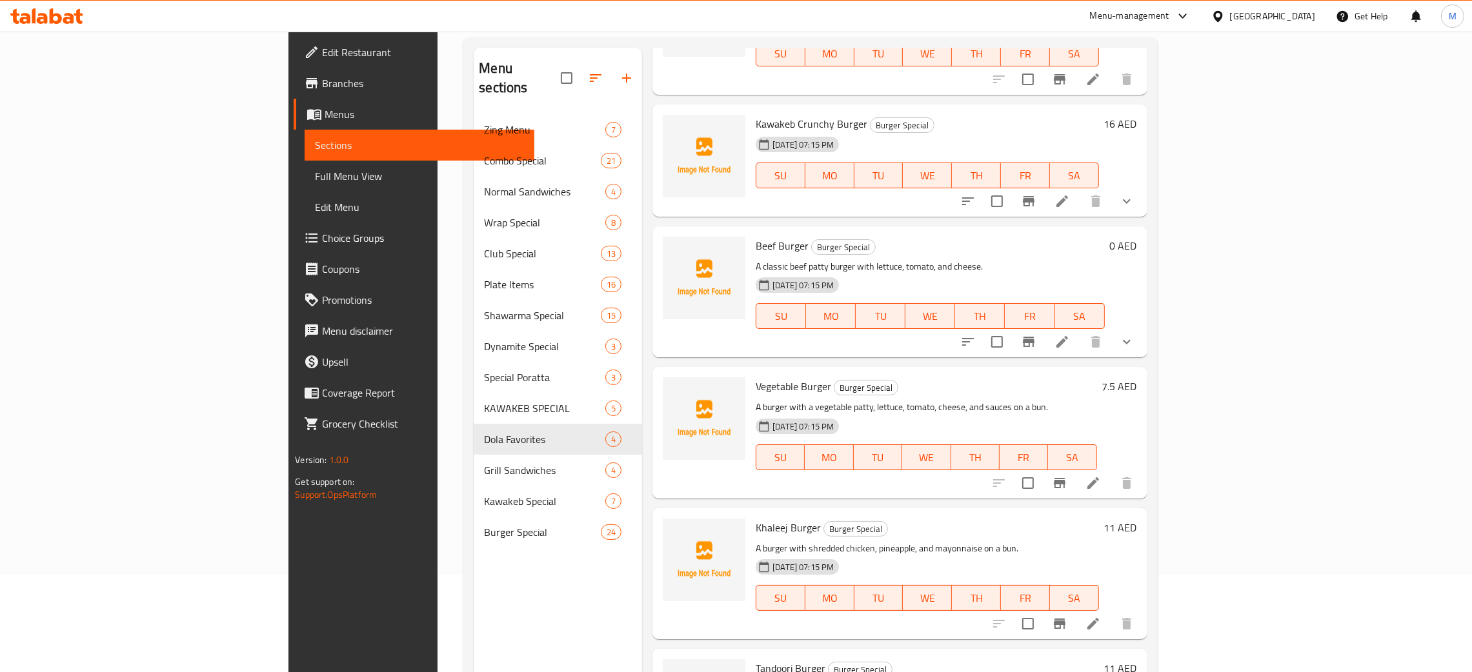
type input "w"
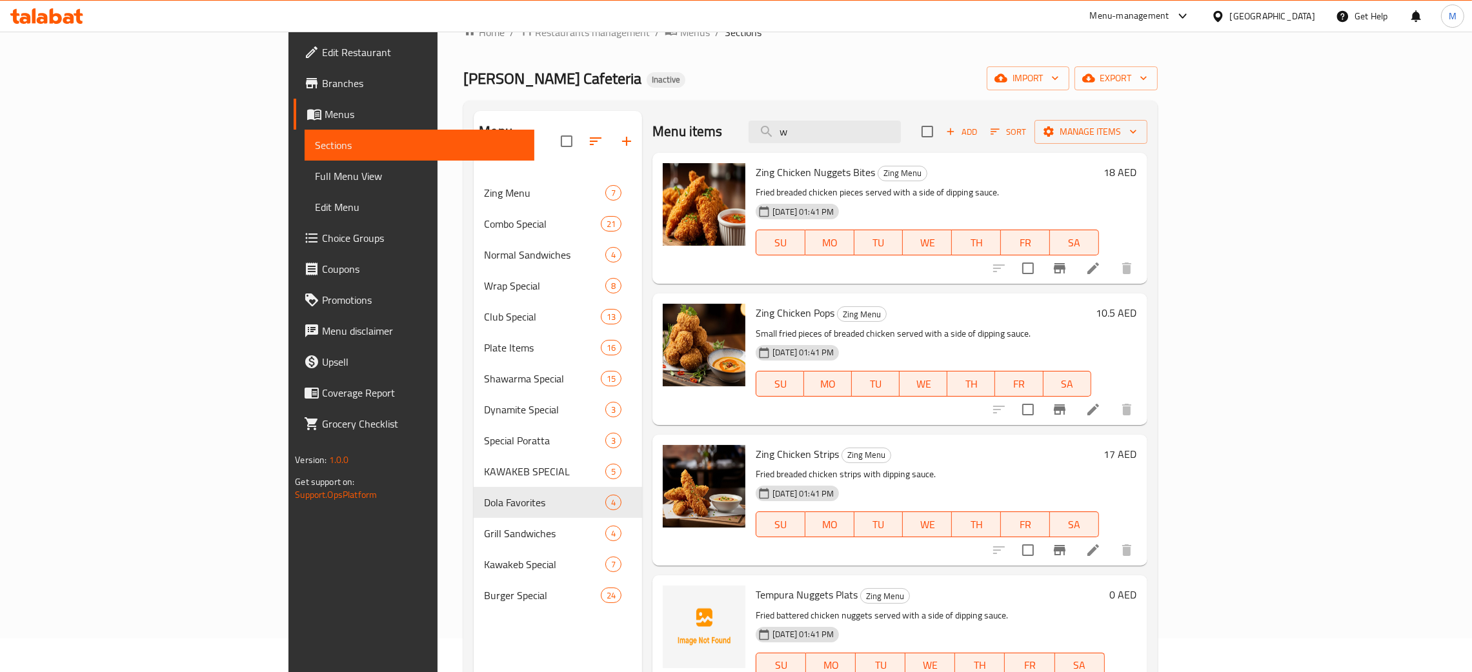
scroll to position [0, 0]
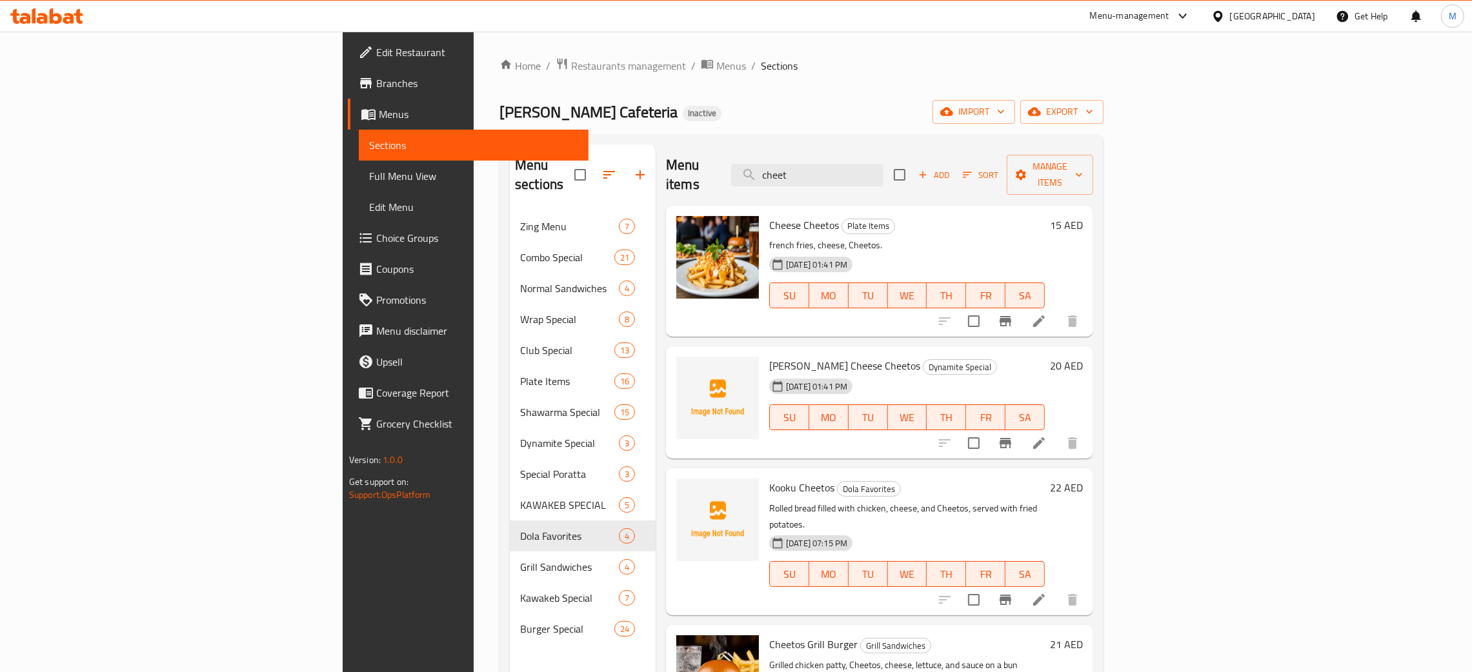
type input "cheet"
drag, startPoint x: 930, startPoint y: 166, endPoint x: 827, endPoint y: 122, distance: 112.2
click at [828, 123] on div "Home / Restaurants management / Menus / Sections Malik Al Kawakeb Cafeteria Ina…" at bounding box center [801, 442] width 604 height 770
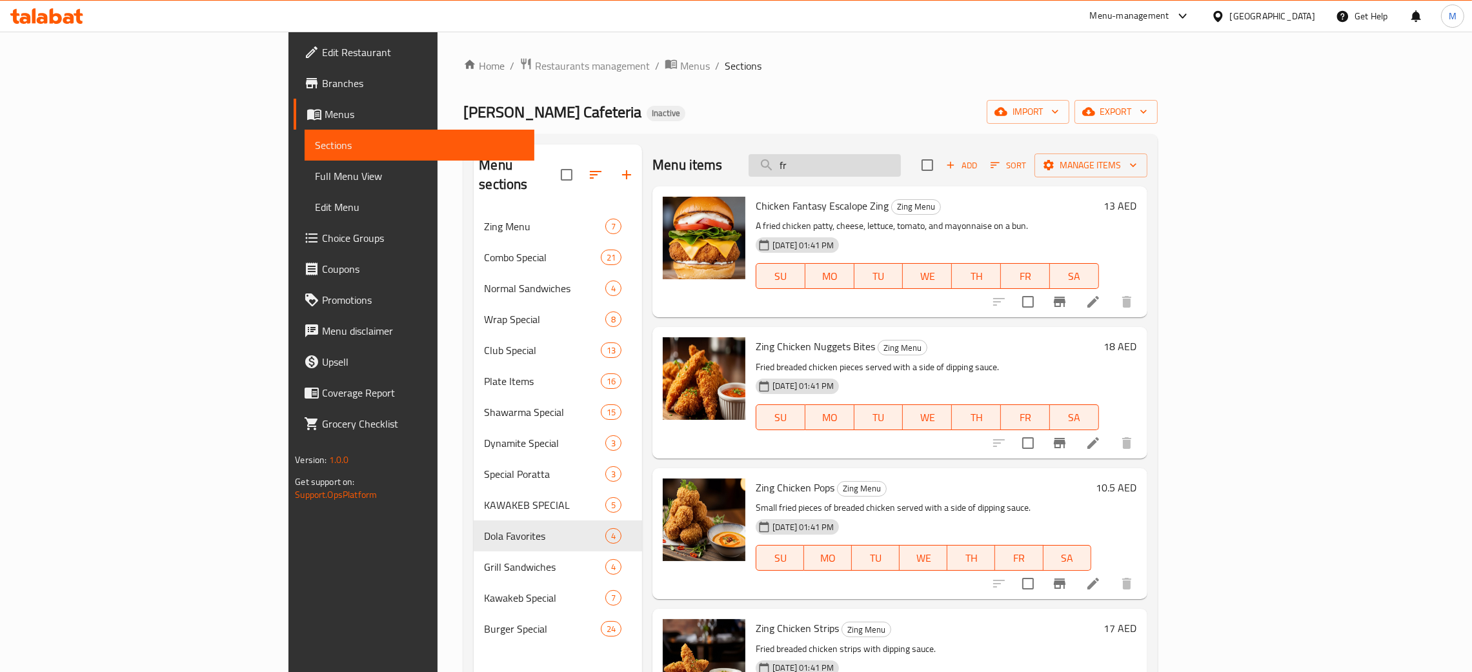
click at [892, 169] on input "fr" at bounding box center [824, 165] width 152 height 23
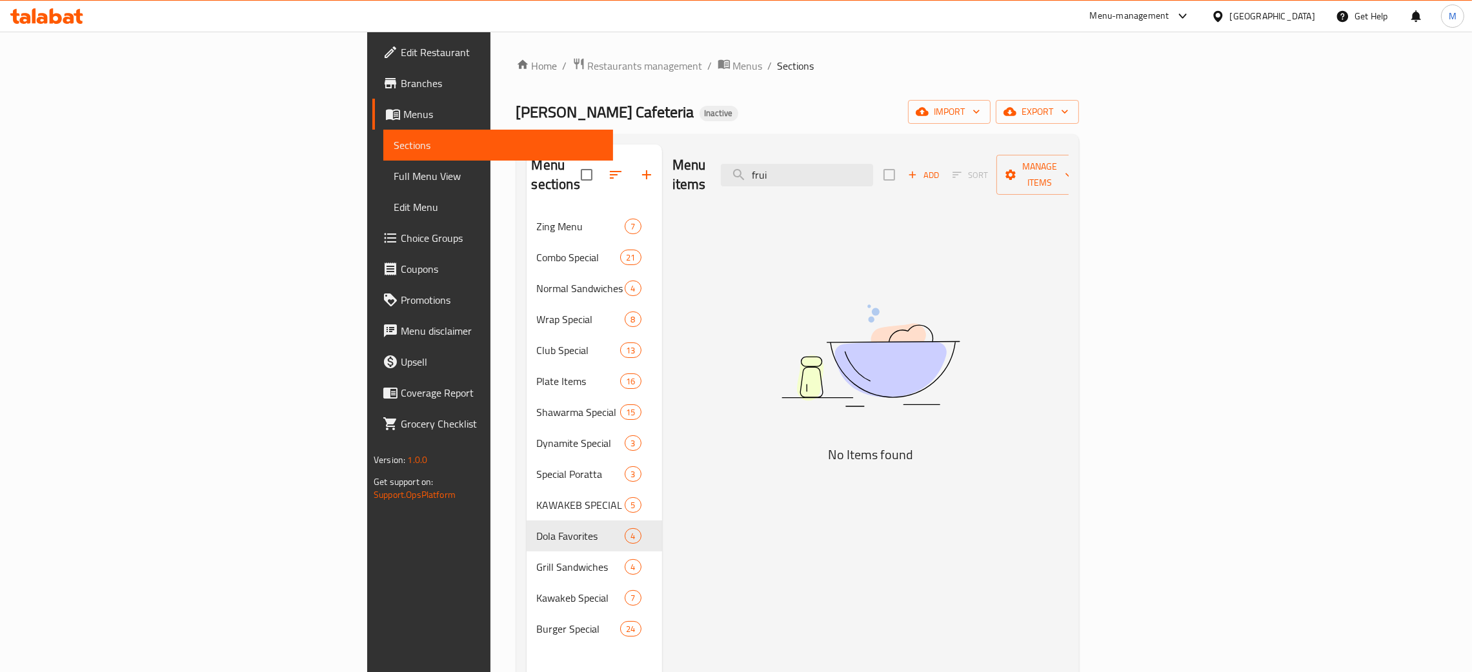
type input "frui"
drag, startPoint x: 912, startPoint y: 165, endPoint x: 833, endPoint y: 126, distance: 88.0
click at [833, 126] on div "Home / Restaurants management / Menus / Sections Malik Al Kawakeb Cafeteria Ina…" at bounding box center [797, 442] width 563 height 770
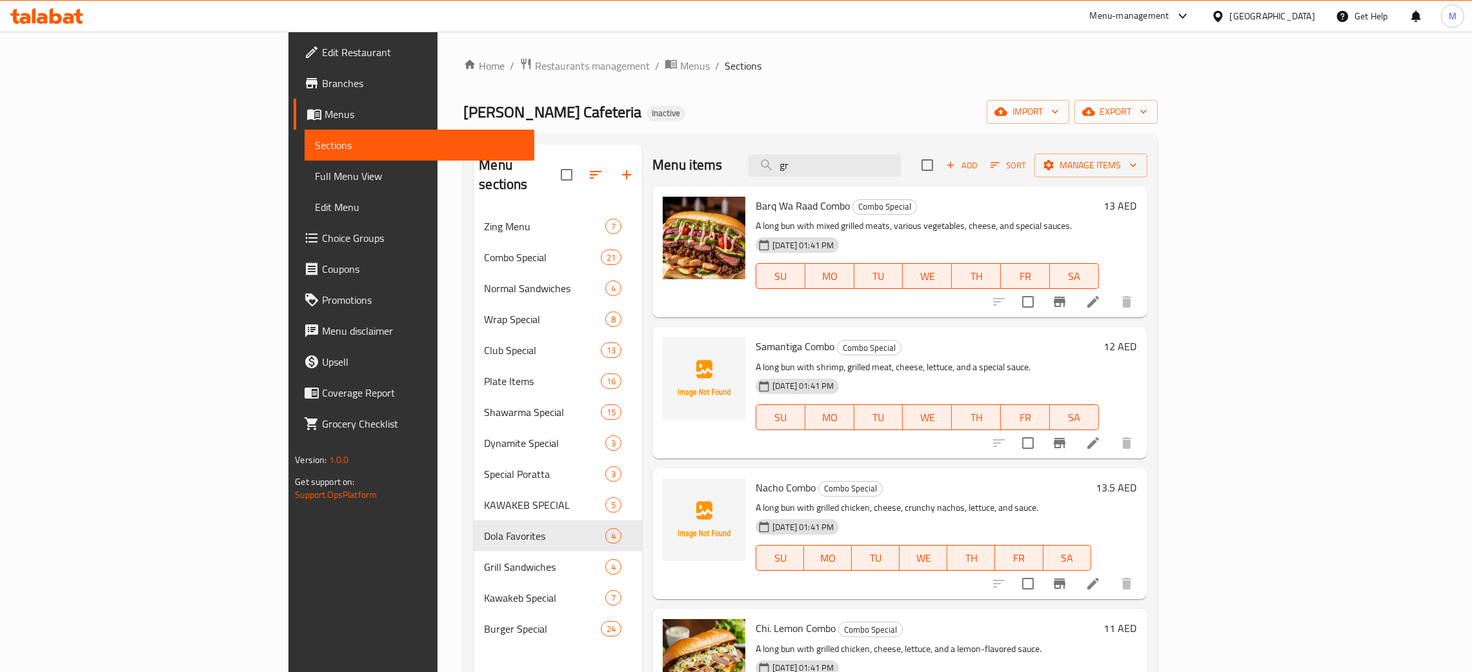
click at [923, 152] on div "Menu items gr Add Sort Manage items" at bounding box center [899, 166] width 494 height 42
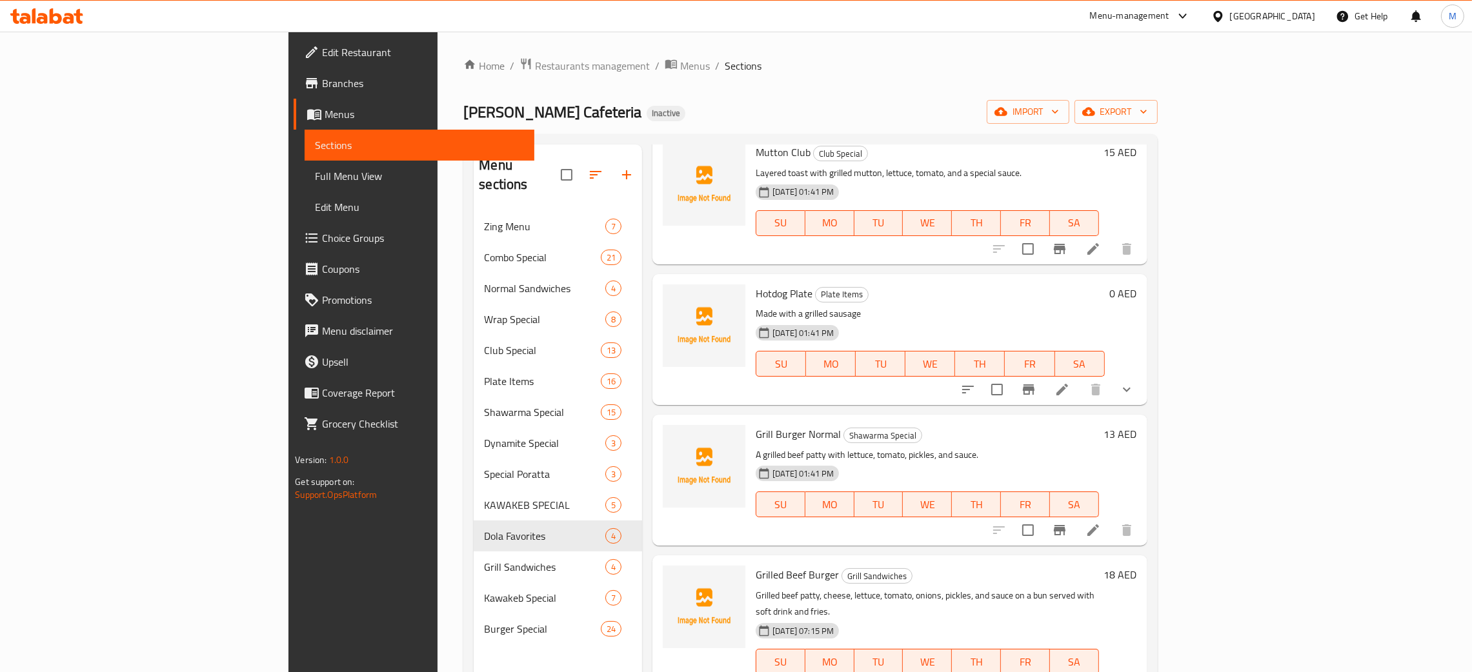
scroll to position [1355, 0]
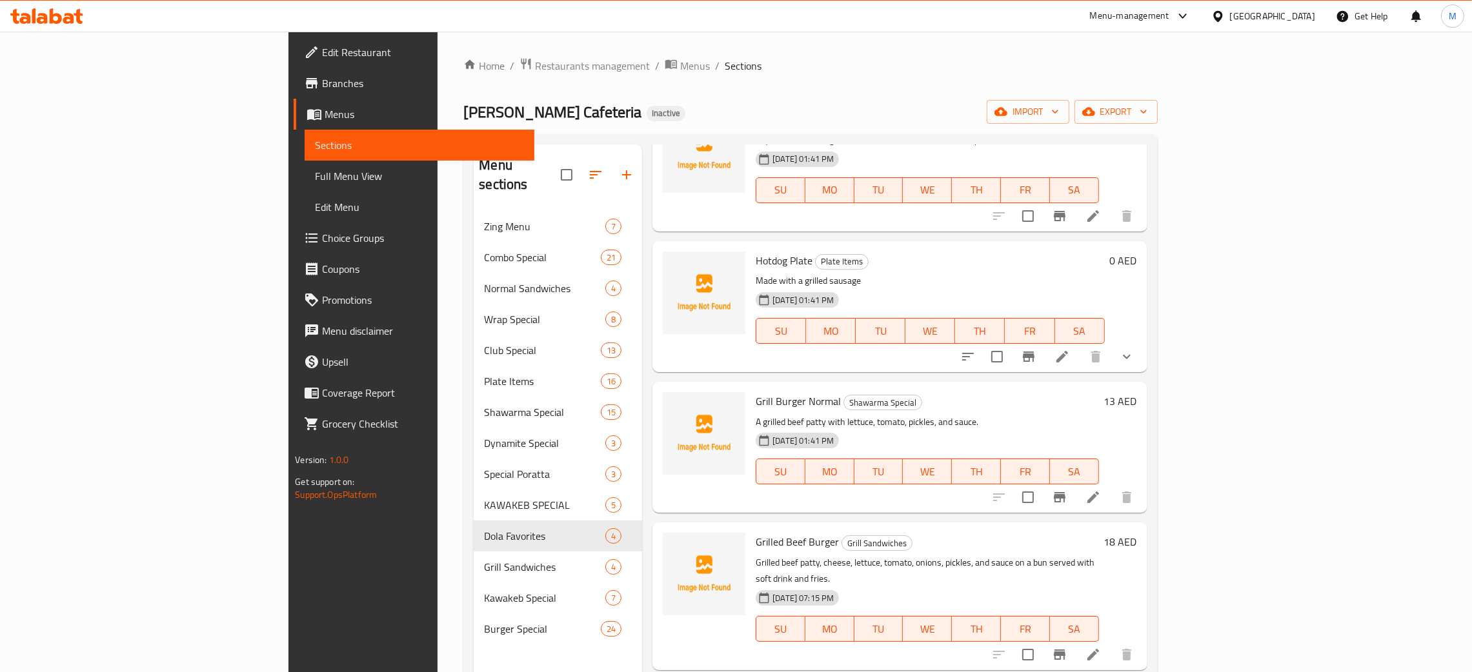
type input "grill"
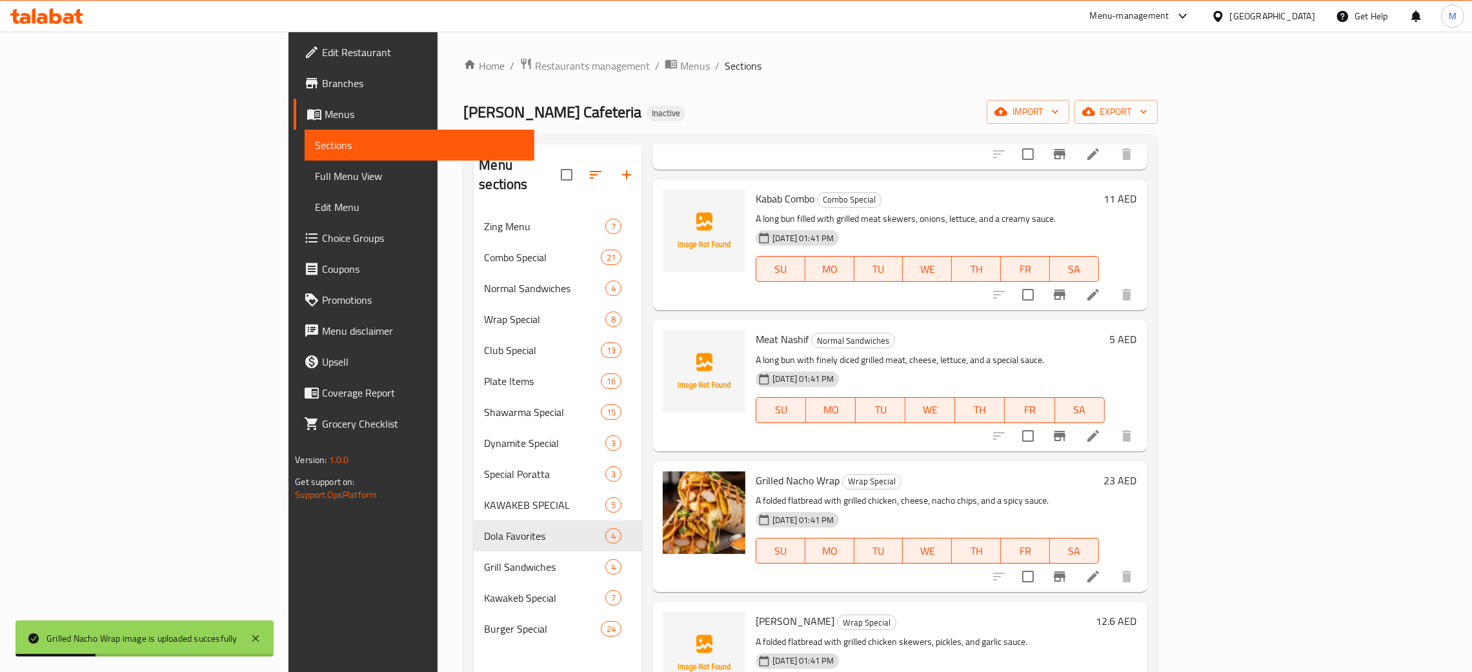
scroll to position [0, 0]
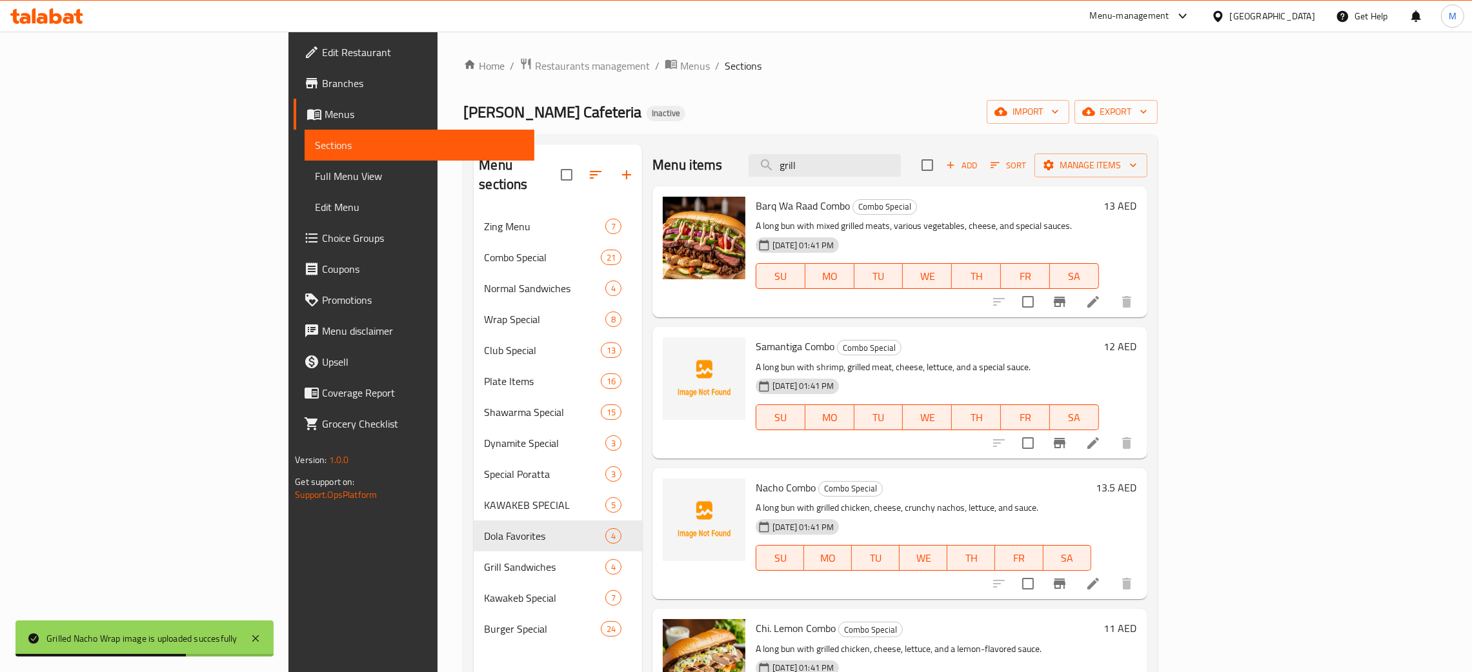
drag, startPoint x: 903, startPoint y: 170, endPoint x: 843, endPoint y: 158, distance: 61.1
click at [843, 158] on div "Menu items grill Add Sort Manage items" at bounding box center [899, 166] width 494 height 42
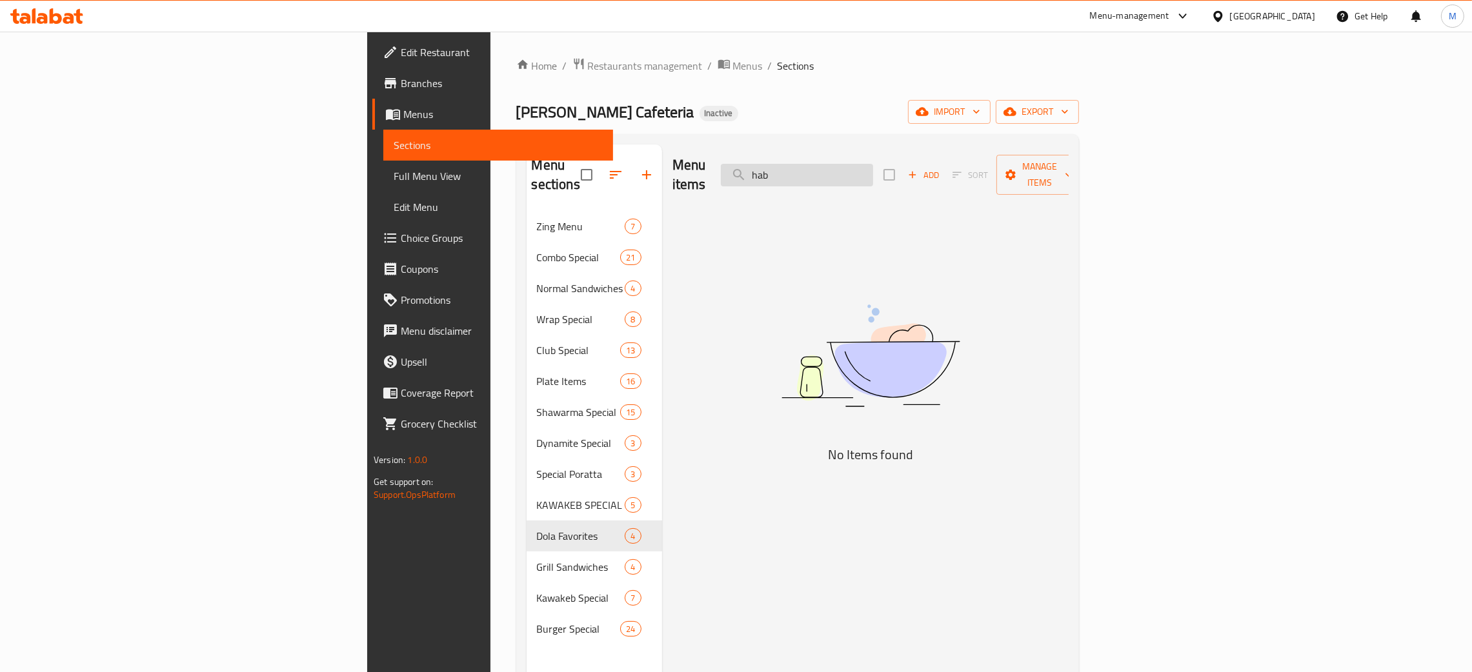
click at [873, 170] on input "hab" at bounding box center [797, 175] width 152 height 23
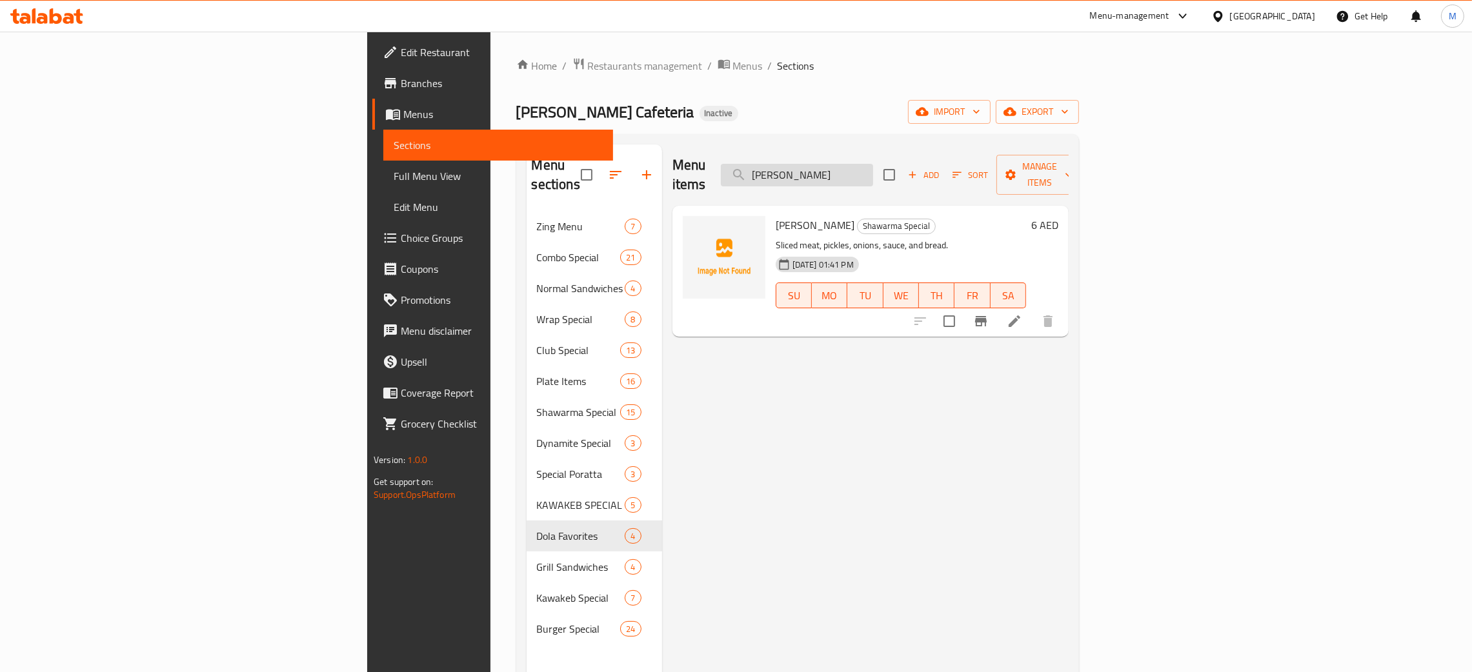
type input "hass"
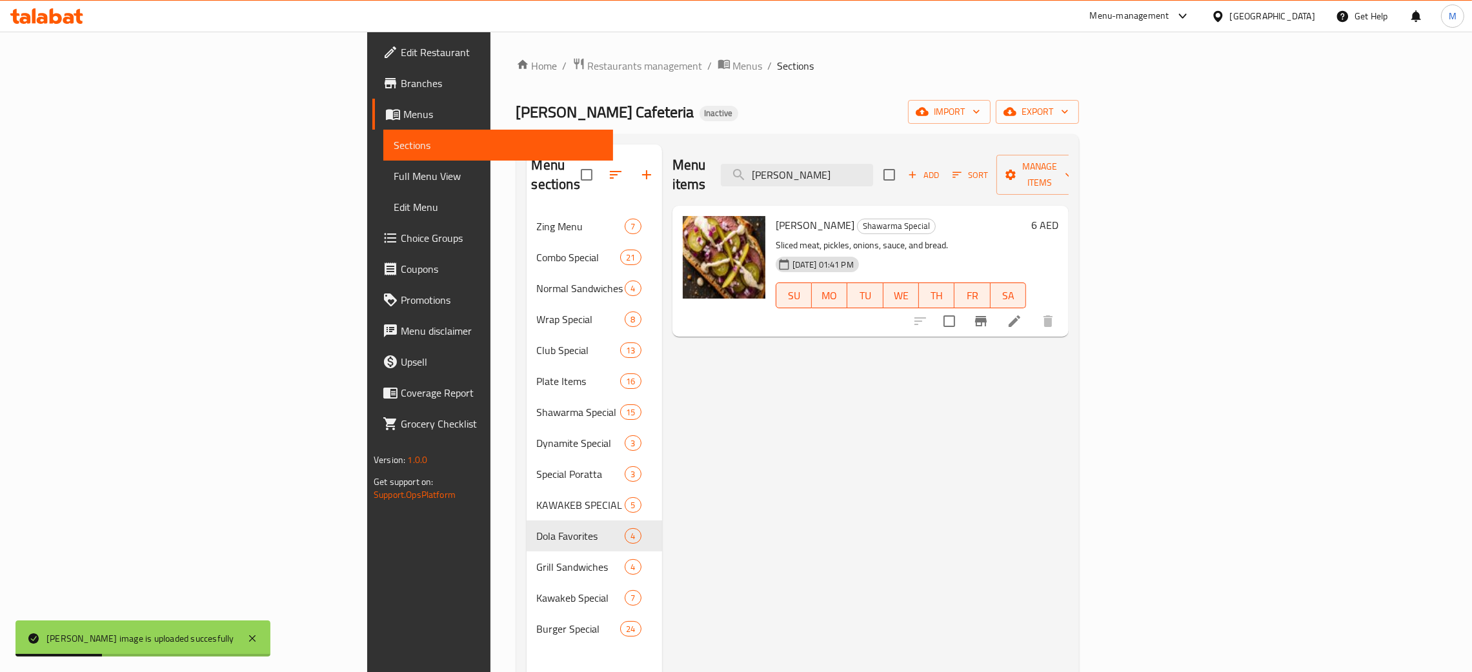
drag, startPoint x: 903, startPoint y: 165, endPoint x: 847, endPoint y: 146, distance: 59.4
click at [847, 146] on div "Menu items hass Add Sort Manage items" at bounding box center [870, 175] width 396 height 61
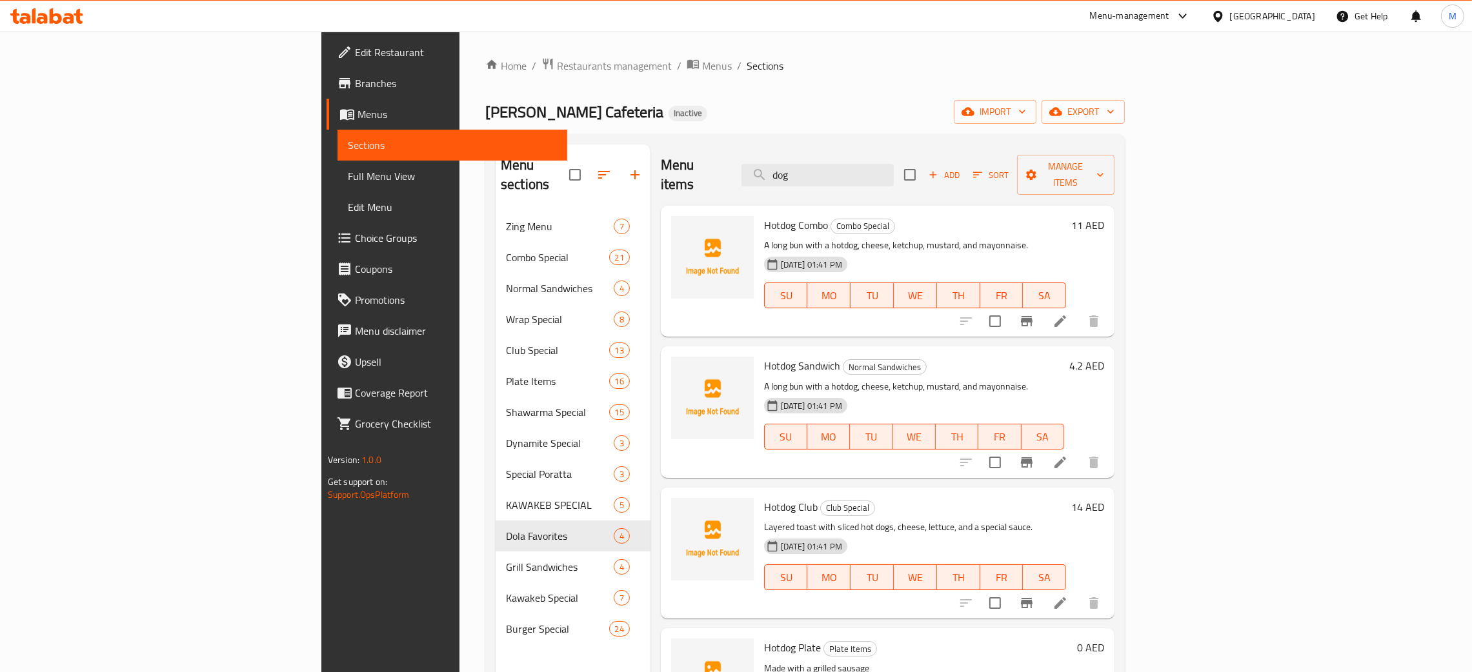
type input "dog"
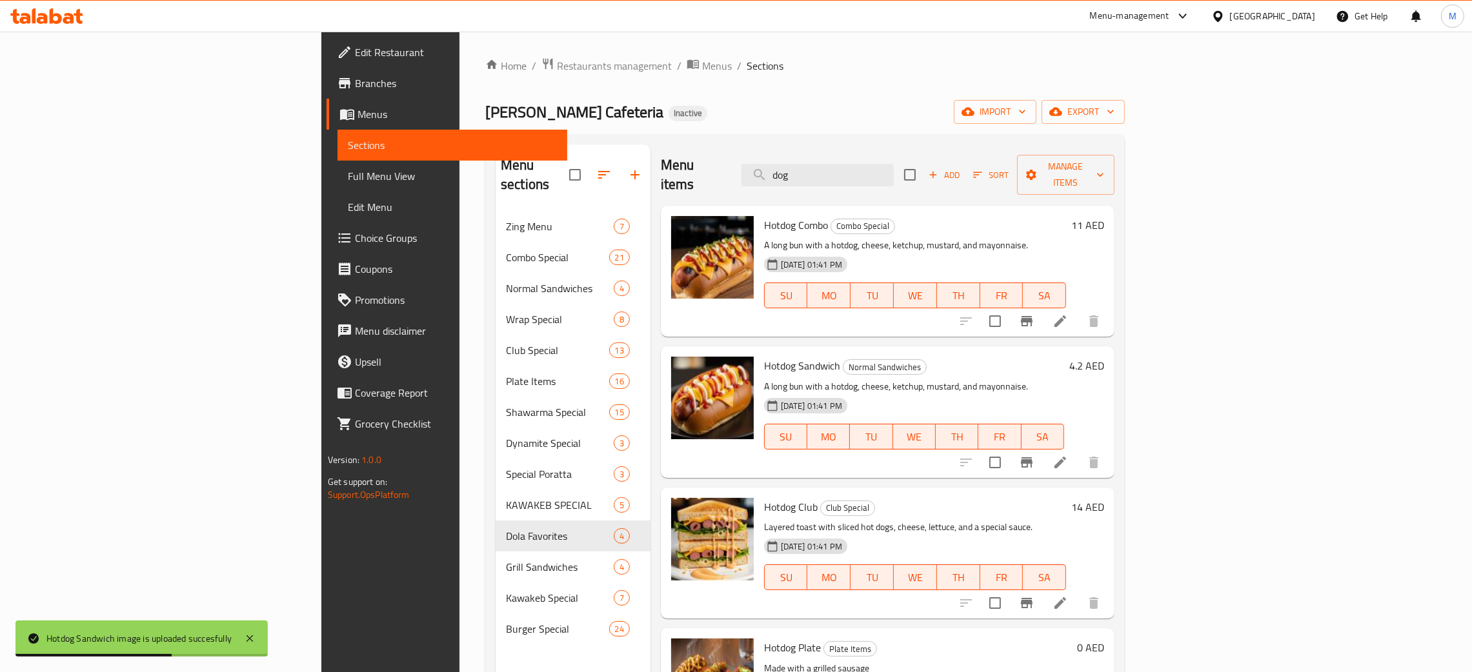
drag, startPoint x: 897, startPoint y: 162, endPoint x: 781, endPoint y: 123, distance: 121.8
click at [777, 130] on div "Home / Restaurants management / Menus / Sections Malik Al Kawakeb Cafeteria Ina…" at bounding box center [804, 442] width 639 height 770
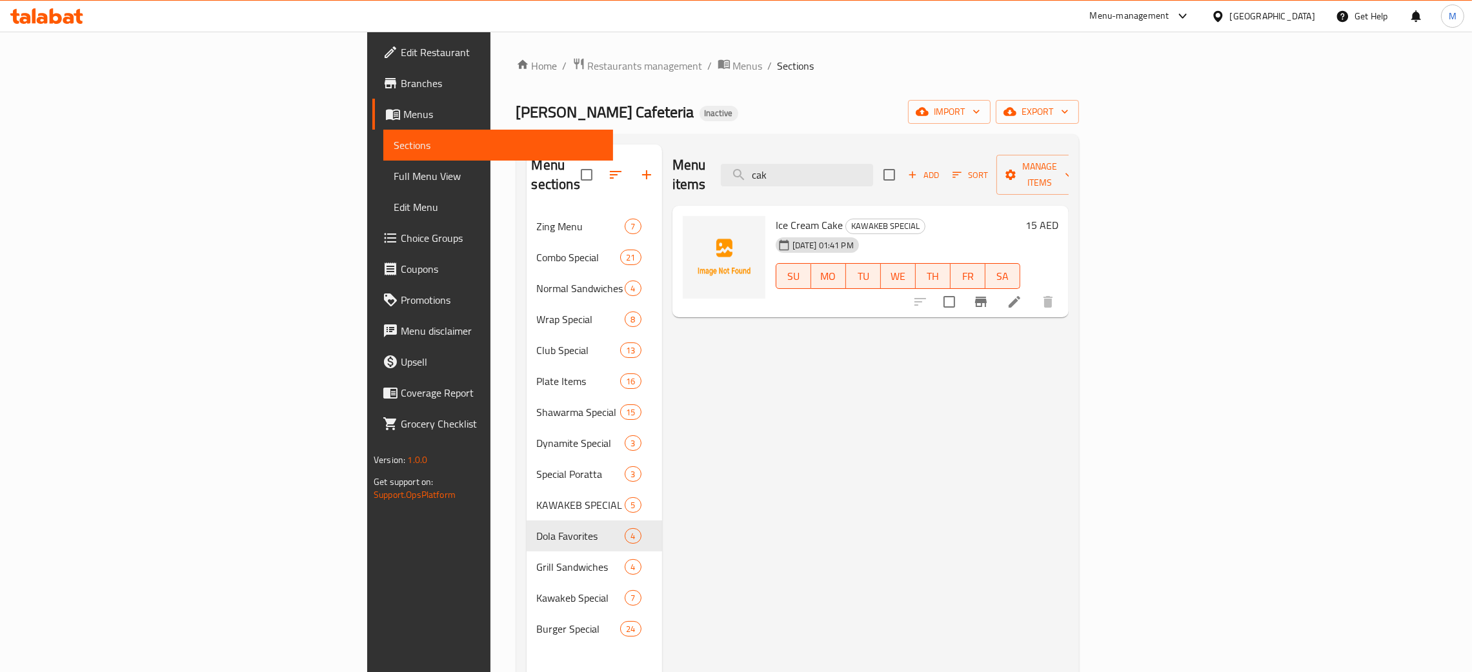
type input "cak"
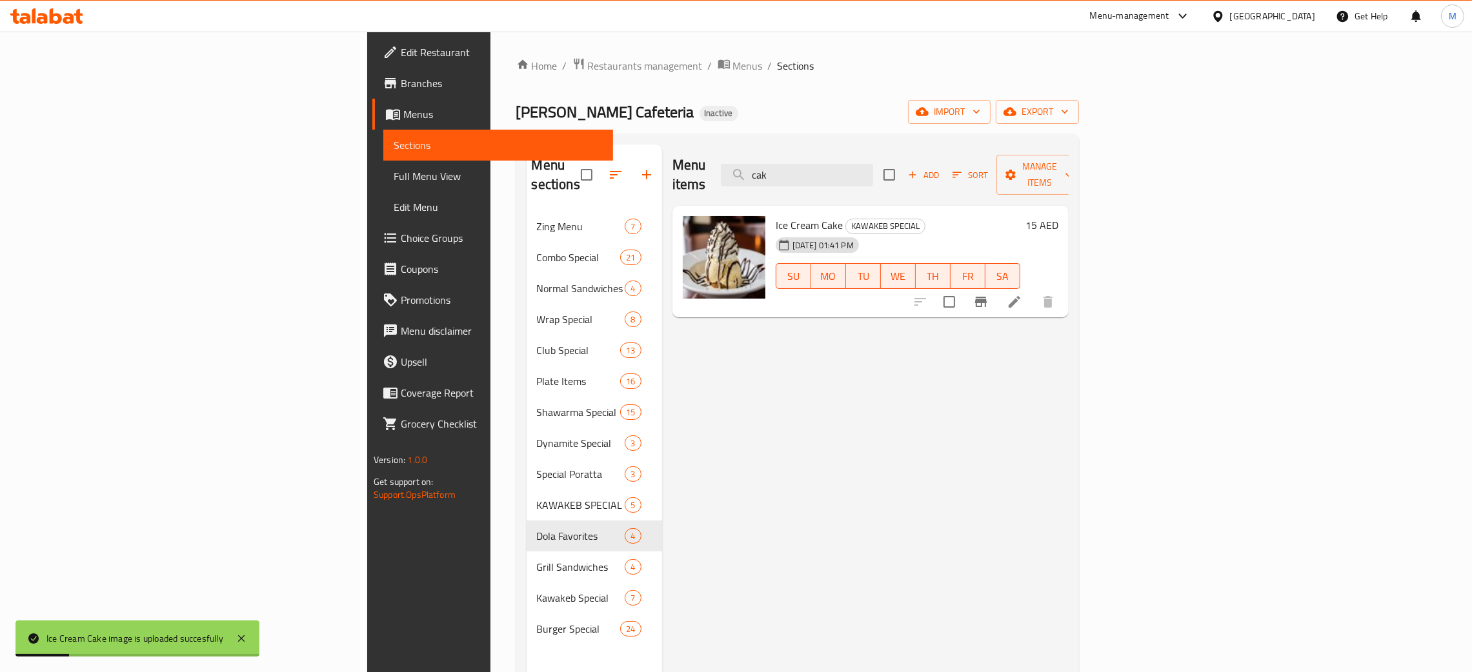
drag, startPoint x: 885, startPoint y: 153, endPoint x: 856, endPoint y: 138, distance: 32.6
click at [855, 139] on div "Menu sections Zing Menu 7 Combo Special 21 Normal Sandwiches 4 Wrap Special 8 C…" at bounding box center [797, 480] width 563 height 693
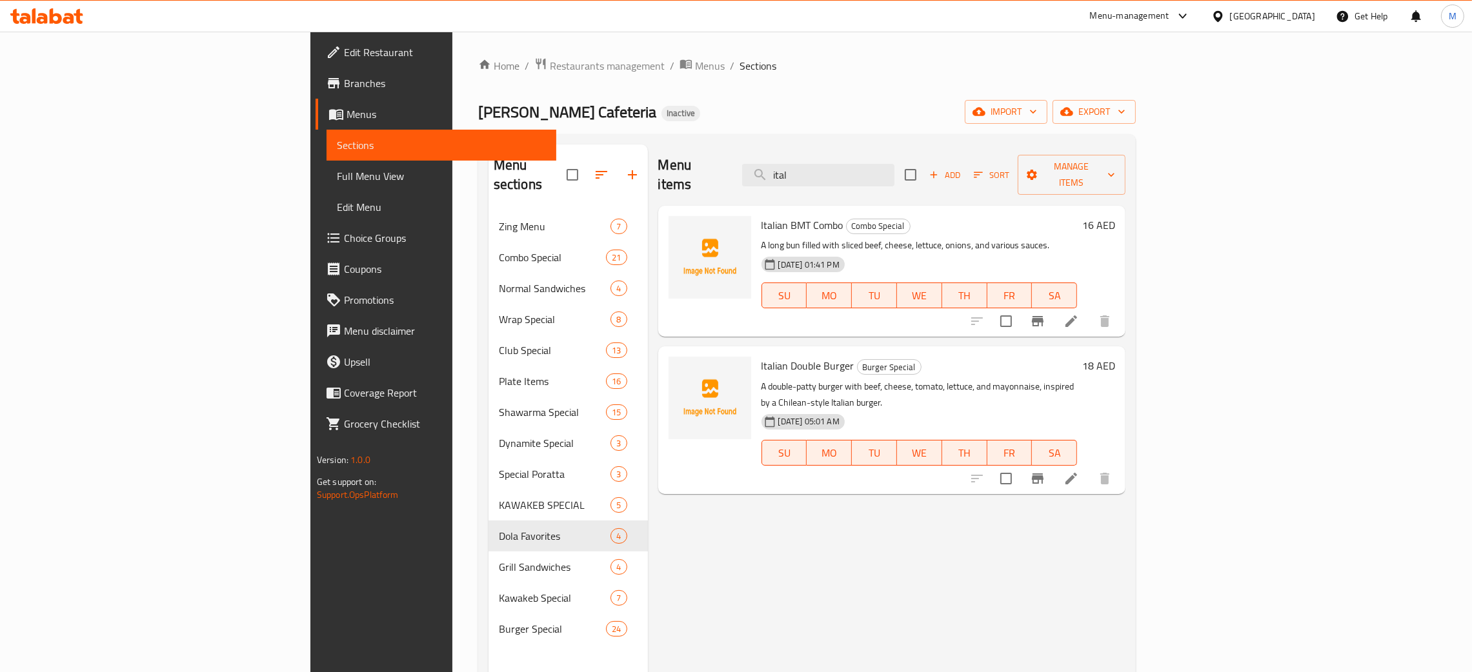
type input "ital"
drag, startPoint x: 917, startPoint y: 172, endPoint x: 692, endPoint y: 61, distance: 250.7
click at [687, 62] on div "Home / Restaurants management / Menus / Sections Malik Al Kawakeb Cafeteria Ina…" at bounding box center [806, 442] width 657 height 770
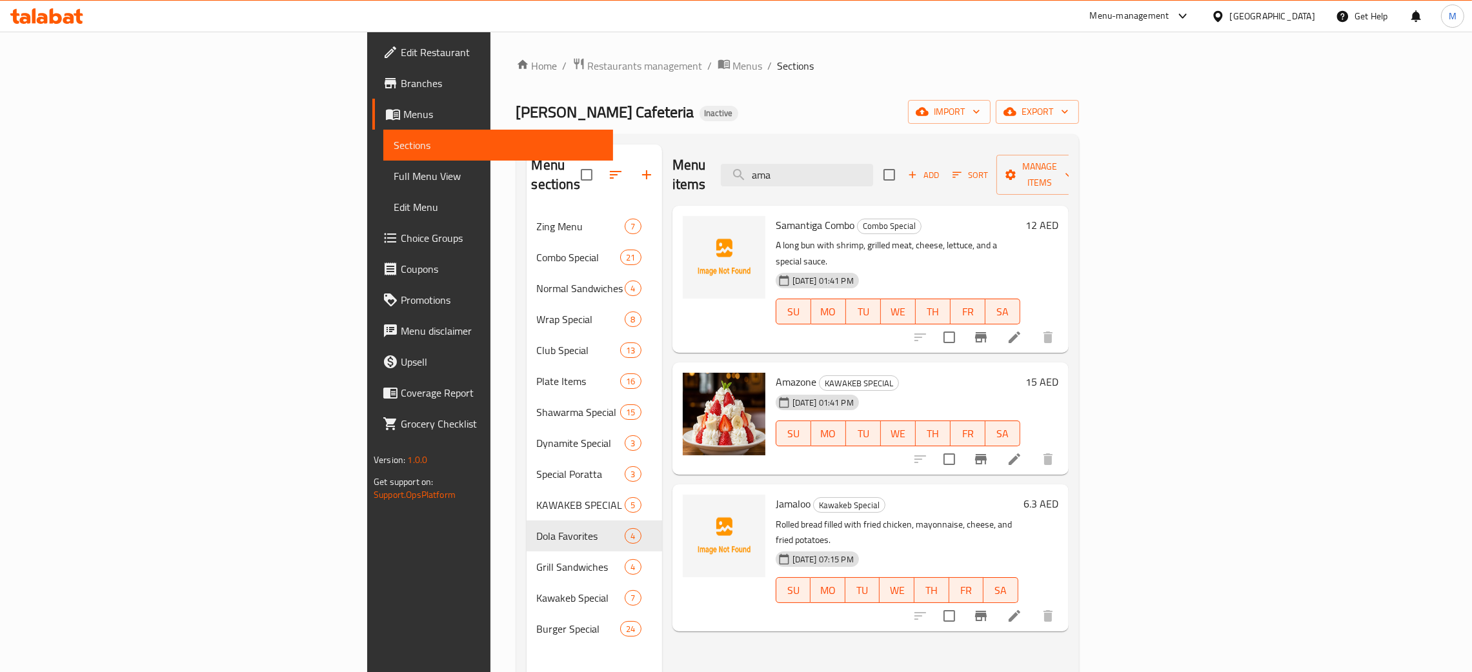
type input "ama"
drag, startPoint x: 928, startPoint y: 169, endPoint x: 819, endPoint y: 137, distance: 113.7
click at [819, 137] on div "Menu sections Zing Menu 7 Combo Special 21 Normal Sandwiches 4 Wrap Special 8 C…" at bounding box center [797, 480] width 563 height 693
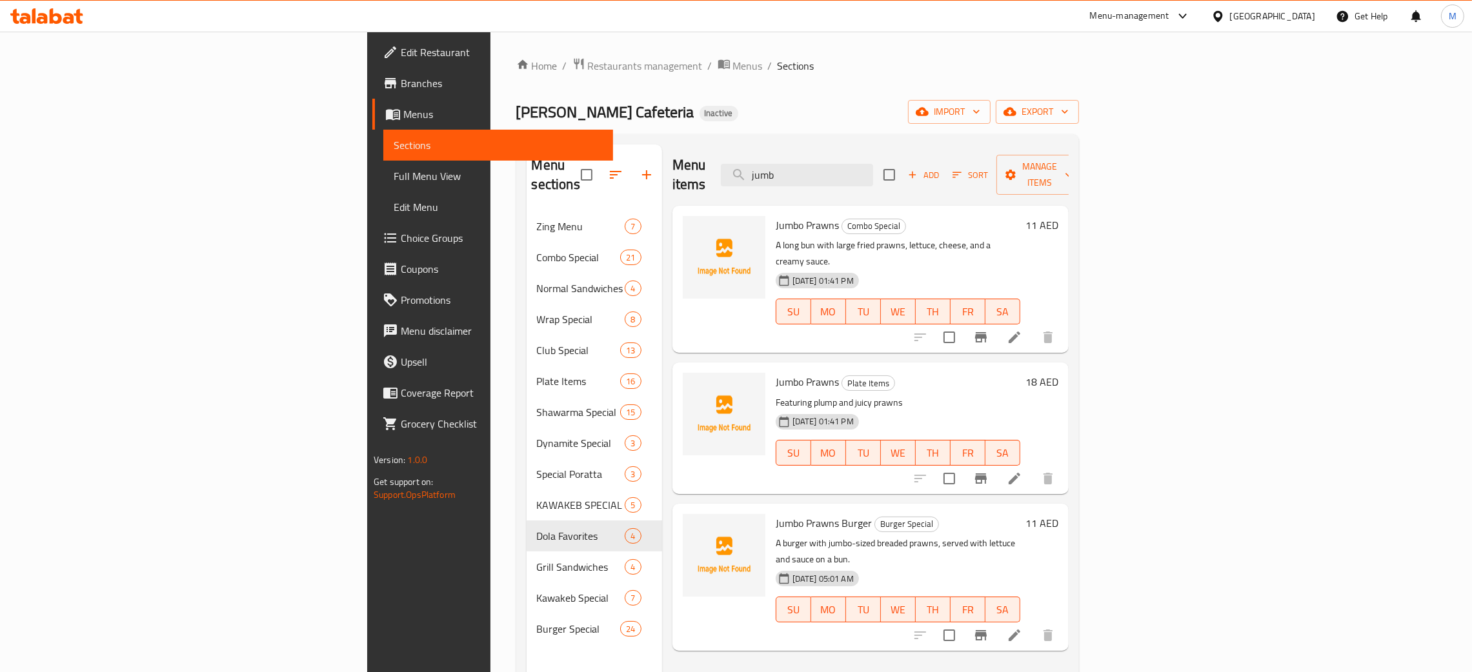
type input "jumb"
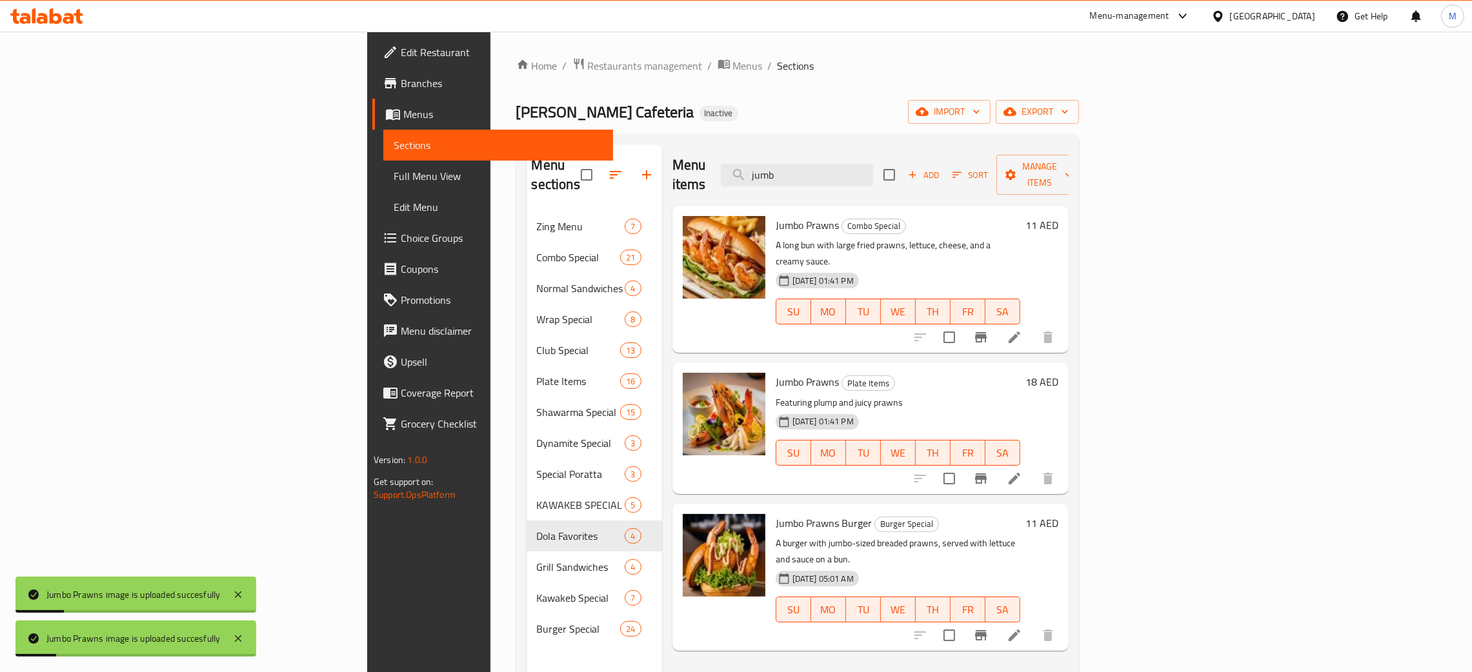
drag, startPoint x: 947, startPoint y: 163, endPoint x: 843, endPoint y: 163, distance: 103.9
click at [853, 163] on div "Menu items jumb Add Sort Manage items" at bounding box center [870, 175] width 396 height 61
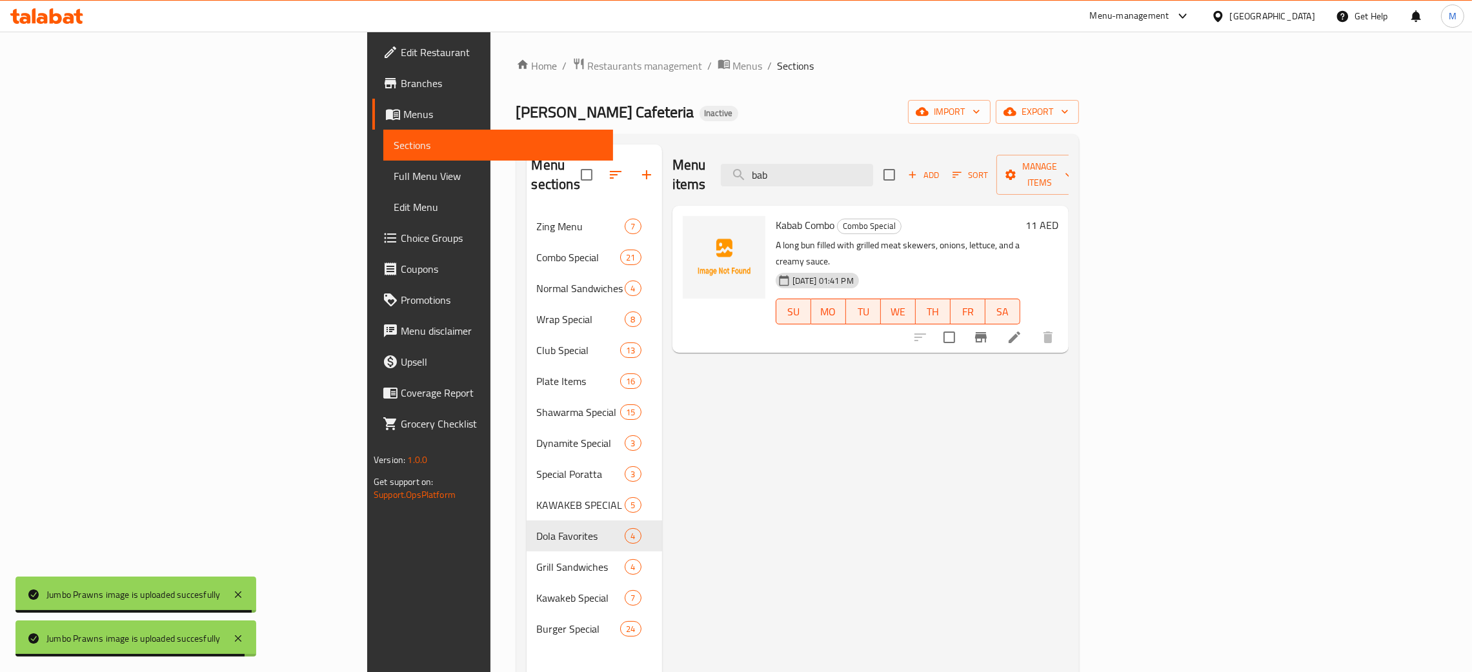
type input "bab"
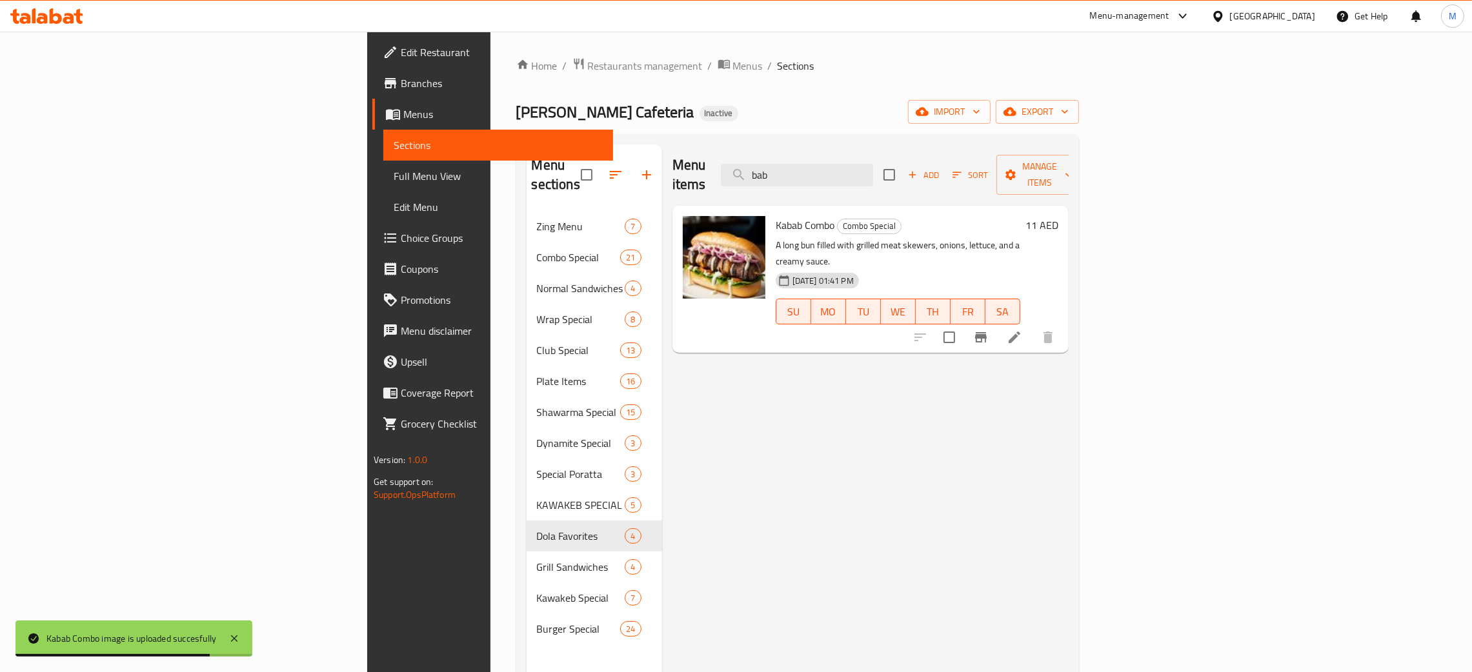
drag, startPoint x: 853, startPoint y: 145, endPoint x: 815, endPoint y: 124, distance: 43.6
click at [815, 124] on div "Home / Restaurants management / Menus / Sections Malik Al Kawakeb Cafeteria Ina…" at bounding box center [797, 442] width 563 height 770
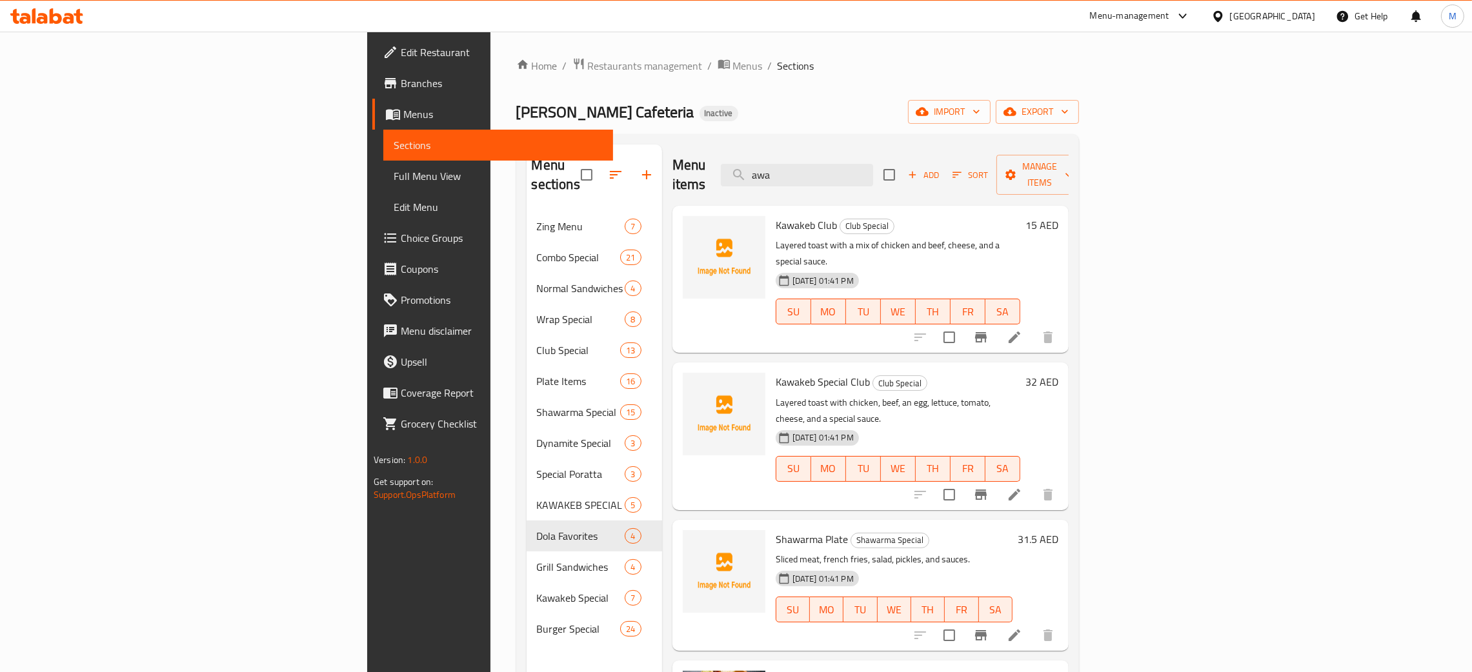
type input "awa"
drag, startPoint x: 909, startPoint y: 161, endPoint x: 791, endPoint y: 155, distance: 118.2
click at [791, 155] on div "Menu items awa Add Sort Manage items" at bounding box center [870, 175] width 396 height 61
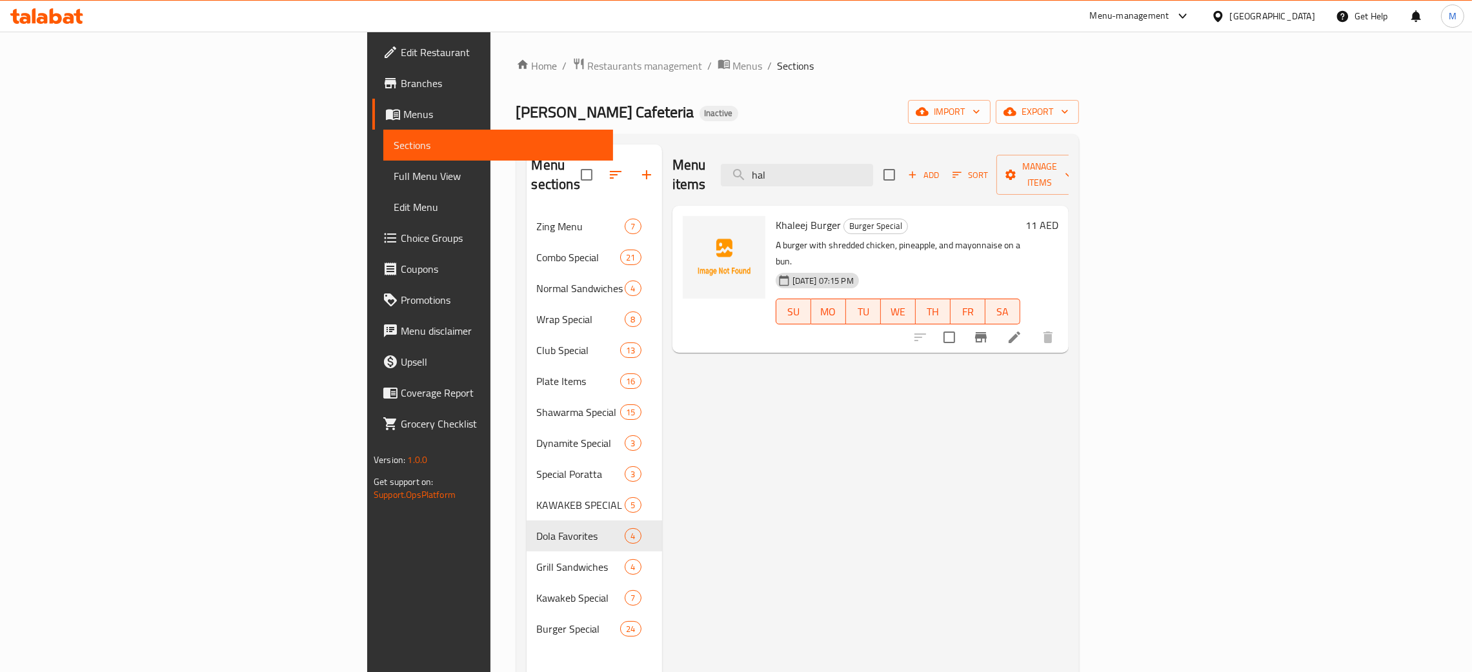
type input "hal"
drag, startPoint x: 904, startPoint y: 168, endPoint x: 820, endPoint y: 121, distance: 95.9
click at [820, 122] on div "Home / Restaurants management / Menus / Sections Malik Al Kawakeb Cafeteria Ina…" at bounding box center [797, 442] width 563 height 770
type input "koo"
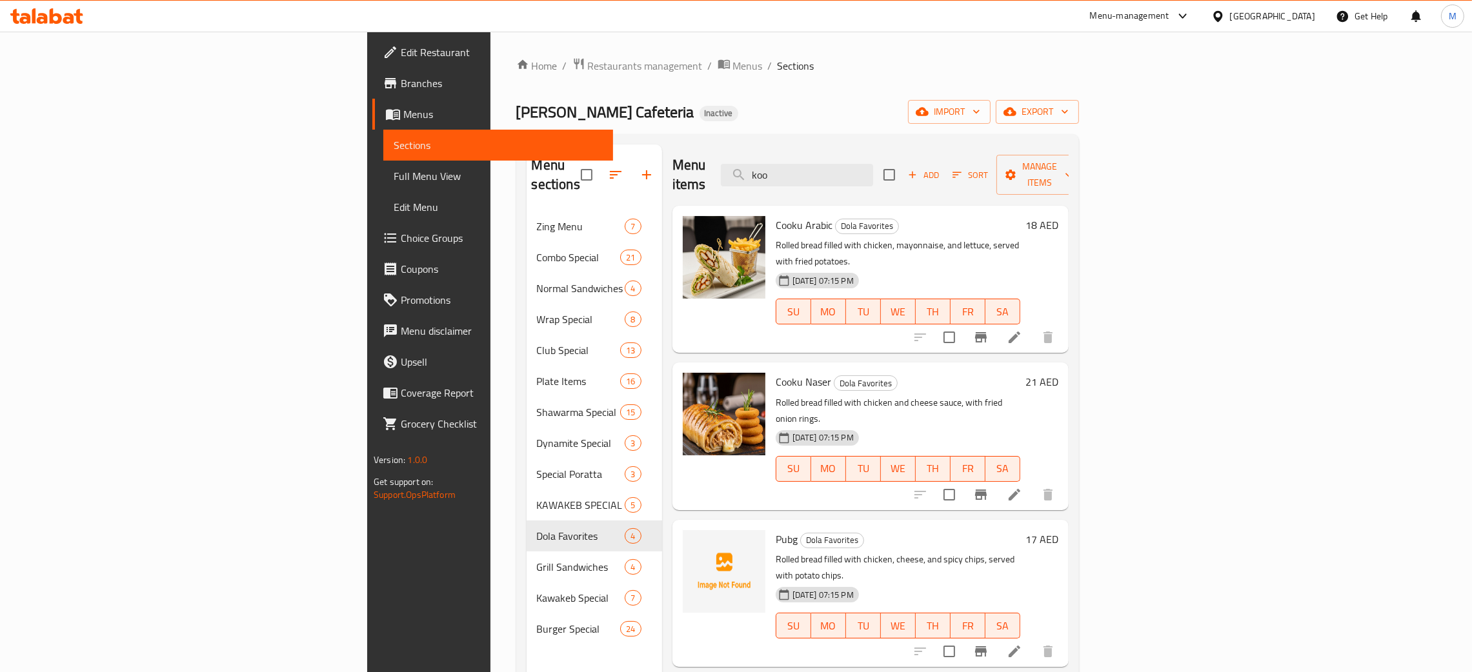
drag, startPoint x: 936, startPoint y: 175, endPoint x: 816, endPoint y: 128, distance: 128.6
click at [796, 132] on div "Home / Restaurants management / Menus / Sections Malik Al Kawakeb Cafeteria Ina…" at bounding box center [797, 442] width 563 height 770
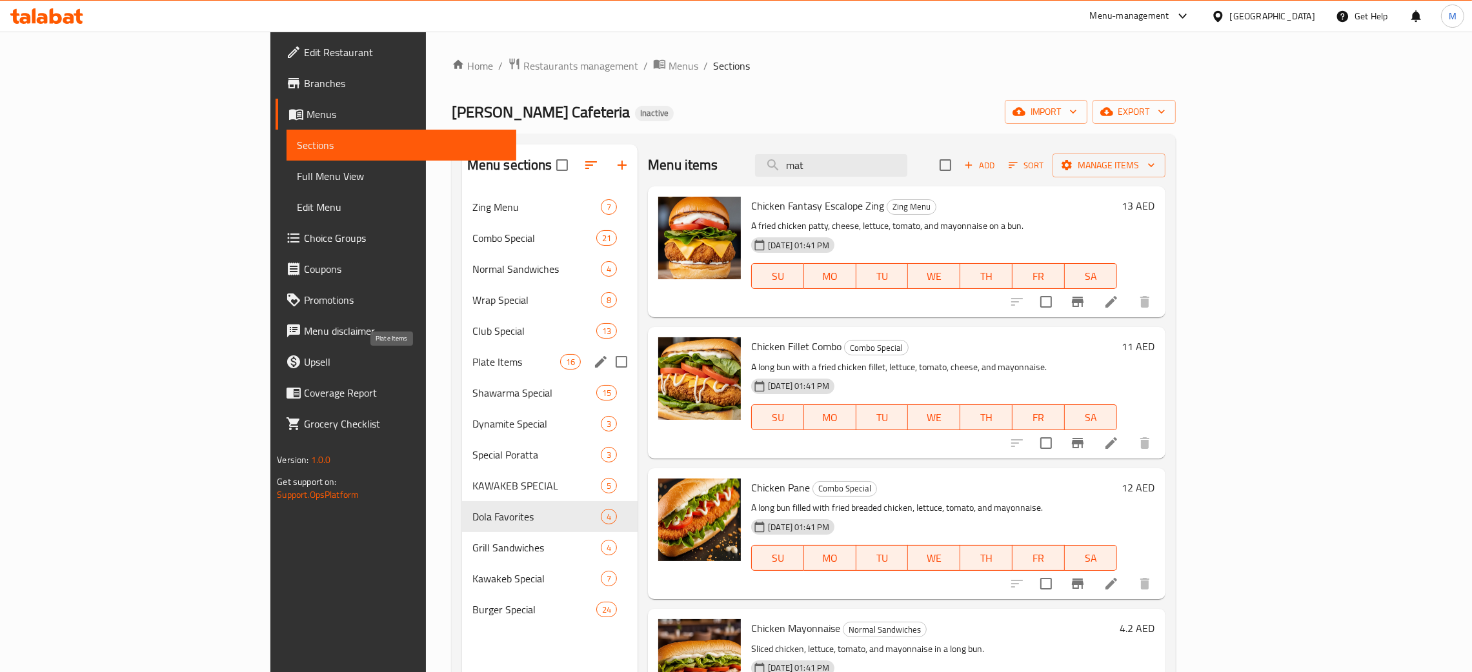
click at [472, 366] on span "Plate Items" at bounding box center [516, 361] width 88 height 15
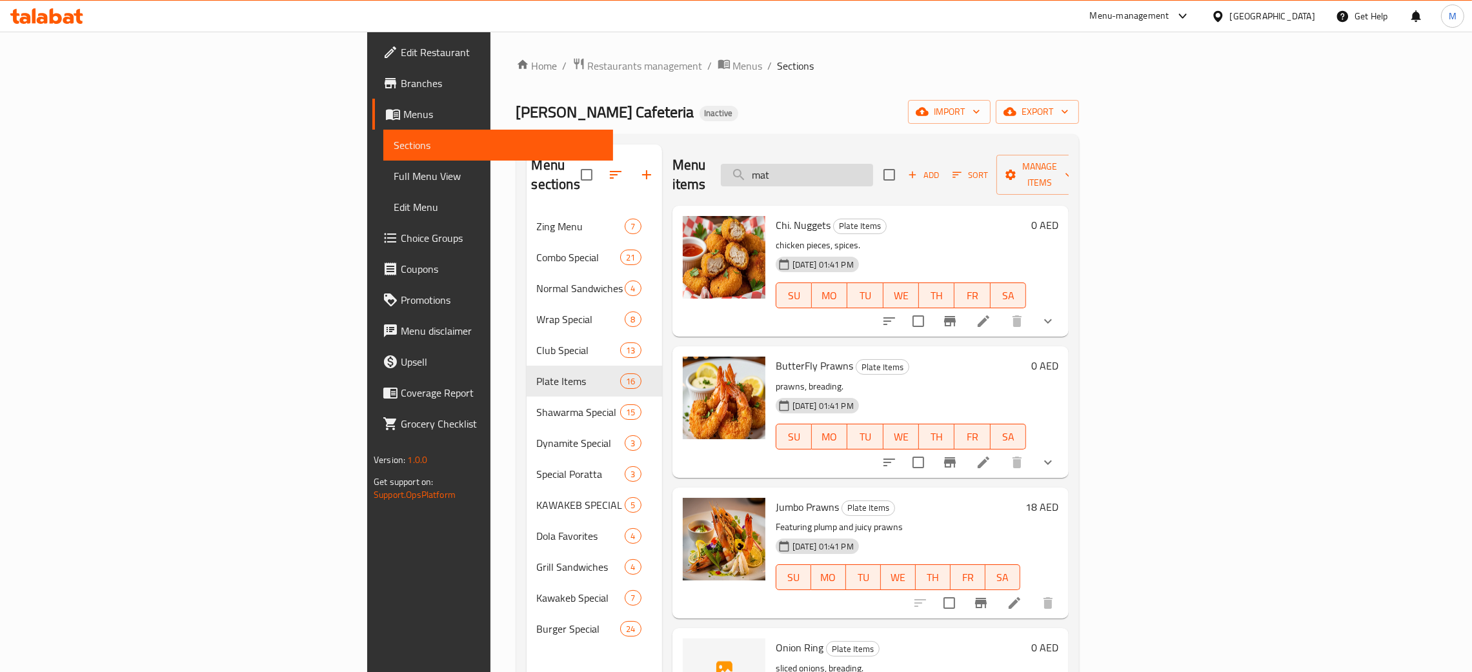
click at [873, 172] on input "mat" at bounding box center [797, 175] width 152 height 23
type input "m"
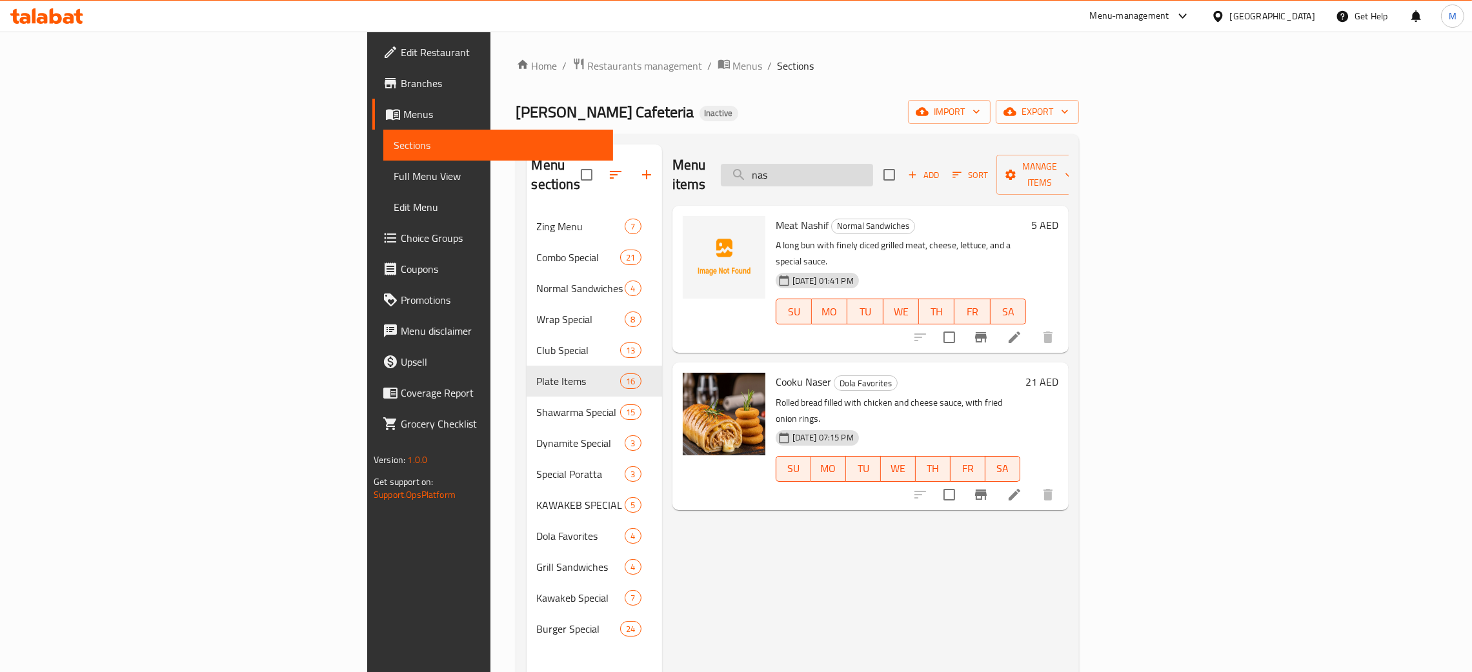
type input "nas"
drag, startPoint x: 908, startPoint y: 161, endPoint x: 866, endPoint y: 161, distance: 41.9
click at [866, 164] on input "nas" at bounding box center [797, 175] width 152 height 23
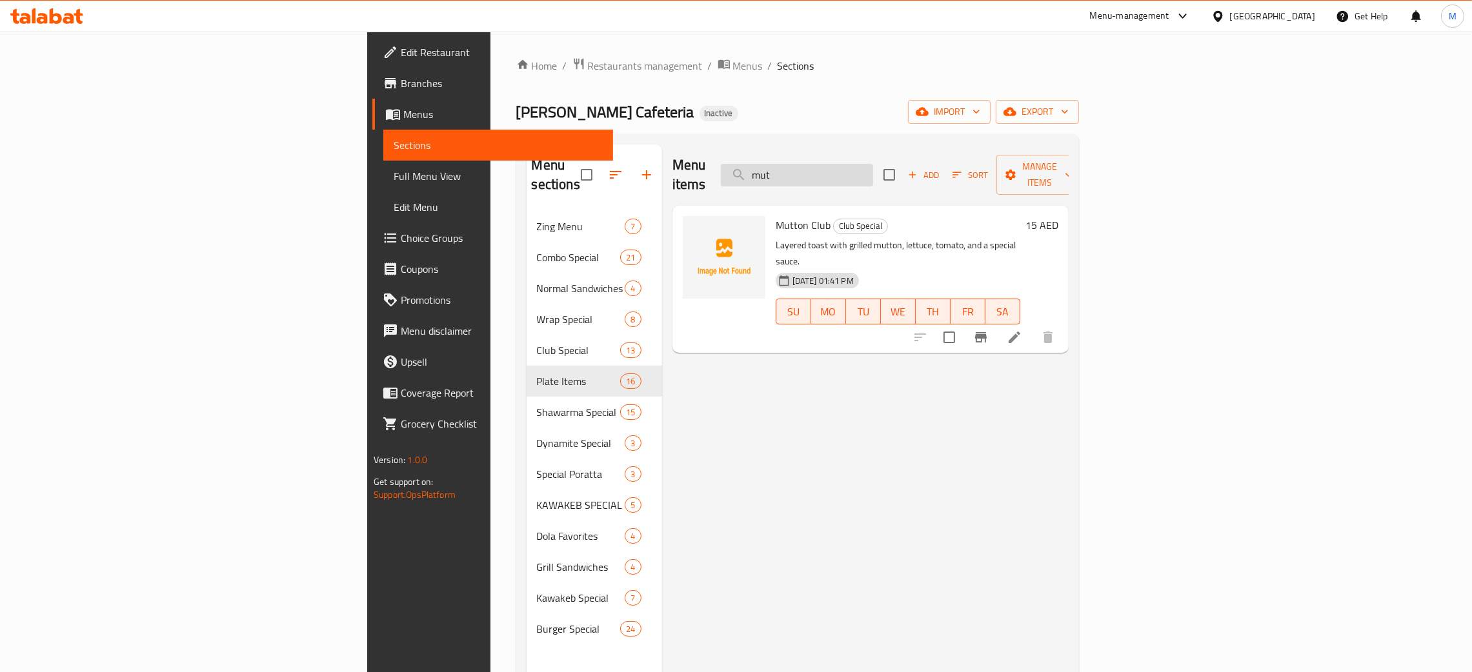
type input "mut"
drag, startPoint x: 921, startPoint y: 166, endPoint x: 819, endPoint y: 135, distance: 106.4
click at [819, 135] on div "Menu sections Zing Menu 7 Combo Special 21 Normal Sandwiches 4 Wrap Special 8 C…" at bounding box center [797, 480] width 563 height 693
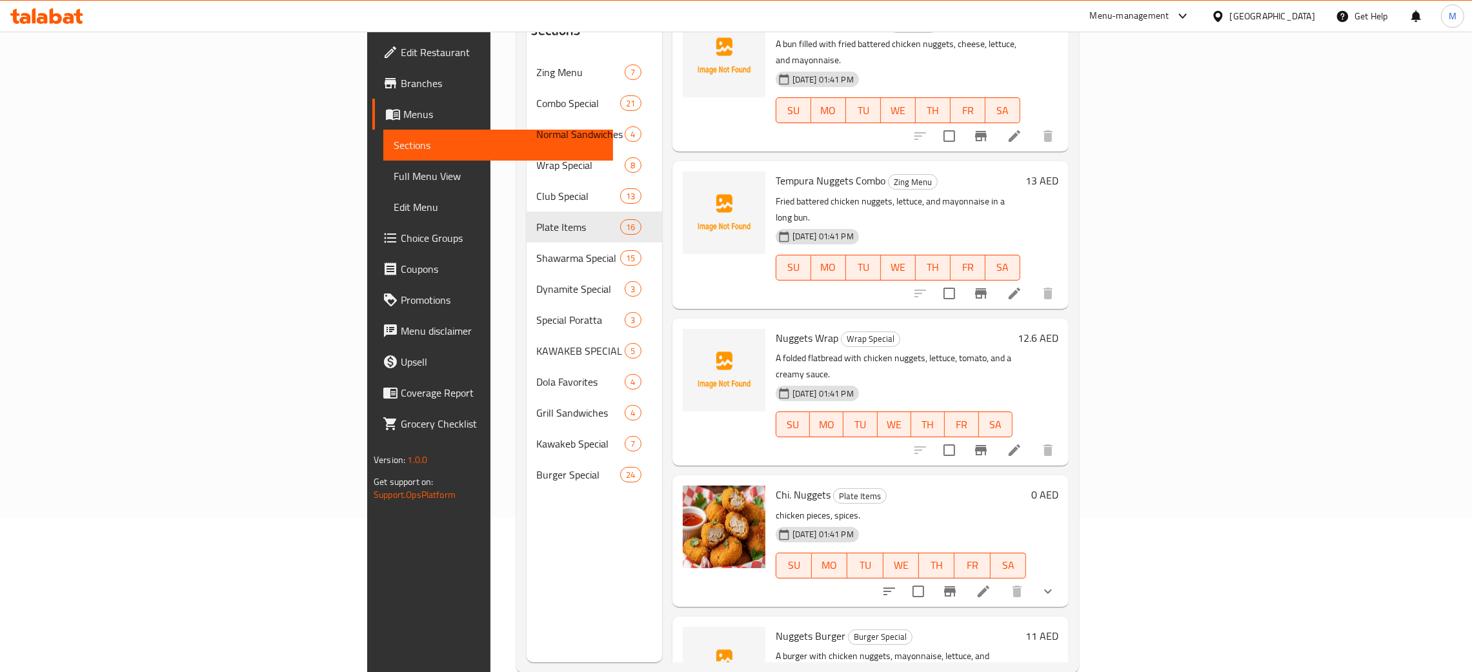
scroll to position [182, 0]
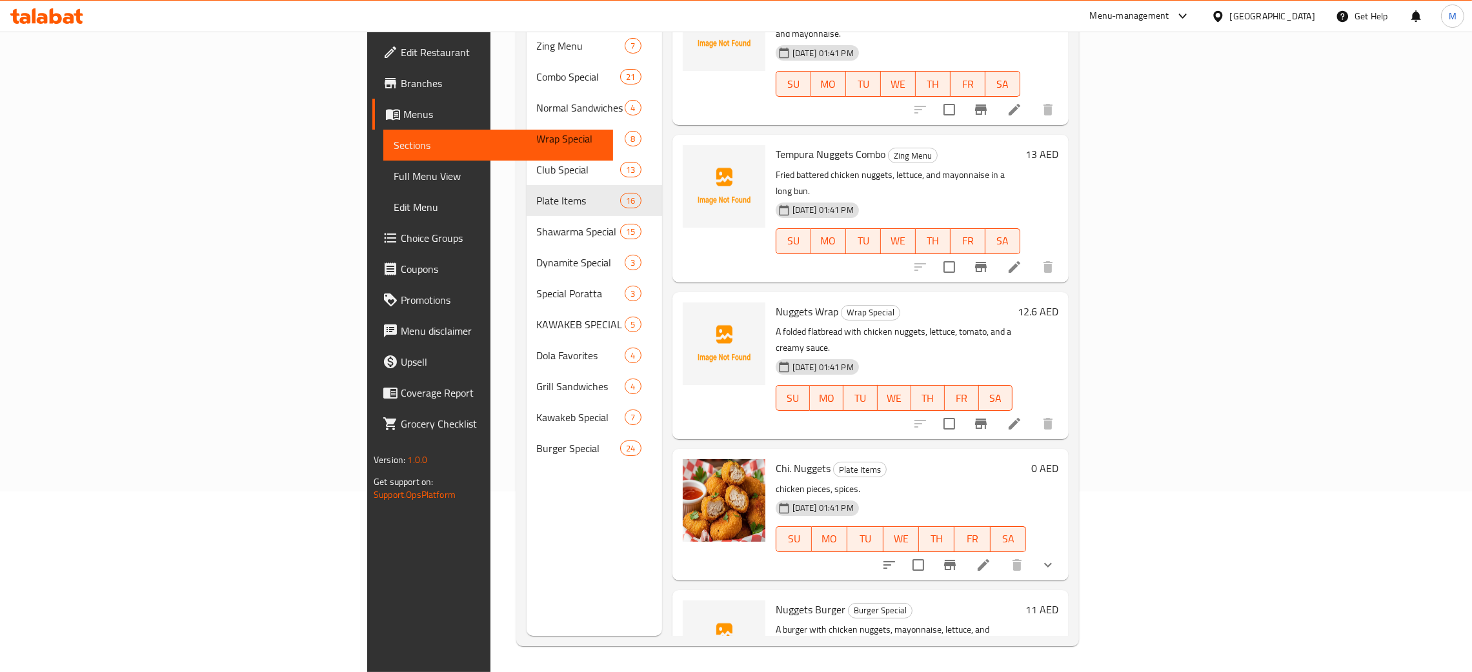
type input "nug"
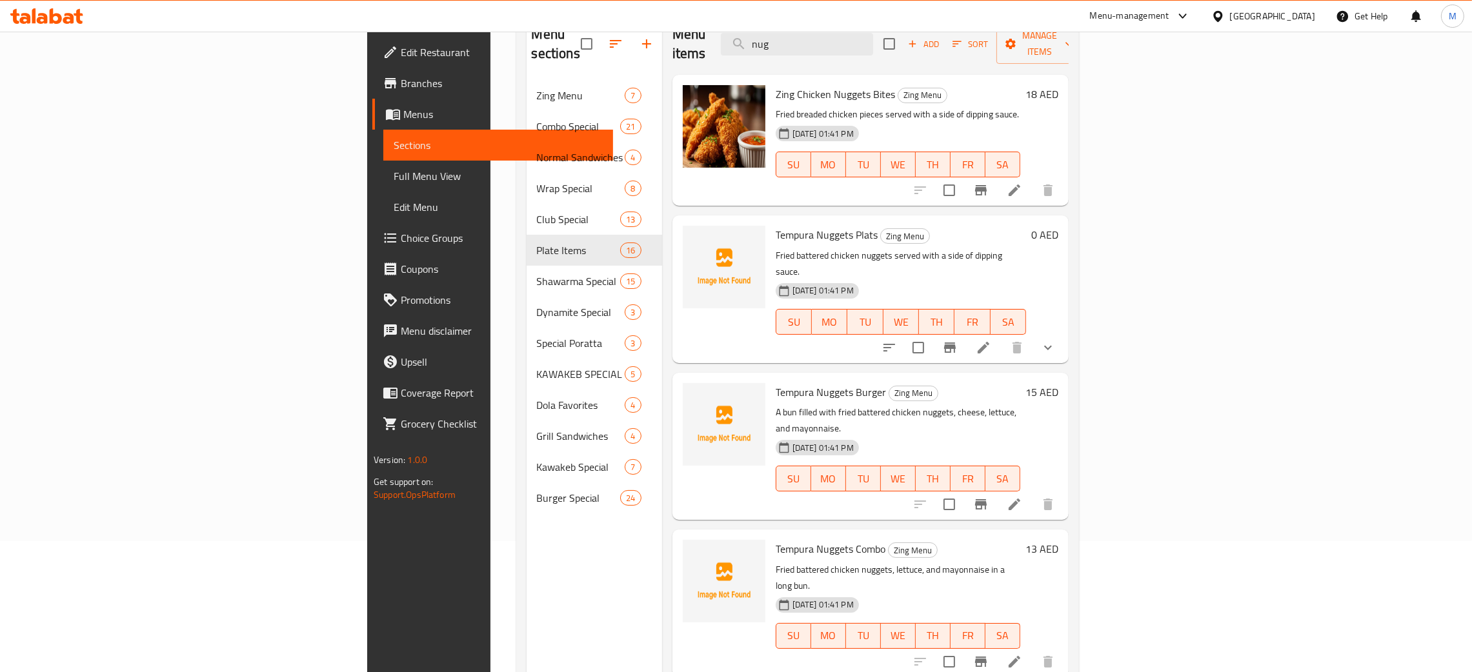
scroll to position [0, 0]
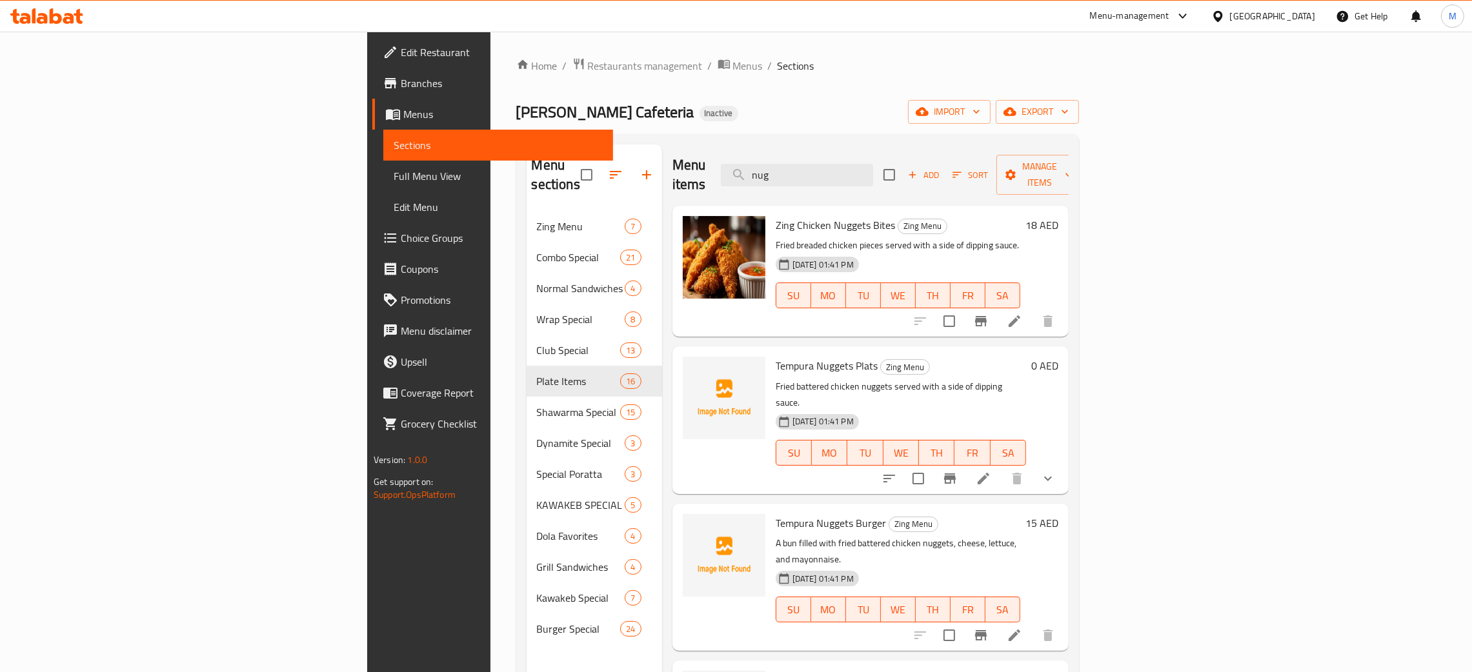
drag, startPoint x: 926, startPoint y: 166, endPoint x: 856, endPoint y: 149, distance: 72.3
click at [856, 149] on div "Menu items nug Add Sort Manage items" at bounding box center [870, 175] width 396 height 61
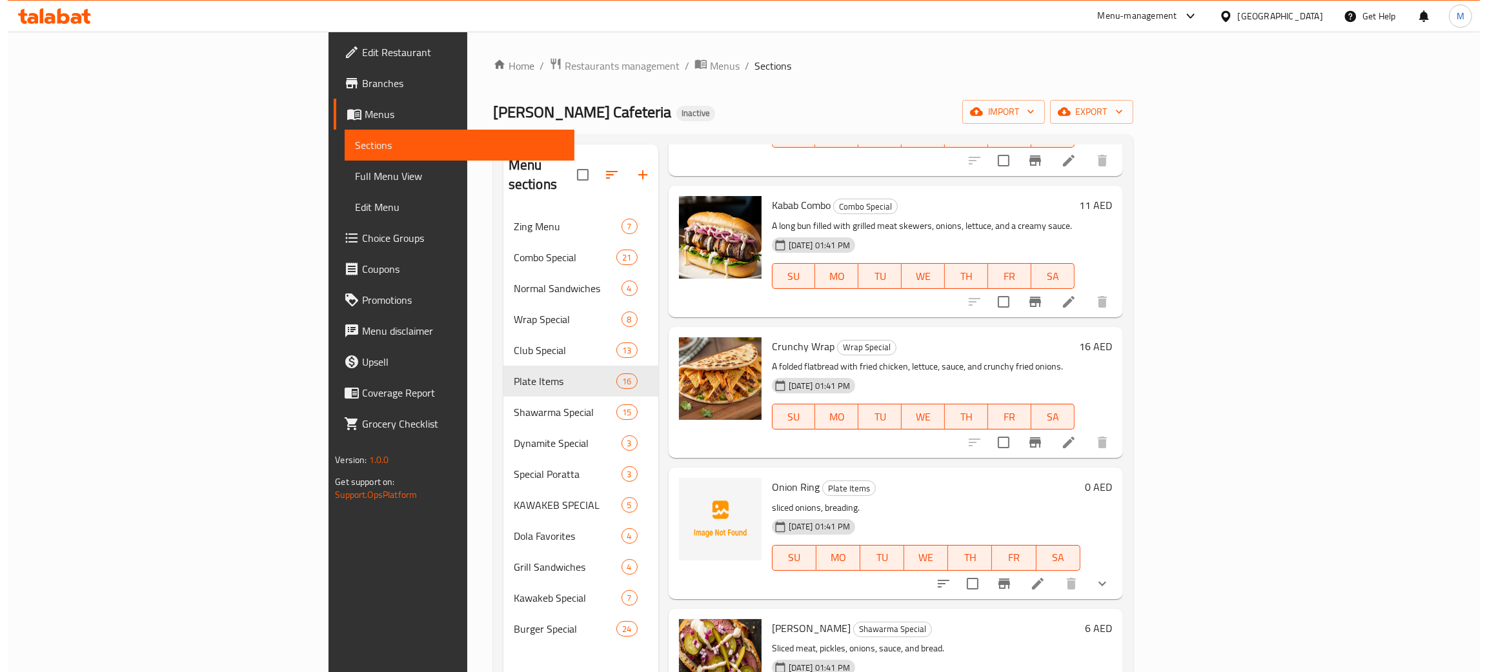
scroll to position [194, 0]
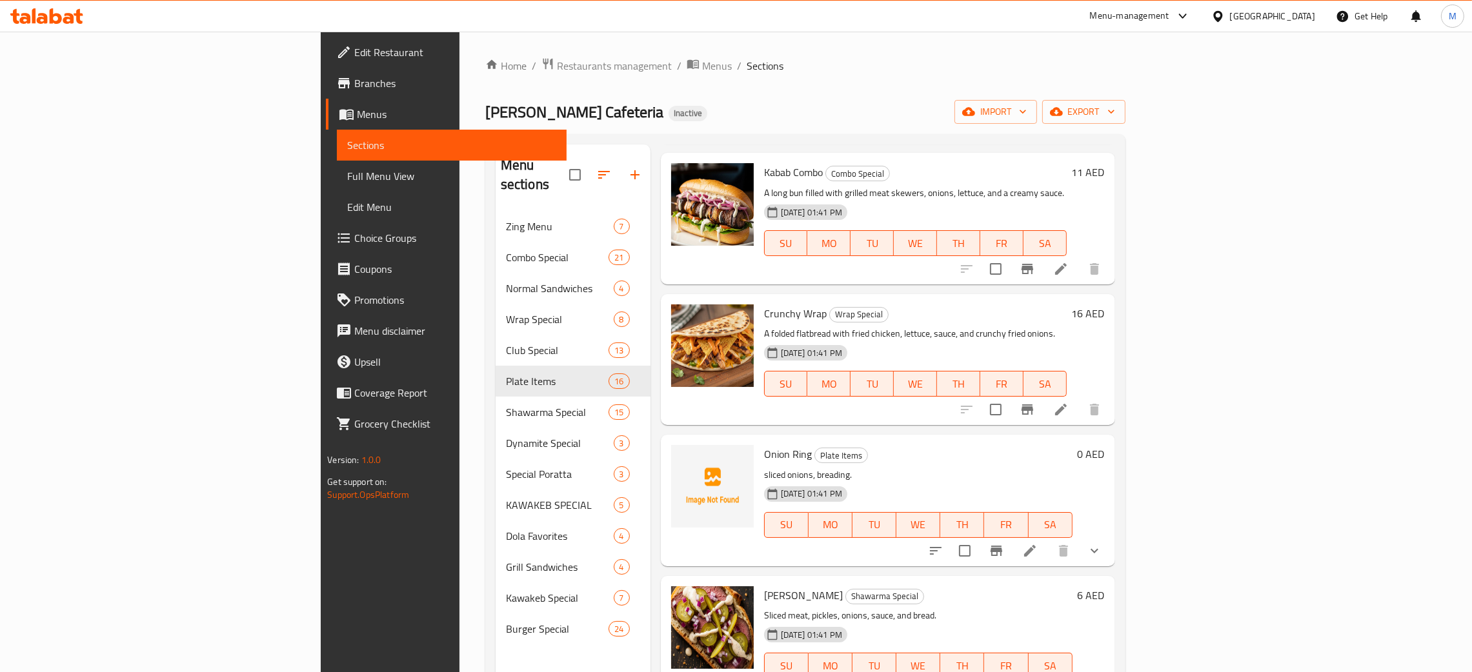
type input "oni"
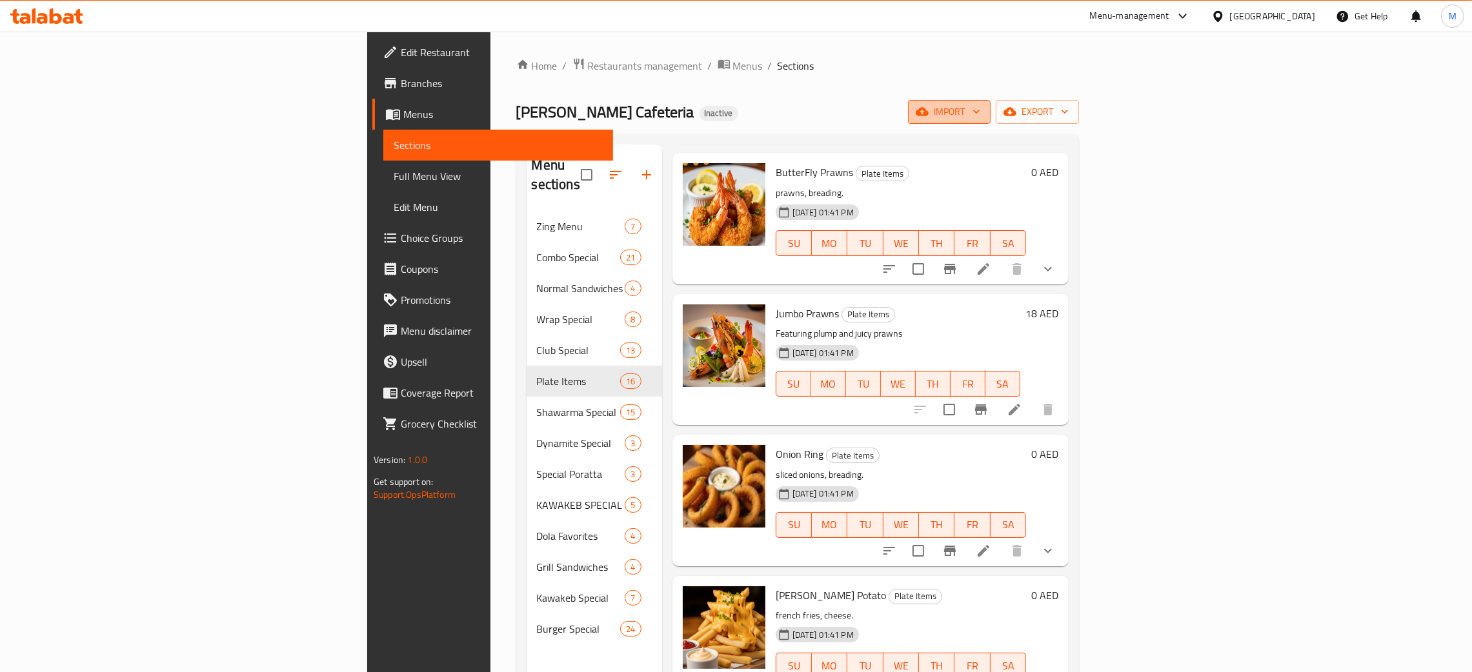
click at [980, 111] on span "import" at bounding box center [949, 112] width 62 height 16
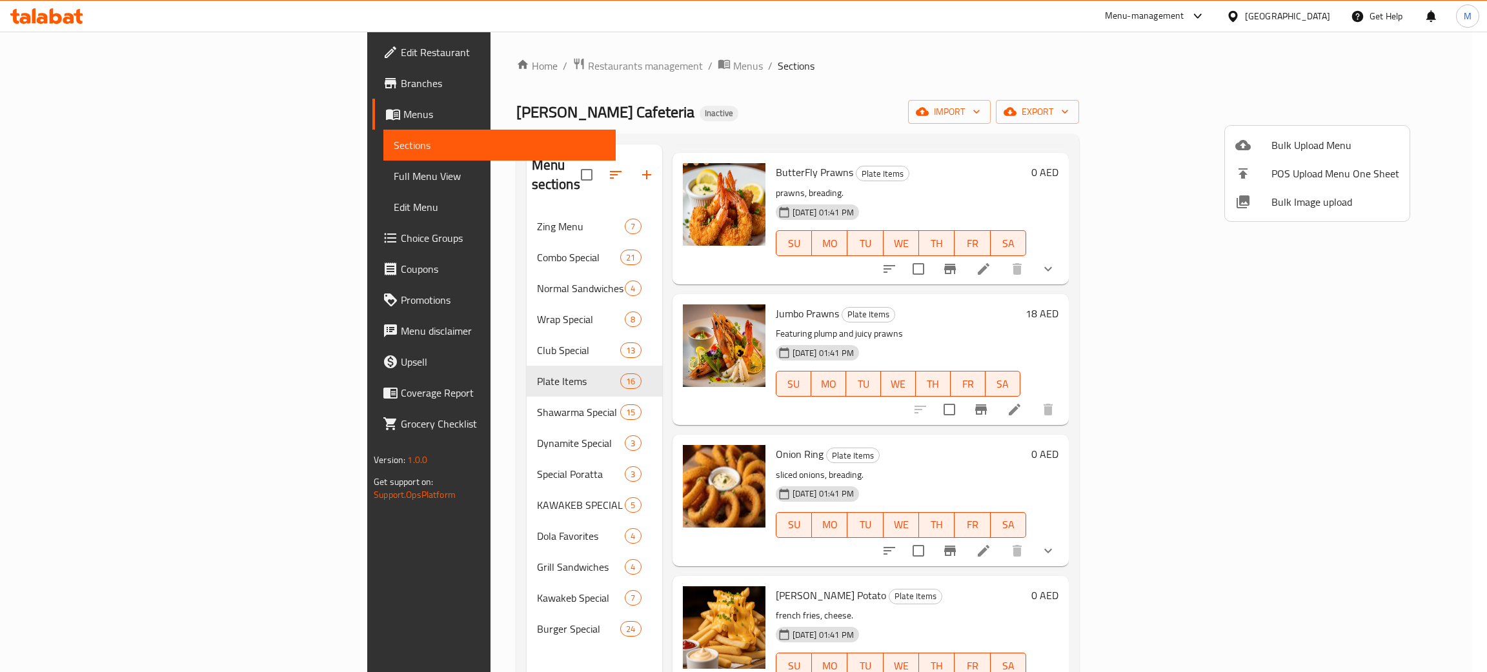
click at [1310, 194] on span "Bulk Image upload" at bounding box center [1335, 201] width 128 height 15
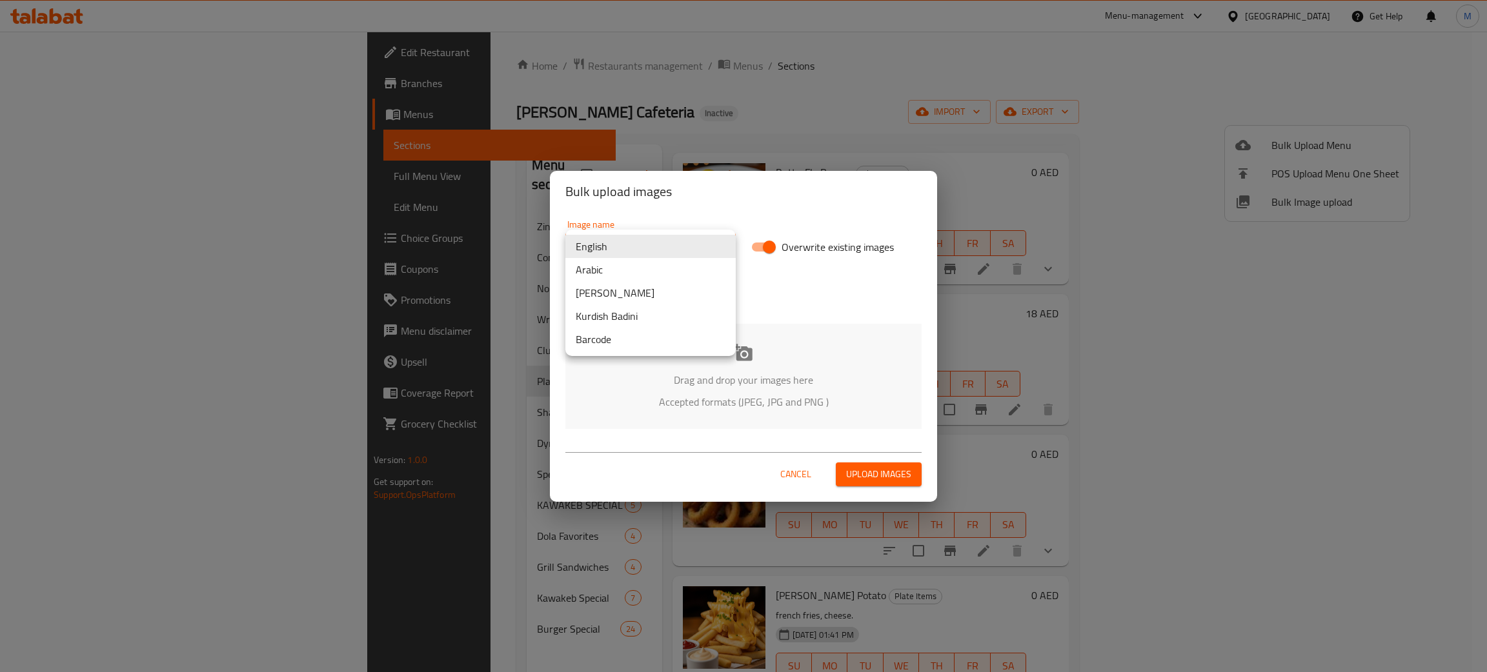
click at [665, 246] on body "​ Menu-management United Arab Emirates Get Help M Edit Restaurant Branches Menu…" at bounding box center [743, 352] width 1487 height 641
click at [623, 268] on li "Arabic" at bounding box center [650, 269] width 170 height 23
click at [621, 357] on div "Drag and drop your images here Accepted formats (JPEG, JPG and PNG )" at bounding box center [743, 376] width 356 height 105
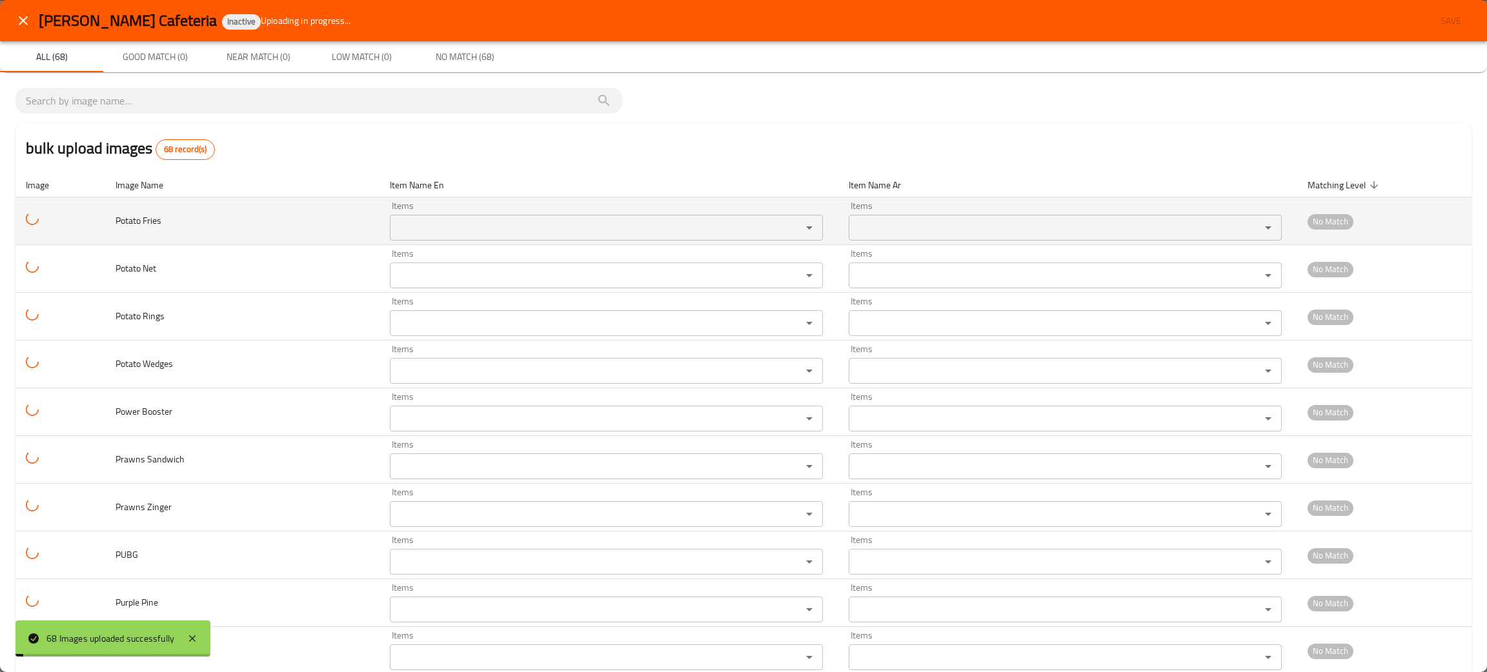
click at [394, 224] on Fries "Items" at bounding box center [587, 228] width 387 height 18
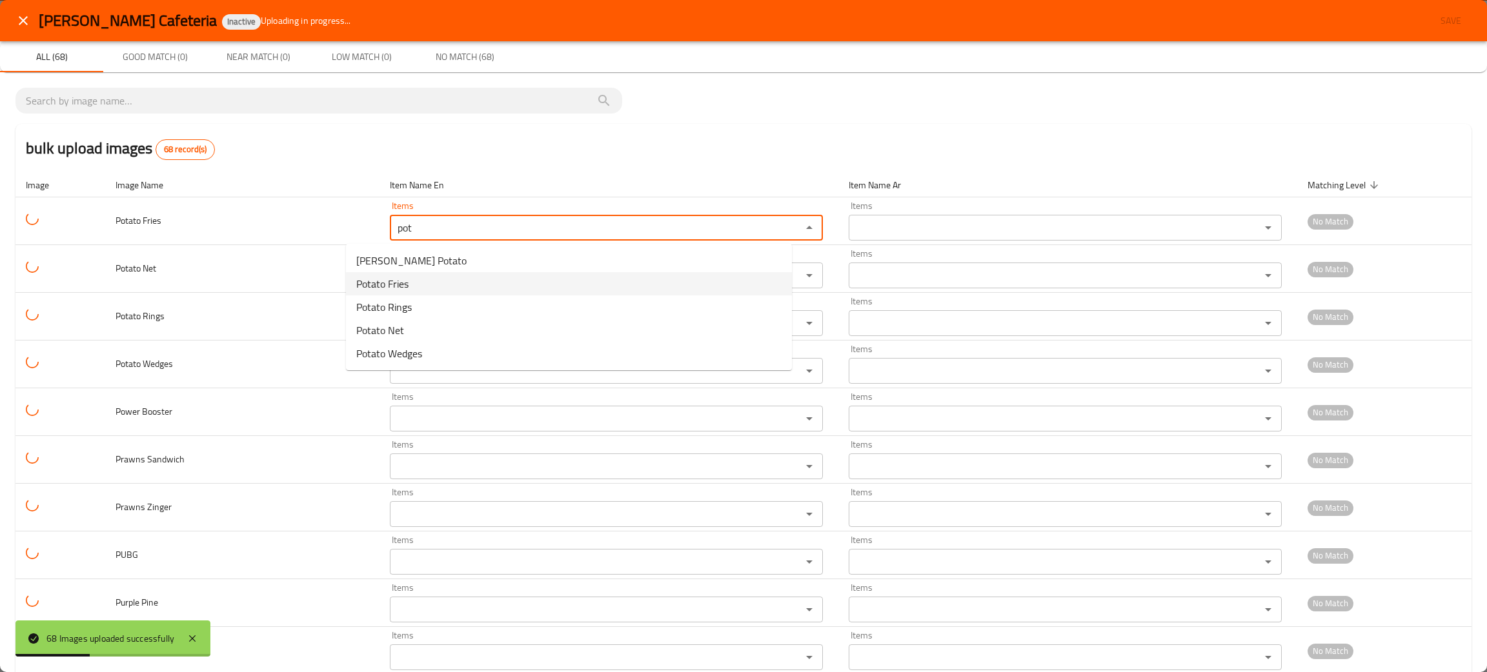
click at [388, 281] on span "Potato Fries" at bounding box center [382, 283] width 52 height 15
type Fries "Potato Fries"
type Fries-ar "بطاطا مقلي"
type Fries "Potato Fries"
click at [394, 281] on Net "Items" at bounding box center [587, 275] width 387 height 18
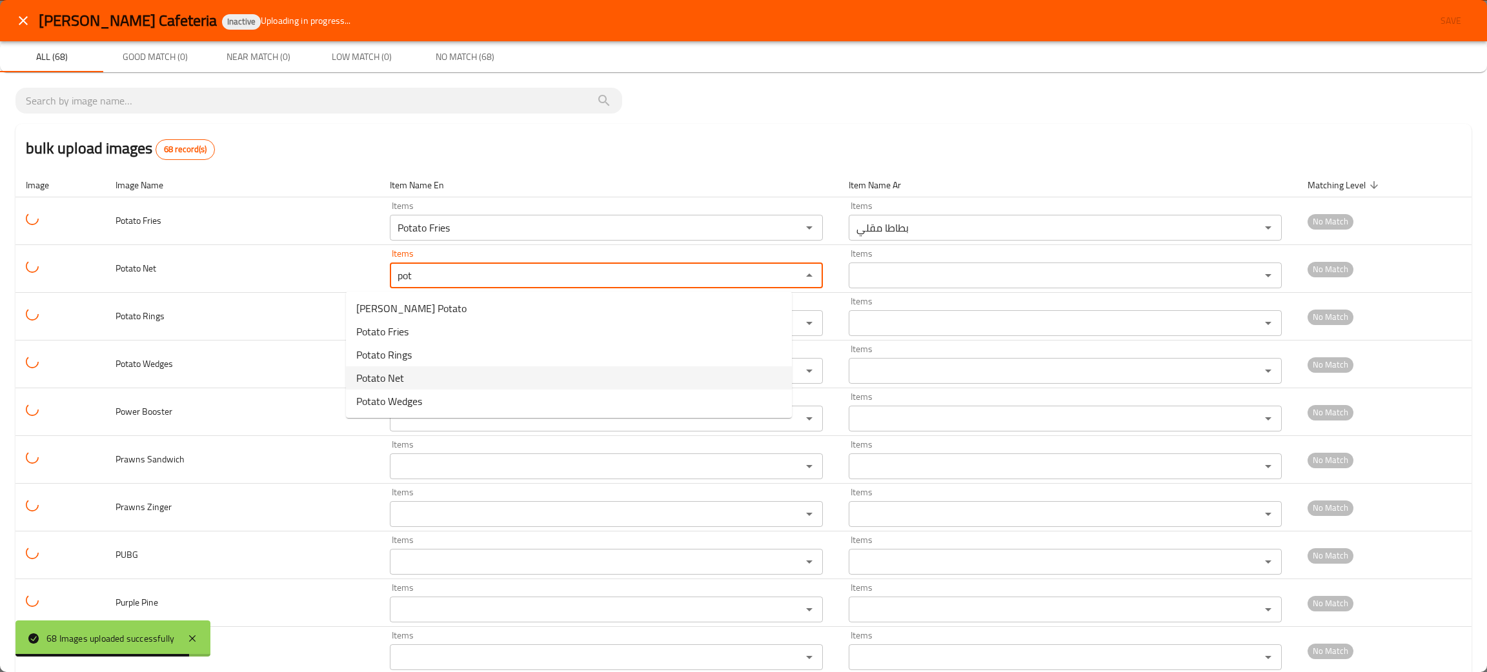
click at [369, 385] on span "Potato Net" at bounding box center [380, 377] width 48 height 15
type Net "Potato Net"
type Net-ar "بطاطا نت"
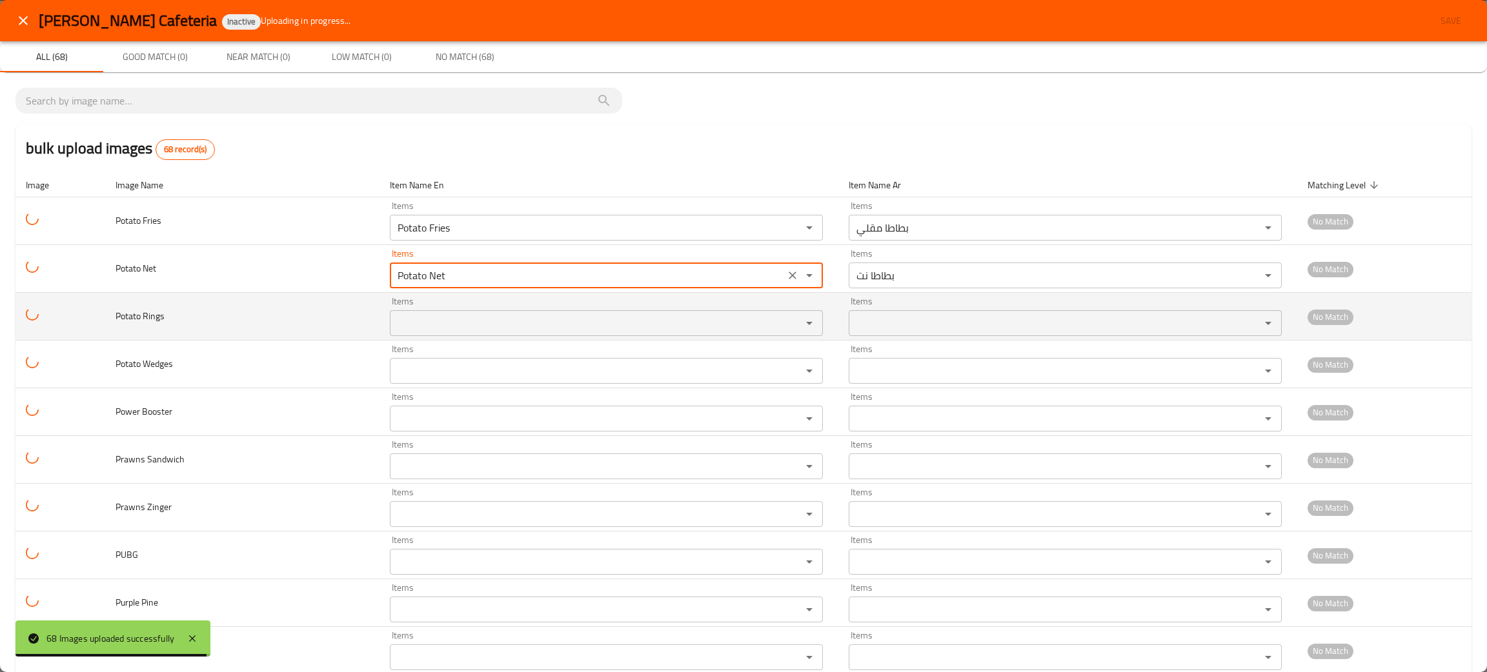
type Net "Potato Net"
click at [394, 314] on Rings "Items" at bounding box center [587, 323] width 387 height 18
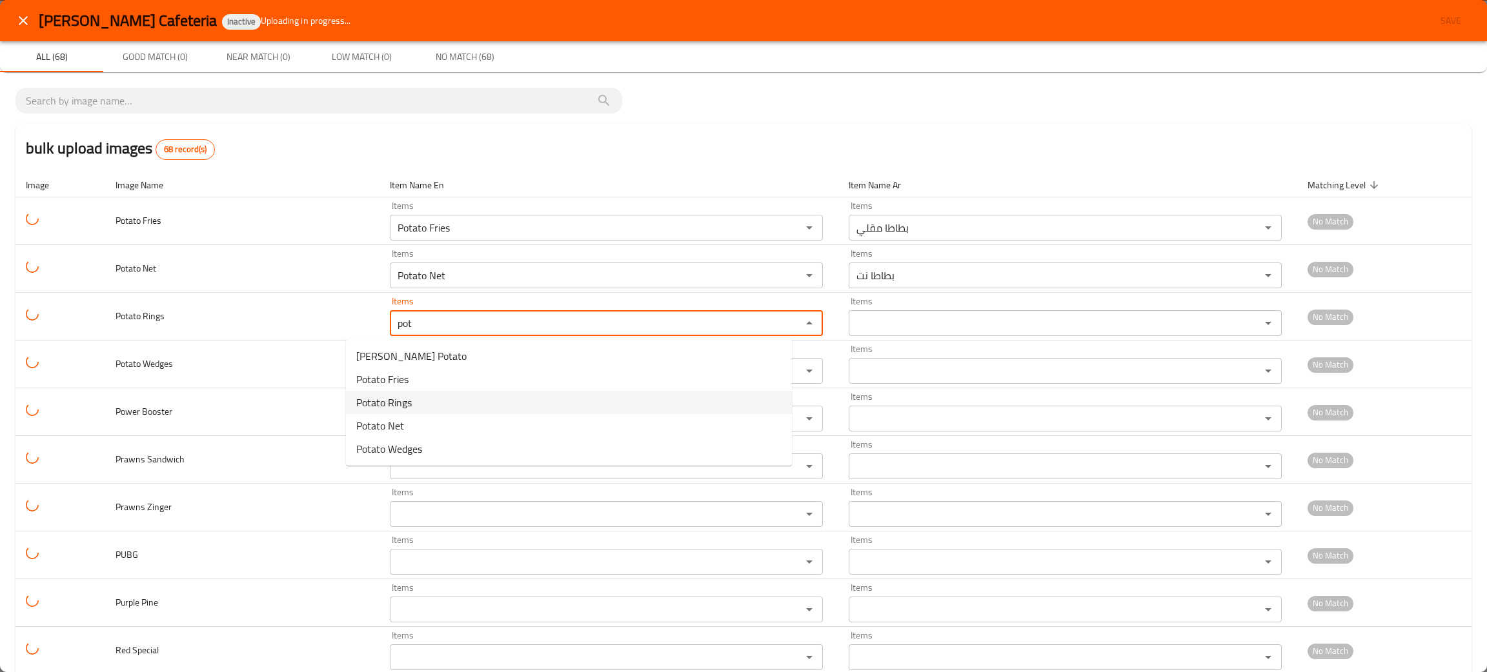
click at [359, 397] on span "Potato Rings" at bounding box center [383, 402] width 55 height 15
type Rings "Potato Rings"
type Rings-ar "حلقات بطاطا"
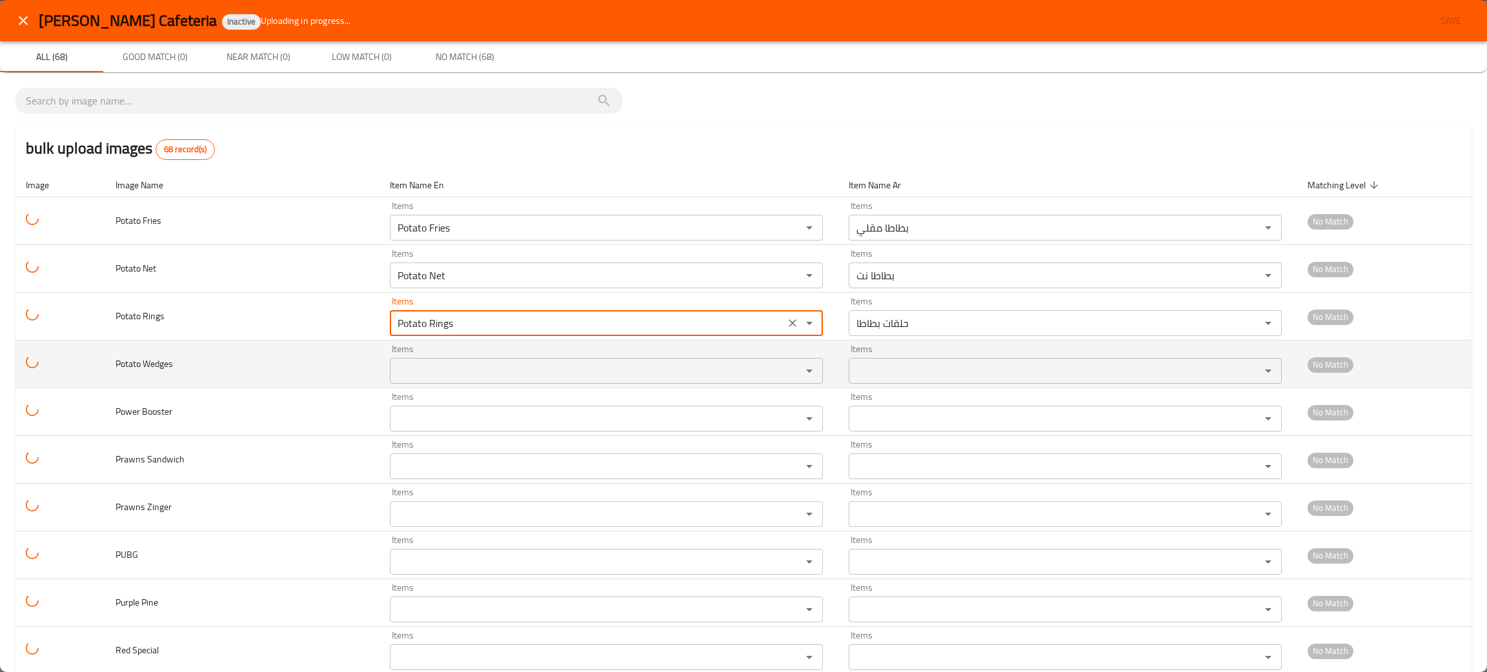
type Rings "Potato Rings"
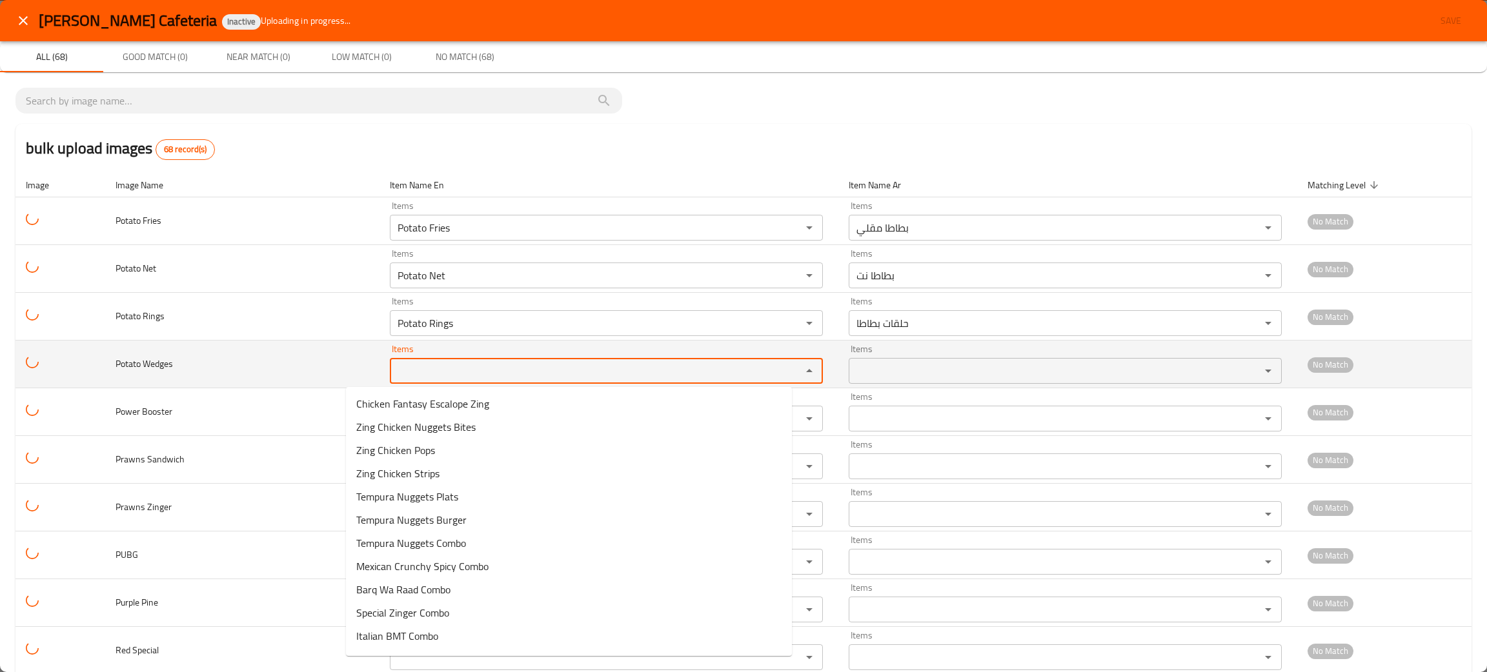
click at [394, 366] on Wedges "Items" at bounding box center [587, 371] width 387 height 18
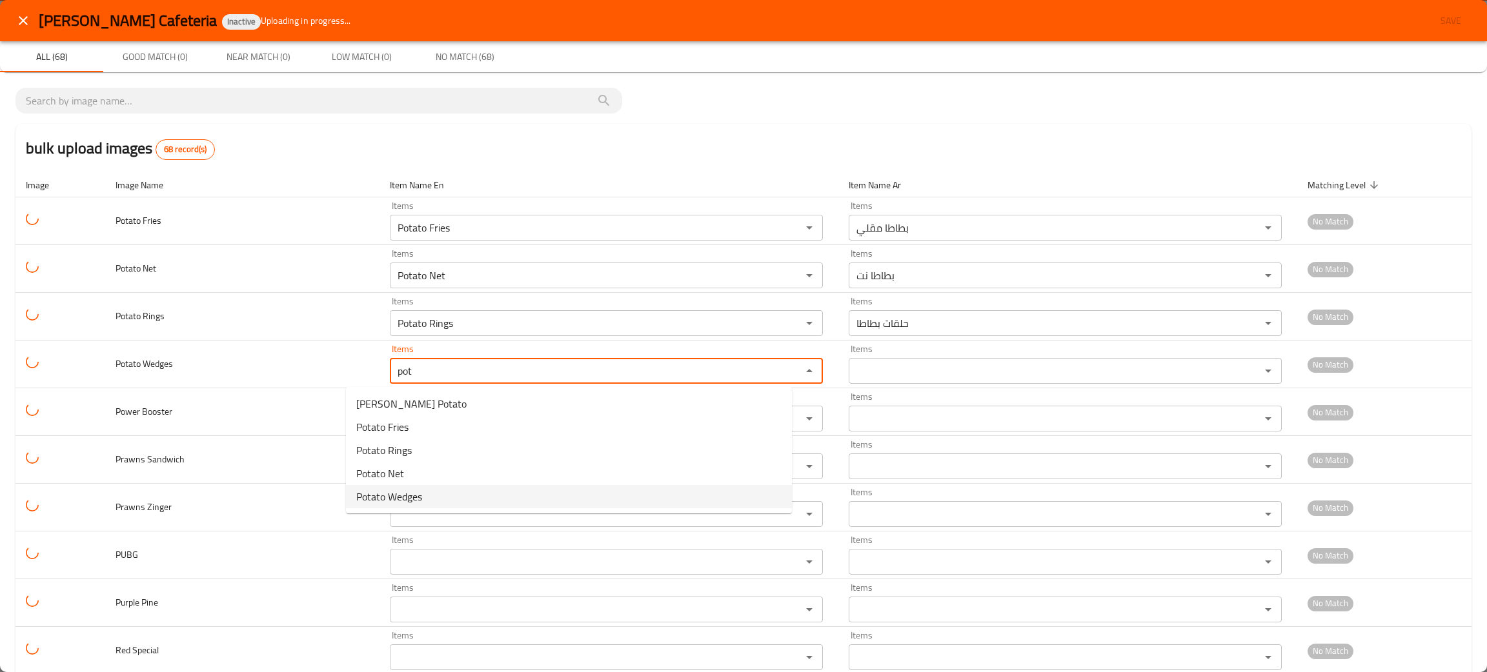
click at [392, 499] on span "Potato Wedges" at bounding box center [389, 496] width 66 height 15
type Wedges "Potato Wedges"
type Wedges-ar "بطاطا ودجيس"
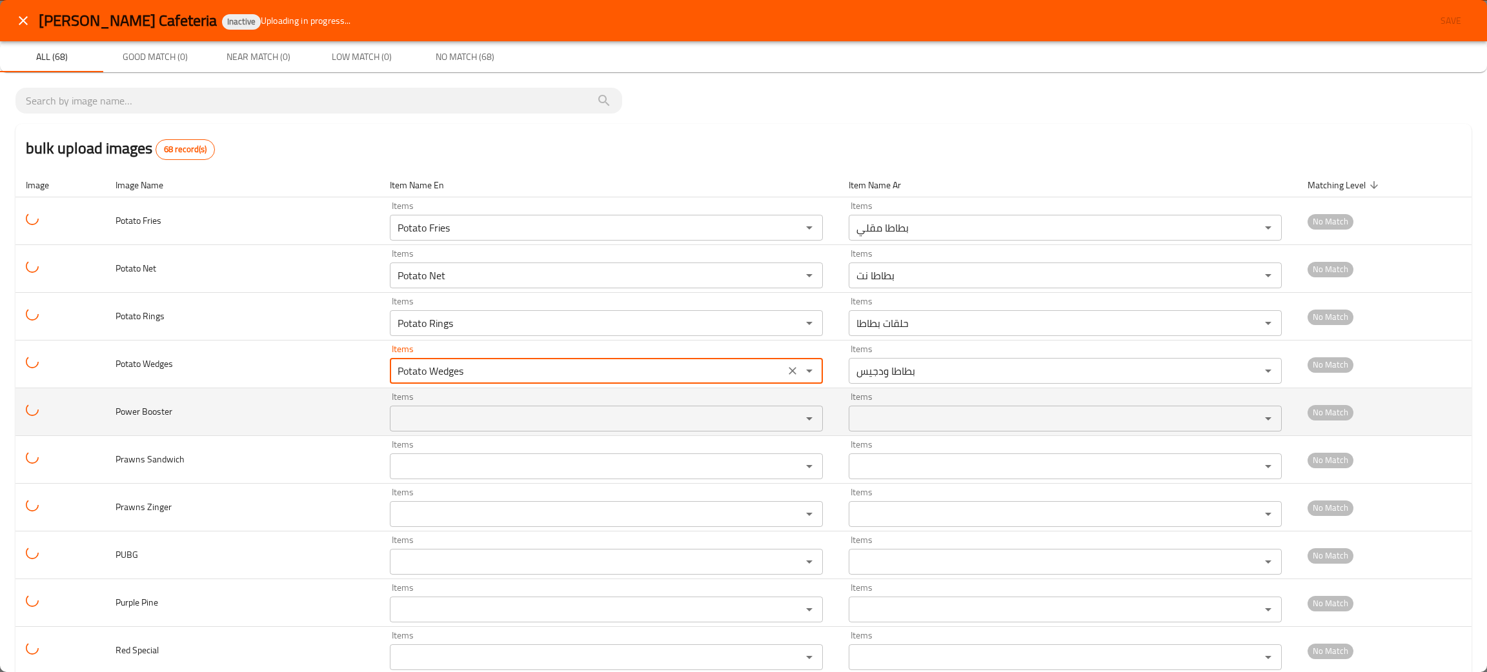
type Wedges "Potato Wedges"
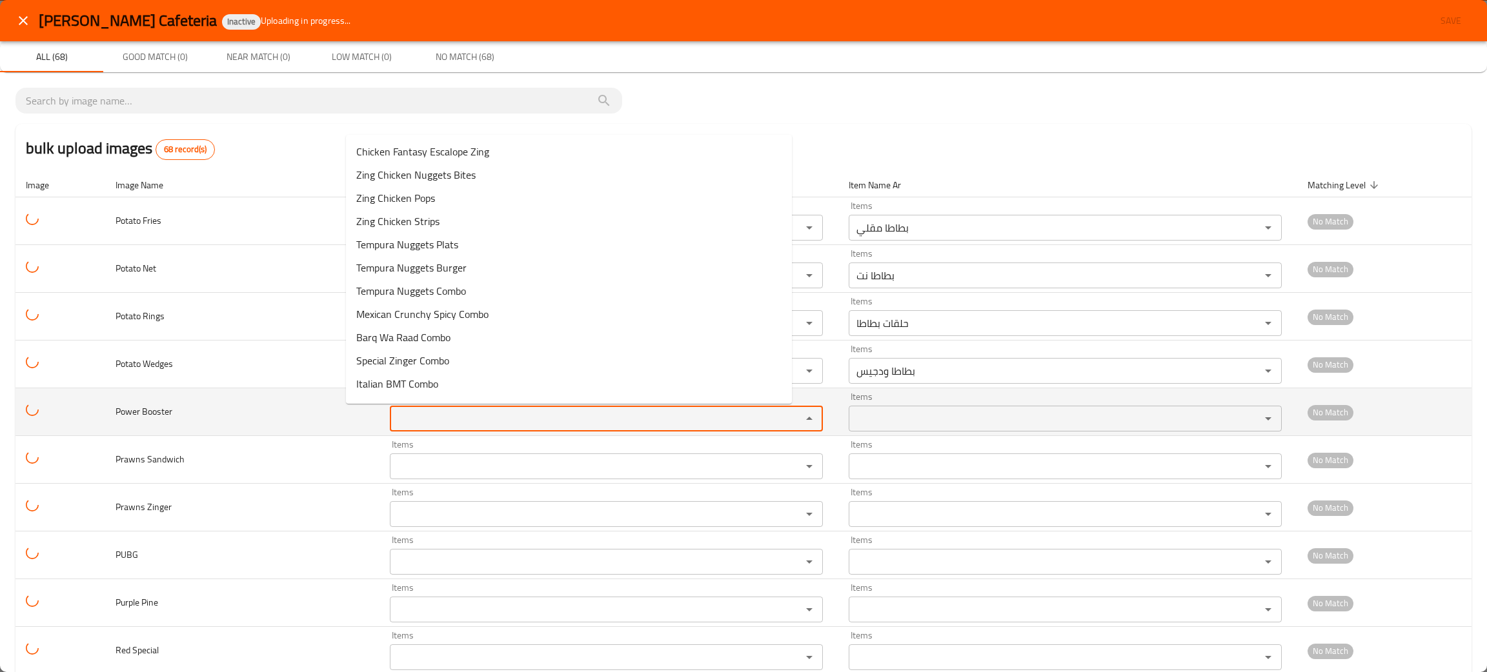
click at [413, 425] on Booster "Items" at bounding box center [587, 419] width 387 height 18
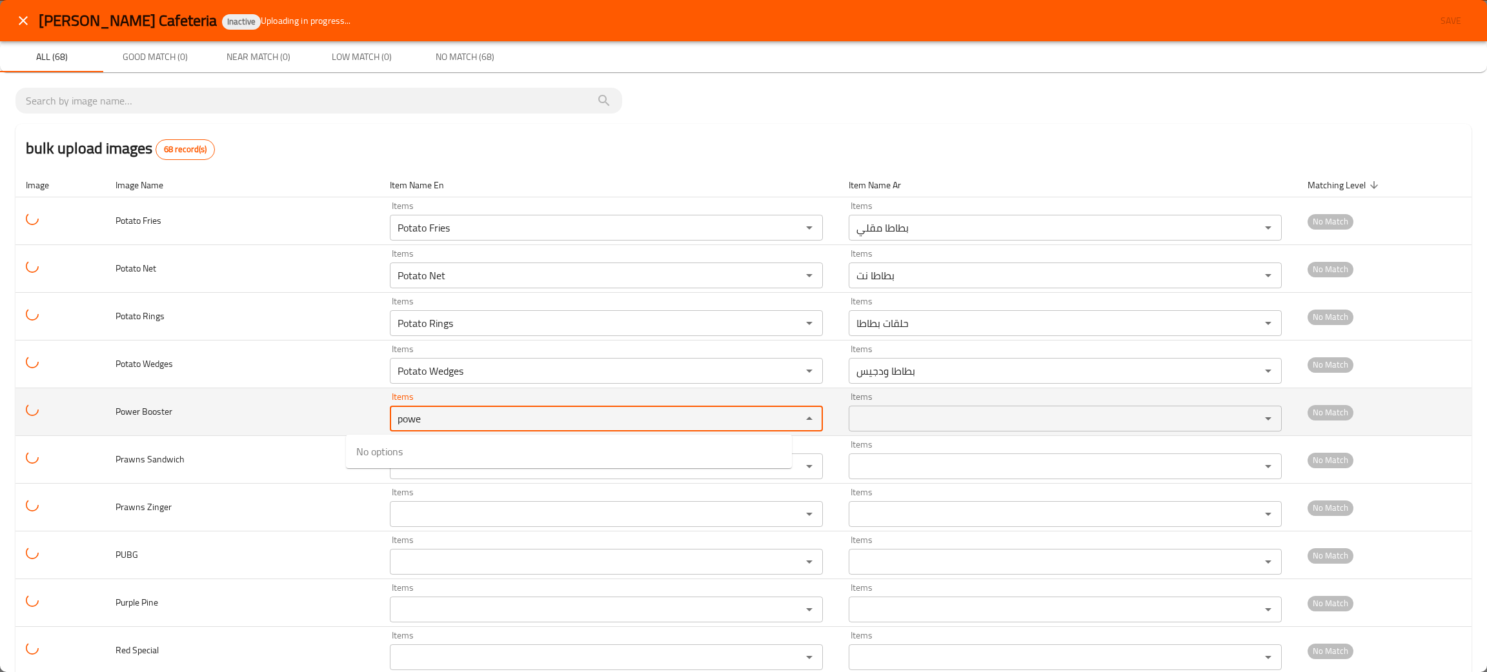
type Booster "powe"
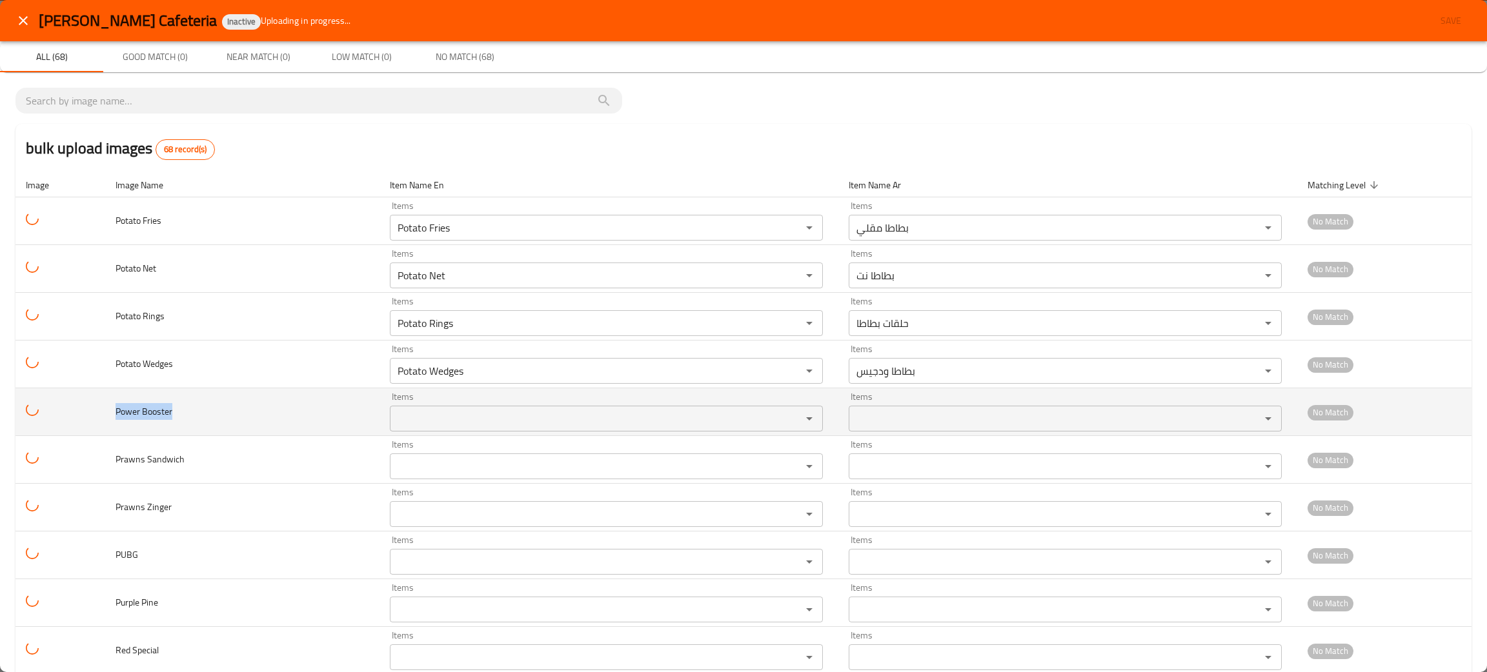
drag, startPoint x: 205, startPoint y: 406, endPoint x: 105, endPoint y: 405, distance: 99.4
click at [105, 405] on tr "Power Booster Items Items Items Items No Match" at bounding box center [743, 412] width 1456 height 48
copy span "Power Booster"
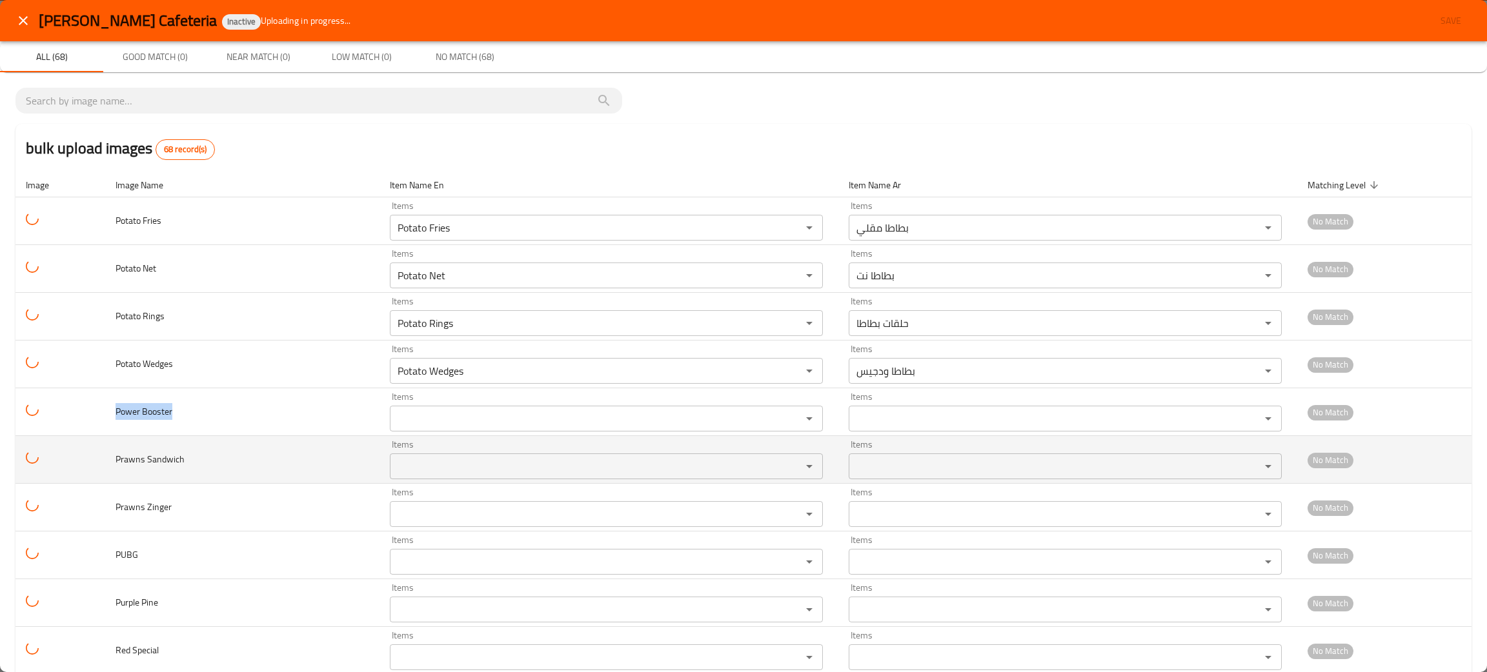
click at [421, 474] on Sandwich "Items" at bounding box center [587, 466] width 387 height 18
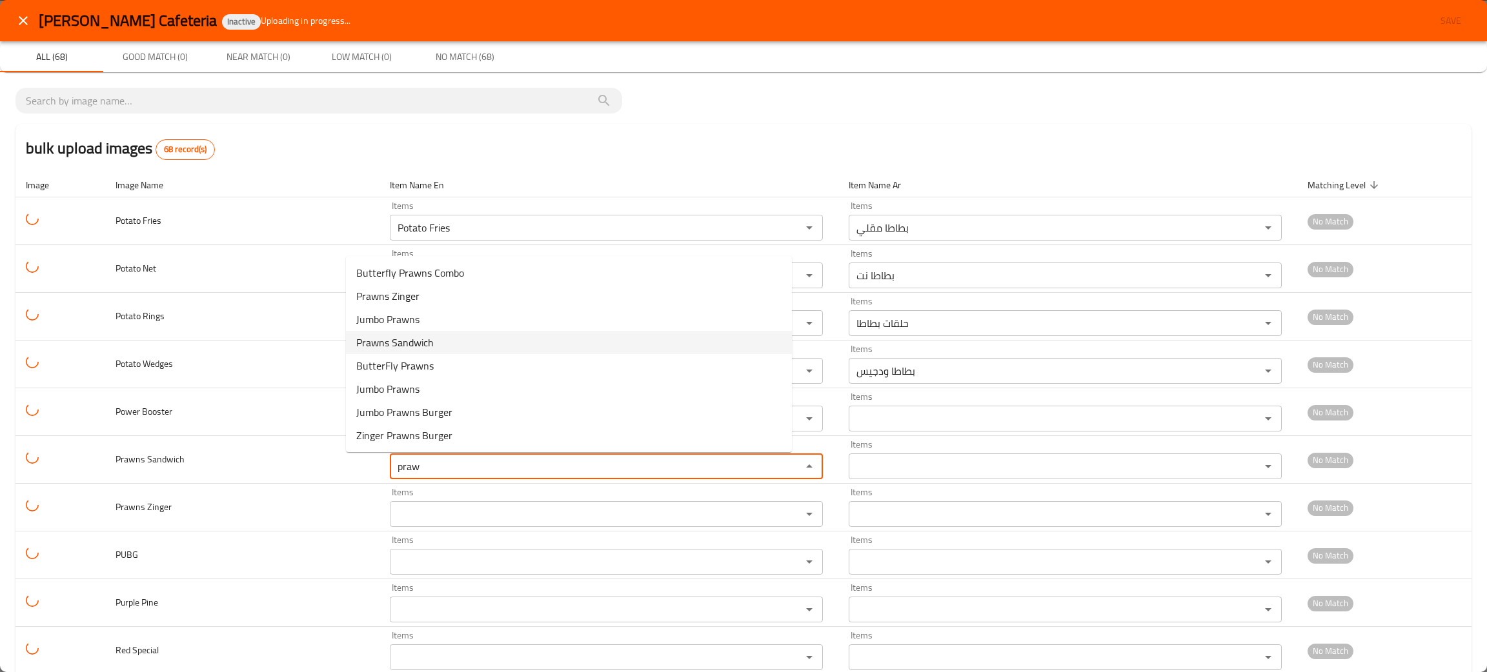
click at [388, 335] on span "Prawns Sandwich" at bounding box center [394, 342] width 77 height 15
type Sandwich "Prawns Sandwich"
type Sandwich-ar "ساندوتش روبيان"
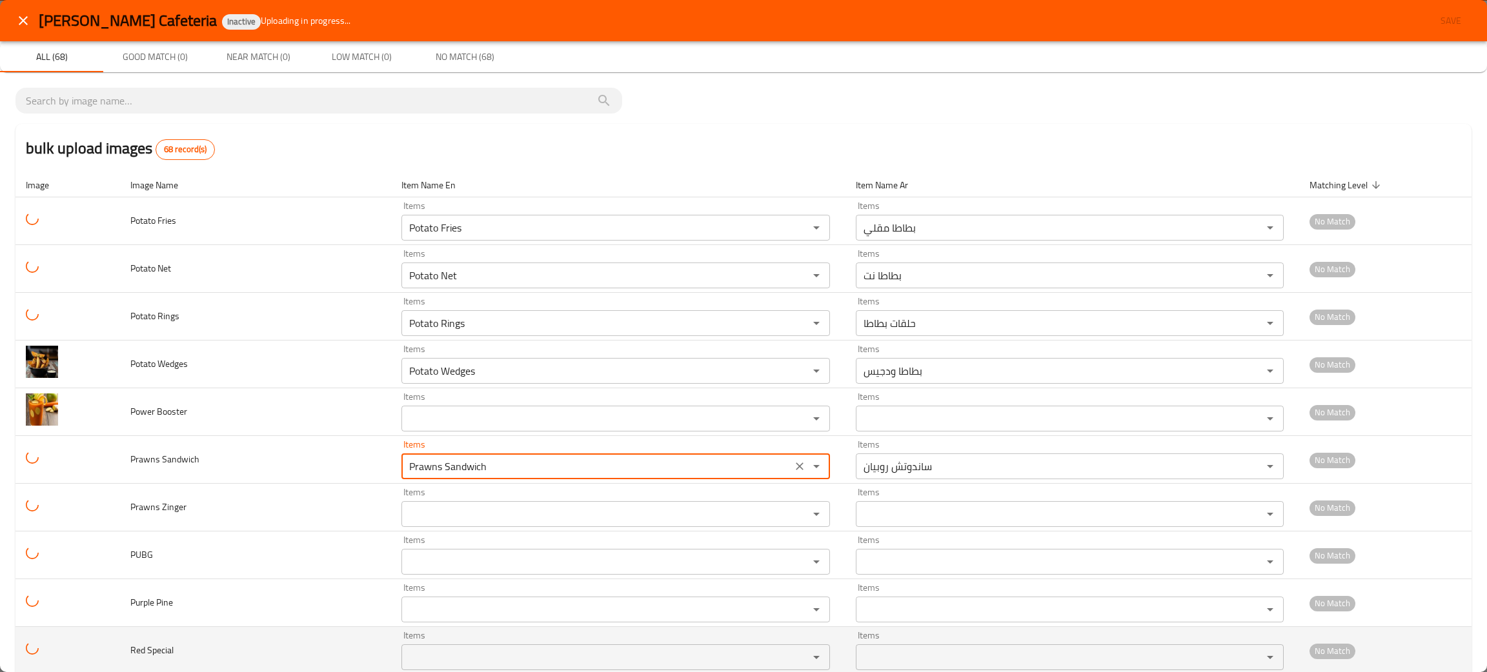
type Sandwich "Prawns Sandwich"
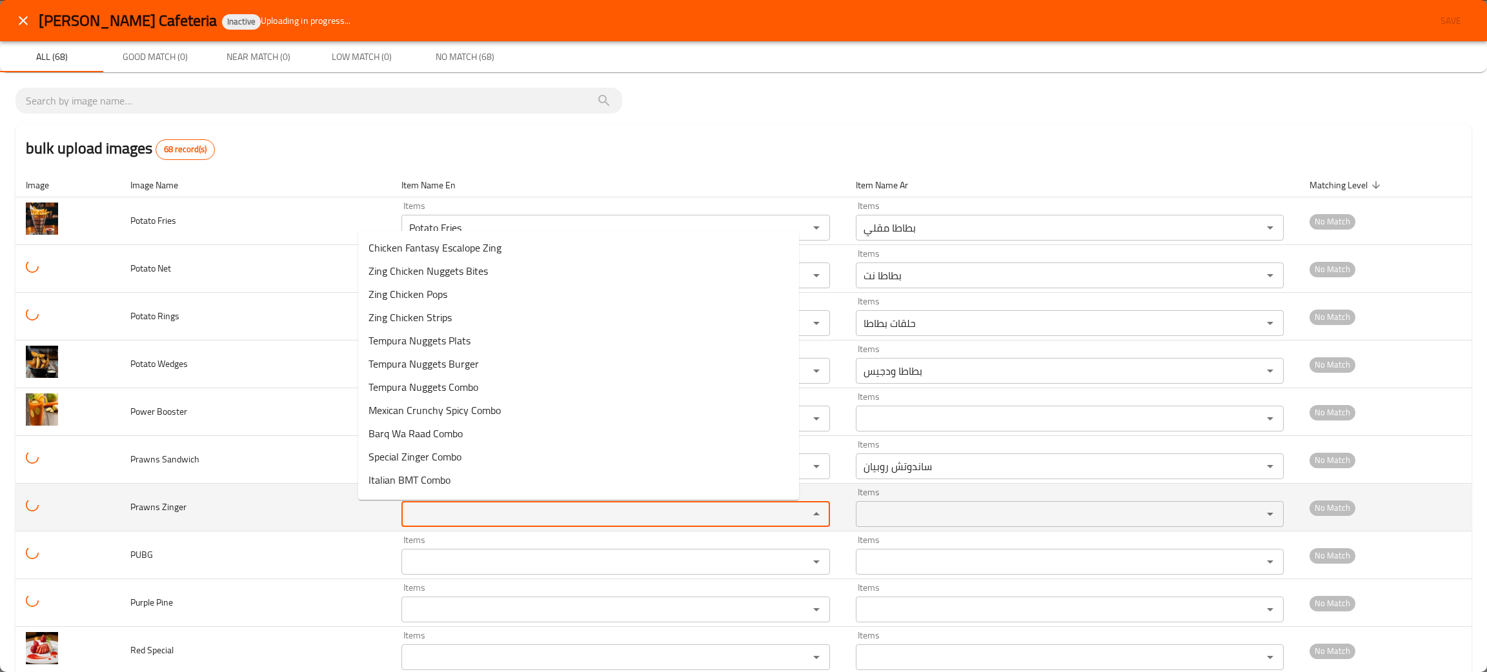
click at [428, 506] on Zinger "Items" at bounding box center [596, 514] width 382 height 18
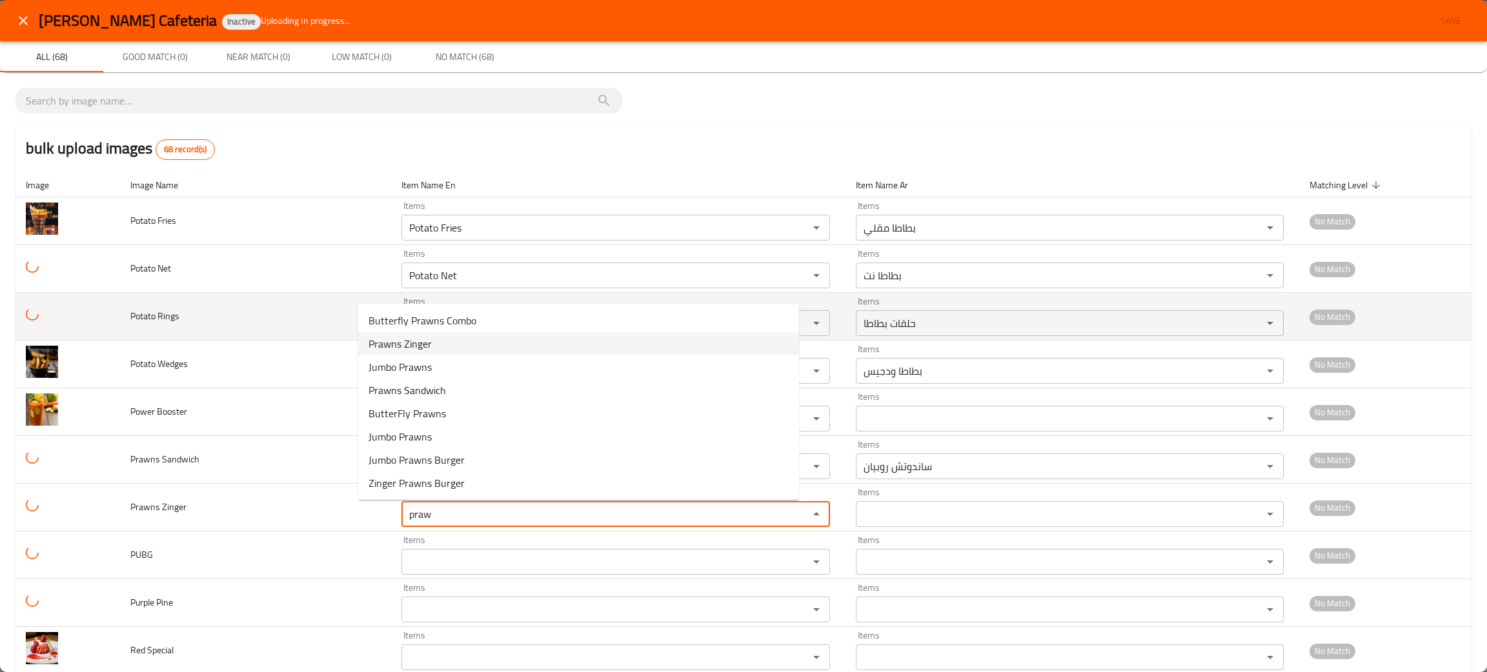
click at [400, 339] on span "Prawns Zinger" at bounding box center [399, 343] width 63 height 15
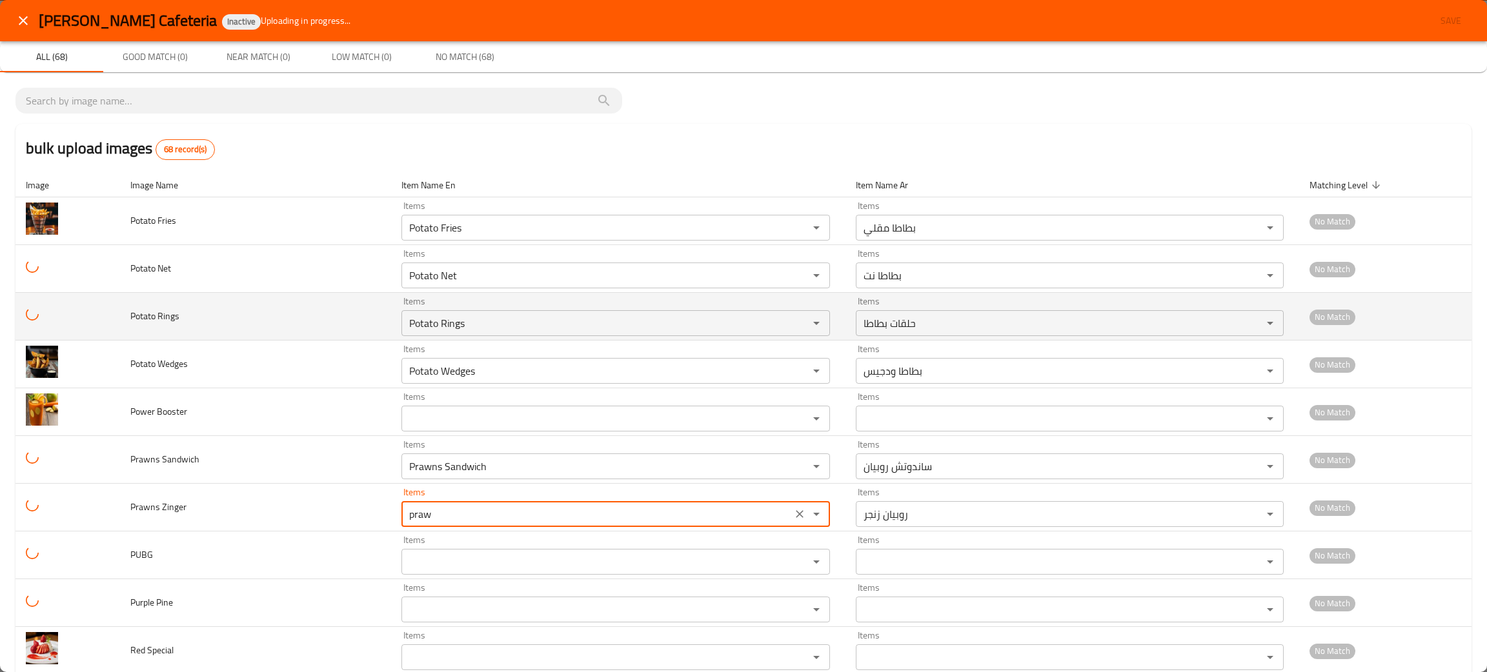
type Zinger "Prawns Zinger"
type Zinger-ar "روبيان زنجر"
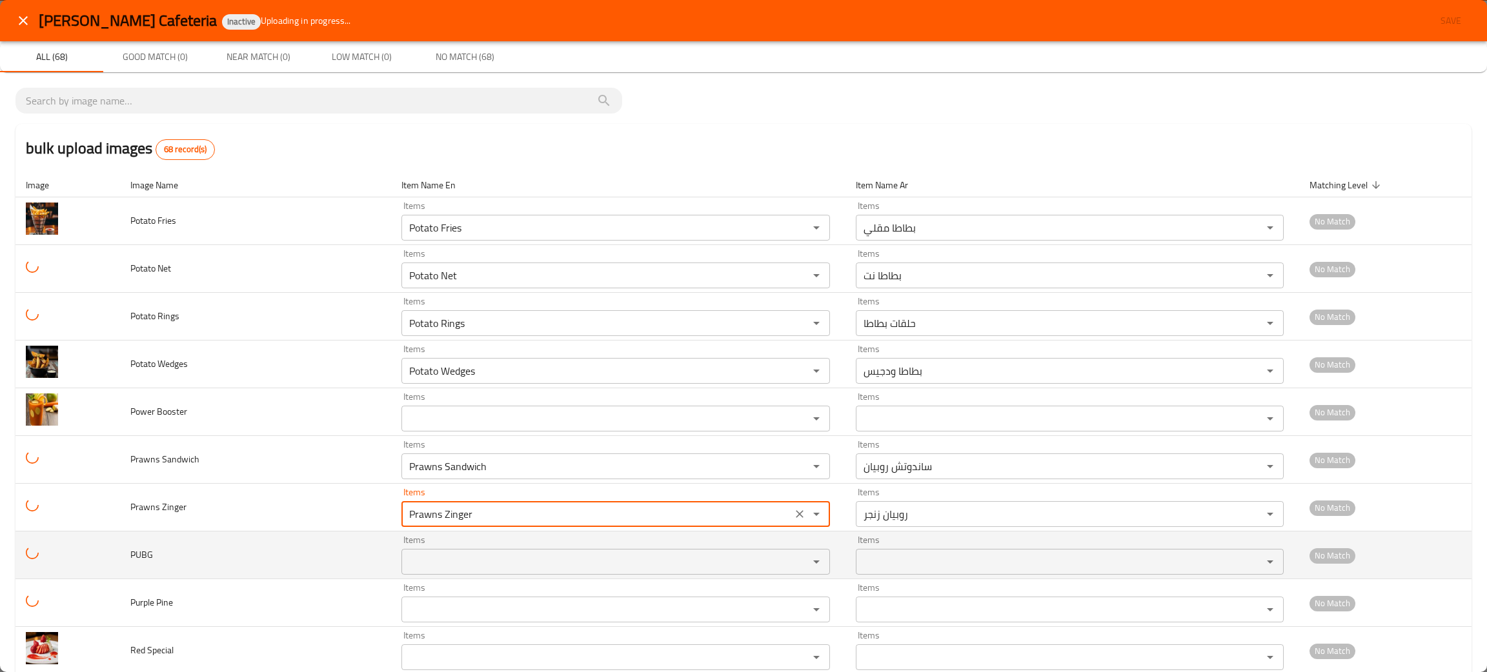
type Zinger "Prawns Zinger"
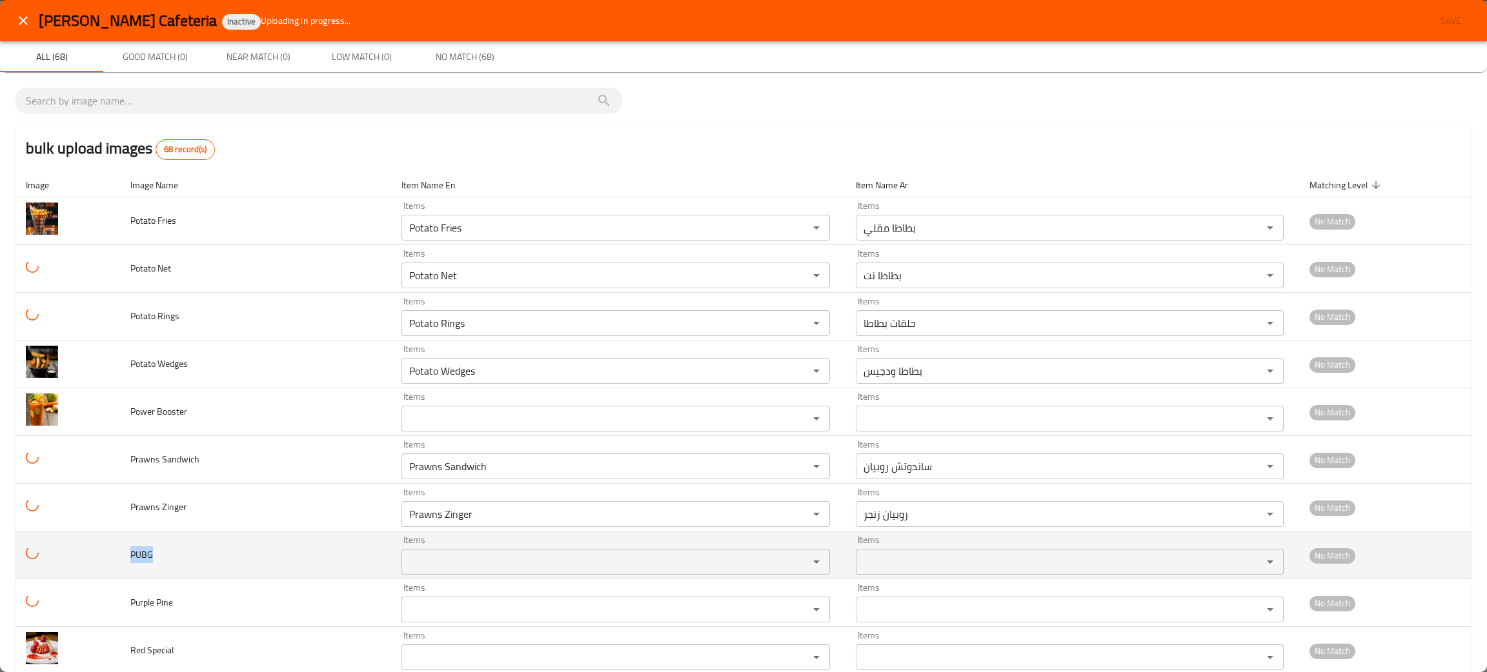
drag, startPoint x: 200, startPoint y: 546, endPoint x: 128, endPoint y: 540, distance: 71.9
click at [121, 540] on tr "PUBG Items Items Items Items No Match" at bounding box center [743, 556] width 1456 height 48
copy span "PUBG"
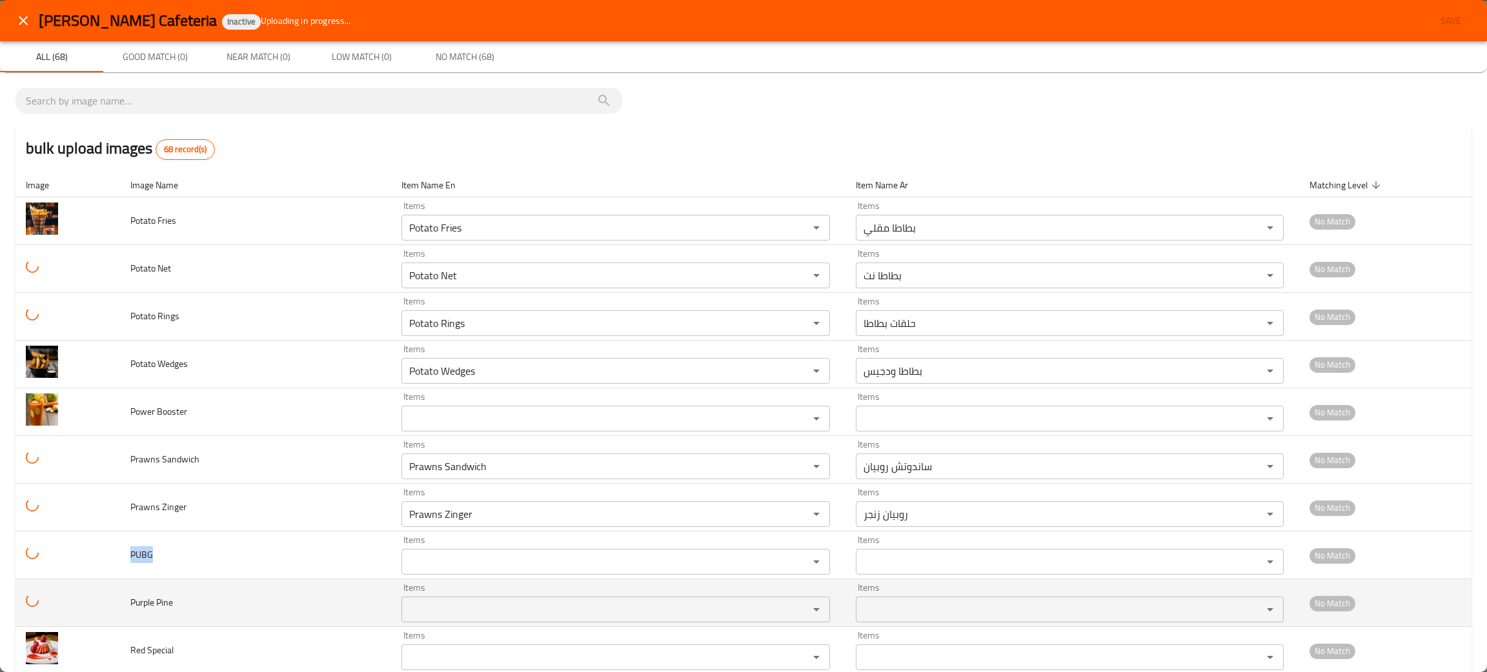
click at [405, 611] on Pine "Items" at bounding box center [596, 610] width 382 height 18
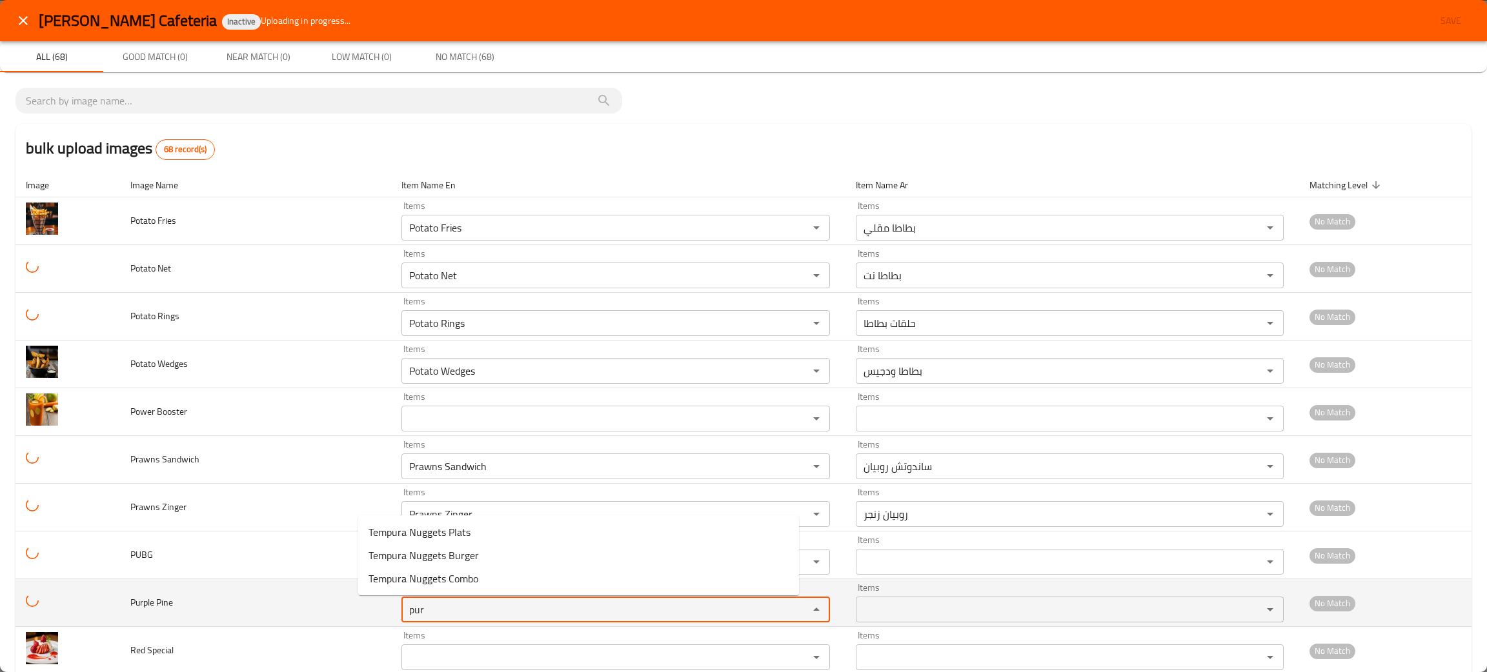
type Pine "pur"
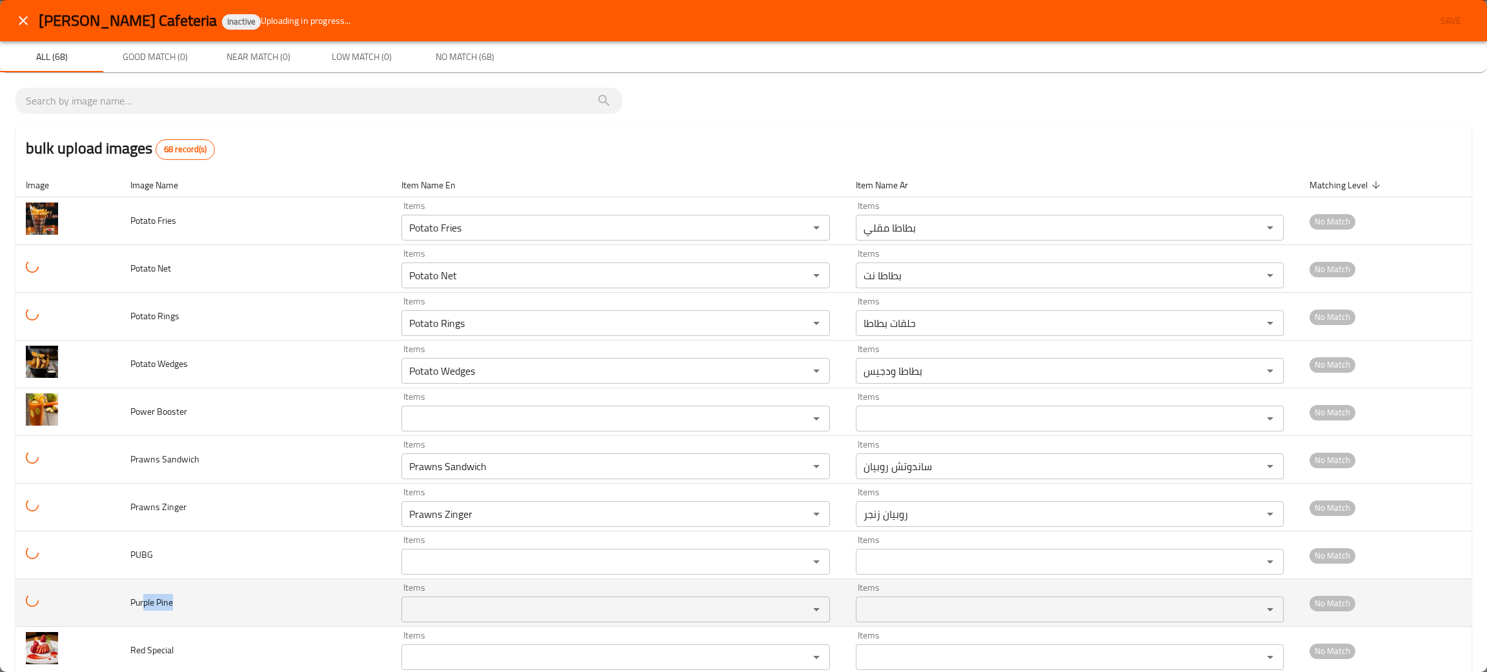
drag, startPoint x: 235, startPoint y: 610, endPoint x: 126, endPoint y: 591, distance: 110.1
click at [128, 591] on td "Purple Pine" at bounding box center [255, 603] width 271 height 48
copy span "Purple Pine"
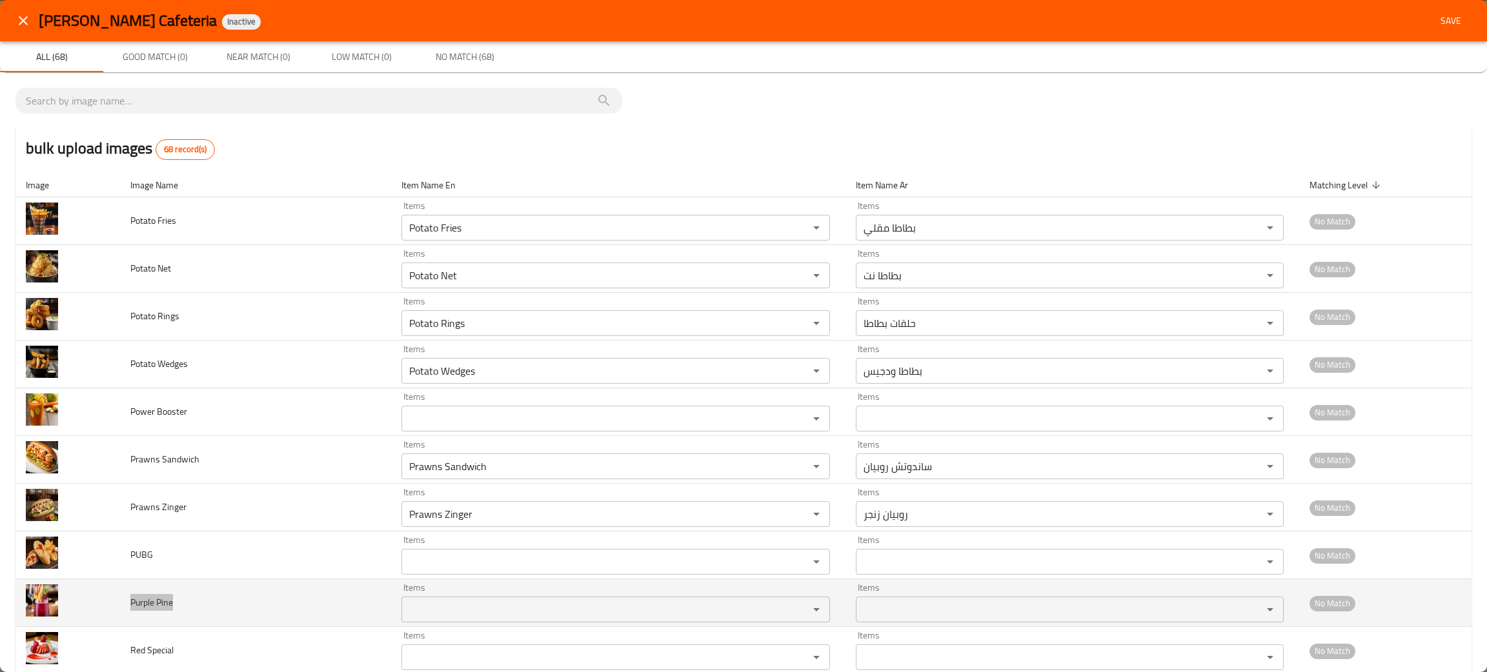
scroll to position [97, 0]
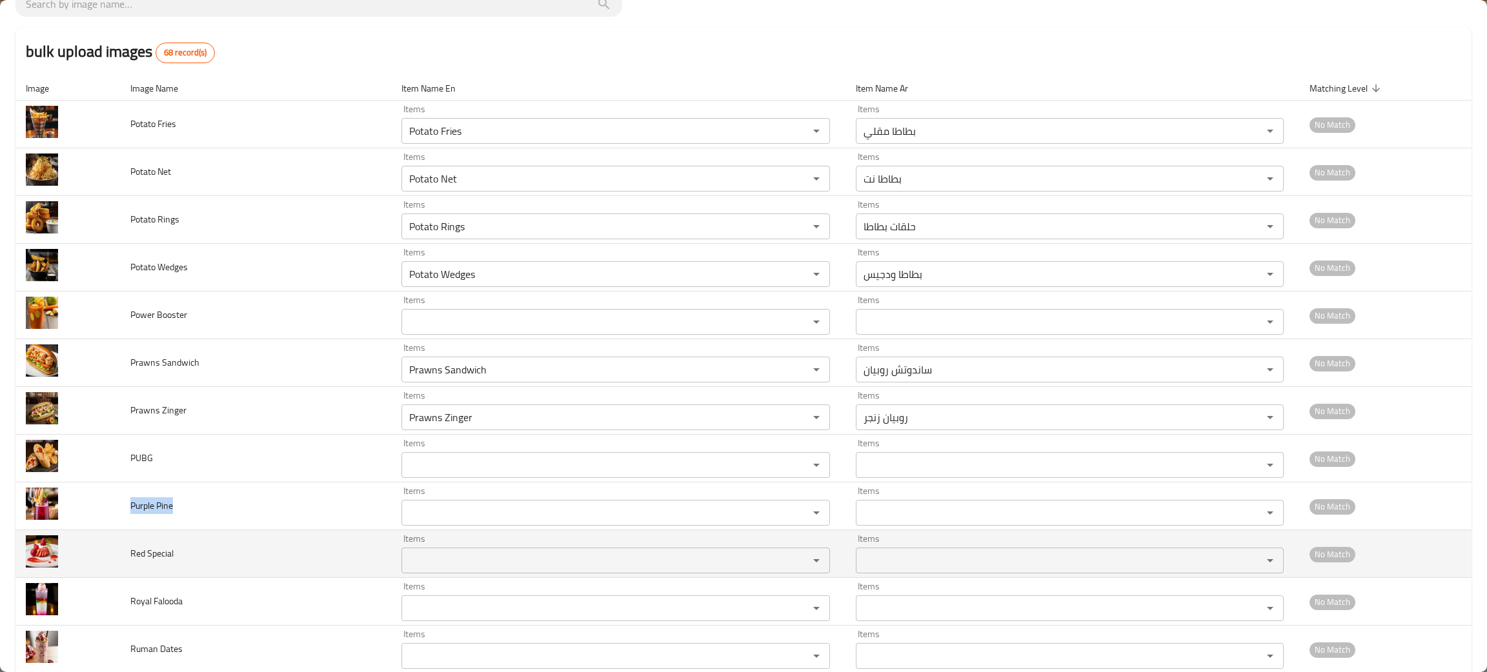
click at [219, 559] on td "Red Special" at bounding box center [255, 554] width 271 height 48
click at [466, 565] on Special "Items" at bounding box center [596, 561] width 382 height 18
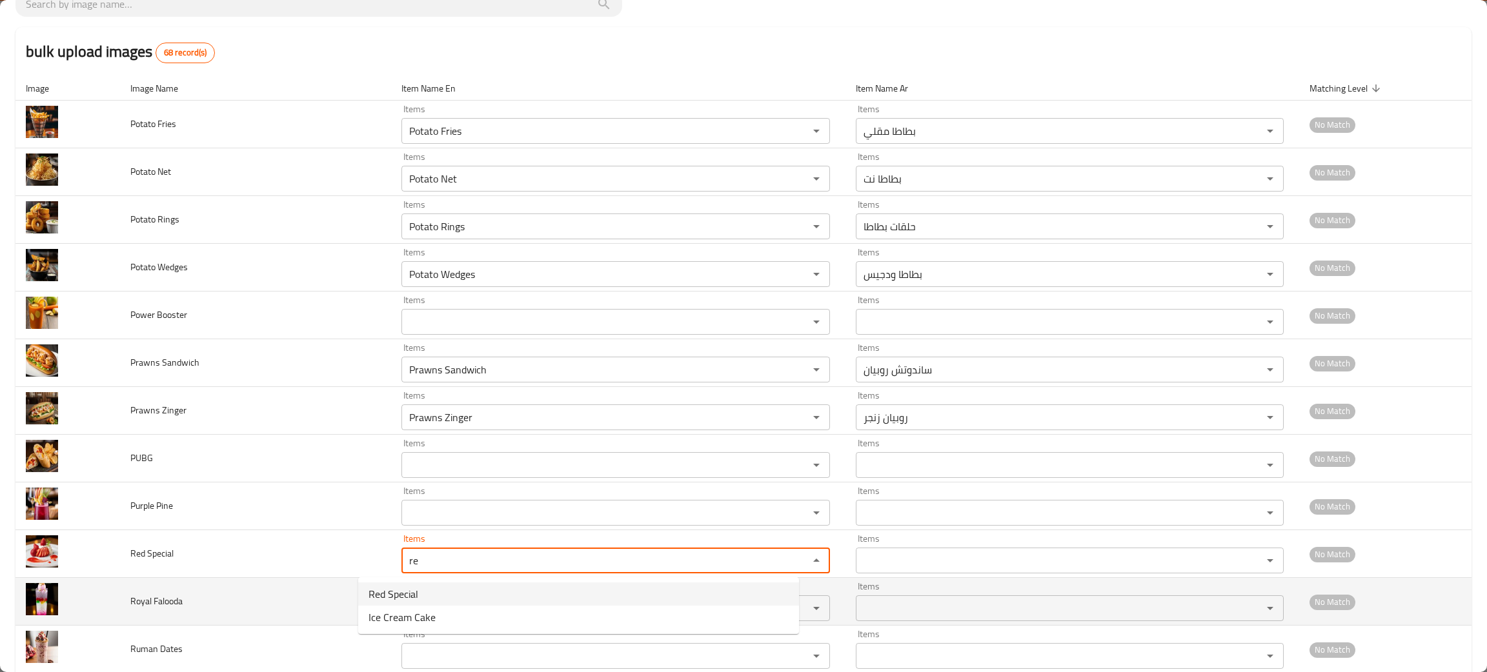
click at [394, 596] on span "Red Special" at bounding box center [393, 593] width 50 height 15
type Special "Red Special"
type Special-ar "ريد خاص"
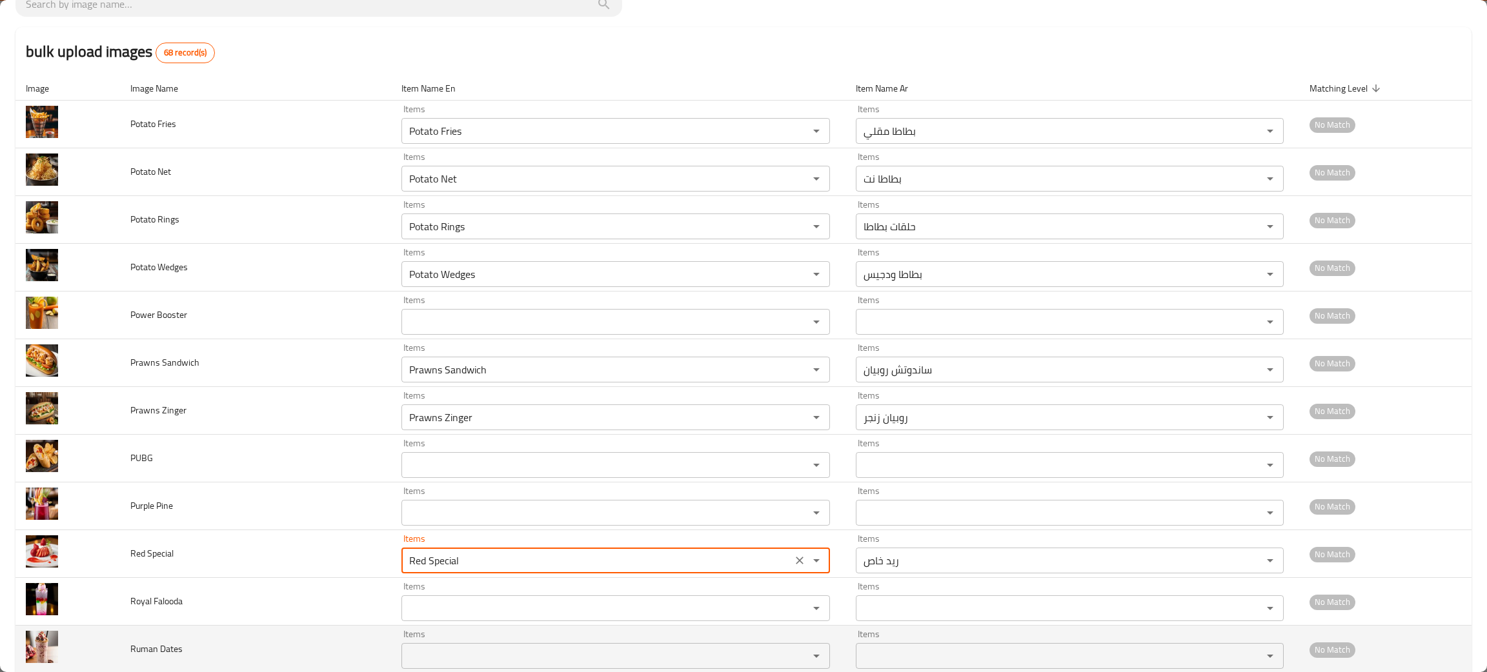
type Special "Red Special"
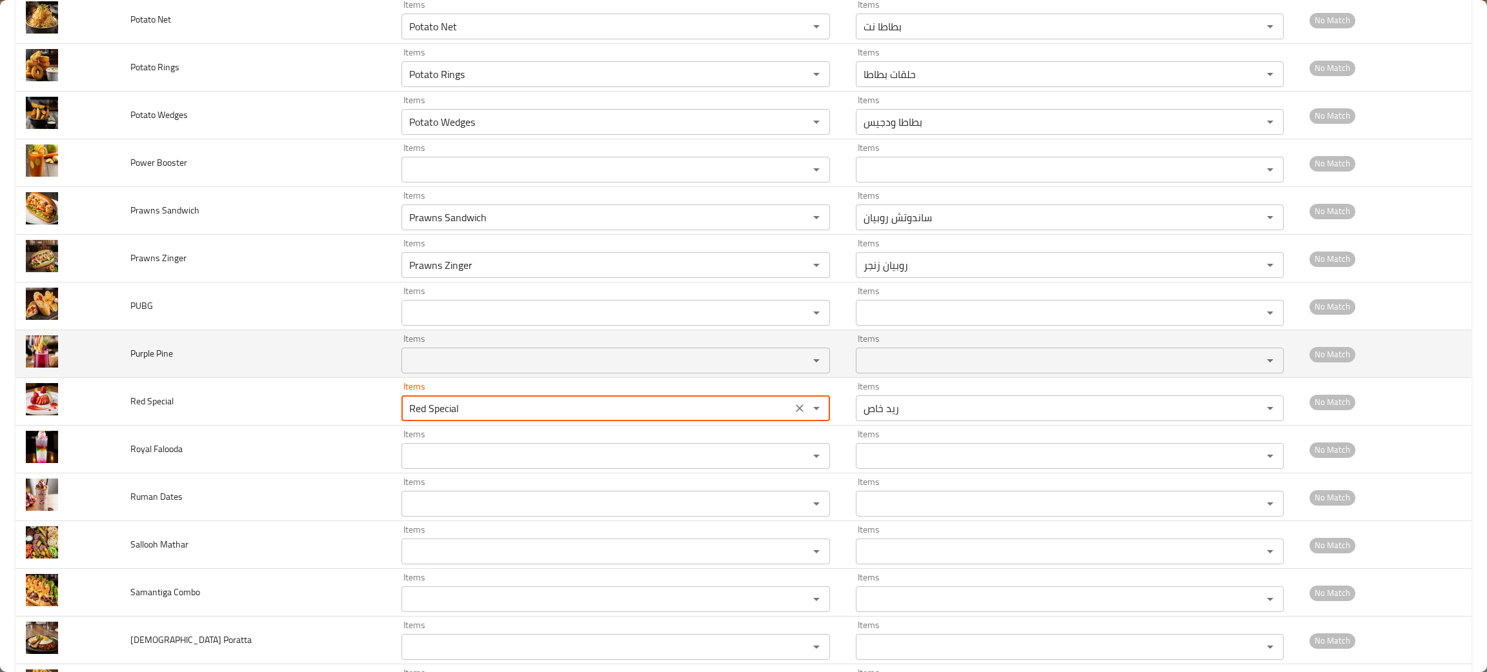
scroll to position [290, 0]
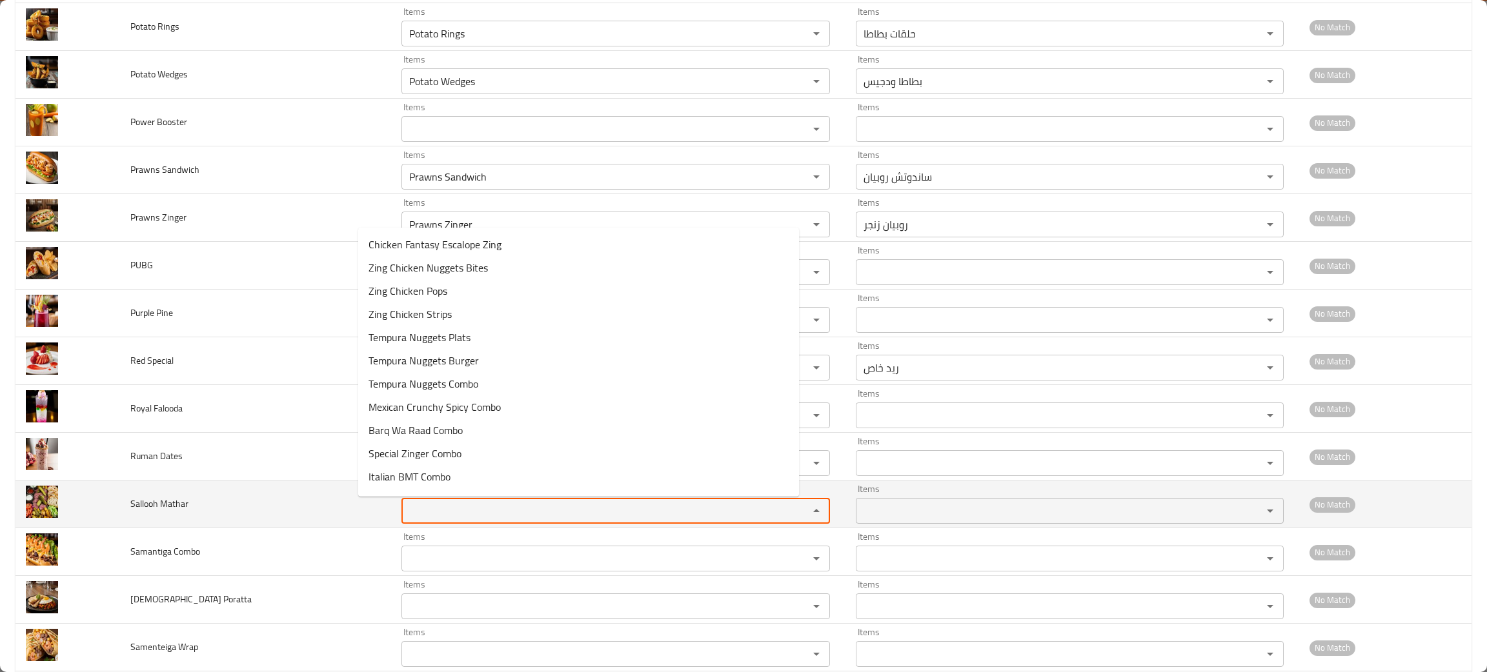
click at [471, 508] on Mathar "Items" at bounding box center [596, 511] width 382 height 18
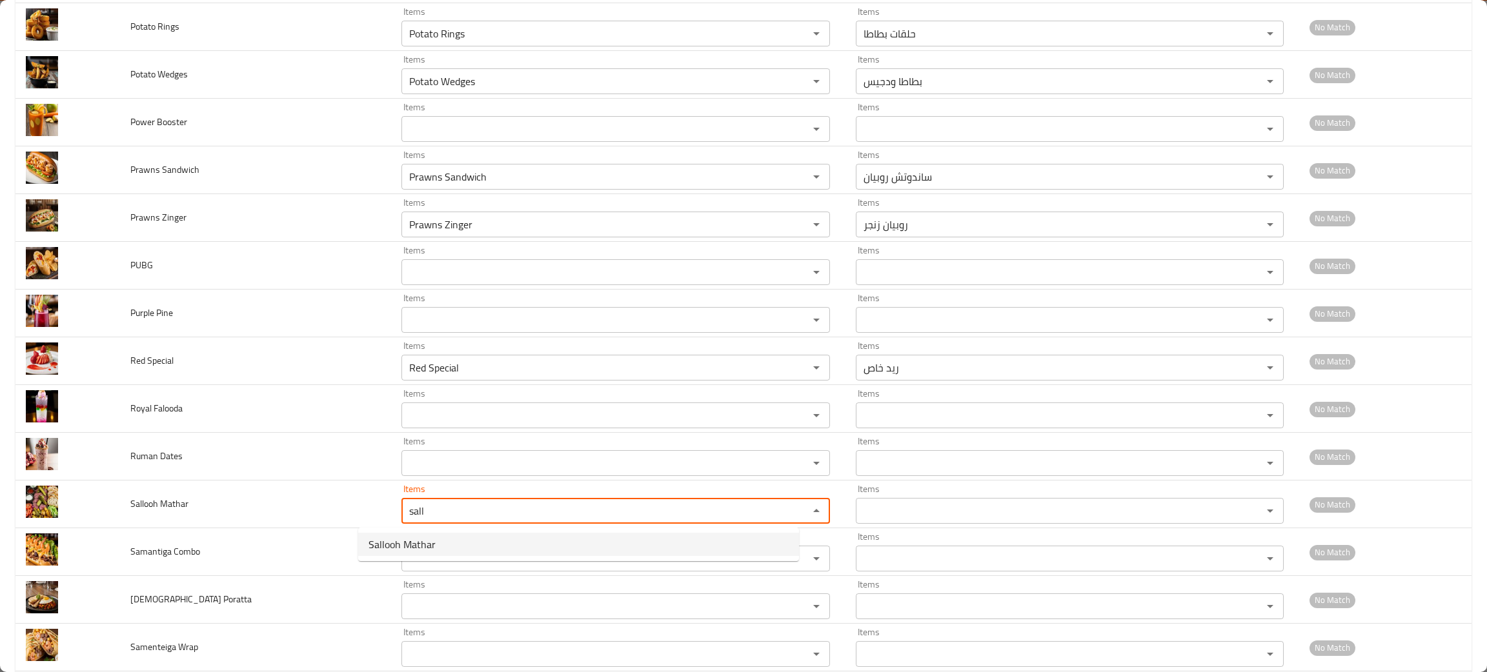
click at [404, 545] on span "Sallooh Mathar" at bounding box center [401, 544] width 67 height 15
type Mathar "Sallooh Mathar"
type Mathar-ar "صلوح مطر"
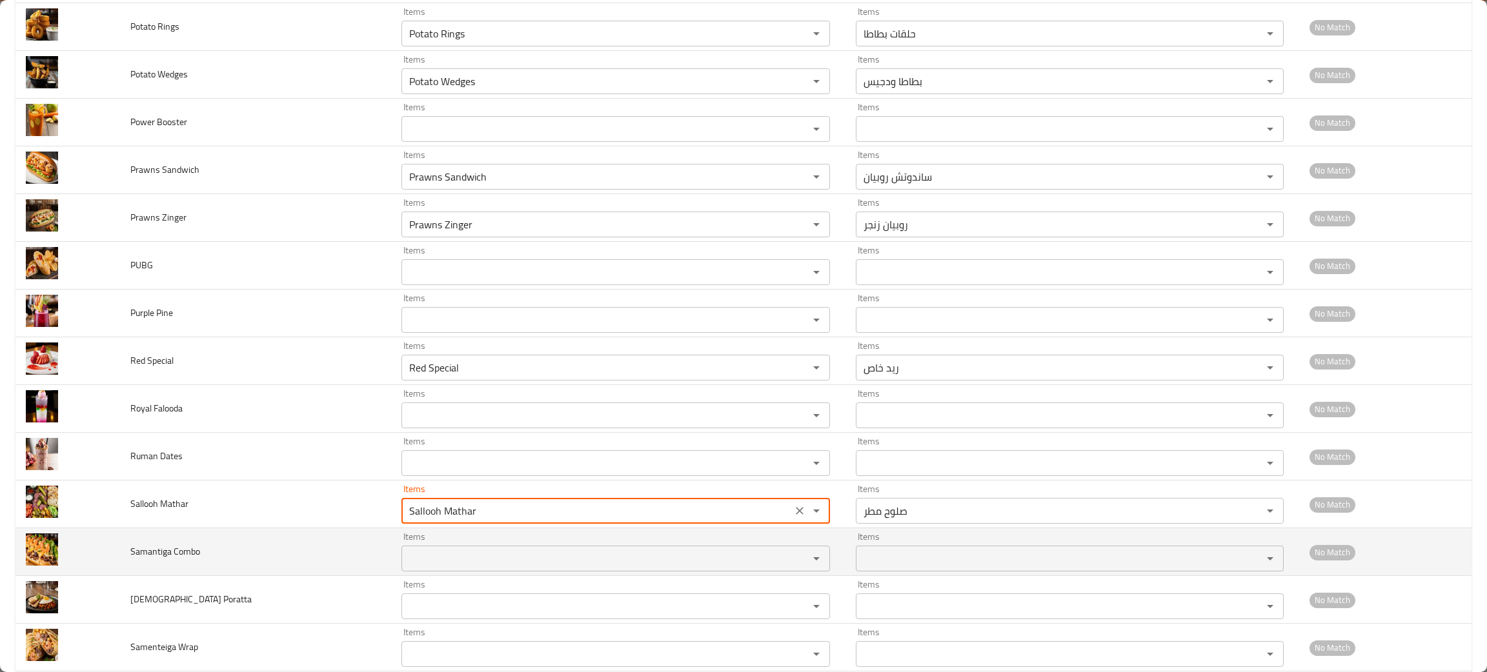
click at [409, 549] on div "Items" at bounding box center [615, 559] width 428 height 26
type Mathar "Sallooh Mathar"
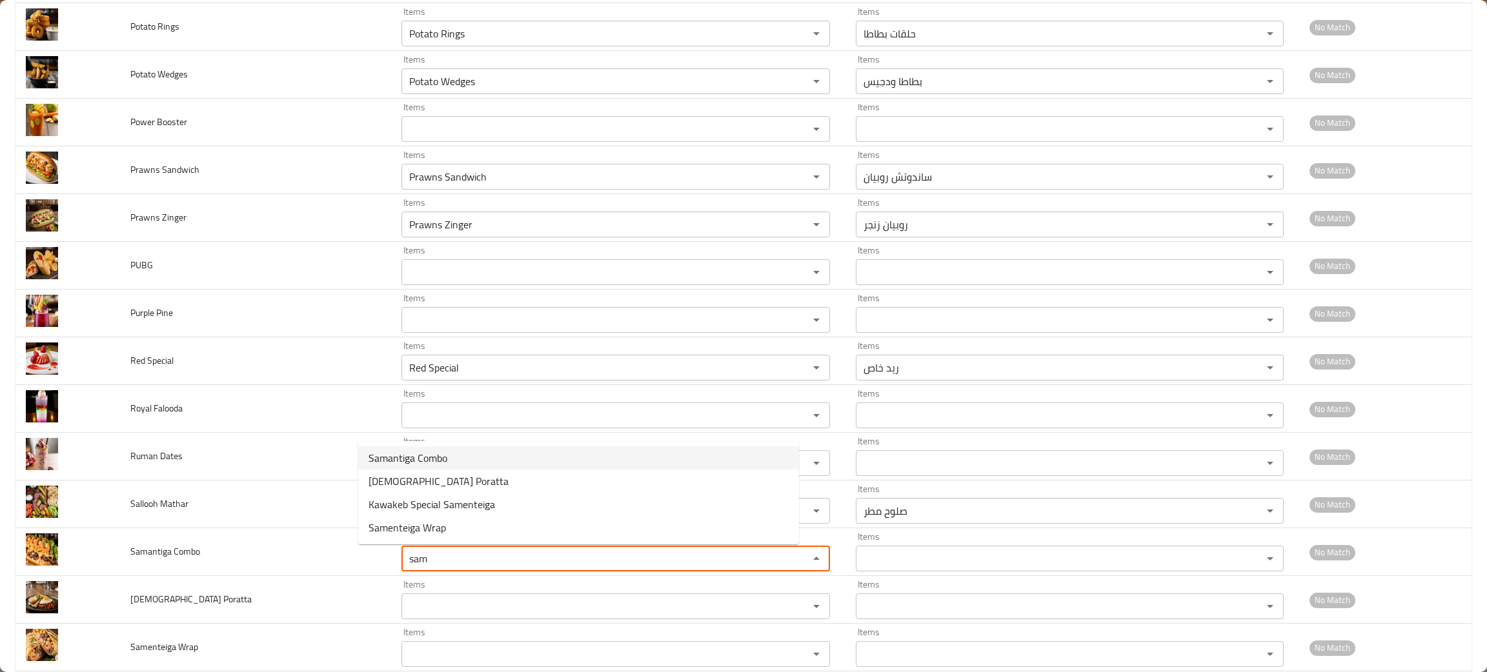
click at [421, 459] on span "Samantiga Combo" at bounding box center [407, 457] width 79 height 15
type Combo "Samantiga Combo"
type Combo-ar "كومبو سامينتيغا"
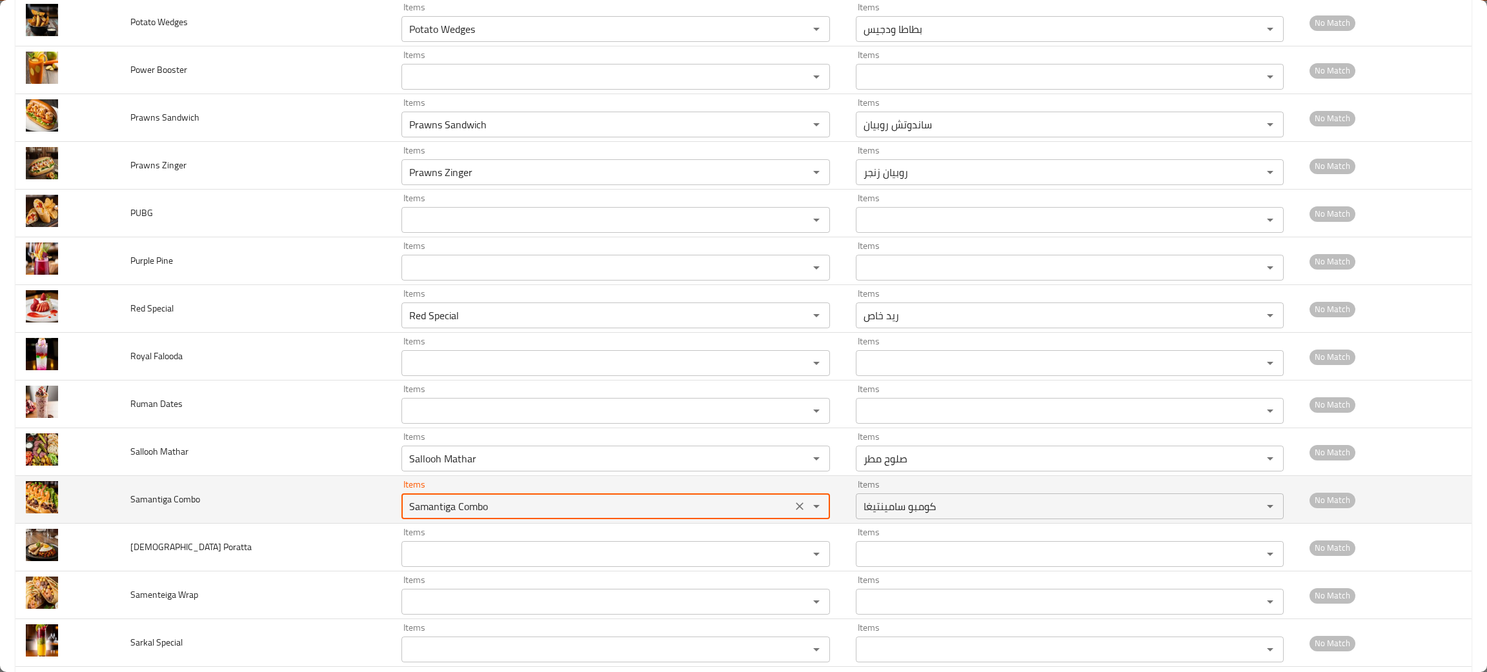
scroll to position [387, 0]
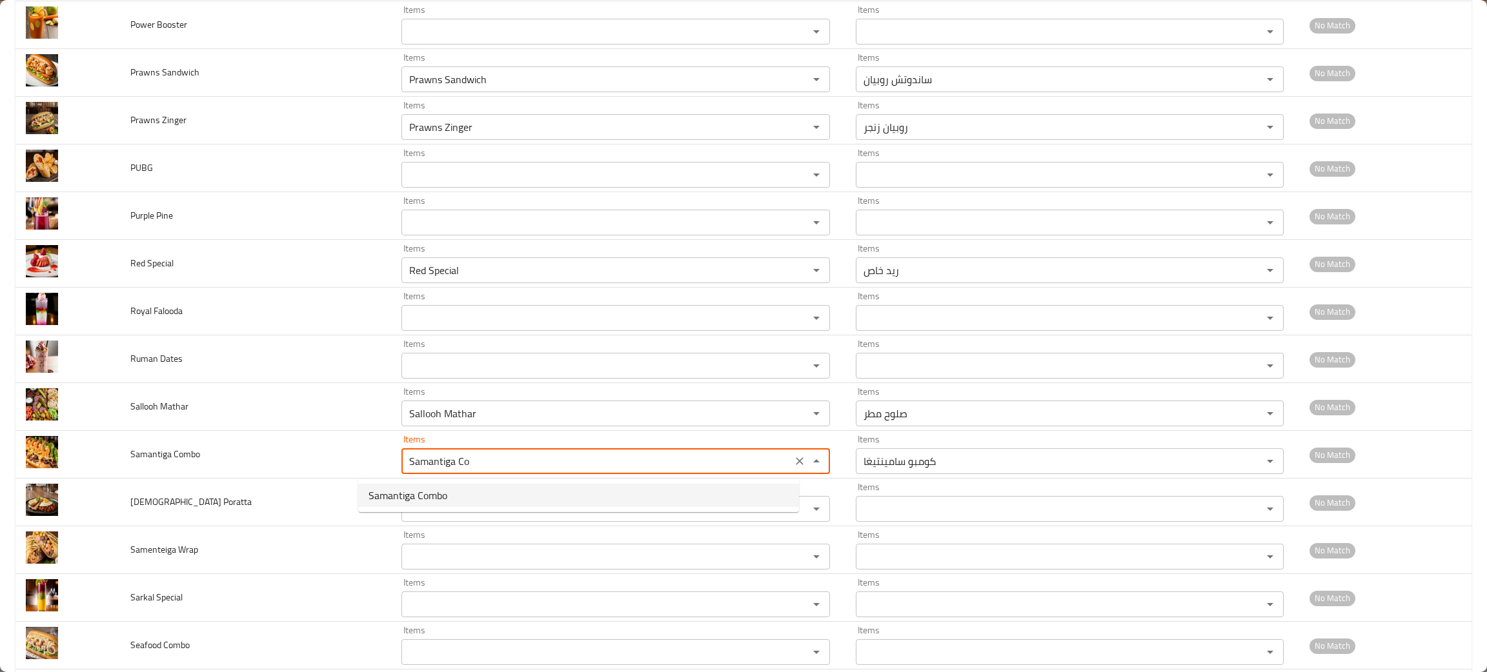
click at [374, 488] on span "Samantiga Combo" at bounding box center [407, 495] width 79 height 15
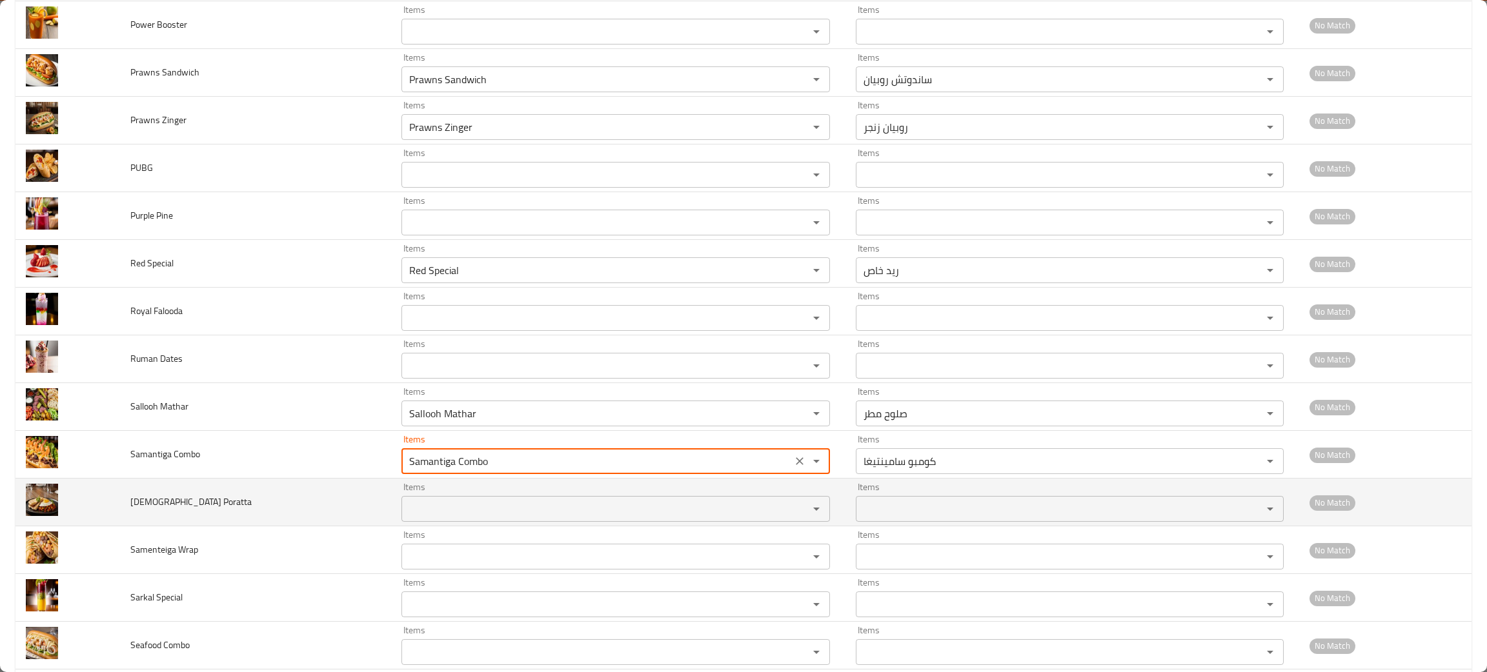
type Combo "Samantiga Combo"
click at [405, 514] on Poratta "Items" at bounding box center [596, 509] width 382 height 18
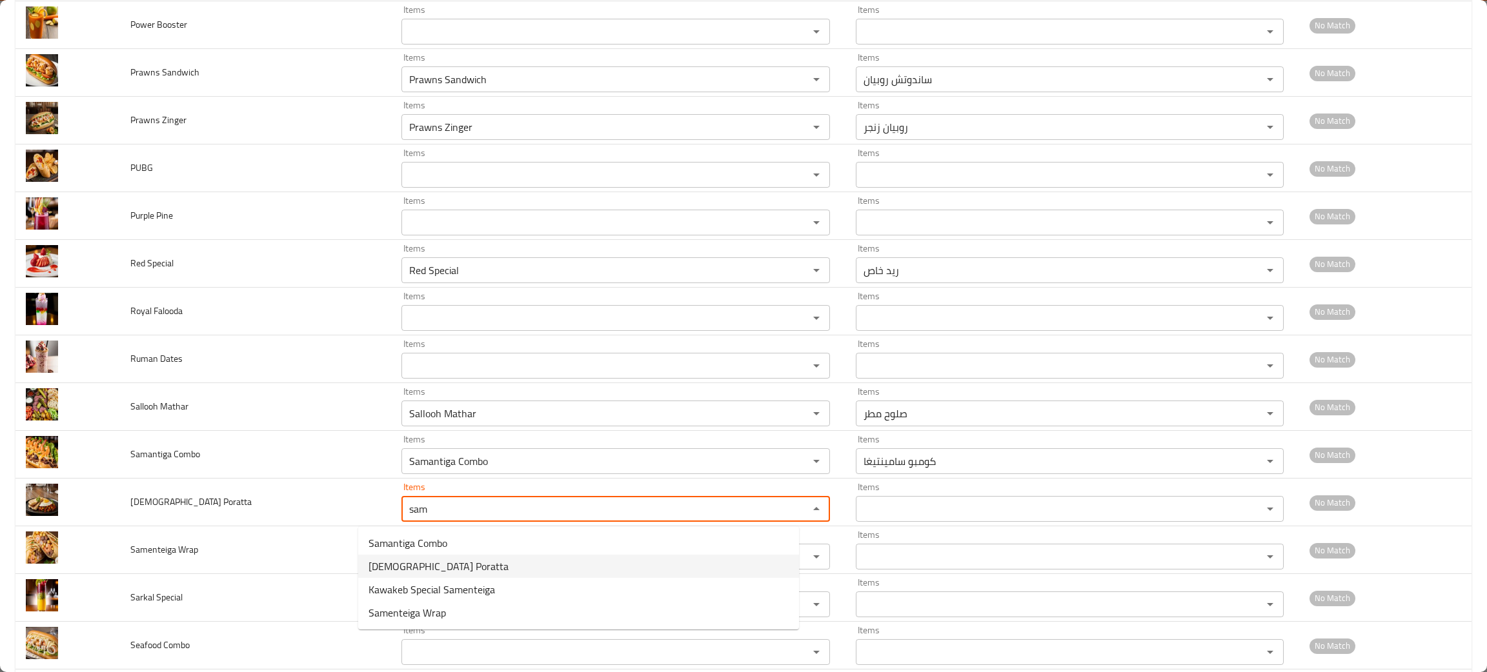
click at [417, 563] on span "[DEMOGRAPHIC_DATA] Poratta" at bounding box center [438, 566] width 140 height 15
type Poratta "[DEMOGRAPHIC_DATA] Poratta"
type Poratta-ar "[PERSON_NAME]"
type Poratta "[DEMOGRAPHIC_DATA] Poratta"
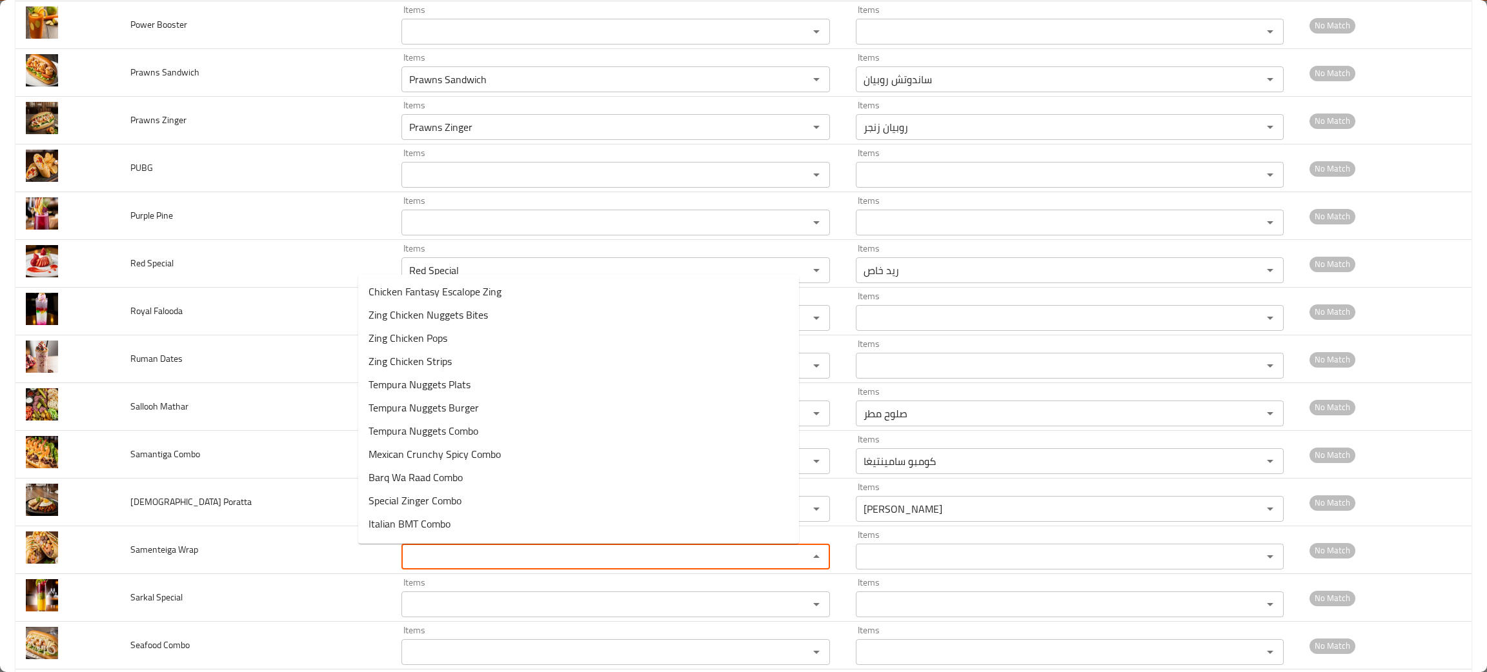
click at [417, 563] on Wrap "Items" at bounding box center [596, 557] width 382 height 18
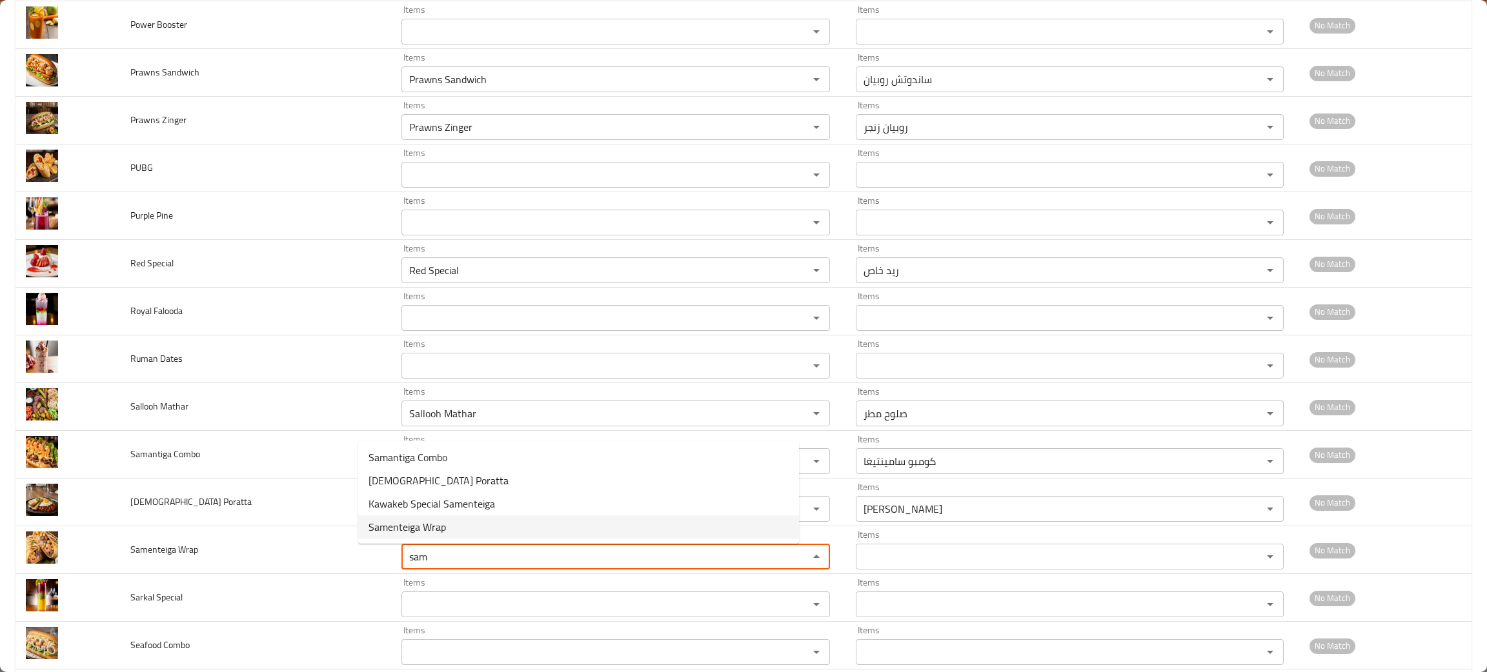
click at [412, 522] on span "Samenteiga Wrap" at bounding box center [406, 526] width 77 height 15
type Wrap "Samenteiga Wrap"
type Wrap-ar "[PERSON_NAME] راب"
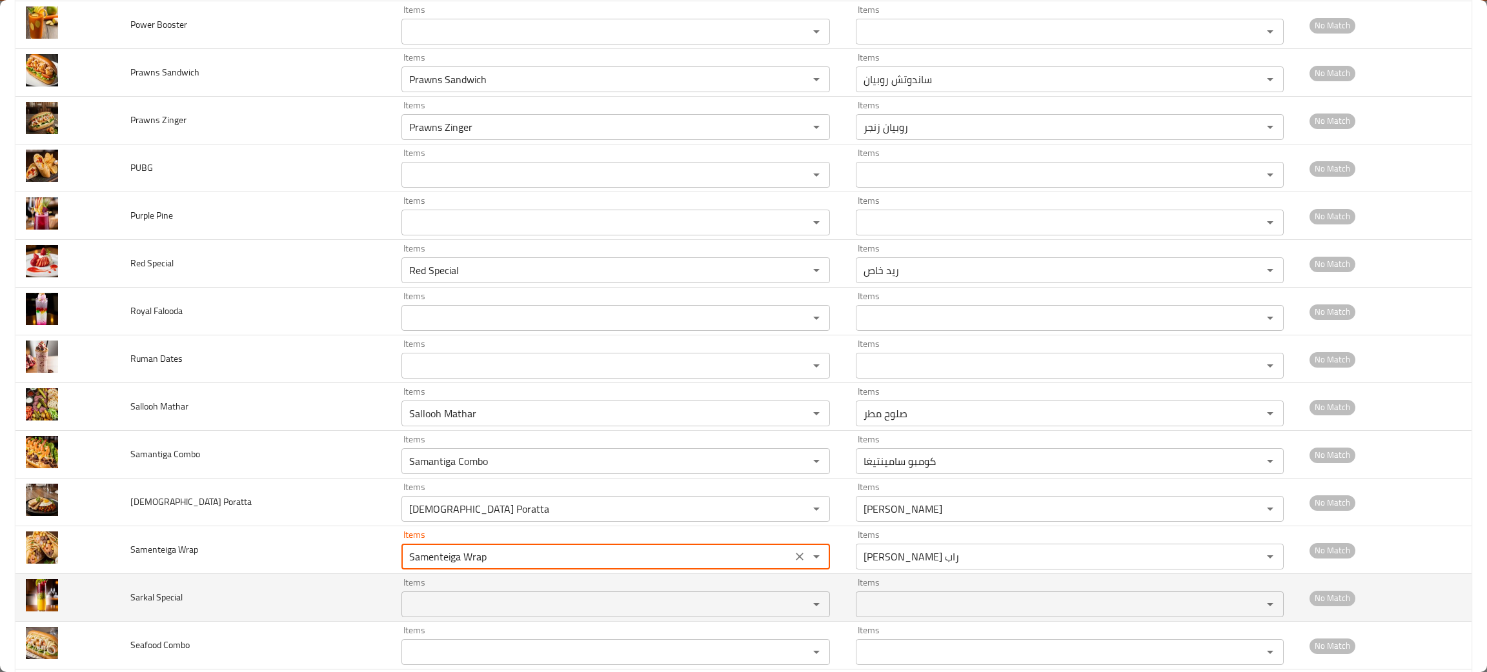
click at [412, 617] on div "Items" at bounding box center [615, 605] width 428 height 26
type Wrap "Samenteiga Wrap"
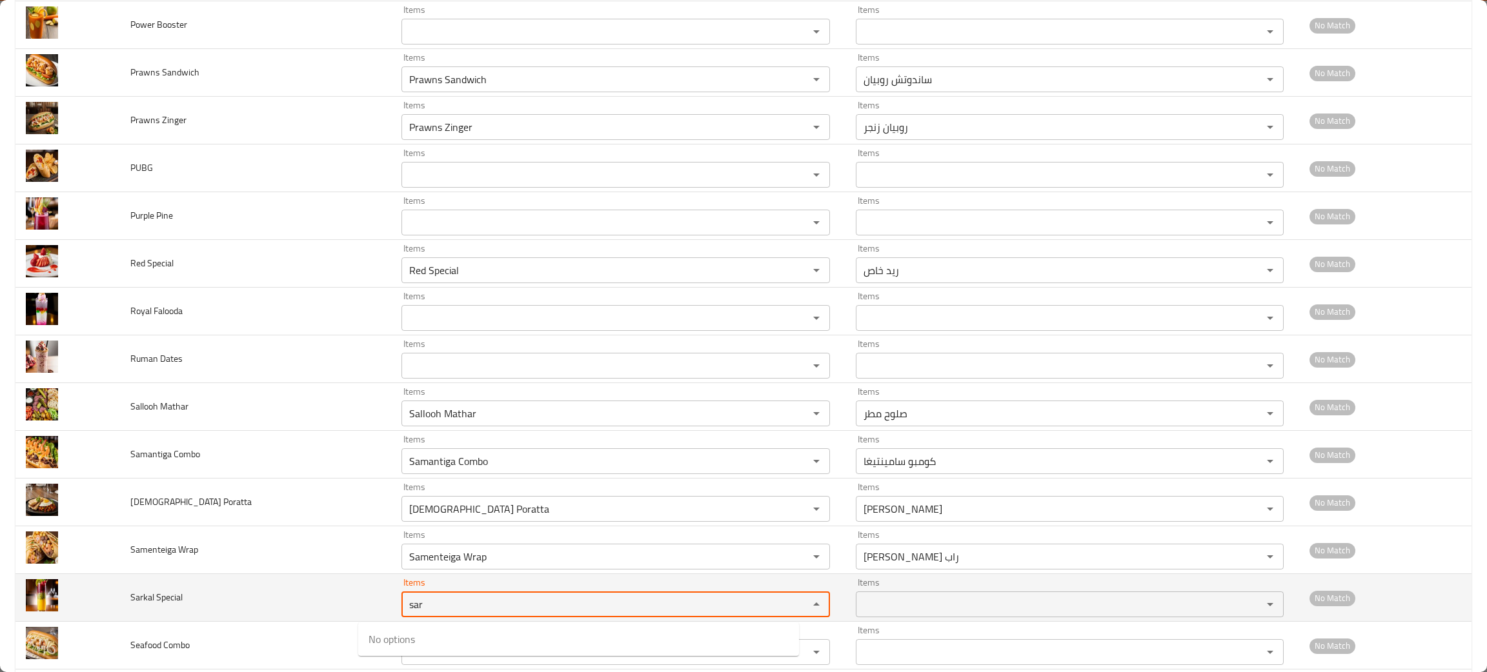
type Special "sar"
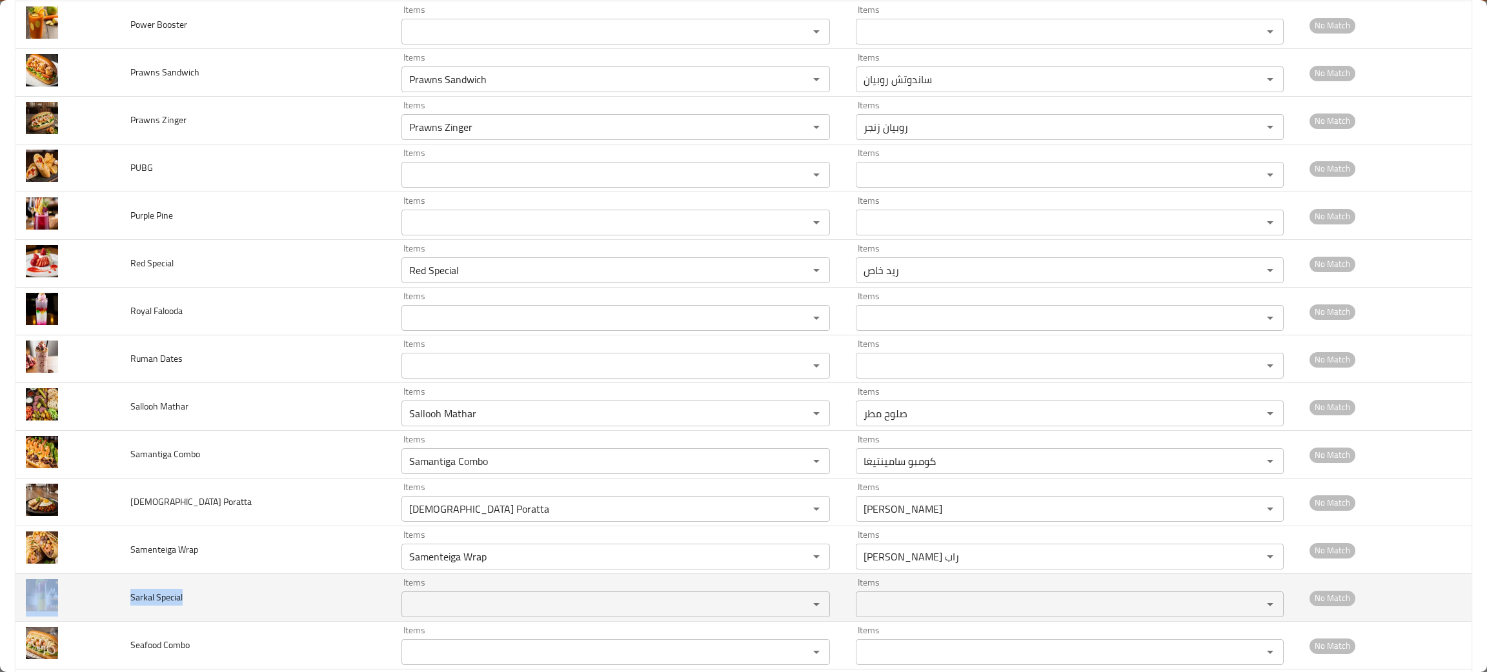
drag, startPoint x: 187, startPoint y: 603, endPoint x: 108, endPoint y: 610, distance: 79.7
click at [106, 610] on tr "Sarkal Special Items Items Items Items No Match" at bounding box center [743, 598] width 1456 height 48
copy tr "Sarkal Special"
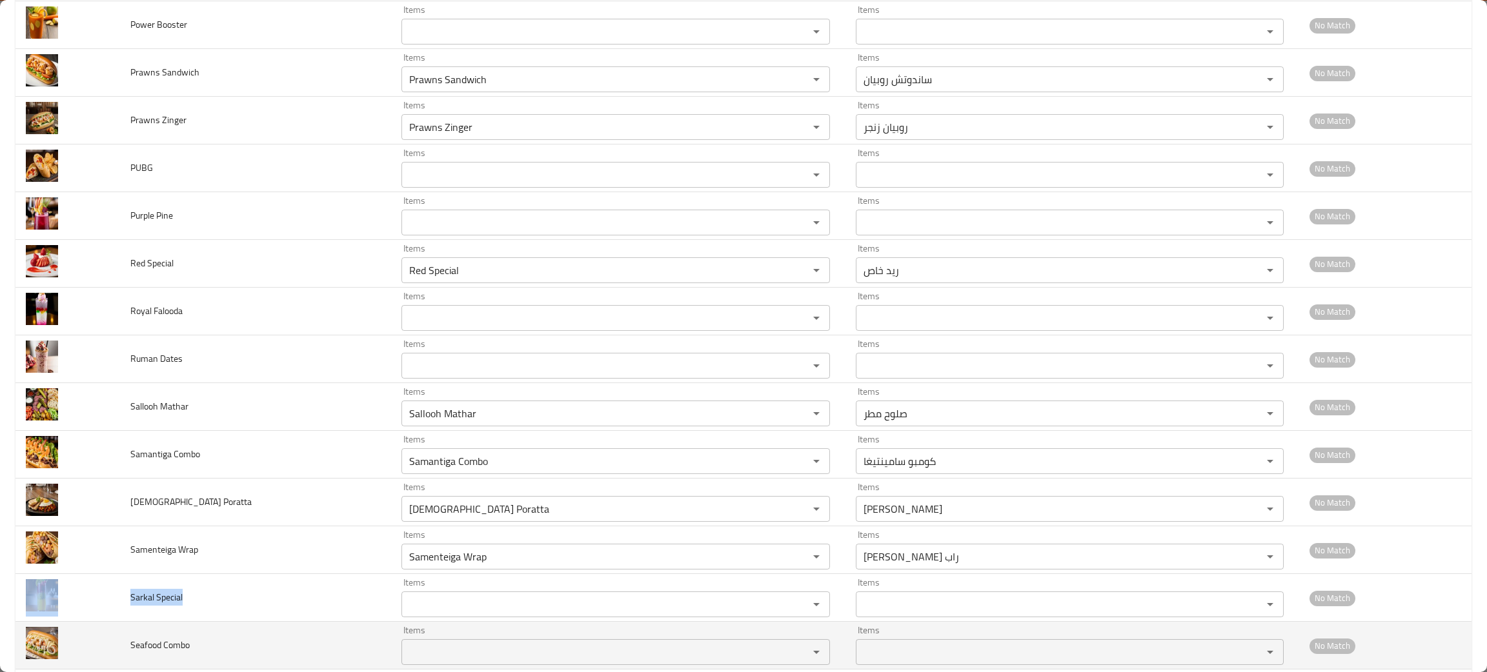
click at [464, 661] on Combo "Items" at bounding box center [596, 652] width 382 height 18
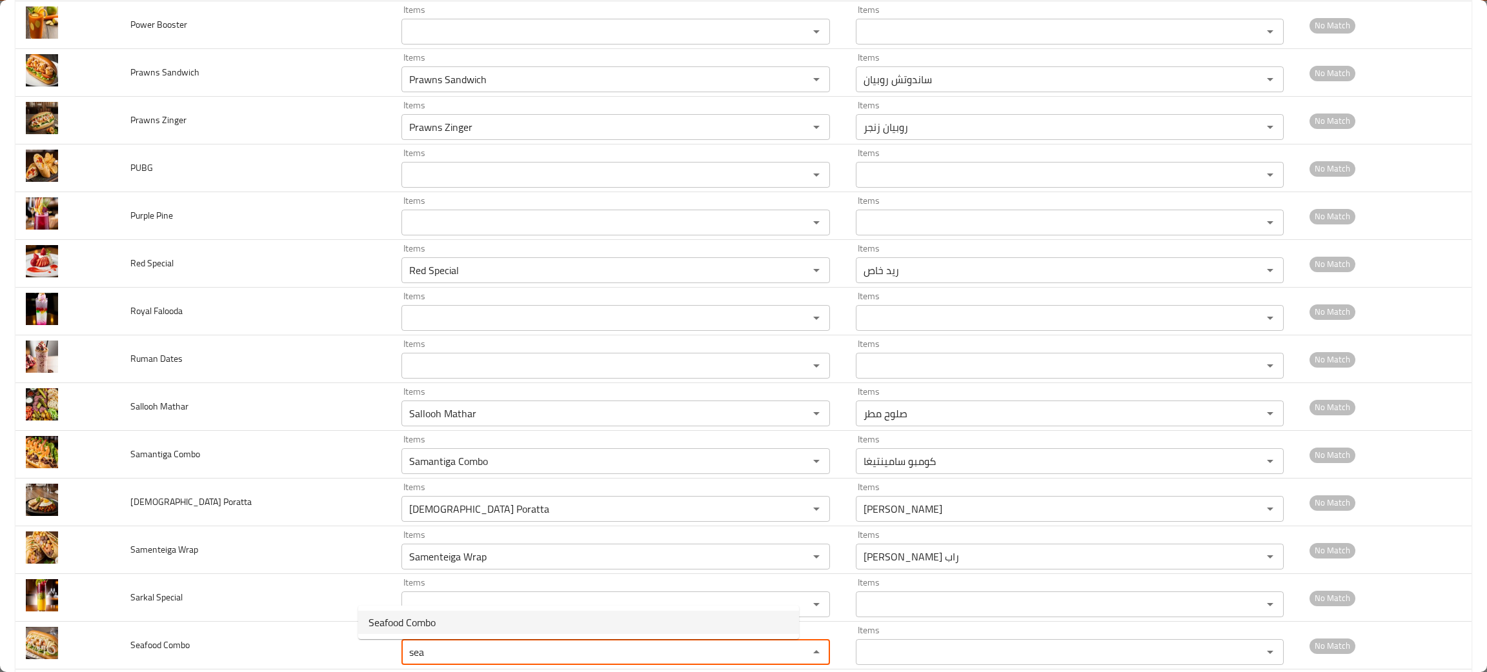
click at [412, 623] on span "Seafood Combo" at bounding box center [401, 622] width 67 height 15
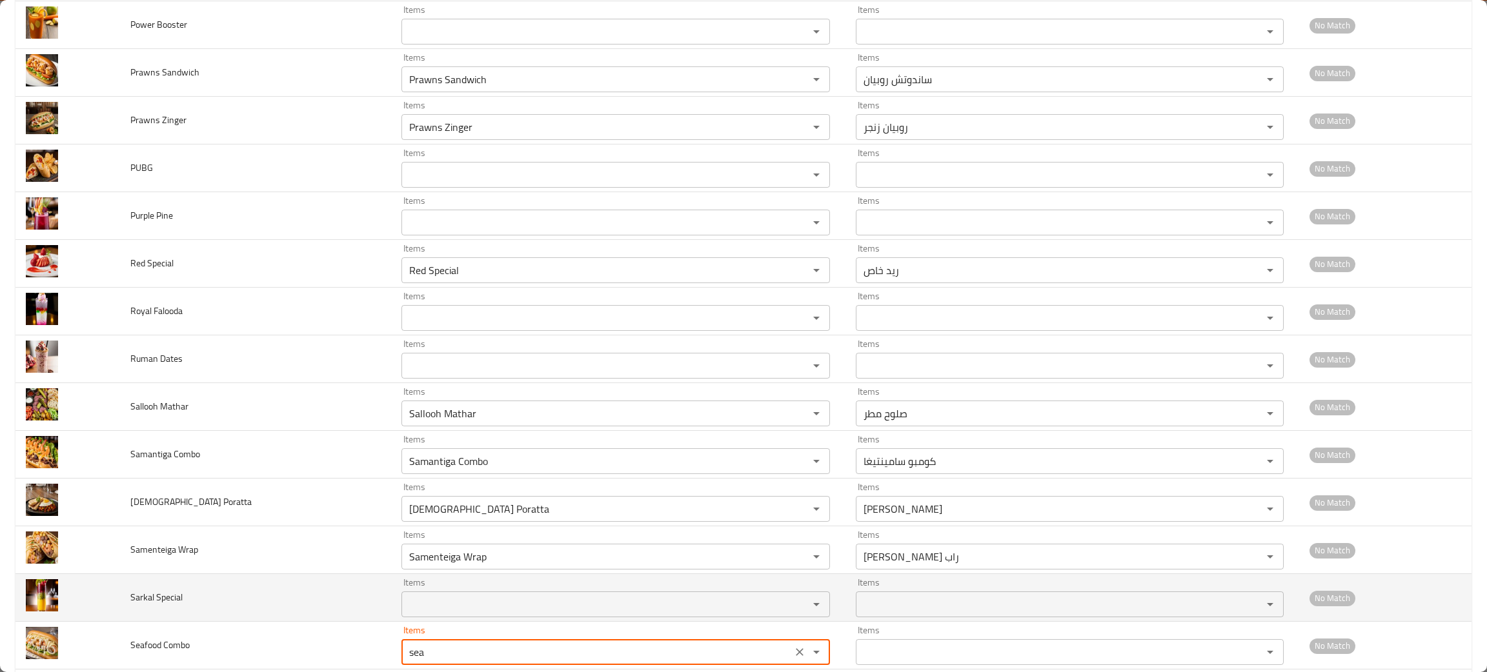
type Combo "Seafood Combo"
type Combo-ar "كومبو مأكولات بحرية"
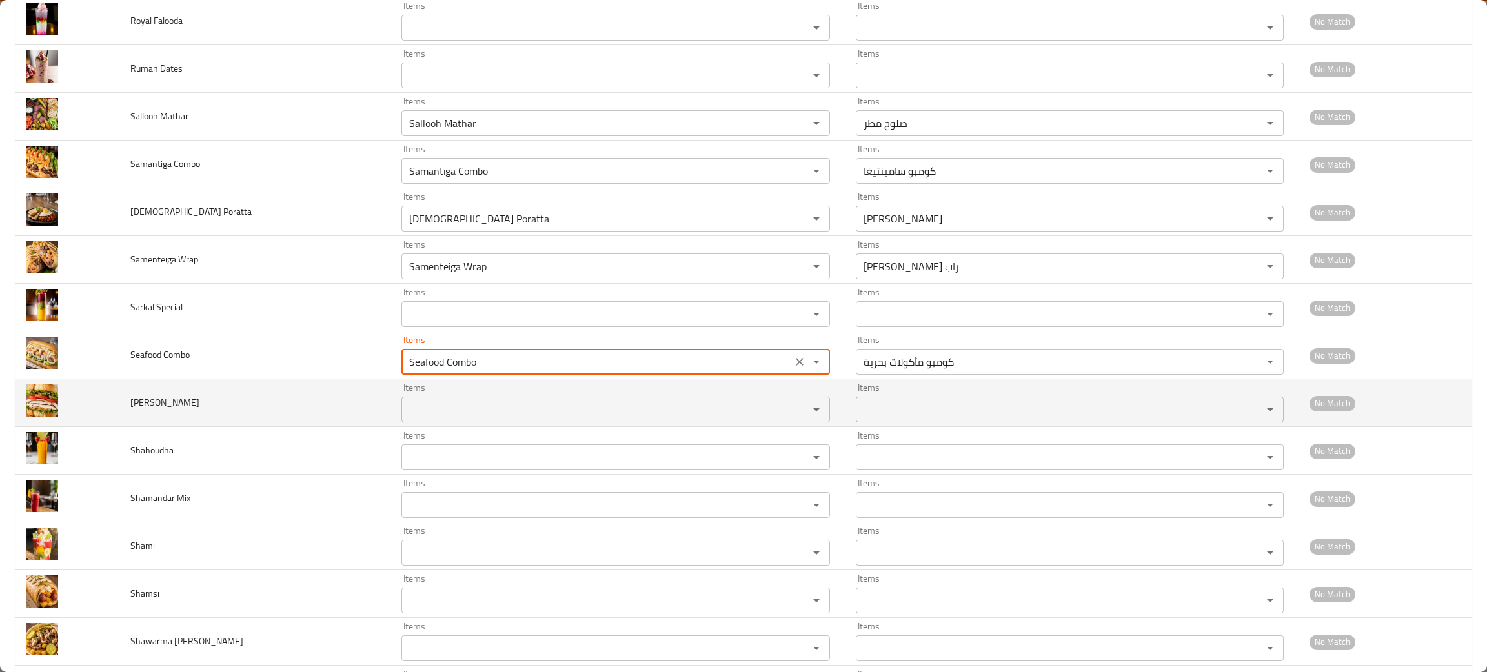
type Combo "Seafood Combo"
click at [465, 414] on Mathar "Items" at bounding box center [596, 410] width 382 height 18
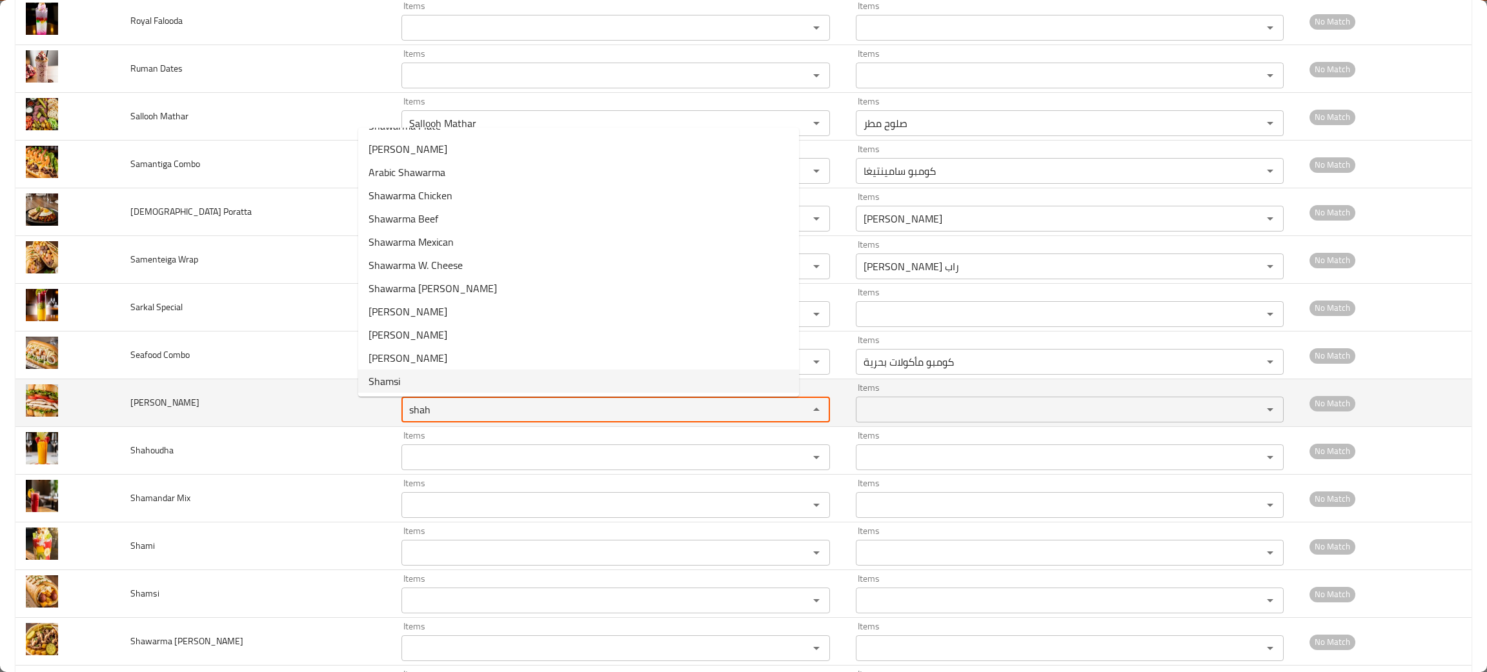
scroll to position [0, 0]
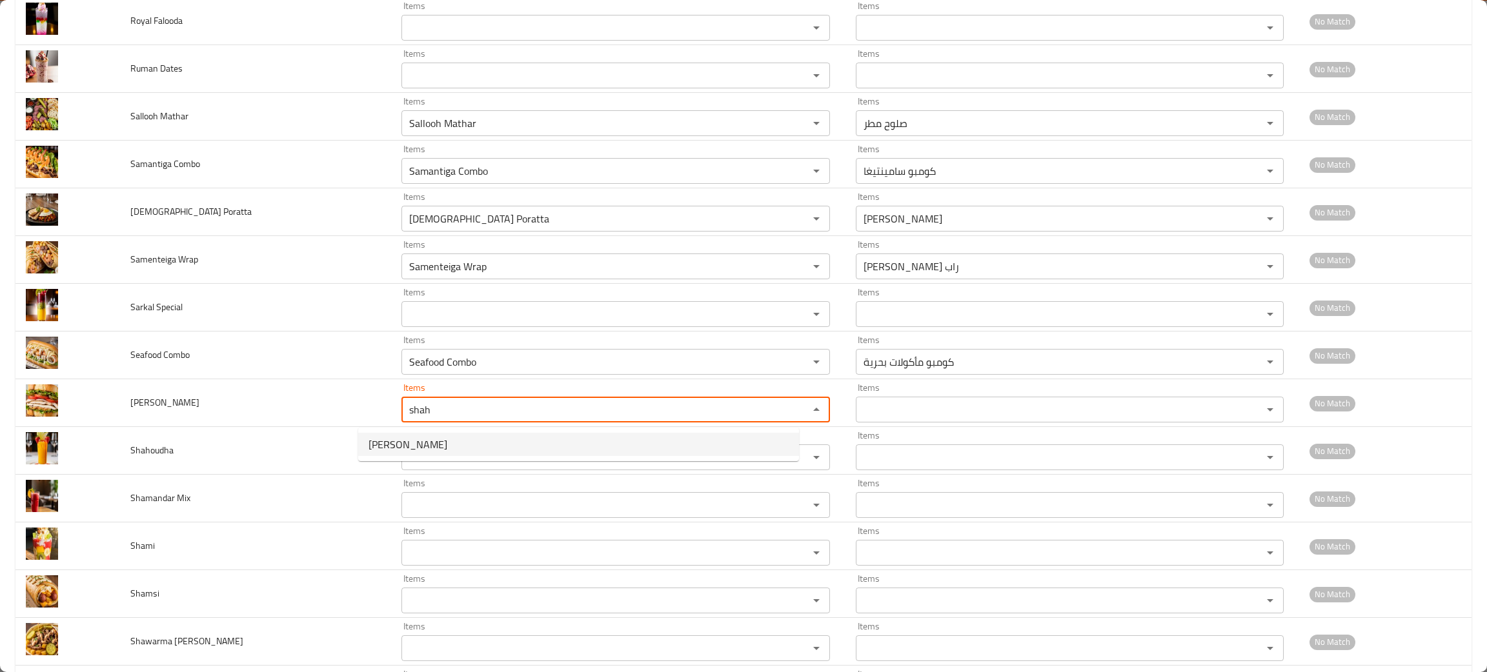
click at [412, 445] on span "[PERSON_NAME]" at bounding box center [407, 444] width 79 height 15
type Mathar "[PERSON_NAME]"
type Mathar-ar "شهن مطر"
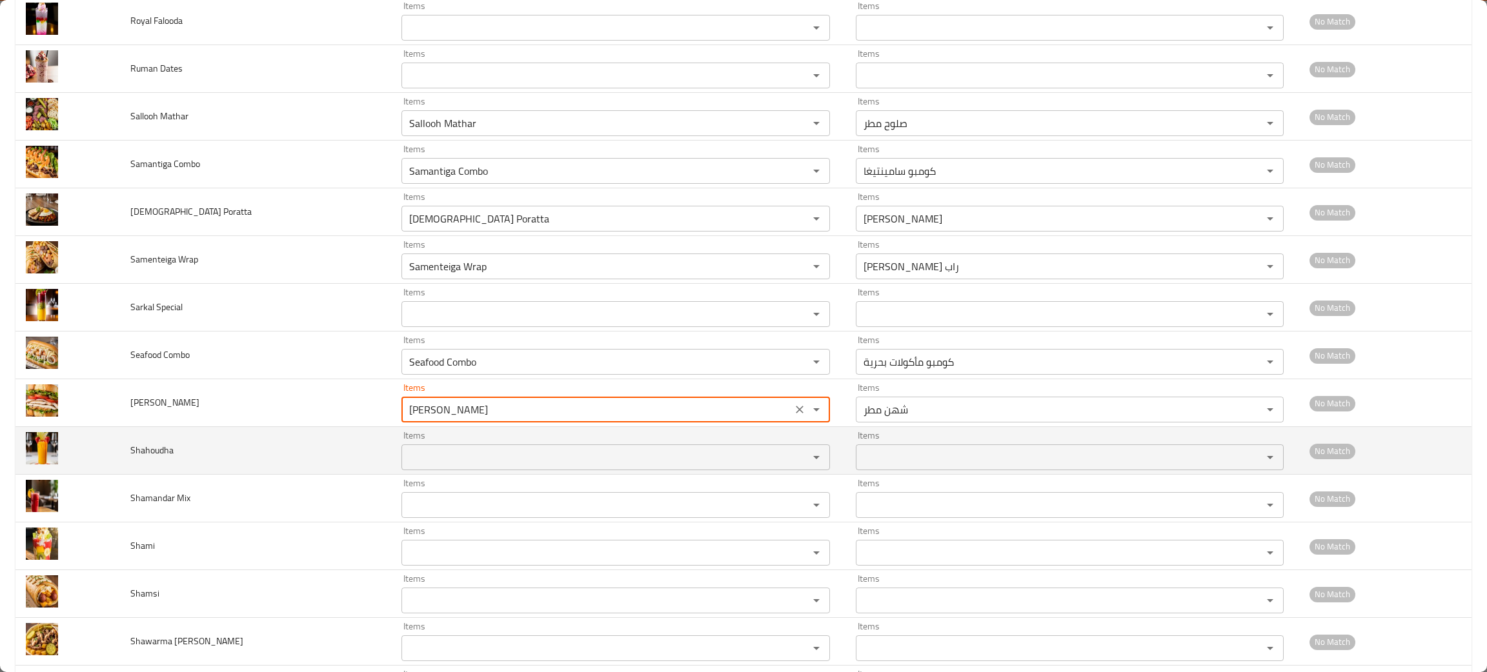
type Mathar "[PERSON_NAME]"
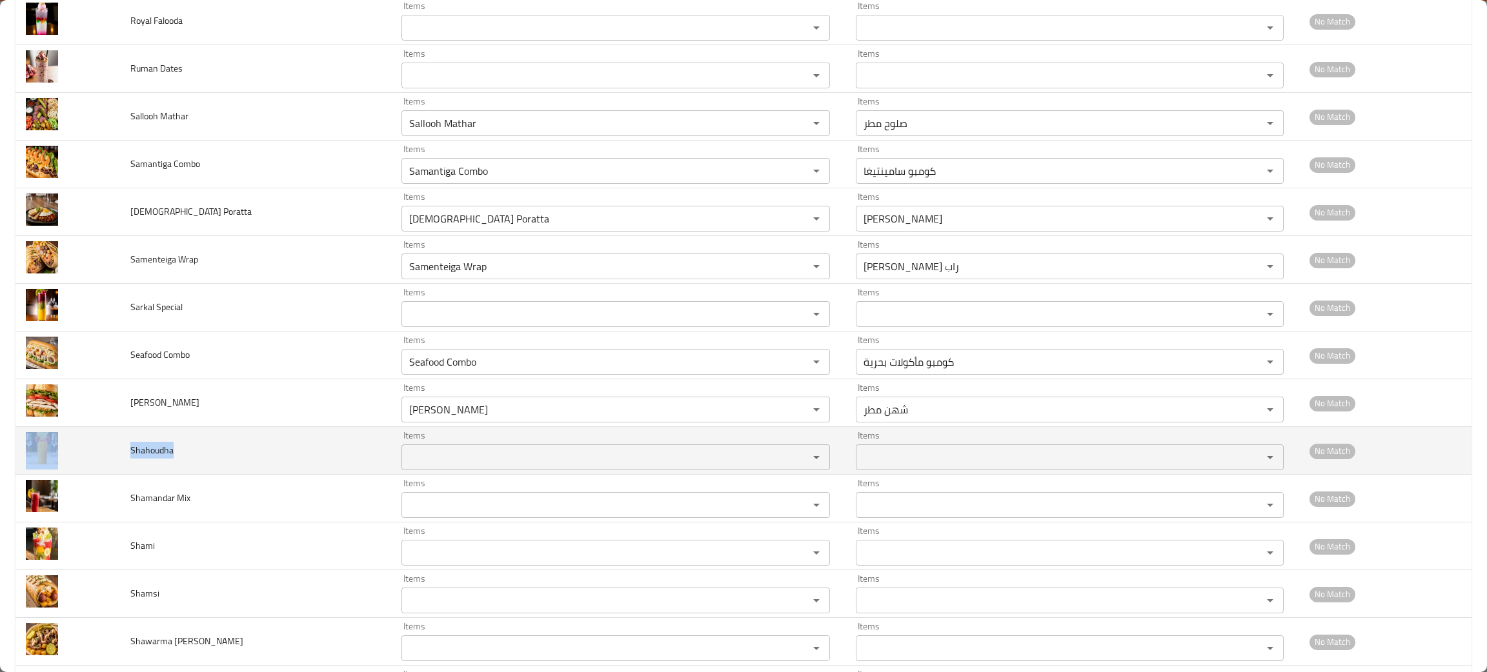
drag, startPoint x: 189, startPoint y: 464, endPoint x: 118, endPoint y: 460, distance: 71.1
click at [118, 460] on tr "Shahoudha Items Items Items Items No Match" at bounding box center [743, 451] width 1456 height 48
copy tr "Shahoudha"
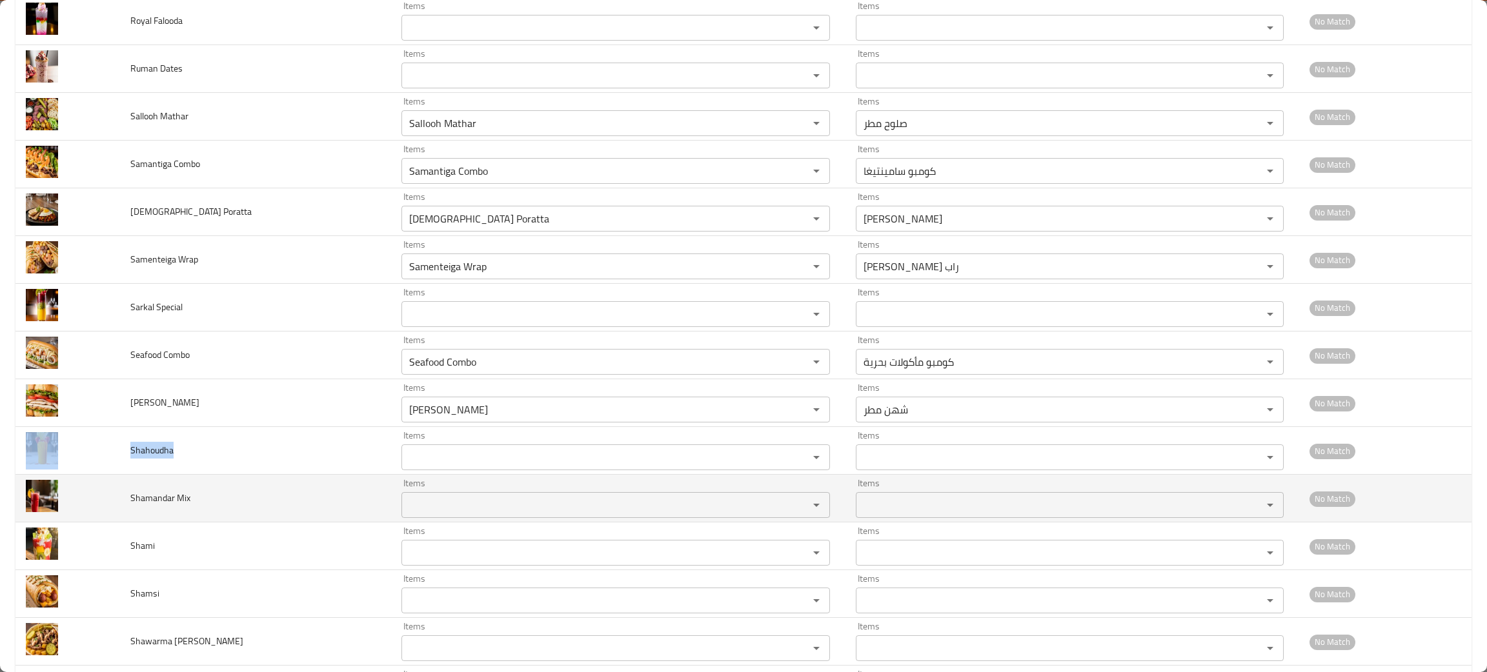
click at [419, 502] on Mix "Items" at bounding box center [596, 505] width 382 height 18
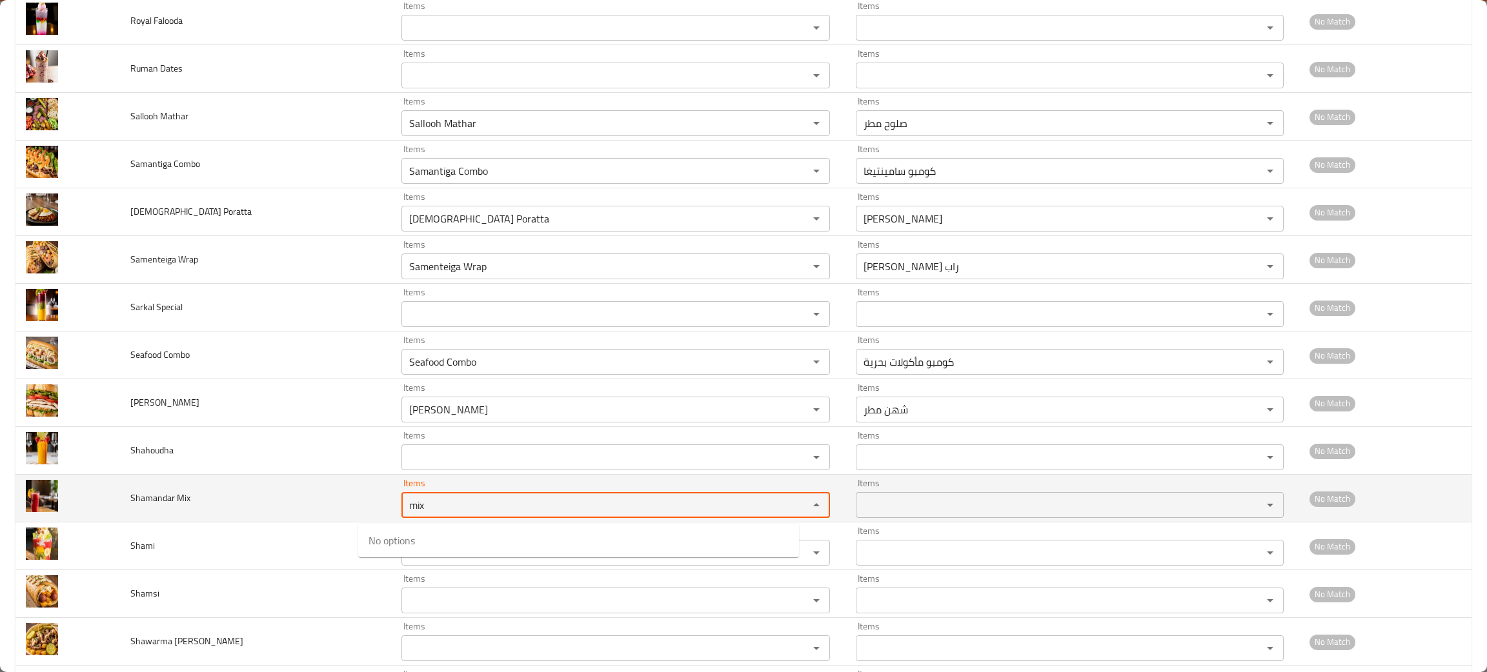
type Mix "mix"
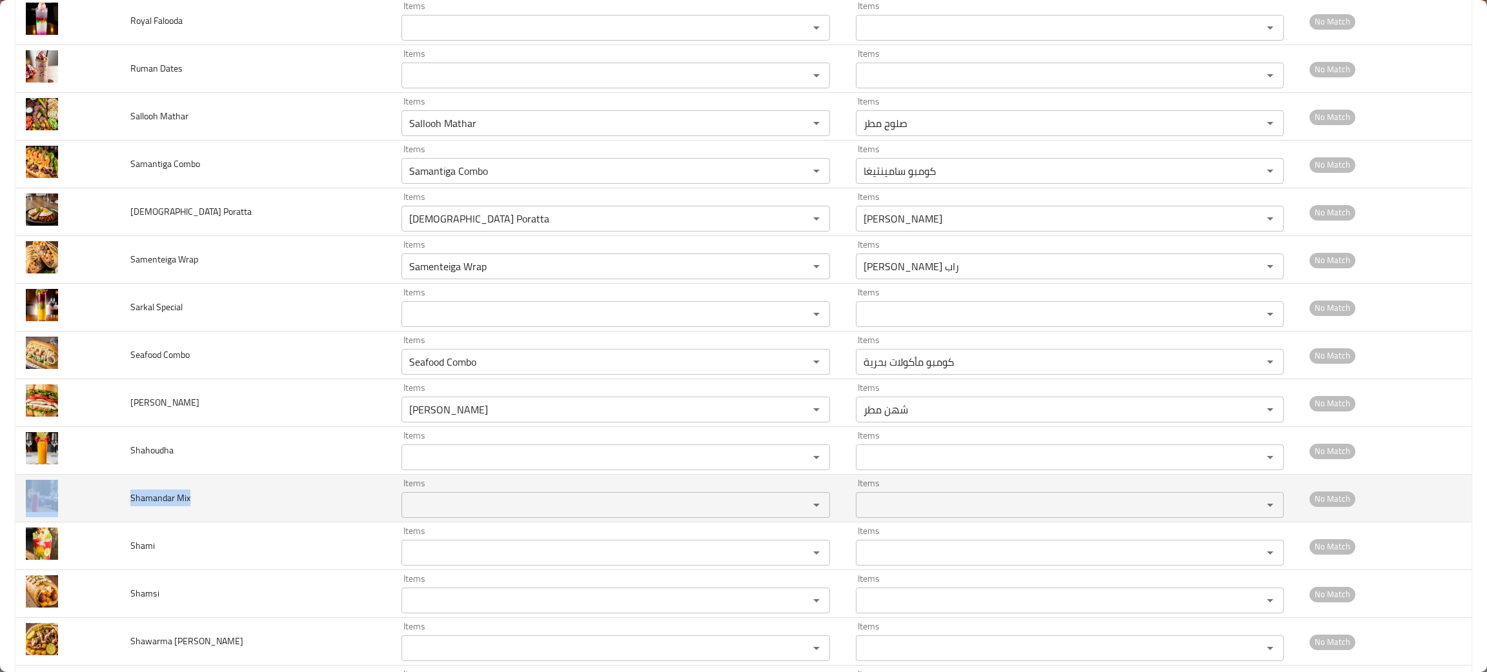
drag, startPoint x: 220, startPoint y: 501, endPoint x: 117, endPoint y: 489, distance: 104.0
click at [117, 489] on tr "Shamandar Mix Items Items Items Items No Match" at bounding box center [743, 499] width 1456 height 48
copy tr "Shamandar Mix"
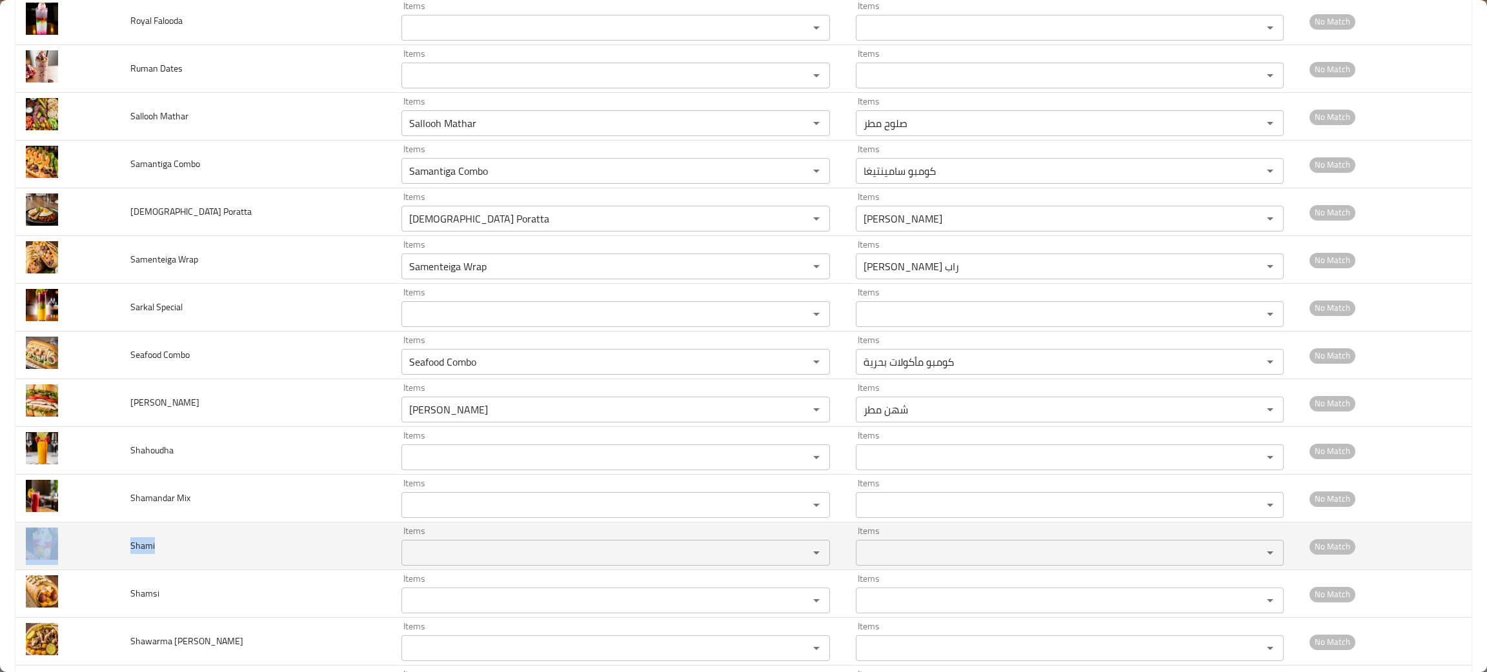
drag, startPoint x: 168, startPoint y: 550, endPoint x: 113, endPoint y: 547, distance: 55.5
click at [113, 547] on tr "Shami Items Items Items Items No Match" at bounding box center [743, 547] width 1456 height 48
copy tr "Shami"
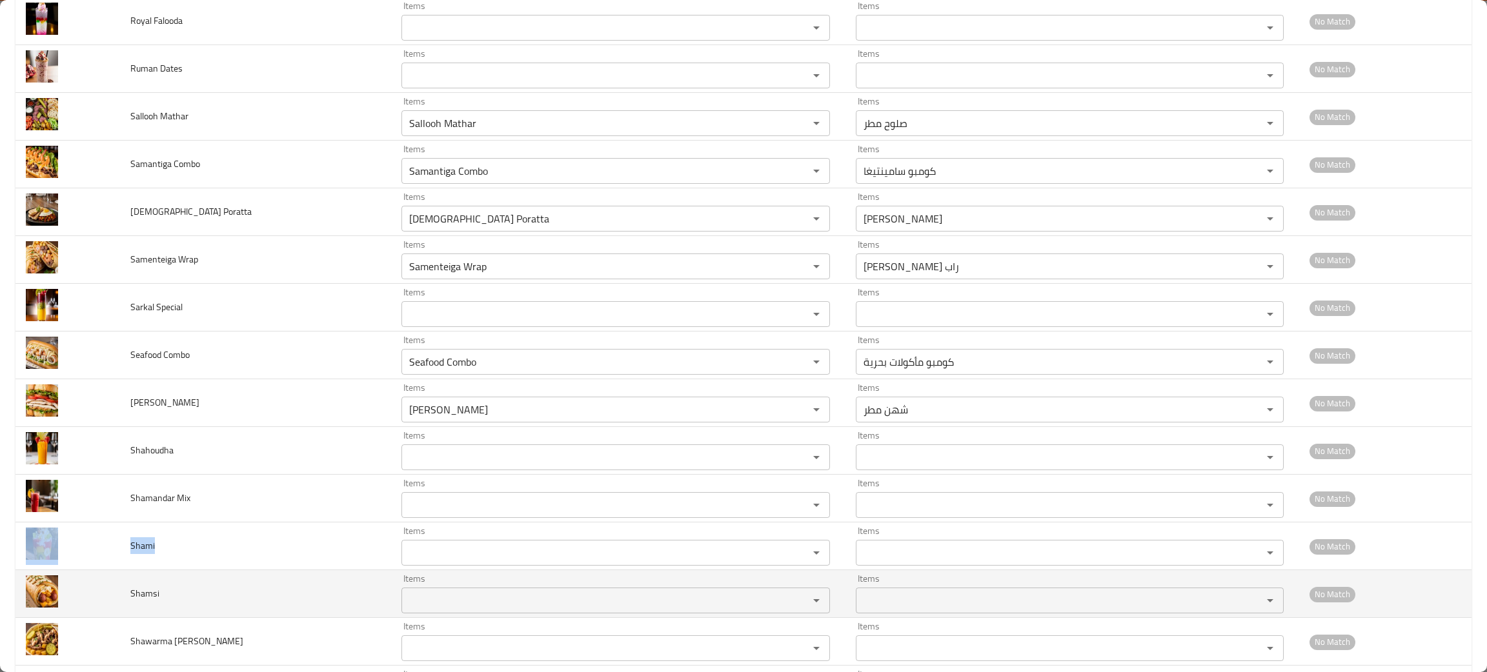
click at [405, 604] on input "Items" at bounding box center [596, 601] width 382 height 18
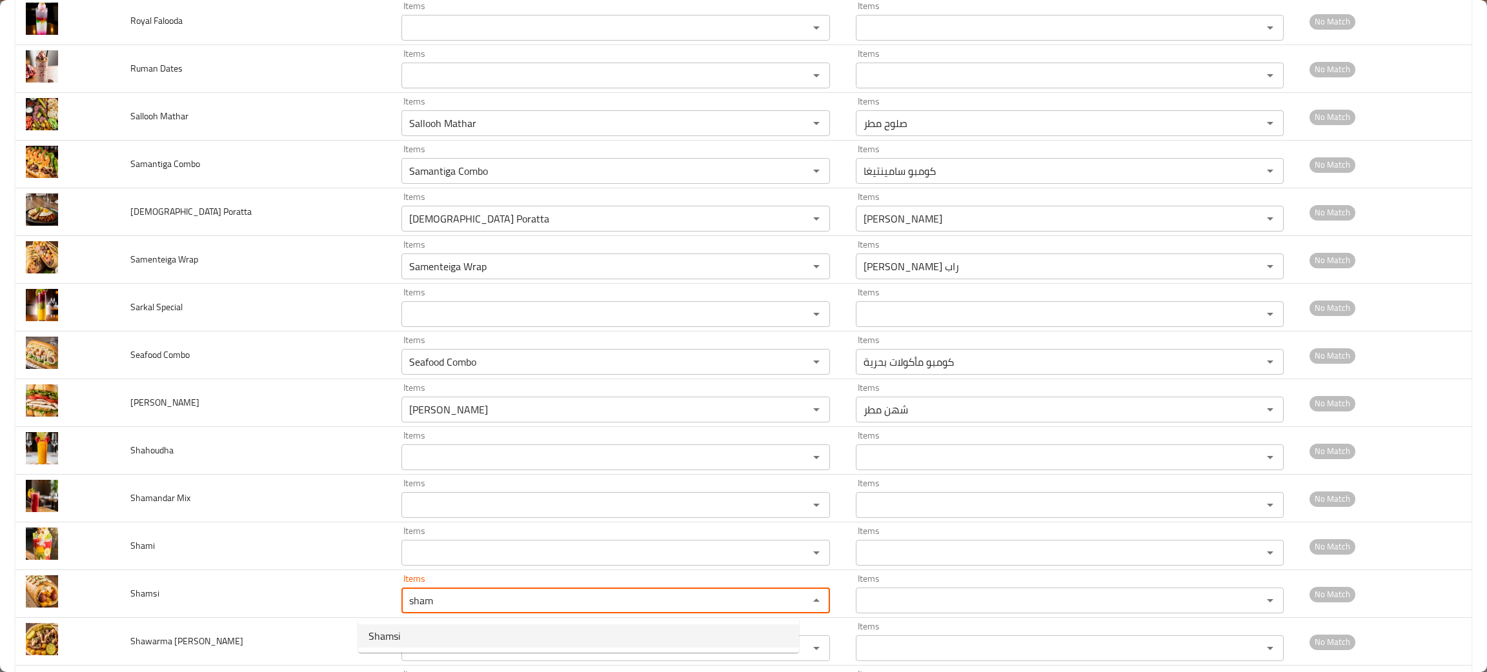
click at [394, 632] on span "Shamsi" at bounding box center [384, 635] width 32 height 15
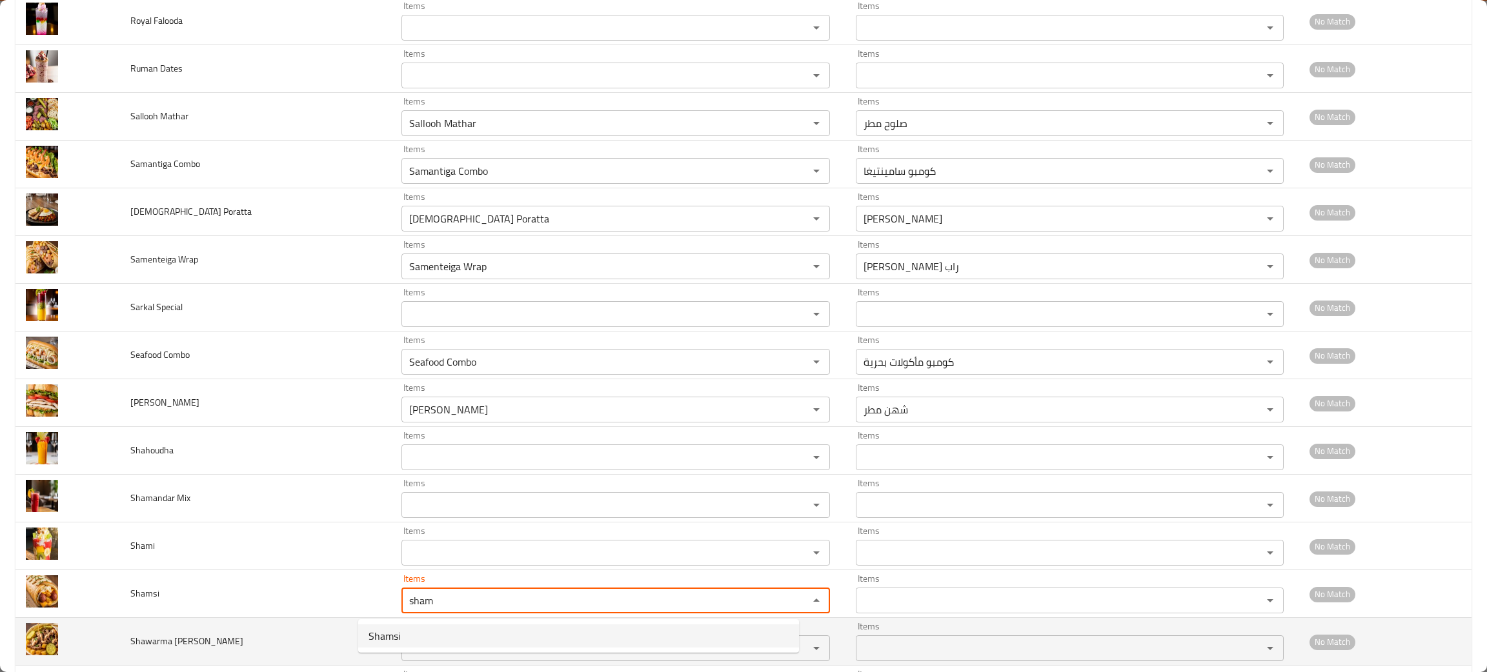
type input "Shamsi"
type input "شامسي"
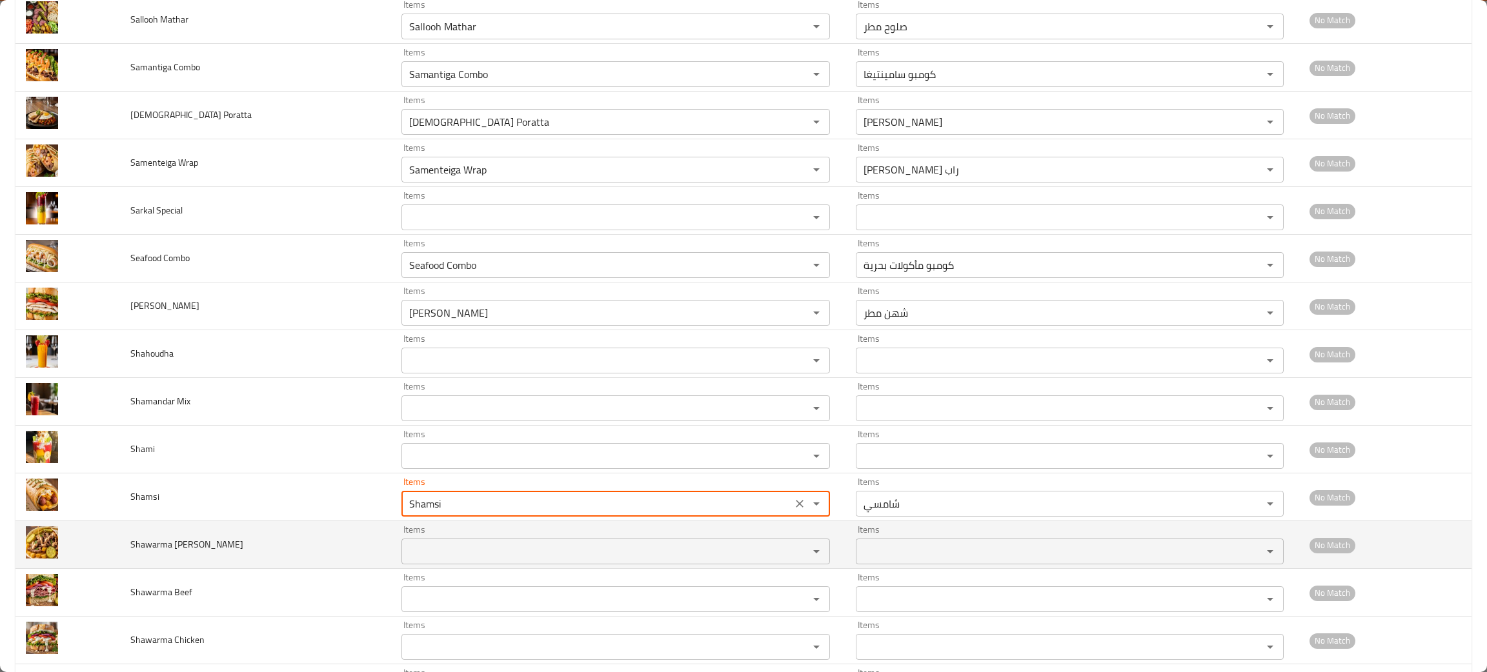
type input "Shamsi"
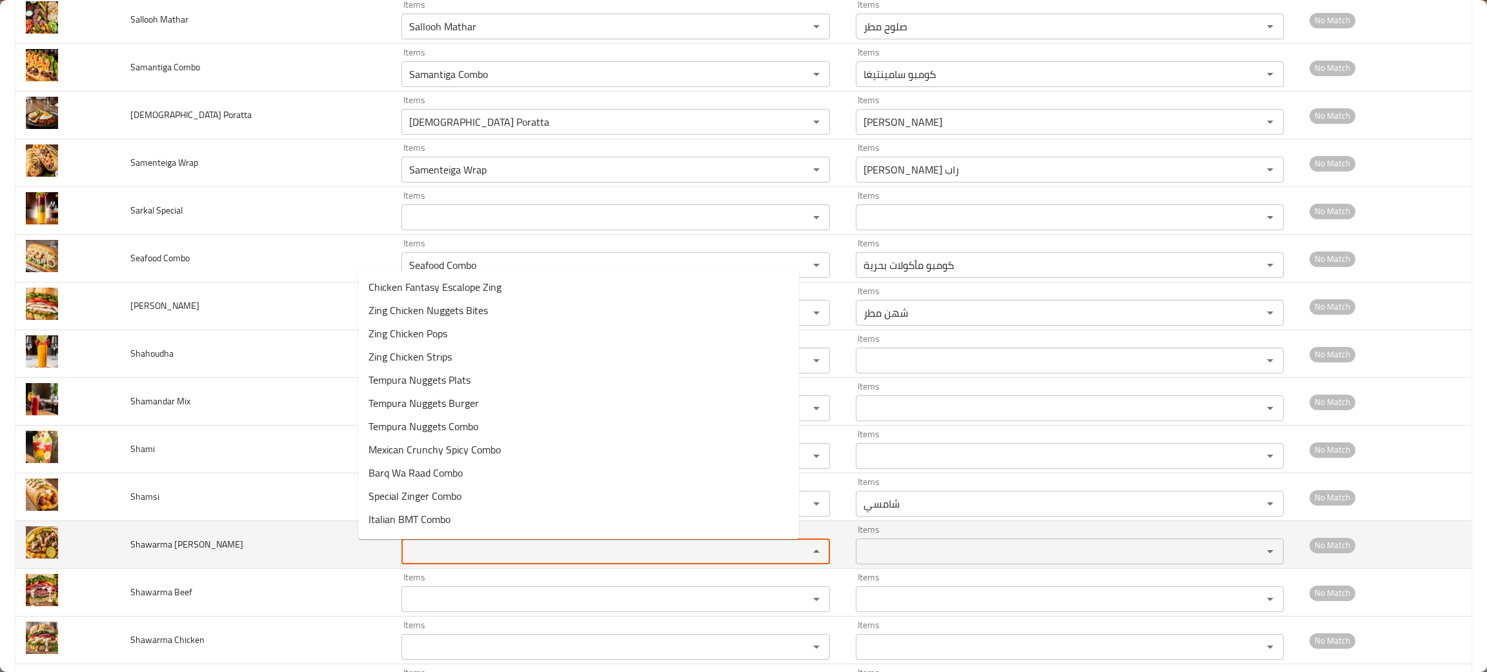
click at [411, 559] on Ahmad "Items" at bounding box center [596, 552] width 382 height 18
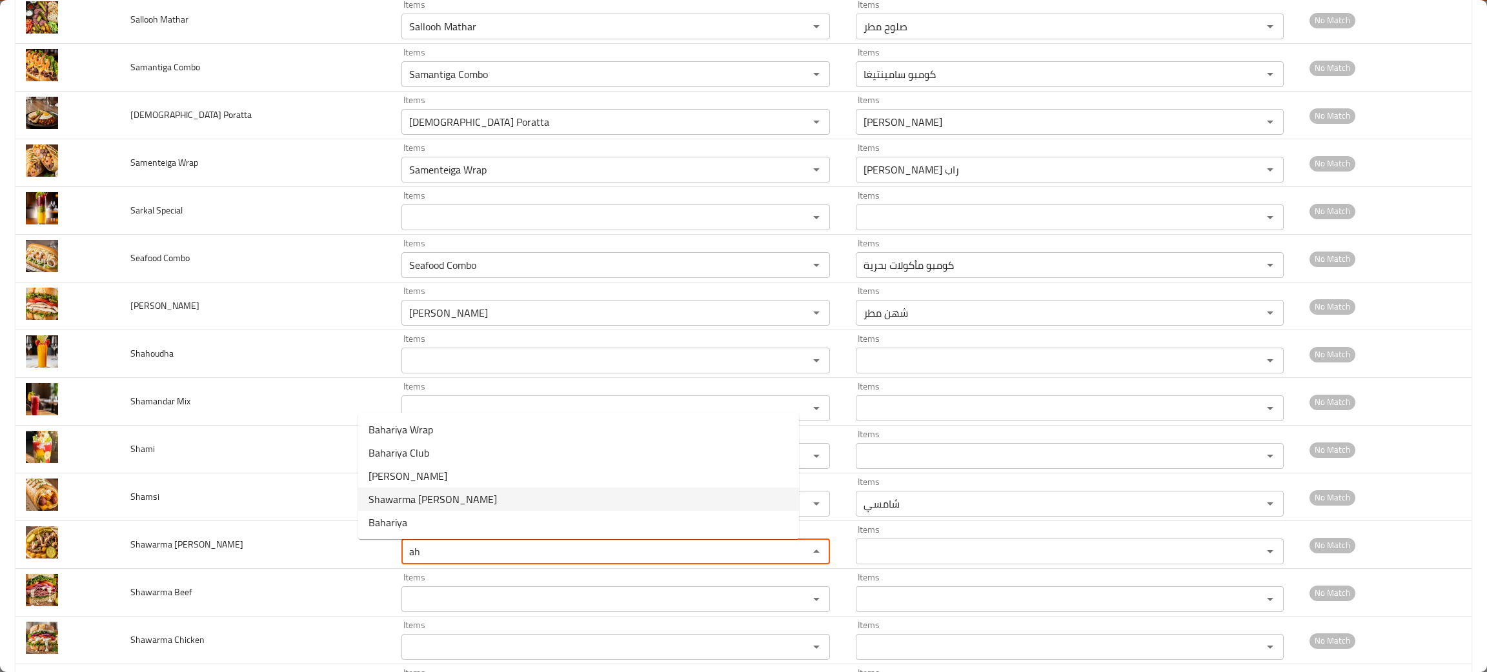
click at [432, 498] on span "Shawarma [PERSON_NAME]" at bounding box center [432, 499] width 128 height 15
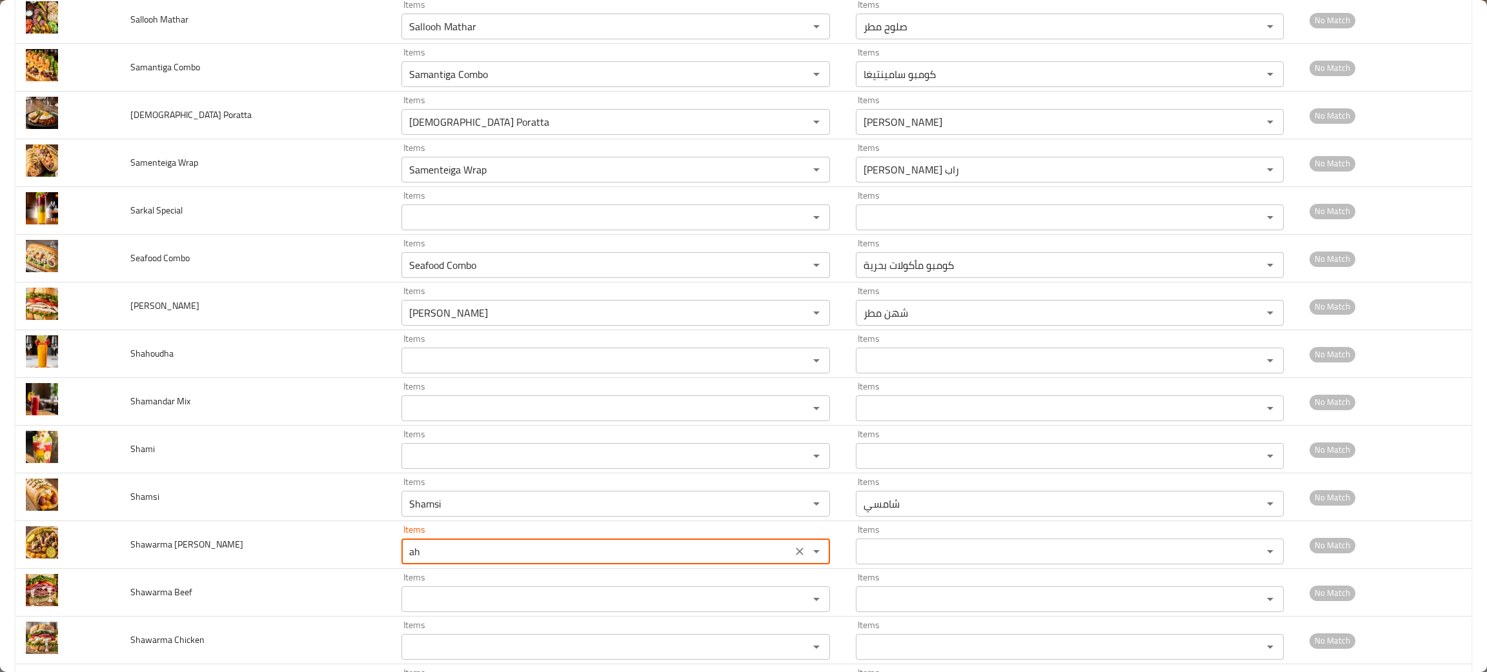
type Ahmad "Shawarma [PERSON_NAME]"
type Ahmad-ar "[PERSON_NAME]"
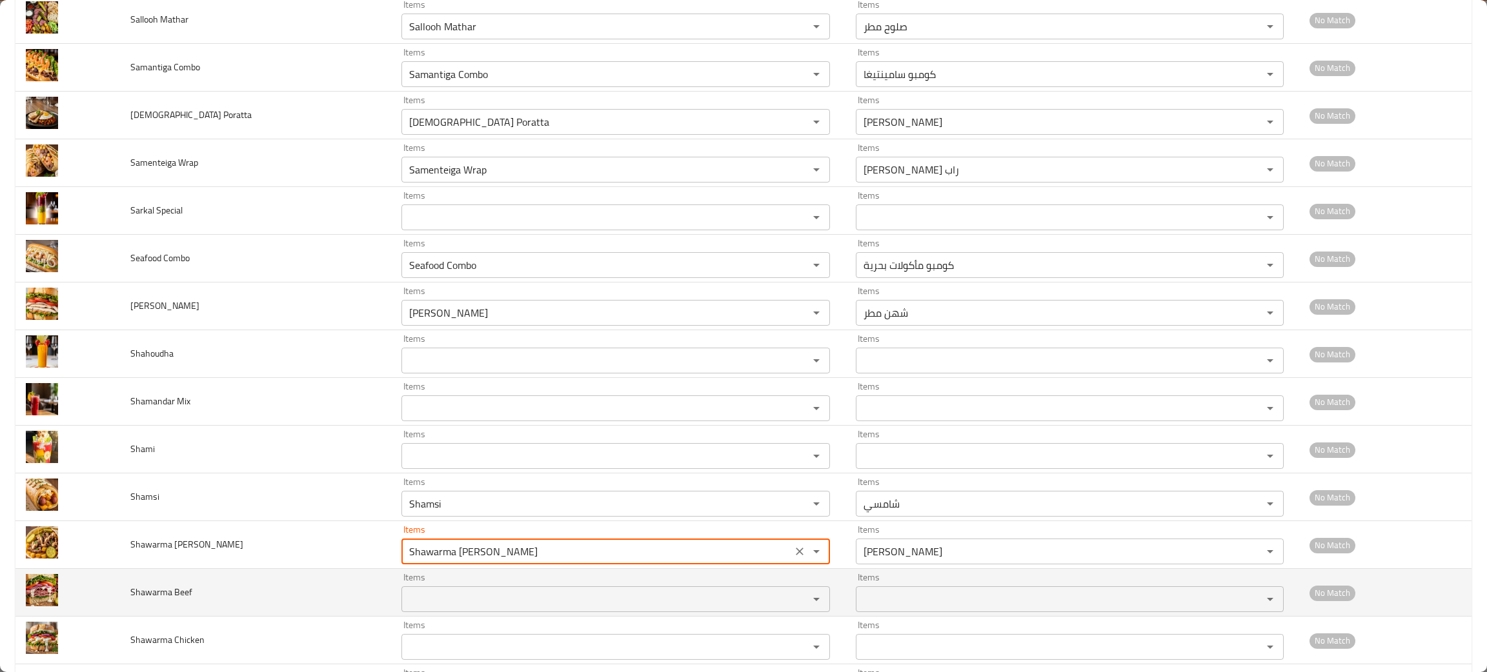
type Ahmad "Shawarma [PERSON_NAME]"
click at [417, 594] on Beef "Items" at bounding box center [596, 599] width 382 height 18
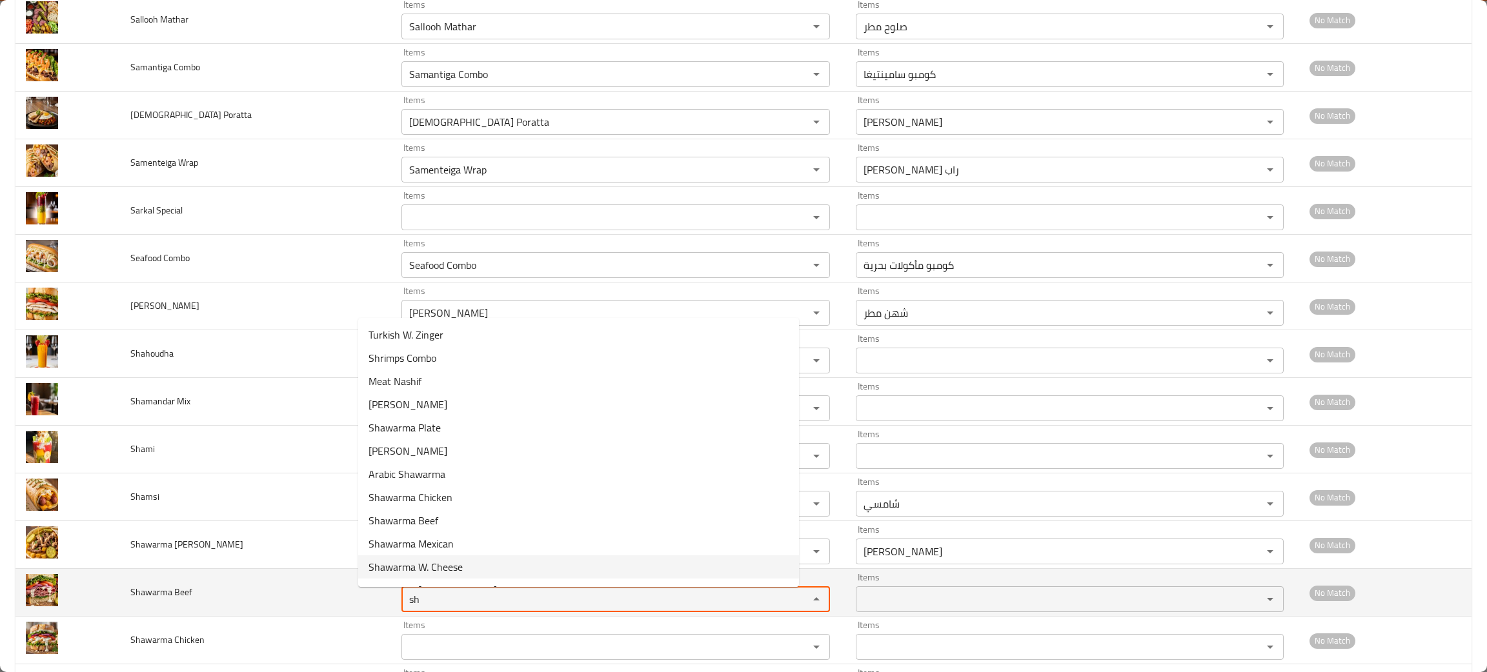
click at [405, 608] on Beef "sh" at bounding box center [596, 599] width 382 height 18
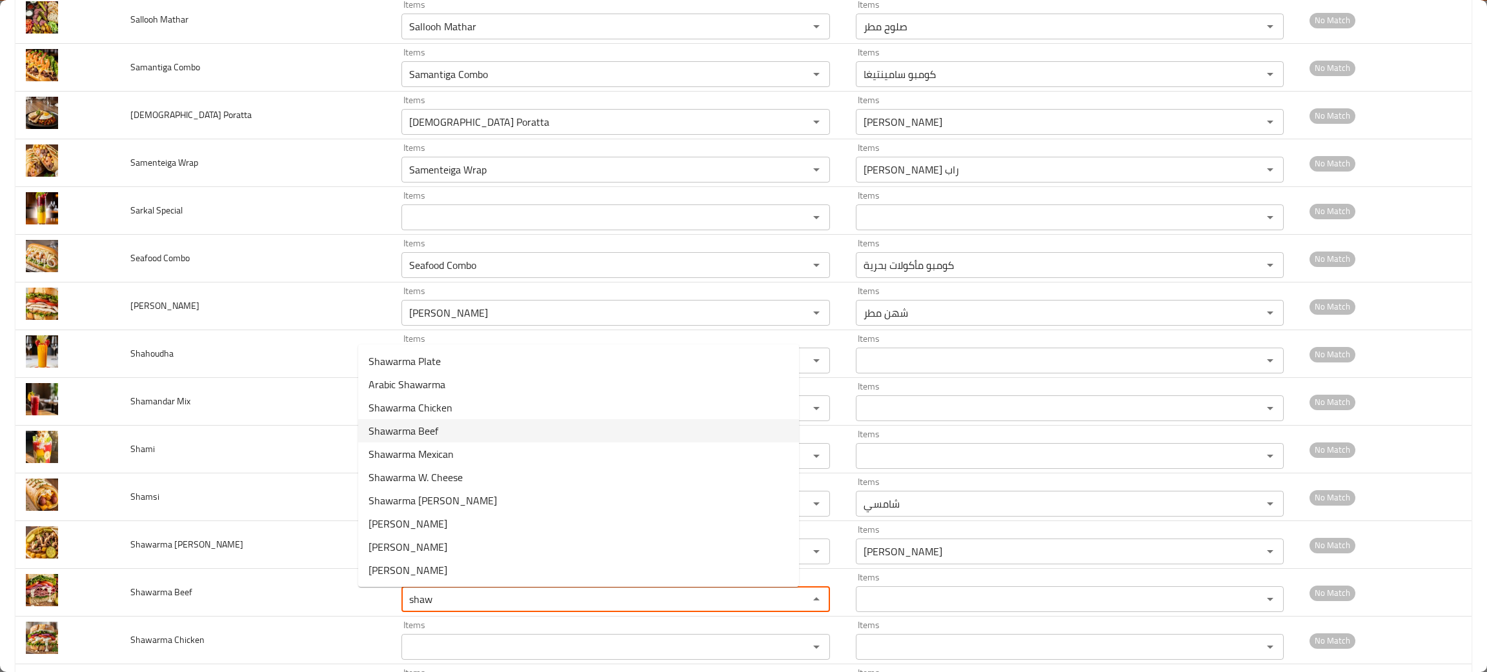
click at [405, 423] on span "Shawarma Beef" at bounding box center [403, 430] width 70 height 15
type Beef "Shawarma Beef"
type Beef-ar "شاورما لحم بقري"
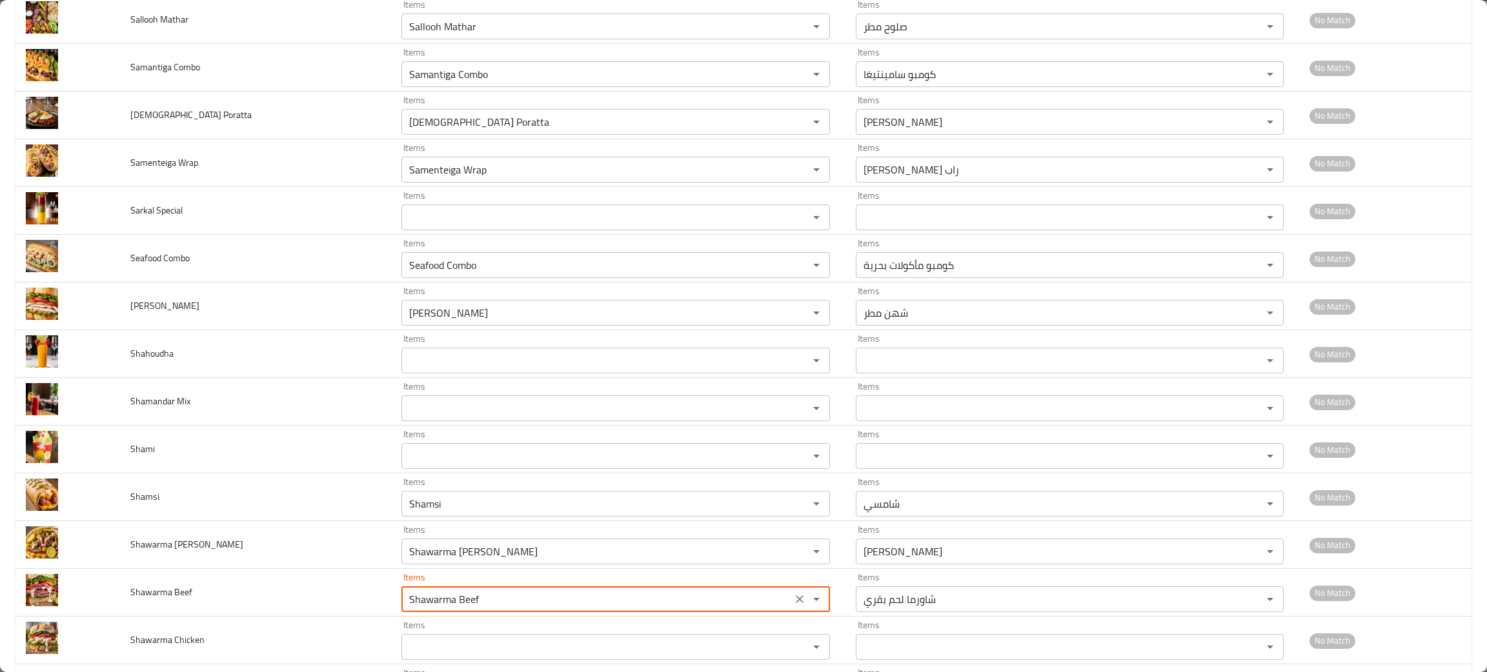
type Beef "Shawarma Beef"
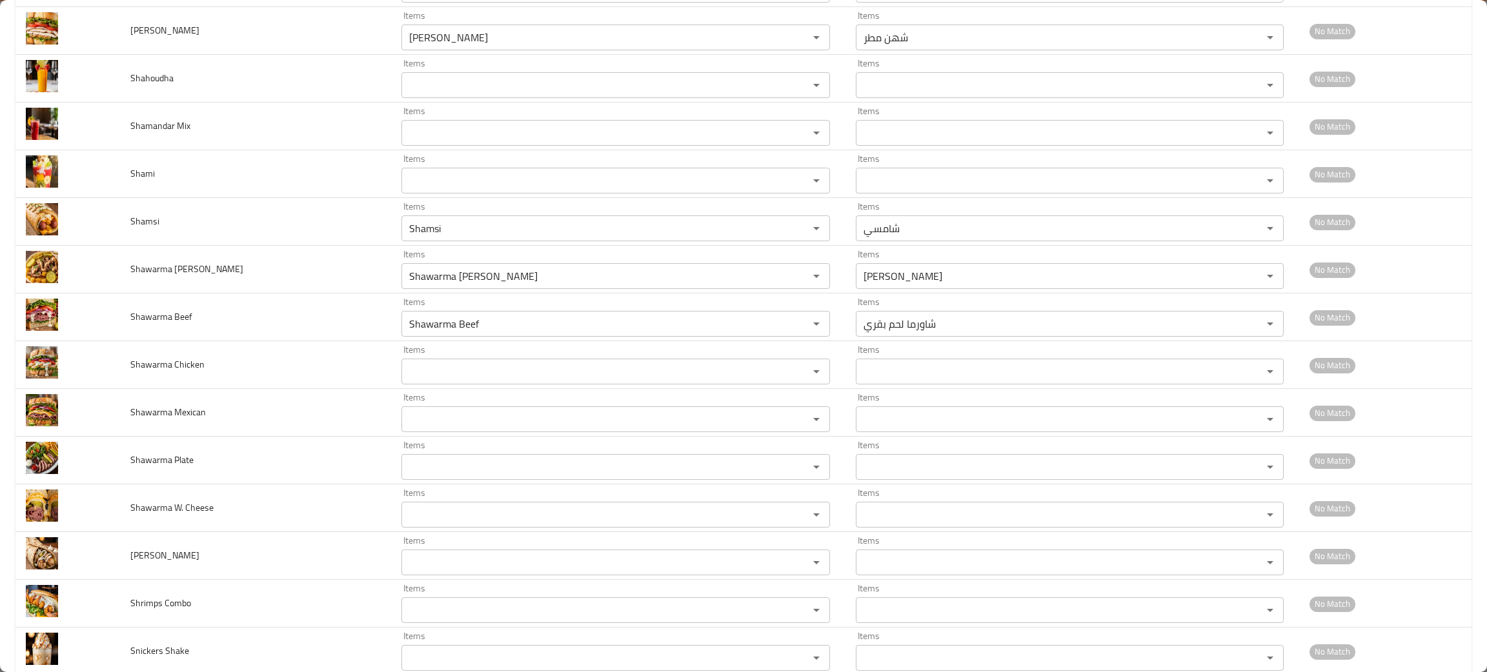
scroll to position [1062, 0]
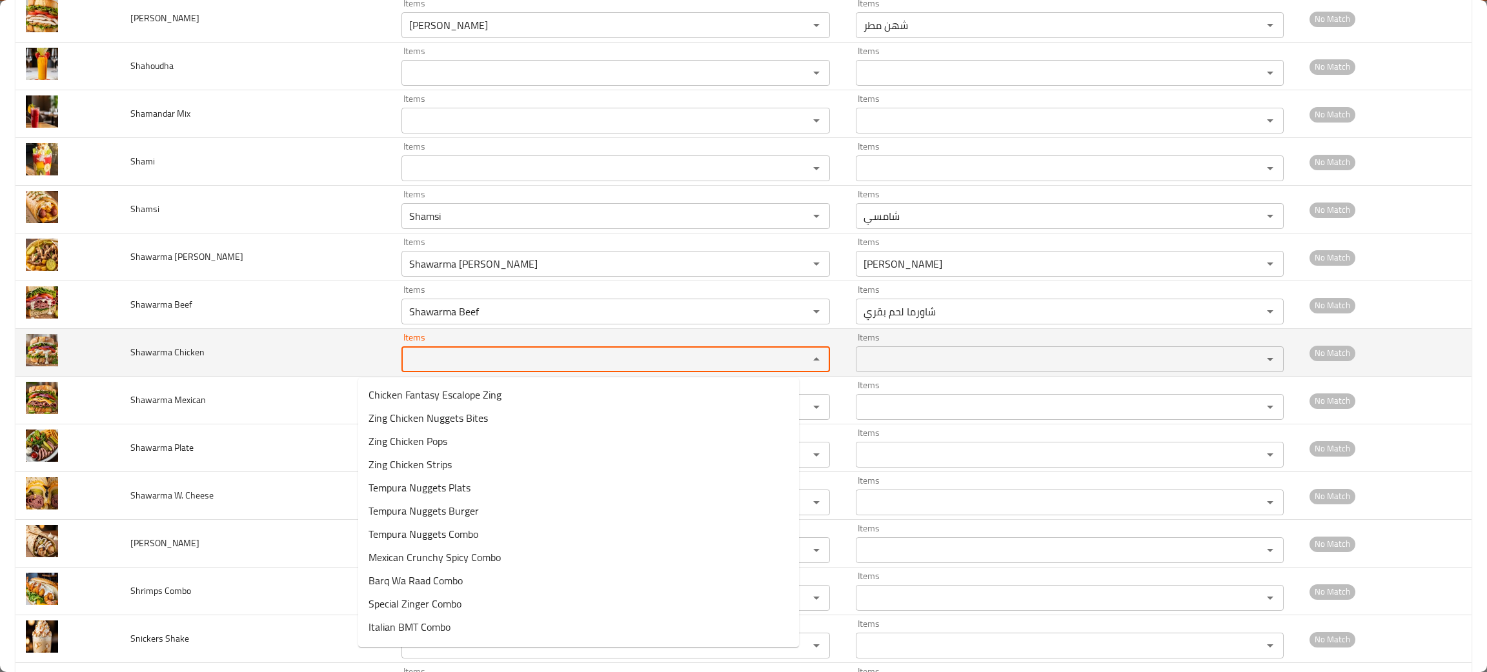
click at [405, 359] on Chicken "Items" at bounding box center [596, 359] width 382 height 18
click at [419, 358] on Chicken "sh" at bounding box center [596, 359] width 382 height 18
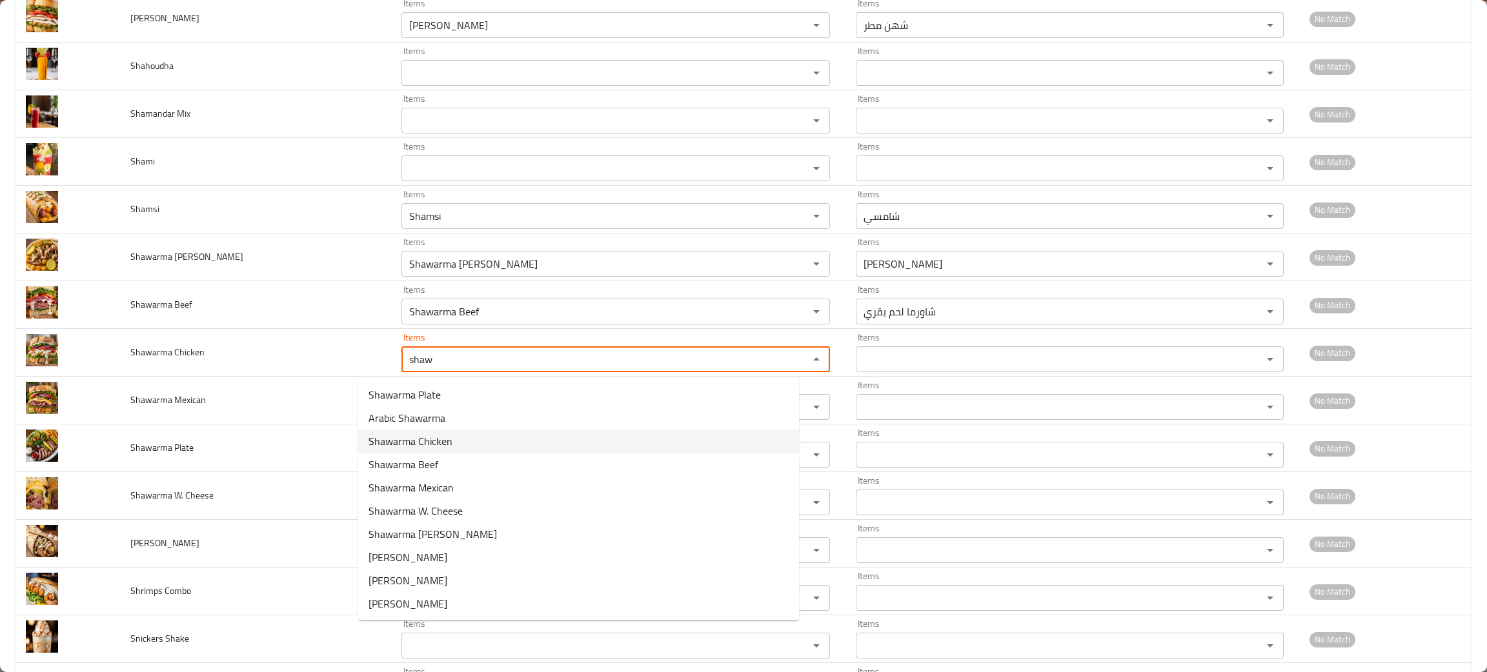
click at [402, 434] on span "Shawarma Chicken" at bounding box center [410, 441] width 84 height 15
type Chicken "Shawarma Chicken"
type Chicken-ar "شاورما دجاج"
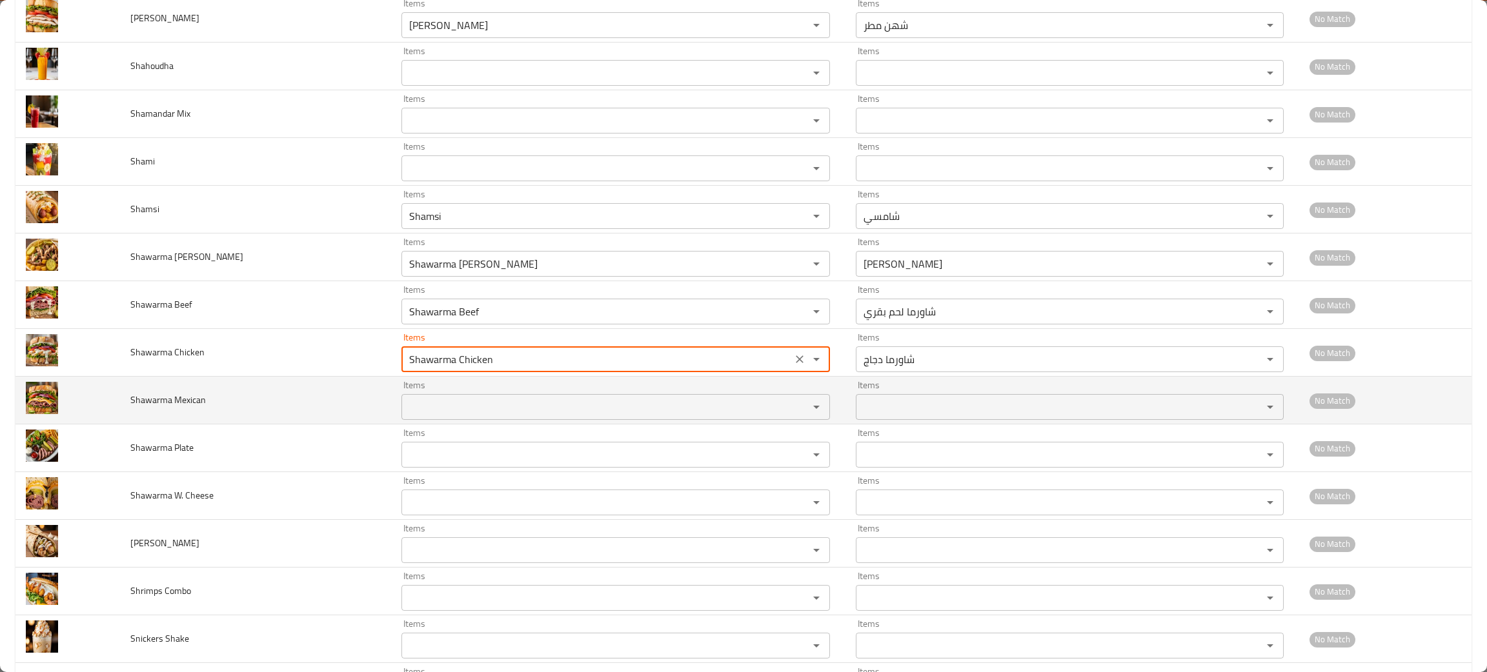
type Chicken "Shawarma Chicken"
click at [405, 410] on Mexican "Items" at bounding box center [596, 407] width 382 height 18
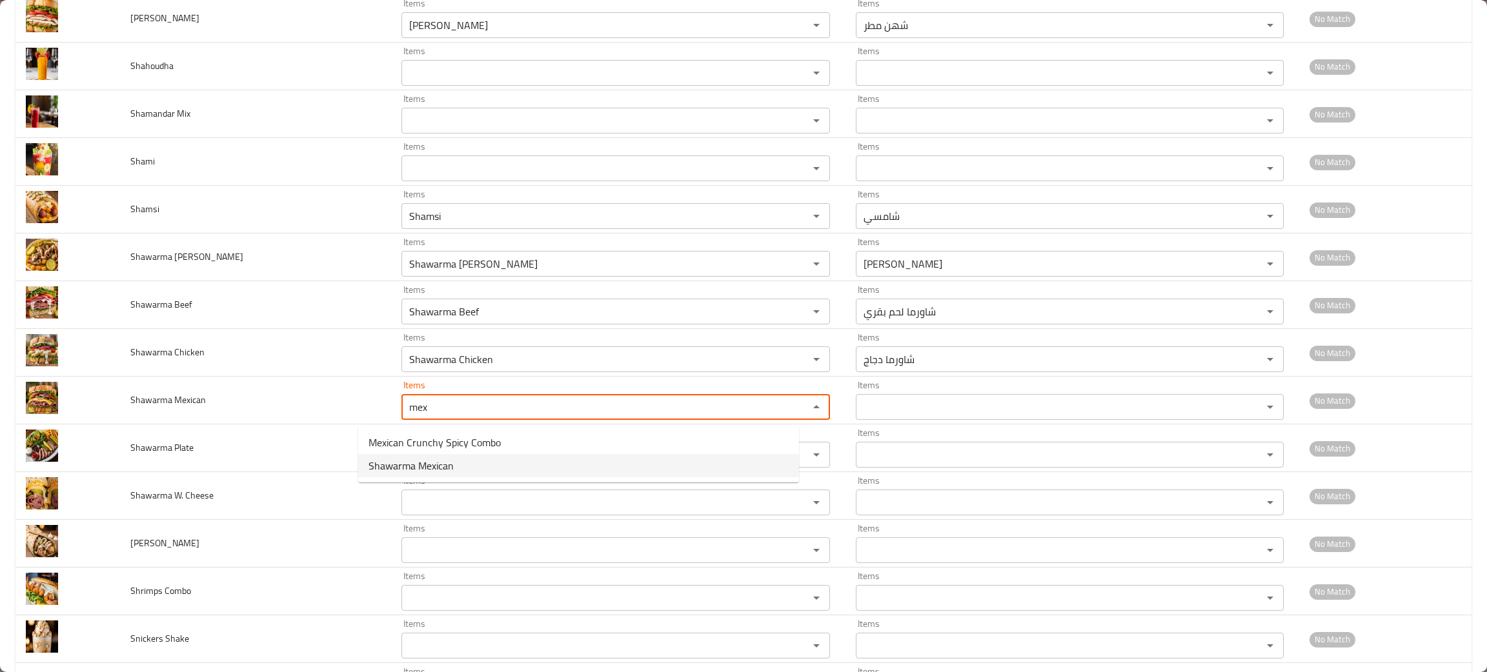
click at [406, 463] on span "Shawarma Mexican" at bounding box center [410, 465] width 85 height 15
type Mexican "Shawarma Mexican"
type Mexican-ar "شاورما مكسكي"
type Mexican "Shawarma Mexican"
click at [406, 463] on Plate "Items" at bounding box center [596, 455] width 382 height 18
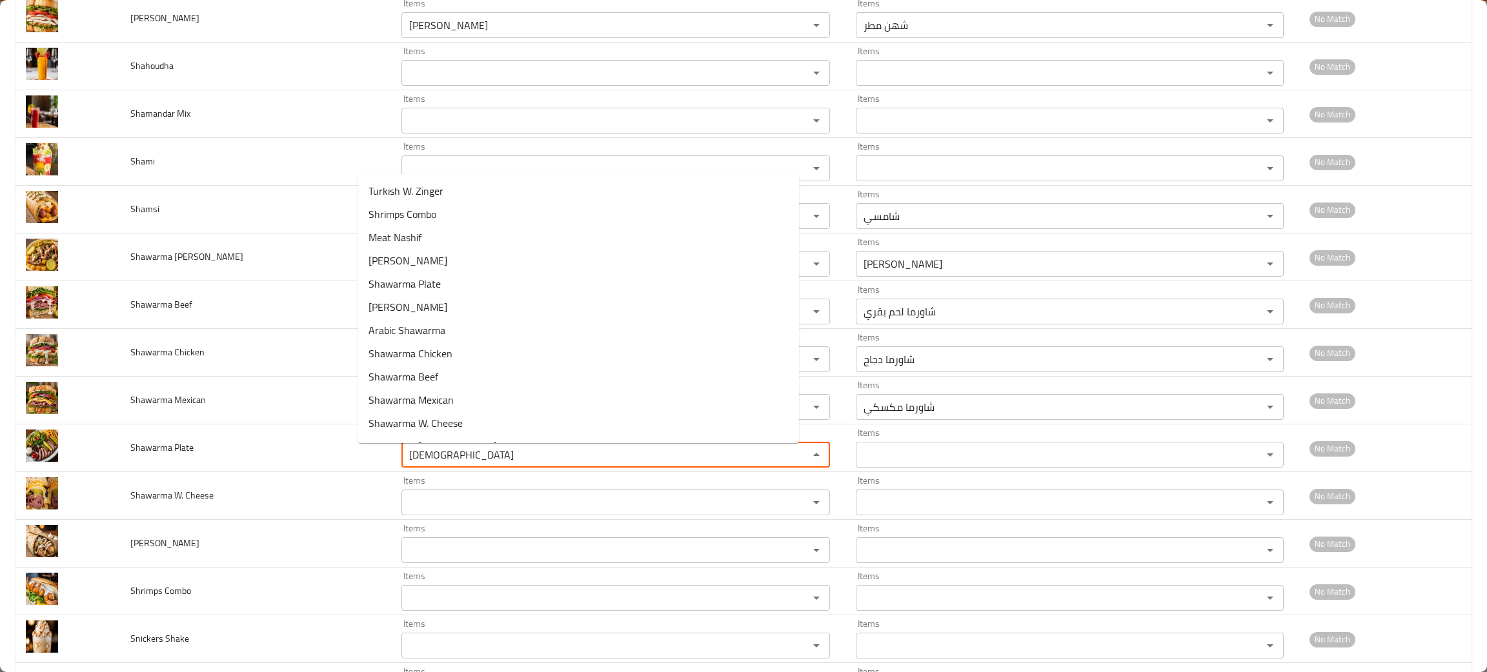
type Plate "shaaa"
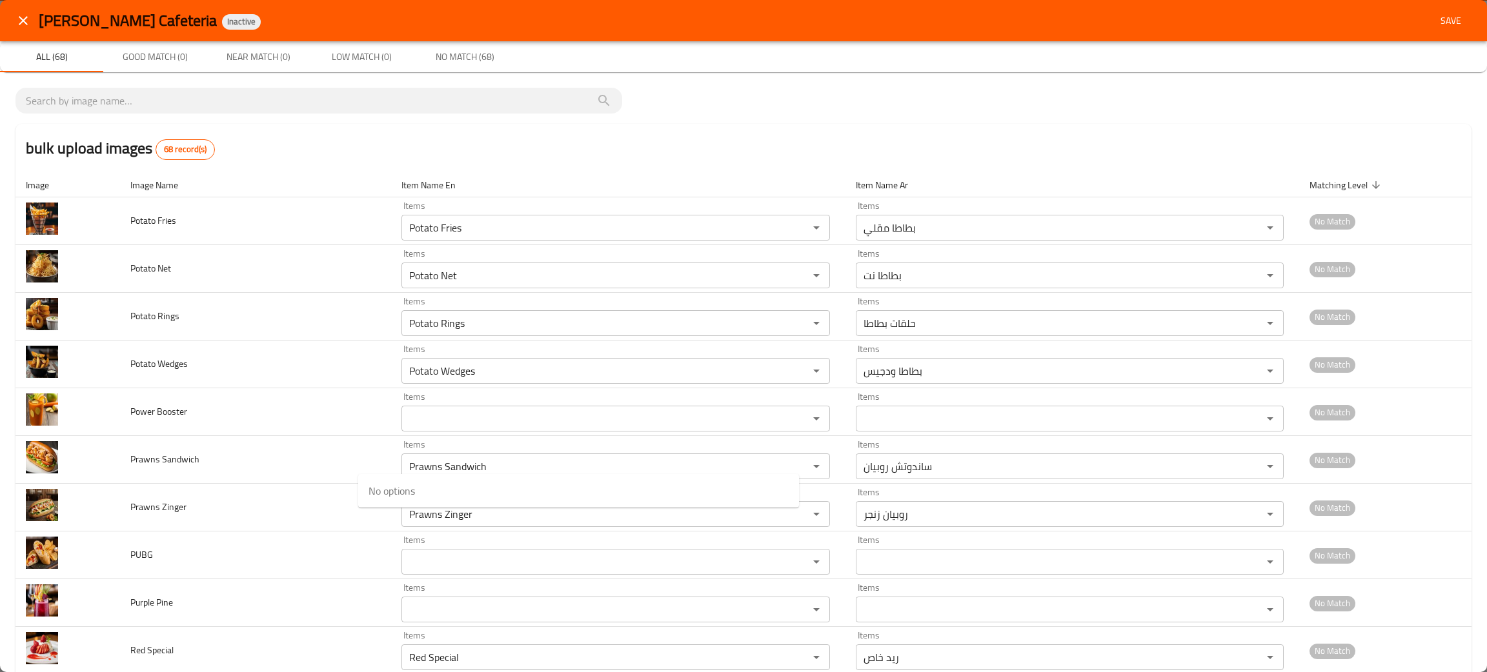
scroll to position [1062, 0]
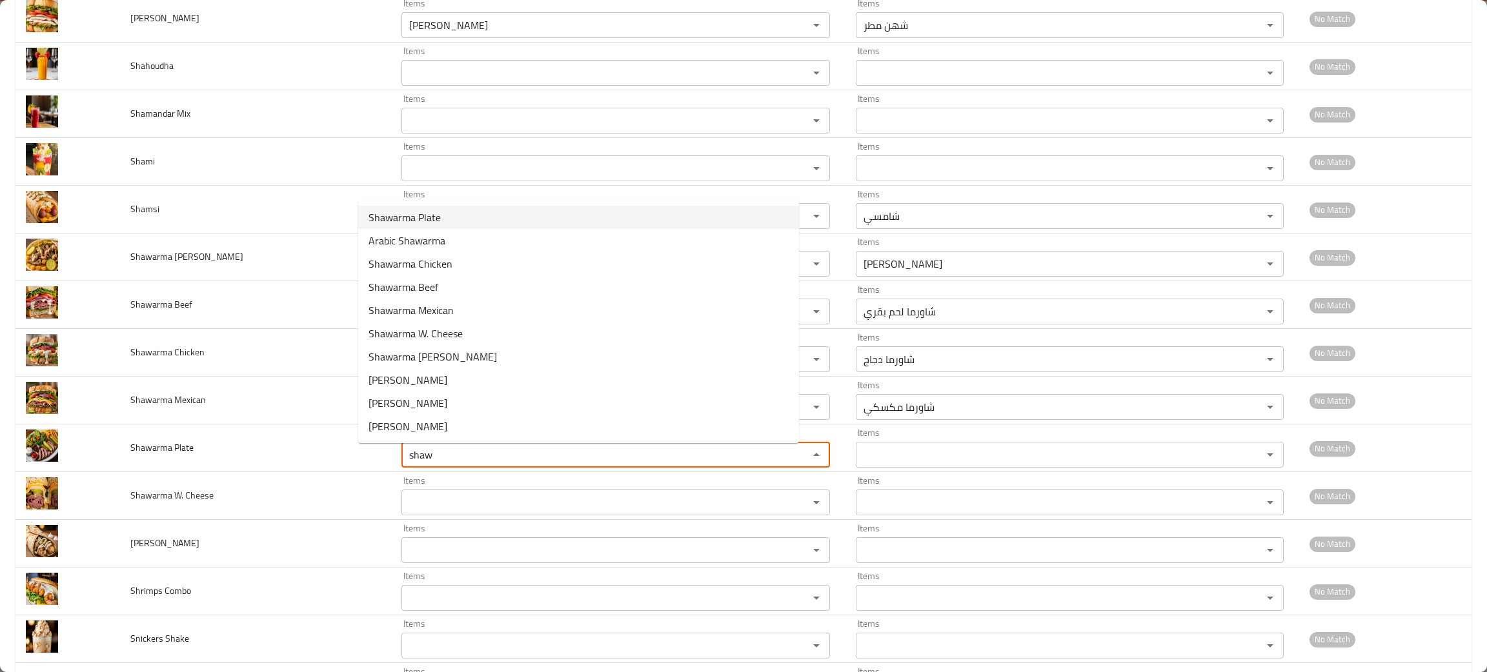
click at [394, 211] on span "Shawarma Plate" at bounding box center [404, 217] width 72 height 15
type Plate "Shawarma Plate"
type Plate-ar "صحن شاورما"
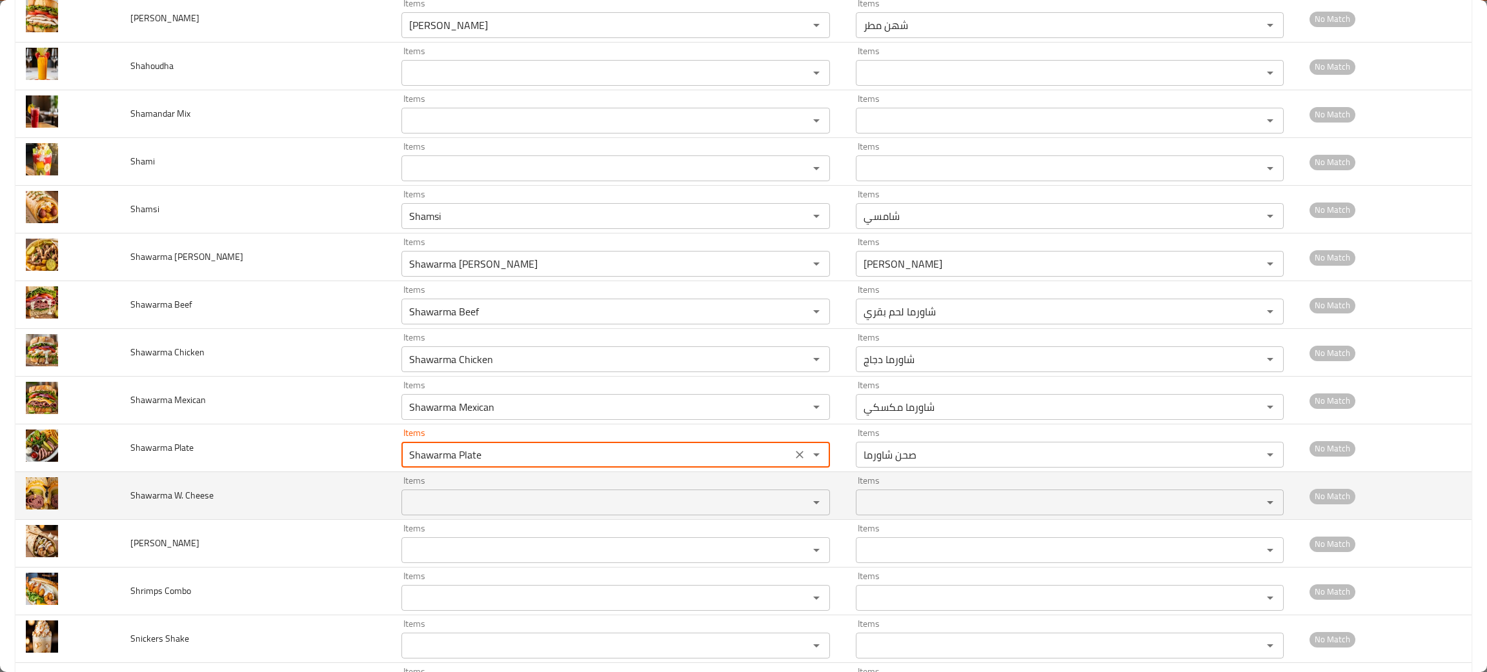
type Plate "Shawarma Plate"
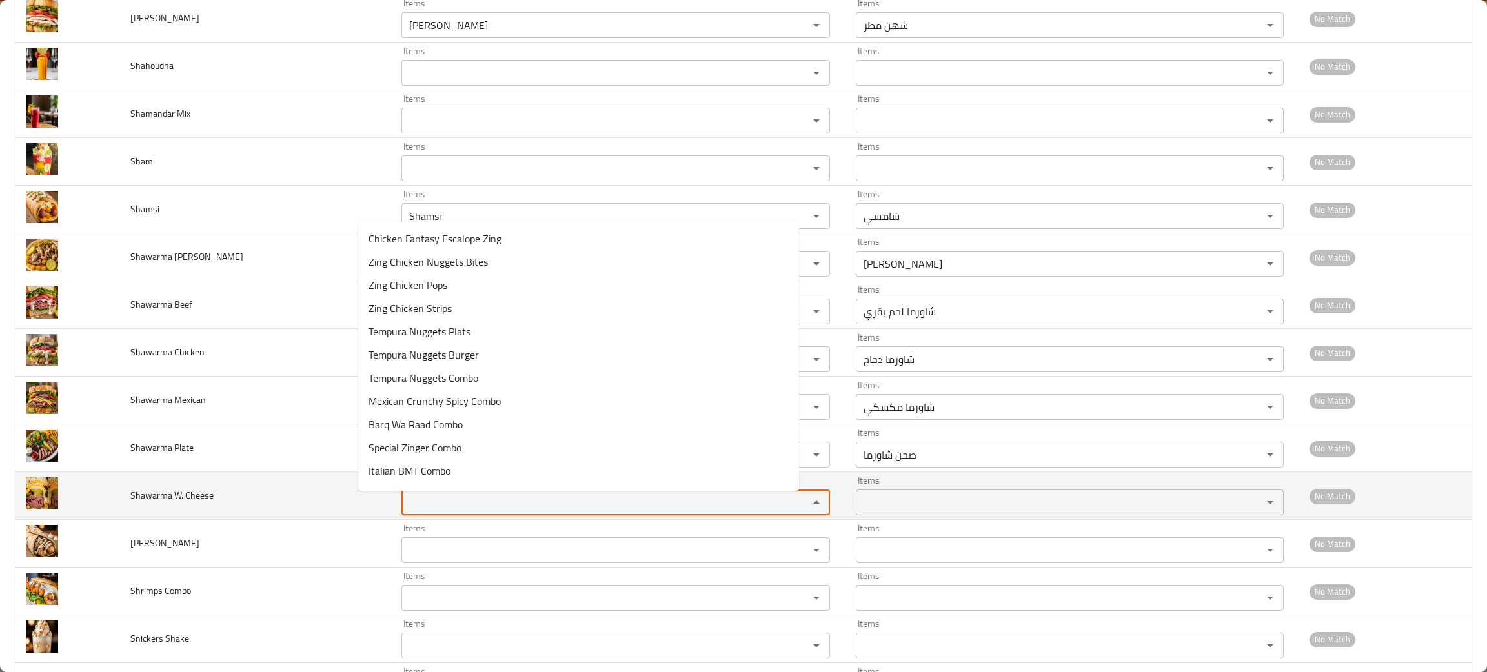
click at [414, 512] on Cheese "Items" at bounding box center [596, 503] width 382 height 18
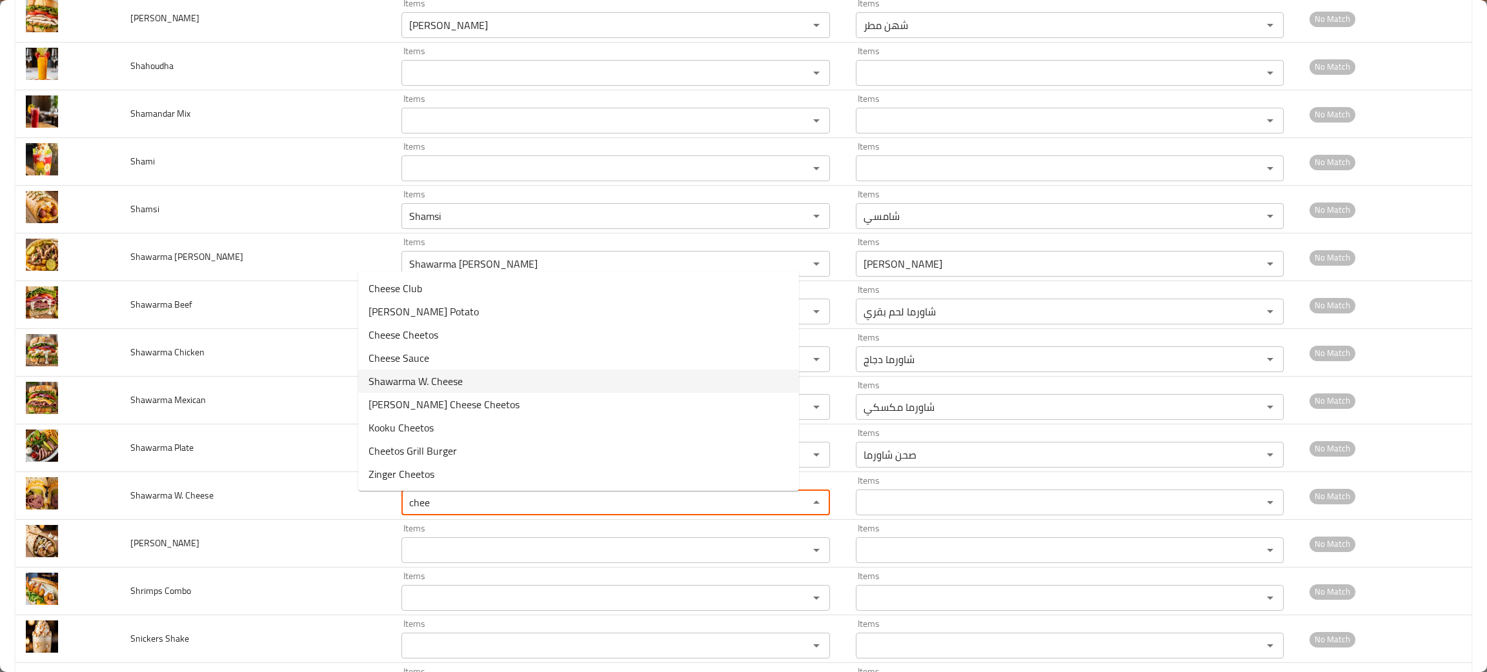
click at [442, 377] on span "Shawarma W. Cheese" at bounding box center [415, 381] width 94 height 15
type Cheese "Shawarma W. Cheese"
type Cheese-ar "شاورما مع جبن"
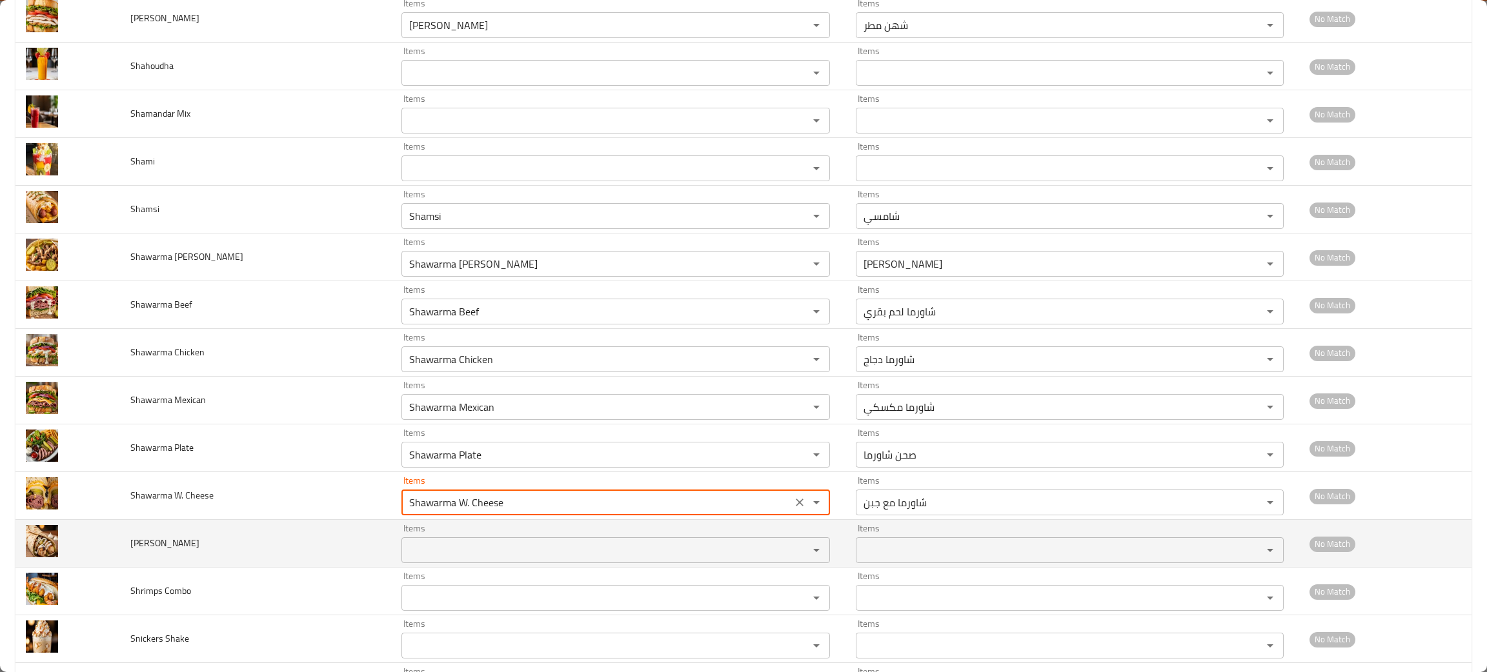
click at [401, 541] on div "Items" at bounding box center [615, 550] width 428 height 26
type Cheese "Shawarma W. Cheese"
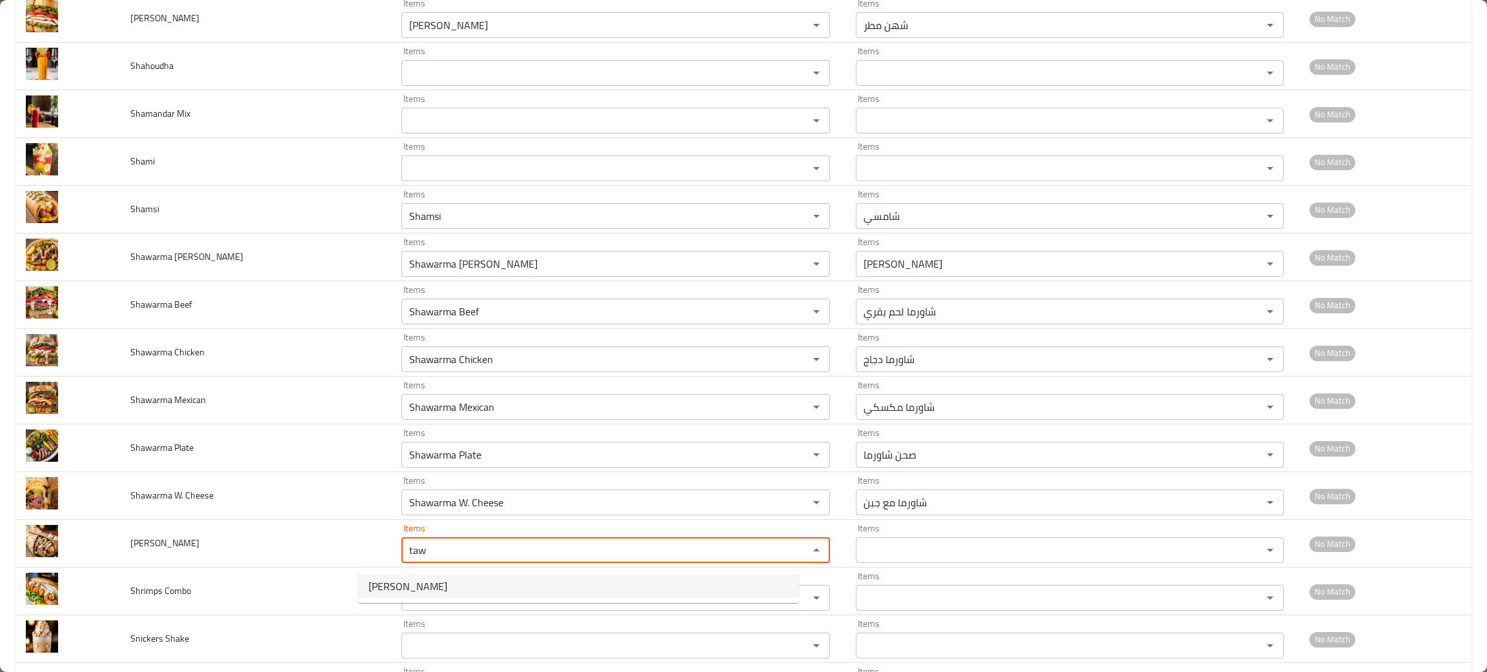
click at [431, 575] on Tawook-option-0 "[PERSON_NAME]" at bounding box center [578, 586] width 441 height 23
type Tawook "[PERSON_NAME]"
type Tawook-ar "شيش طاووق"
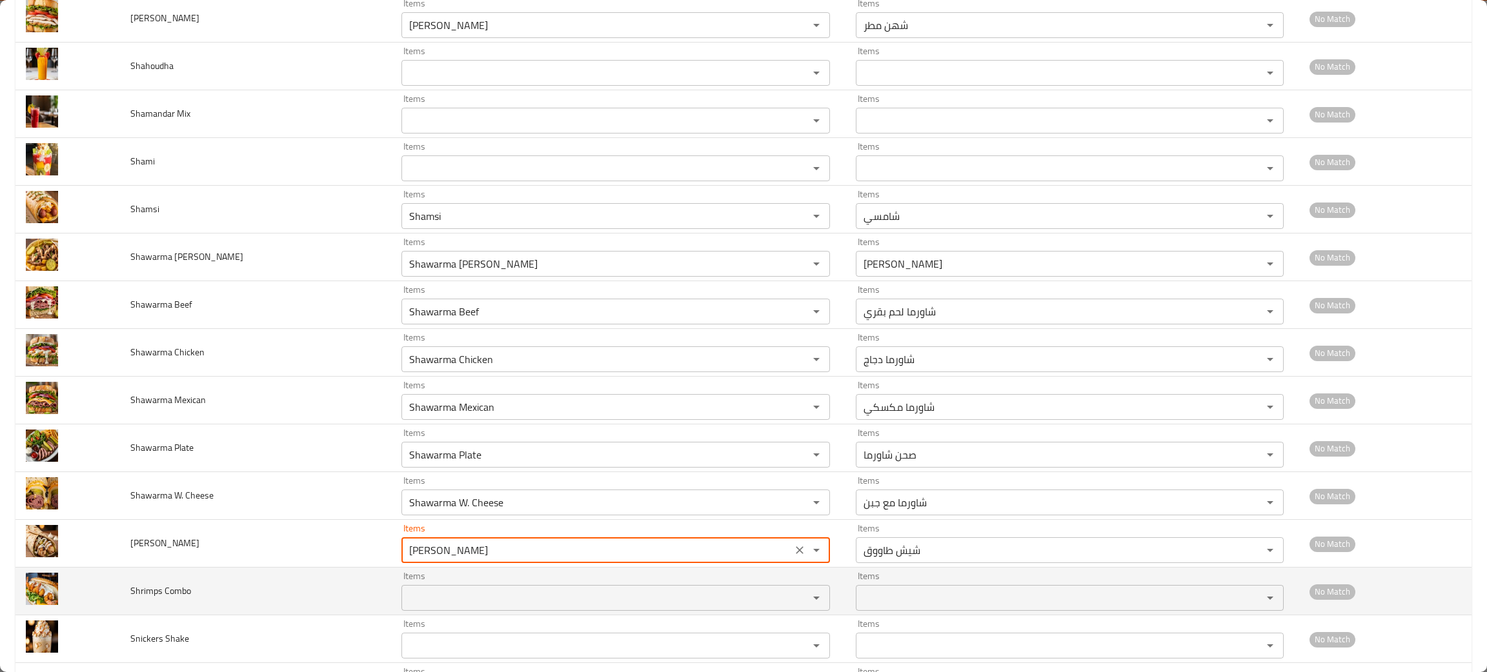
type Tawook "[PERSON_NAME]"
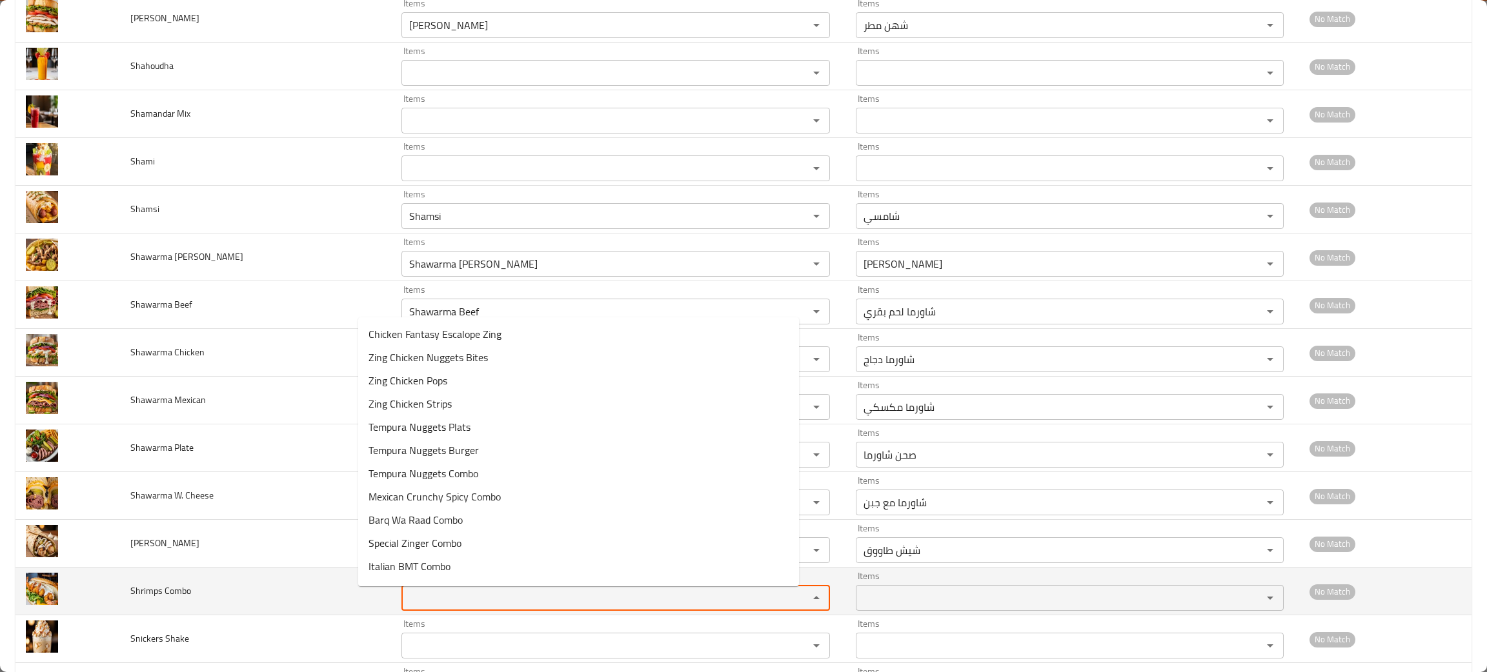
click at [414, 596] on Combo "Items" at bounding box center [596, 598] width 382 height 18
click at [413, 596] on Combo "sh" at bounding box center [596, 598] width 382 height 18
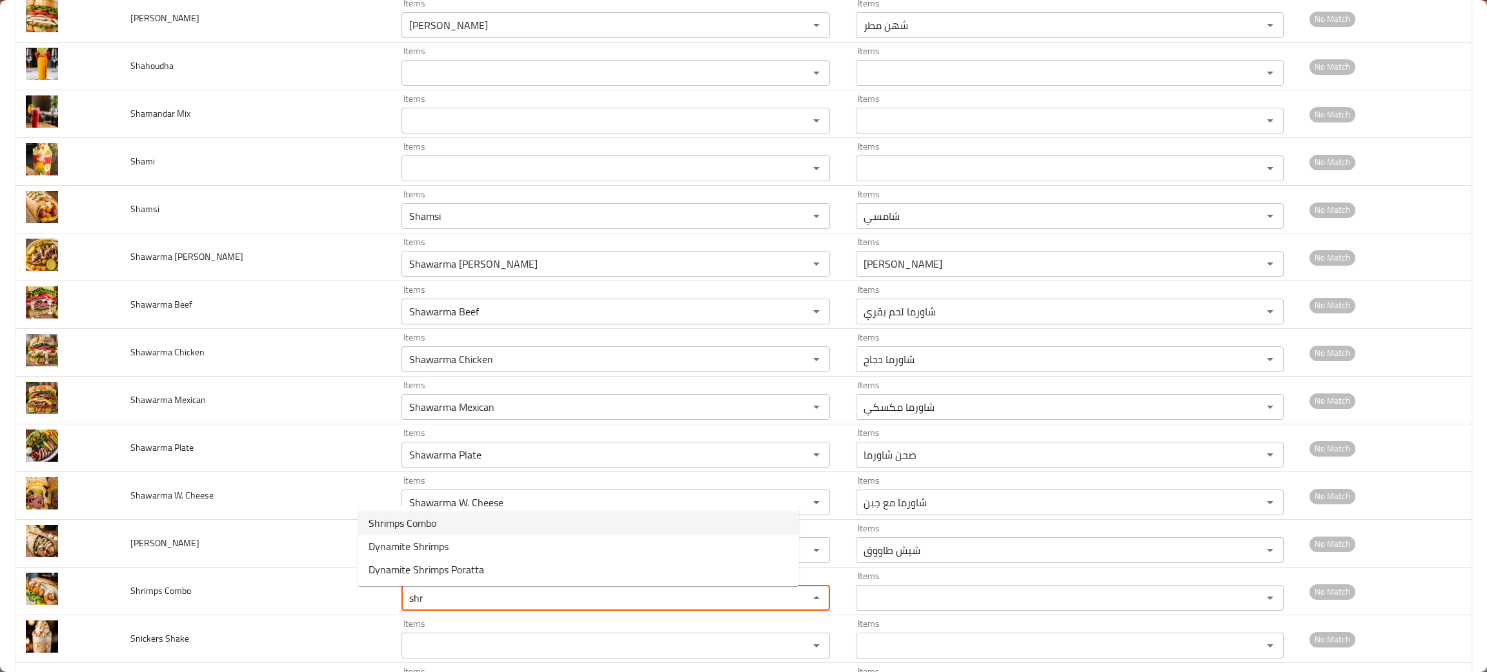
click at [394, 517] on span "Shrimps Combo" at bounding box center [402, 523] width 68 height 15
type Combo "Shrimps Combo"
type Combo-ar "كومبو روبيان"
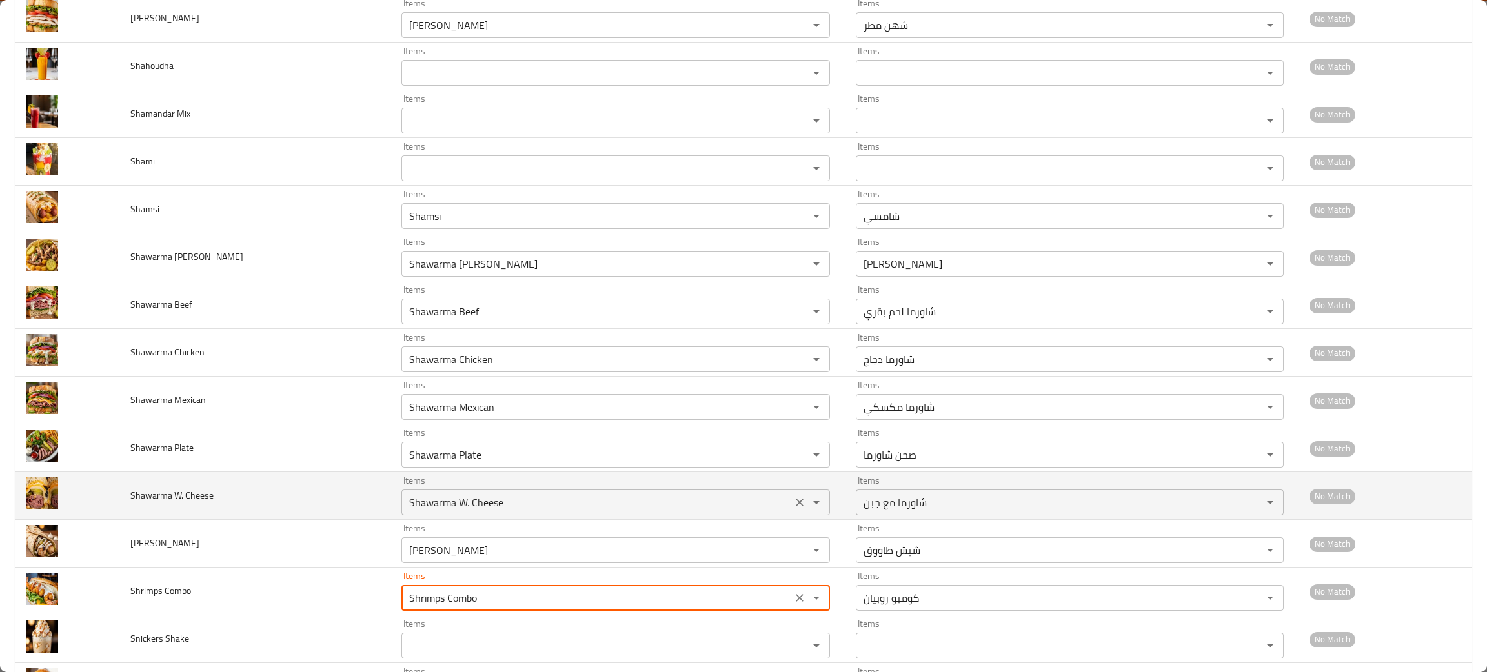
scroll to position [1159, 0]
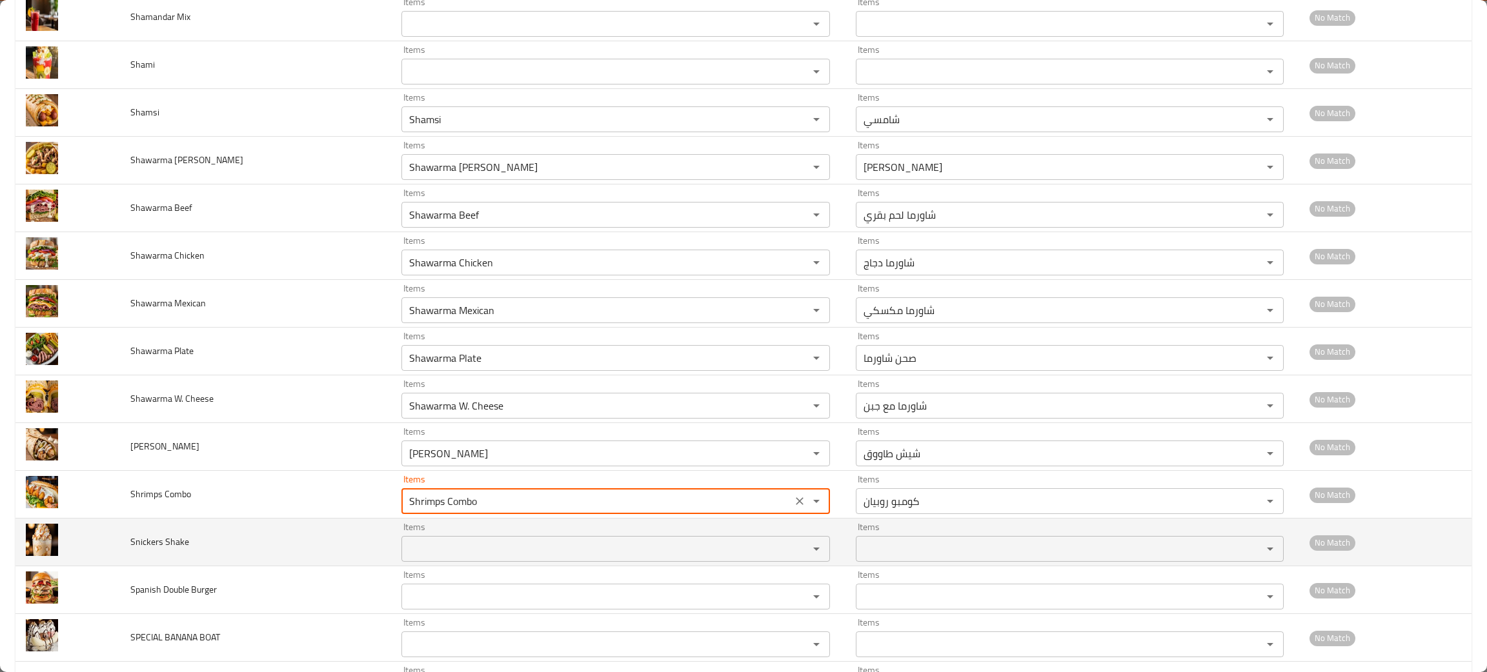
type Combo "Shrimps Combo"
click at [414, 558] on Shake "Items" at bounding box center [596, 549] width 382 height 18
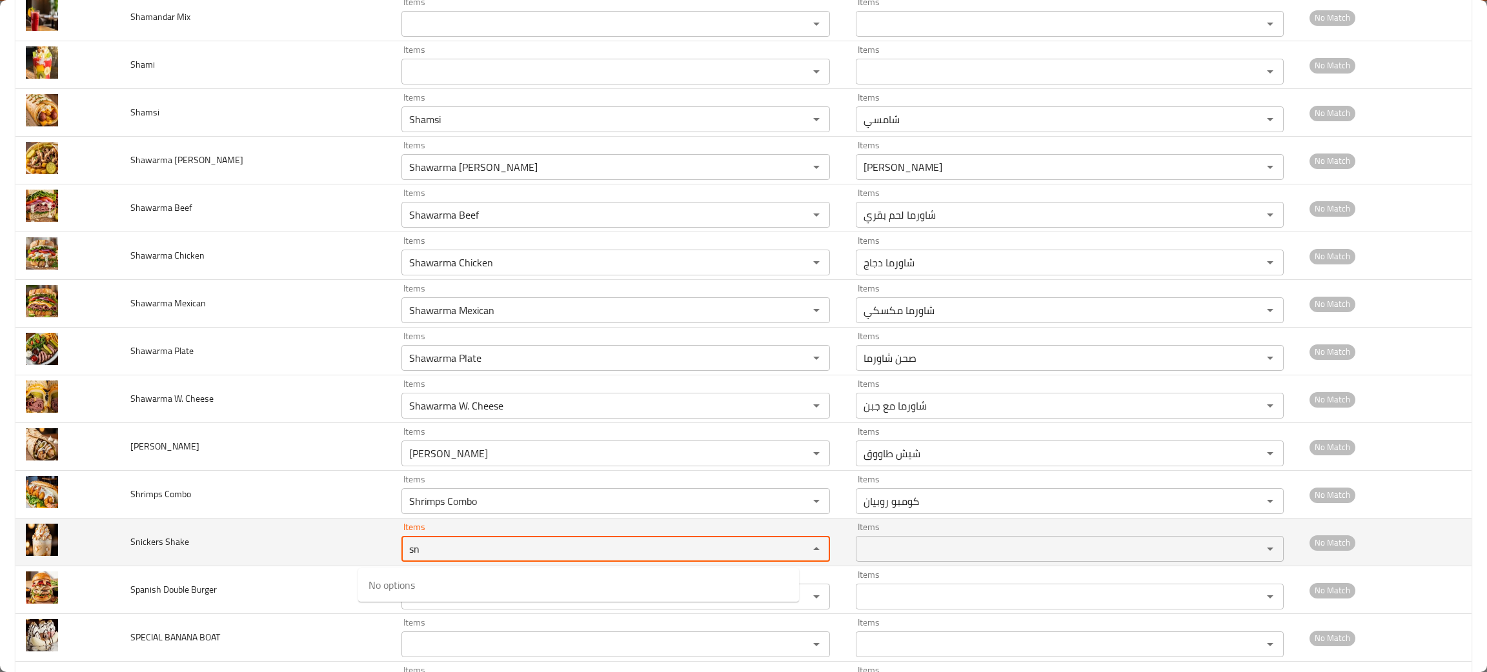
click at [414, 558] on Shake "sn" at bounding box center [596, 549] width 382 height 18
type Shake "sni"
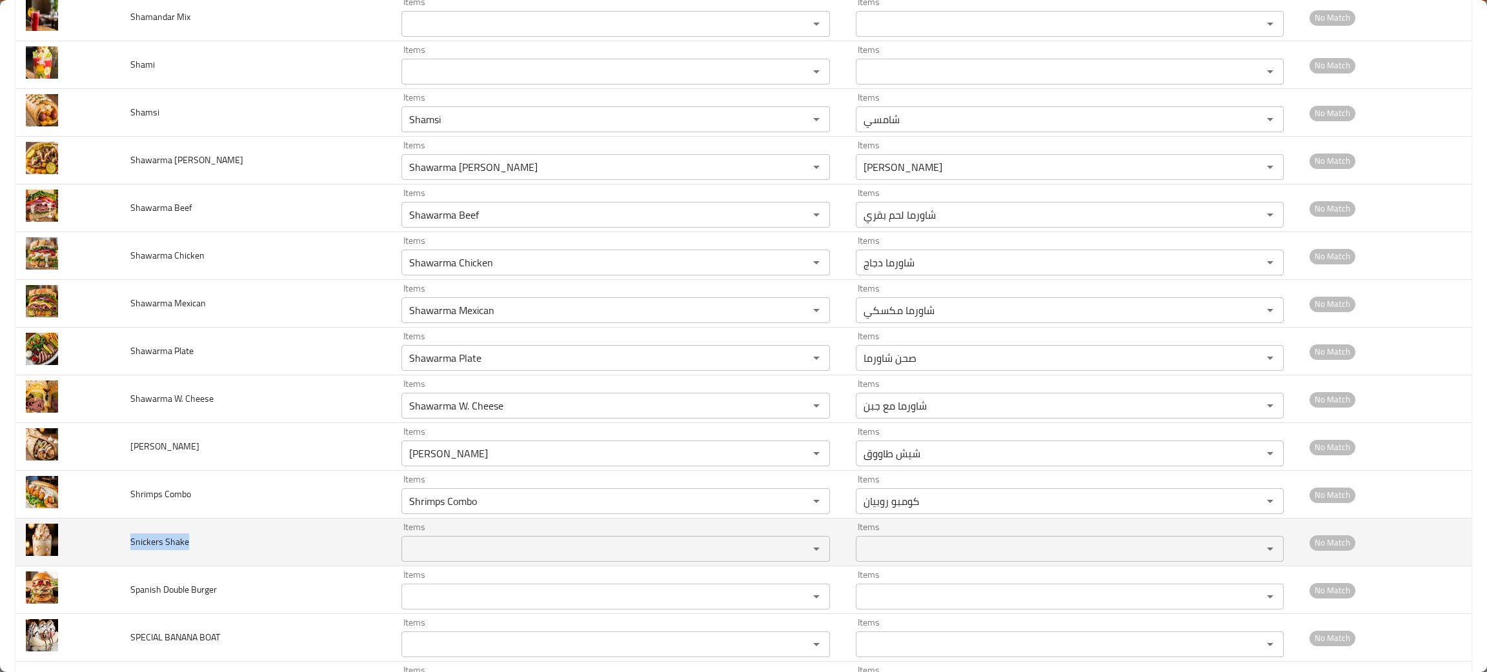
drag, startPoint x: 200, startPoint y: 537, endPoint x: 123, endPoint y: 534, distance: 77.5
click at [123, 534] on td "Snickers Shake" at bounding box center [255, 543] width 271 height 48
copy span "Snickers Shake"
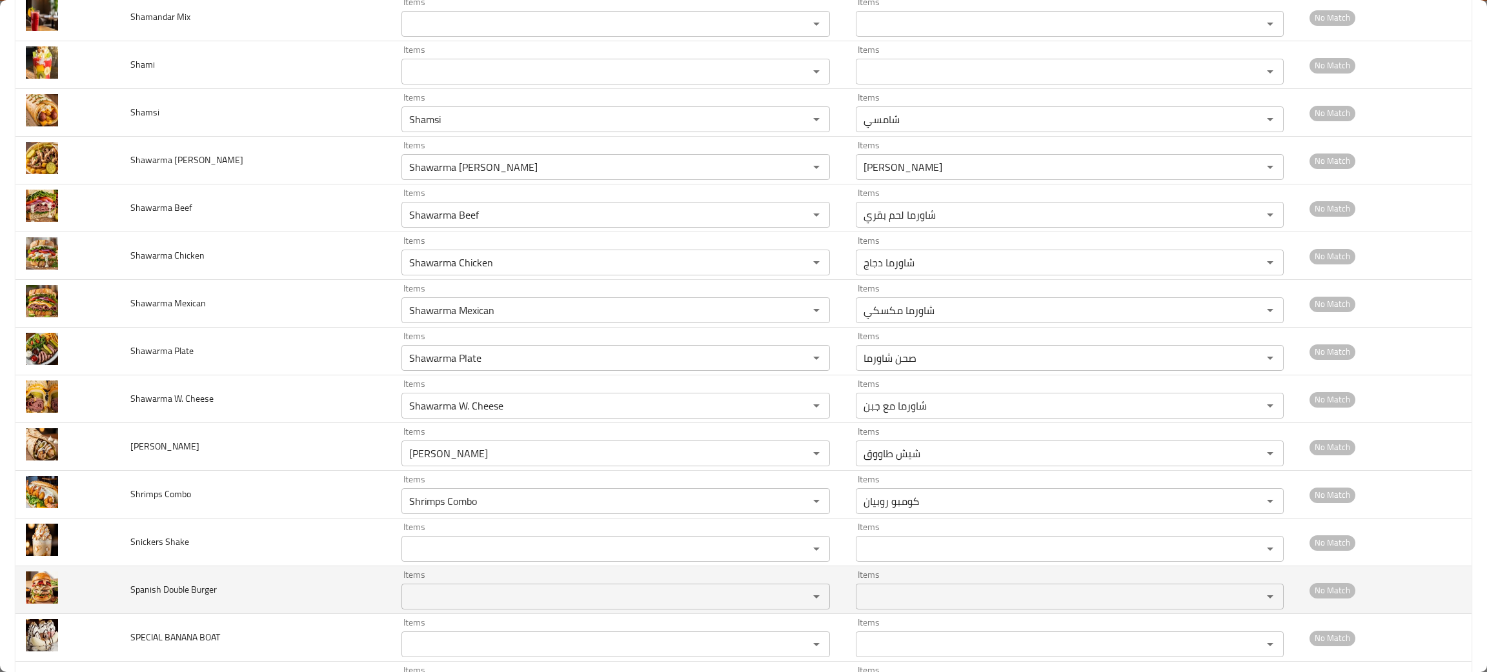
click at [253, 591] on td "Spanish Double Burger" at bounding box center [255, 590] width 271 height 48
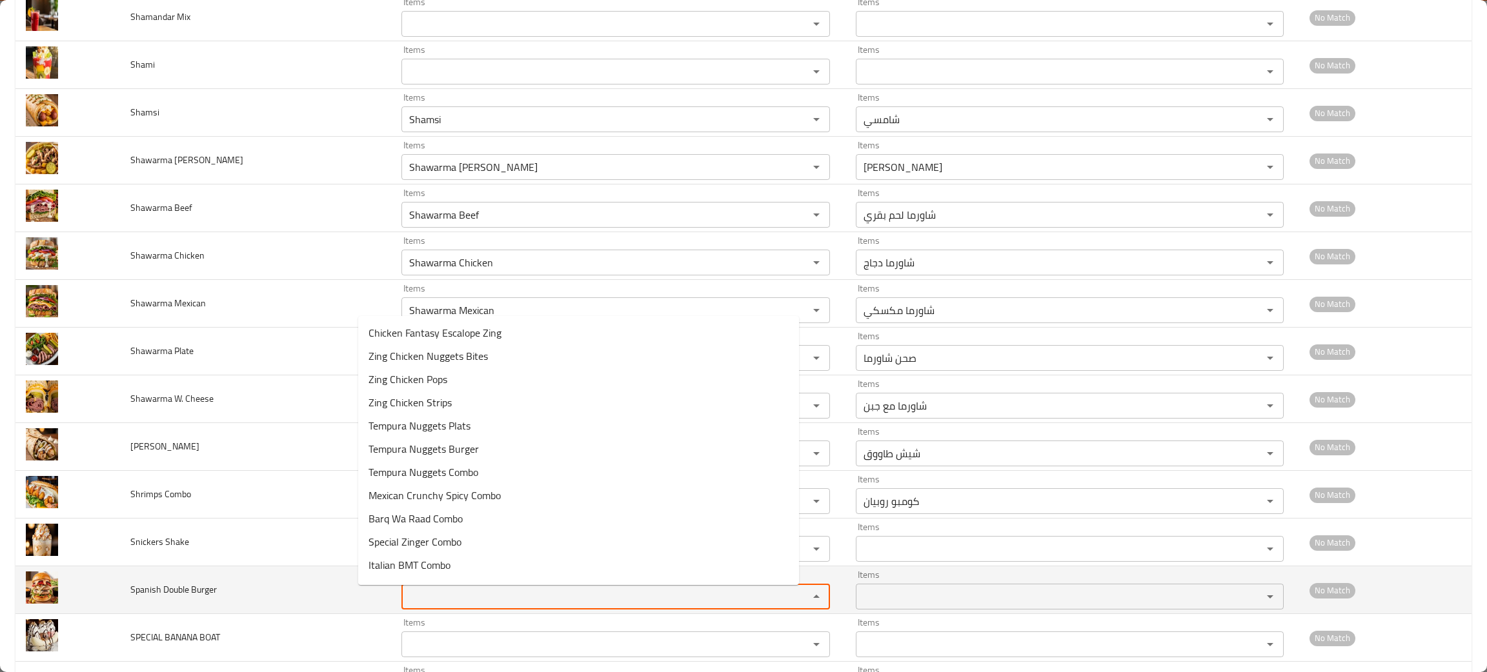
click at [405, 599] on Burger "Items" at bounding box center [596, 597] width 382 height 18
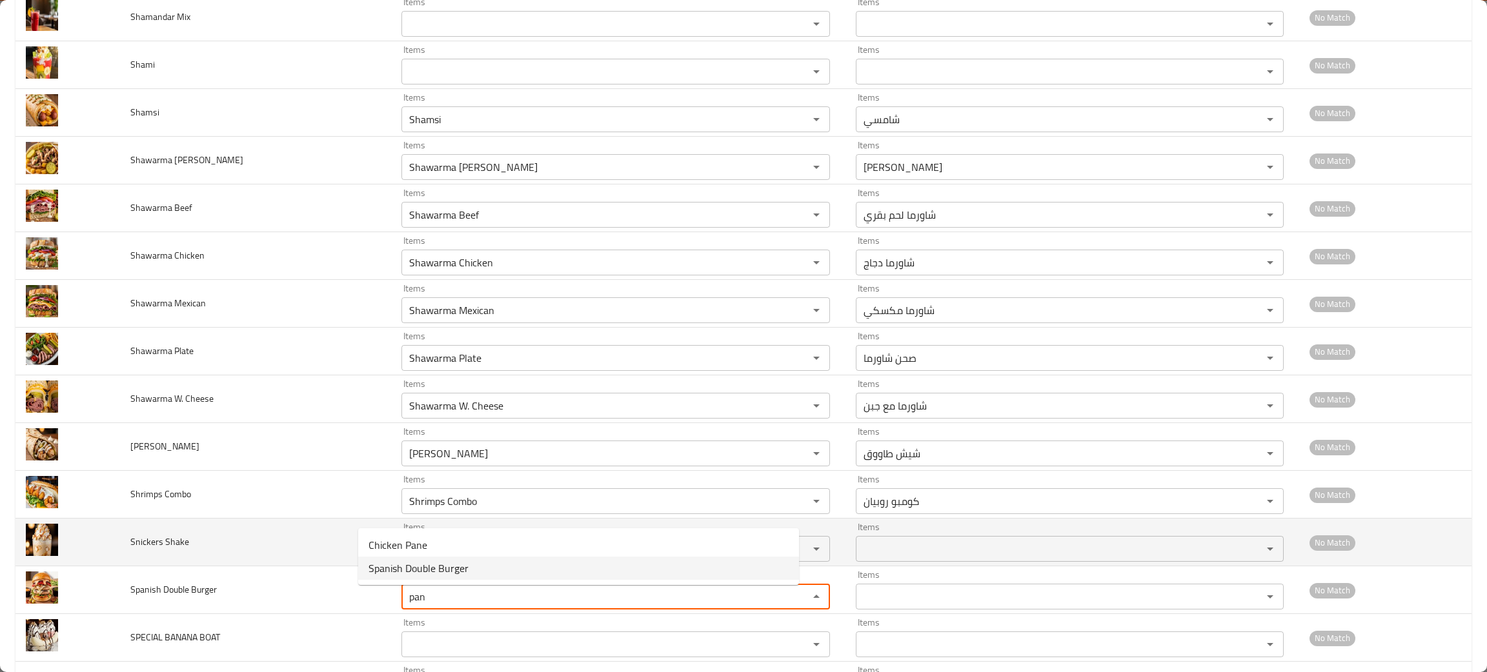
click at [430, 566] on span "Spanish Double Burger" at bounding box center [418, 568] width 100 height 15
type Burger "Spanish Double Burger"
type Burger-ar "برجر دبل اسباني"
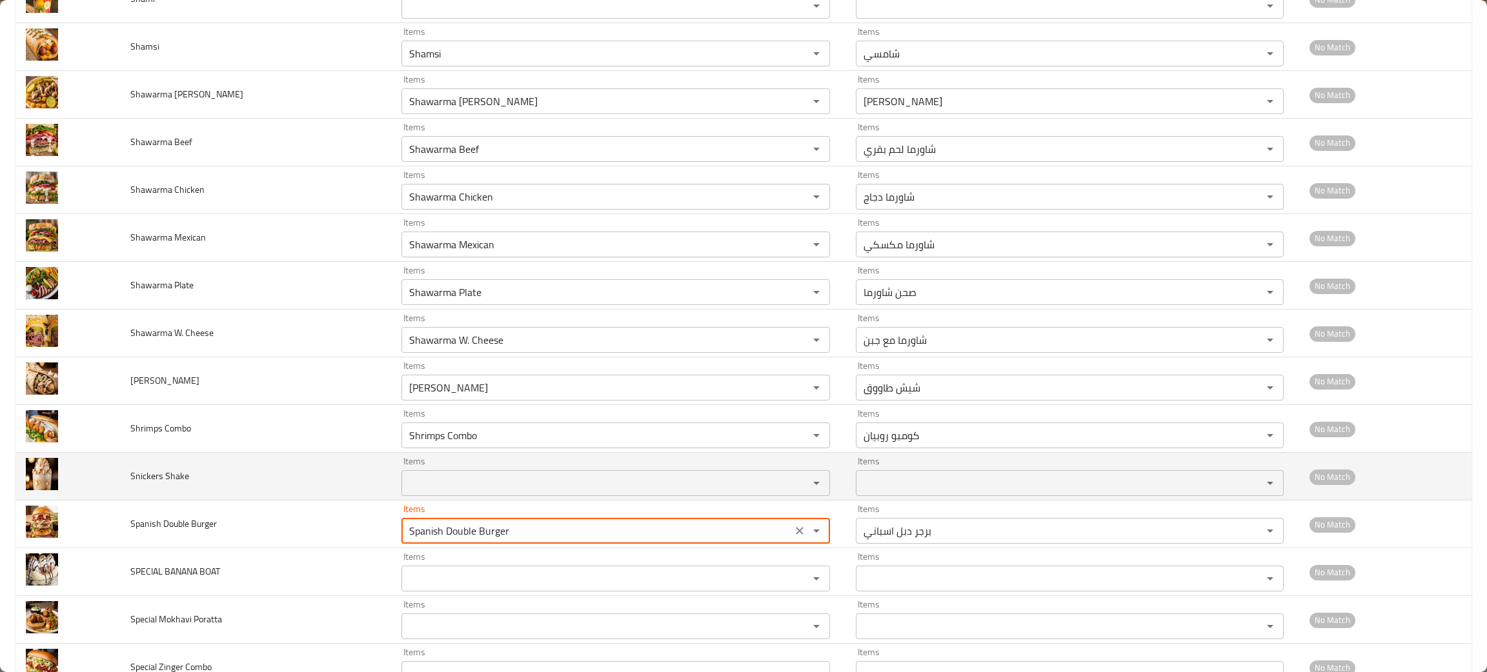
scroll to position [1256, 0]
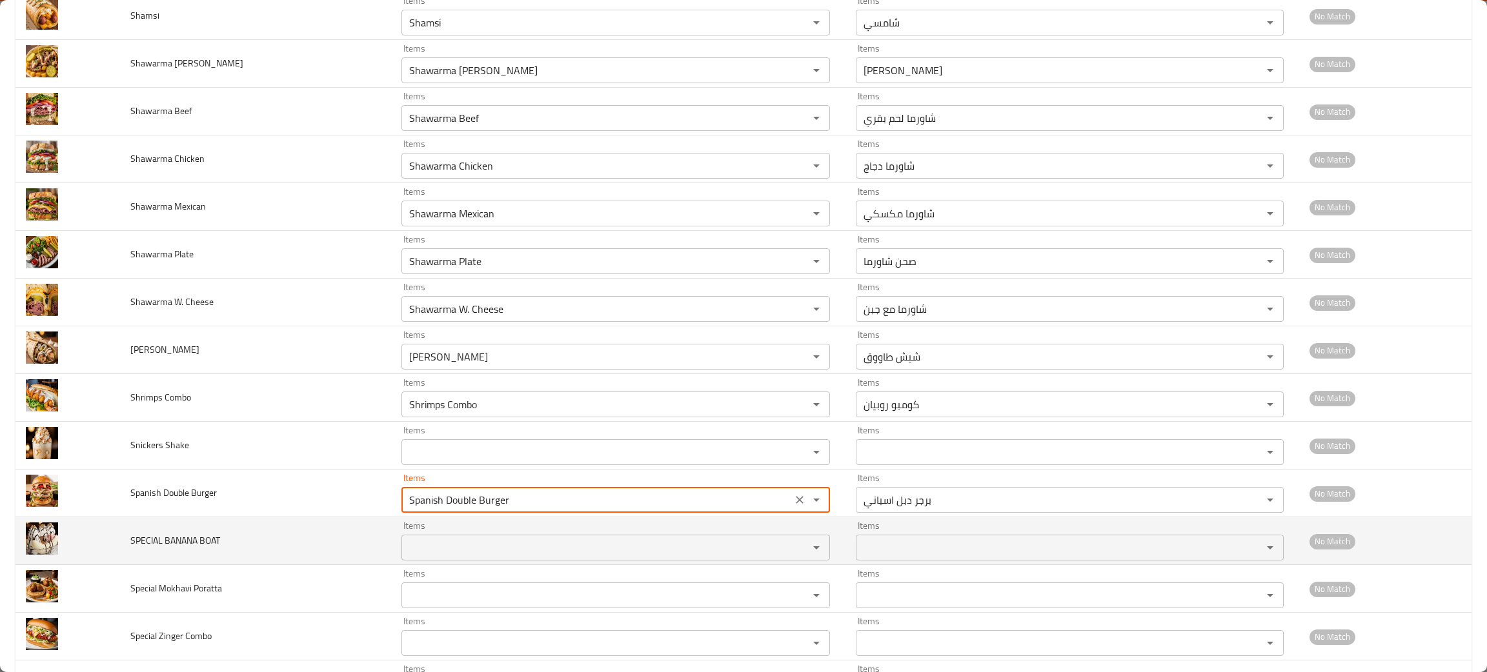
type Burger "Spanish Double Burger"
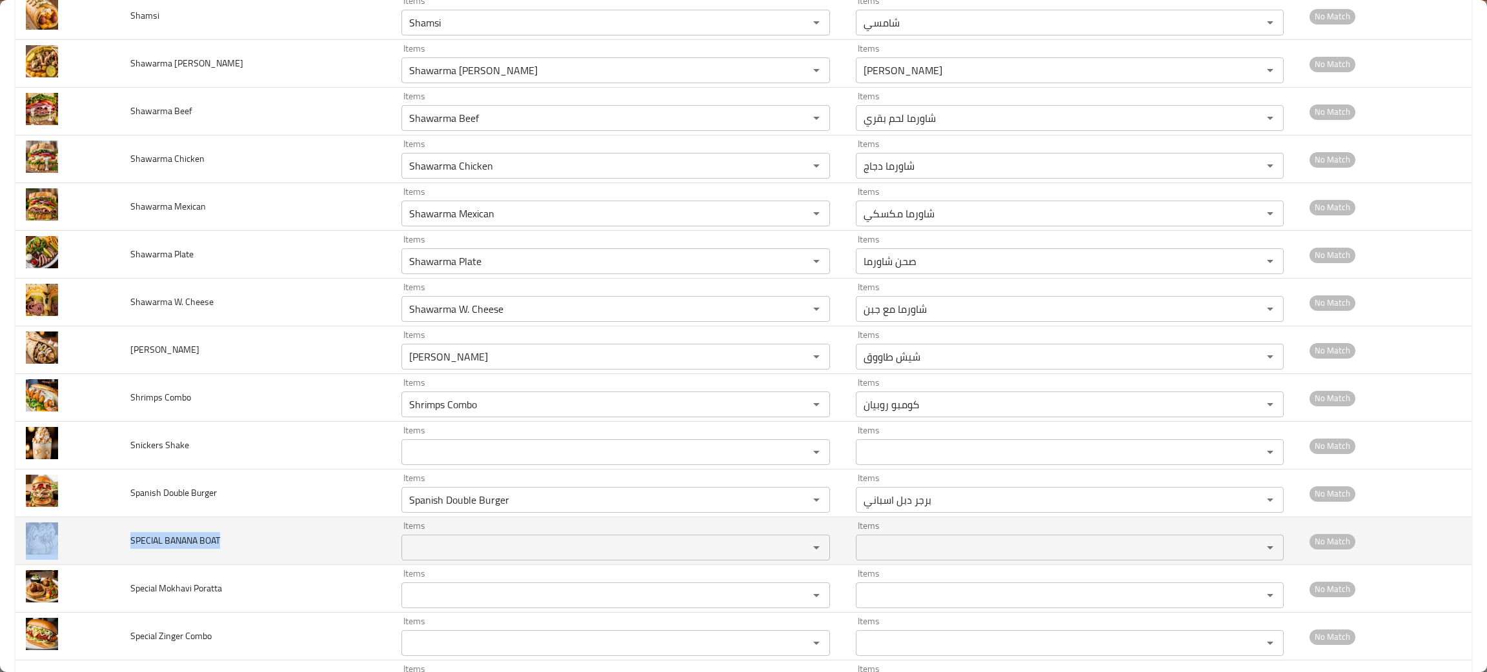
drag, startPoint x: 239, startPoint y: 546, endPoint x: 121, endPoint y: 541, distance: 118.2
click at [121, 541] on tr "SPECIAL BANANA BOAT Items Items Items Items No Match" at bounding box center [743, 541] width 1456 height 48
copy tr "SPECIAL BANANA BOAT"
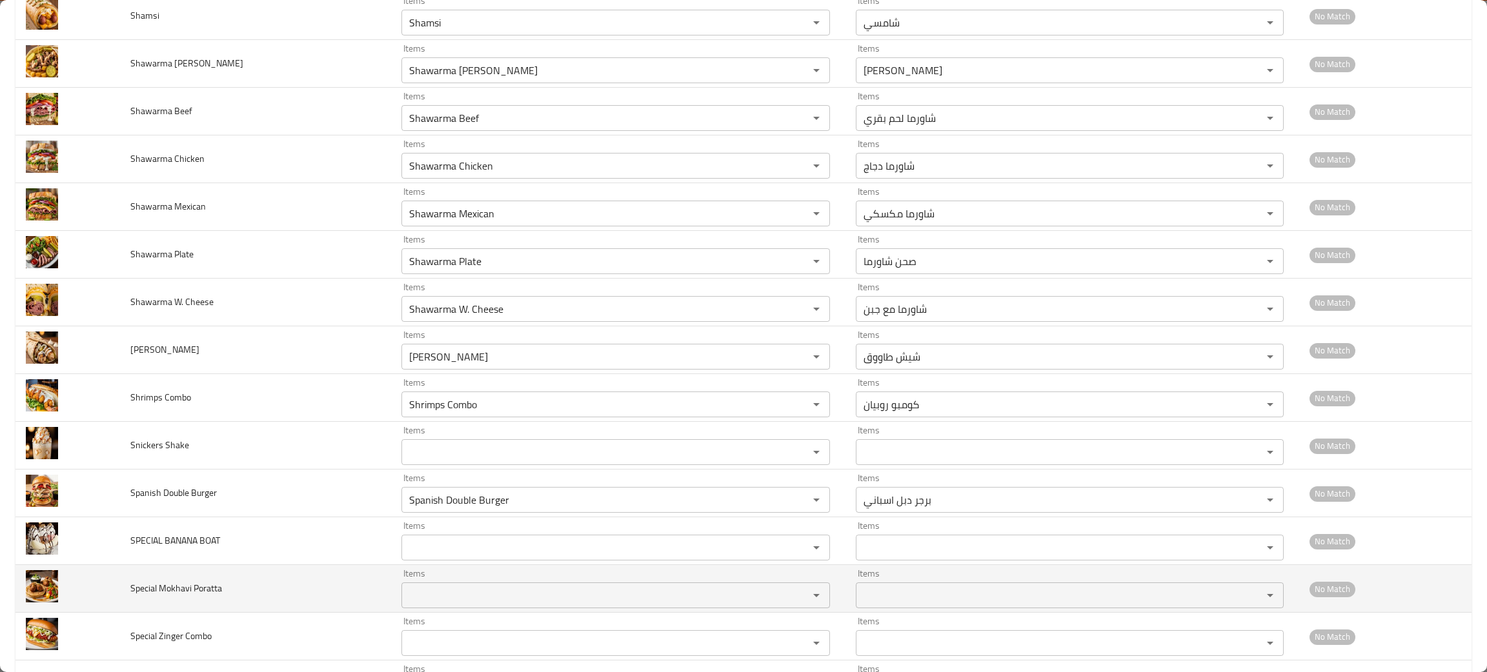
click at [241, 606] on td "Special Mokhavi Poratta" at bounding box center [255, 589] width 271 height 48
click at [405, 596] on Poratta "Items" at bounding box center [596, 595] width 382 height 18
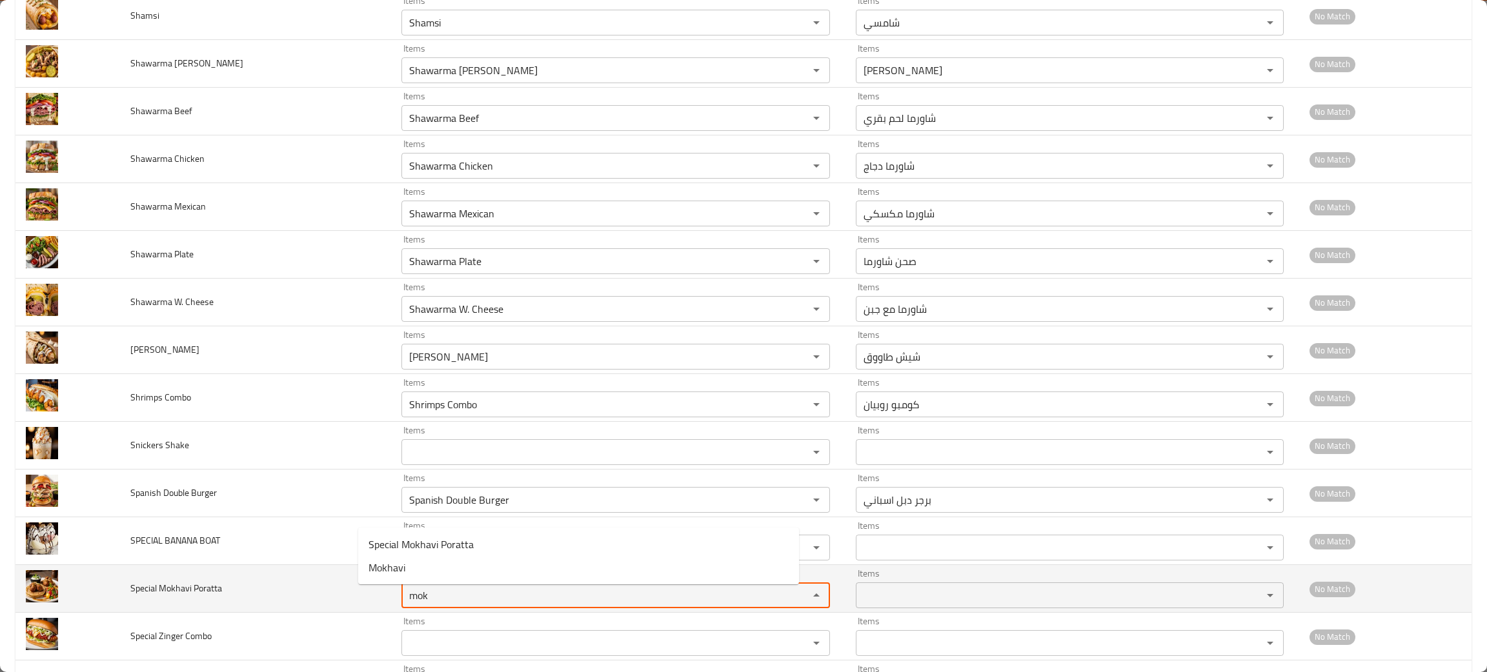
type Poratta "mok"
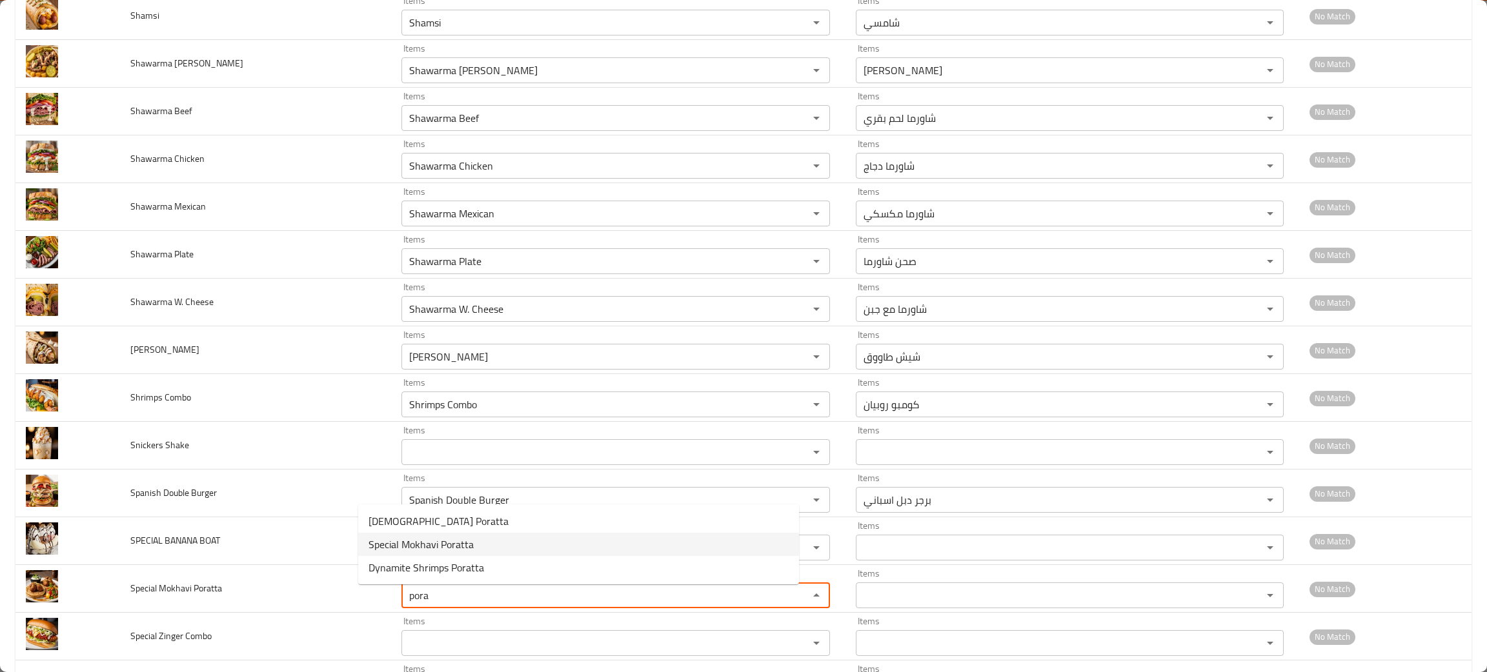
click at [407, 543] on span "Special Mokhavi Poratta" at bounding box center [420, 544] width 105 height 15
type Poratta "Special Mokhavi Poratta"
type Poratta-ar "باراتا مجاوى خاص"
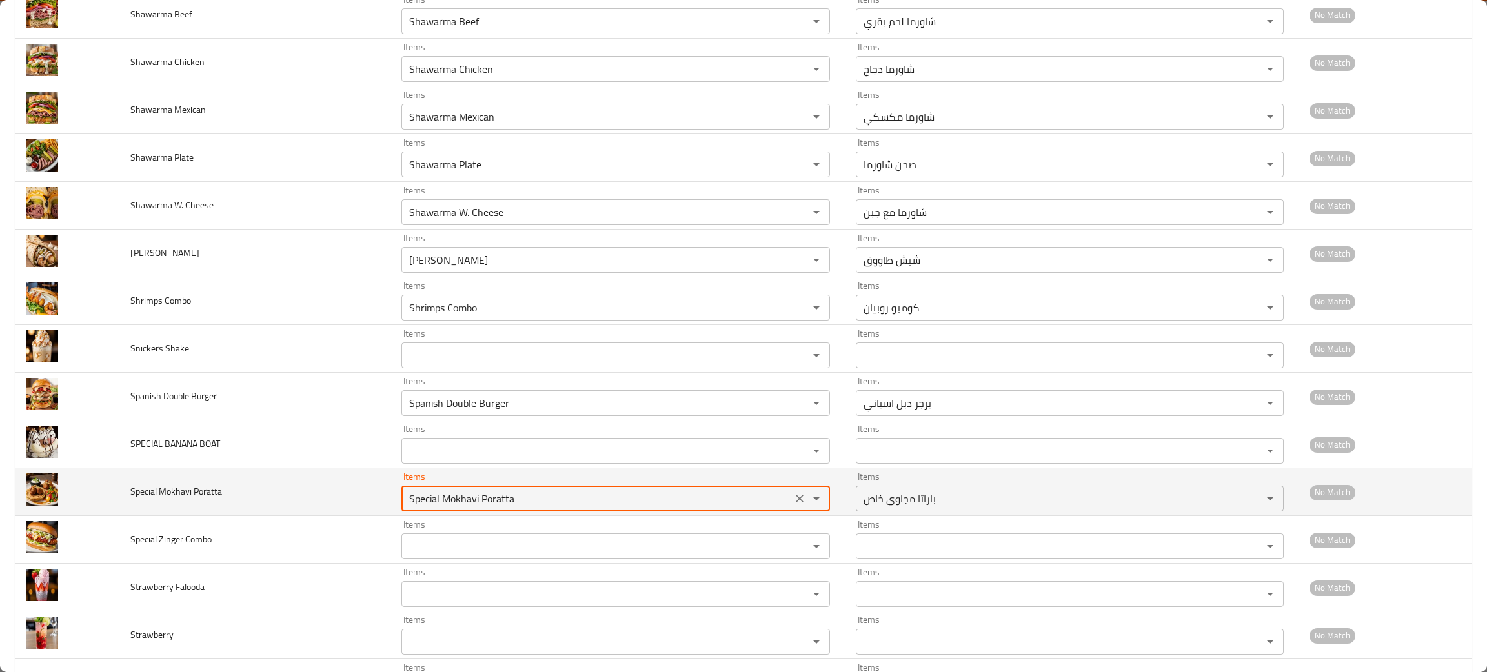
scroll to position [1449, 0]
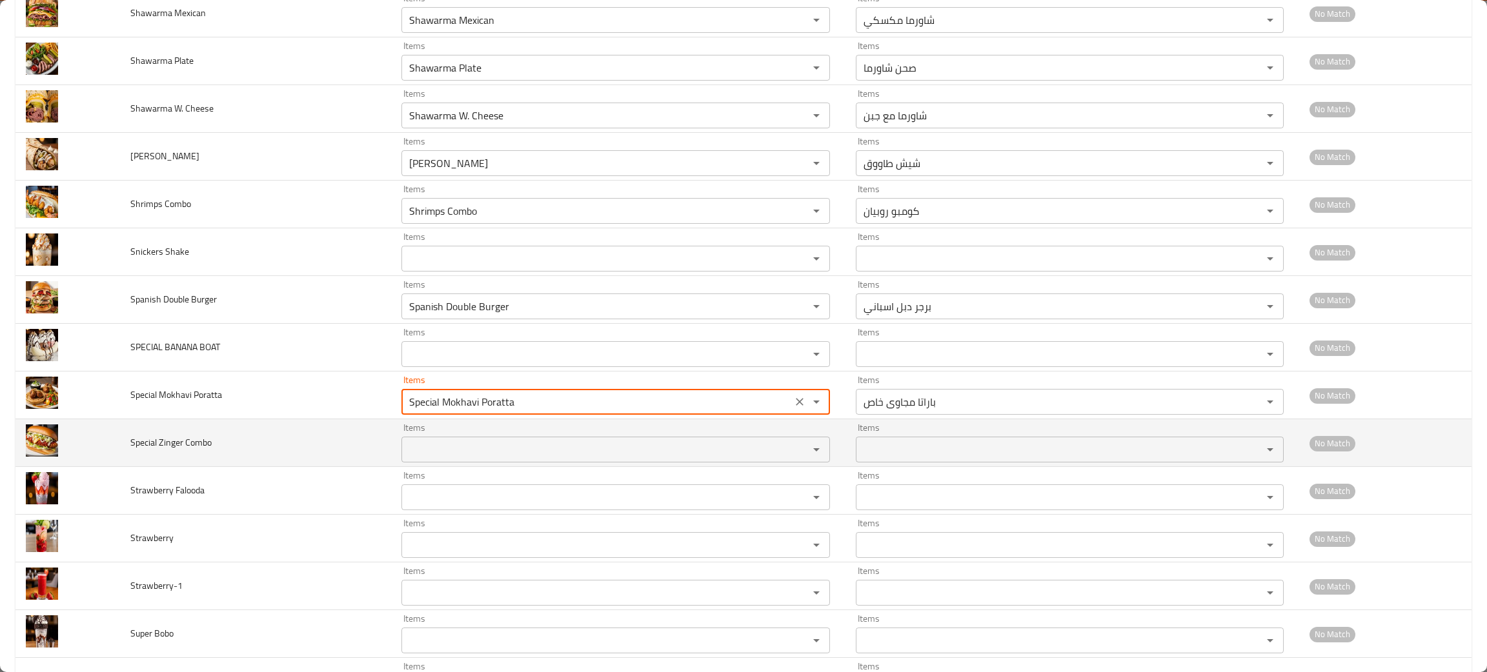
type Poratta "Special Mokhavi Poratta"
click at [405, 458] on Combo "Items" at bounding box center [596, 450] width 382 height 18
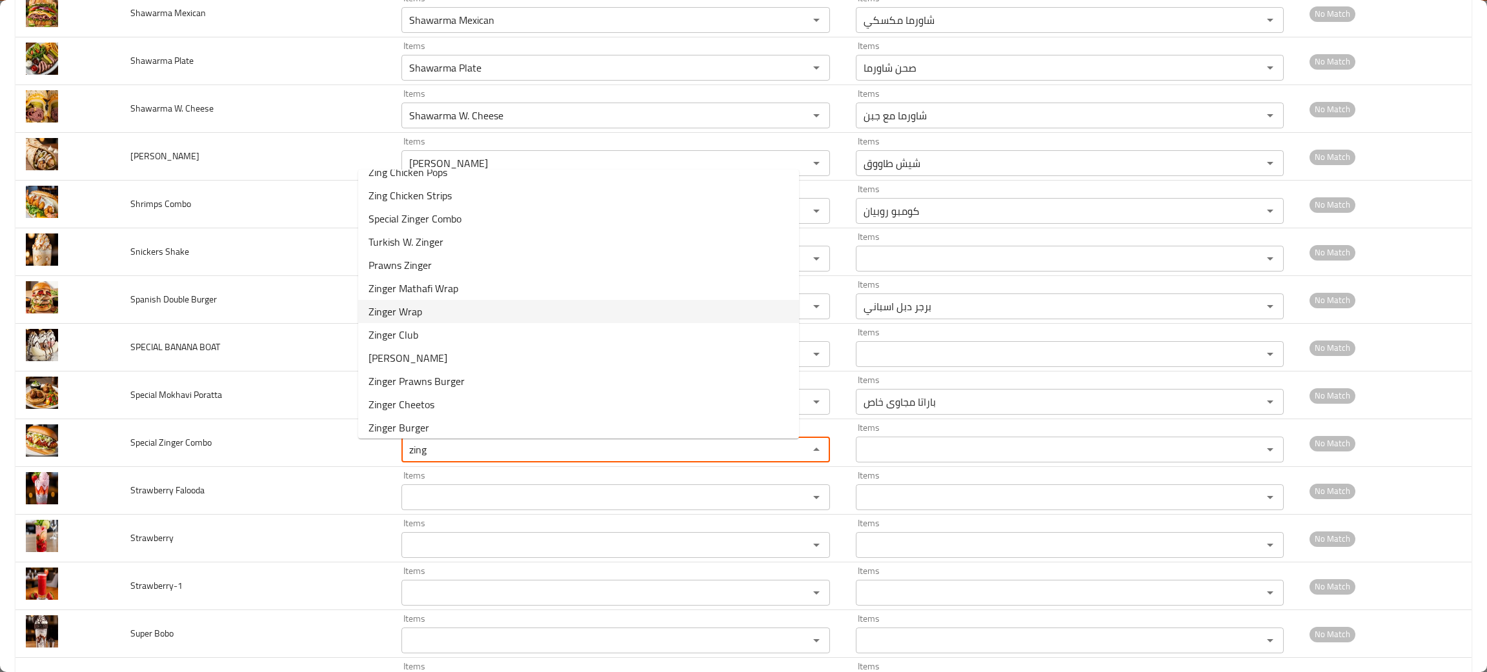
scroll to position [89, 0]
click at [420, 195] on span "Special Zinger Combo" at bounding box center [414, 190] width 93 height 15
type Combo "Special Zinger Combo"
type Combo-ar "كومبو زنجر خاص"
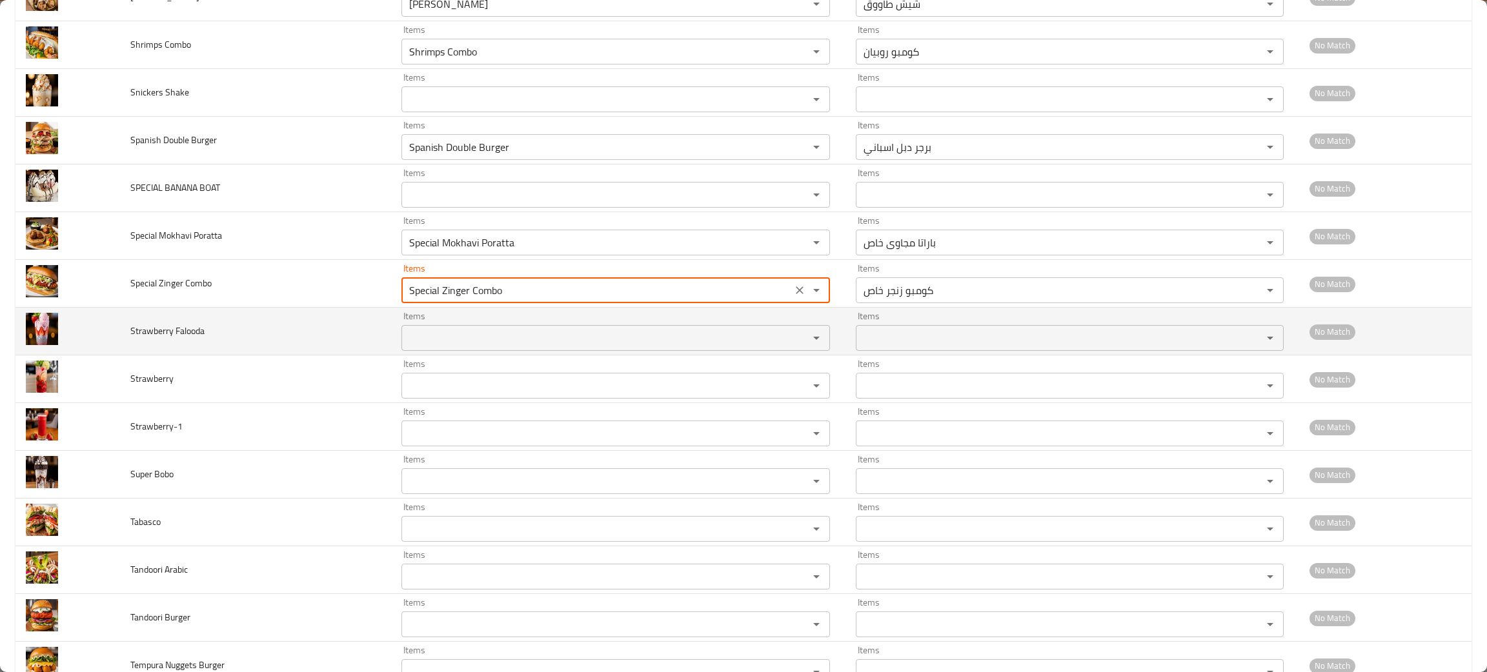
scroll to position [1643, 0]
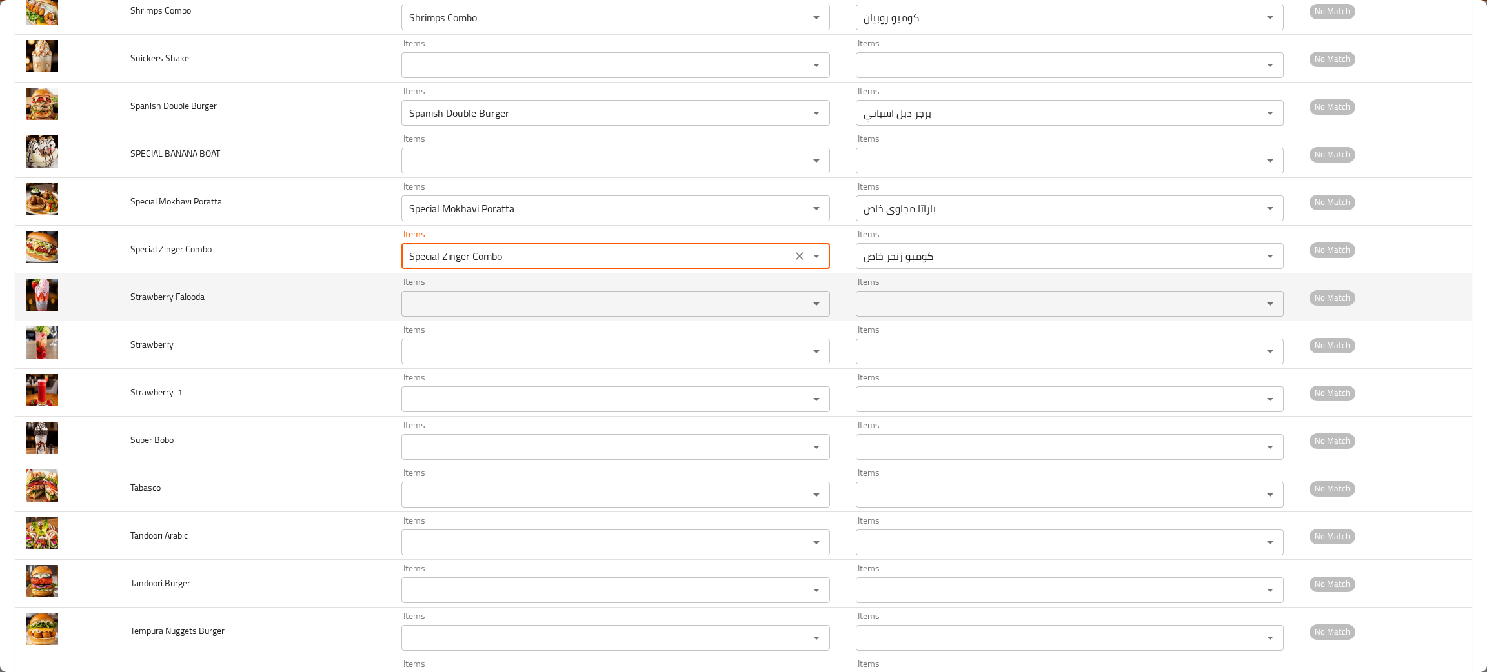
type Combo "Special Zinger Combo"
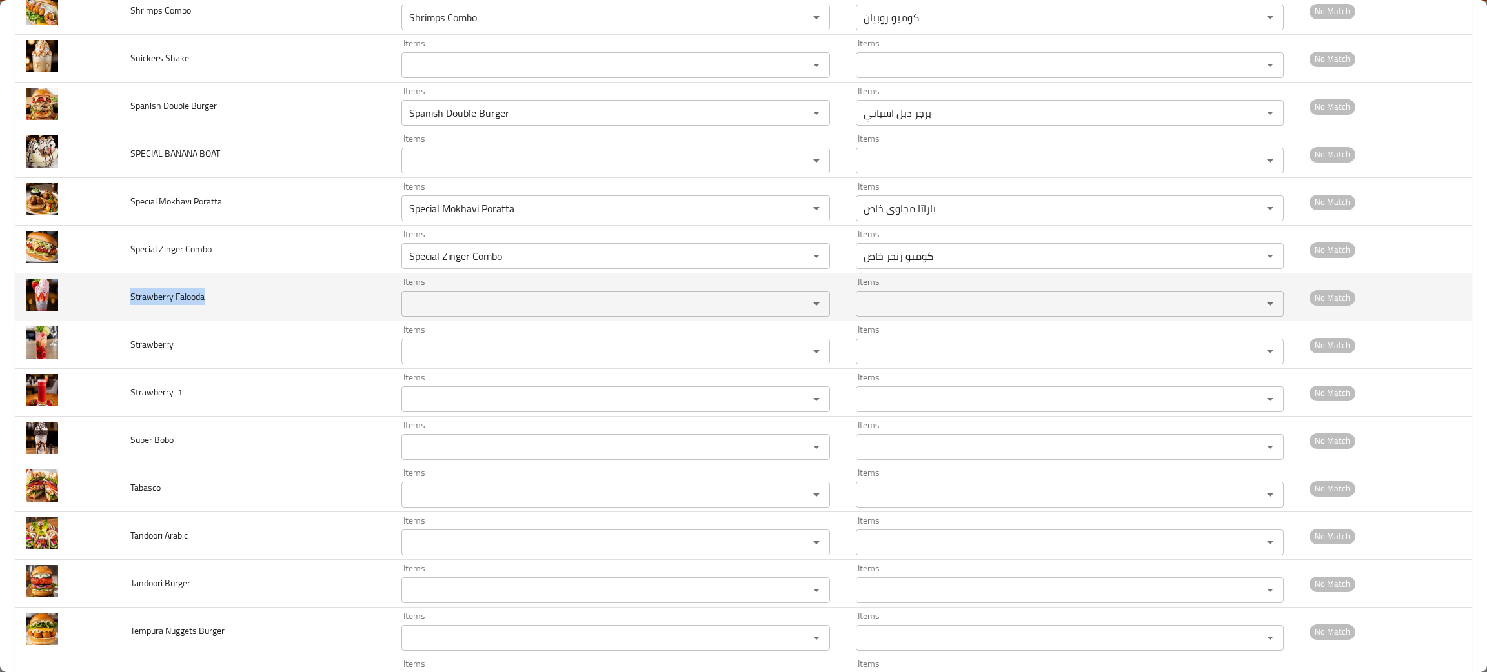
drag, startPoint x: 208, startPoint y: 304, endPoint x: 125, endPoint y: 284, distance: 85.6
click at [125, 284] on td "Strawberry Falooda" at bounding box center [255, 298] width 271 height 48
copy span "Strawberry Falooda"
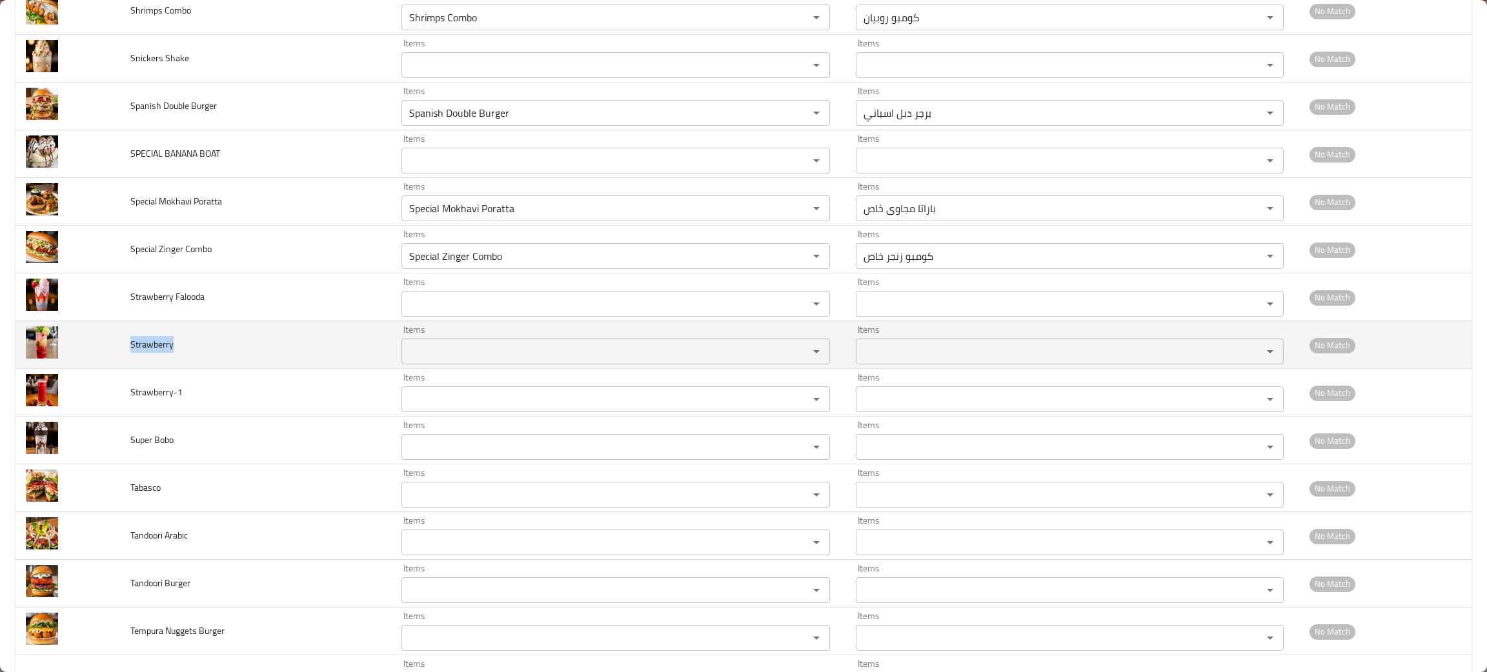
drag, startPoint x: 199, startPoint y: 355, endPoint x: 123, endPoint y: 348, distance: 75.9
click at [123, 348] on td "Strawberry" at bounding box center [255, 345] width 271 height 48
copy span "Strawberry"
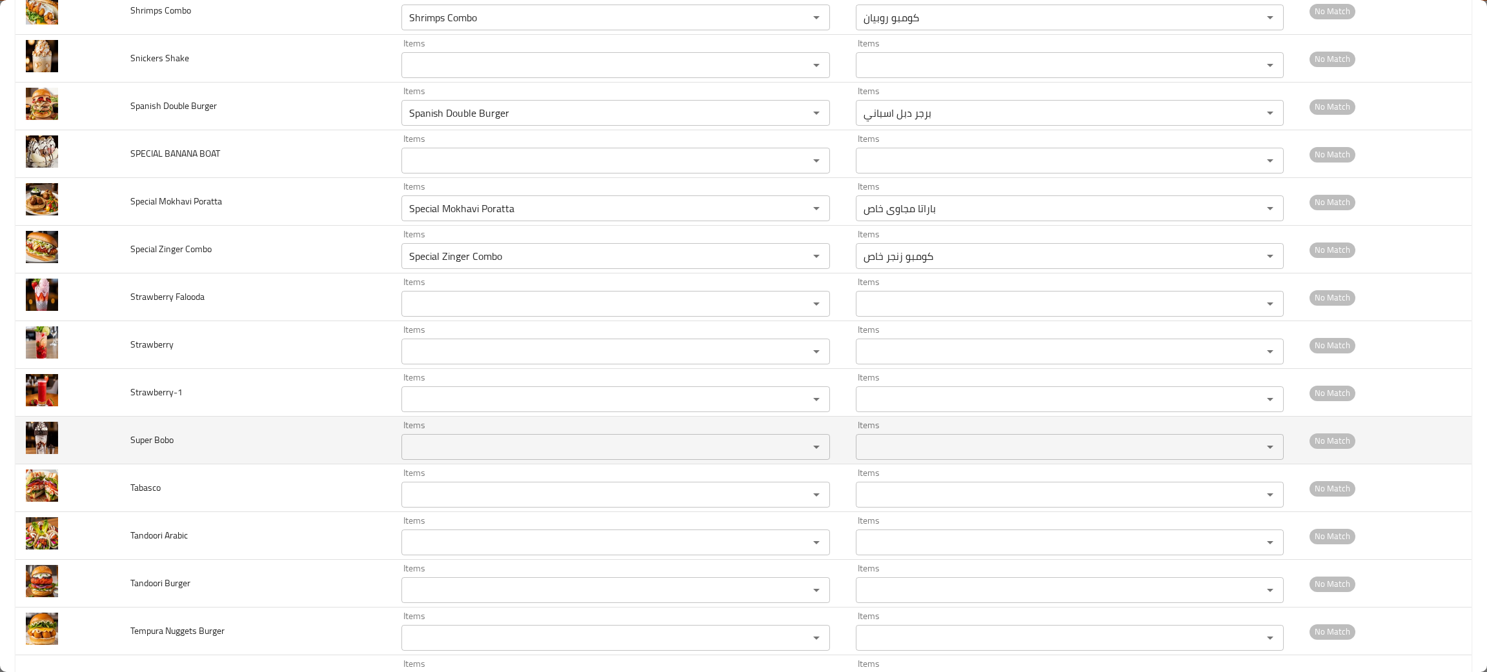
click at [280, 449] on td "Super Bobo" at bounding box center [255, 441] width 271 height 48
drag, startPoint x: 206, startPoint y: 447, endPoint x: 92, endPoint y: 461, distance: 114.4
click at [92, 461] on tr "Super Bobo Items Items Items Items No Match" at bounding box center [743, 441] width 1456 height 48
copy tr "Super Bobo"
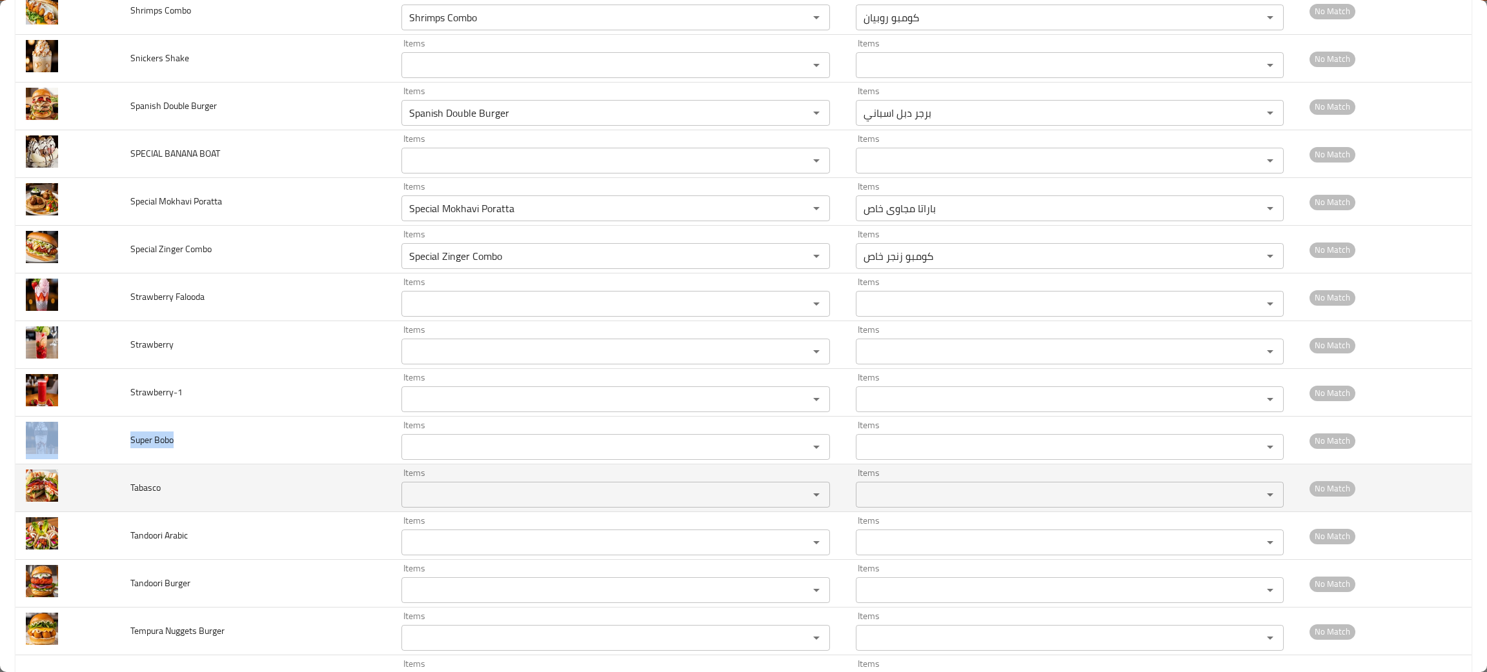
click at [405, 504] on input "Items" at bounding box center [596, 495] width 382 height 18
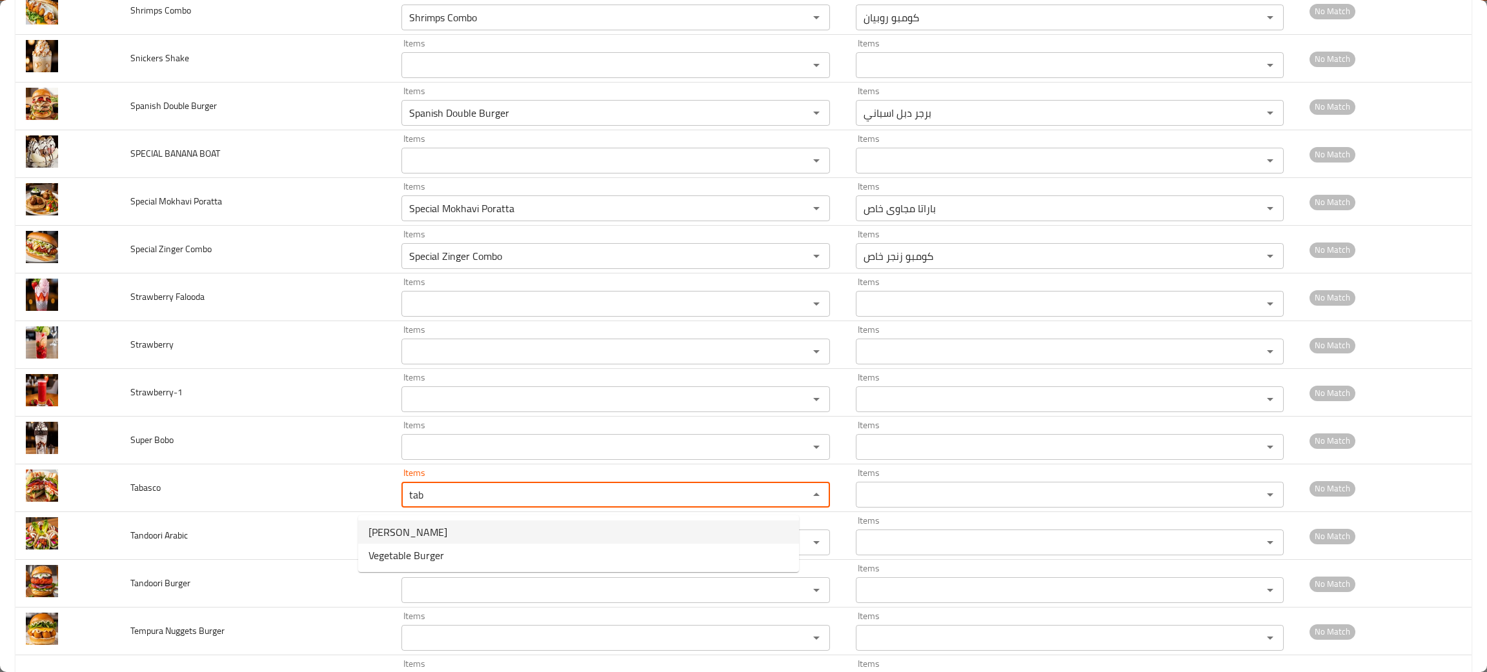
click at [398, 529] on span "[PERSON_NAME]" at bounding box center [407, 532] width 79 height 15
type input "[PERSON_NAME]"
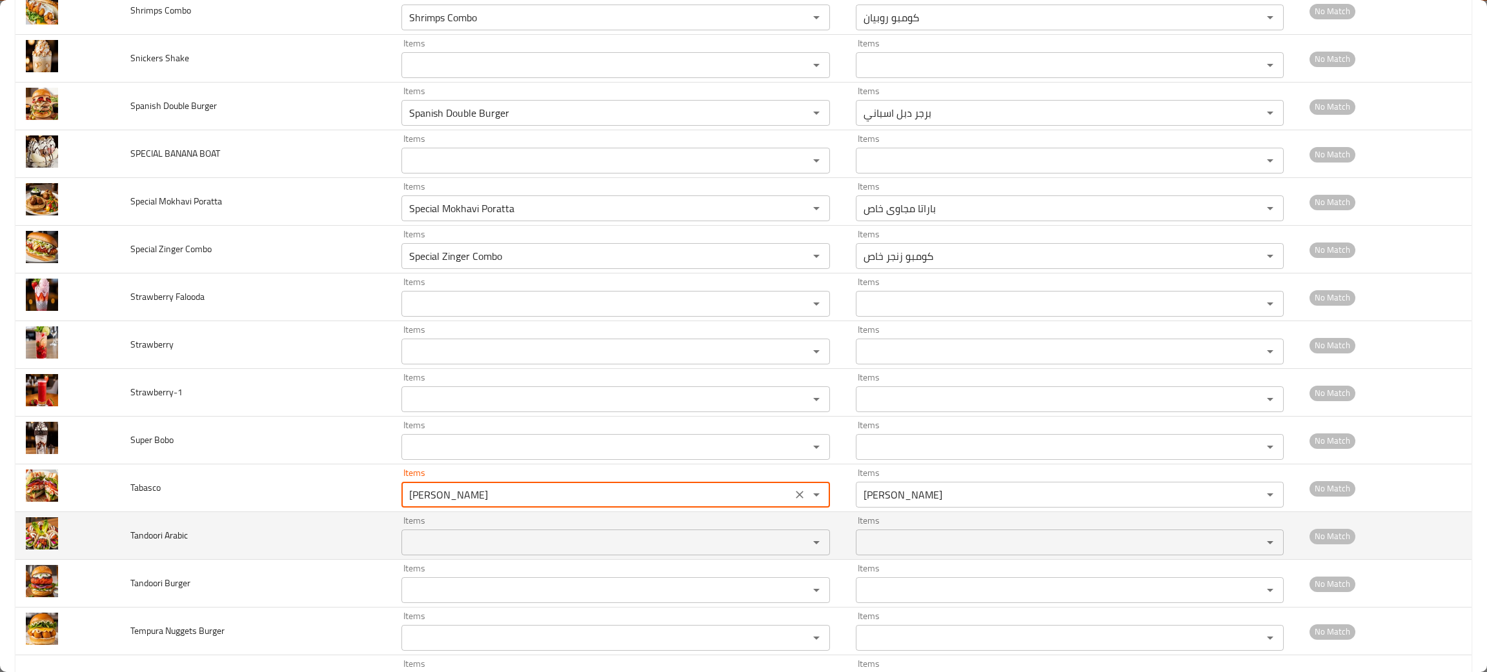
type input "[PERSON_NAME]"
click at [405, 543] on Arabic "Items" at bounding box center [596, 543] width 382 height 18
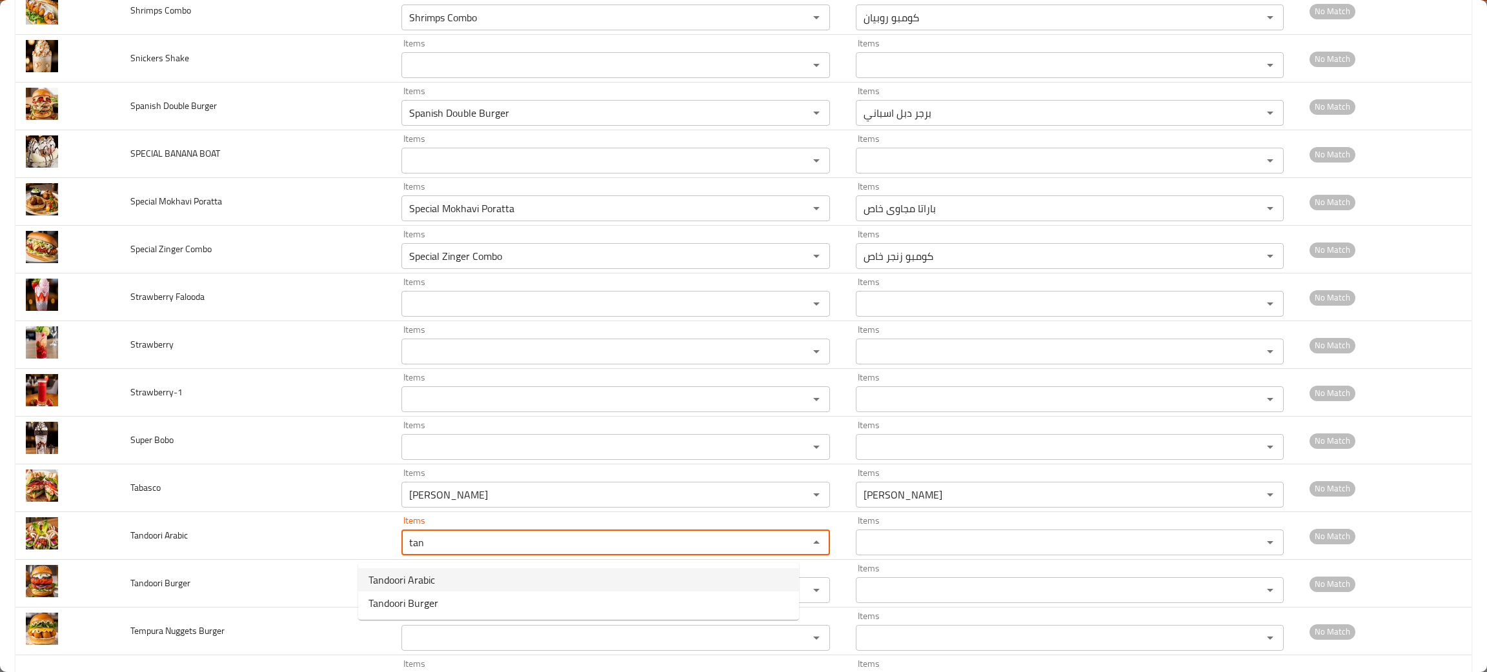
click at [408, 576] on span "Tandoori Arabic" at bounding box center [401, 579] width 66 height 15
type Arabic "Tandoori Arabic"
type Arabic-ar "تندوري عربي"
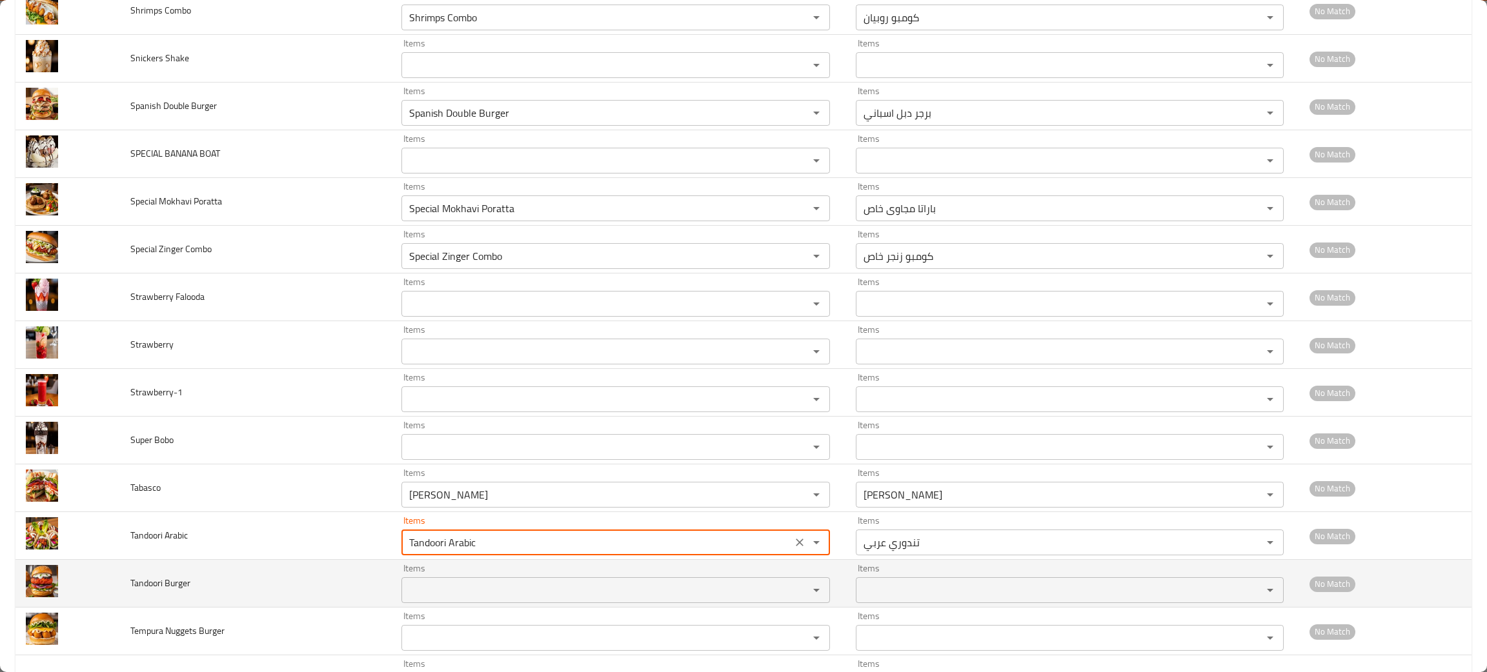
type Arabic "Tandoori Arabic"
click at [428, 587] on Burger "Items" at bounding box center [596, 590] width 382 height 18
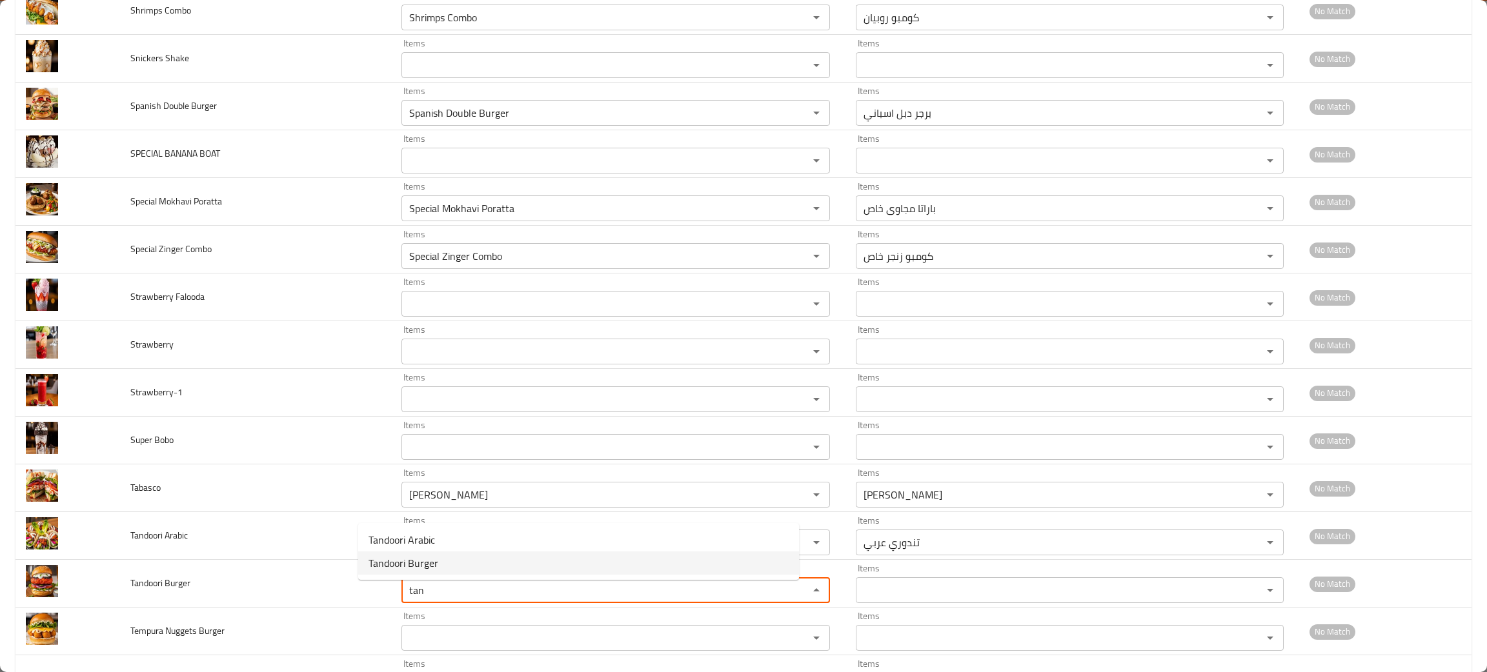
click at [426, 563] on span "Tandoori Burger" at bounding box center [403, 563] width 70 height 15
type Burger "Tandoori Burger"
type Burger-ar "برجر تندوري"
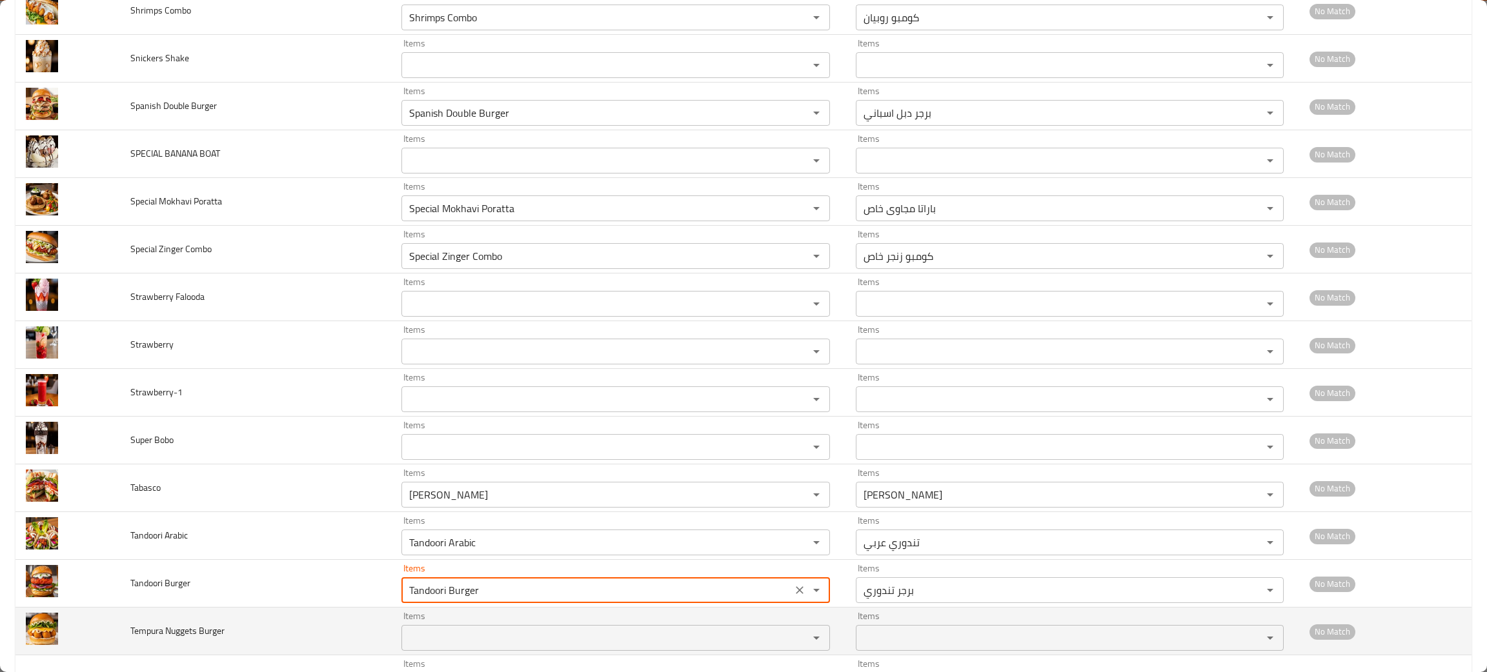
type Burger "Tandoori Burger"
click at [405, 640] on Burger "Items" at bounding box center [596, 638] width 382 height 18
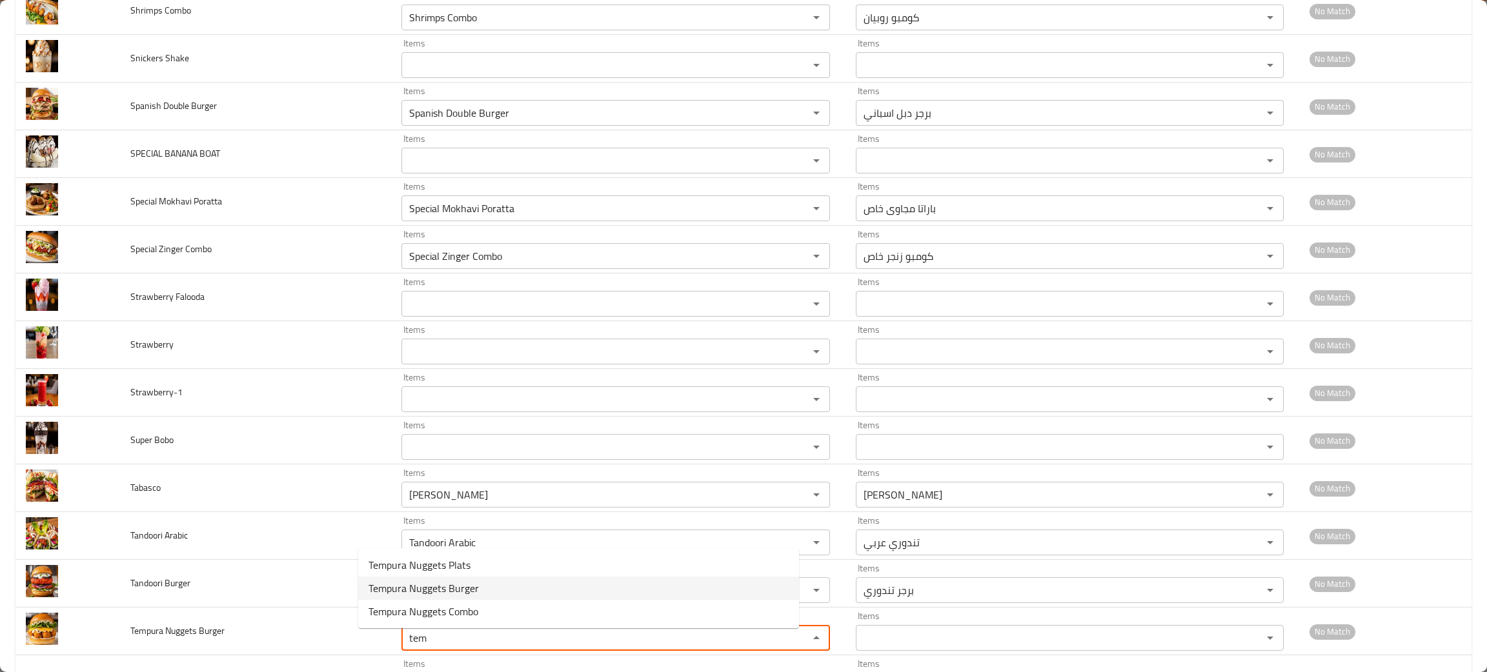
click at [419, 591] on span "Tempura Nuggets Burger" at bounding box center [423, 588] width 110 height 15
type Burger "Tempura Nuggets Burger"
type Burger-ar "برجر تمبورا ناجتس"
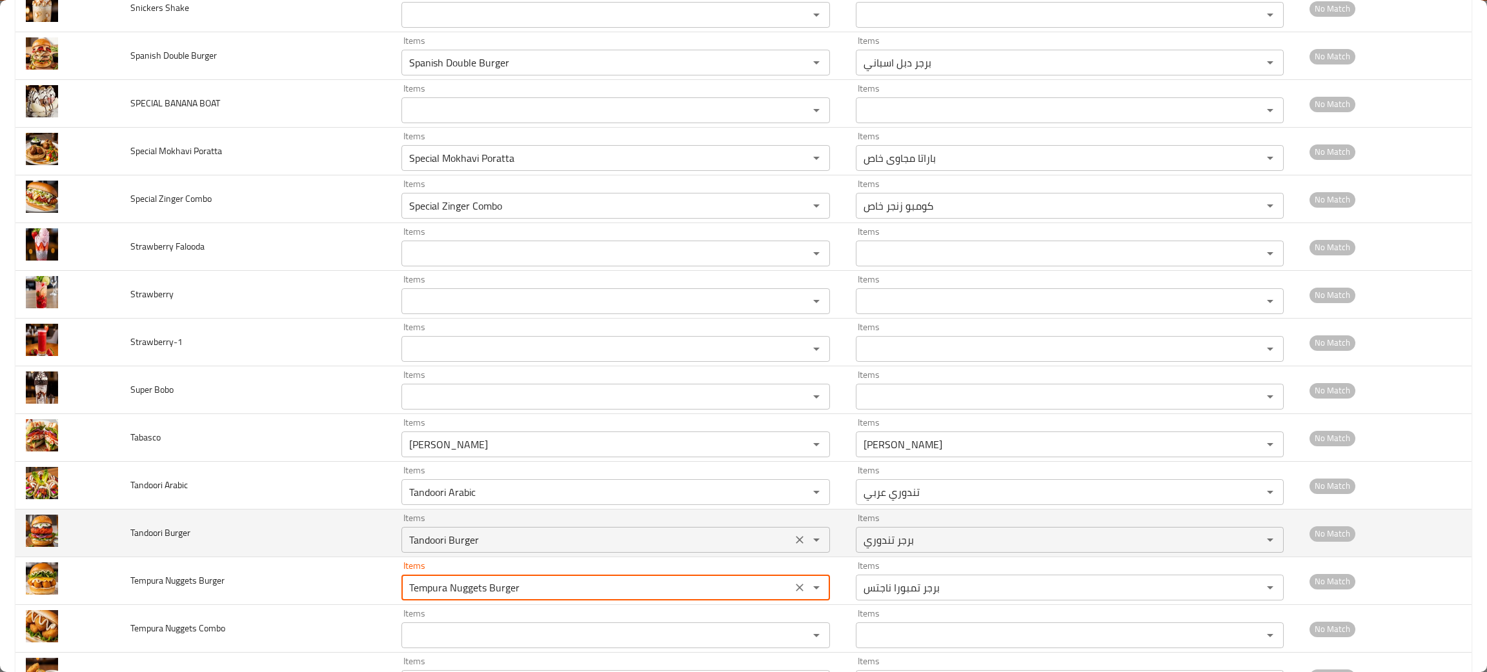
scroll to position [1739, 0]
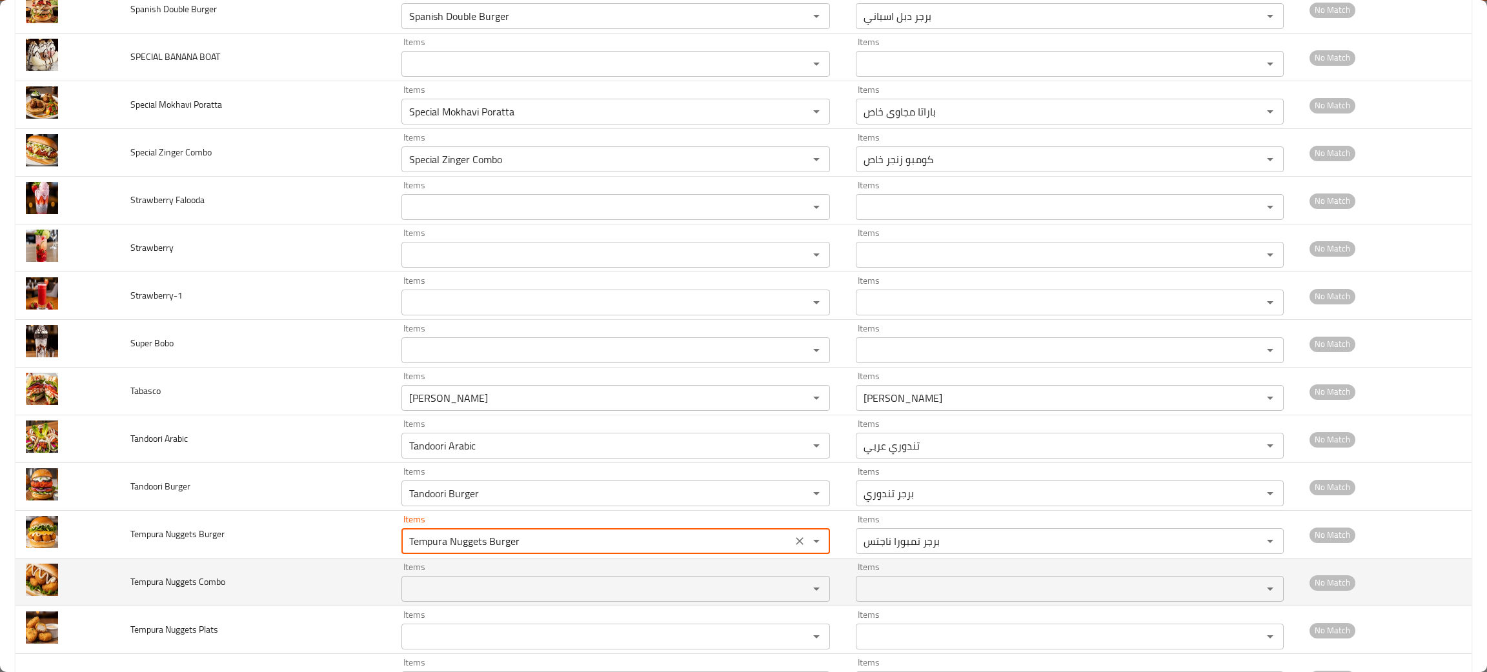
type Burger "Tempura Nuggets Burger"
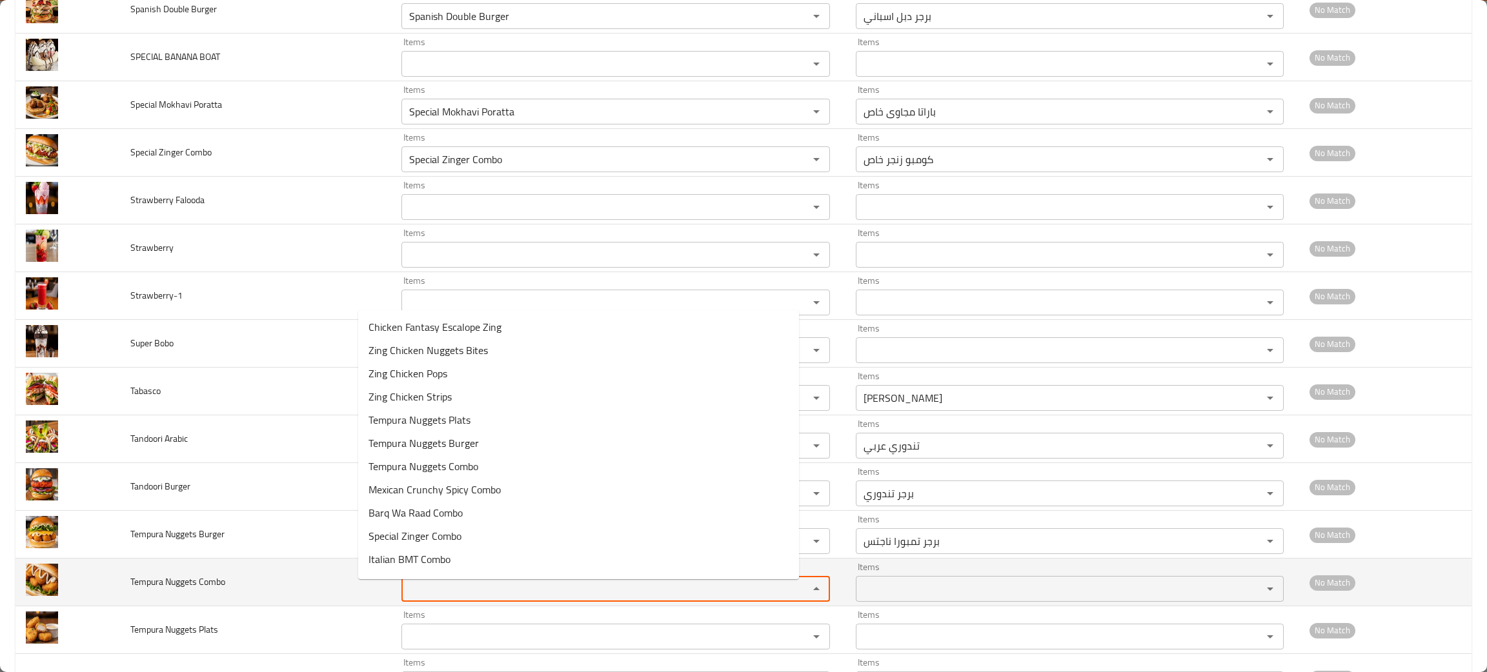
click at [429, 598] on Combo "Items" at bounding box center [596, 589] width 382 height 18
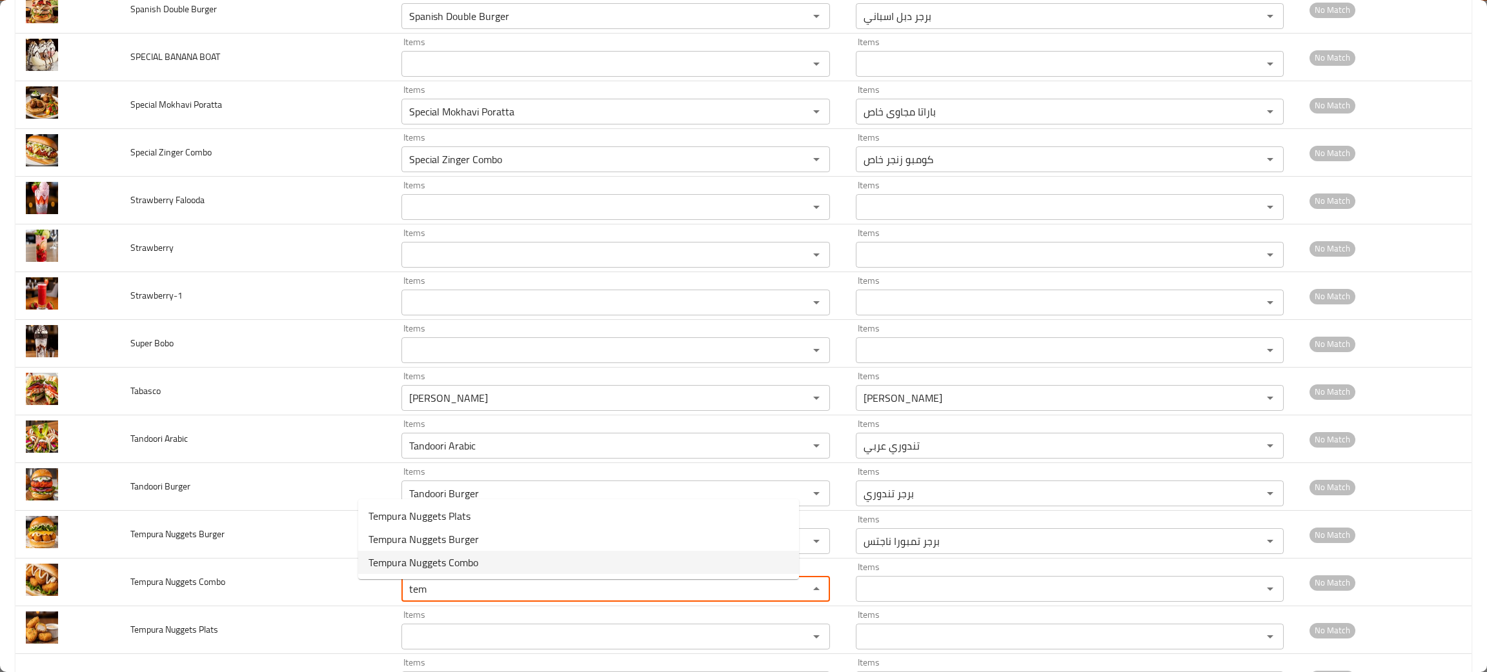
click at [430, 560] on span "Tempura Nuggets Combo" at bounding box center [423, 562] width 110 height 15
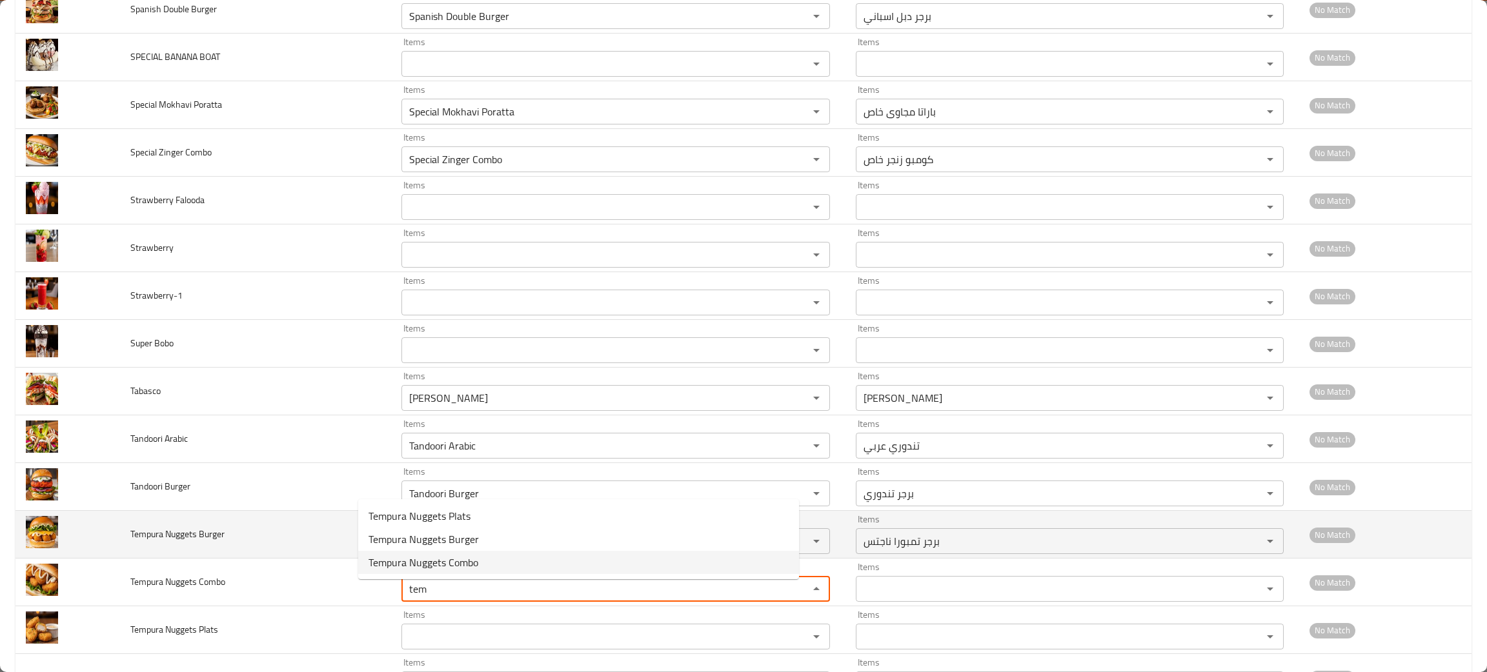
type Combo "Tempura Nuggets Combo"
type Combo-ar "كومبو تمبورا ناجتس"
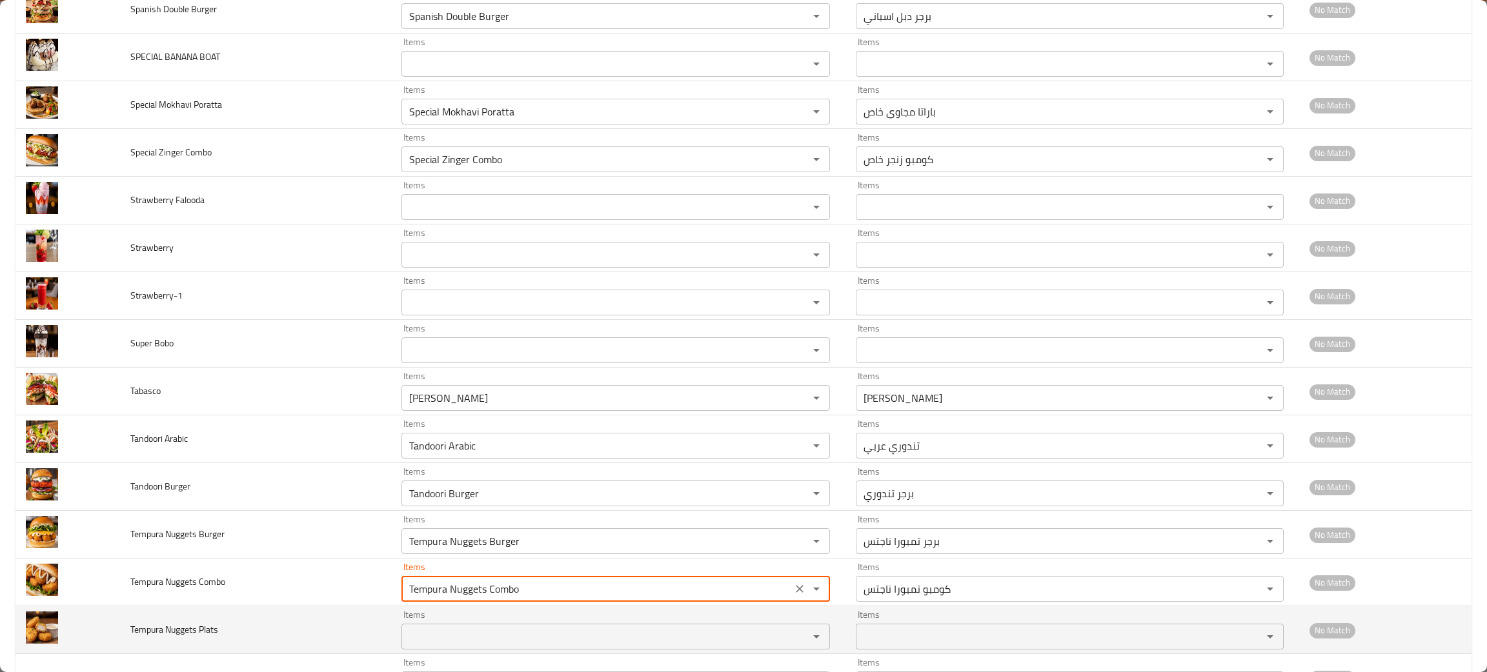
type Combo "Tempura Nuggets Combo"
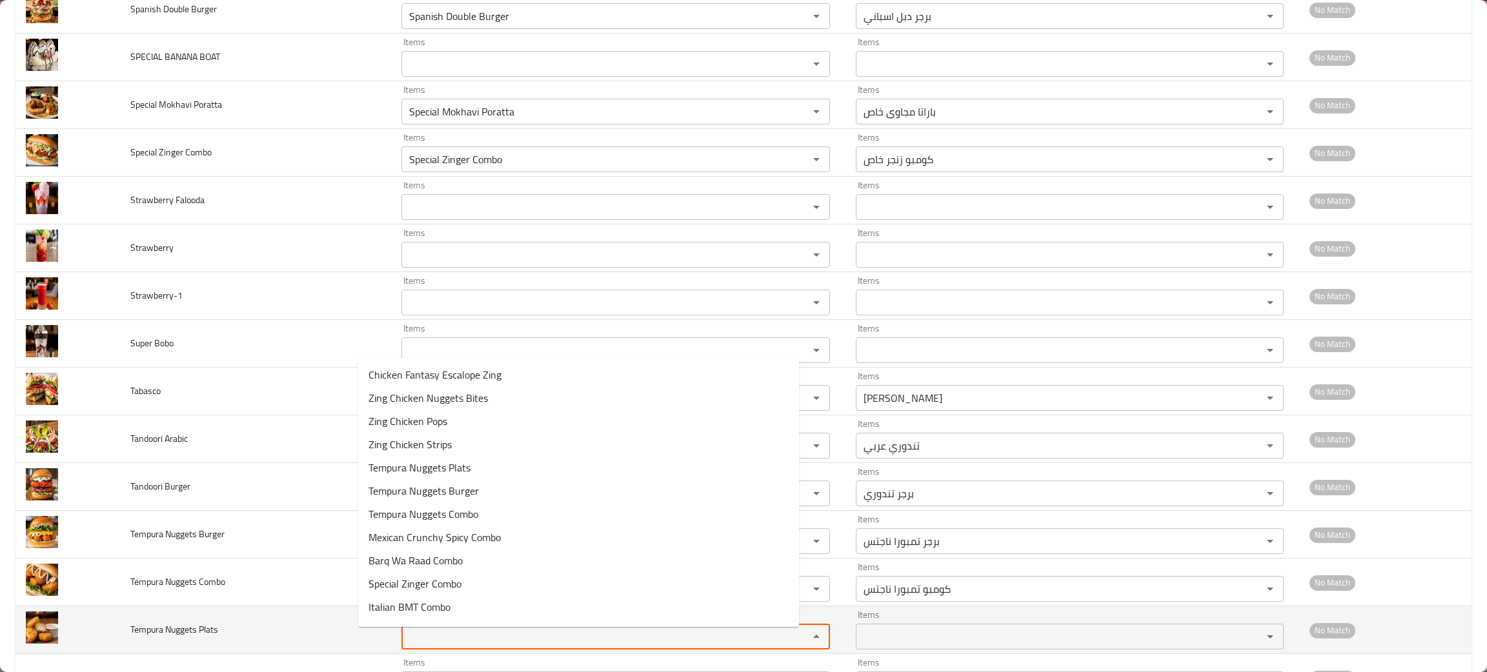
click at [405, 646] on Plats "Items" at bounding box center [596, 637] width 382 height 18
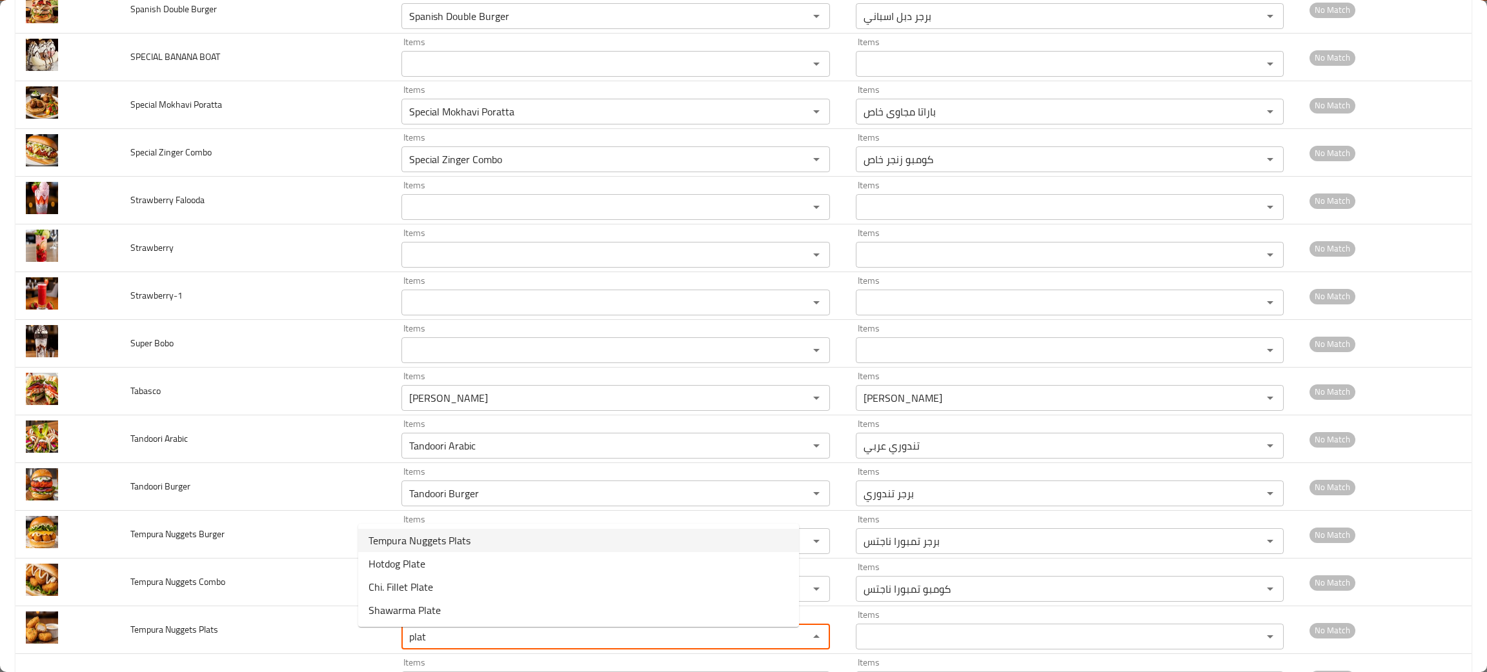
click at [440, 537] on span "Tempura Nuggets Plats" at bounding box center [419, 540] width 102 height 15
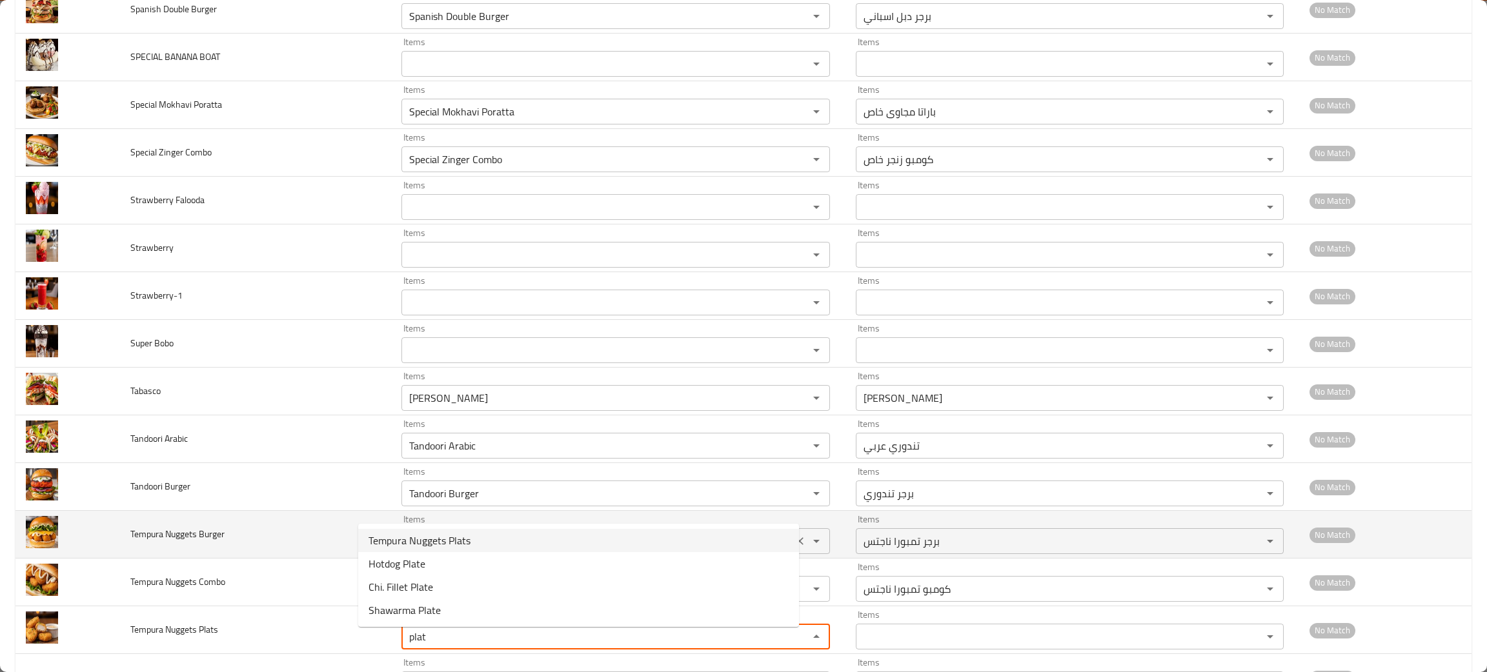
type Plats "Tempura Nuggets Plats"
type Plats-ar "طبق تمبورا ناجتس"
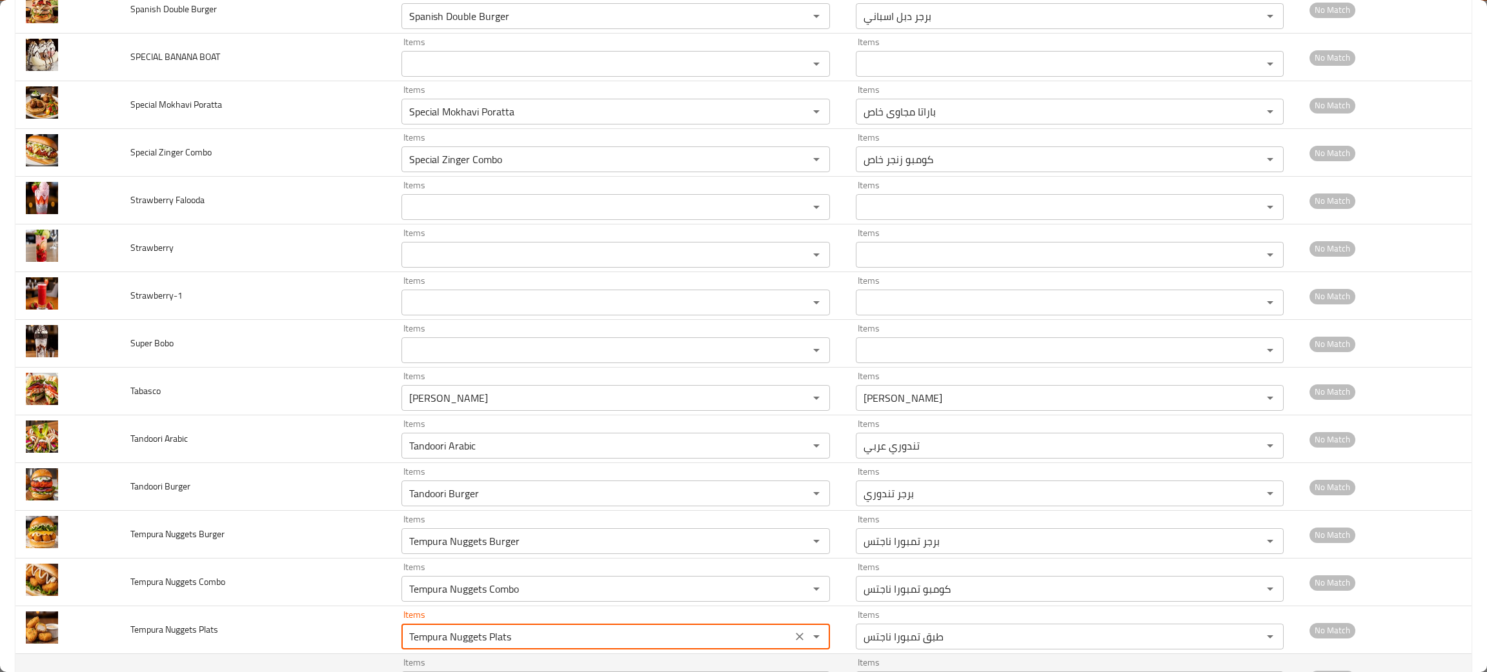
scroll to position [1836, 0]
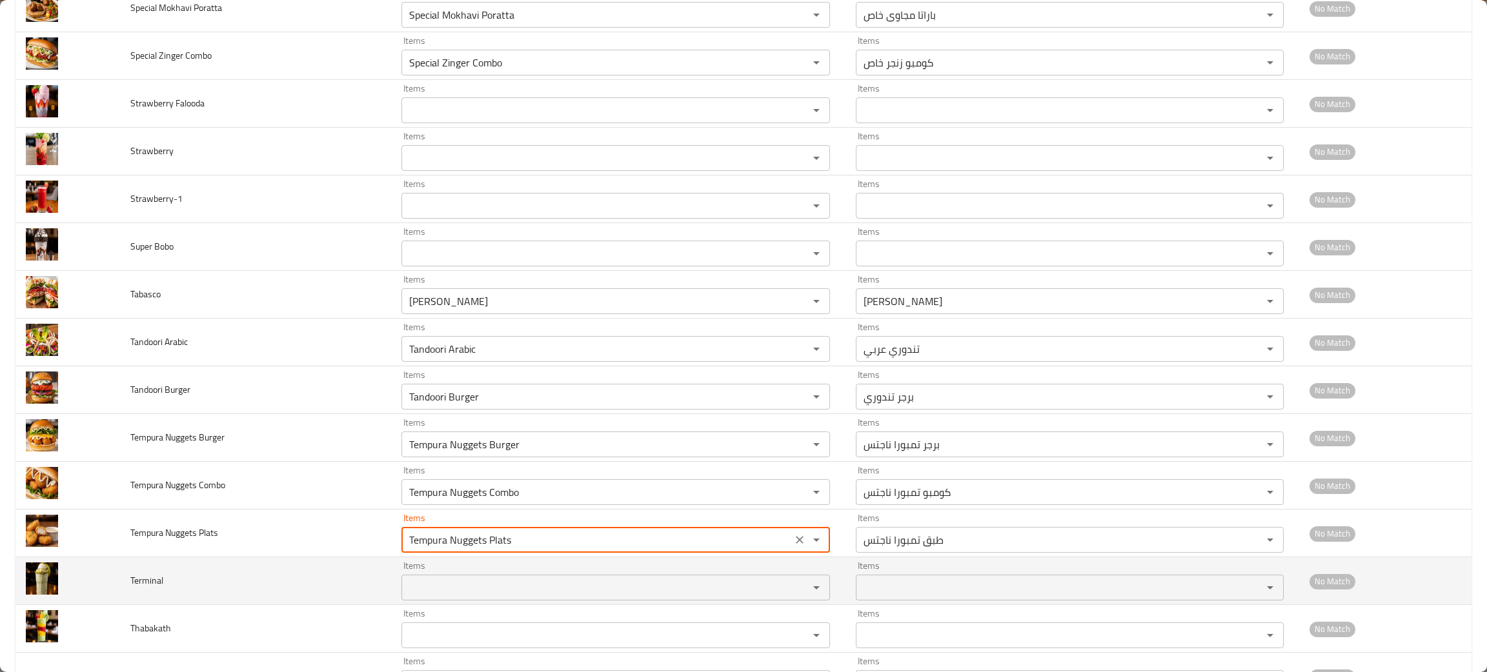
type Plats "Tempura Nuggets Plats"
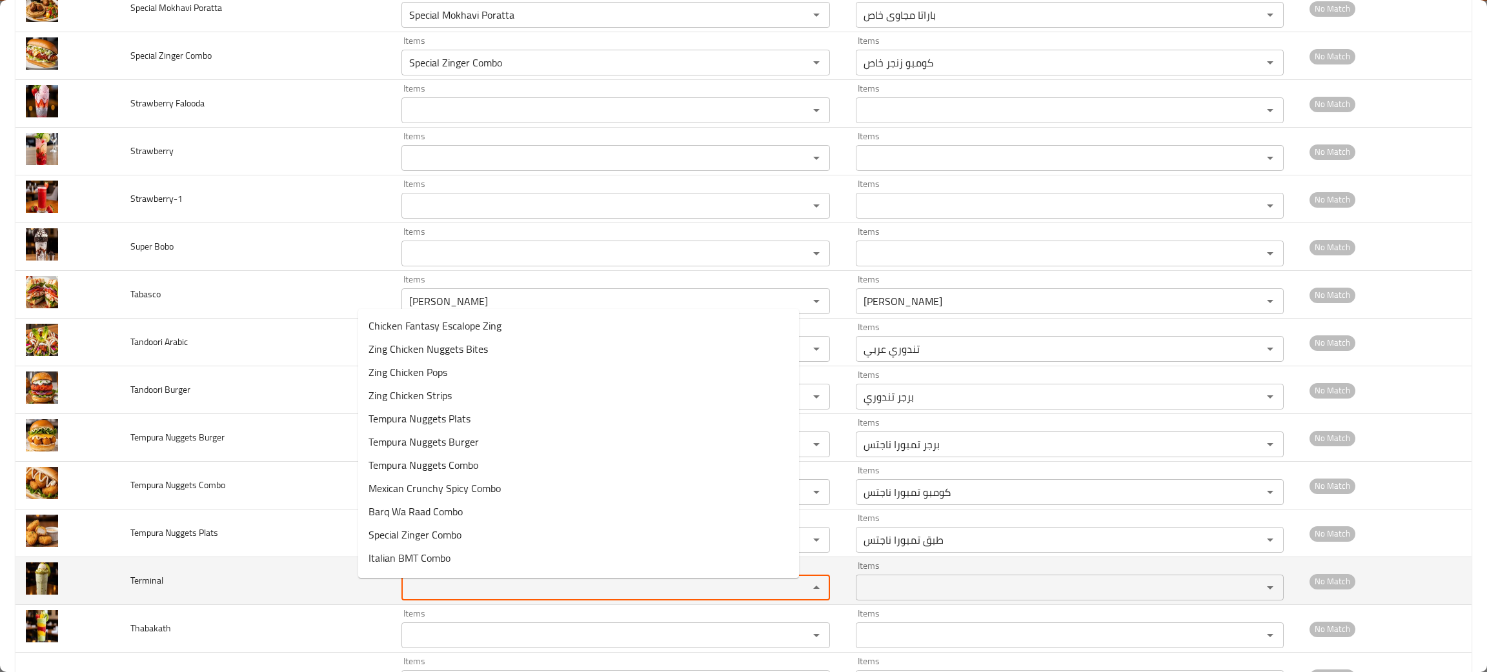
click at [434, 597] on input "Items" at bounding box center [596, 588] width 382 height 18
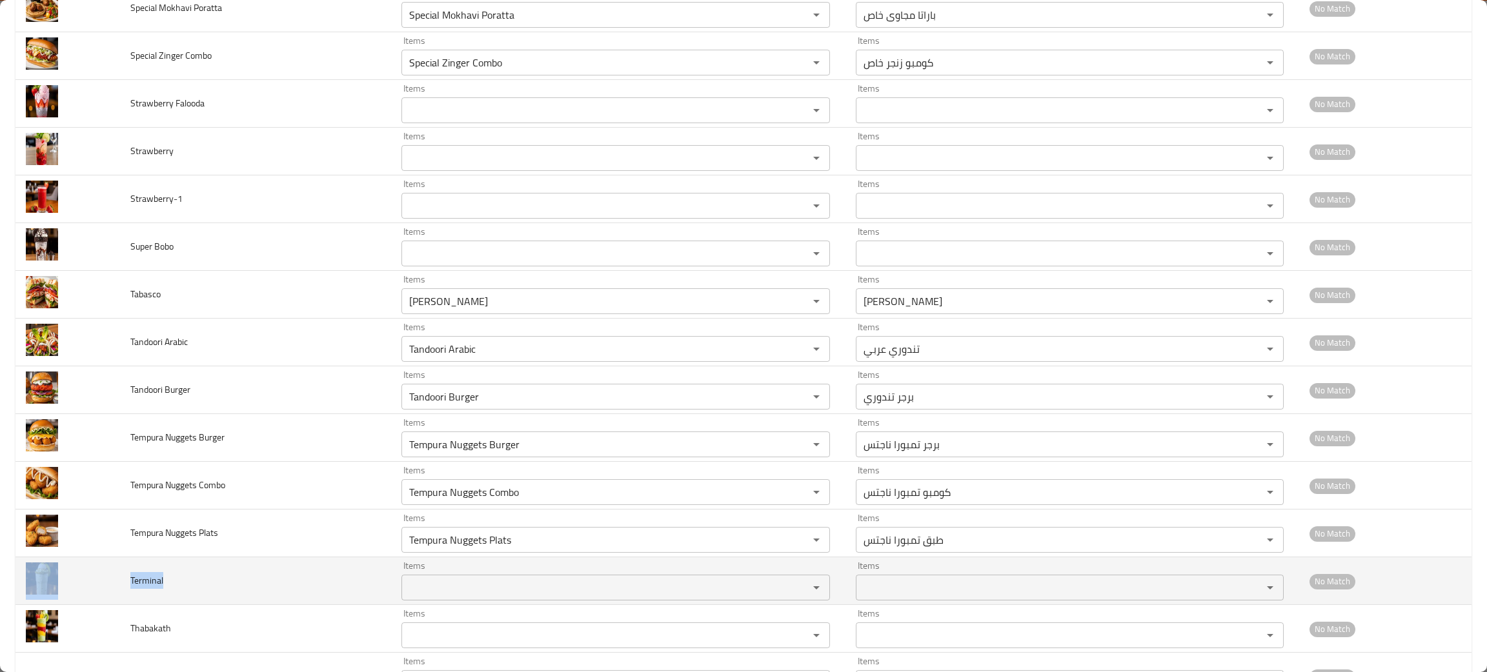
drag, startPoint x: 184, startPoint y: 597, endPoint x: 108, endPoint y: 597, distance: 76.1
click at [108, 597] on tr "Terminal Items Items Items Items No Match" at bounding box center [743, 581] width 1456 height 48
copy tr "Terminal"
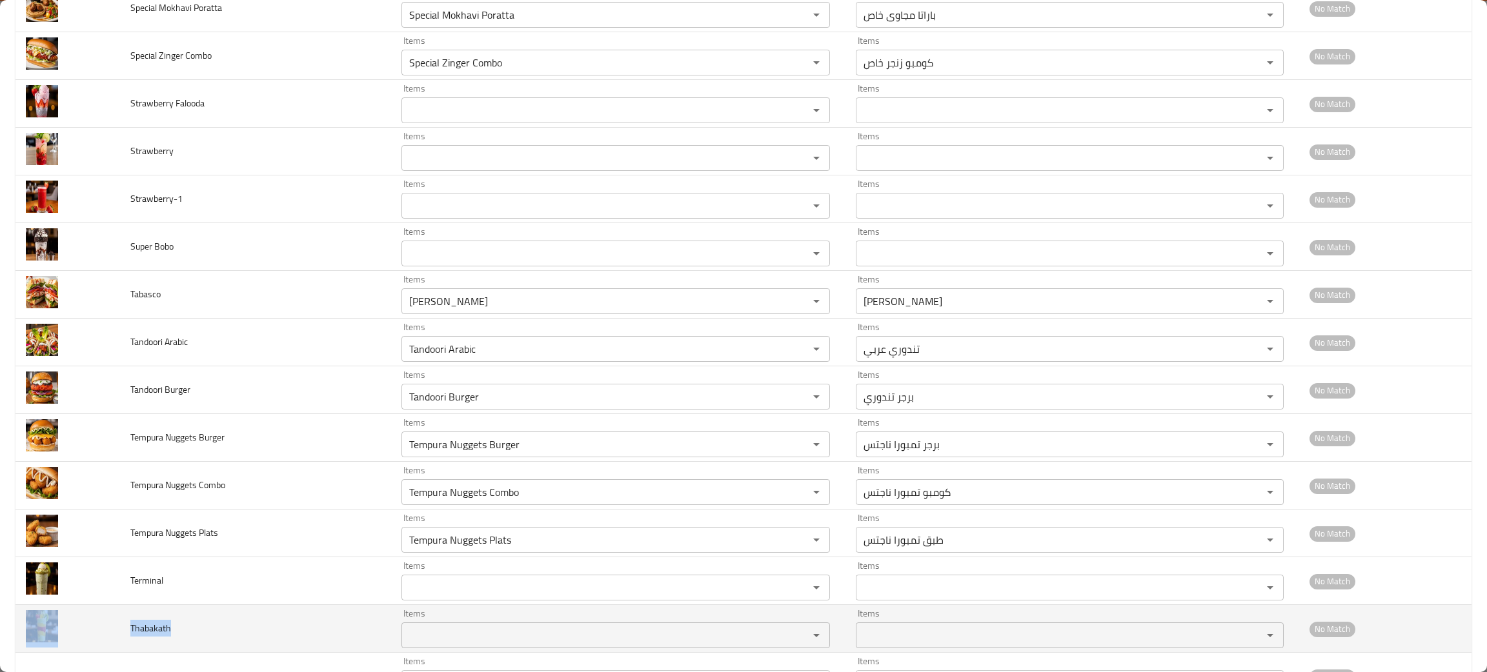
drag, startPoint x: 188, startPoint y: 640, endPoint x: 115, endPoint y: 621, distance: 75.4
click at [115, 621] on tr "Thabakath Items Items Items Items No Match" at bounding box center [743, 629] width 1456 height 48
copy tr "Thabakath"
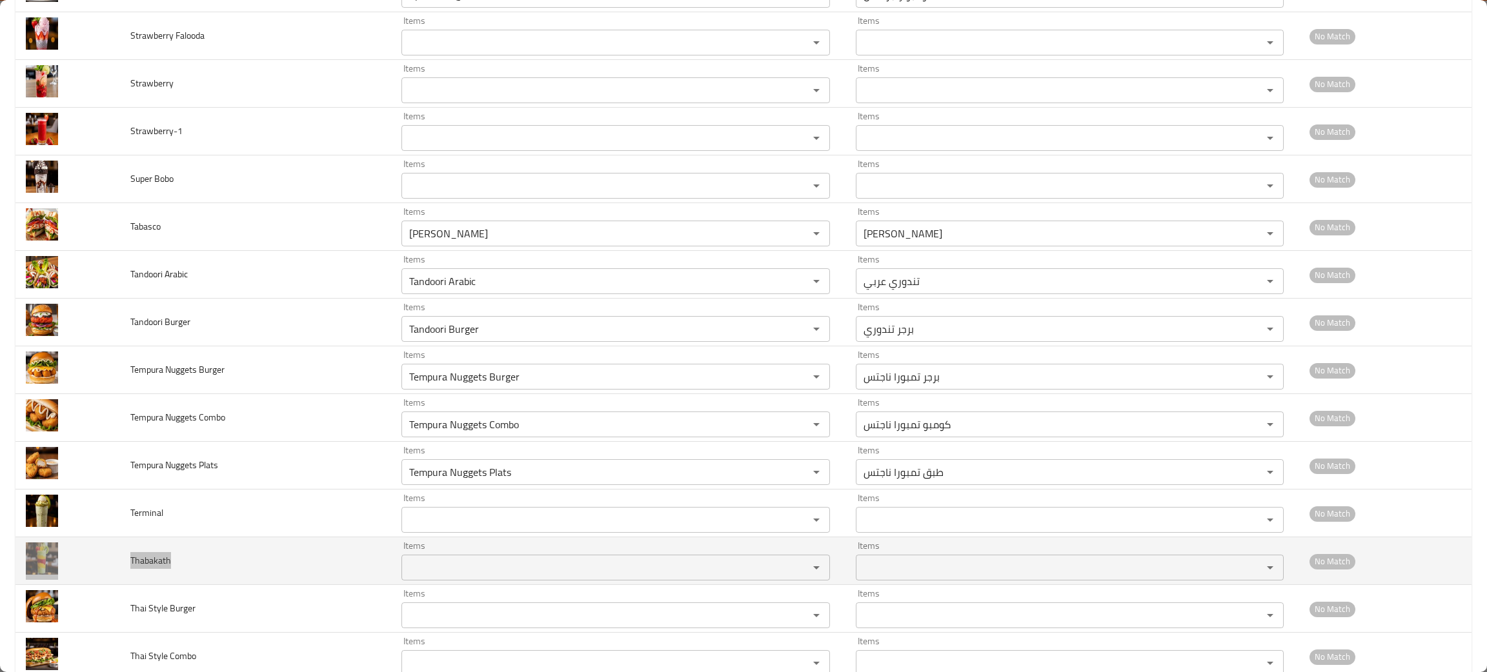
scroll to position [1933, 0]
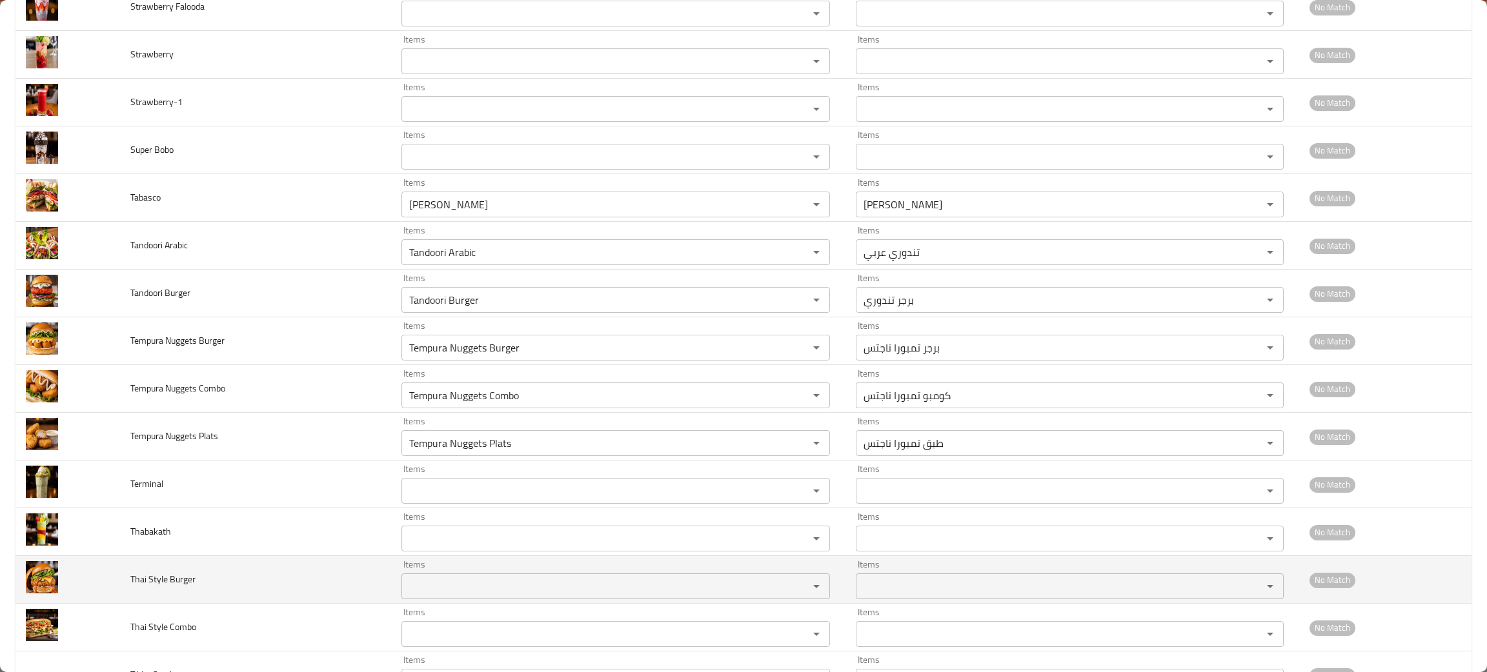
click at [237, 590] on td "Thai Style Burger" at bounding box center [255, 580] width 271 height 48
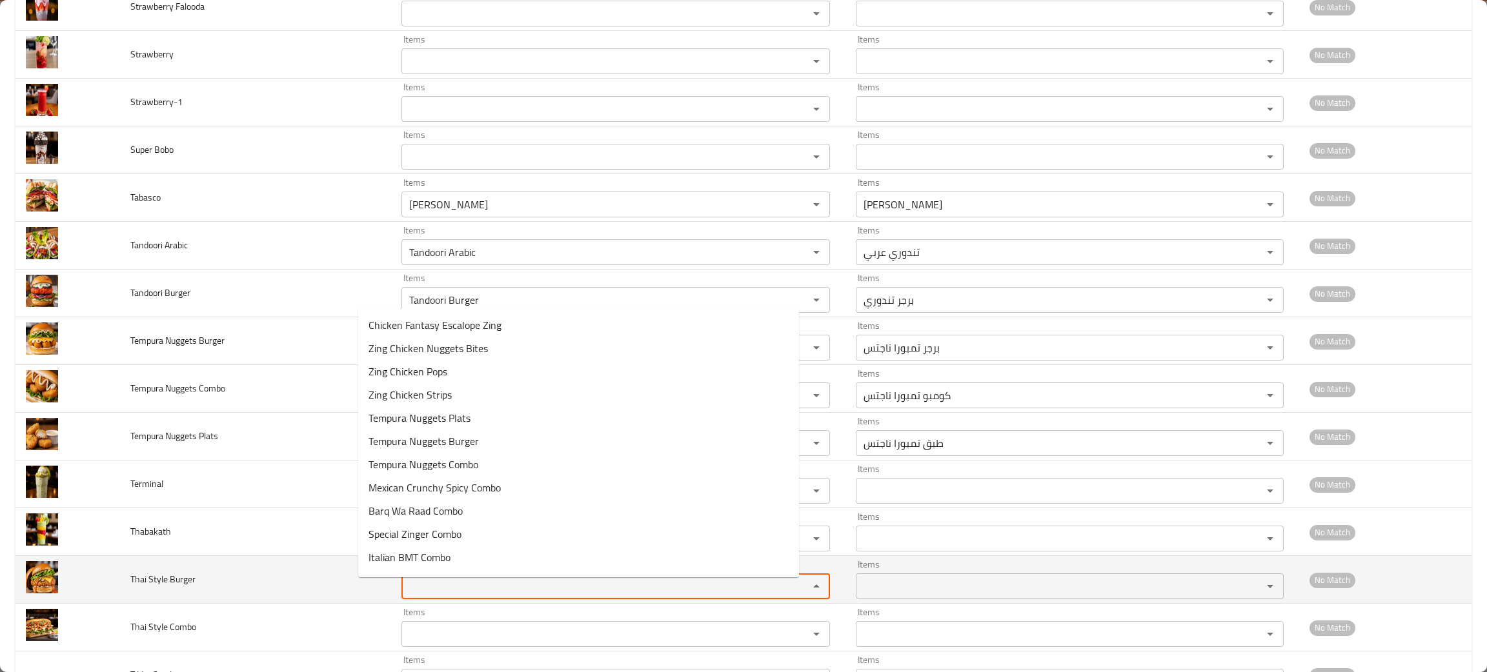
click at [409, 592] on Burger "Items" at bounding box center [596, 586] width 382 height 18
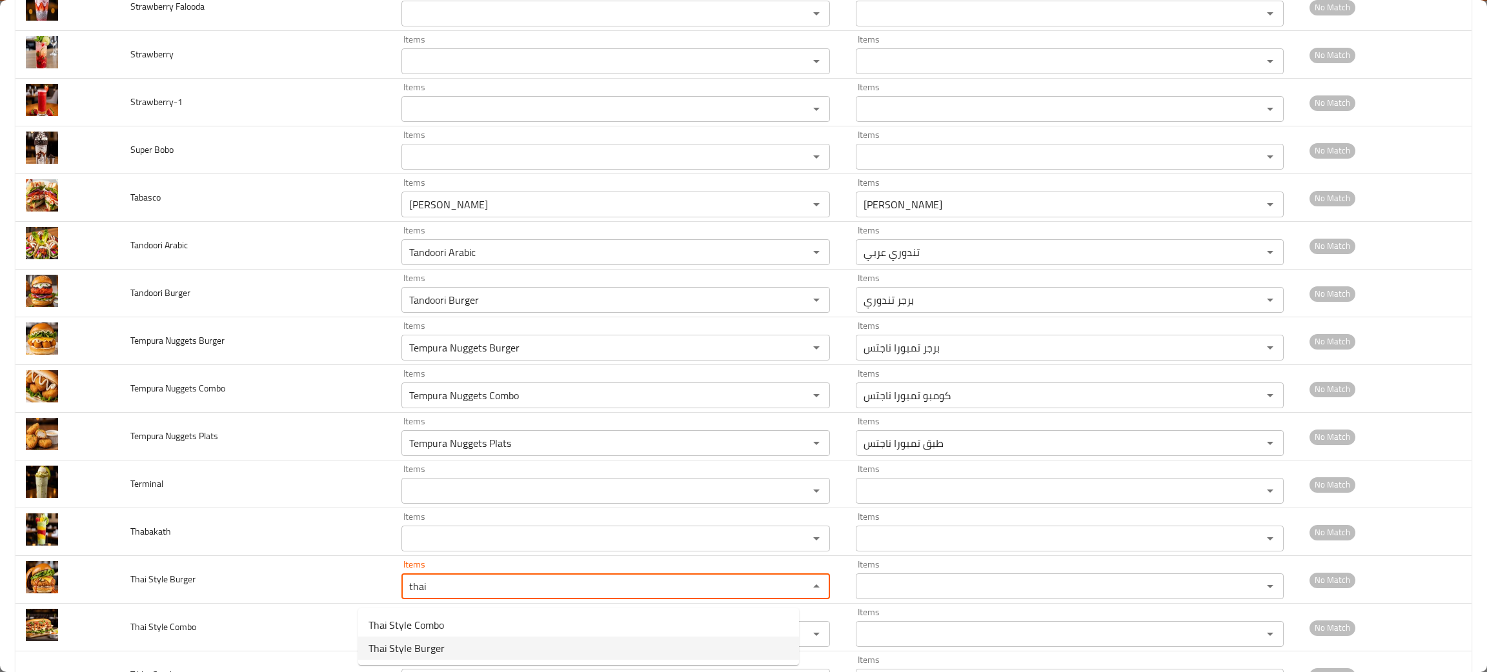
click at [405, 653] on span "Thai Style Burger" at bounding box center [406, 648] width 76 height 15
type Burger "Thai Style Burger"
type Burger-ar "برجر تای ستایل"
click at [405, 647] on div "Items" at bounding box center [615, 634] width 428 height 26
type Burger "Thai Style Burger"
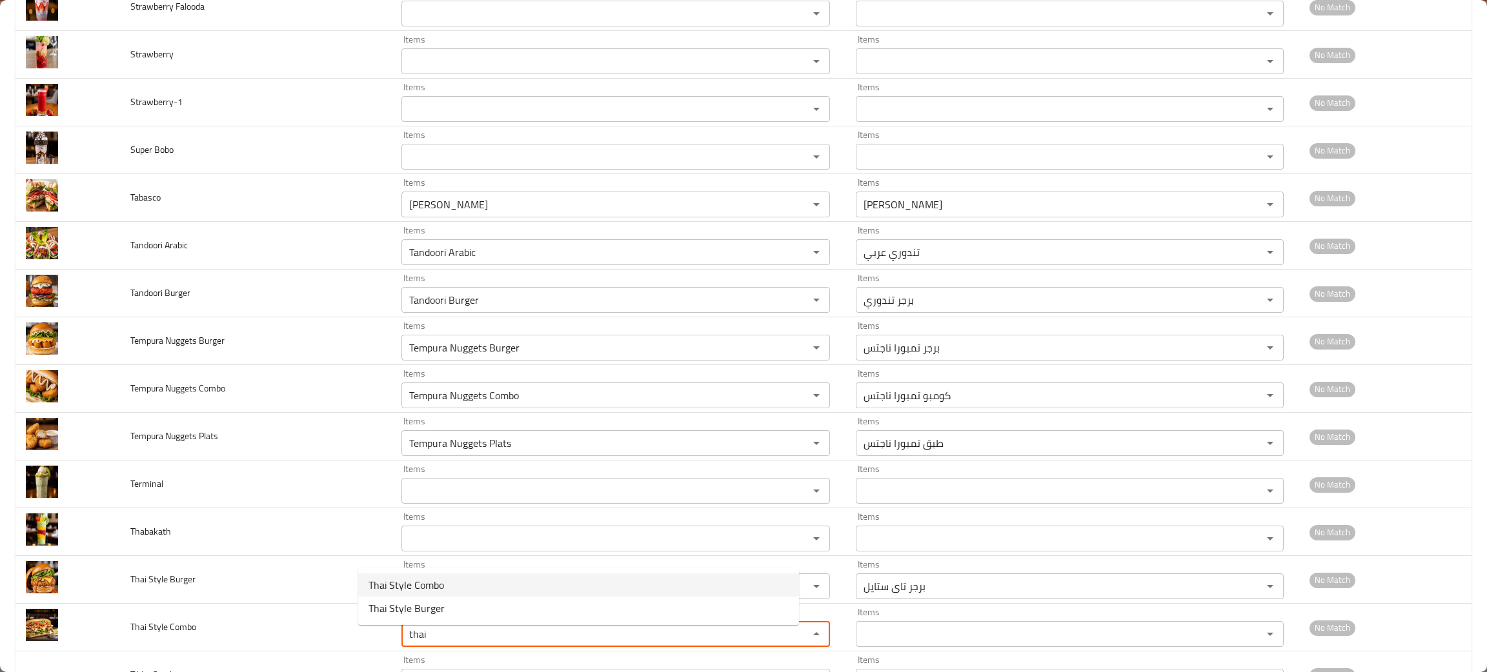
click at [405, 579] on span "Thai Style Combo" at bounding box center [405, 584] width 75 height 15
type Combo "Thai Style Combo"
type Combo-ar "كومبو تاي ستايل"
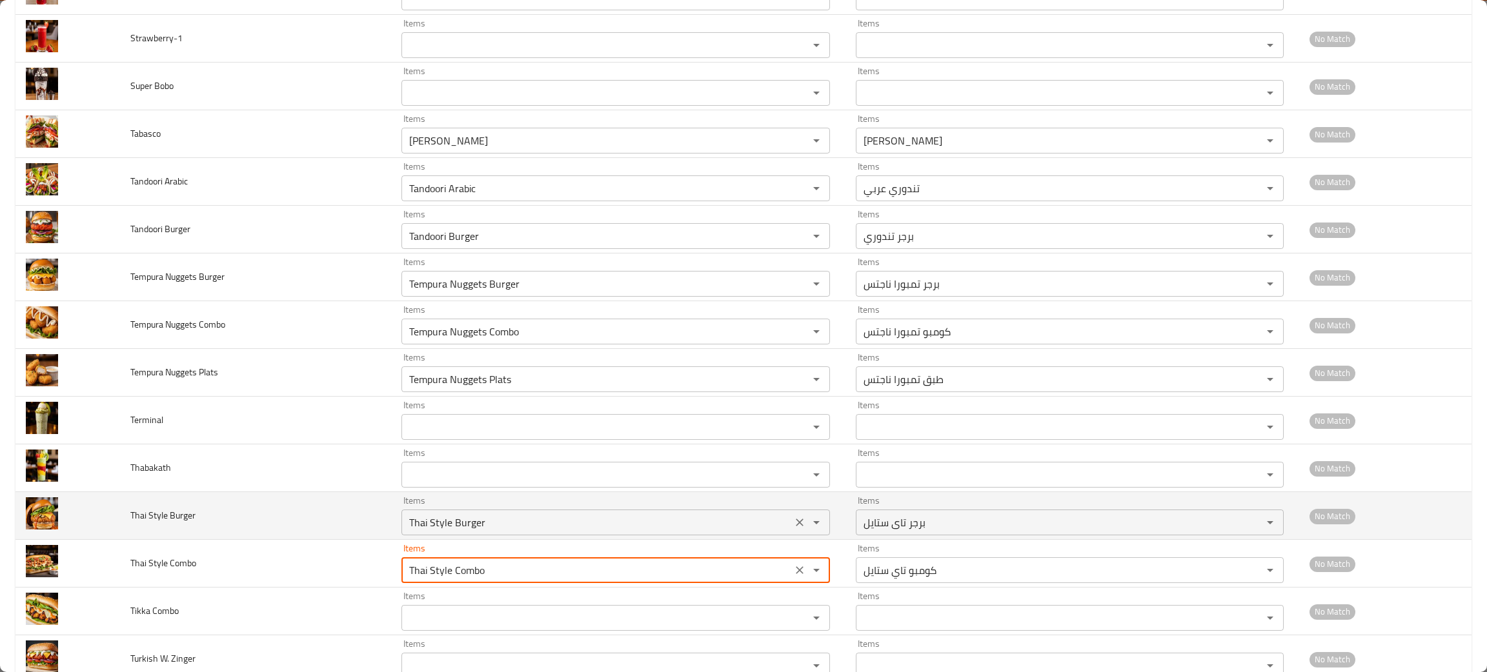
scroll to position [2030, 0]
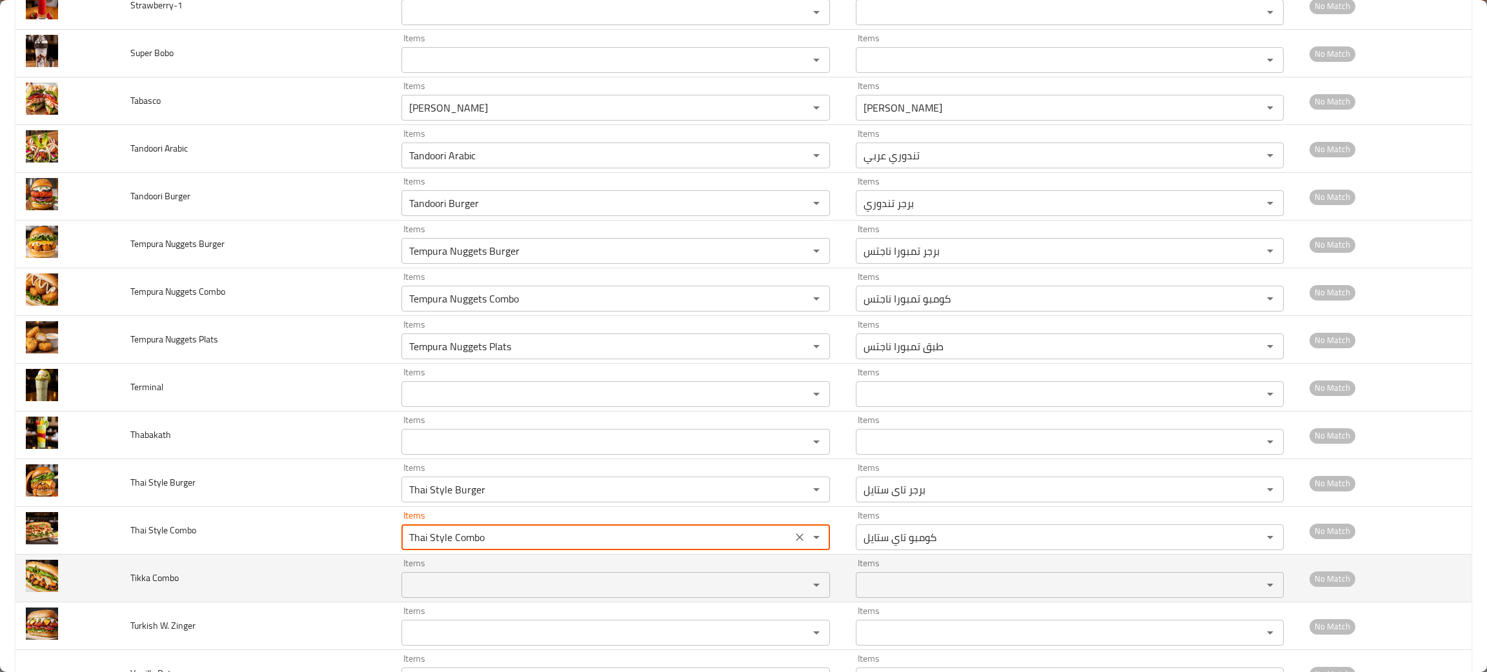
type Combo "Thai Style Combo"
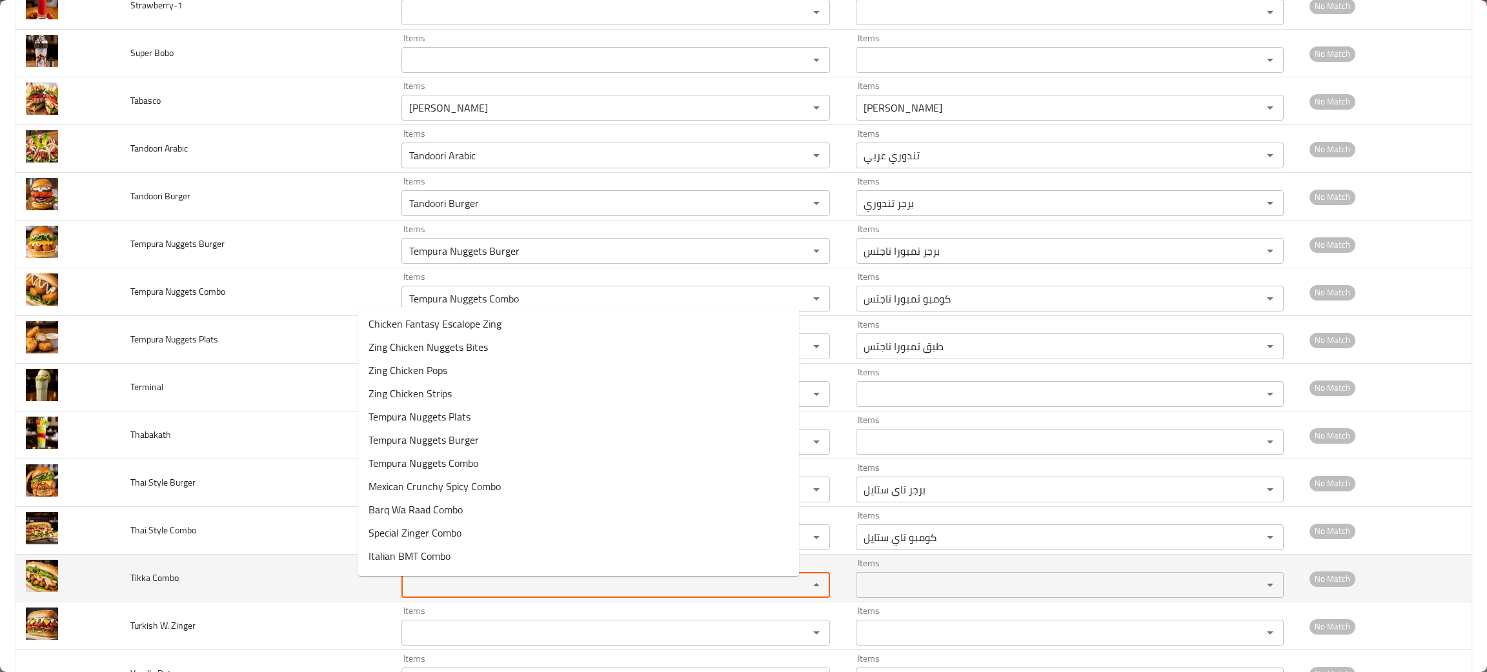
click at [421, 594] on Combo "Items" at bounding box center [596, 585] width 382 height 18
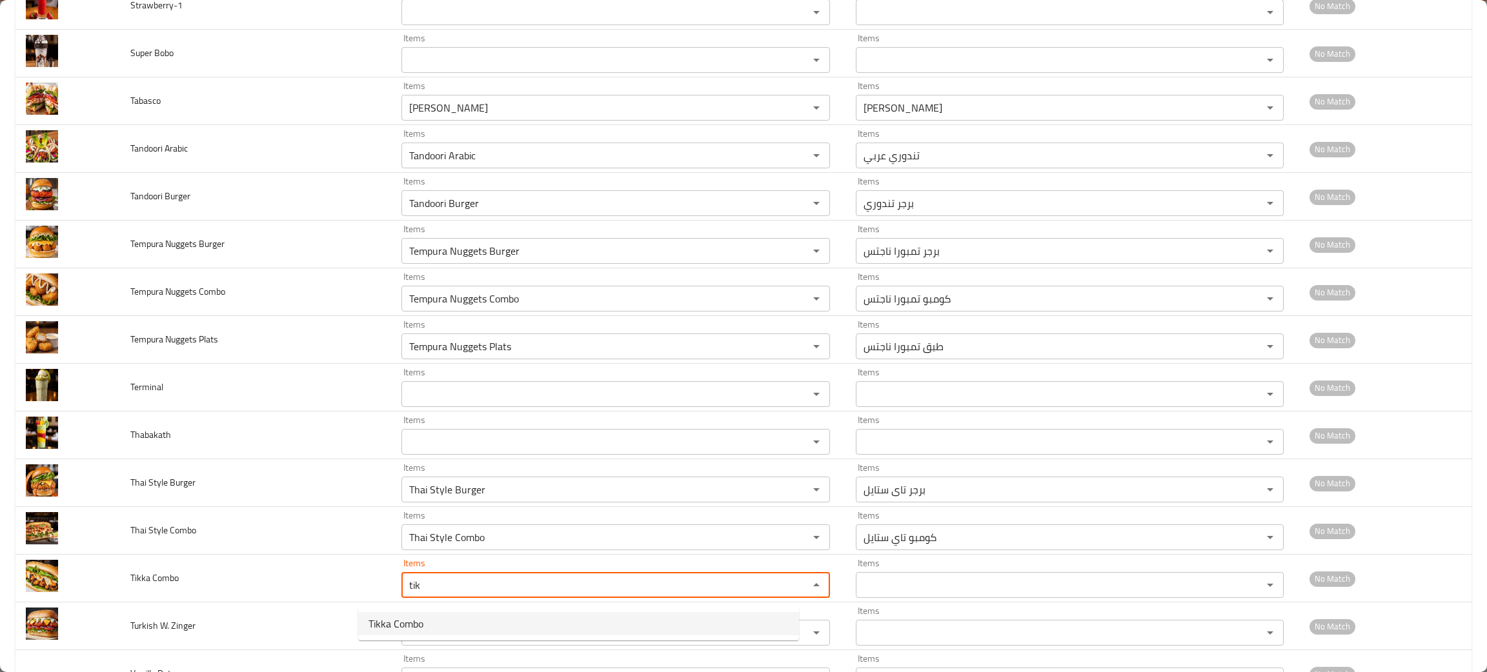
click at [400, 619] on span "Tikka Combo" at bounding box center [395, 623] width 55 height 15
type Combo "Tikka Combo"
type Combo-ar "كومبو تكا"
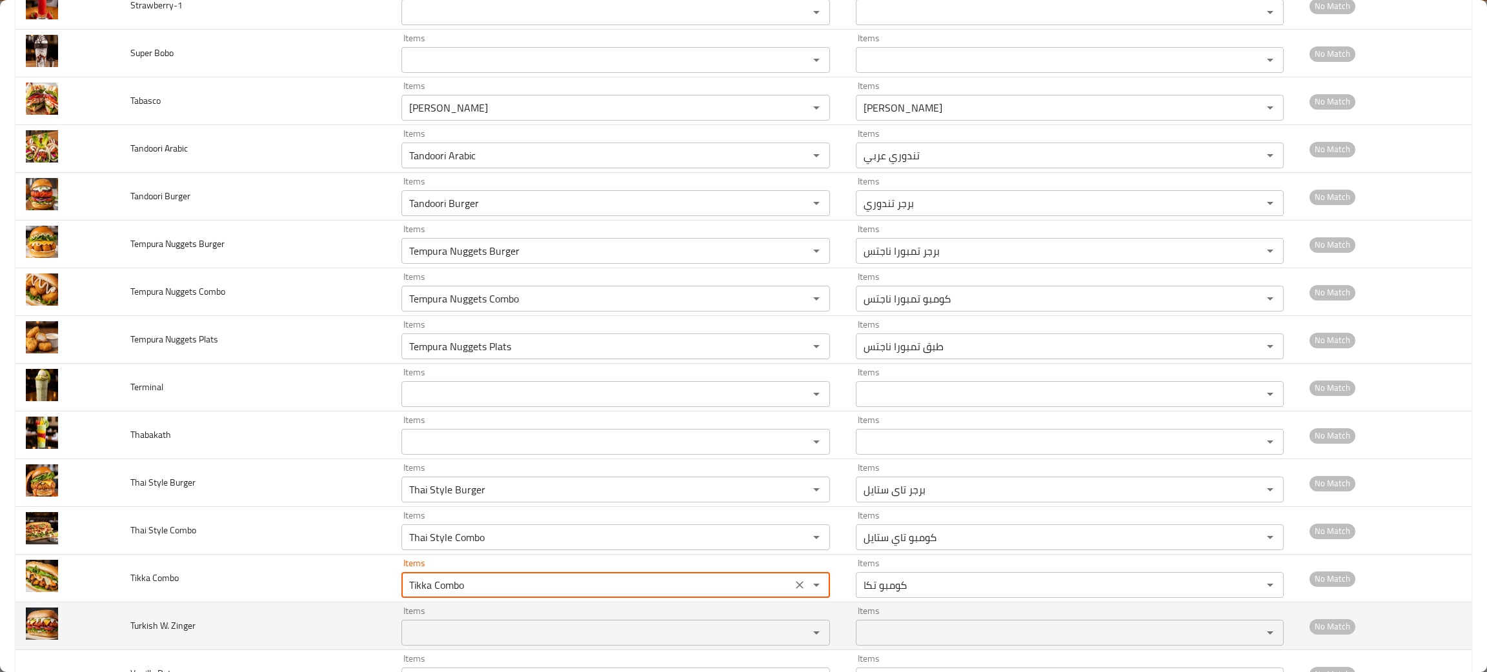
type Combo "Tikka Combo"
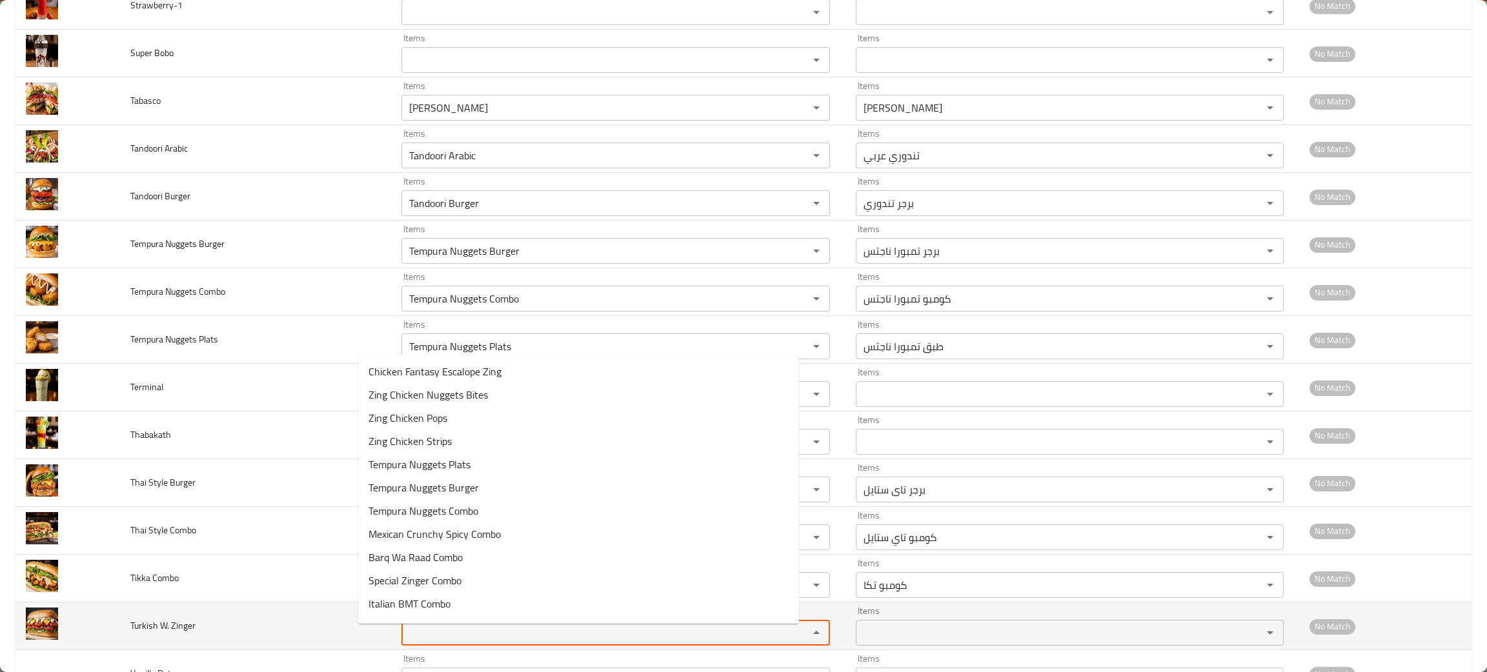
click at [405, 637] on Zinger "Items" at bounding box center [596, 633] width 382 height 18
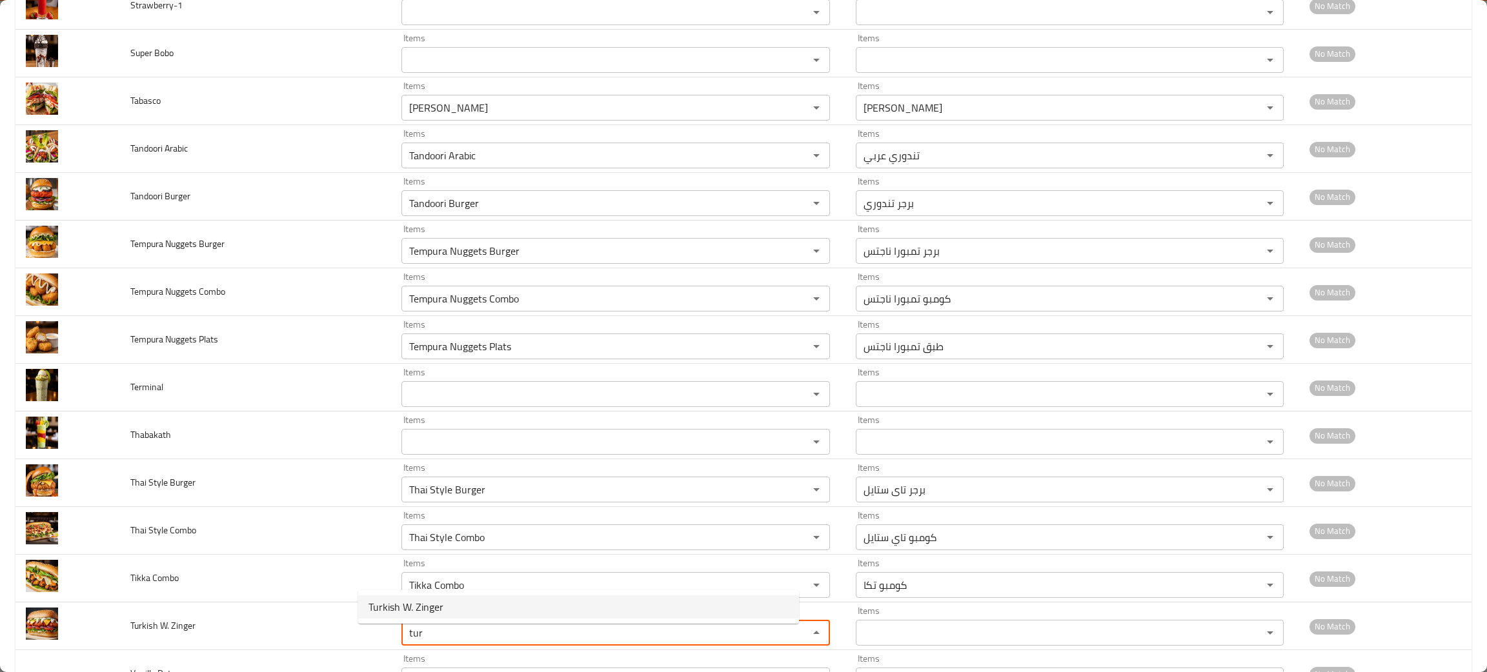
click at [417, 596] on Zinger-option-0 "Turkish W. Zinger" at bounding box center [578, 607] width 441 height 23
type Zinger "Turkish W. Zinger"
type Zinger-ar "تركي بالزنجر"
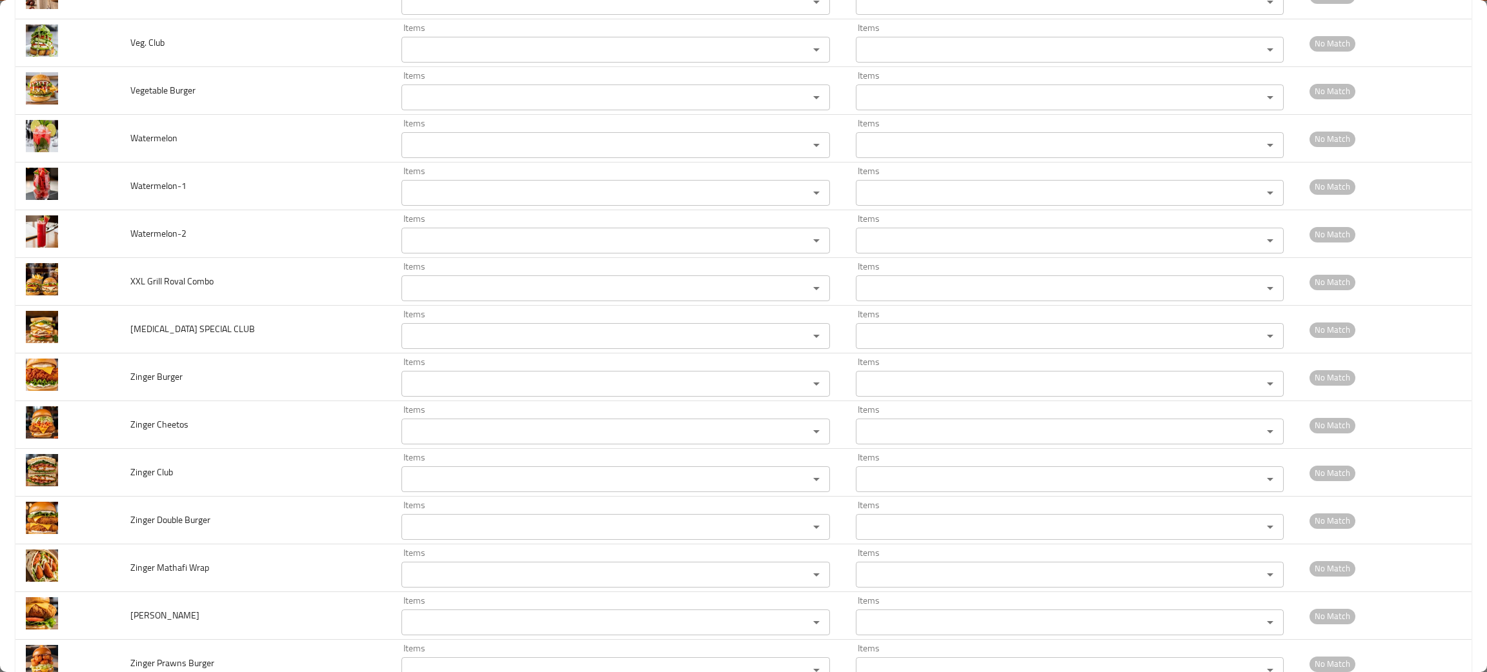
scroll to position [2612, 0]
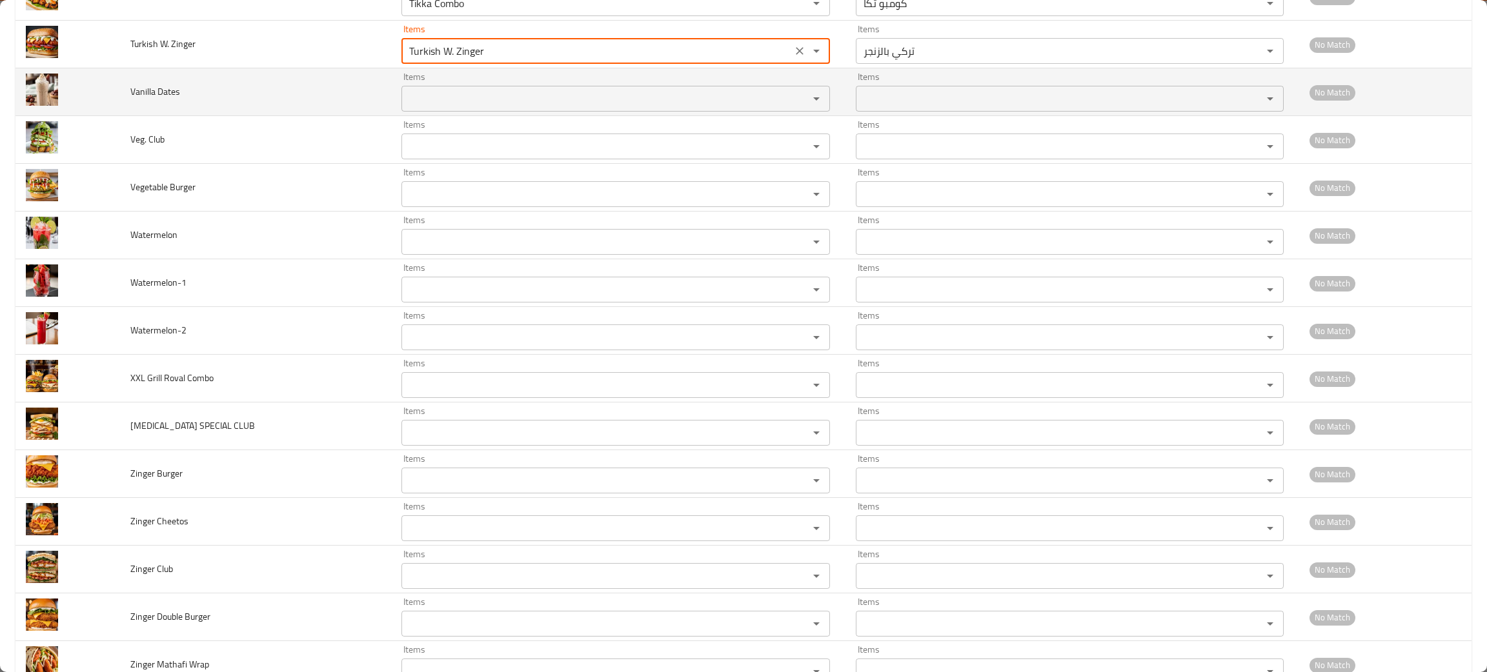
type Zinger "Turkish W. Zinger"
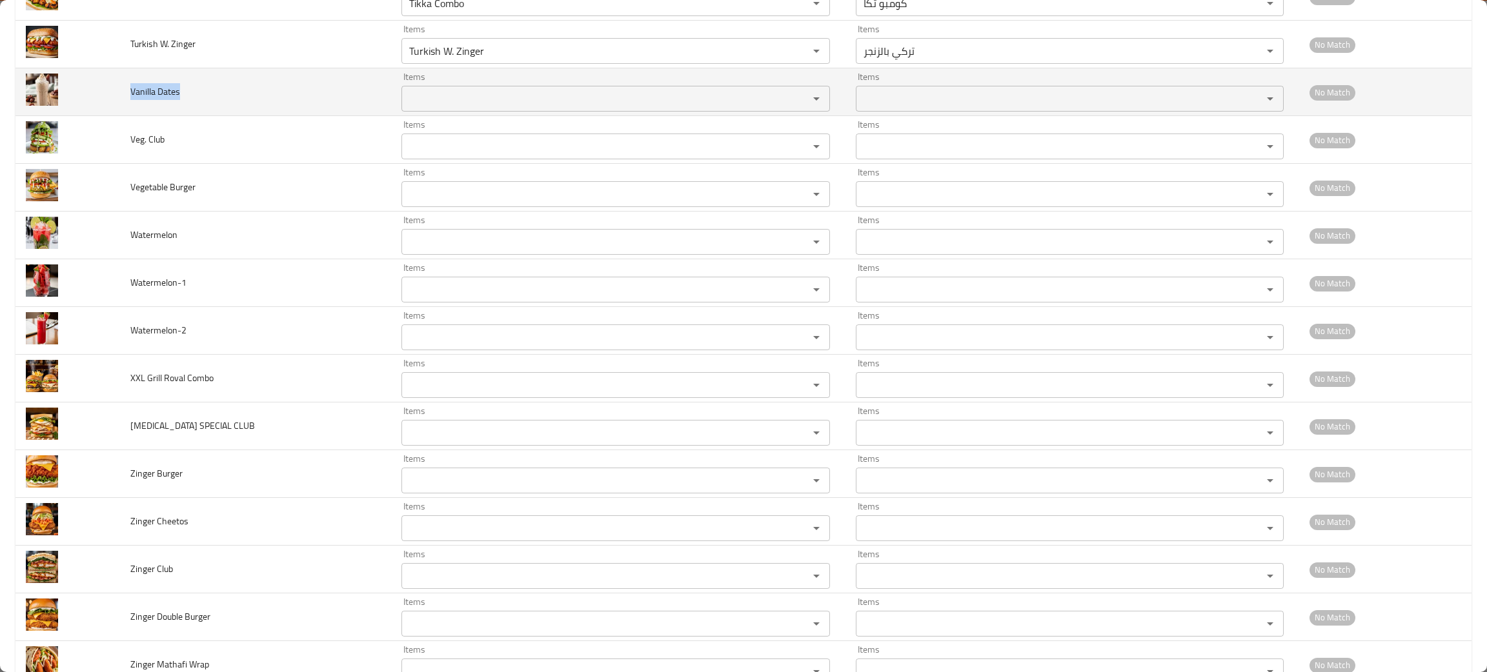
drag, startPoint x: 192, startPoint y: 104, endPoint x: 129, endPoint y: 96, distance: 63.7
click at [129, 96] on td "Vanilla Dates" at bounding box center [255, 92] width 271 height 48
copy span "Vanilla Dates"
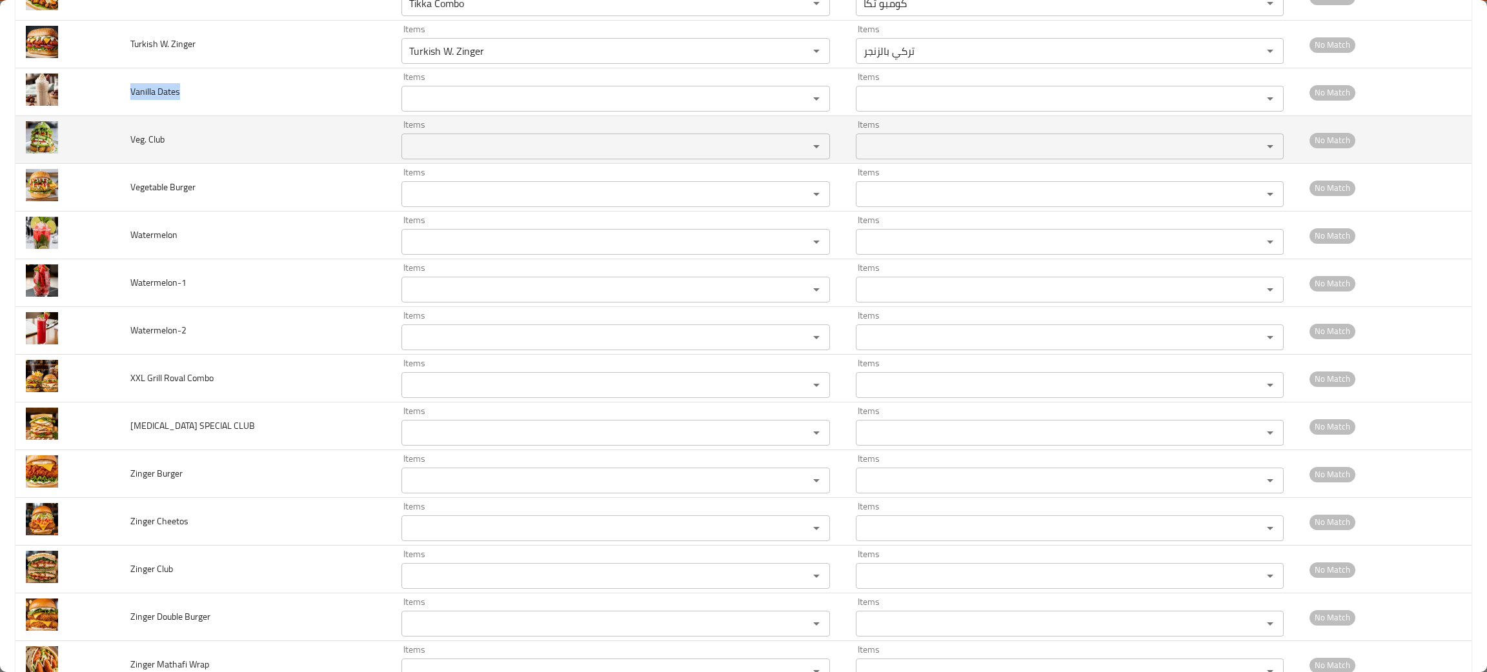
click at [419, 151] on Club "Items" at bounding box center [596, 146] width 382 height 18
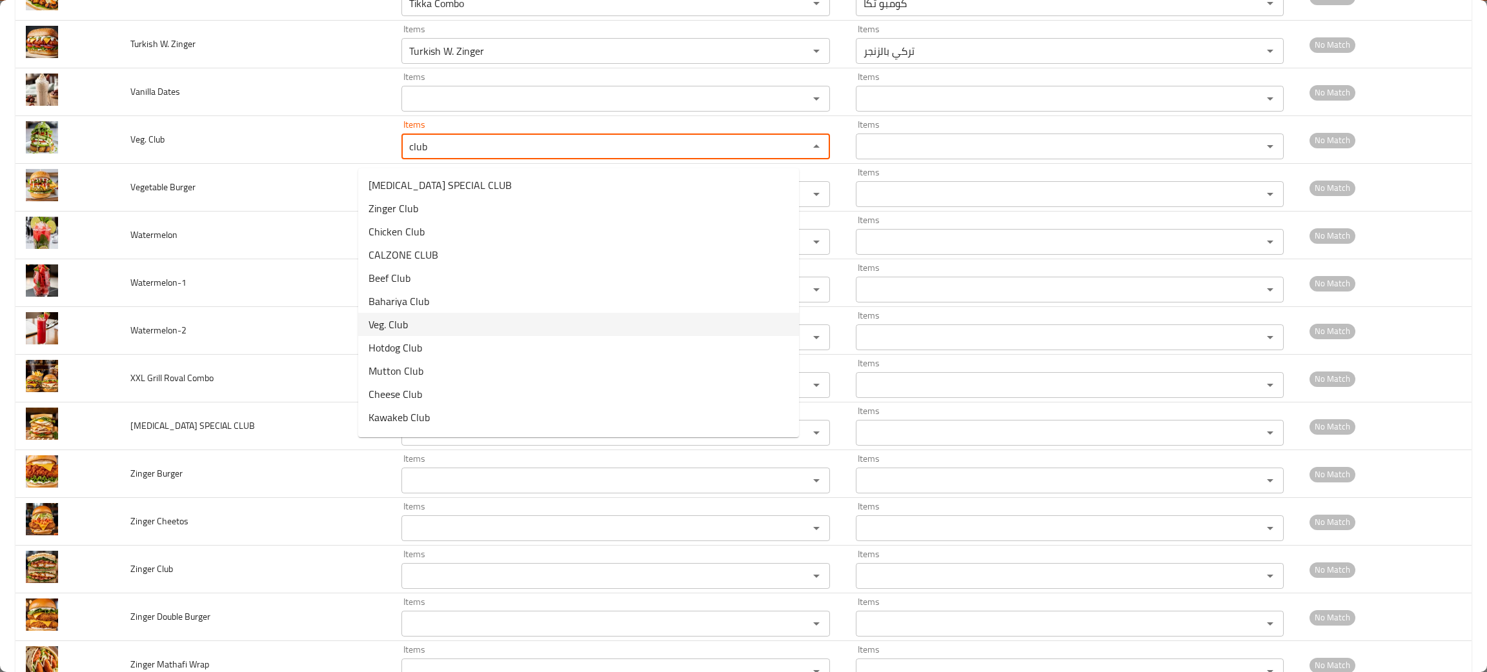
click at [390, 324] on span "Veg. Club" at bounding box center [387, 324] width 39 height 15
type Club "Veg. Club"
type Club-ar "كلوب خضار"
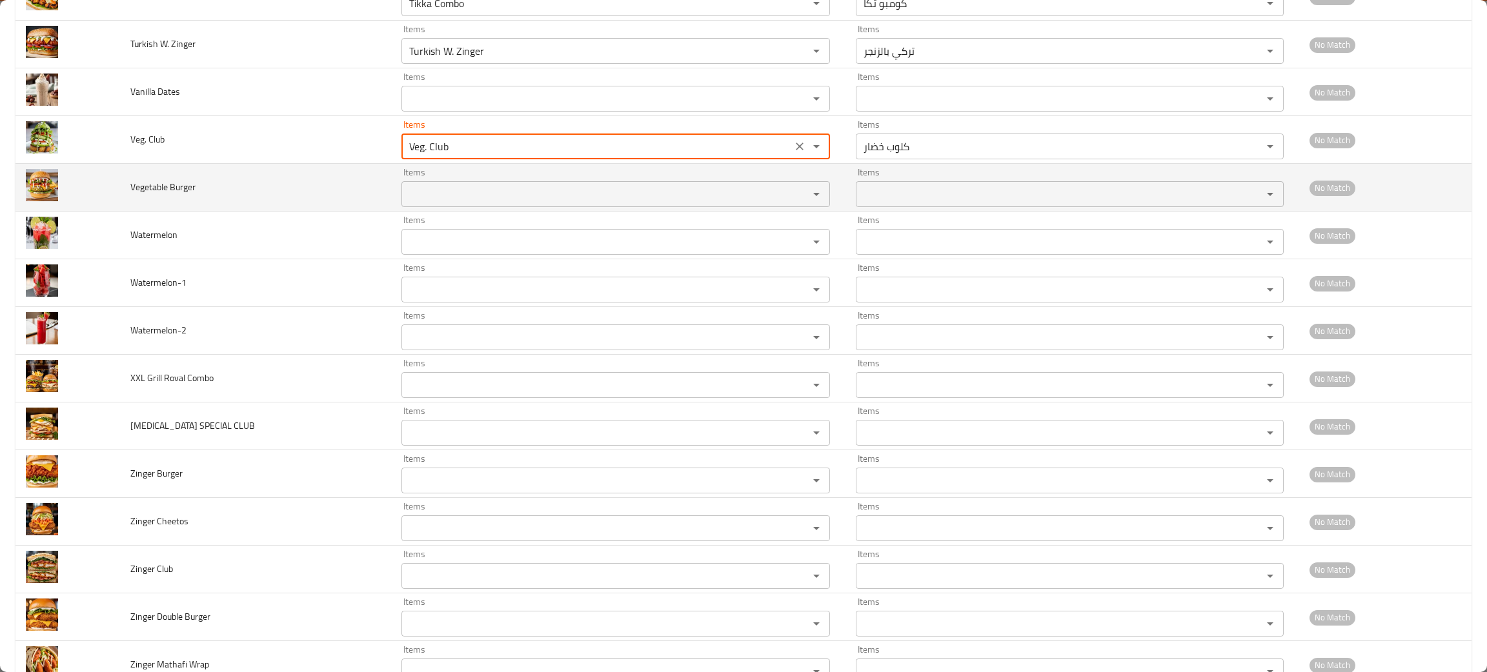
type Club "Veg. Club"
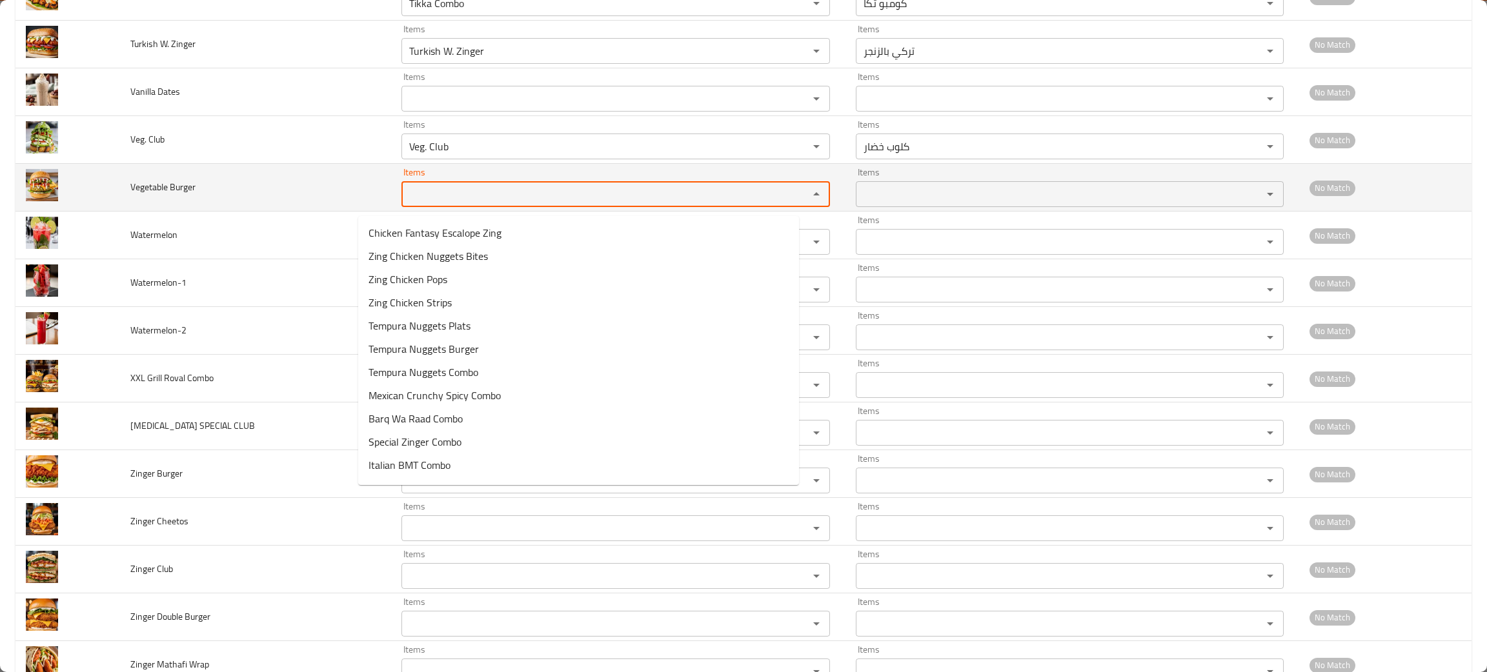
click at [405, 196] on Burger "Items" at bounding box center [596, 194] width 382 height 18
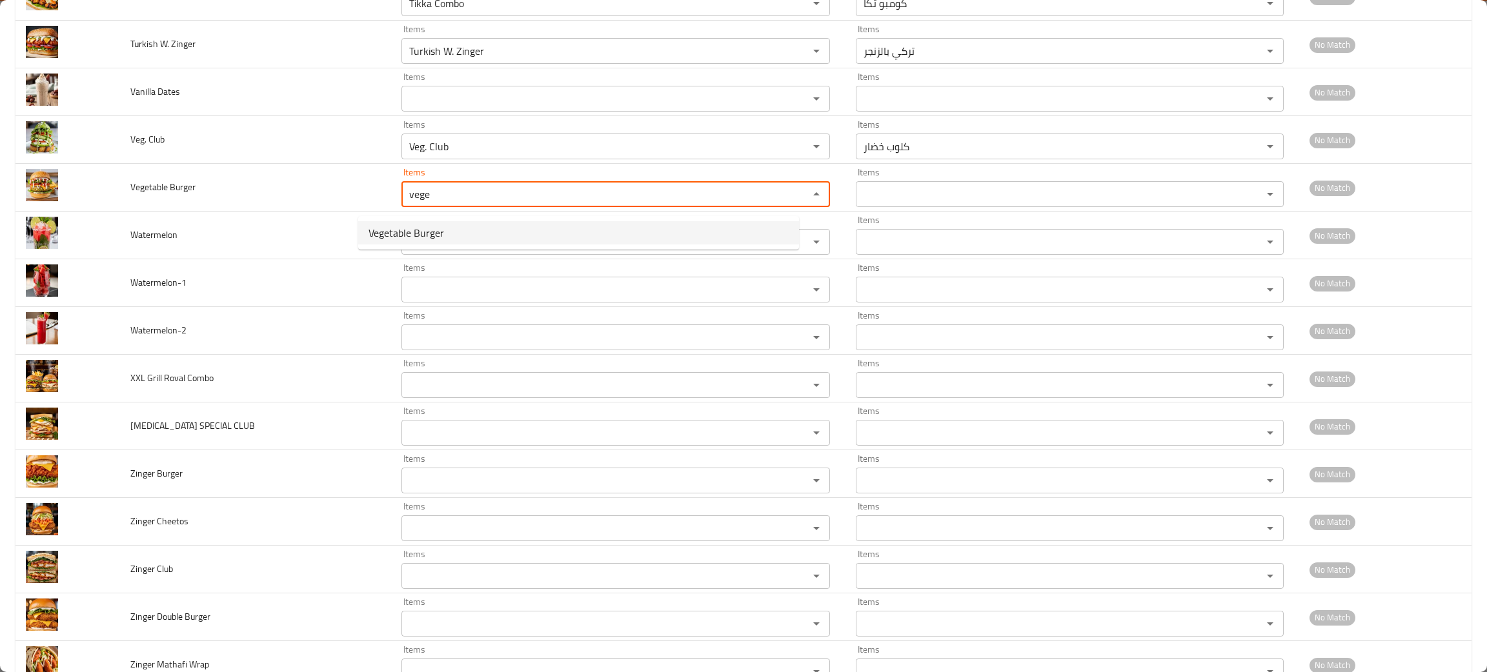
click at [403, 230] on span "Vegetable Burger" at bounding box center [405, 232] width 75 height 15
type Burger "Vegetable Burger"
type Burger-ar "برجر خضار"
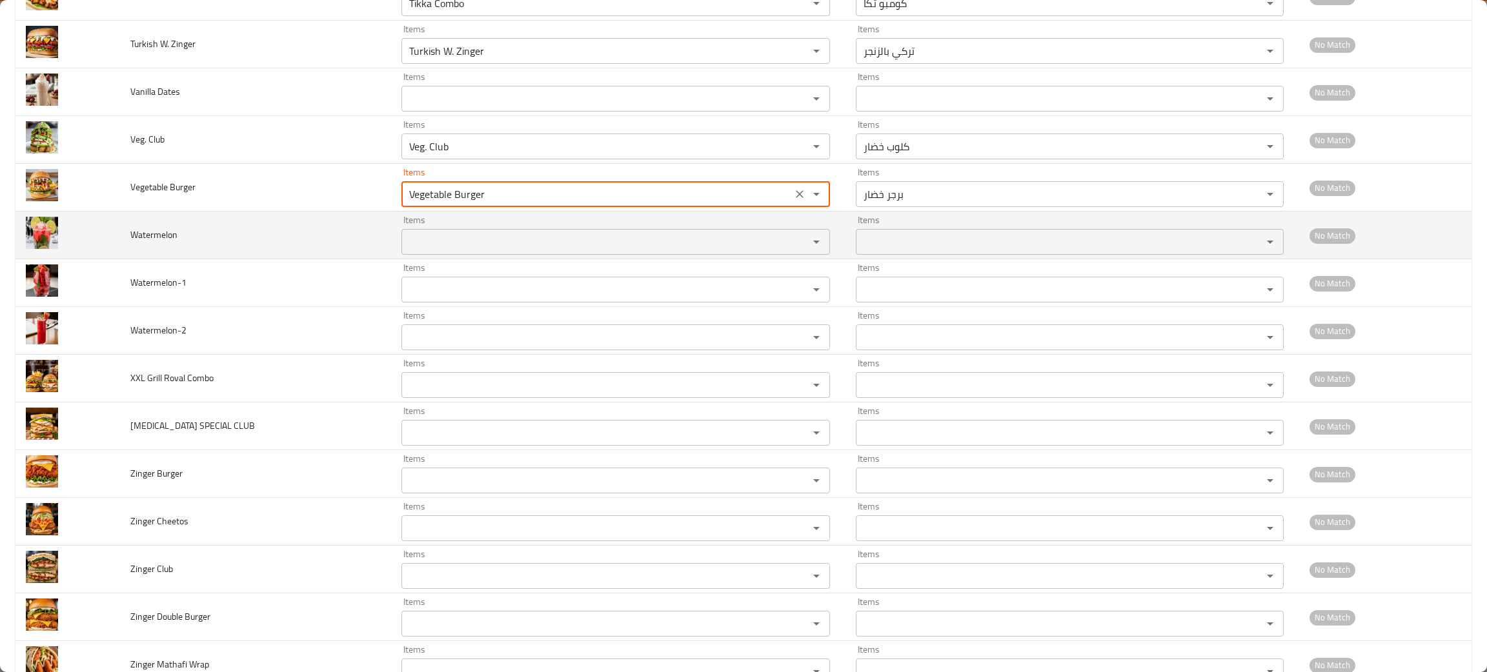
type Burger "Vegetable Burger"
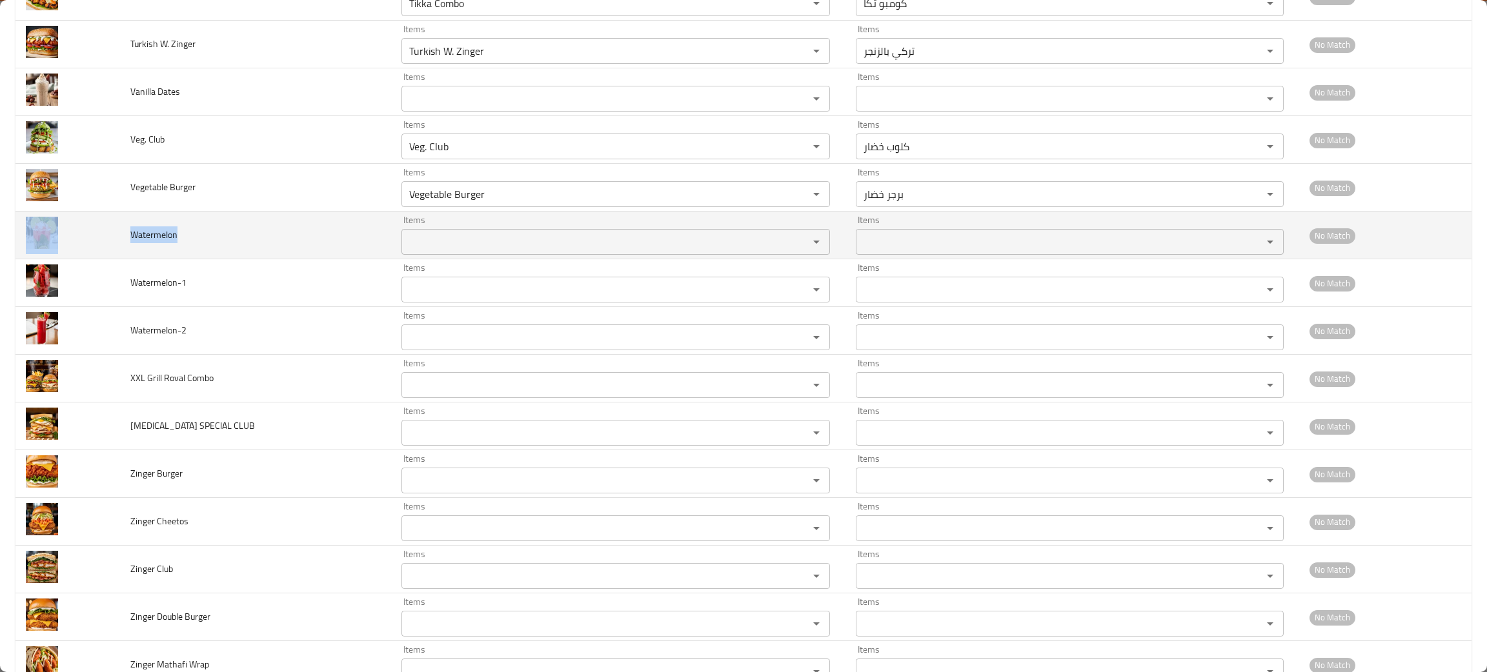
drag, startPoint x: 192, startPoint y: 250, endPoint x: 119, endPoint y: 239, distance: 74.4
click at [117, 240] on tr "Watermelon Items Items Items Items No Match" at bounding box center [743, 236] width 1456 height 48
copy tr "Watermelon"
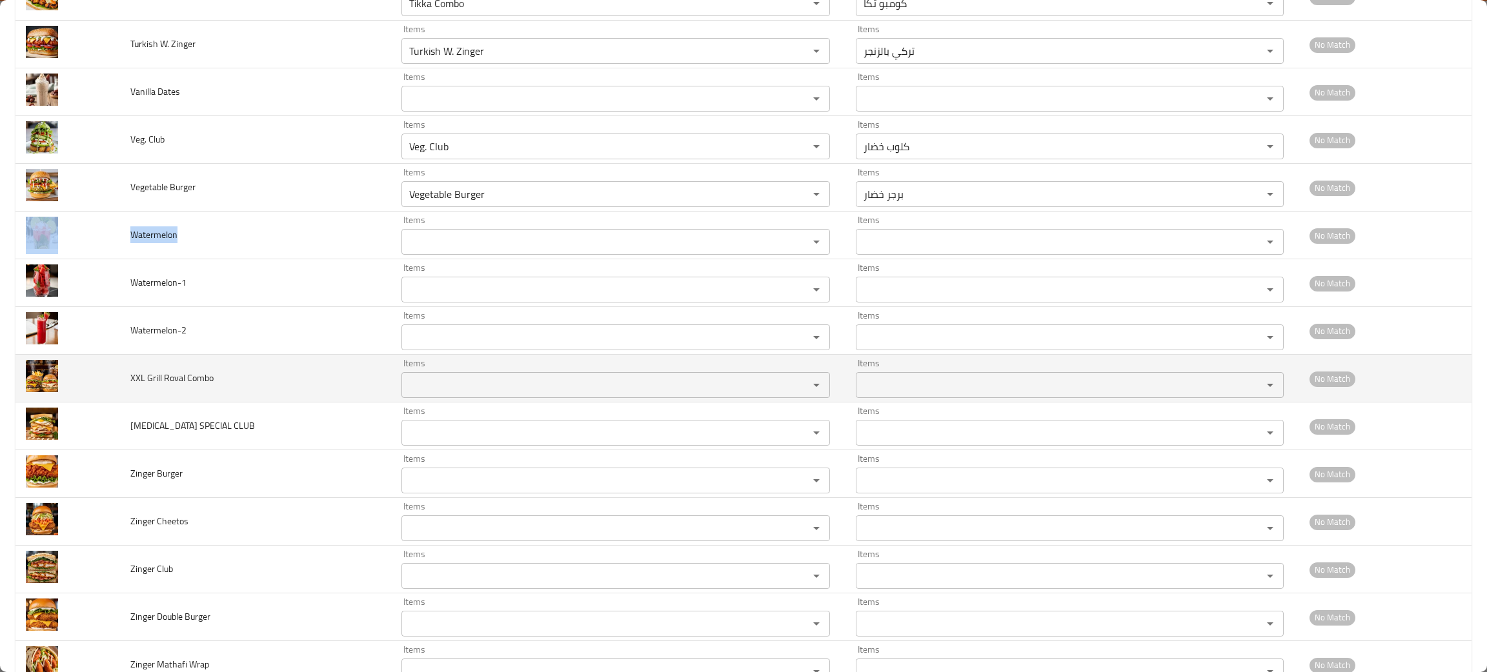
click at [405, 394] on Combo "Items" at bounding box center [596, 385] width 382 height 18
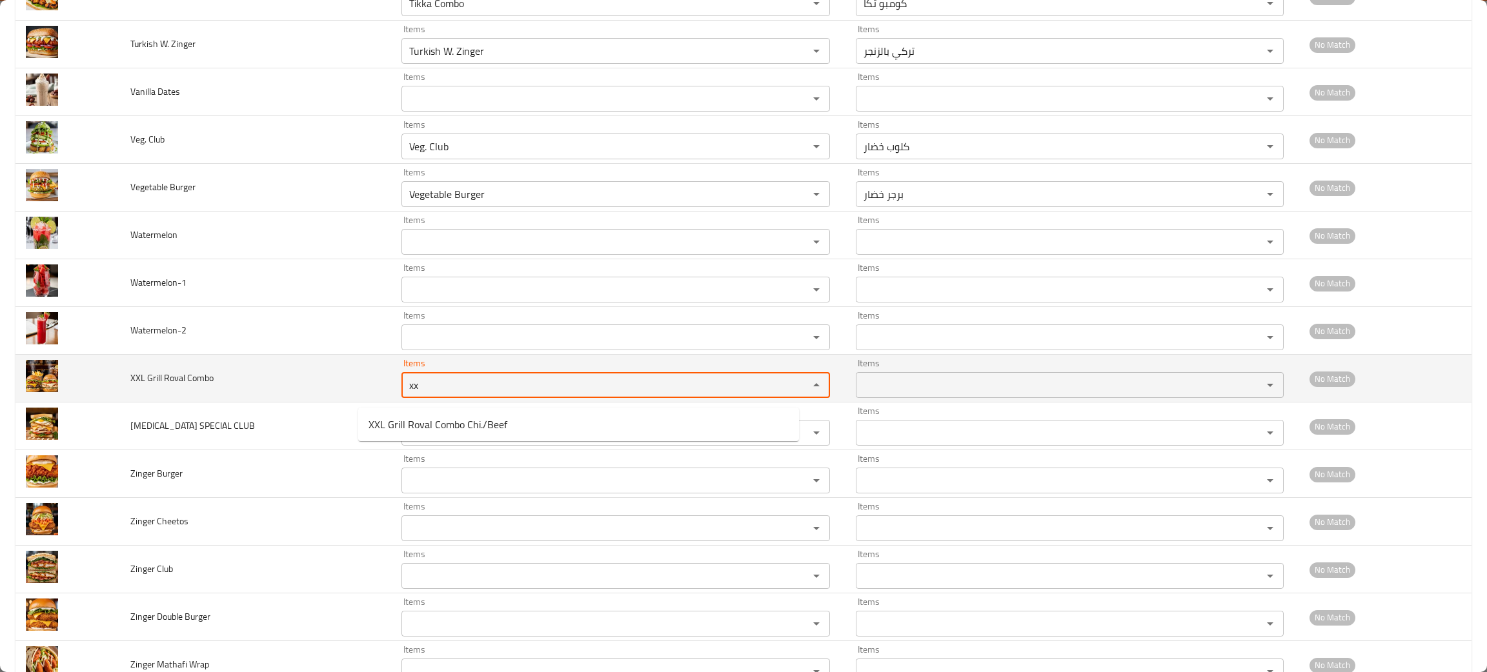
type Combo "xx"
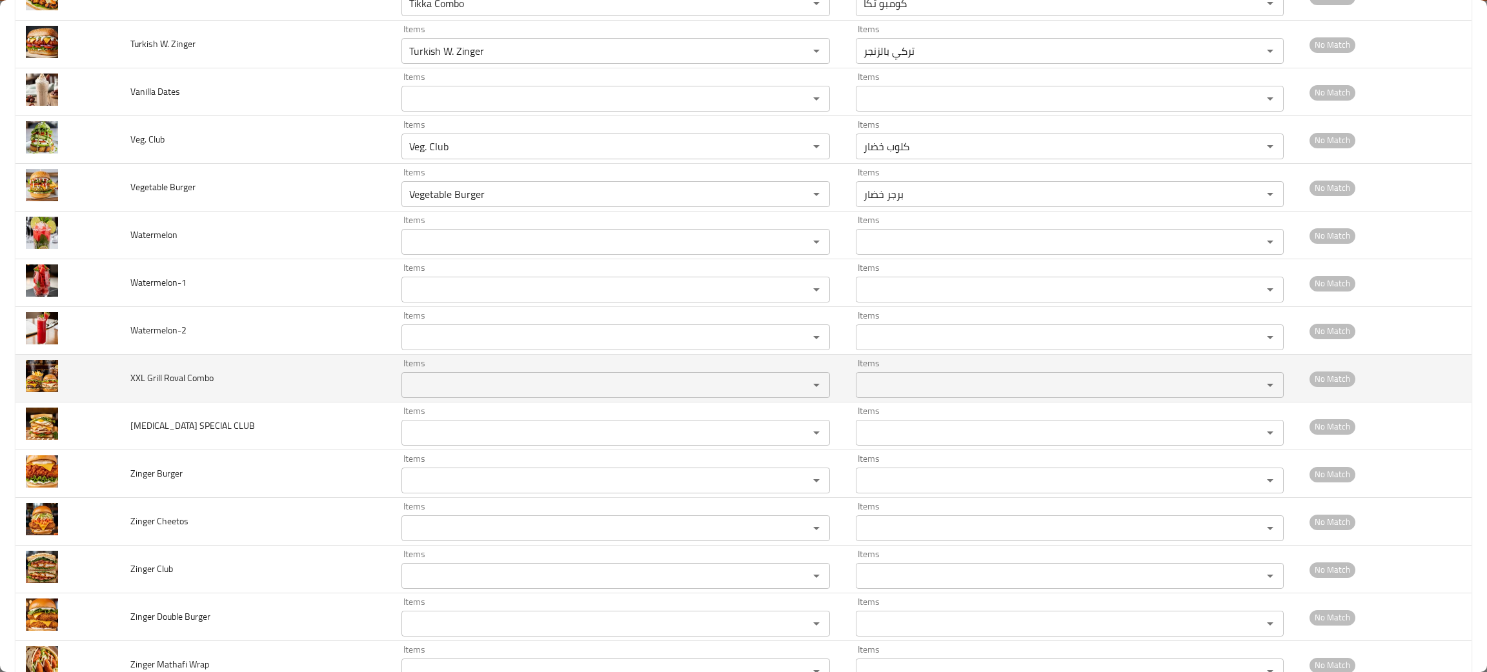
click at [221, 399] on td "XXL Grill Roval Combo" at bounding box center [255, 379] width 271 height 48
drag, startPoint x: 223, startPoint y: 388, endPoint x: 94, endPoint y: 405, distance: 129.4
click at [94, 403] on tr "XXL Grill Roval Combo Items Items Items Items No Match" at bounding box center [743, 379] width 1456 height 48
copy tr "XXL Grill Roval Combo"
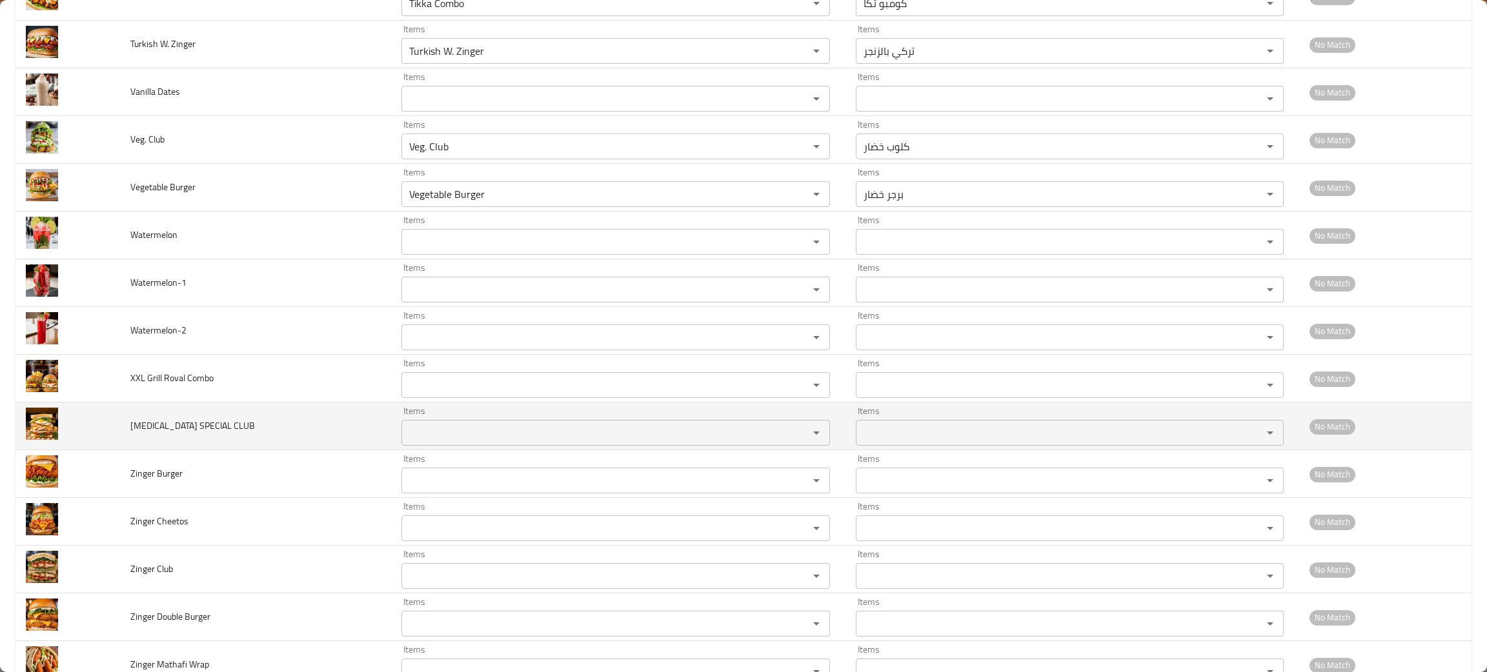
click at [252, 434] on td "[MEDICAL_DATA] SPECIAL CLUB" at bounding box center [255, 427] width 271 height 48
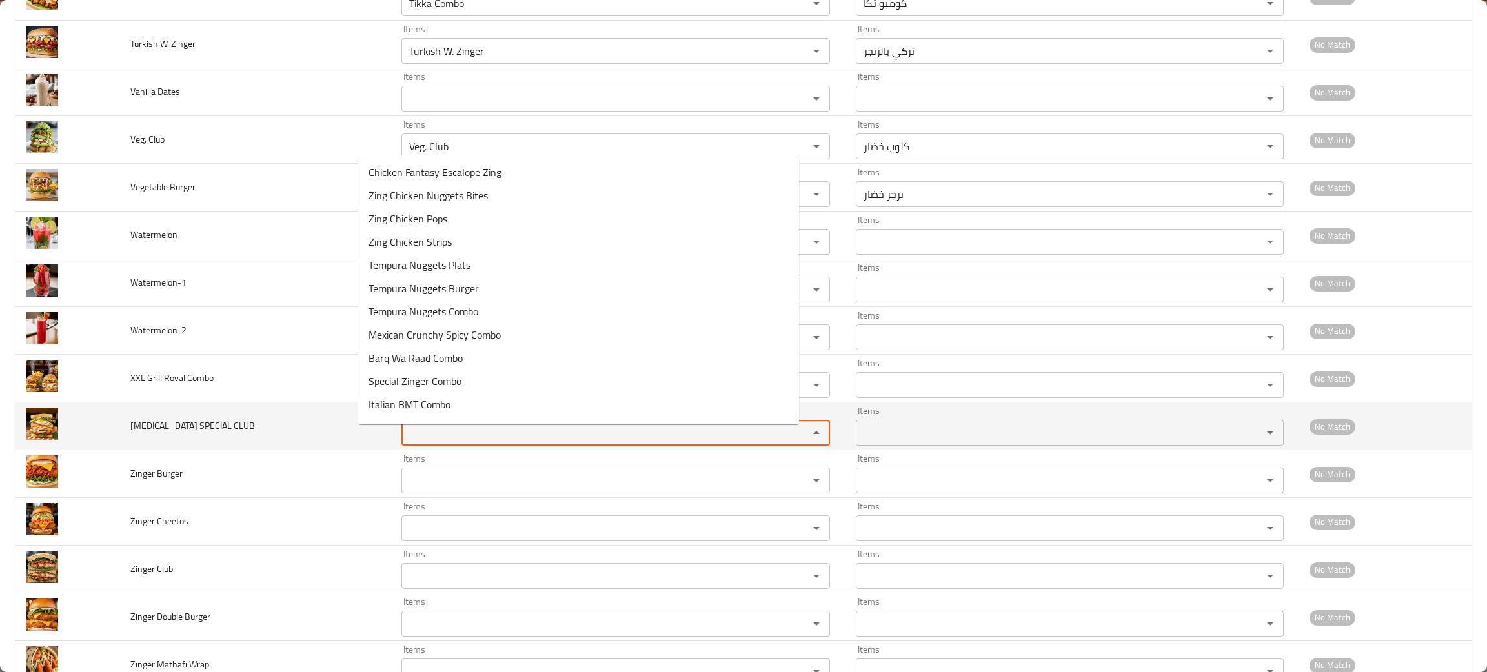
click at [410, 441] on CLUB "Items" at bounding box center [596, 433] width 382 height 18
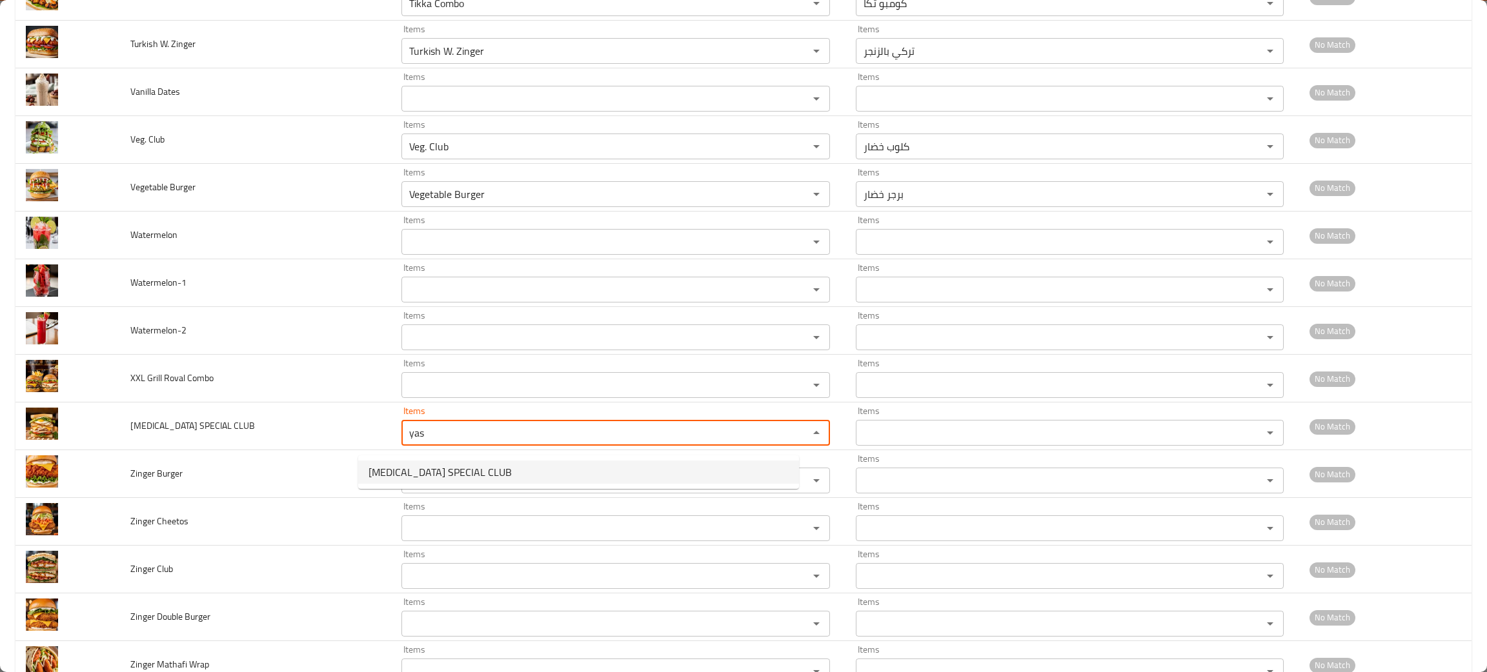
click at [421, 475] on span "[MEDICAL_DATA] SPECIAL CLUB" at bounding box center [439, 472] width 143 height 15
type CLUB "[MEDICAL_DATA] SPECIAL CLUB"
type CLUB-ar "كلوب ياسمين خاص"
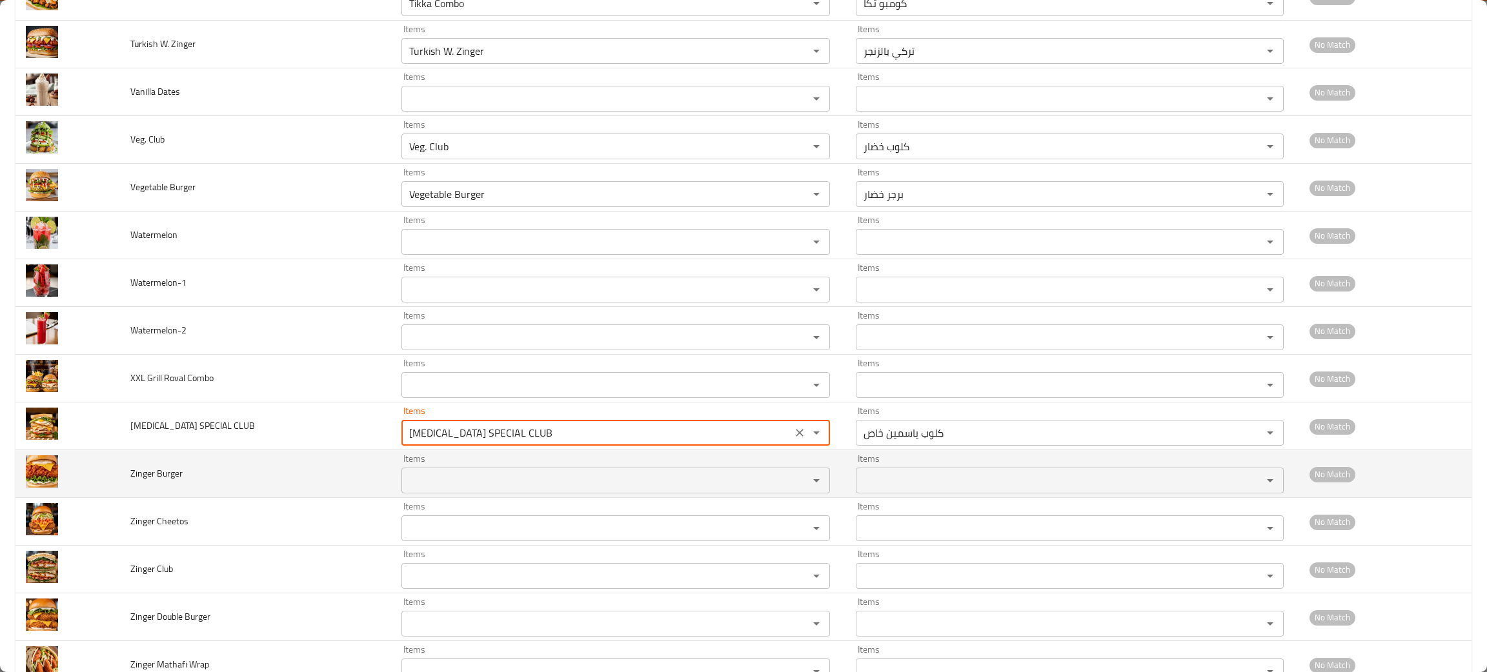
type CLUB "[MEDICAL_DATA] SPECIAL CLUB"
click at [419, 479] on Burger "Items" at bounding box center [596, 481] width 382 height 18
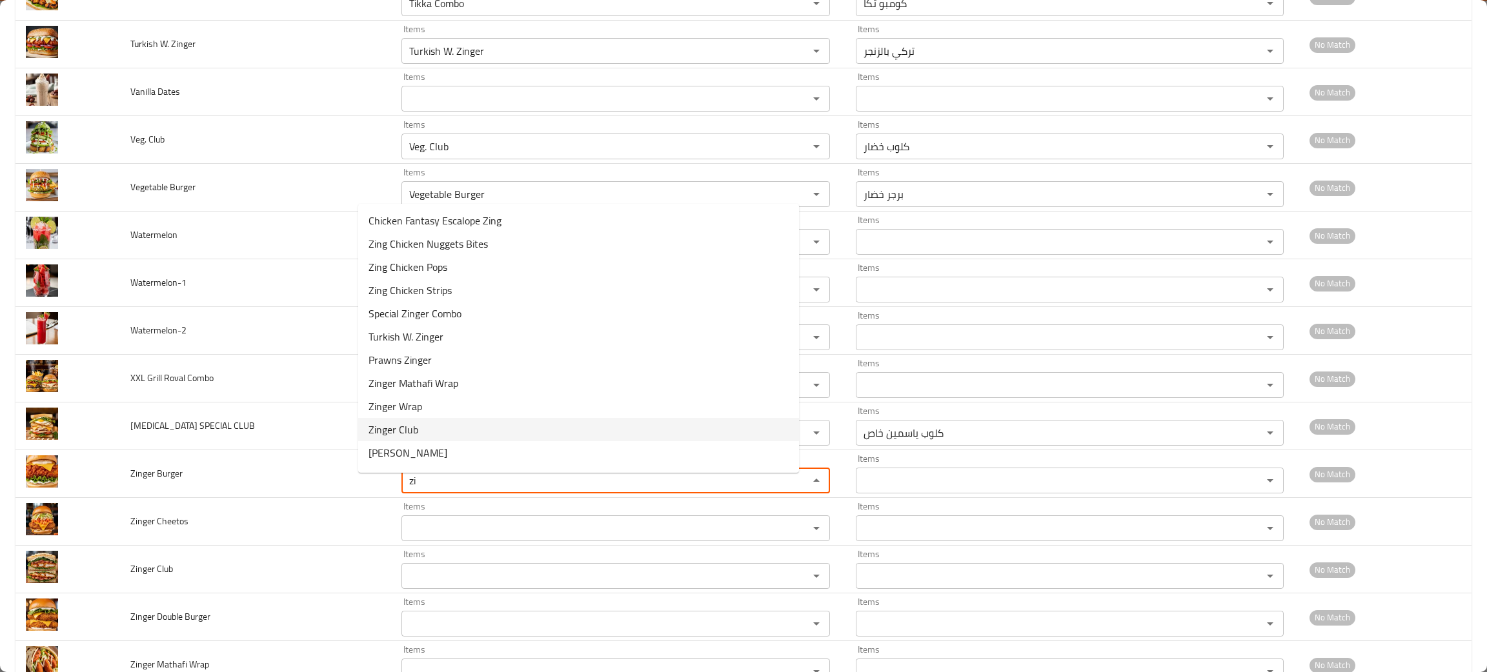
click at [385, 422] on span "Zinger Club" at bounding box center [393, 429] width 50 height 15
type Burger "Zinger Club"
type Burger-ar "كلوب زنجر"
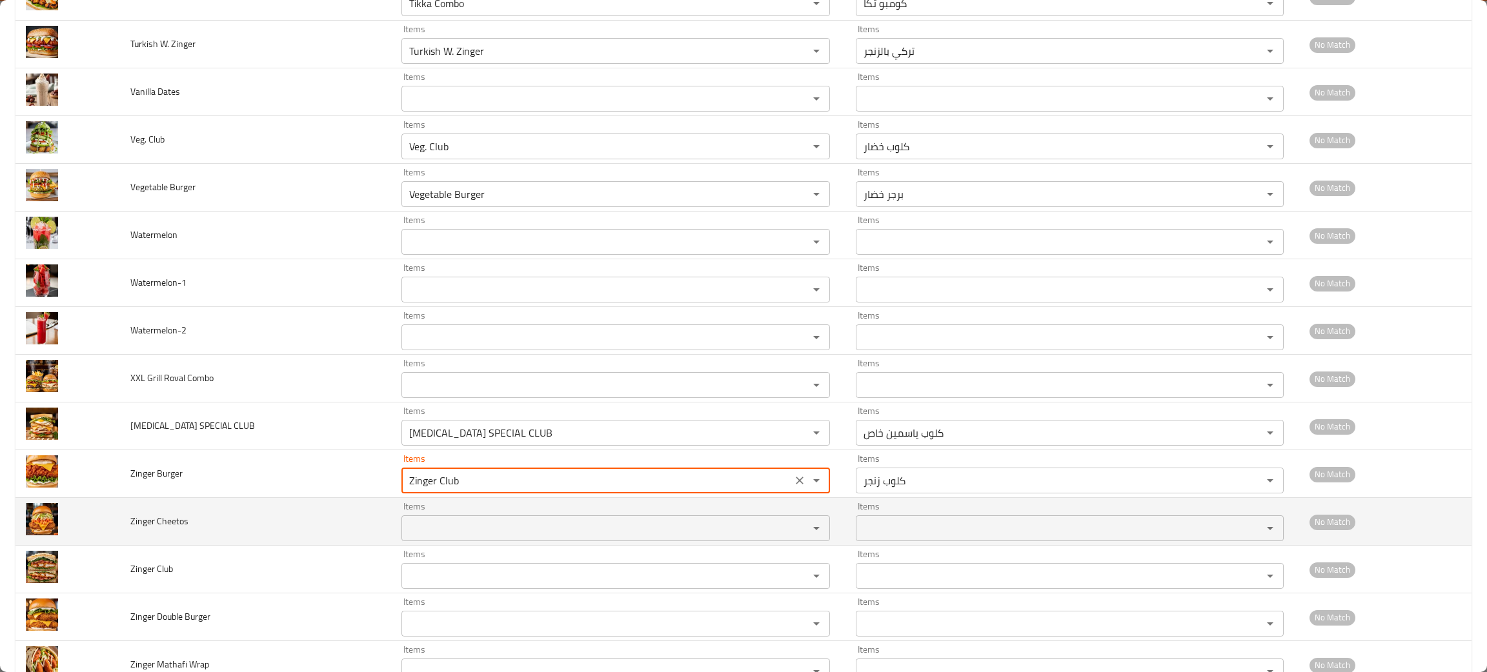
type Burger "Zinger Club"
click at [405, 537] on Cheetos "Items" at bounding box center [596, 528] width 382 height 18
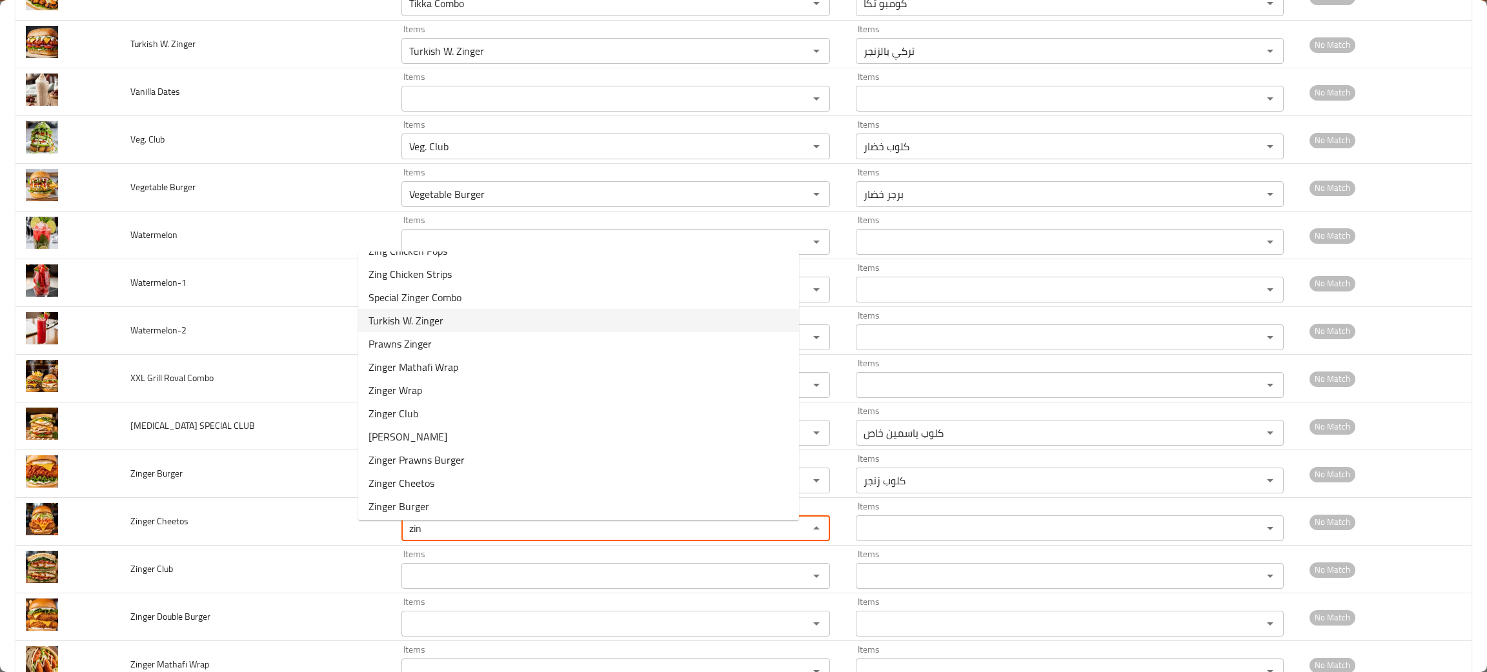
scroll to position [89, 0]
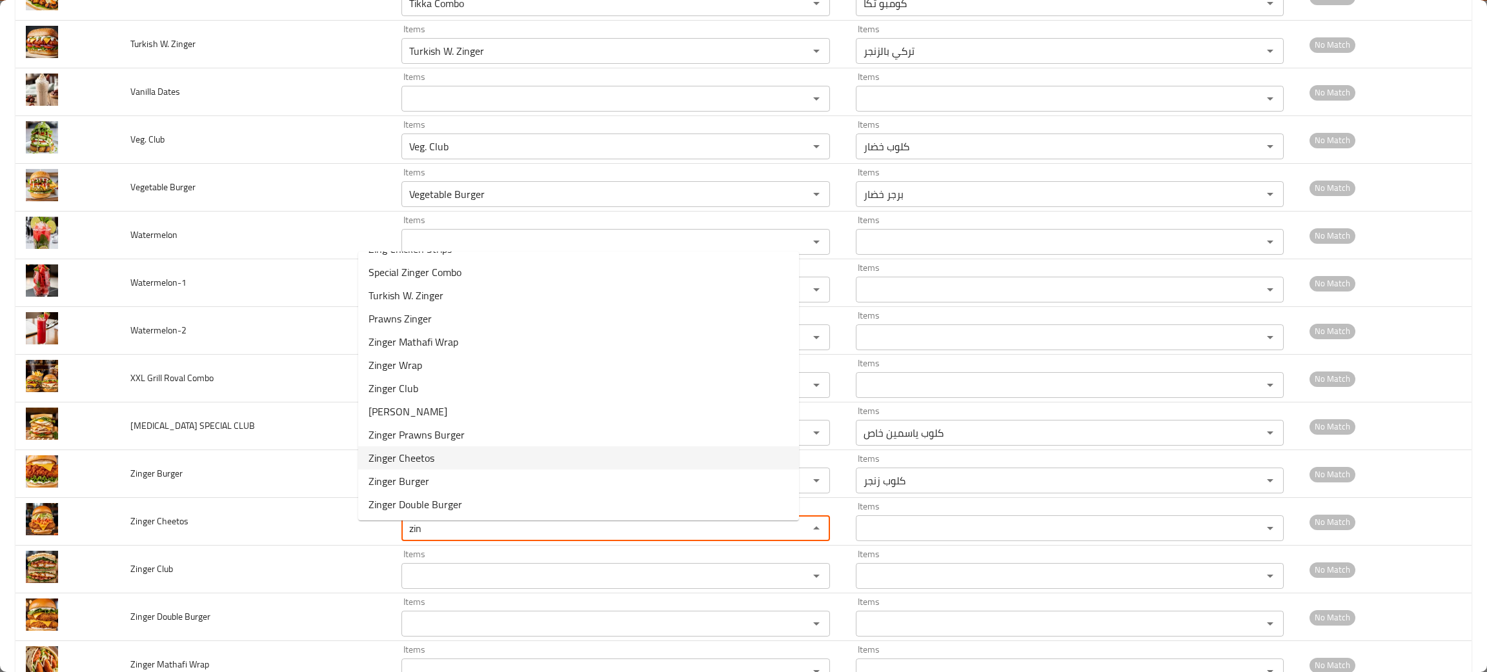
click at [386, 455] on span "Zinger Cheetos" at bounding box center [401, 457] width 66 height 15
type Cheetos "Zinger Cheetos"
type Cheetos-ar "[PERSON_NAME]"
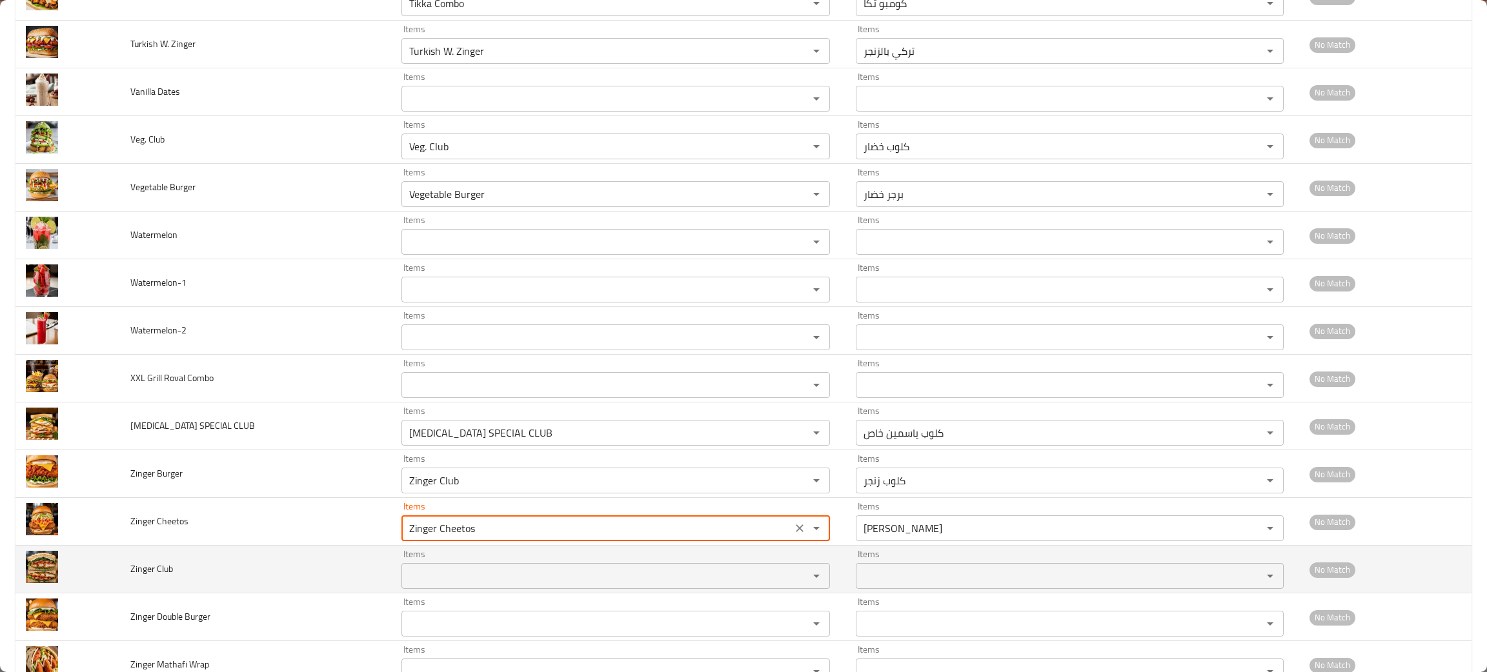
type Cheetos "Zinger Cheetos"
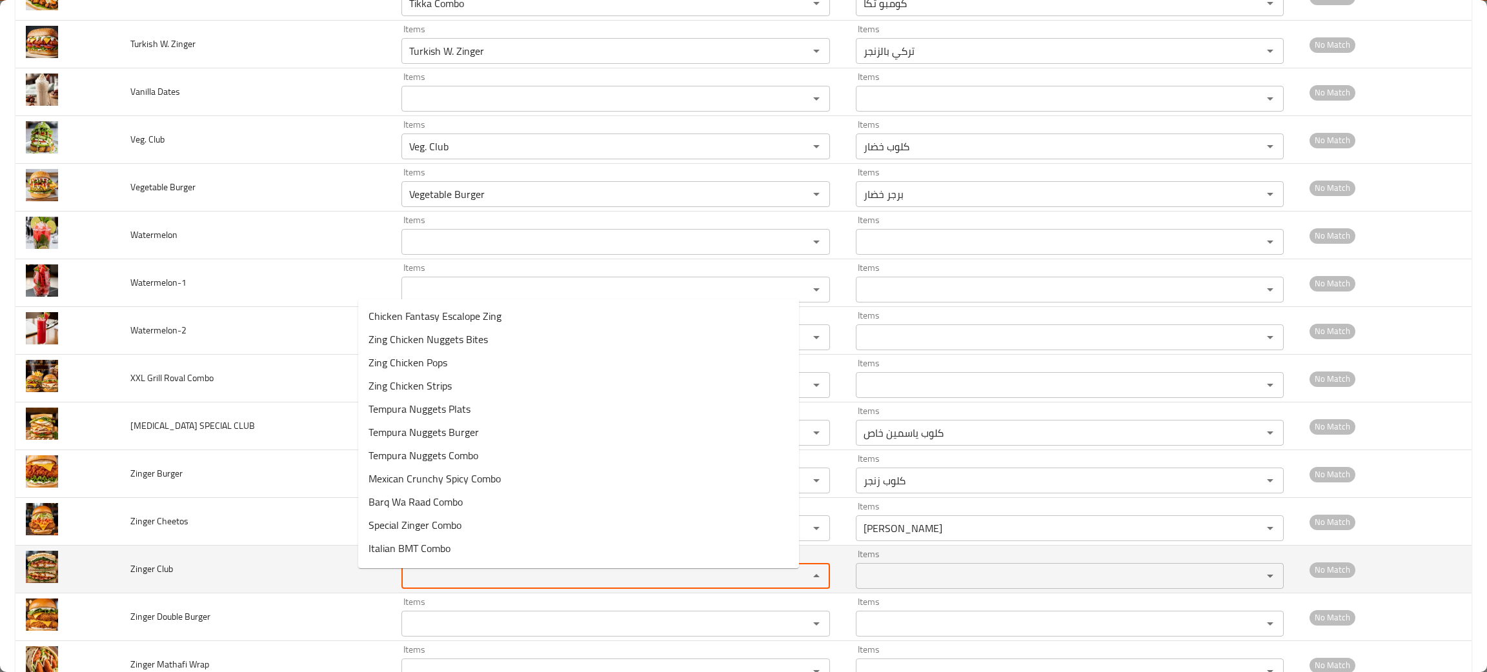
click at [405, 584] on Club "Items" at bounding box center [596, 576] width 382 height 18
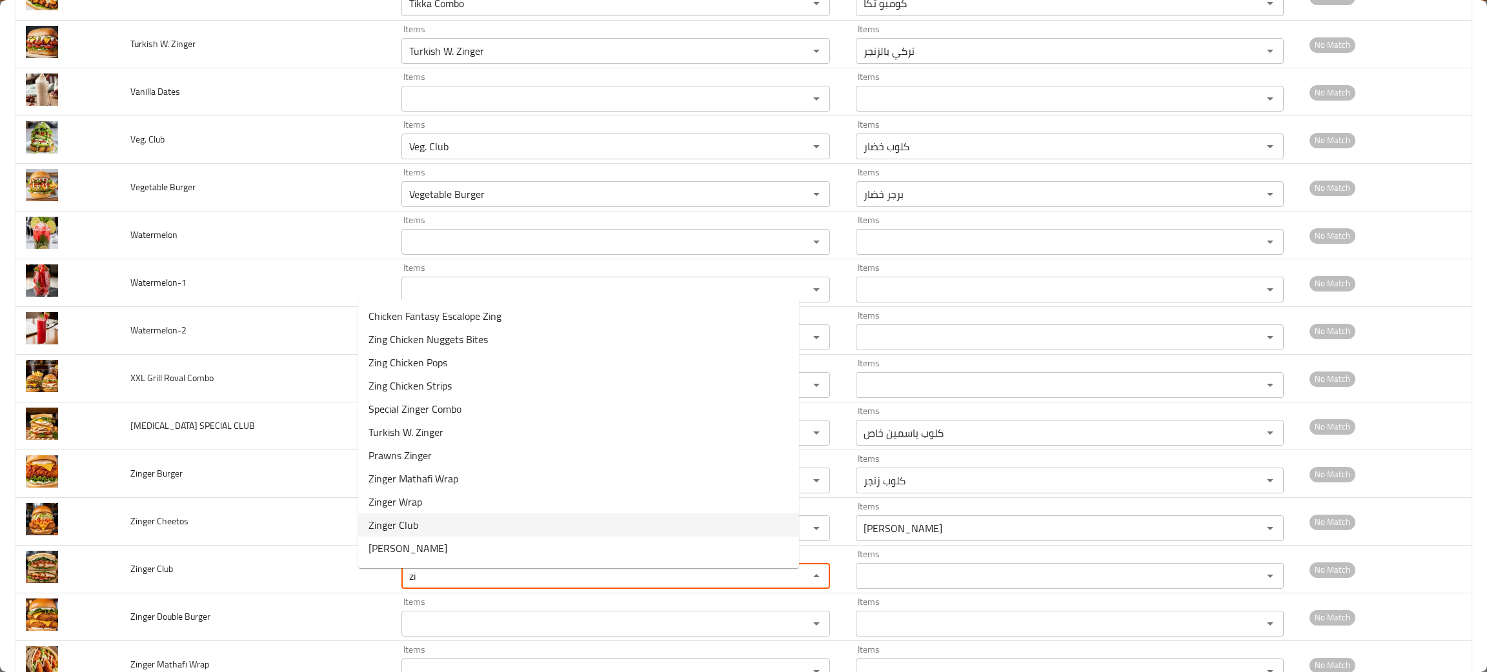
click at [408, 522] on span "Zinger Club" at bounding box center [393, 524] width 50 height 15
type Club "Zinger Club"
type Club-ar "كلوب زنجر"
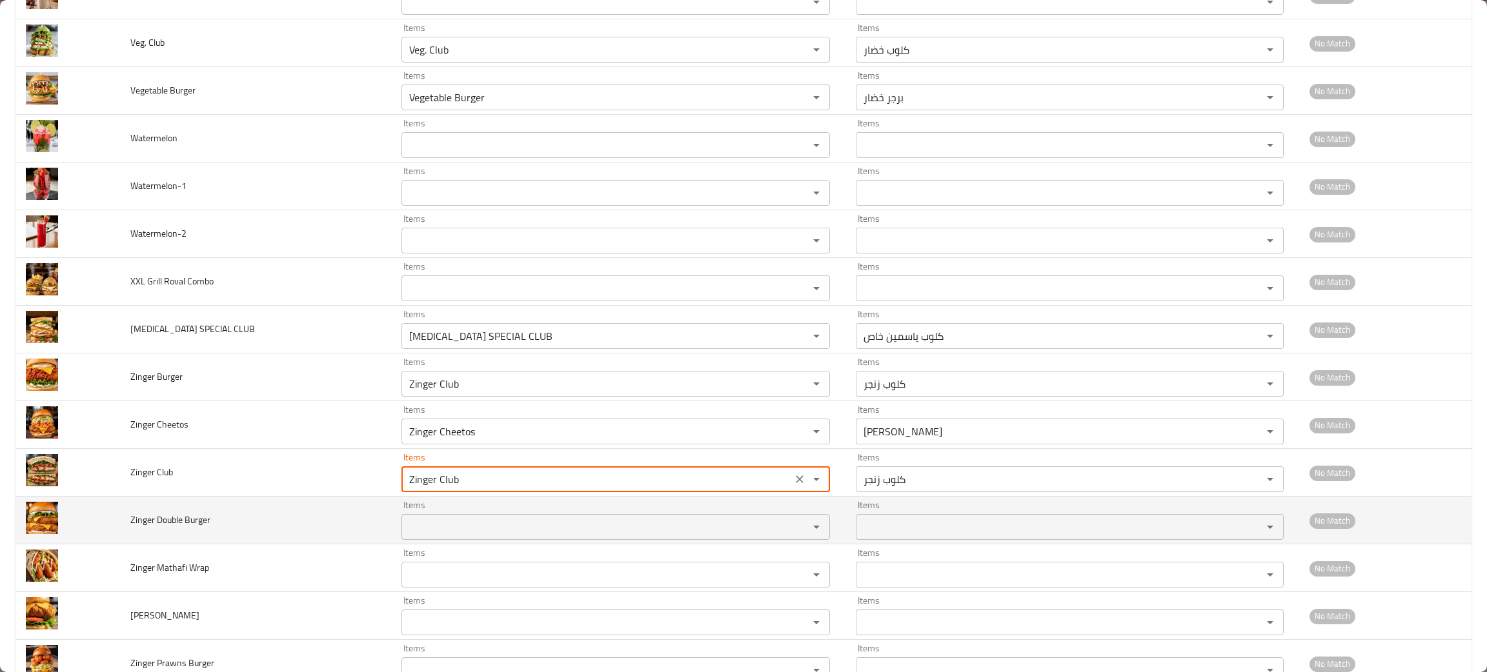
scroll to position [2805, 0]
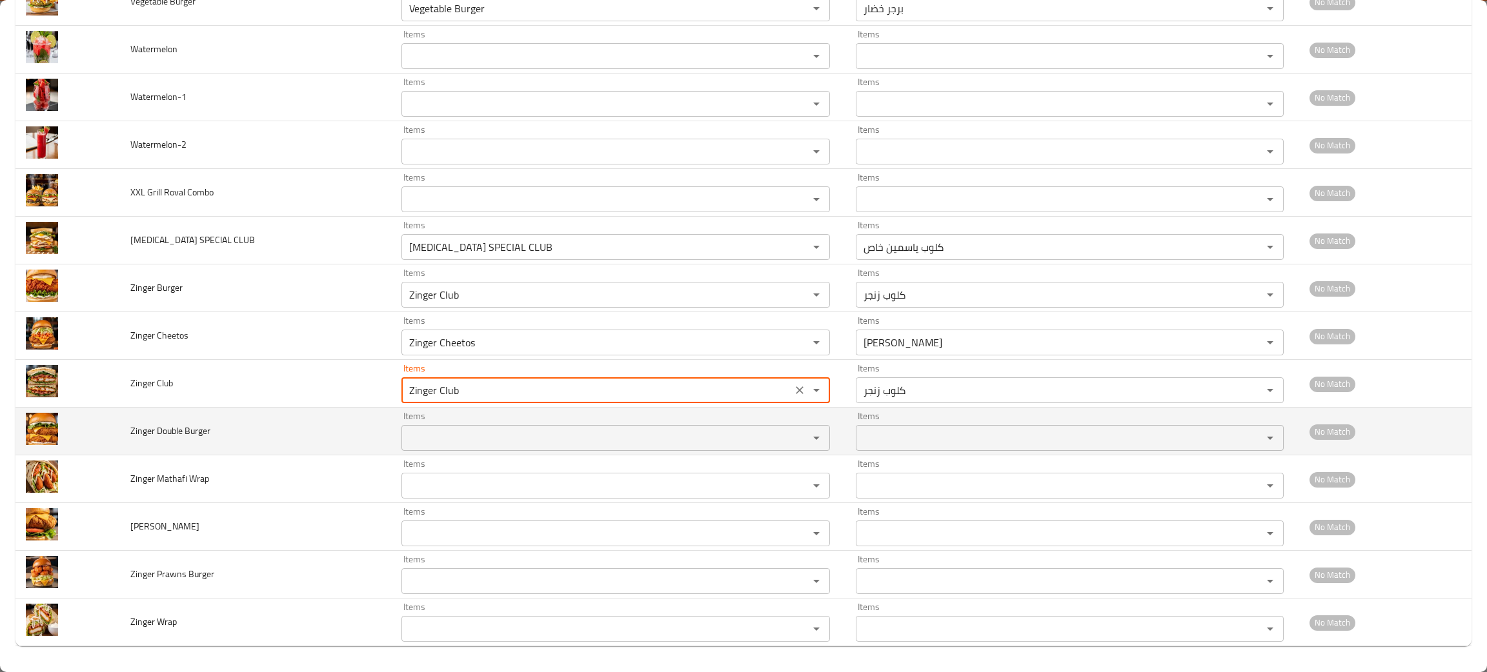
click at [415, 428] on div "Items" at bounding box center [615, 438] width 428 height 26
type Club "Zinger Club"
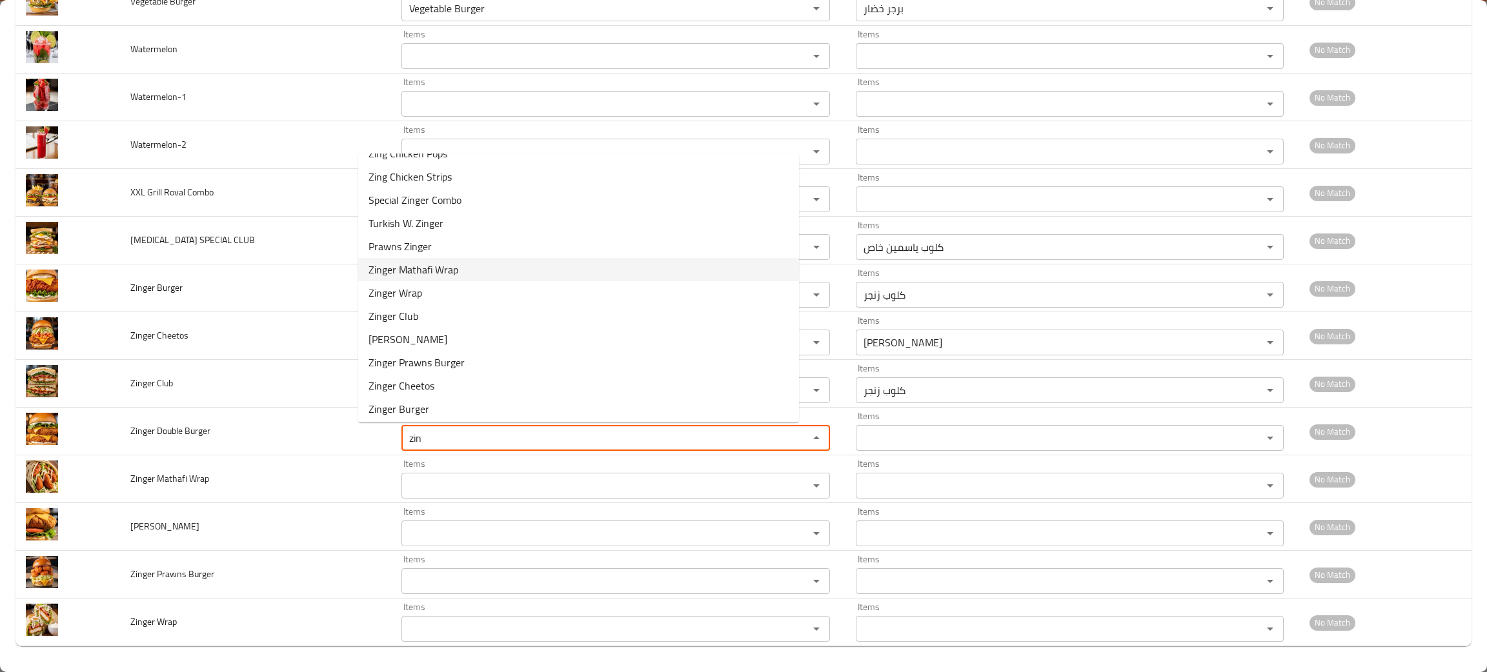
scroll to position [89, 0]
click at [375, 403] on span "Zinger Double Burger" at bounding box center [415, 406] width 94 height 15
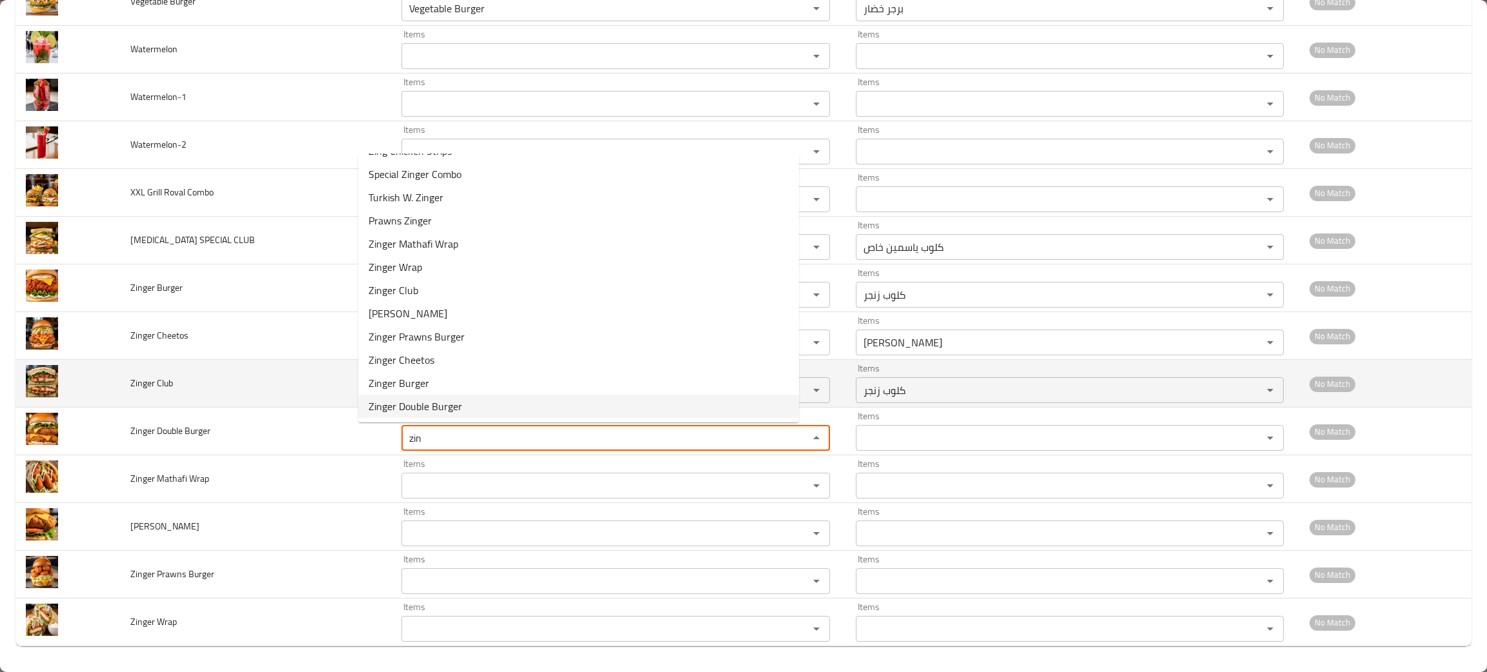
type Burger "Zinger Double Burger"
type Burger-ar "برجر زنجر دبل"
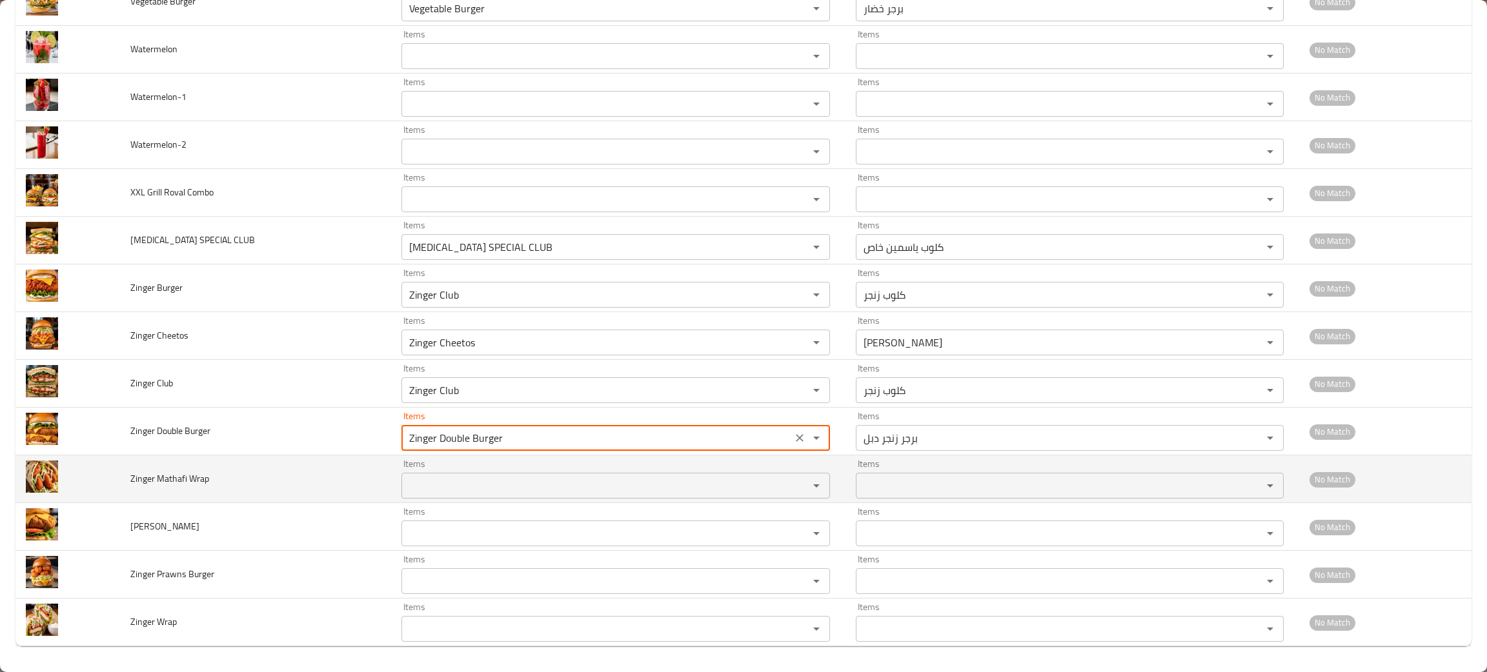
type Burger "Zinger Double Burger"
click at [405, 483] on Wrap "Items" at bounding box center [596, 486] width 382 height 18
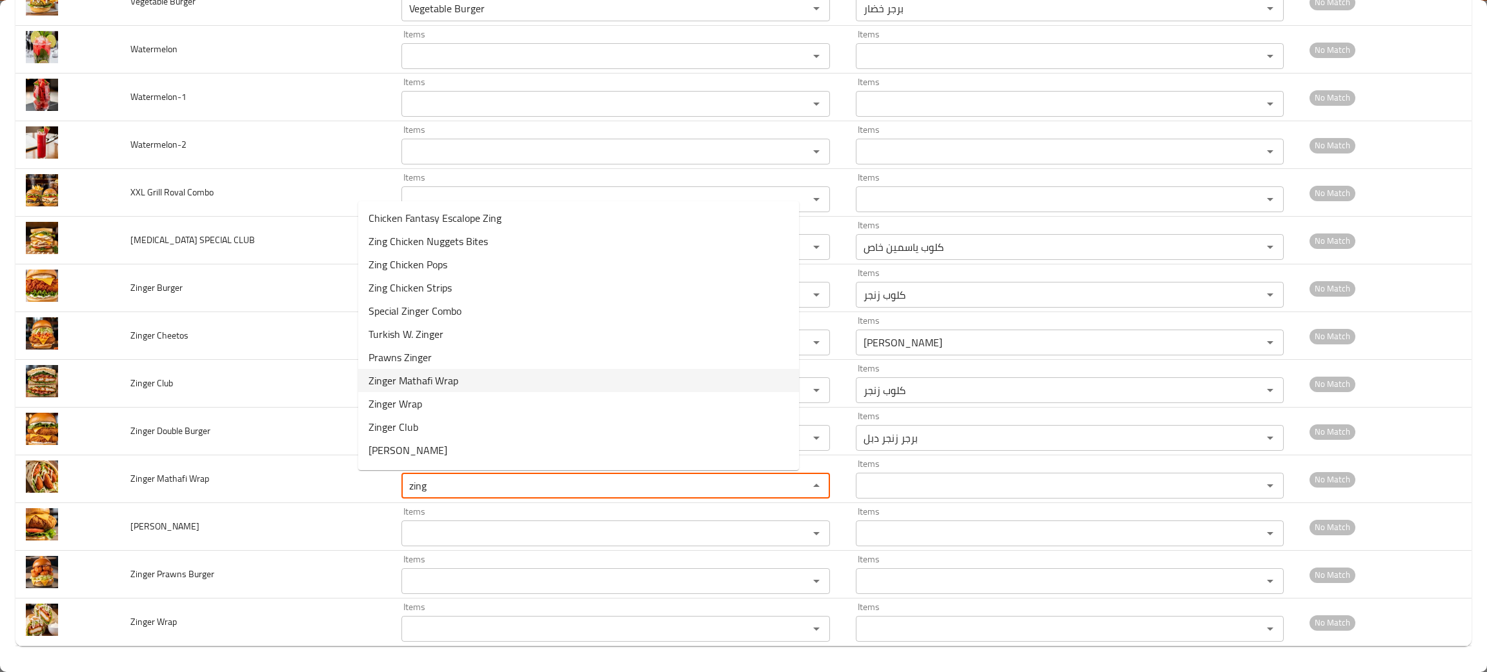
click at [417, 382] on span "Zinger Mathafi Wrap" at bounding box center [413, 380] width 90 height 15
type Wrap "Zinger Mathafi Wrap"
type Wrap-ar "راب زنجر مطافي"
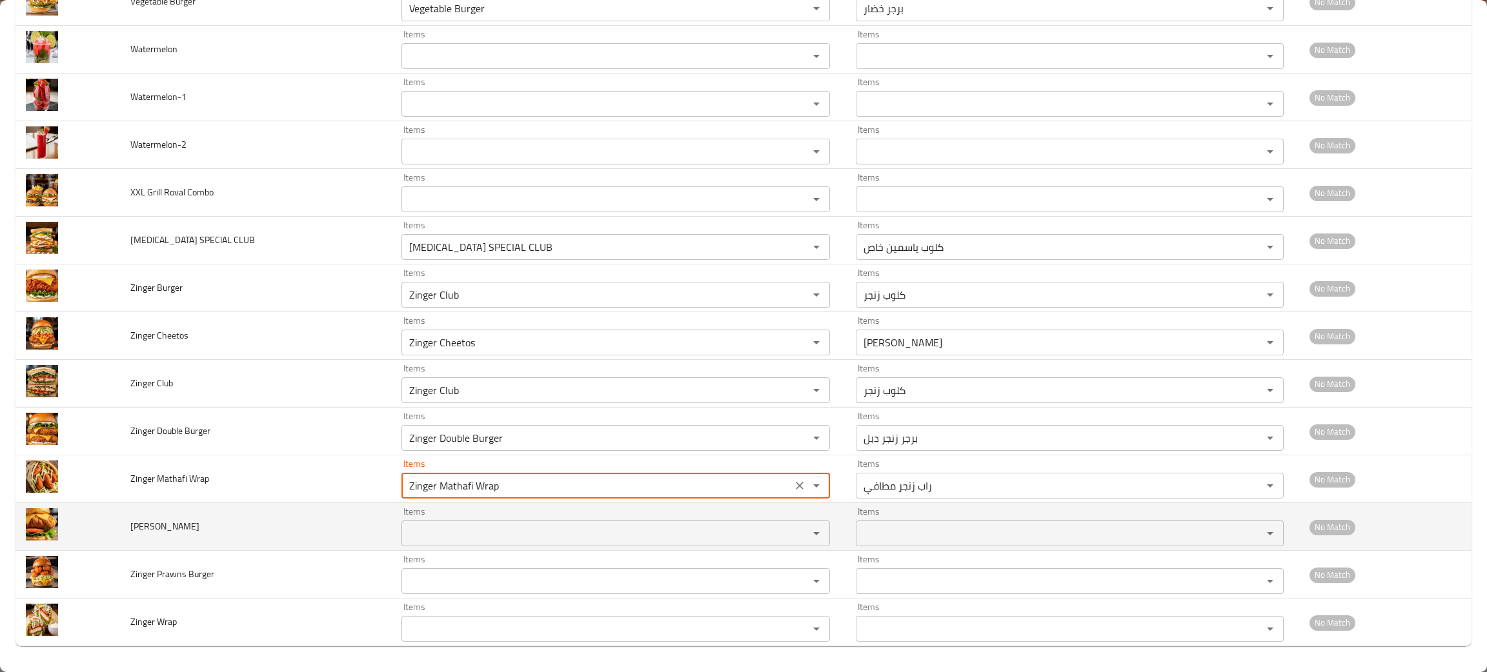
type Wrap "Zinger Mathafi Wrap"
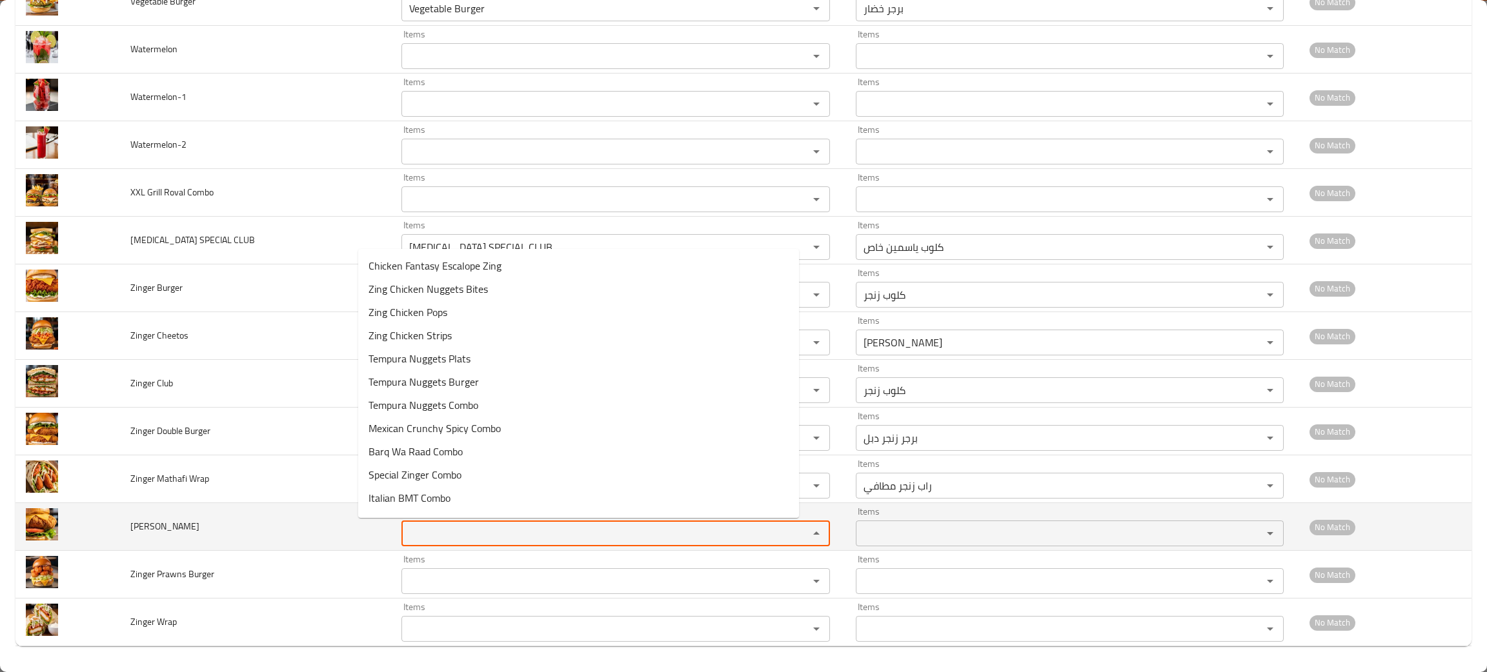
click at [417, 526] on Mathar "Items" at bounding box center [596, 534] width 382 height 18
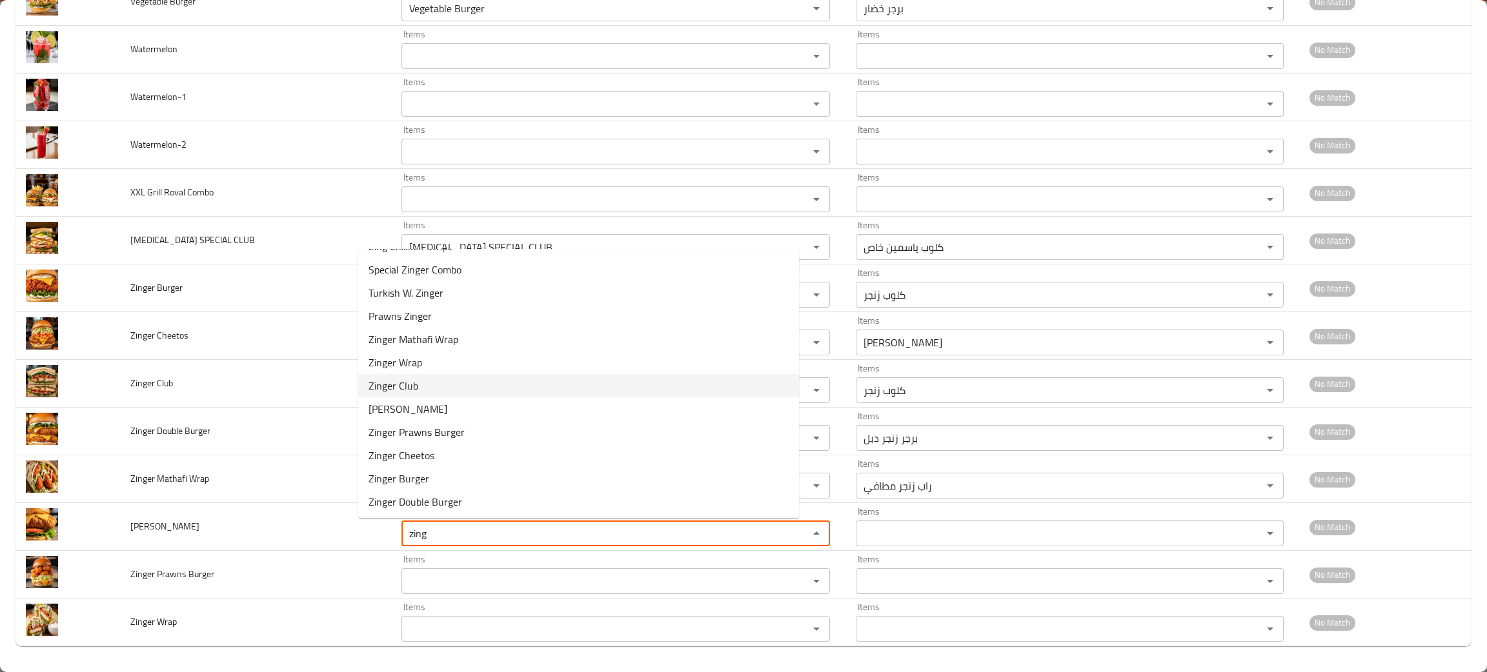
scroll to position [0, 0]
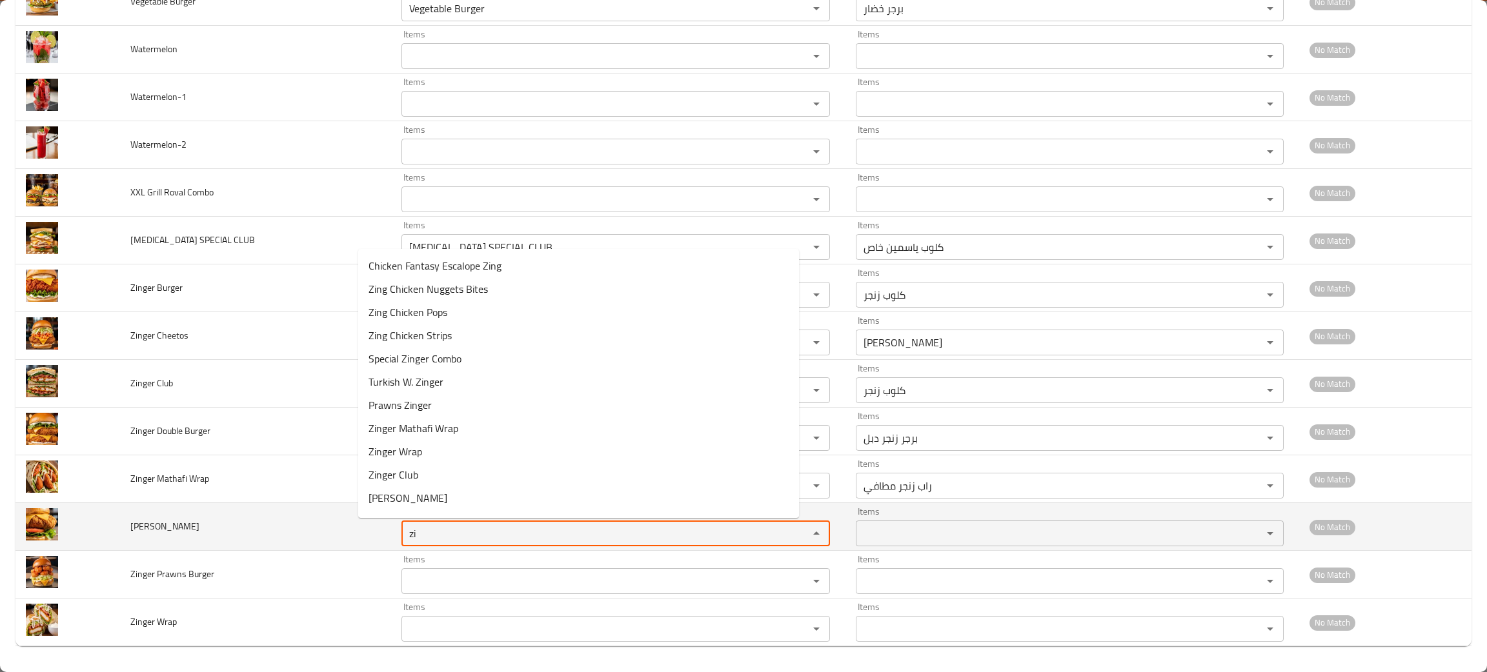
type Mathar "z"
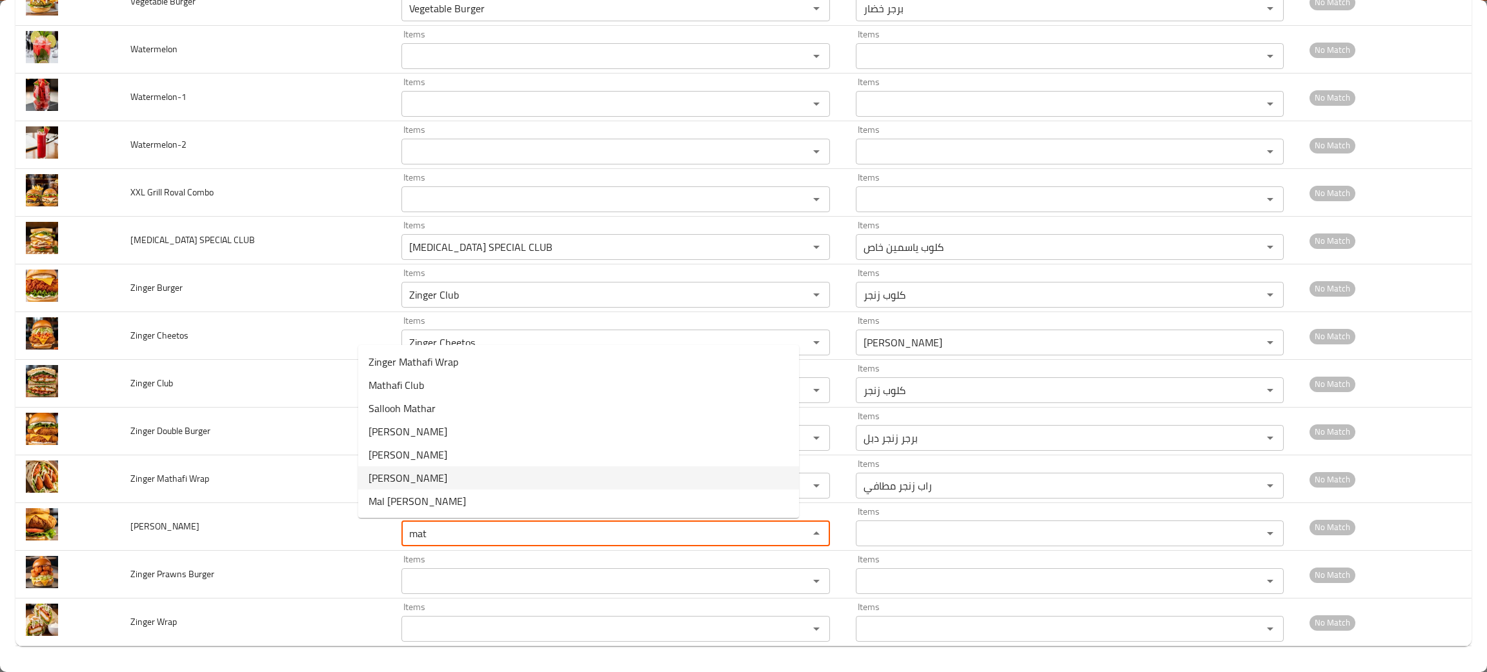
click at [382, 474] on span "[PERSON_NAME]" at bounding box center [407, 477] width 79 height 15
type Mathar "[PERSON_NAME]"
type Mathar-ar "زنجر مطر"
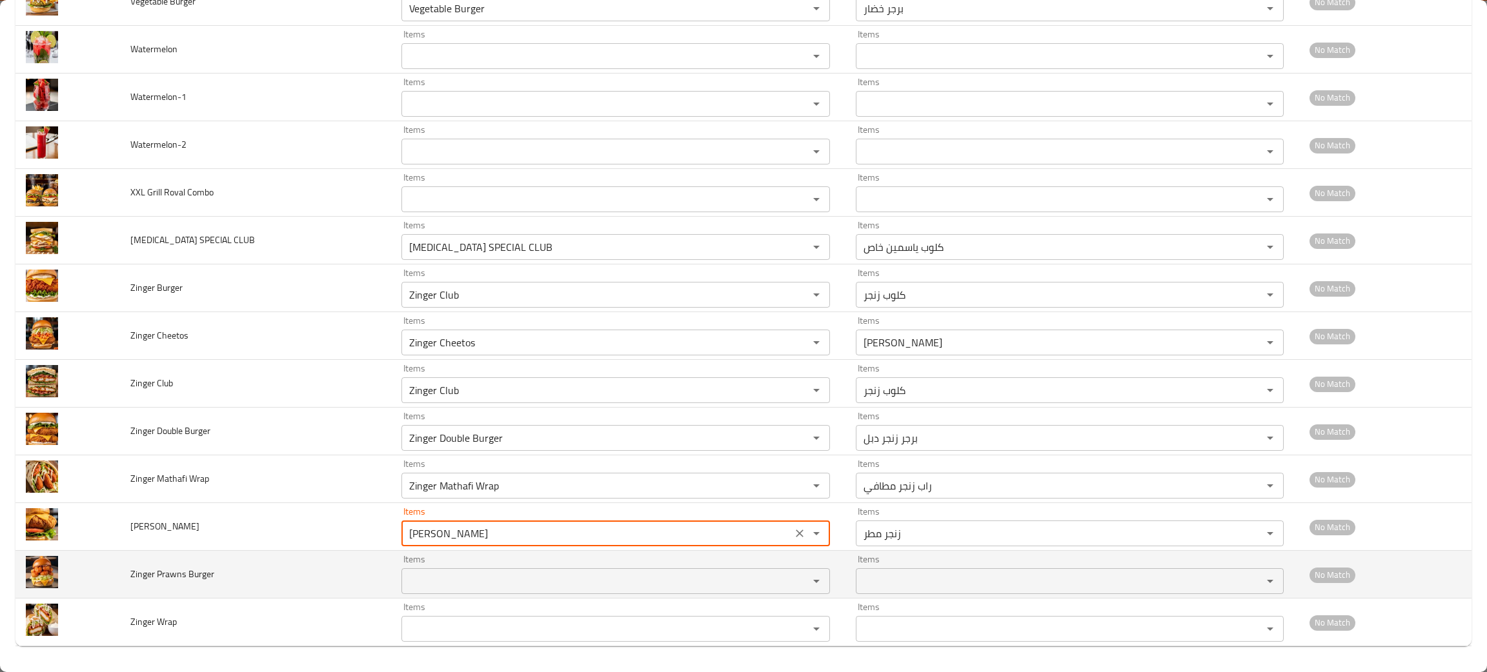
type Mathar "[PERSON_NAME]"
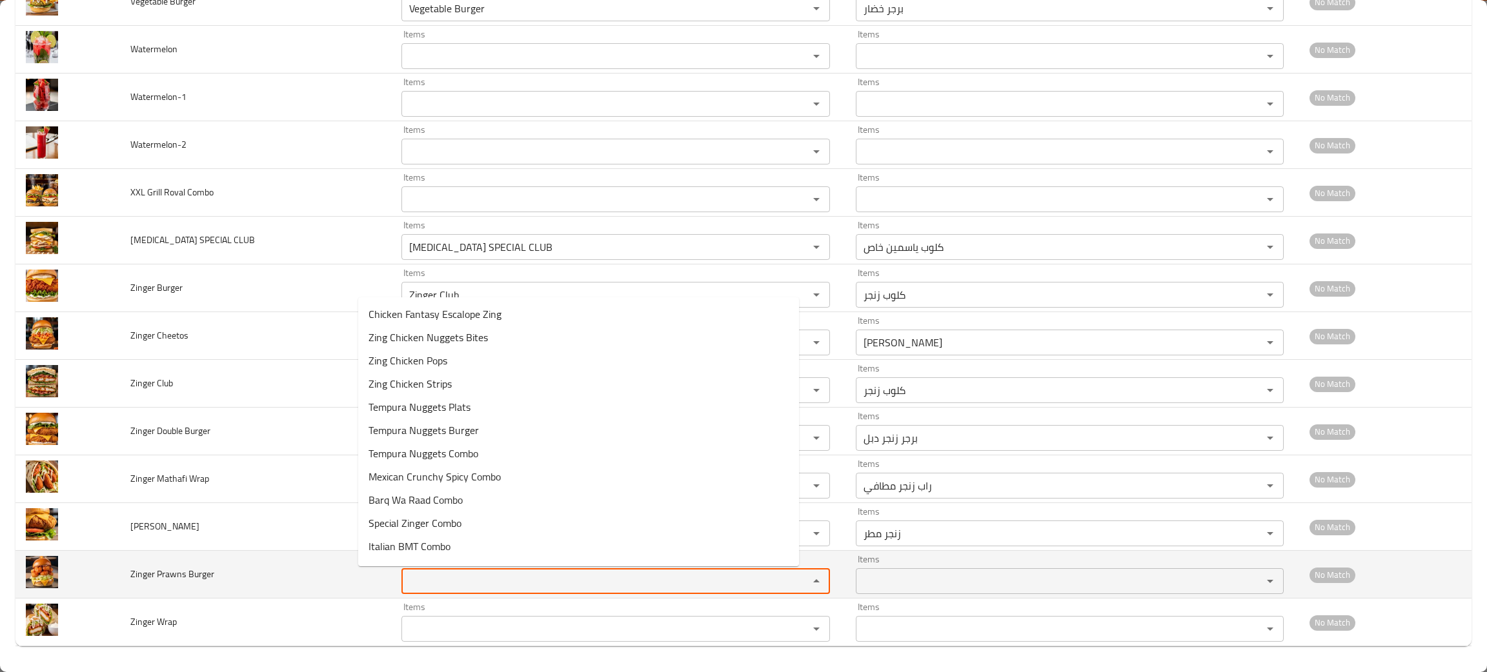
click at [405, 586] on Burger "Items" at bounding box center [596, 581] width 382 height 18
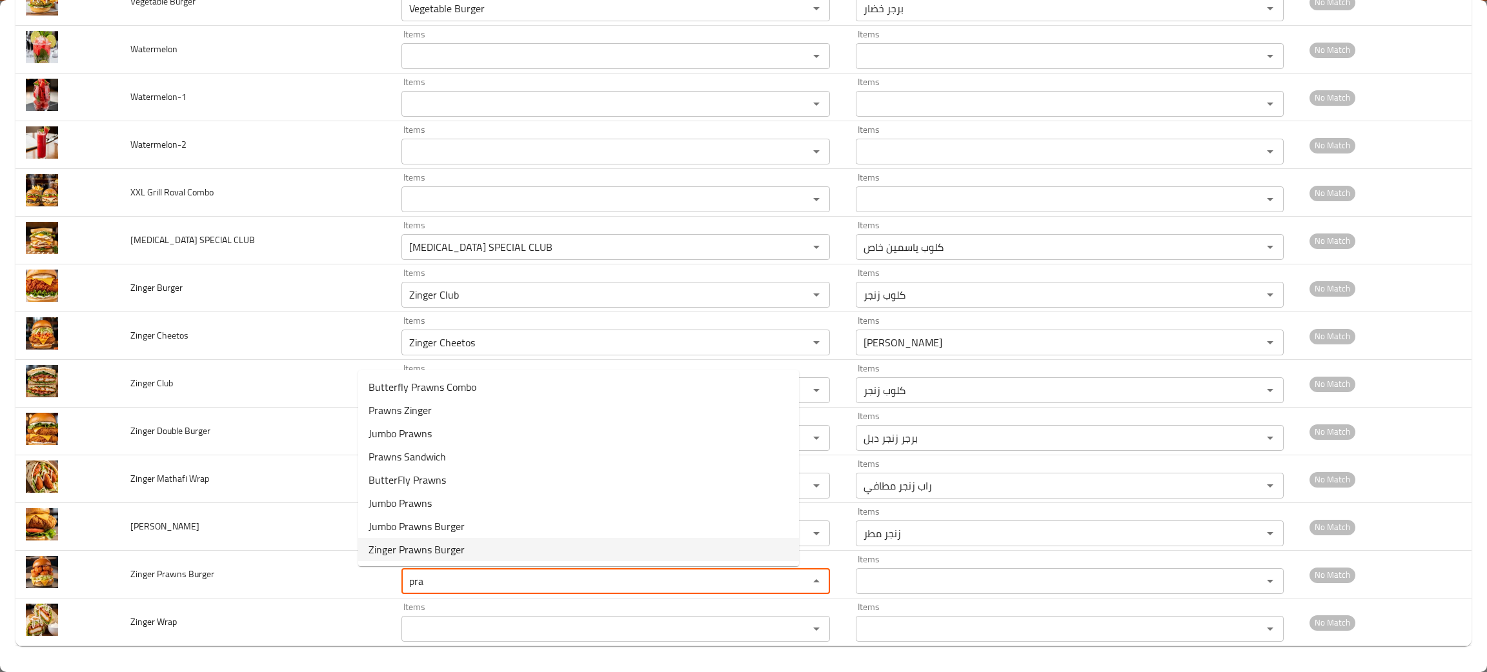
click at [404, 542] on span "Zinger Prawns Burger" at bounding box center [416, 549] width 96 height 15
type Burger "Zinger Prawns Burger"
type Burger-ar "برجر زنجر روبيان"
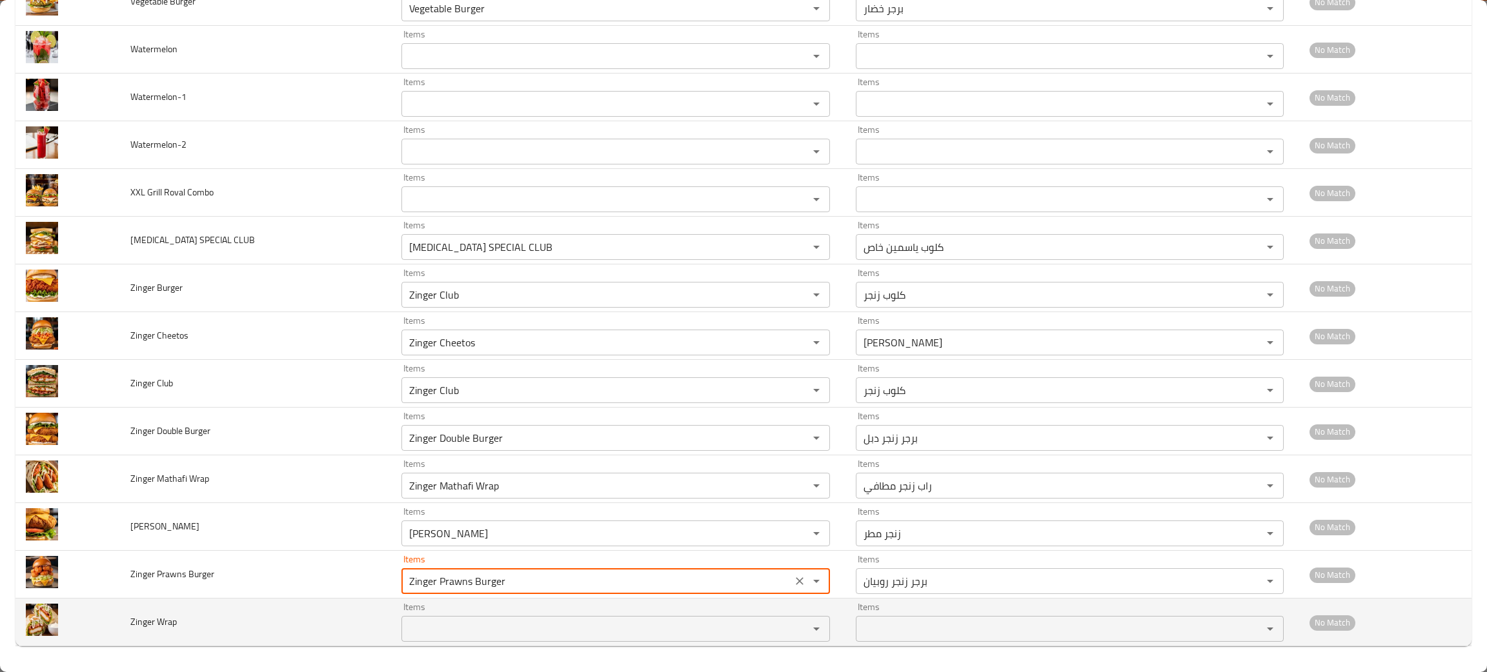
type Burger "Zinger Prawns Burger"
click at [420, 621] on Wrap "Items" at bounding box center [596, 629] width 382 height 18
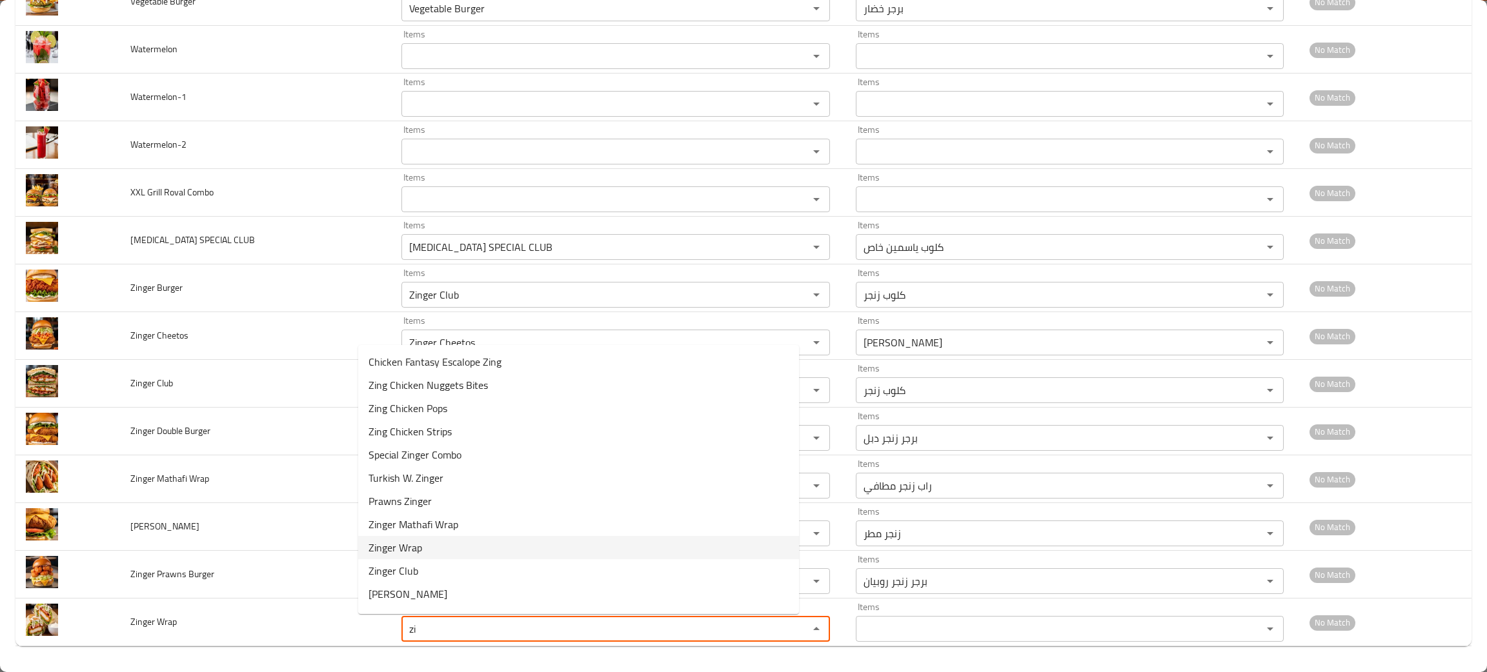
click at [385, 546] on span "Zinger Wrap" at bounding box center [395, 547] width 54 height 15
type Wrap "Zinger Wrap"
type Wrap-ar "راب زنجر"
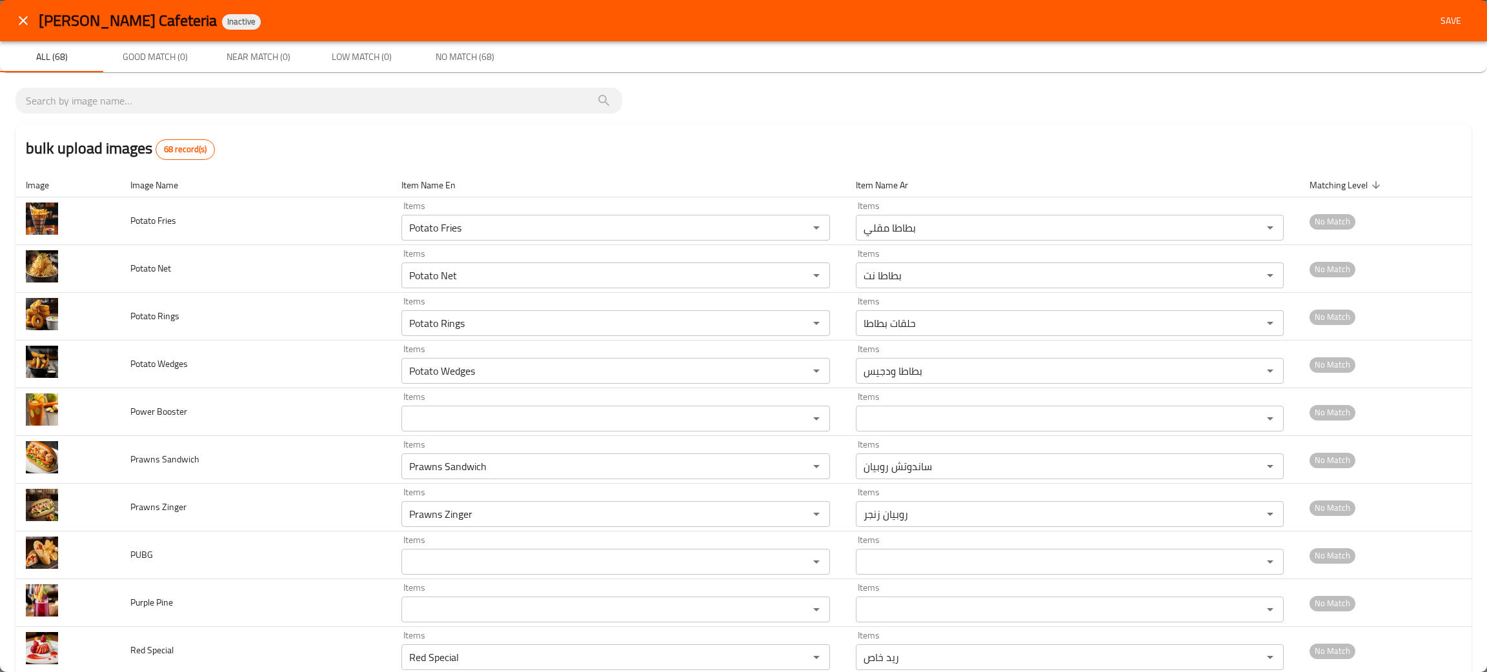
type Wrap "Zinger Wrap"
click at [1435, 23] on span "Save" at bounding box center [1450, 21] width 31 height 16
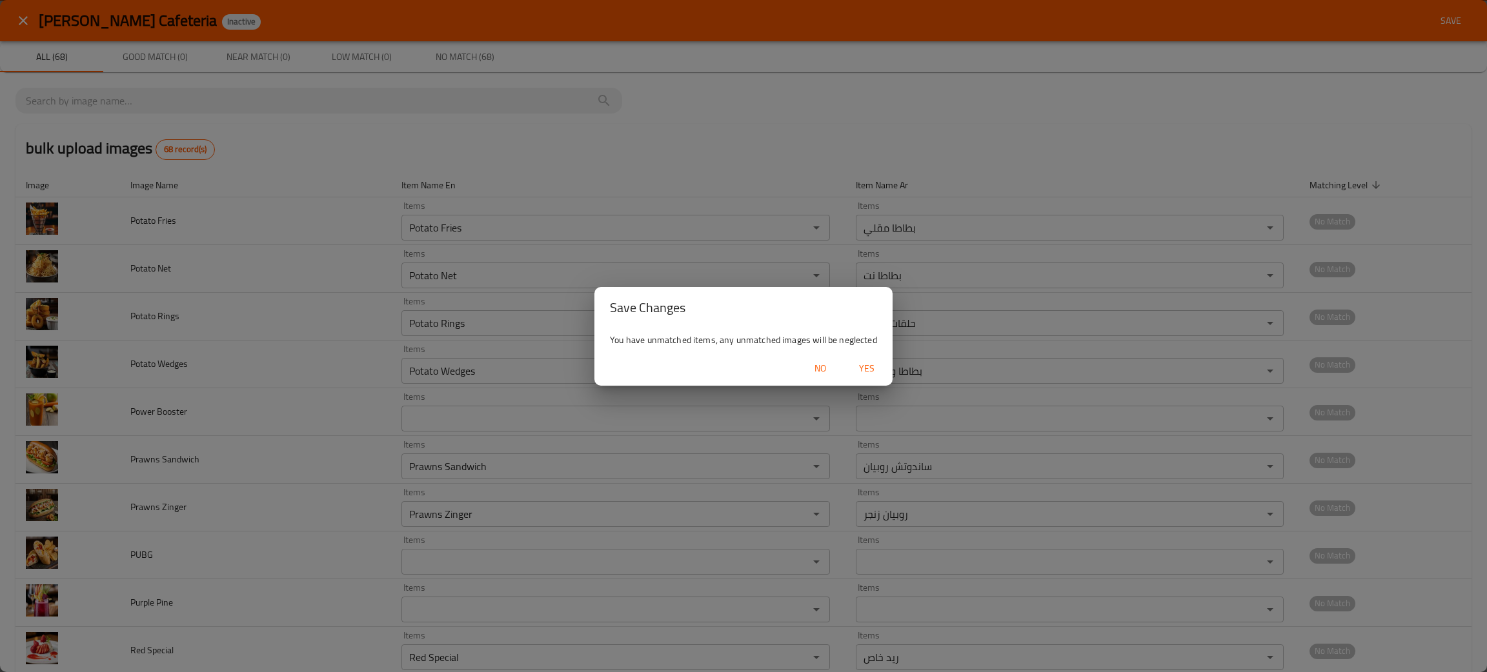
click at [866, 366] on span "Yes" at bounding box center [866, 369] width 31 height 16
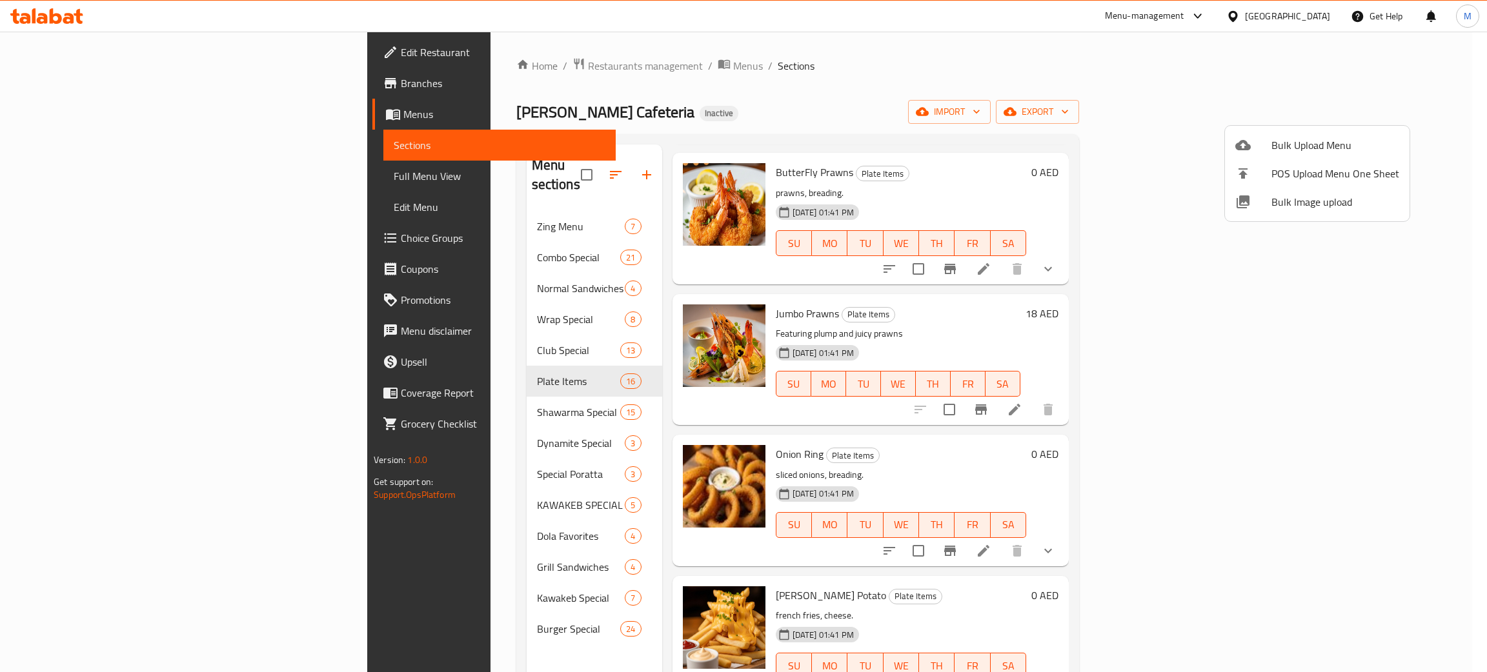
click at [336, 203] on div at bounding box center [743, 336] width 1487 height 672
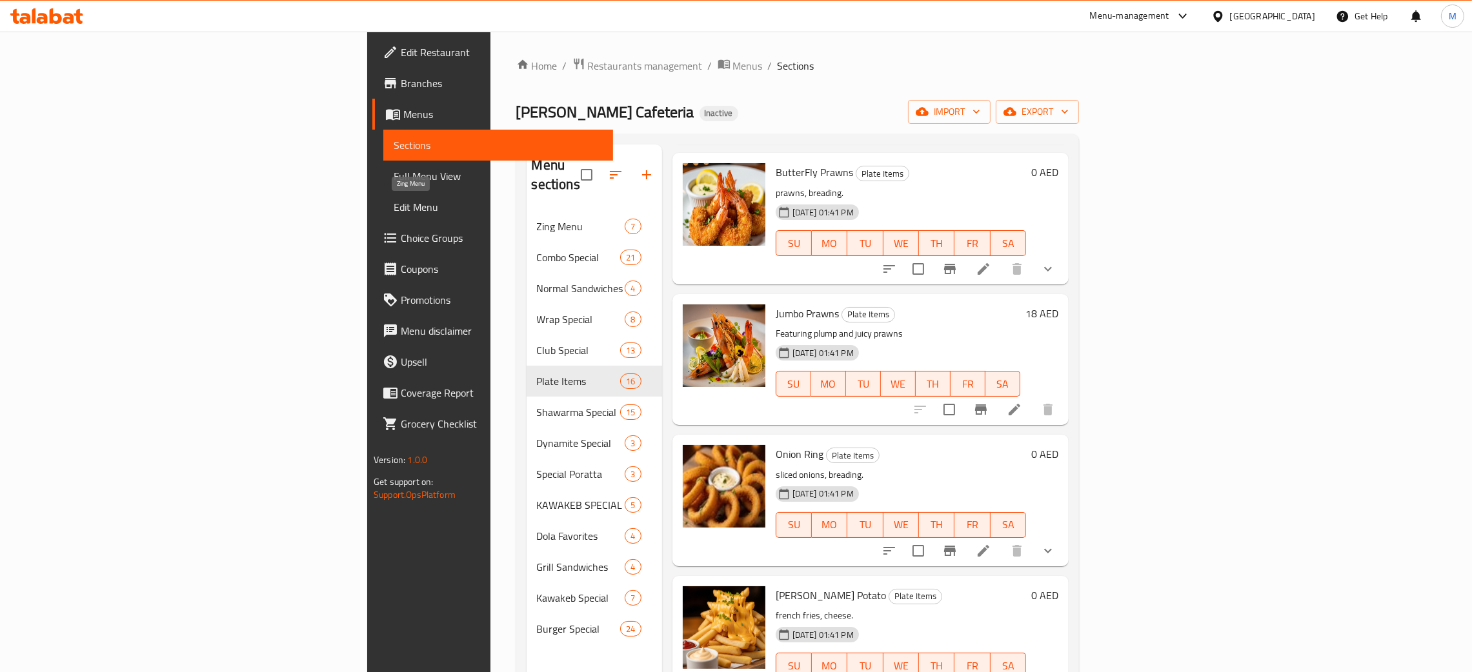
click at [537, 219] on span "Zing Menu" at bounding box center [581, 226] width 88 height 15
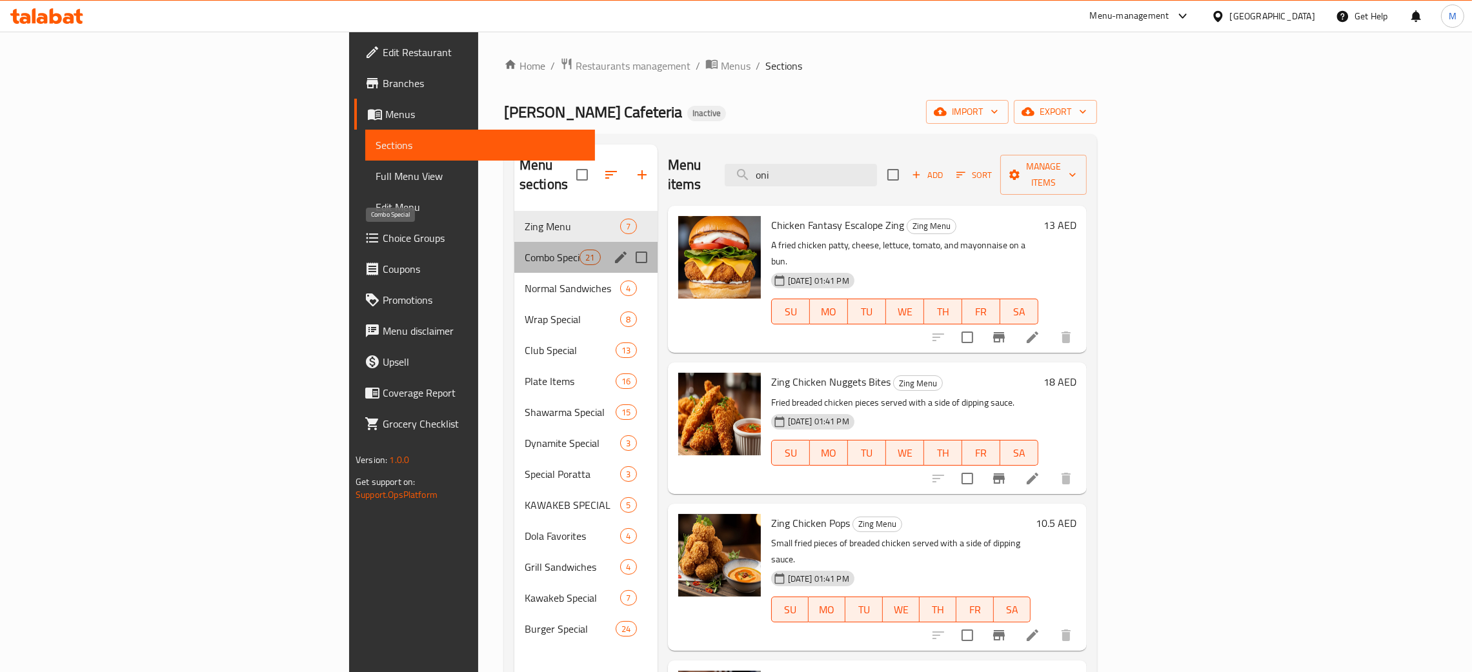
click at [525, 250] on span "Combo Special" at bounding box center [552, 257] width 55 height 15
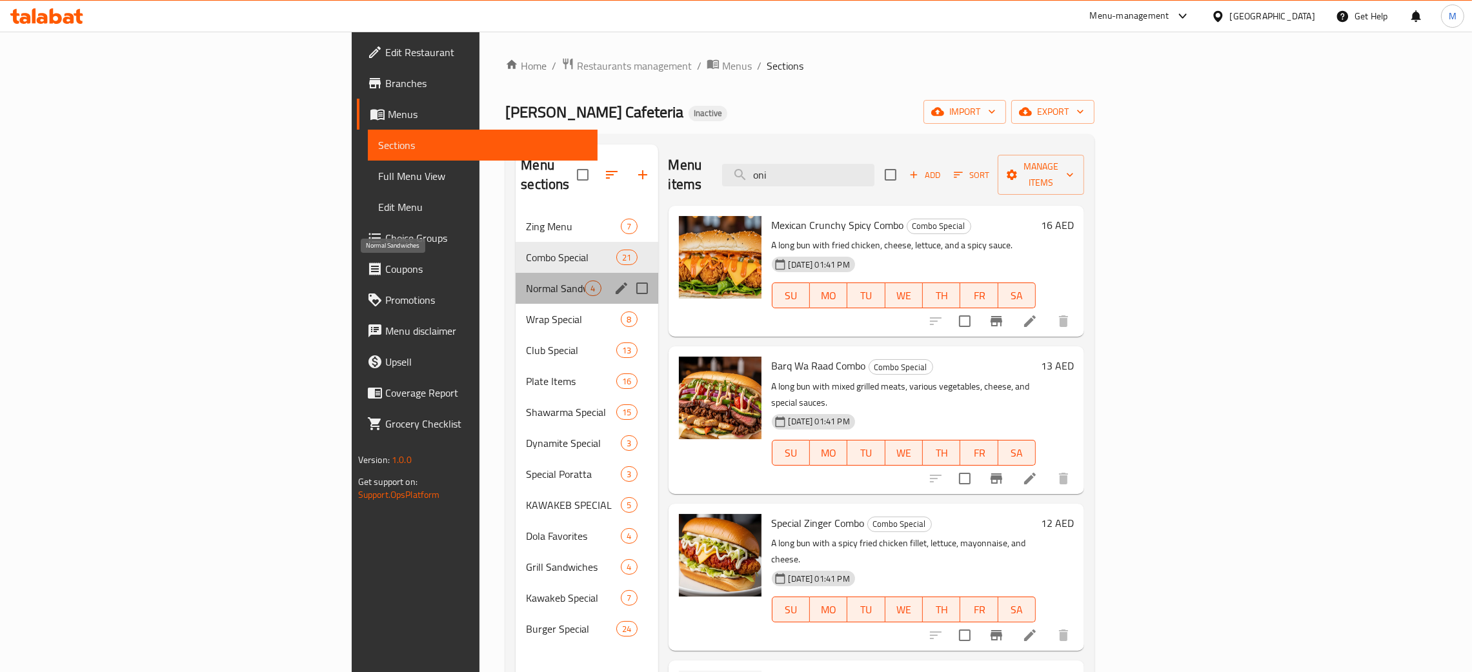
click at [526, 281] on span "Normal Sandwiches" at bounding box center [555, 288] width 59 height 15
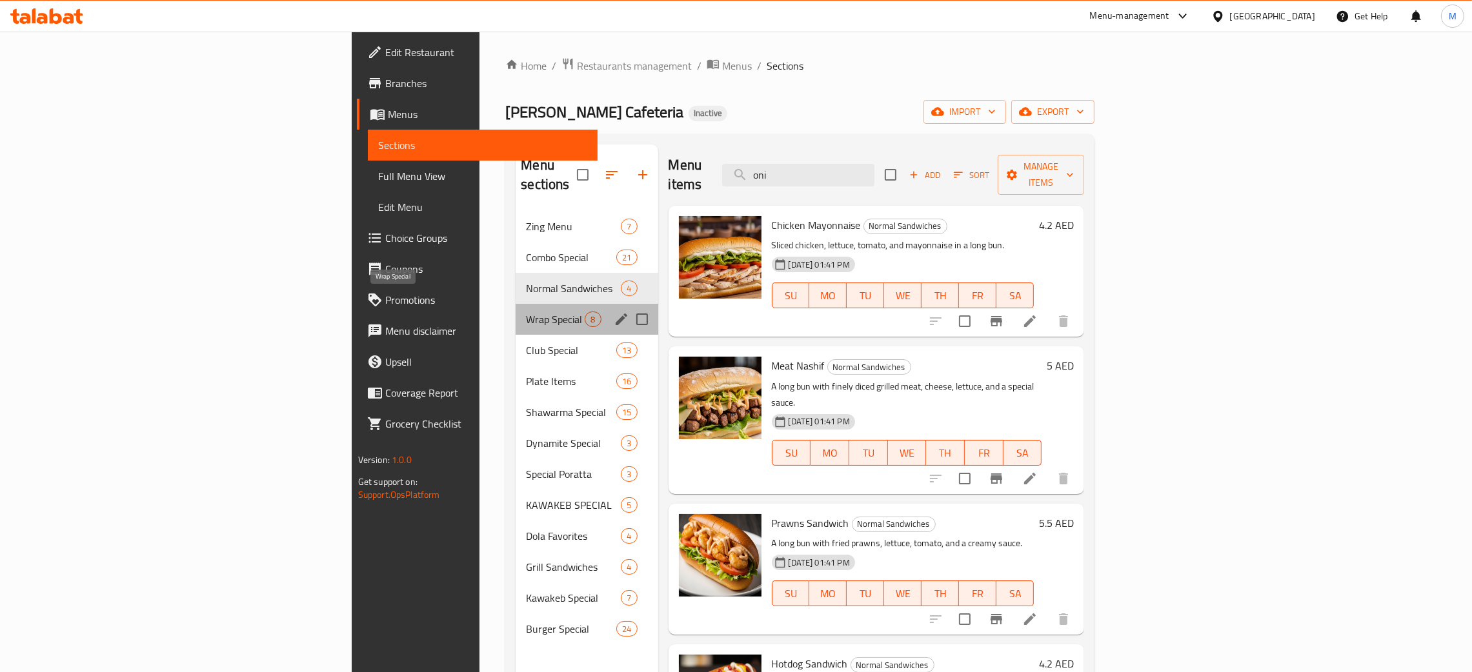
click at [526, 312] on span "Wrap Special" at bounding box center [555, 319] width 59 height 15
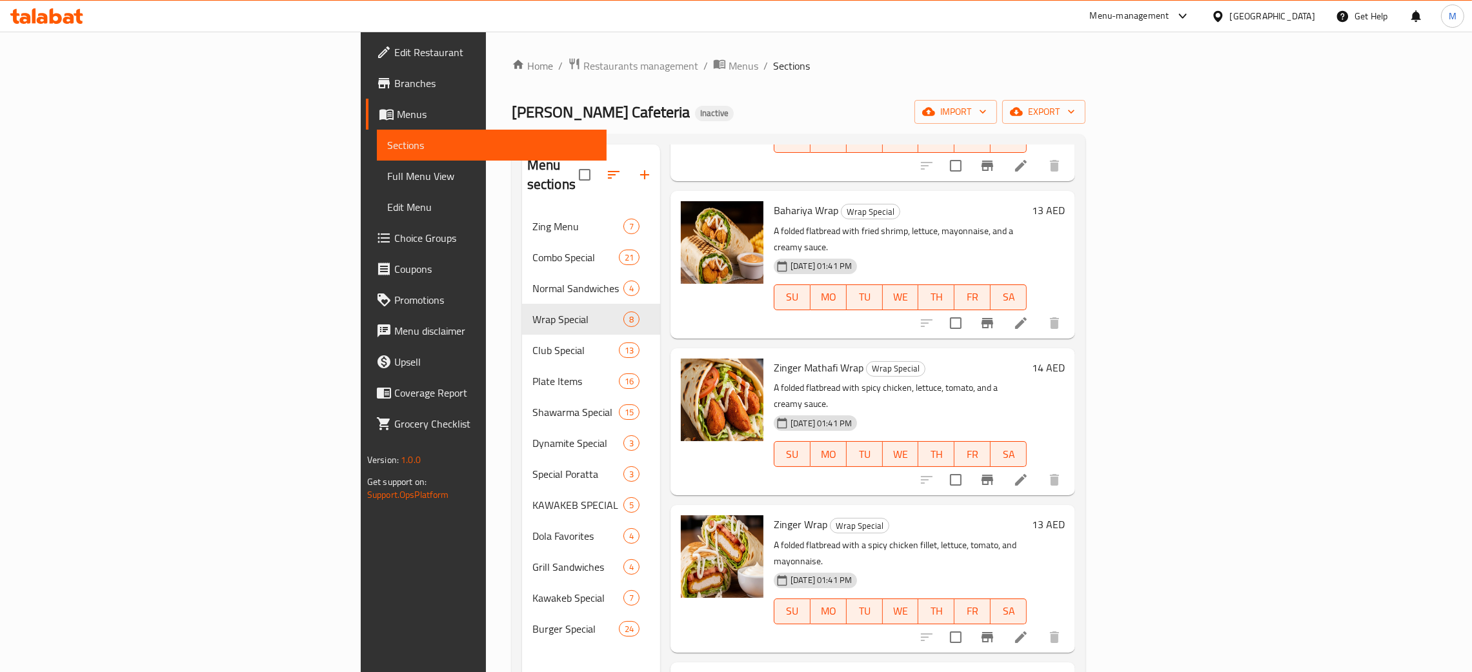
scroll to position [182, 0]
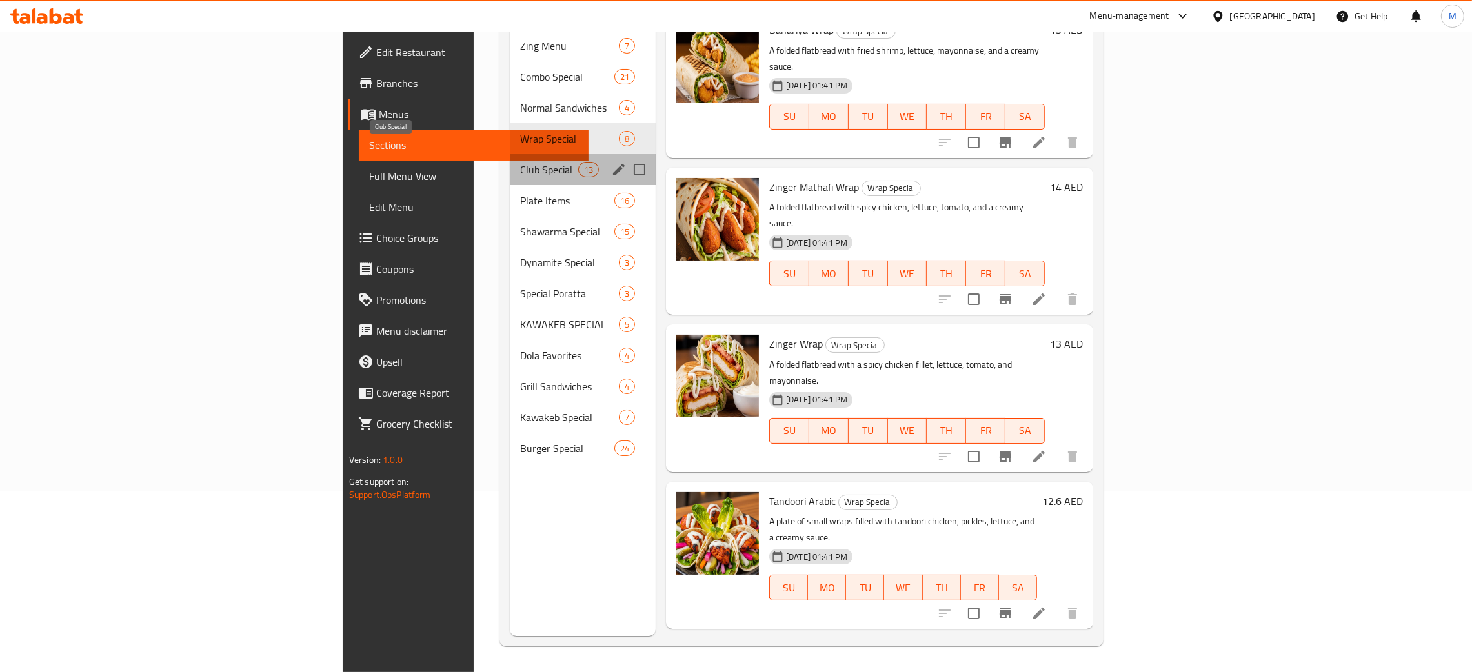
click at [520, 162] on span "Club Special" at bounding box center [549, 169] width 58 height 15
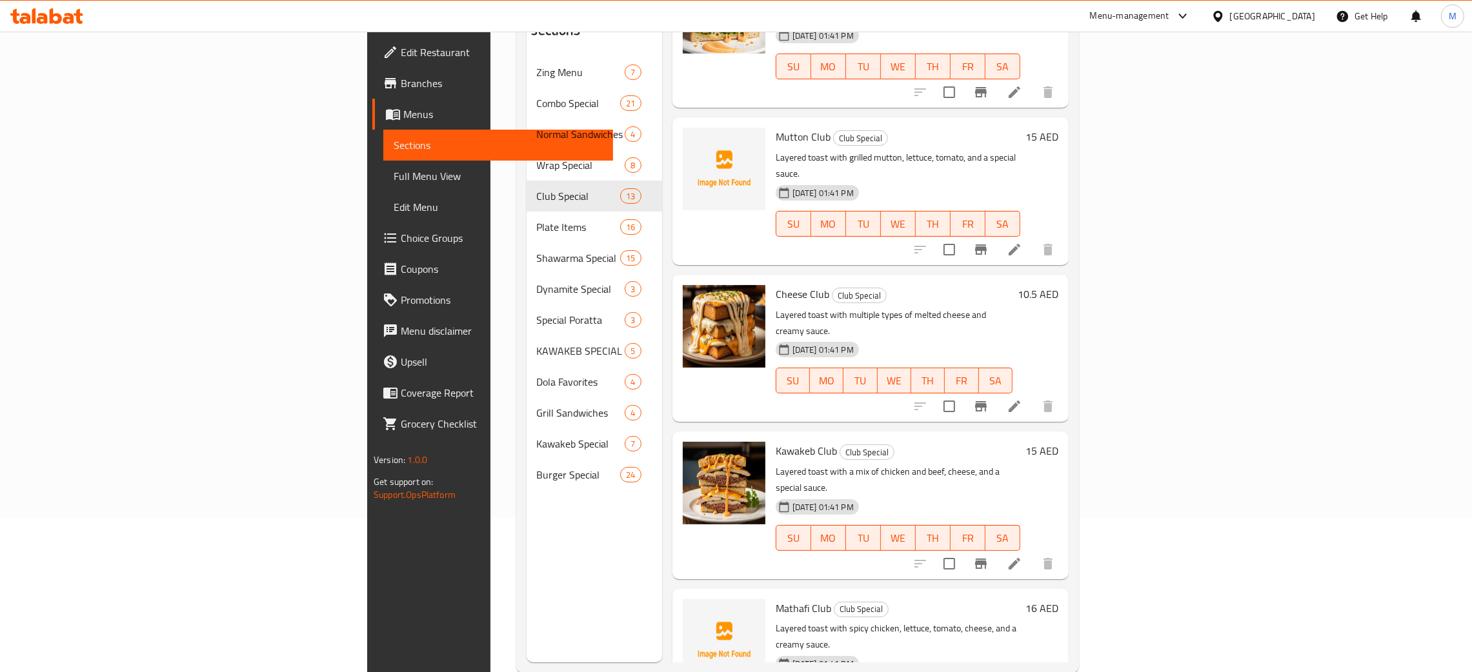
scroll to position [182, 0]
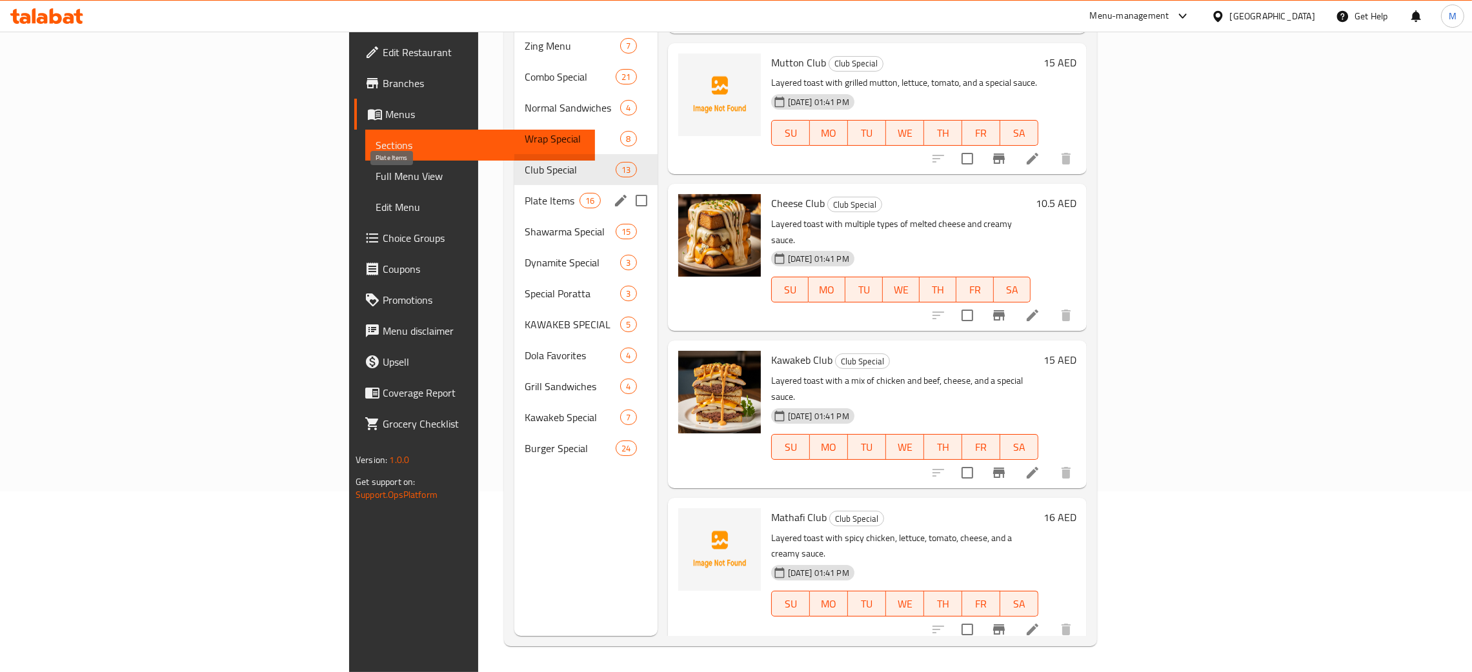
click at [525, 193] on span "Plate Items" at bounding box center [552, 200] width 55 height 15
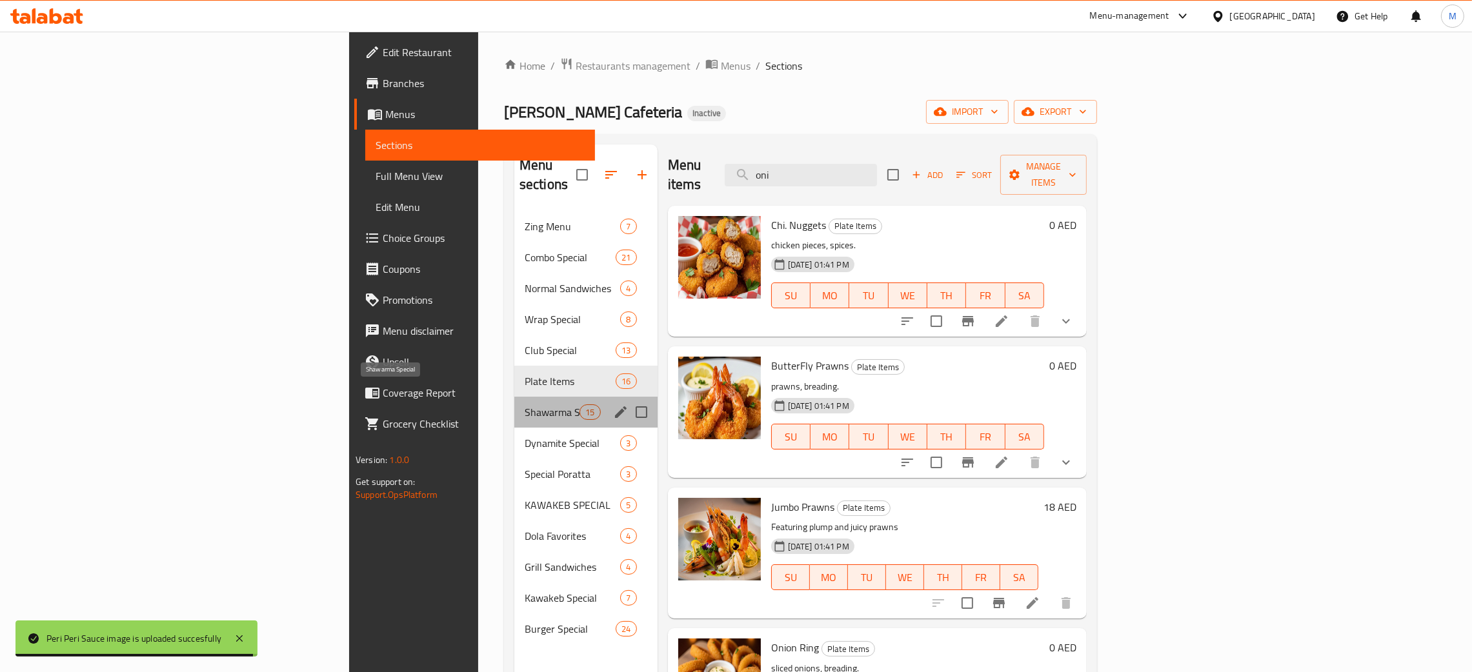
click at [525, 405] on span "Shawarma Special" at bounding box center [552, 412] width 55 height 15
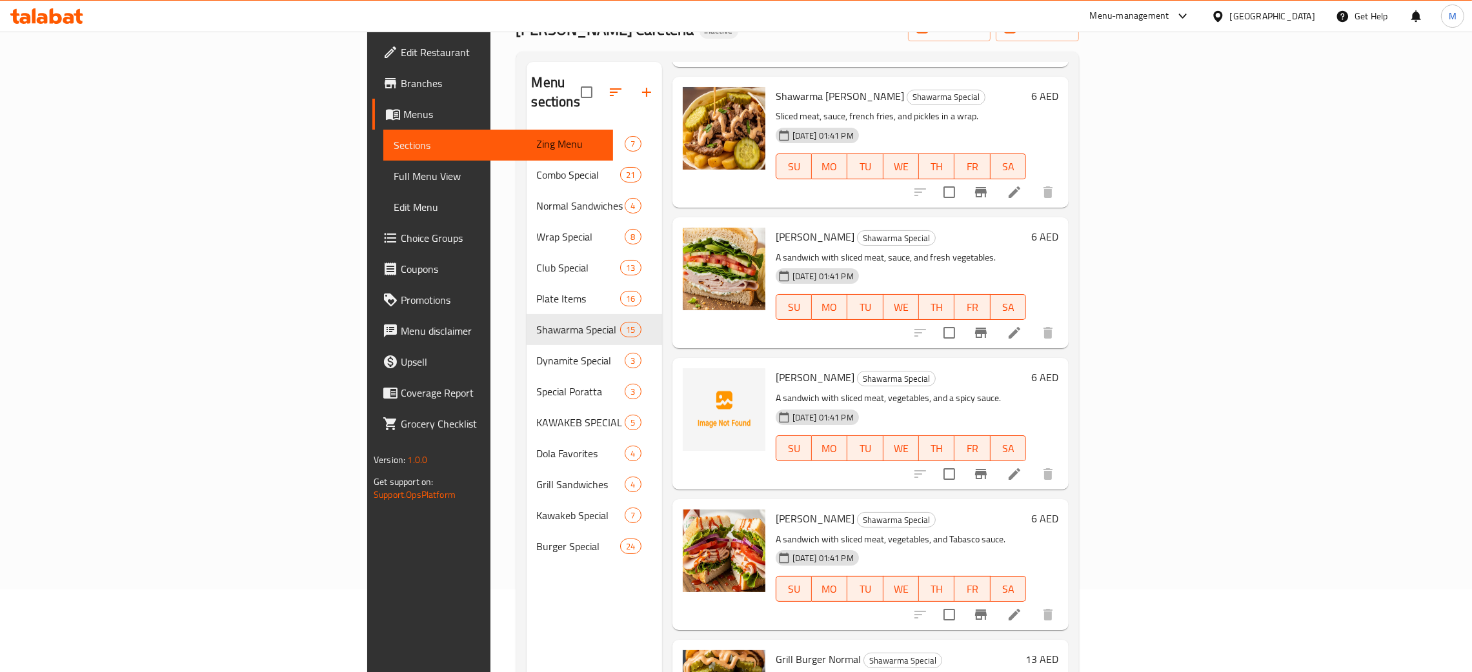
scroll to position [182, 0]
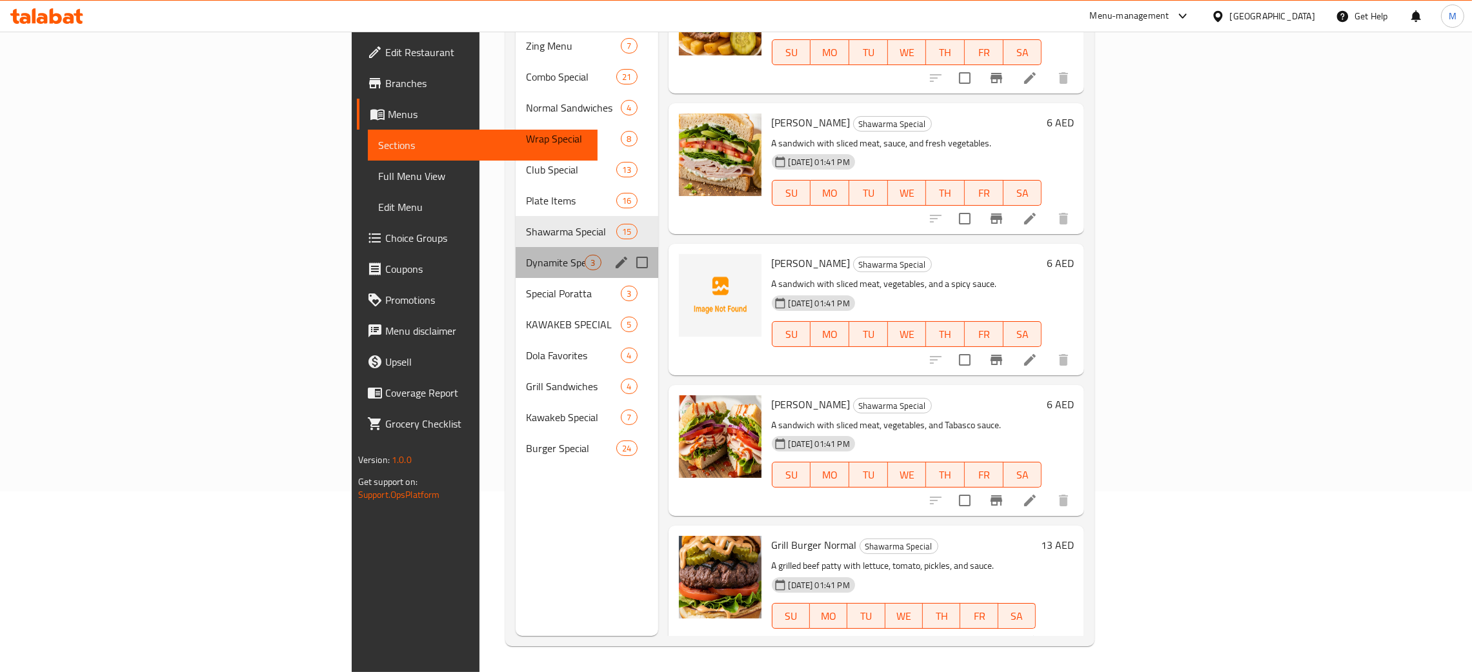
click at [516, 247] on div "Dynamite Special 3" at bounding box center [587, 262] width 142 height 31
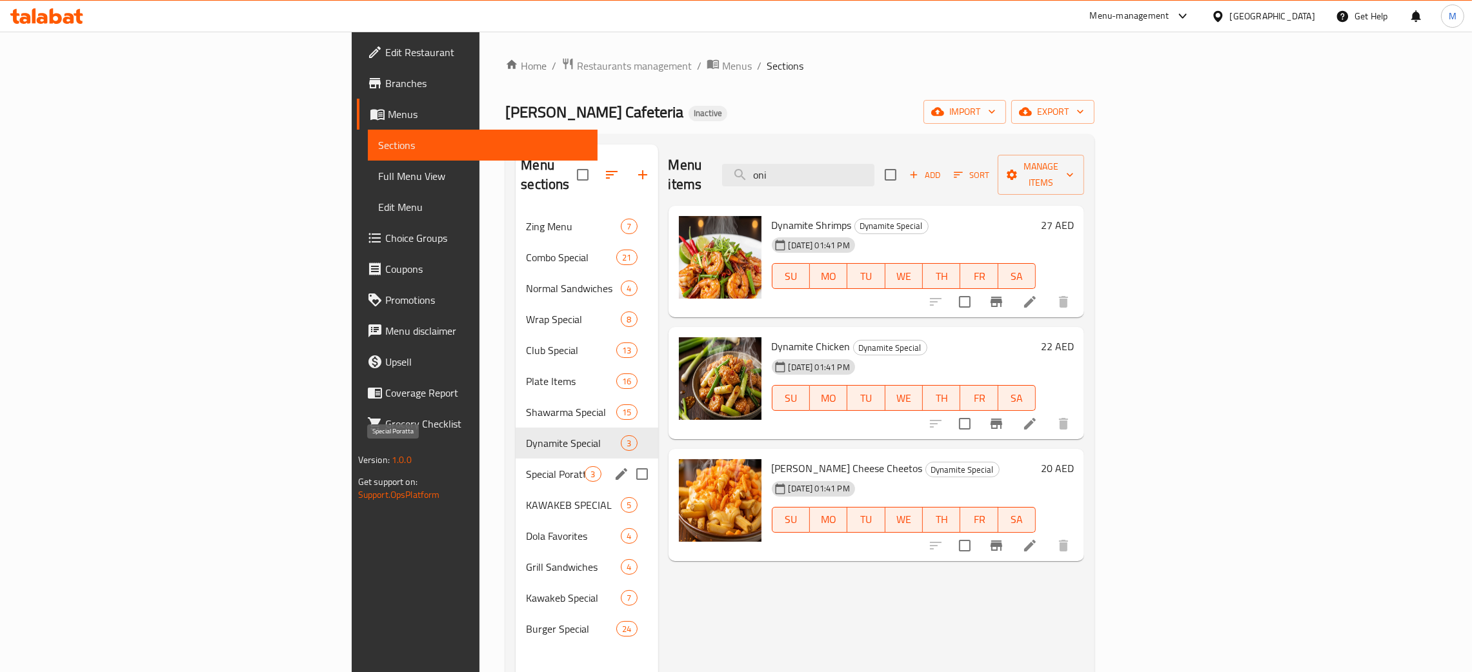
click at [526, 466] on span "Special Poratta" at bounding box center [555, 473] width 59 height 15
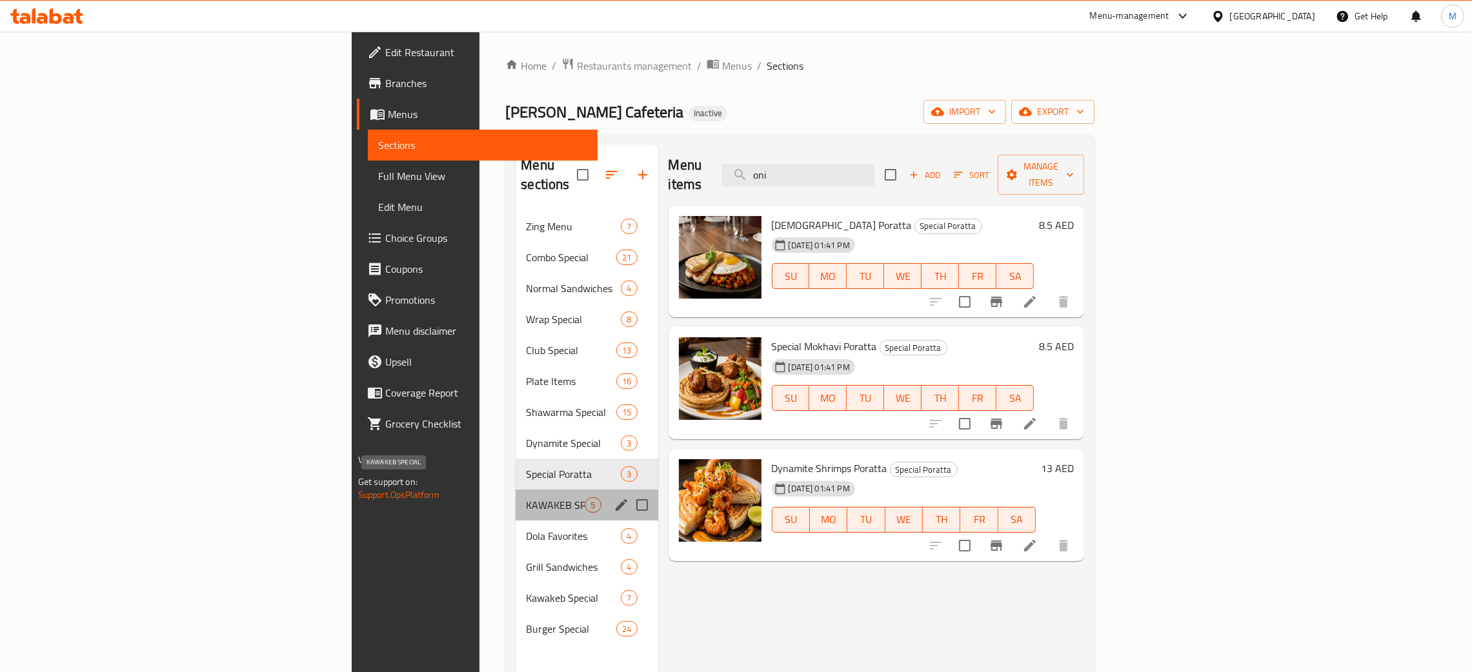
click at [526, 497] on span "KAWAKEB SPECIAL" at bounding box center [555, 504] width 59 height 15
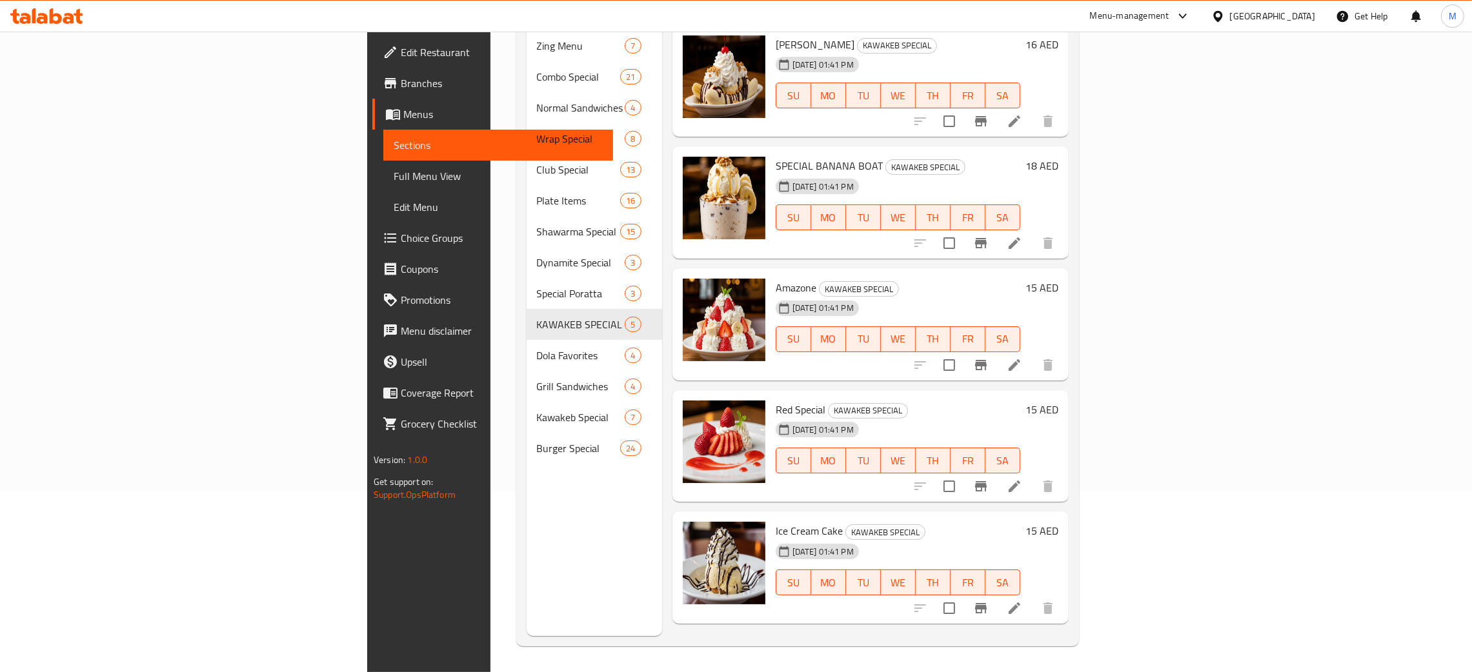
scroll to position [85, 0]
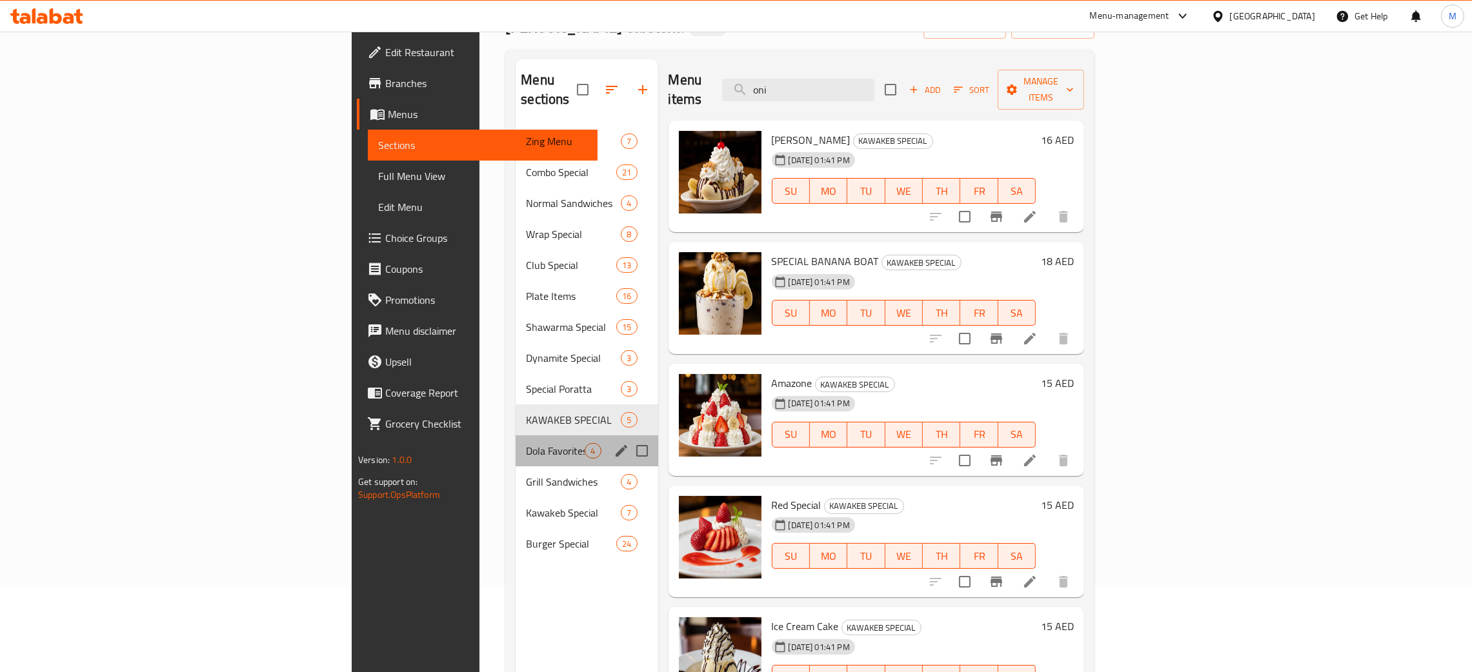
click at [516, 435] on div "Dola Favorites 4" at bounding box center [587, 450] width 142 height 31
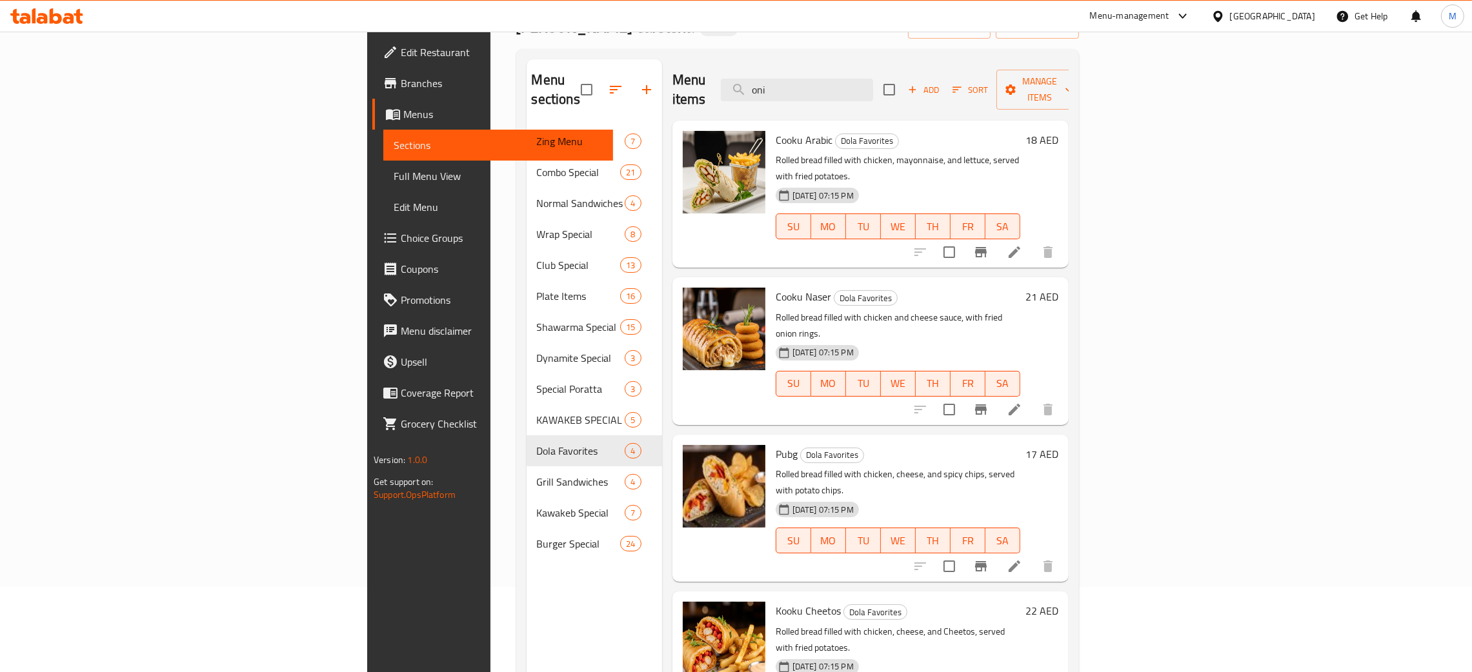
scroll to position [182, 0]
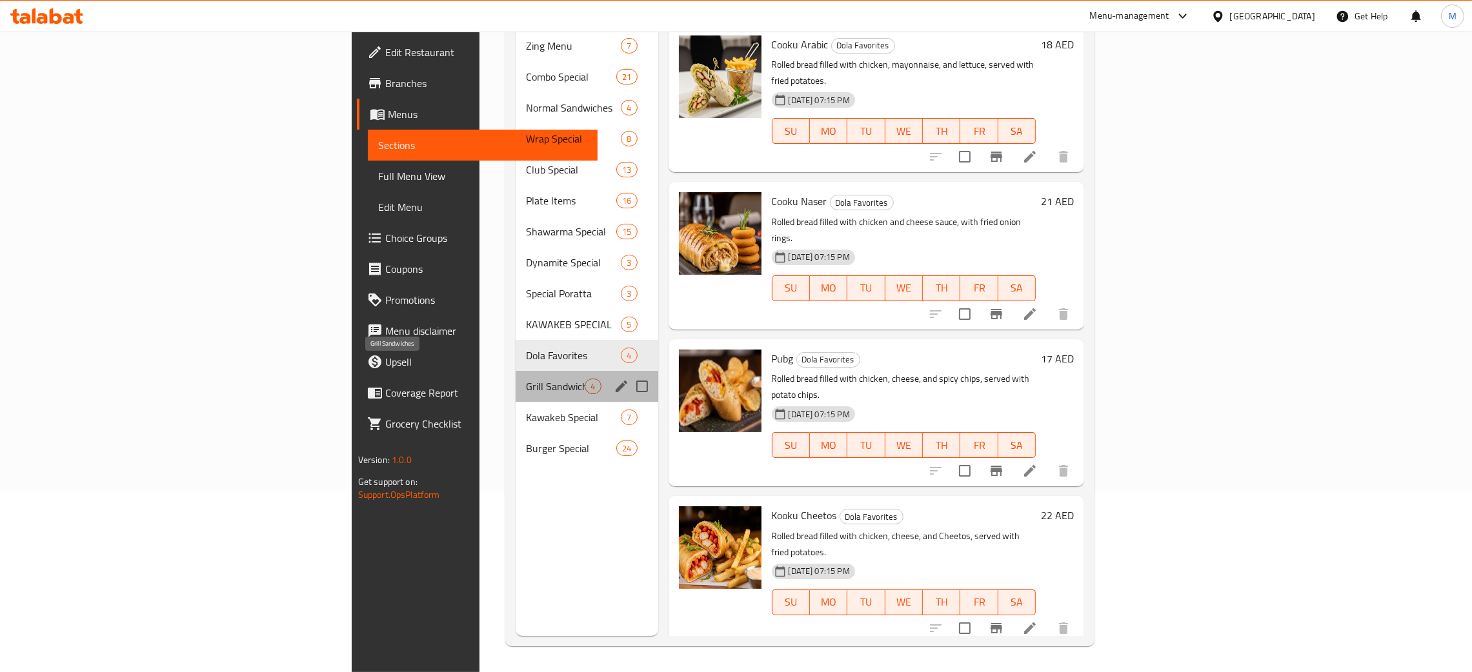
click at [526, 379] on span "Grill Sandwiches" at bounding box center [555, 386] width 59 height 15
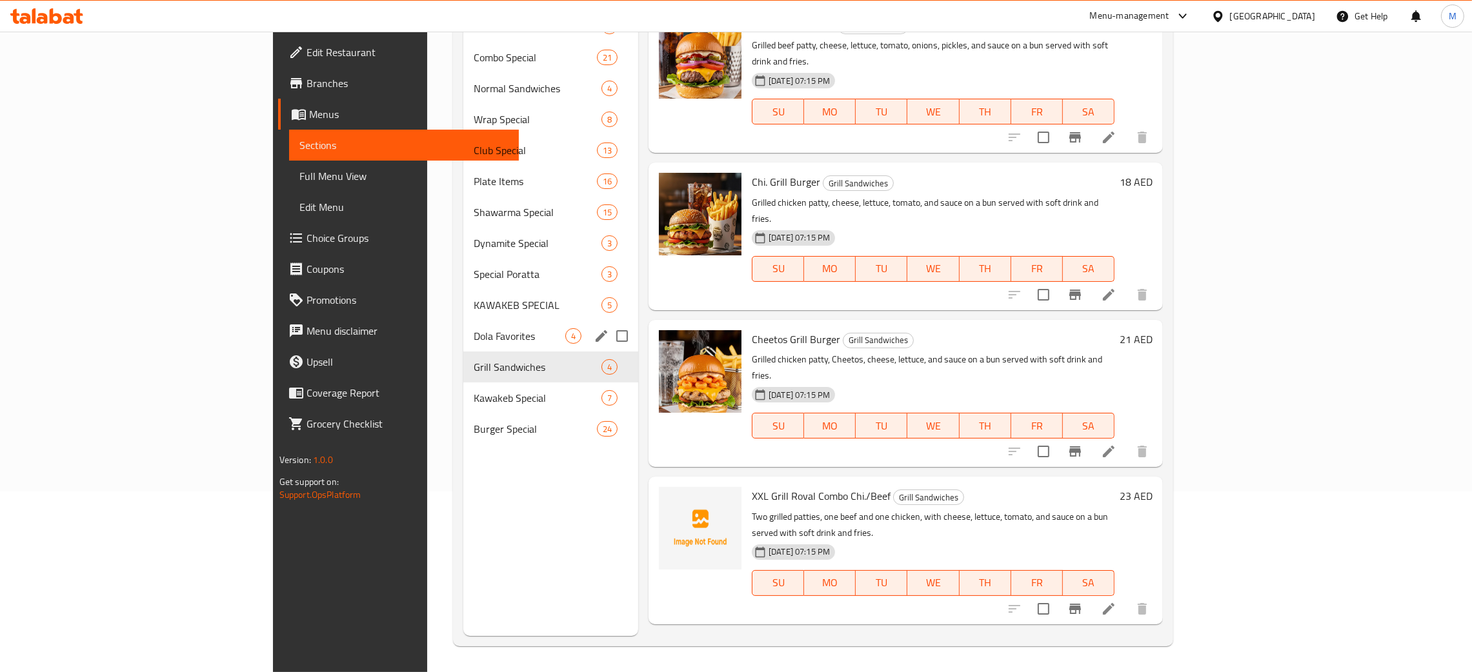
click at [463, 326] on div "Dola Favorites 4" at bounding box center [550, 336] width 175 height 31
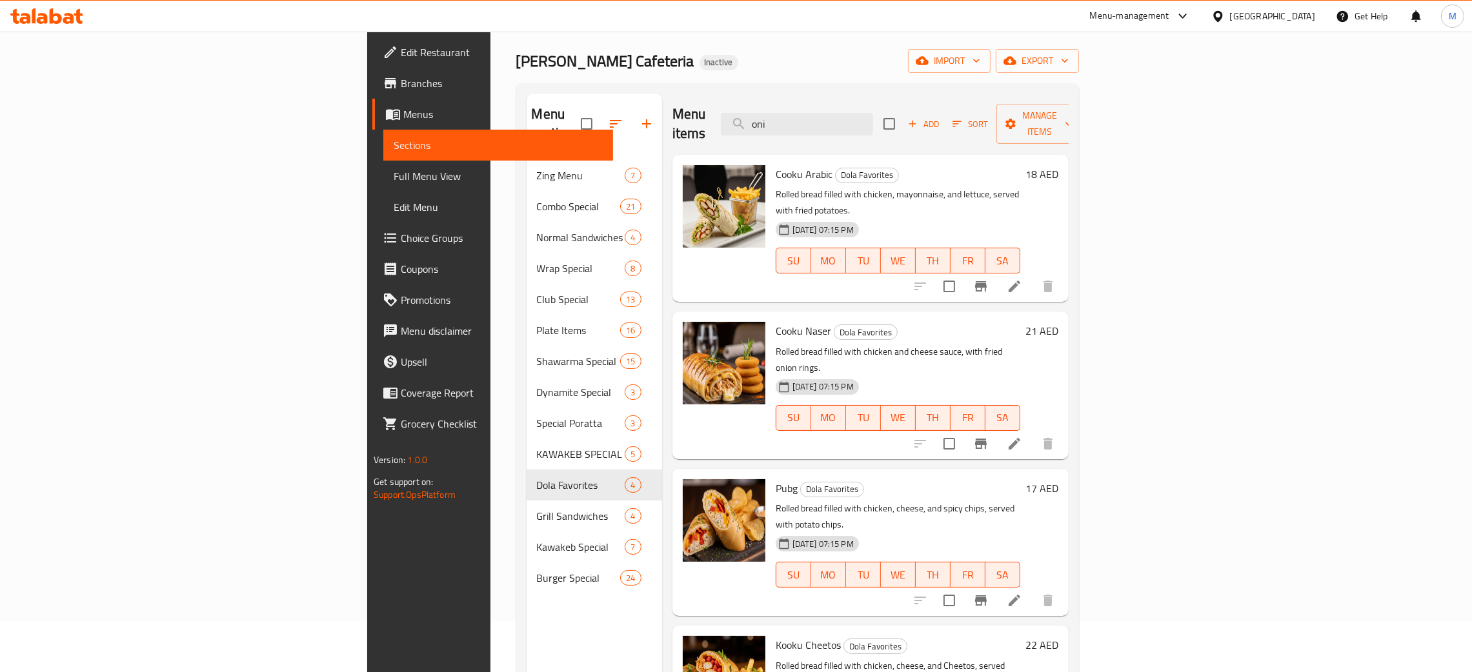
scroll to position [97, 0]
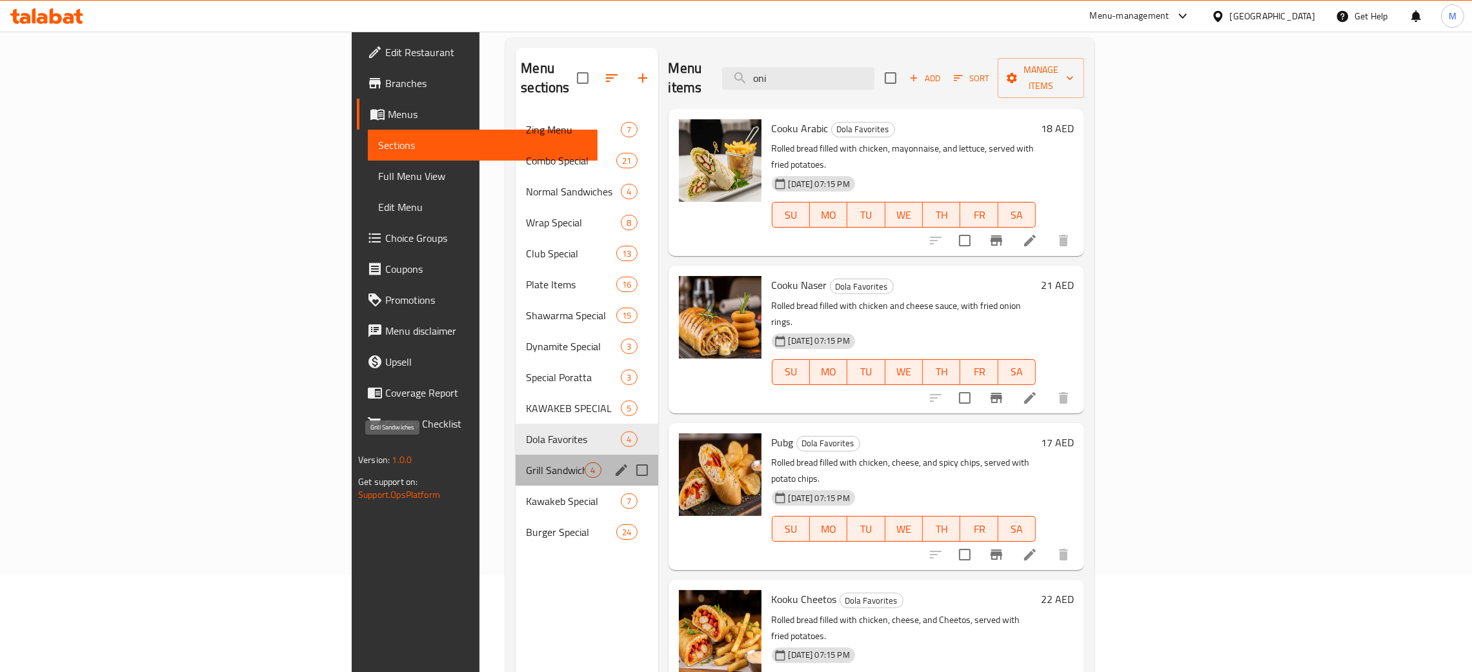
click at [526, 463] on span "Grill Sandwiches" at bounding box center [555, 470] width 59 height 15
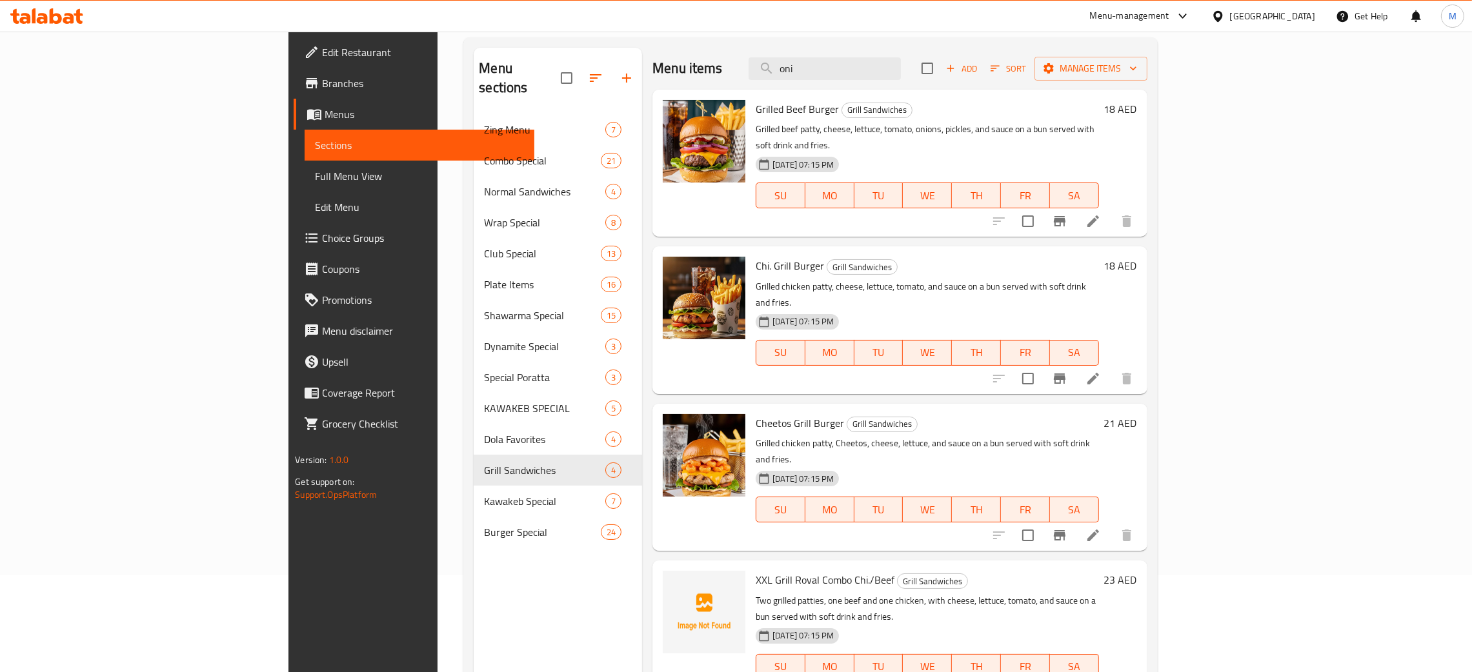
scroll to position [182, 0]
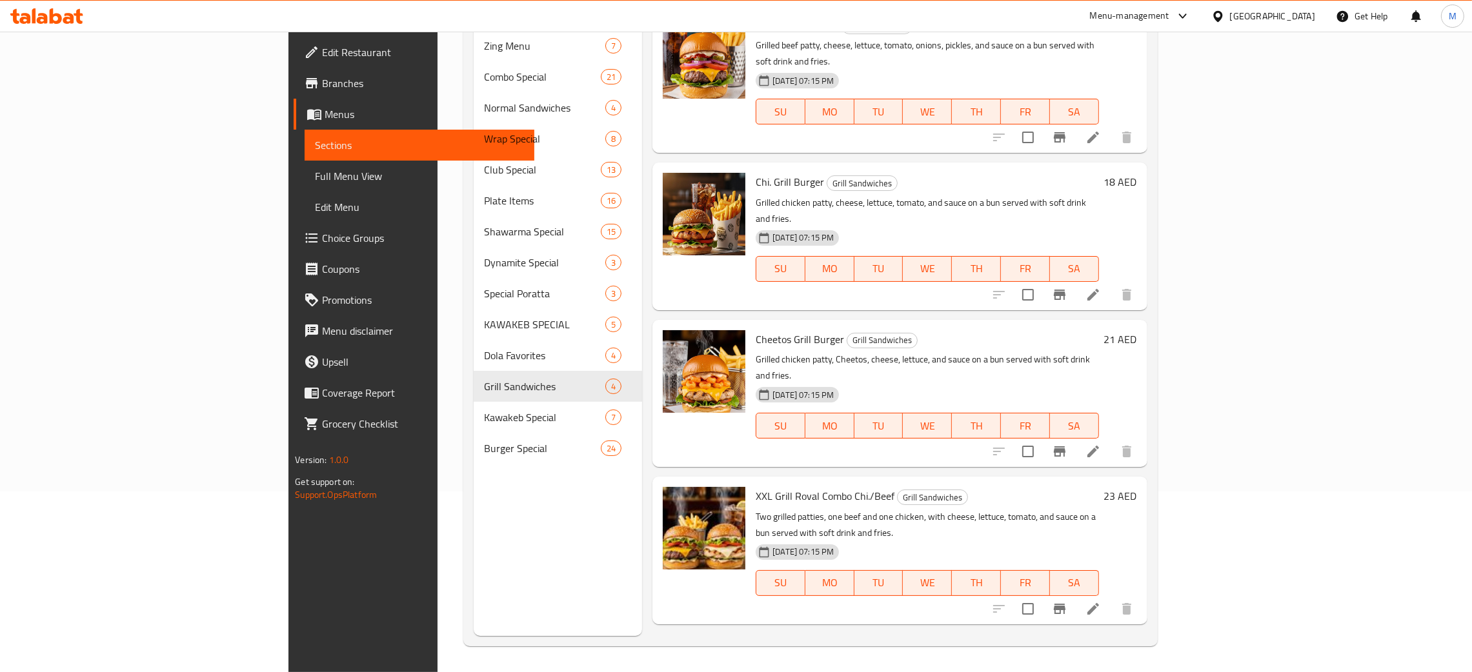
click at [474, 503] on div "Menu sections Zing Menu 7 Combo Special 21 Normal Sandwiches 4 Wrap Special 8 C…" at bounding box center [558, 300] width 168 height 672
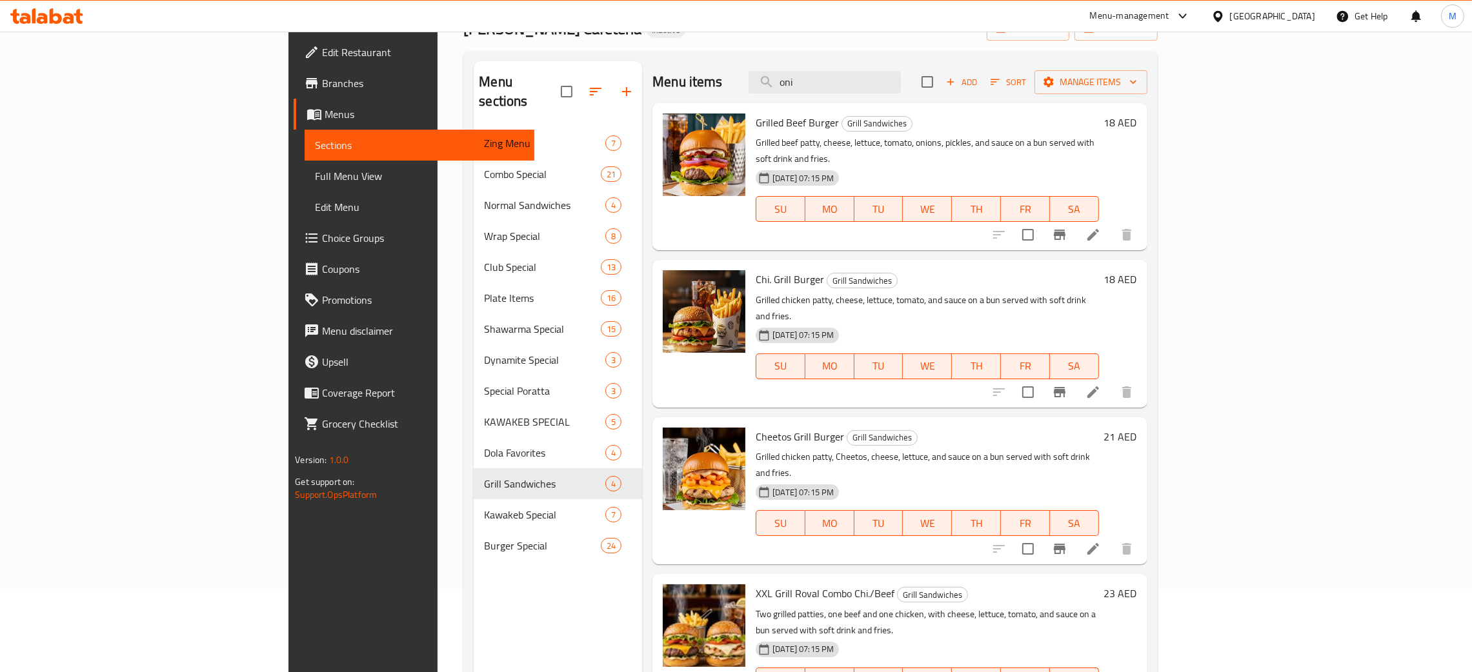
scroll to position [0, 0]
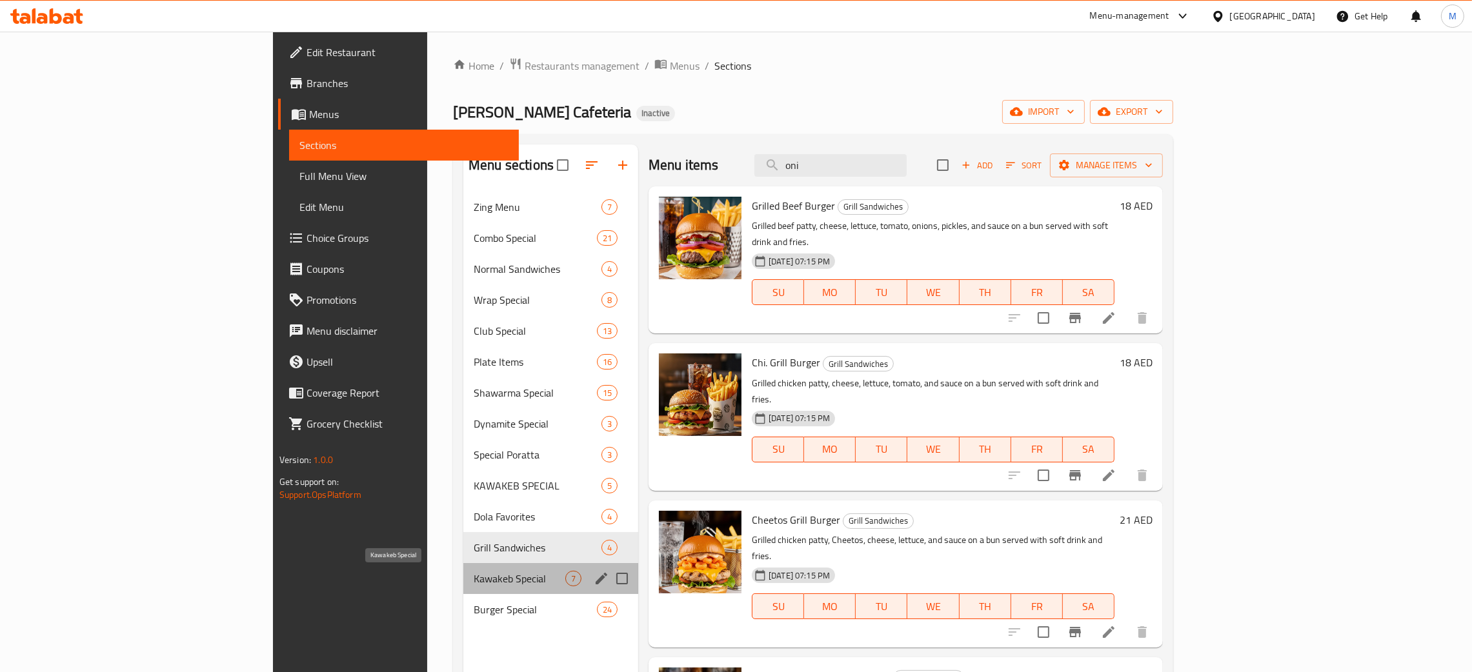
click at [474, 581] on span "Kawakeb Special" at bounding box center [520, 578] width 92 height 15
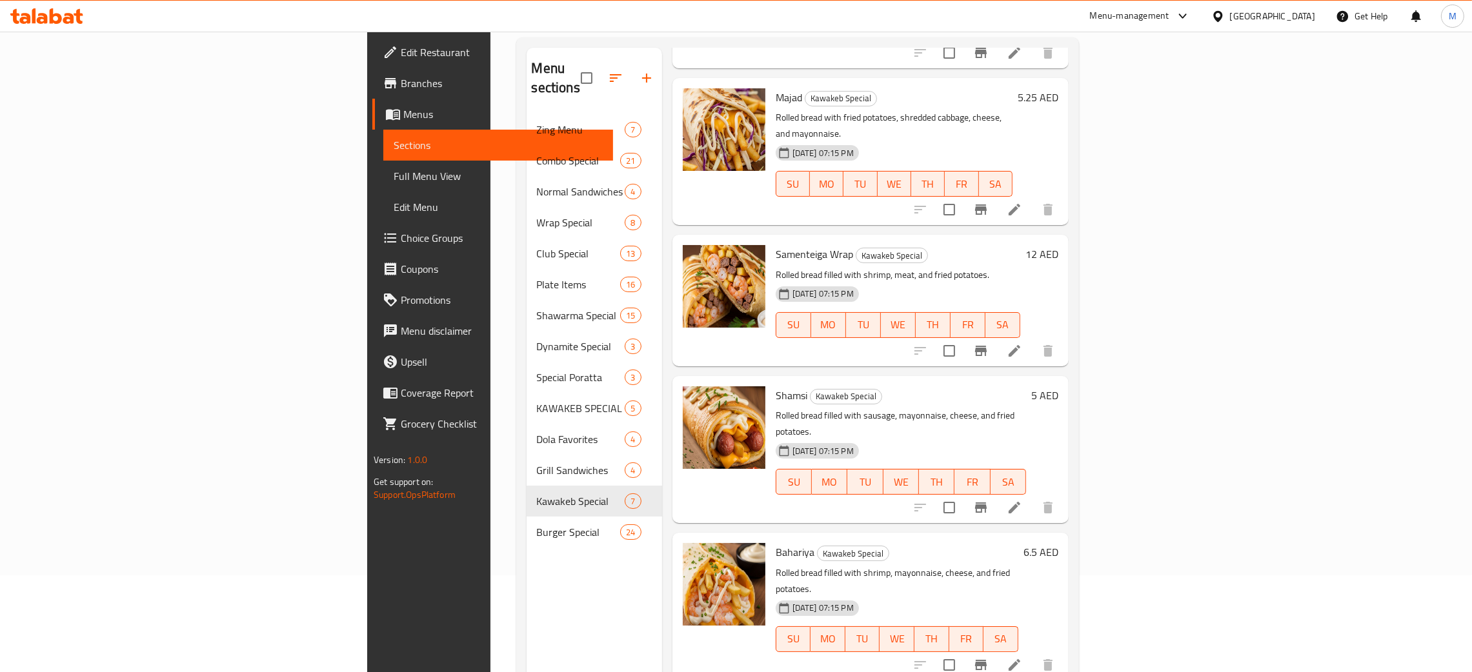
scroll to position [182, 0]
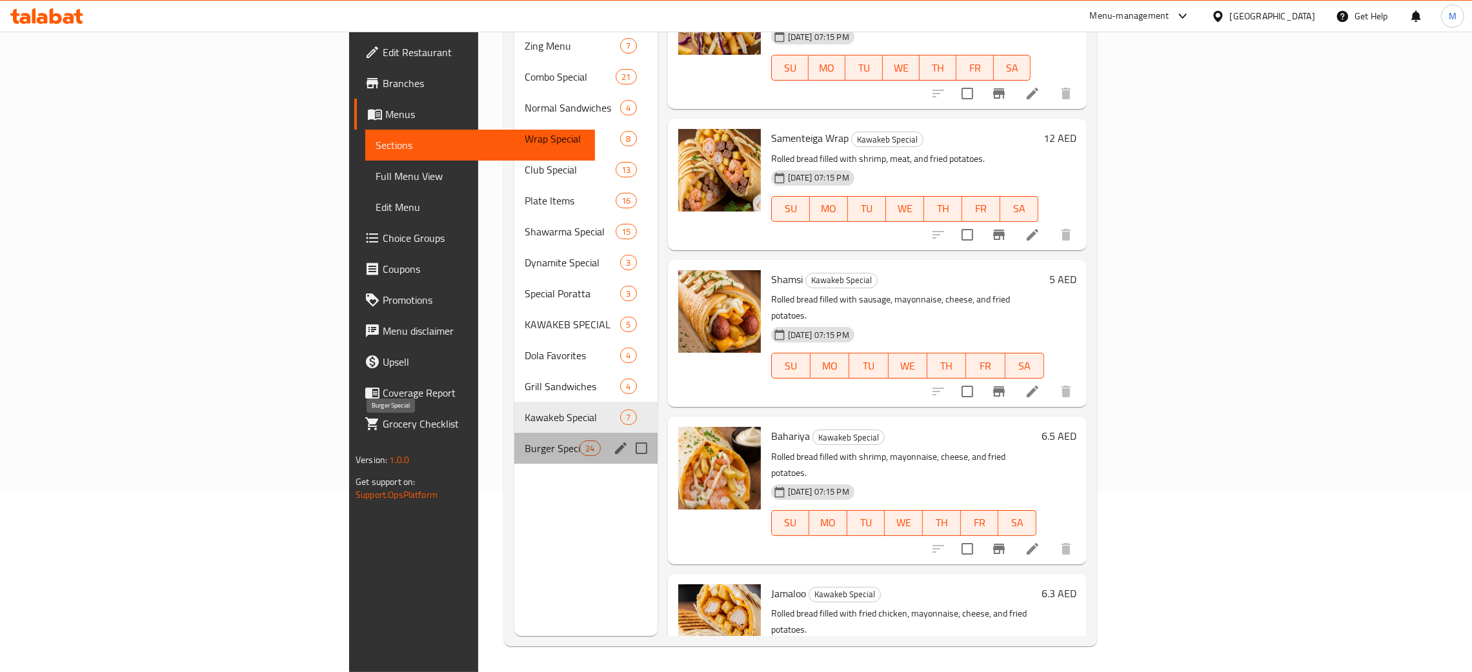
click at [525, 441] on span "Burger Special" at bounding box center [552, 448] width 55 height 15
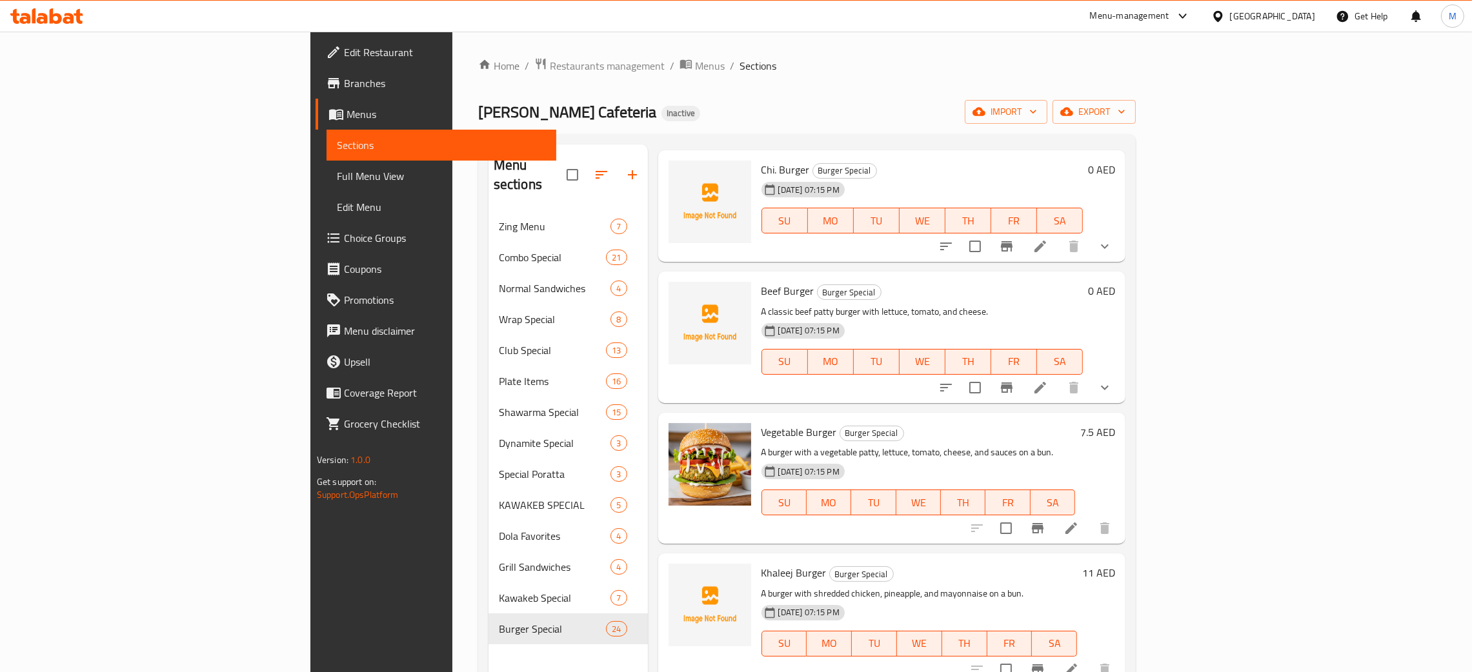
click at [337, 179] on span "Full Menu View" at bounding box center [441, 175] width 209 height 15
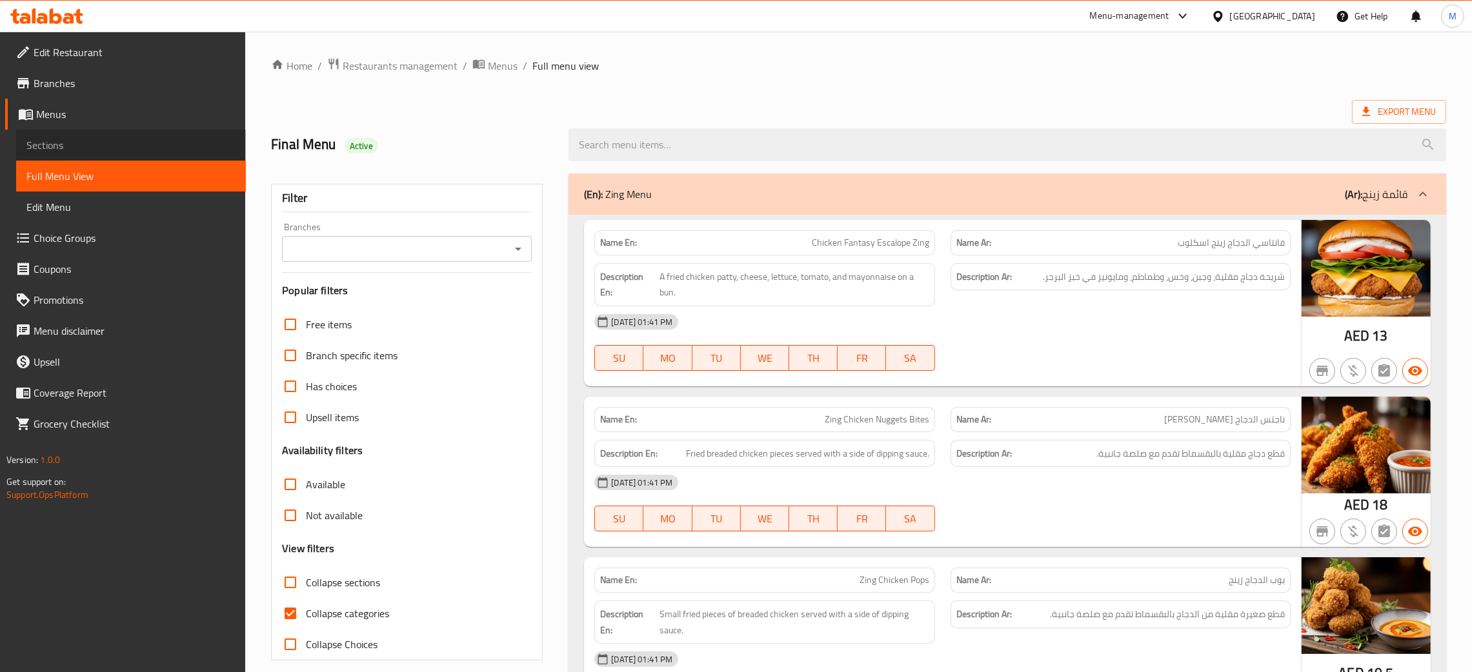
click at [69, 143] on span "Sections" at bounding box center [130, 144] width 209 height 15
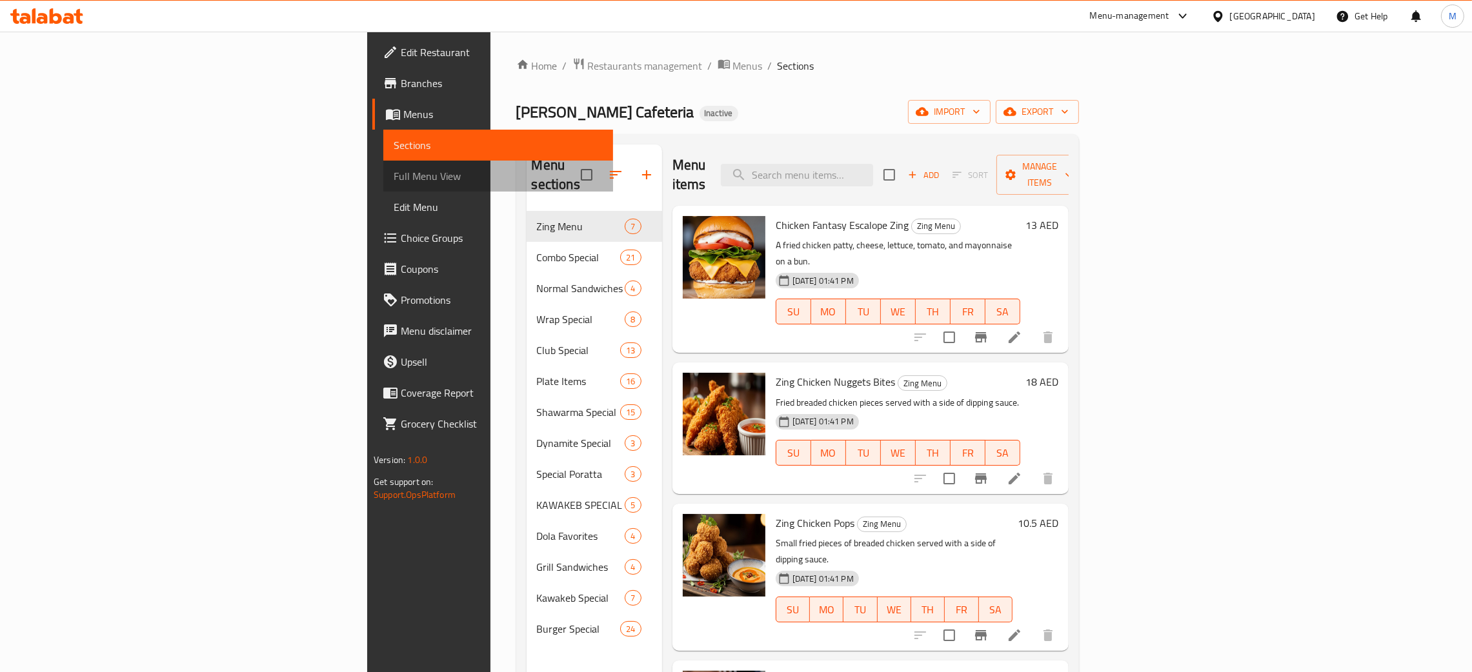
click at [394, 175] on span "Full Menu View" at bounding box center [498, 175] width 209 height 15
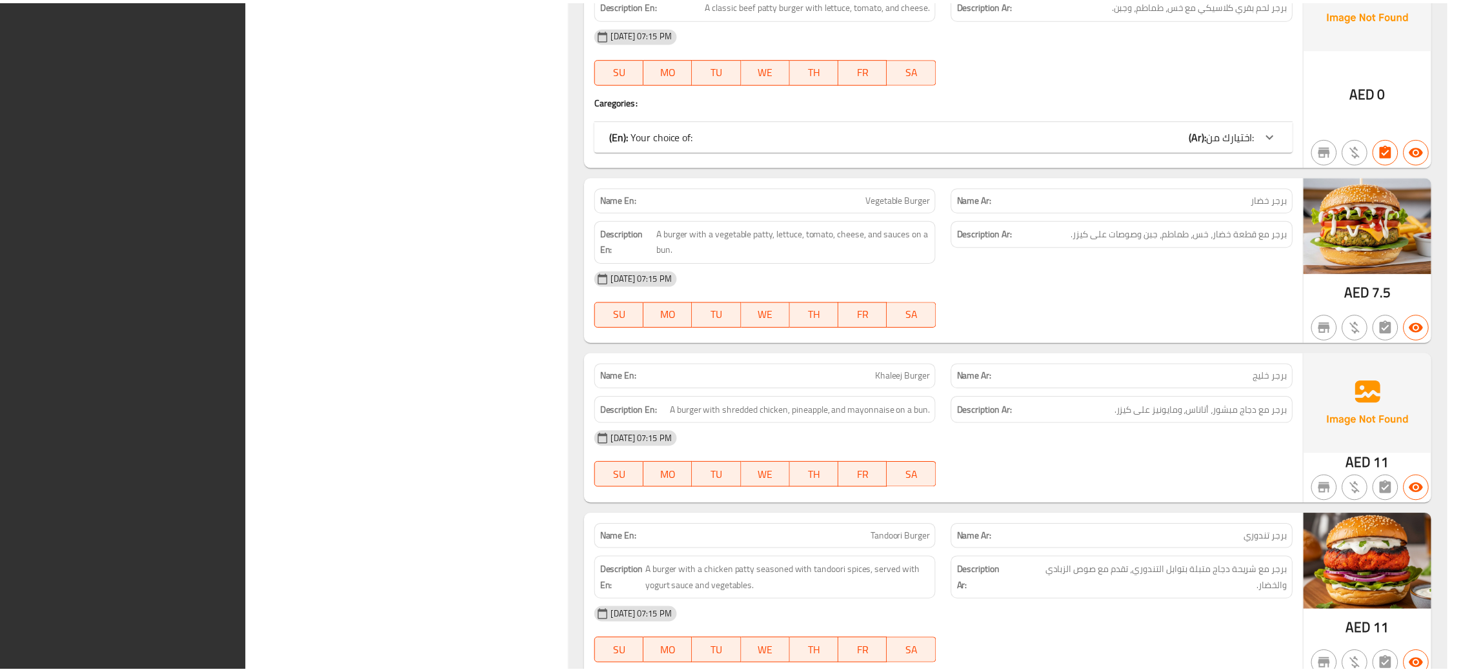
scroll to position [24050, 0]
